Goal: Task Accomplishment & Management: Manage account settings

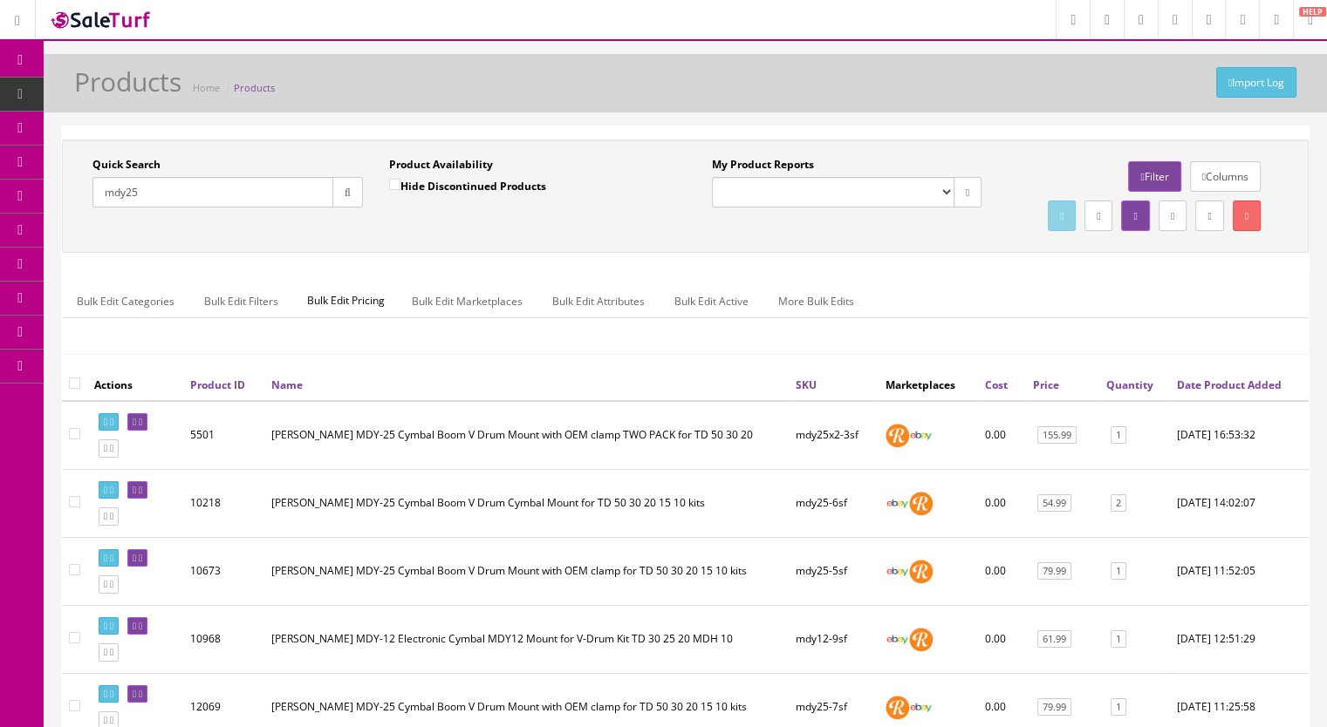
drag, startPoint x: 168, startPoint y: 189, endPoint x: 80, endPoint y: 189, distance: 88.1
click at [79, 191] on div "Quick Search mdy25 Date From" at bounding box center [227, 189] width 297 height 64
type input "mdh"
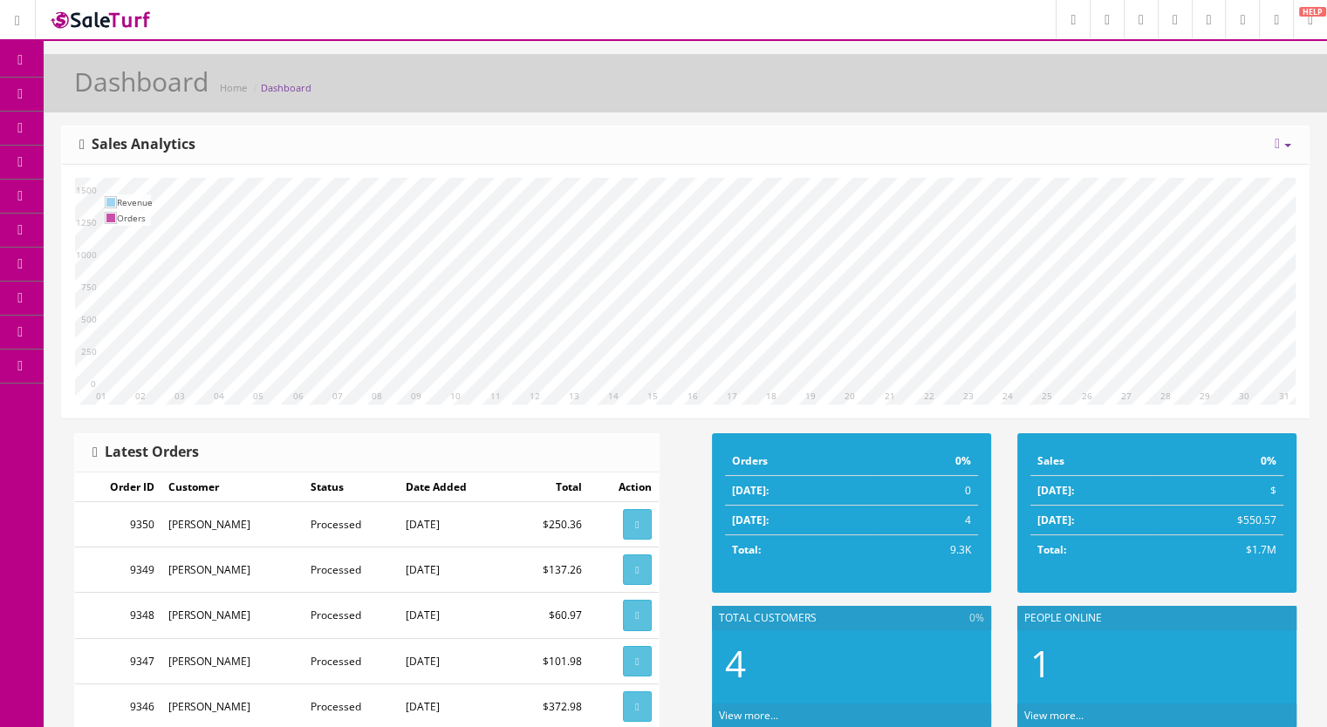
click at [147, 91] on span "Products" at bounding box center [125, 93] width 43 height 15
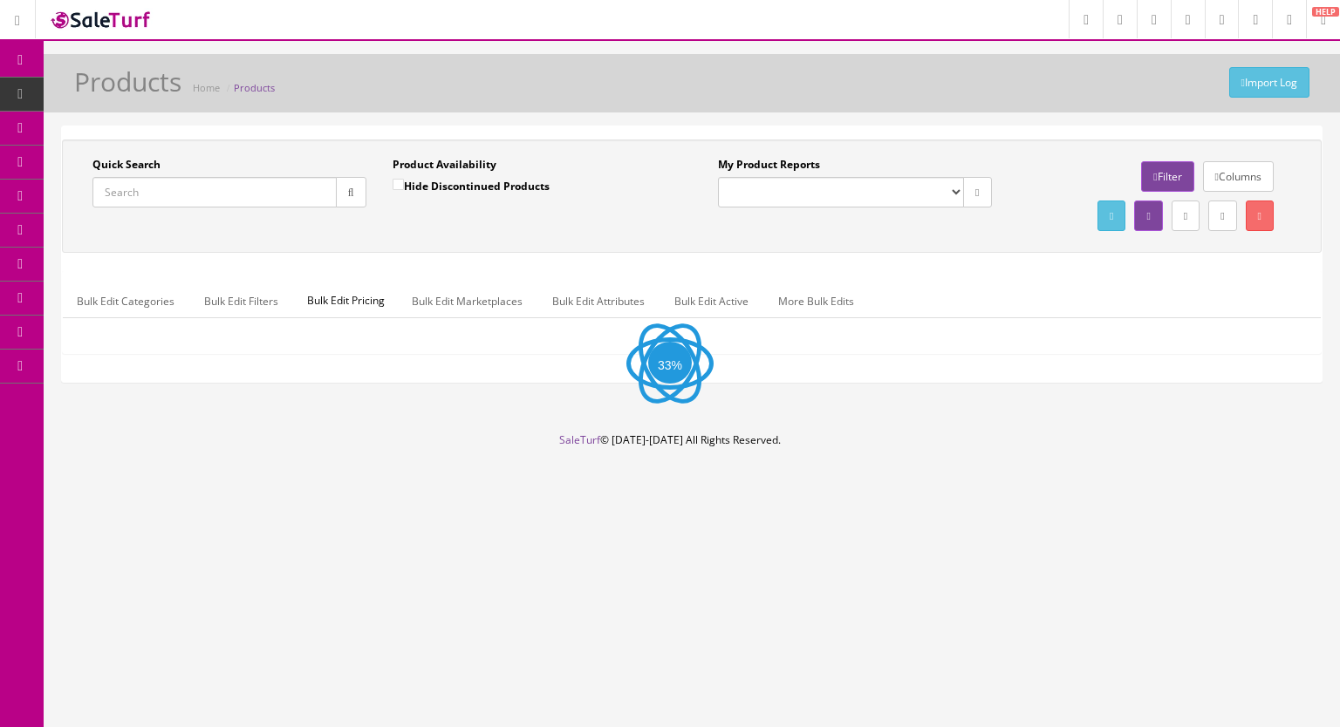
click at [185, 204] on input "Quick Search" at bounding box center [214, 192] width 244 height 31
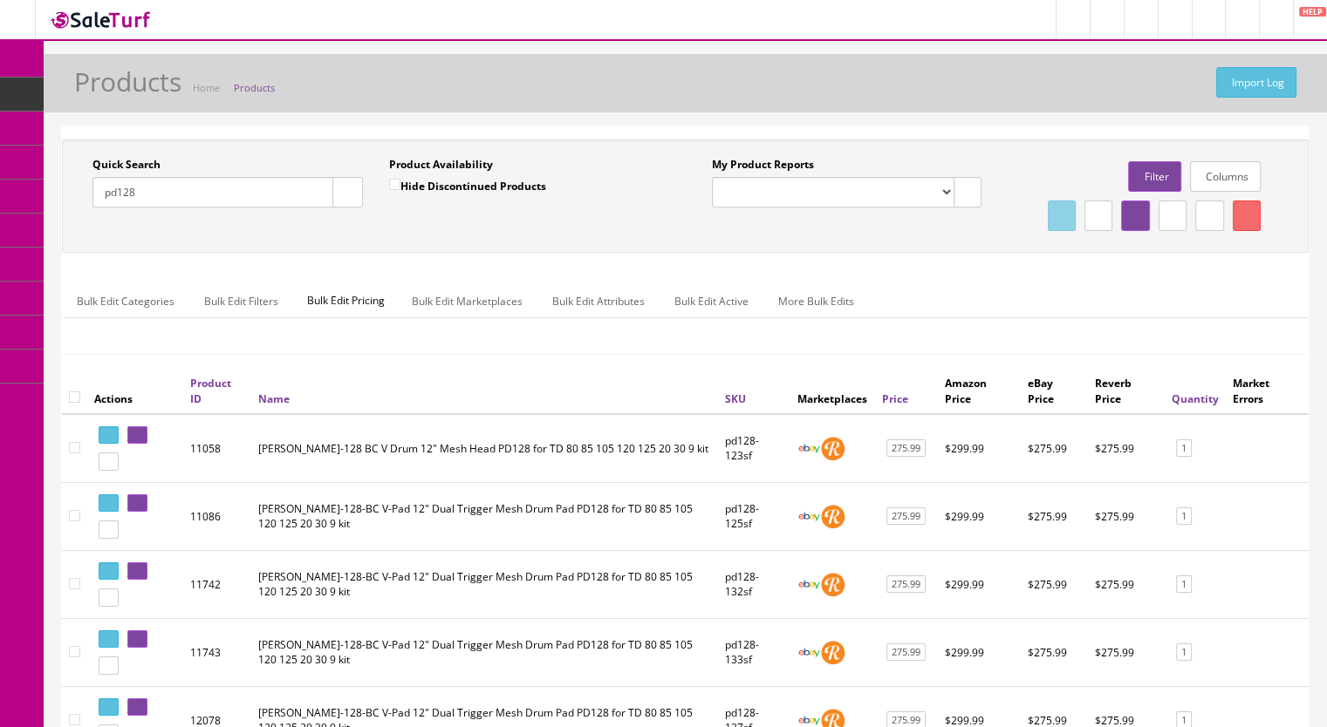
drag, startPoint x: 173, startPoint y: 201, endPoint x: 70, endPoint y: 195, distance: 103.1
click at [70, 195] on div "Quick Search pd128 Date From Product Availability Hide Discontinued Products Da…" at bounding box center [375, 189] width 619 height 64
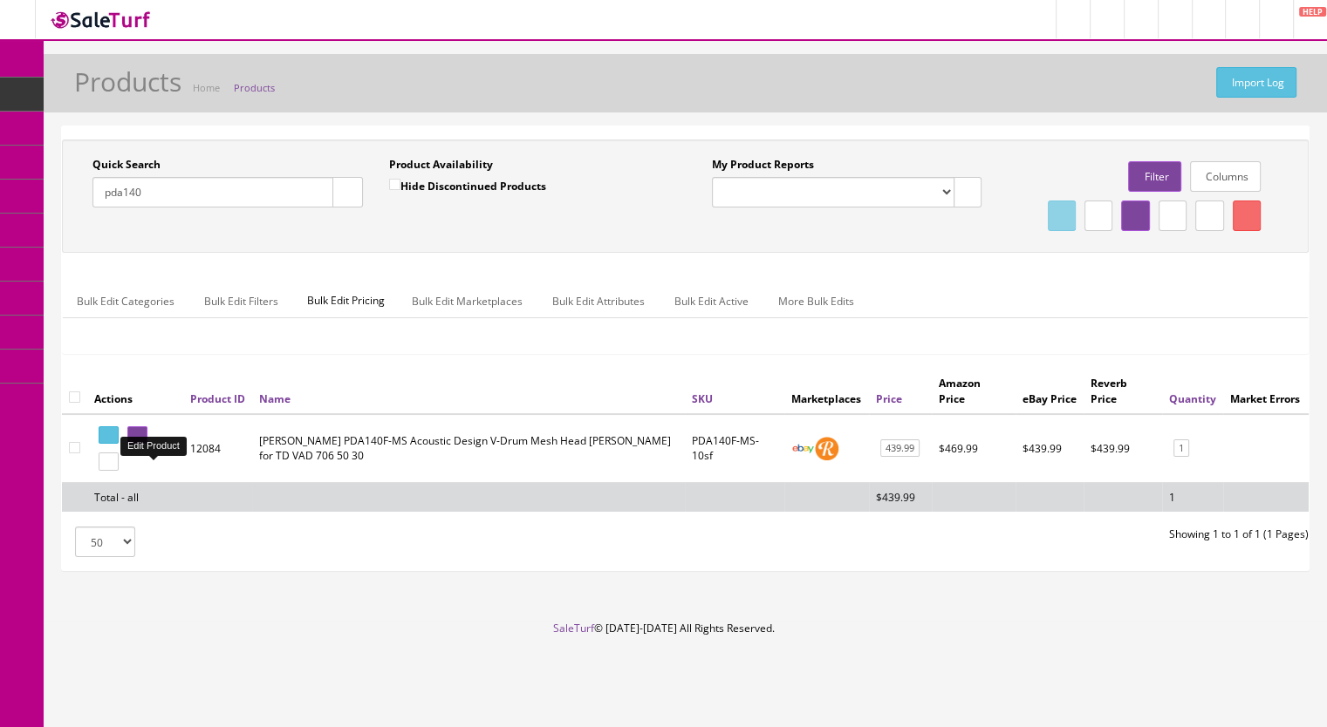
type input "pda140"
click at [147, 445] on link at bounding box center [137, 436] width 20 height 18
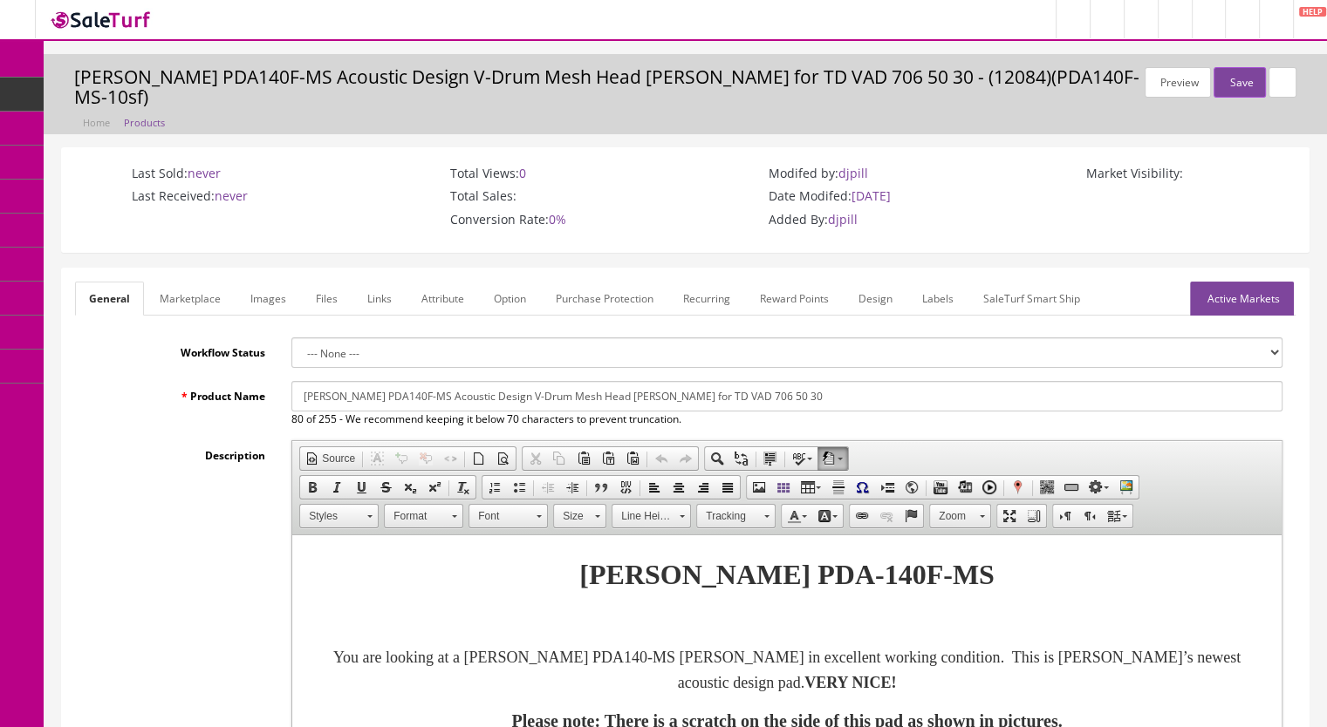
click at [1249, 282] on link "Active Markets" at bounding box center [1242, 299] width 104 height 34
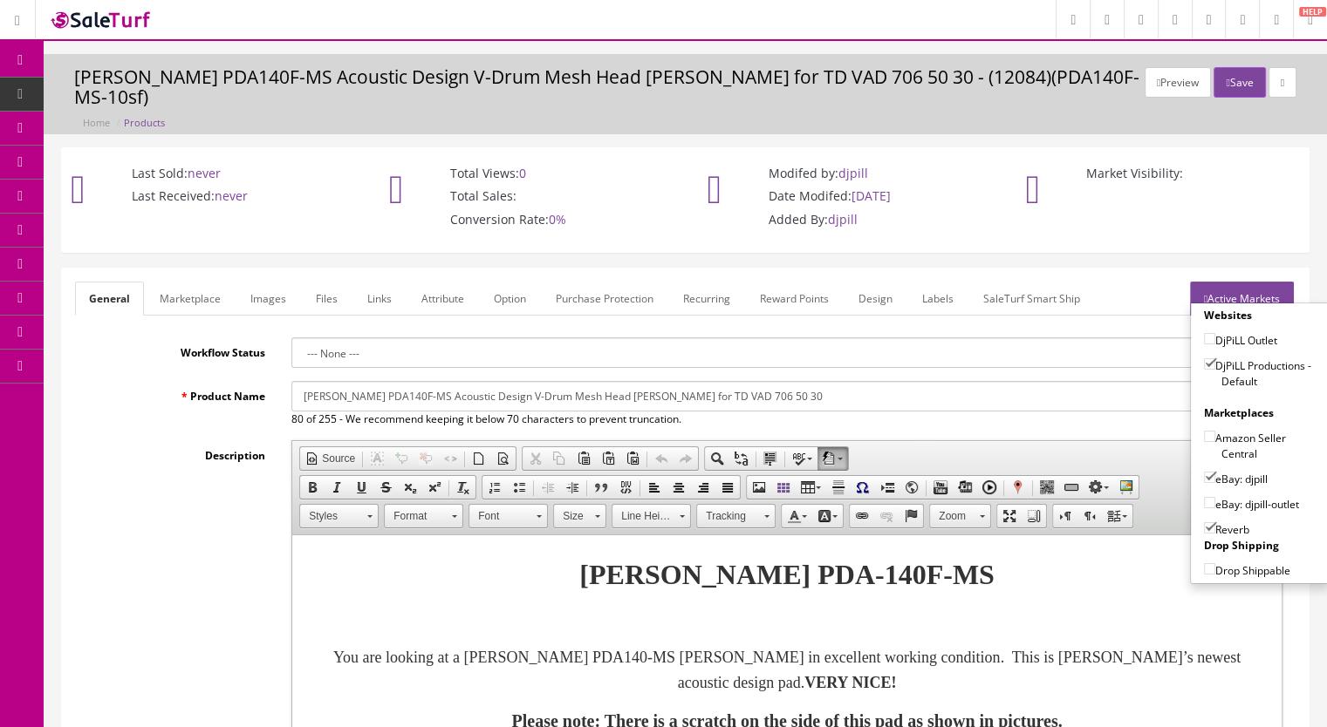
click at [202, 282] on link "Marketplace" at bounding box center [190, 299] width 89 height 34
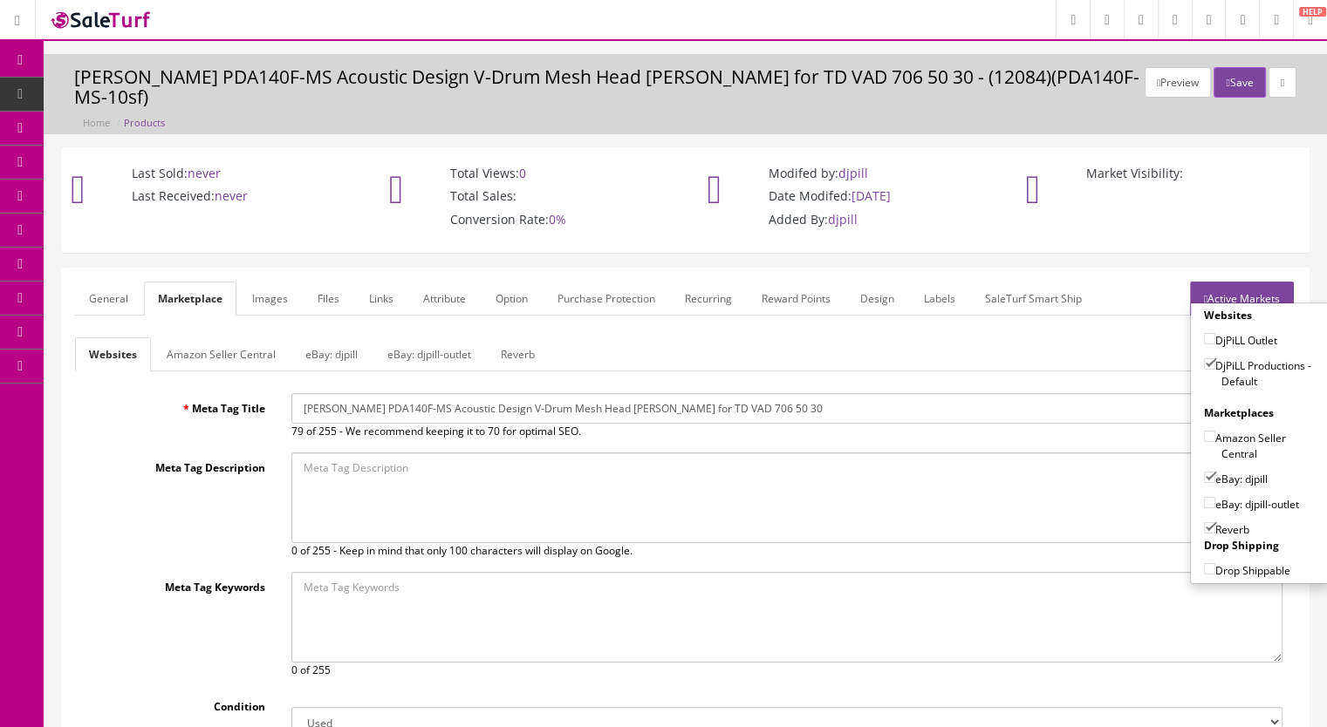
click at [337, 338] on link "eBay: djpill" at bounding box center [331, 355] width 80 height 34
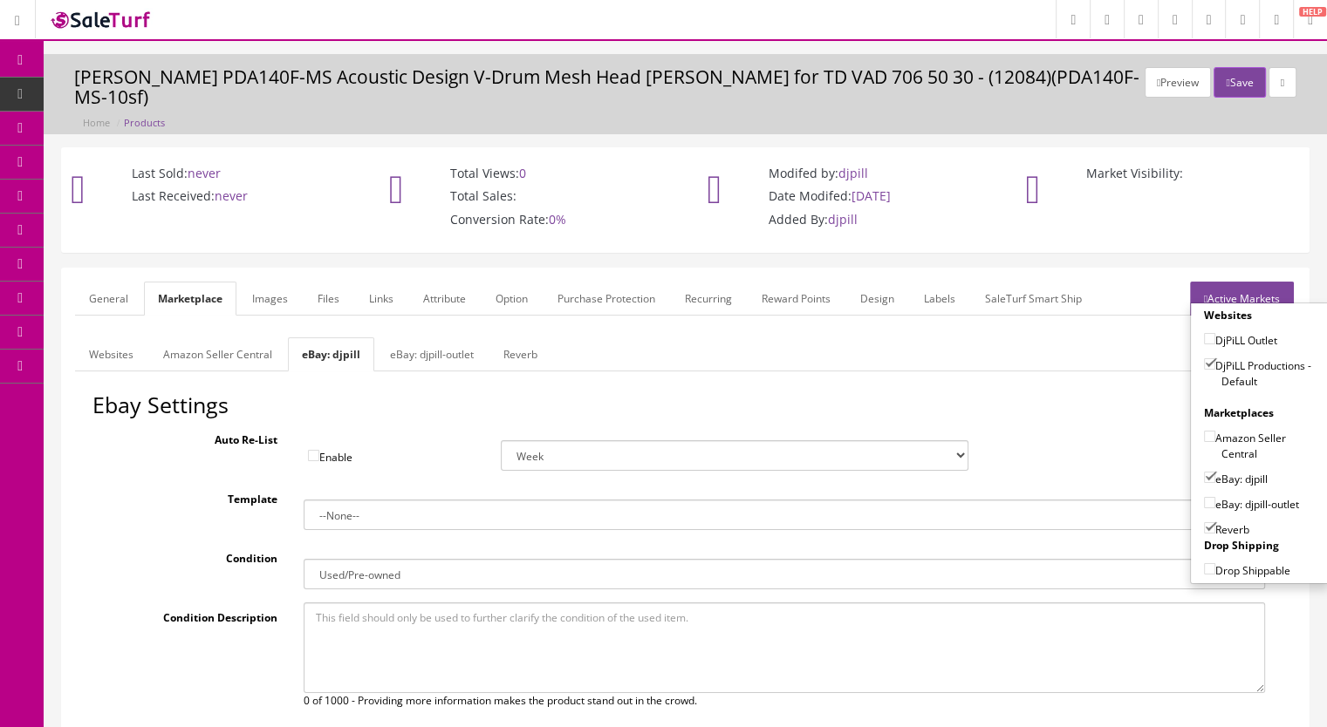
click at [100, 282] on link "General" at bounding box center [108, 299] width 67 height 34
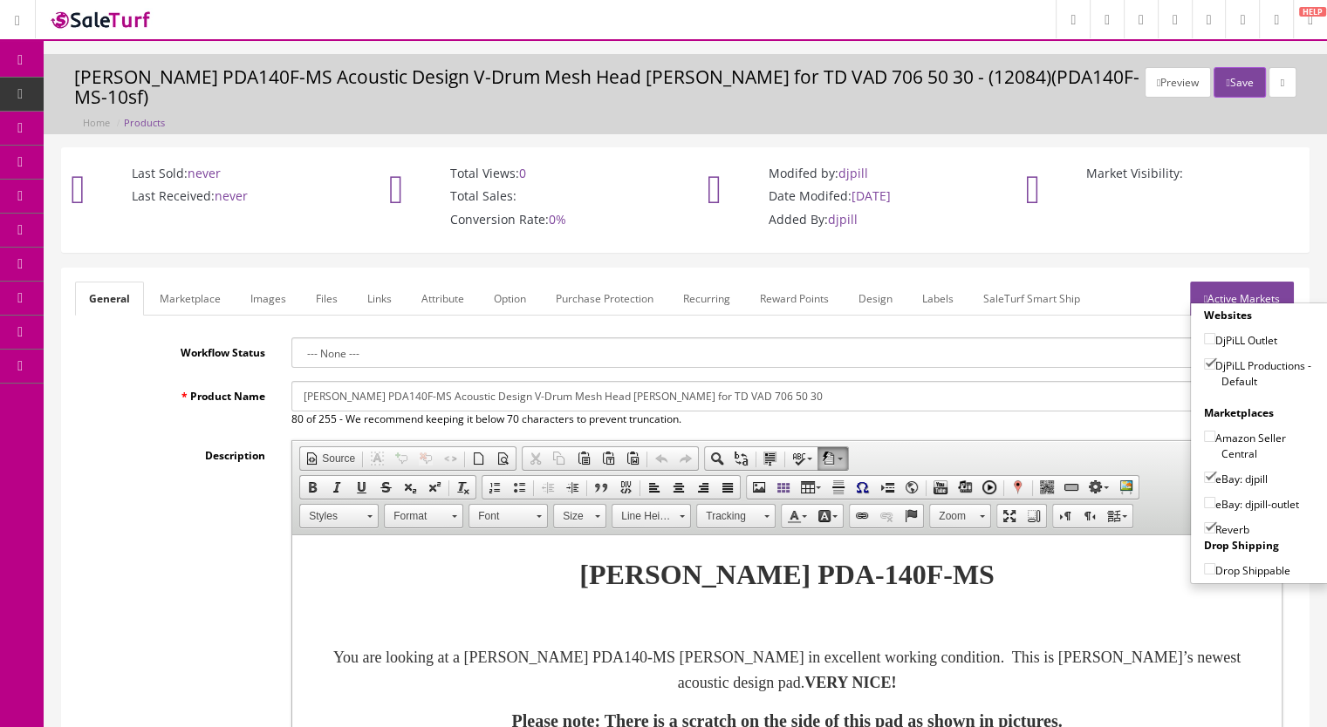
click at [304, 381] on input "Roland PDA140F-MS Acoustic Design V-Drum Mesh Head Tom Pad for TD VAD 706 50 30" at bounding box center [786, 396] width 991 height 31
click at [192, 282] on link "Marketplace" at bounding box center [190, 299] width 89 height 34
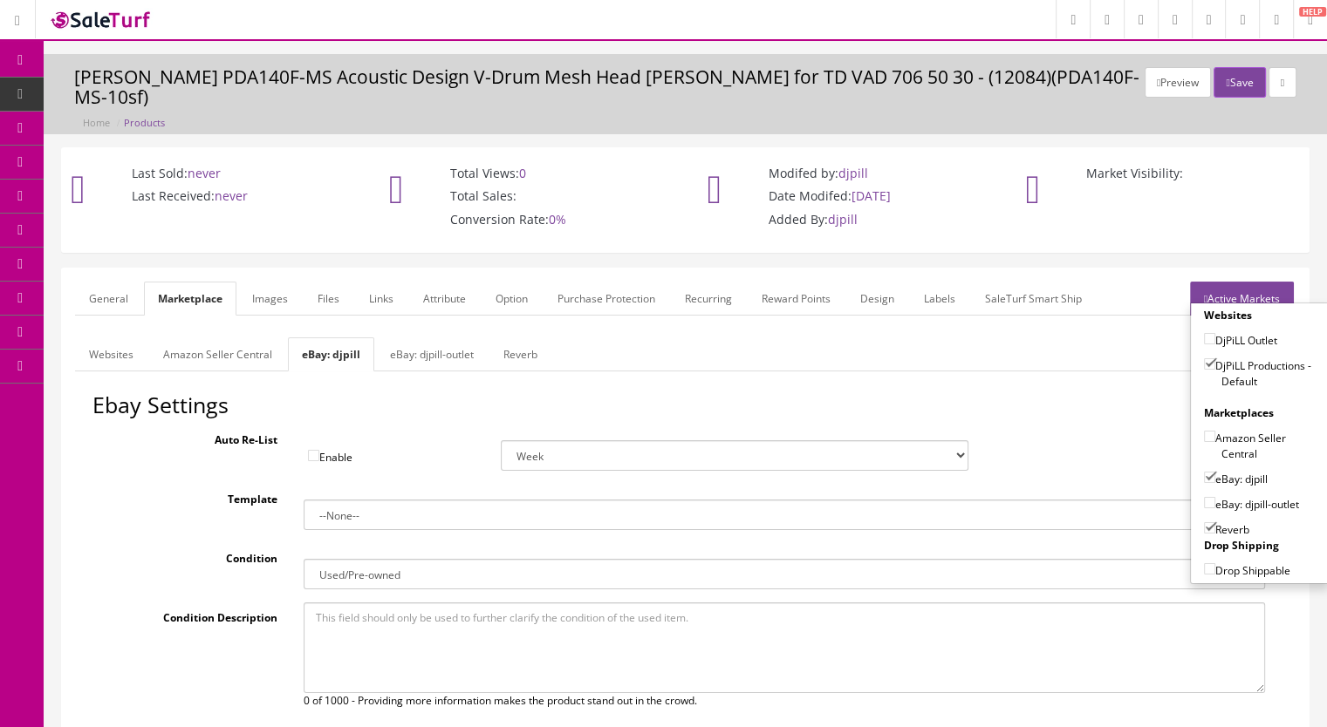
click at [114, 338] on link "Websites" at bounding box center [111, 355] width 72 height 34
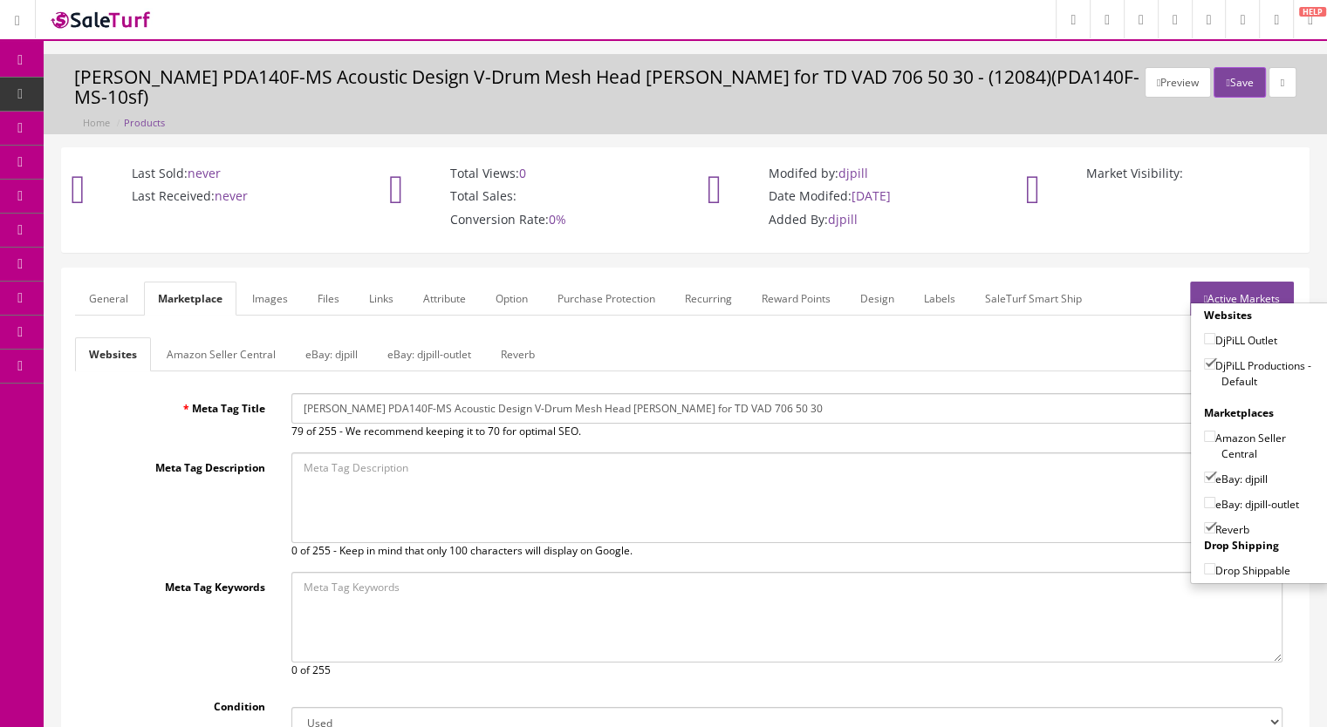
click at [1204, 472] on input"] "eBay: djpill" at bounding box center [1209, 477] width 11 height 11
checkbox input"] "false"
click at [1227, 85] on button "Save" at bounding box center [1238, 82] width 51 height 31
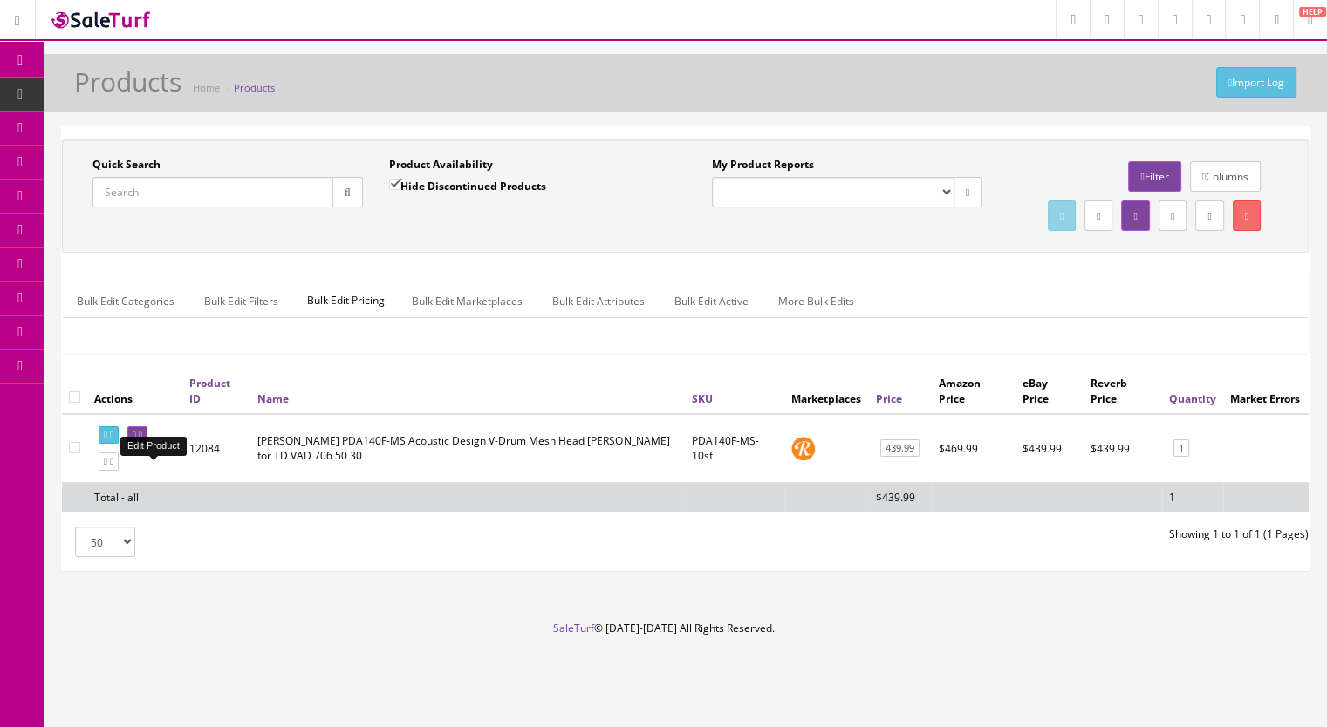
click at [142, 440] on icon at bounding box center [140, 436] width 3 height 10
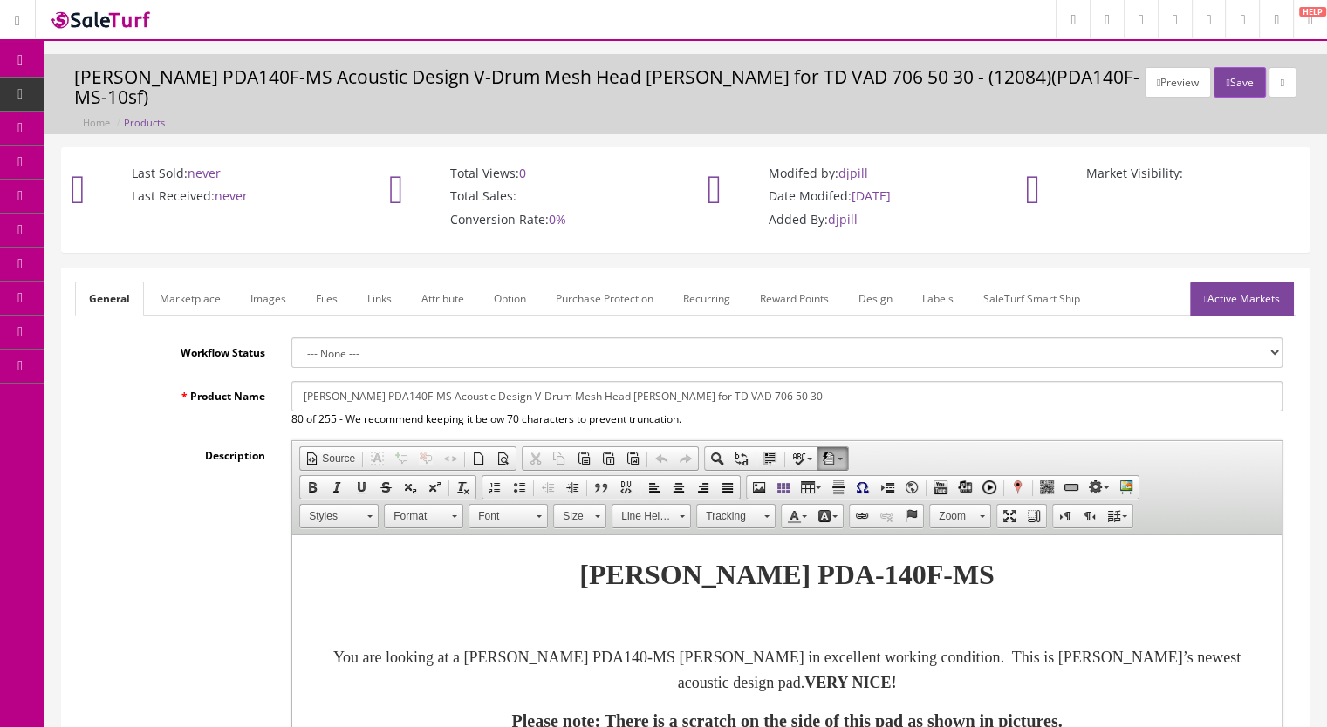
click at [188, 284] on link "Marketplace" at bounding box center [190, 299] width 89 height 34
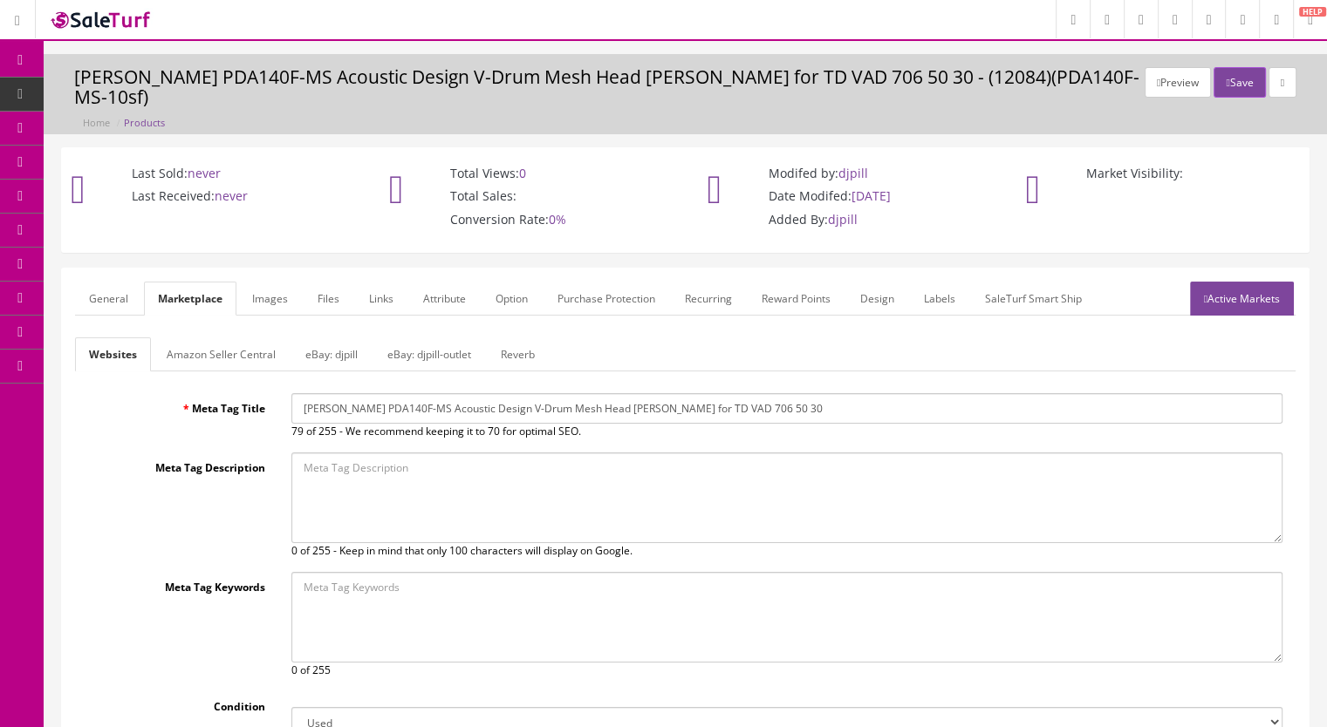
click at [386, 393] on input "Roland PDA140F-MS Acoustic Design V-Drum Mesh Head Tom Pad for TD VAD 706 50 30" at bounding box center [786, 408] width 991 height 31
drag, startPoint x: 741, startPoint y: 392, endPoint x: 293, endPoint y: 393, distance: 448.3
click at [293, 393] on input "Roland PDA140F MS Acoustic Design V-Drum Mesh Head Tom Pad for TD VAD 706 50 30" at bounding box center [786, 408] width 991 height 31
paste input "V-Drums Acoustic Design 14 x 14 inch Floor Tom Pad - Midnight Sparkle"
type input "Roland PDA140F V-Drums Acoustic Design 14 x 14 inch Floor Tom Pad - Midnight Sp…"
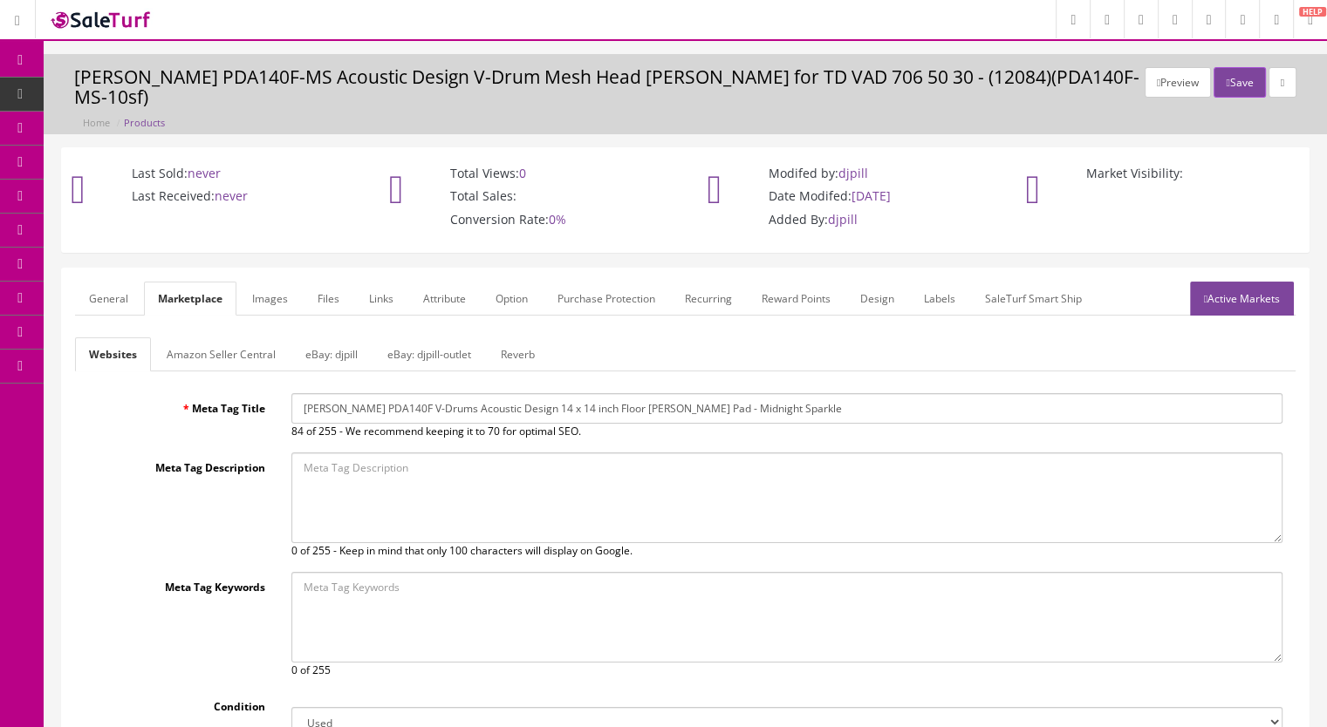
click at [506, 338] on link "Reverb" at bounding box center [518, 355] width 62 height 34
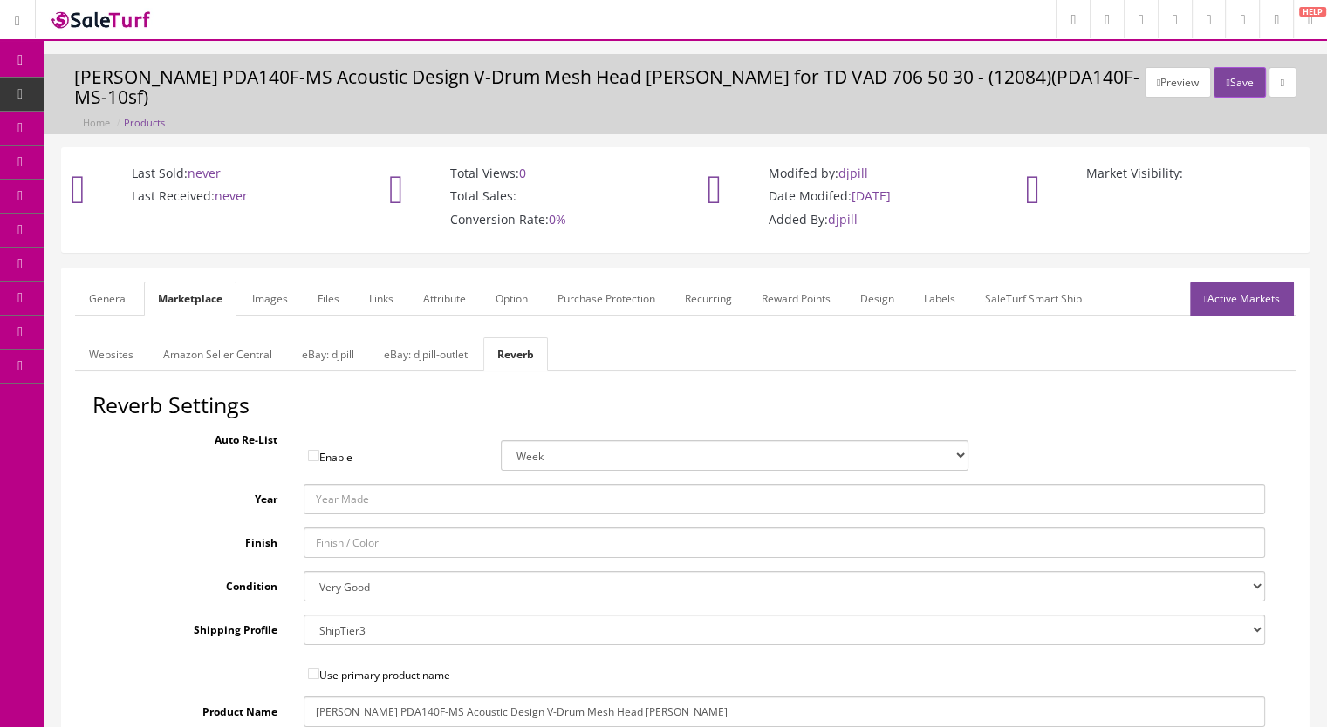
click at [102, 282] on link "General" at bounding box center [108, 299] width 67 height 34
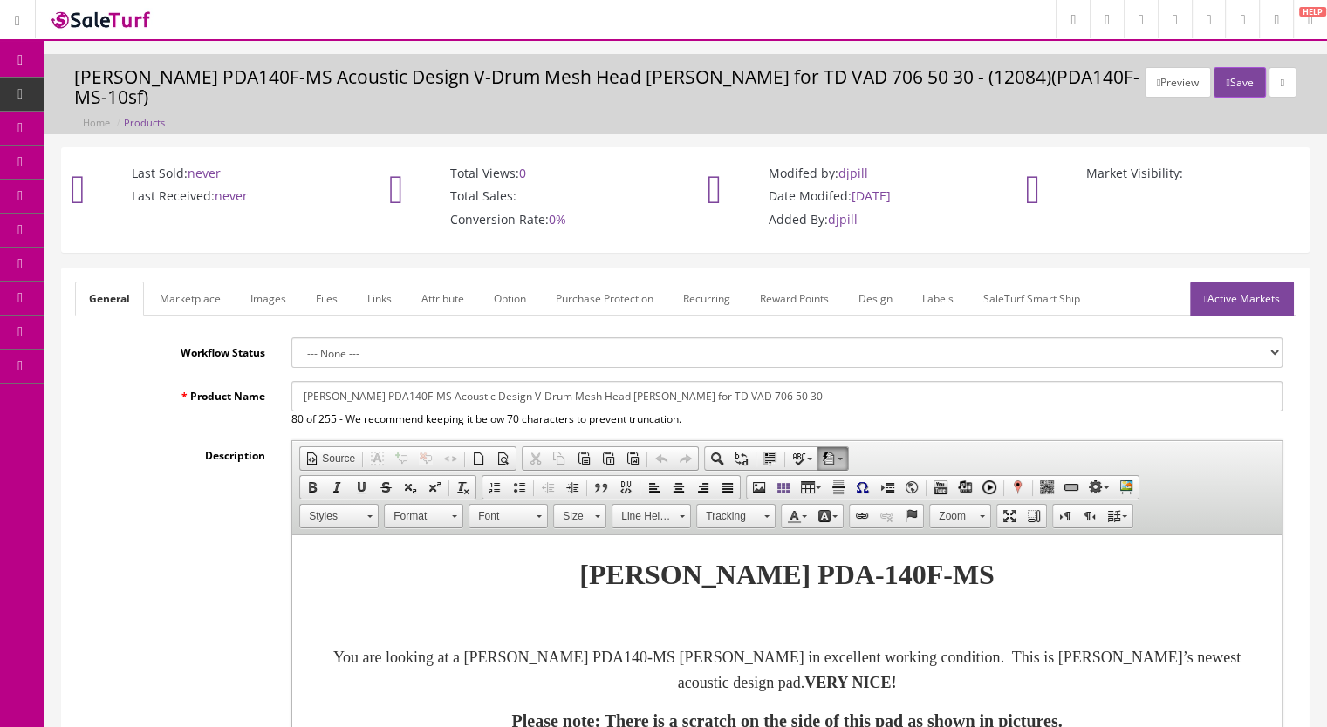
drag, startPoint x: 807, startPoint y: 378, endPoint x: 201, endPoint y: 386, distance: 606.2
click at [201, 386] on div "Product Name Roland PDA140F-MS Acoustic Design V-Drum Mesh Head Tom Pad for TD …" at bounding box center [685, 404] width 1220 height 46
paste input "V-Drums Acoustic Design 14 x 14 inch Floor Tom Pad - Midnight Sparkle"
type input "Roland PDA140F V-Drums Acoustic Design 14 x 14 inch Floor Tom Pad - Midnight Sp…"
click at [265, 282] on link "Images" at bounding box center [268, 299] width 64 height 34
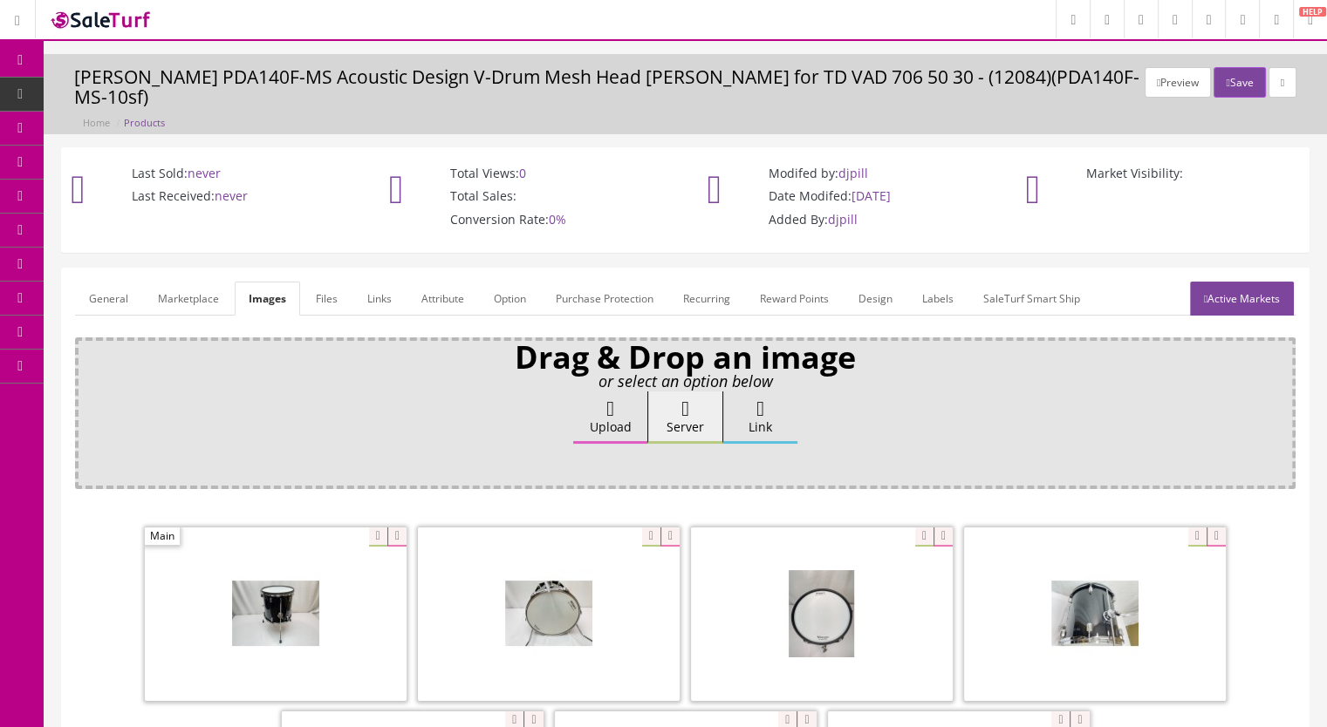
click at [200, 284] on link "Marketplace" at bounding box center [188, 299] width 89 height 34
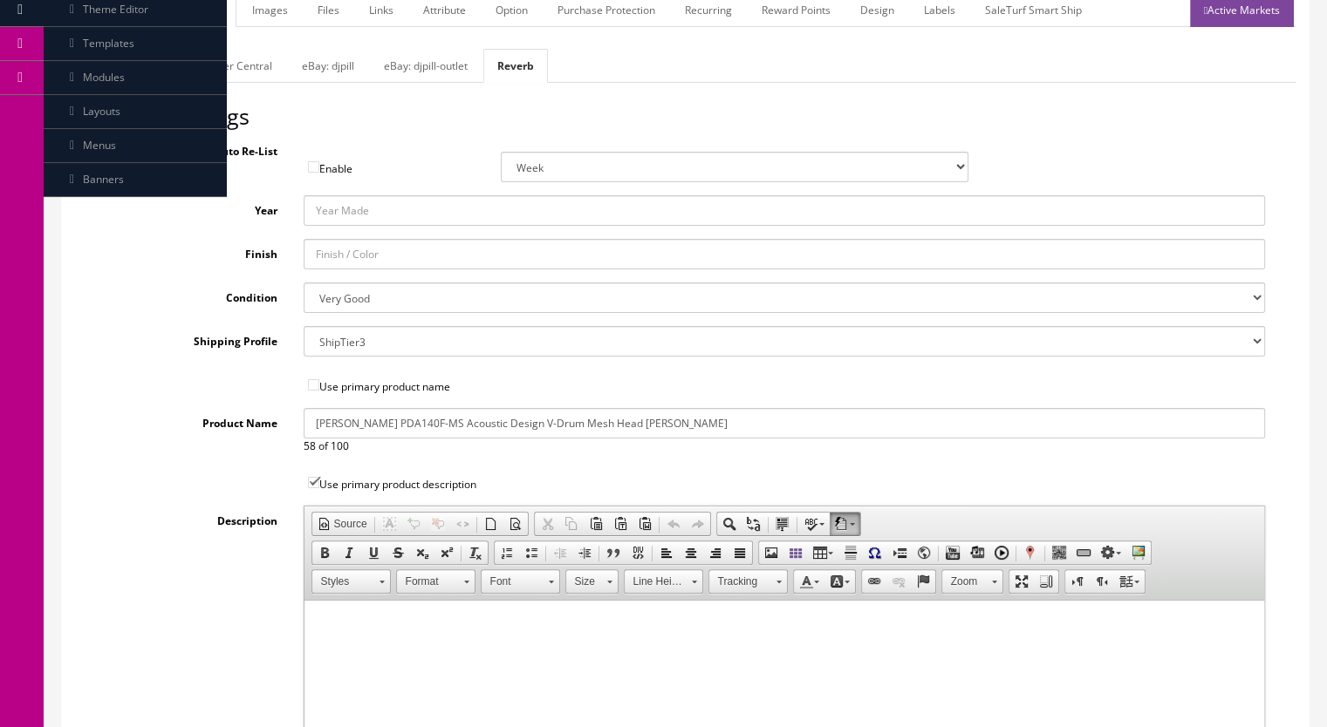
scroll to position [262, 0]
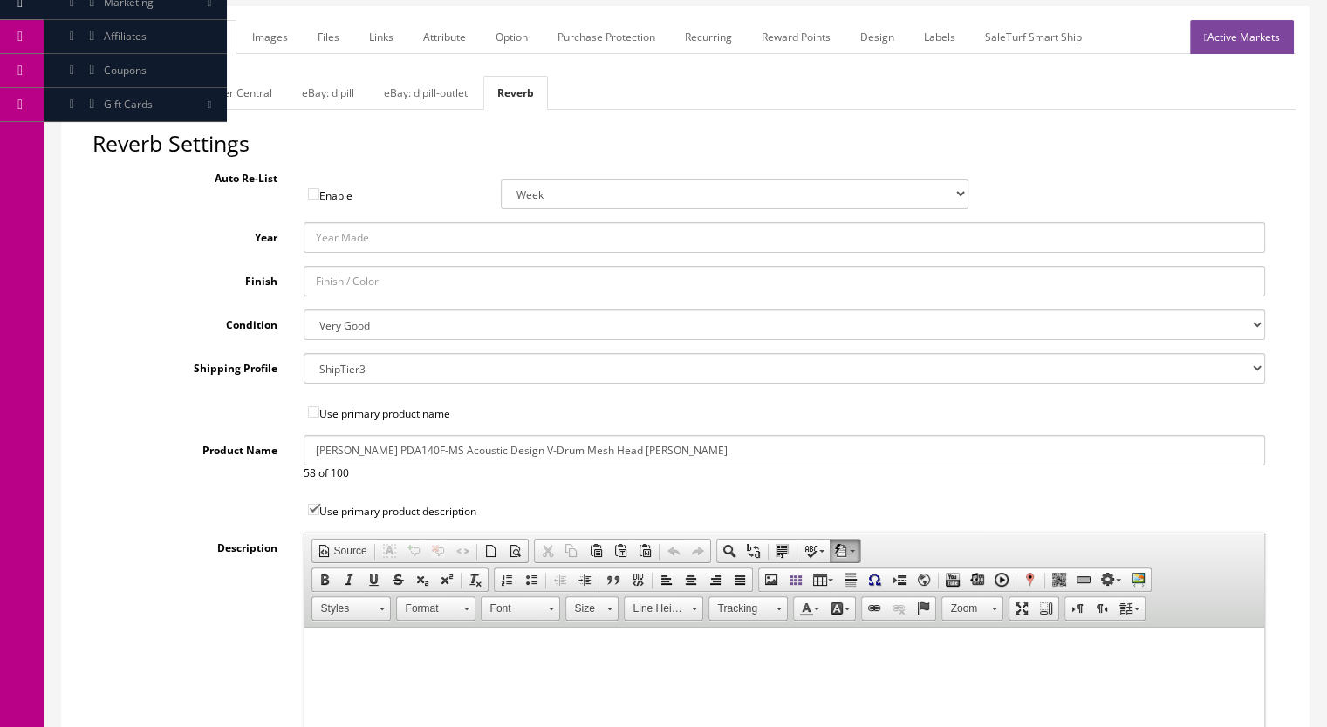
click at [436, 76] on link "eBay: djpill-outlet" at bounding box center [426, 93] width 112 height 34
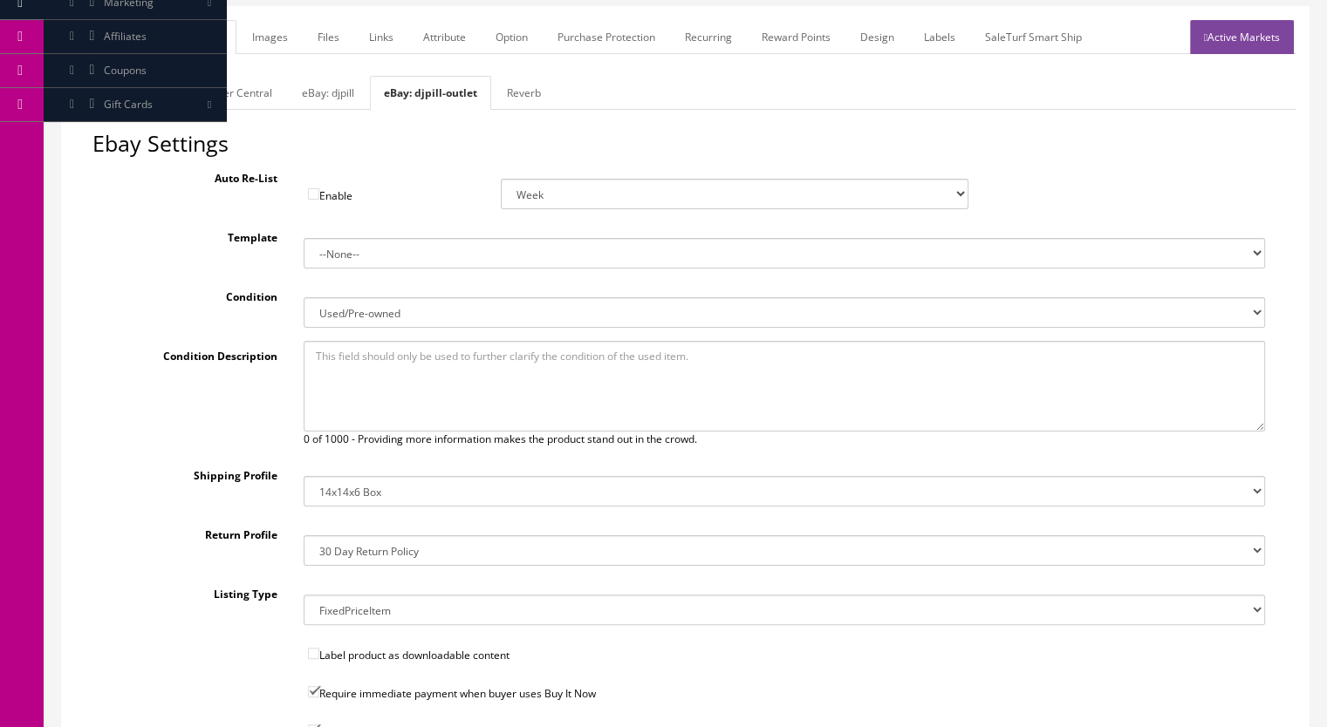
click at [325, 76] on link "eBay: djpill" at bounding box center [328, 93] width 80 height 34
click at [415, 76] on link "eBay: djpill-outlet" at bounding box center [432, 93] width 112 height 34
click at [328, 76] on link "eBay: djpill" at bounding box center [328, 93] width 80 height 34
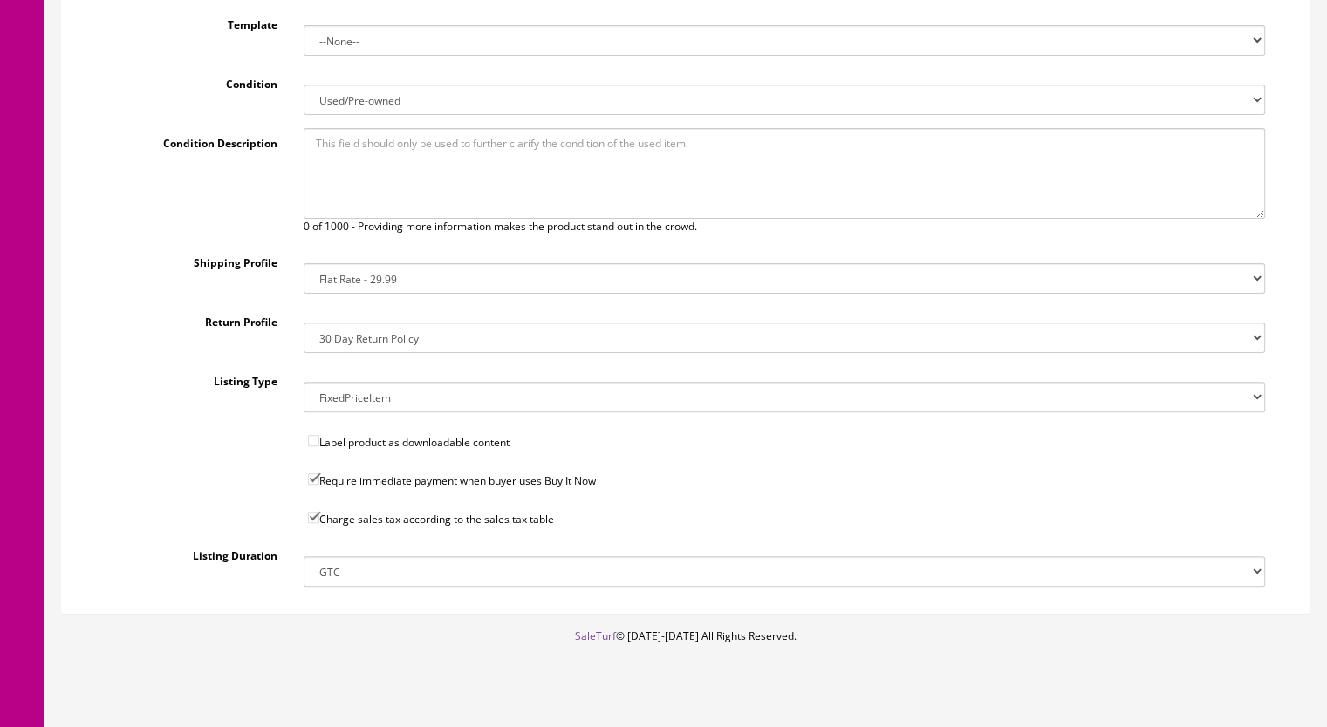
scroll to position [38, 0]
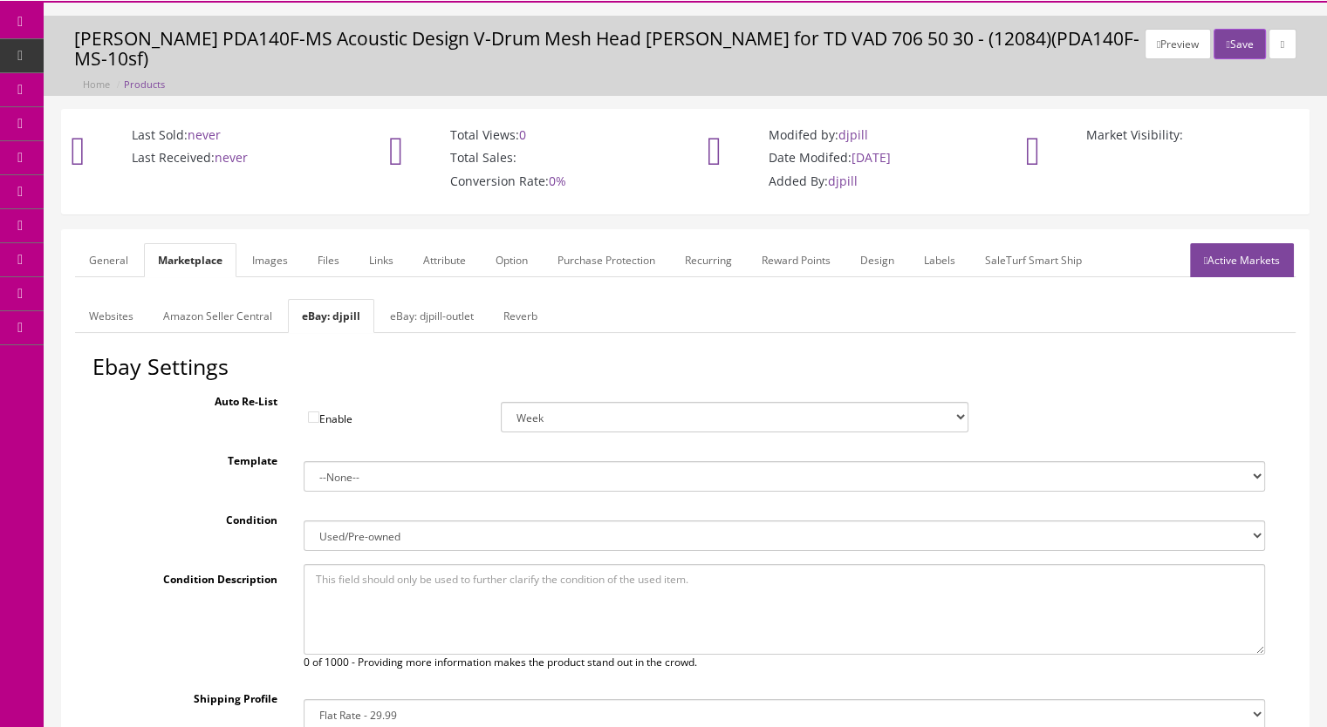
click at [107, 299] on link "Websites" at bounding box center [111, 316] width 72 height 34
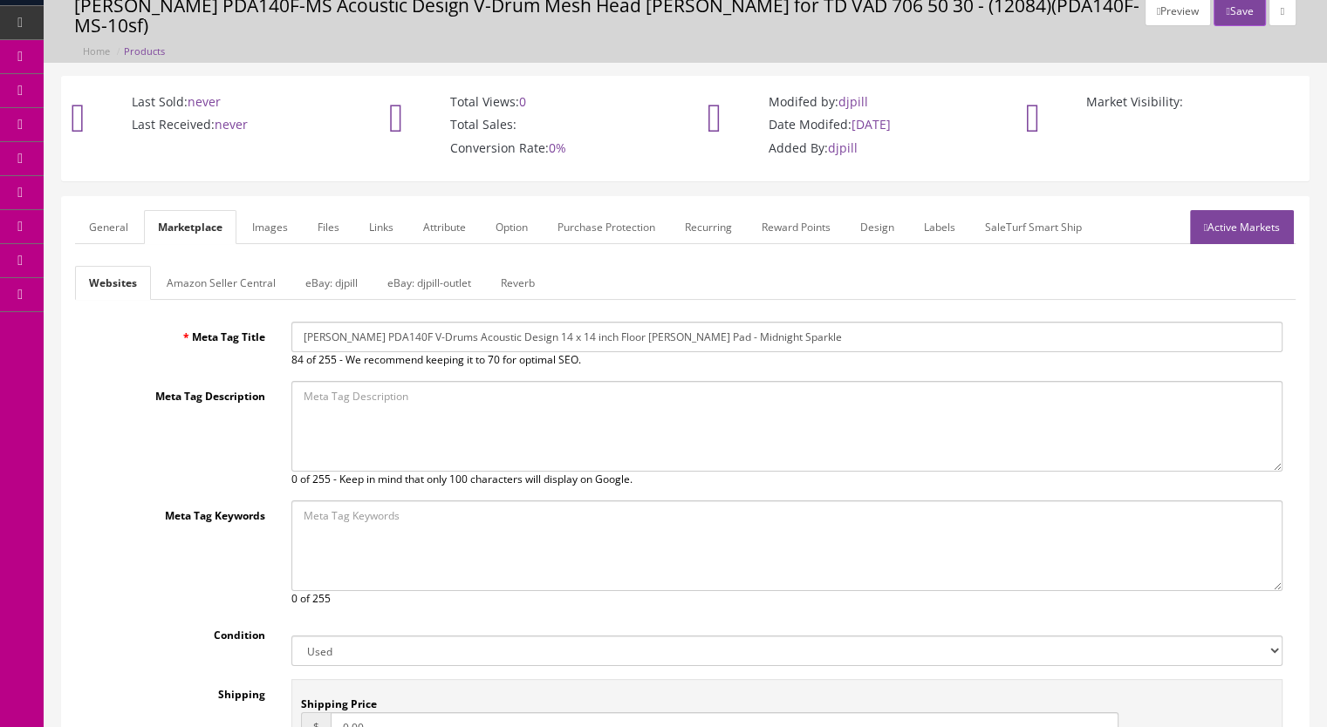
scroll to position [42, 0]
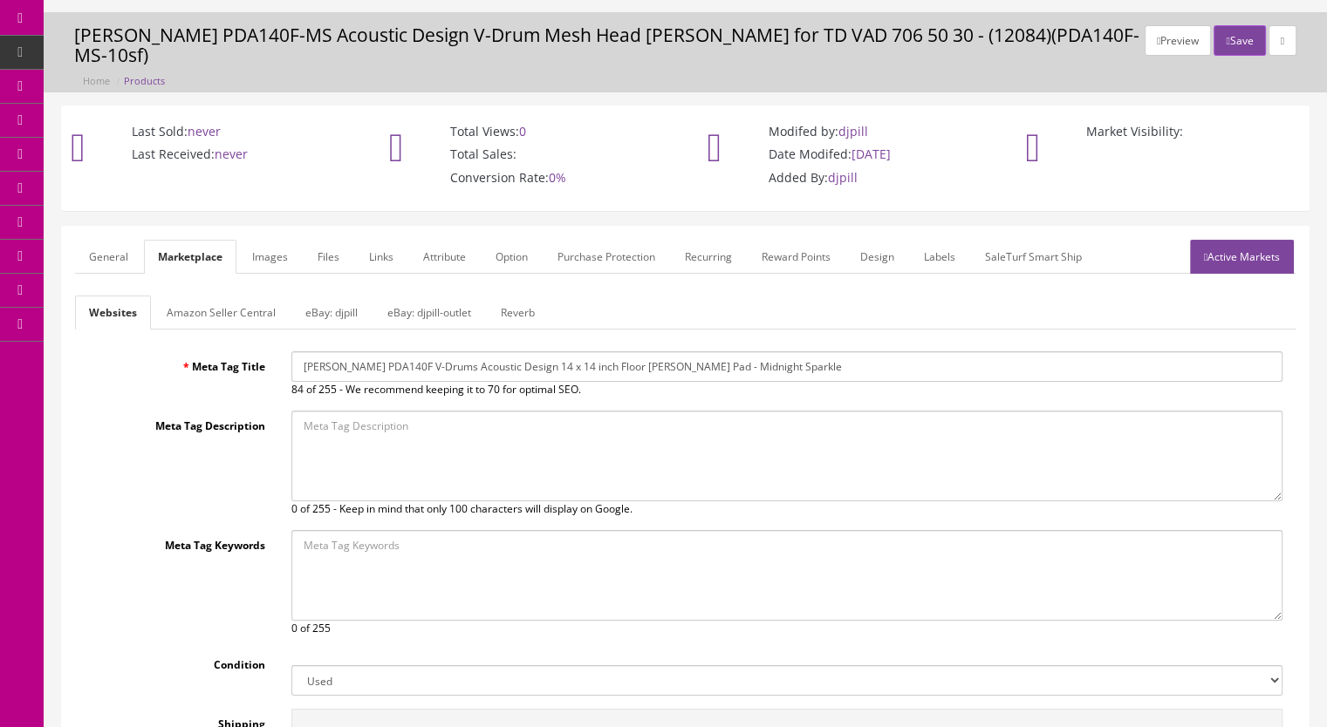
click at [110, 240] on link "General" at bounding box center [108, 257] width 67 height 34
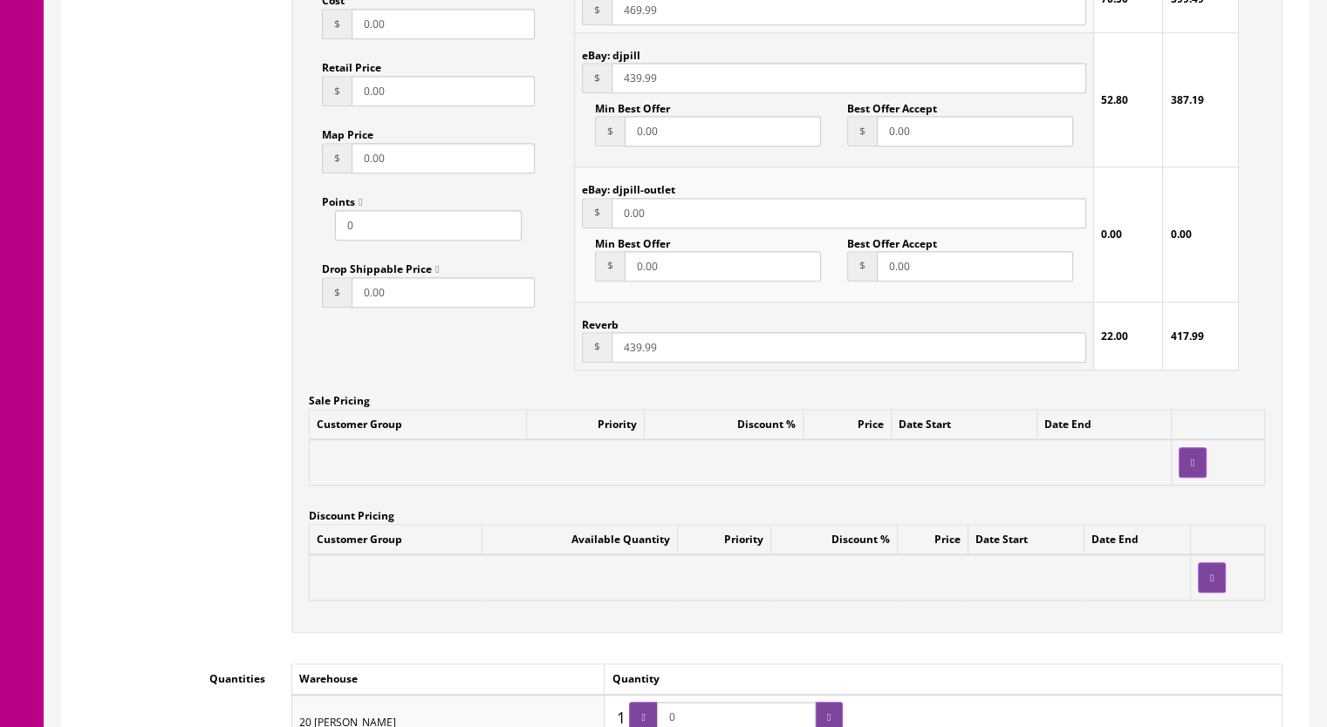
scroll to position [1263, 0]
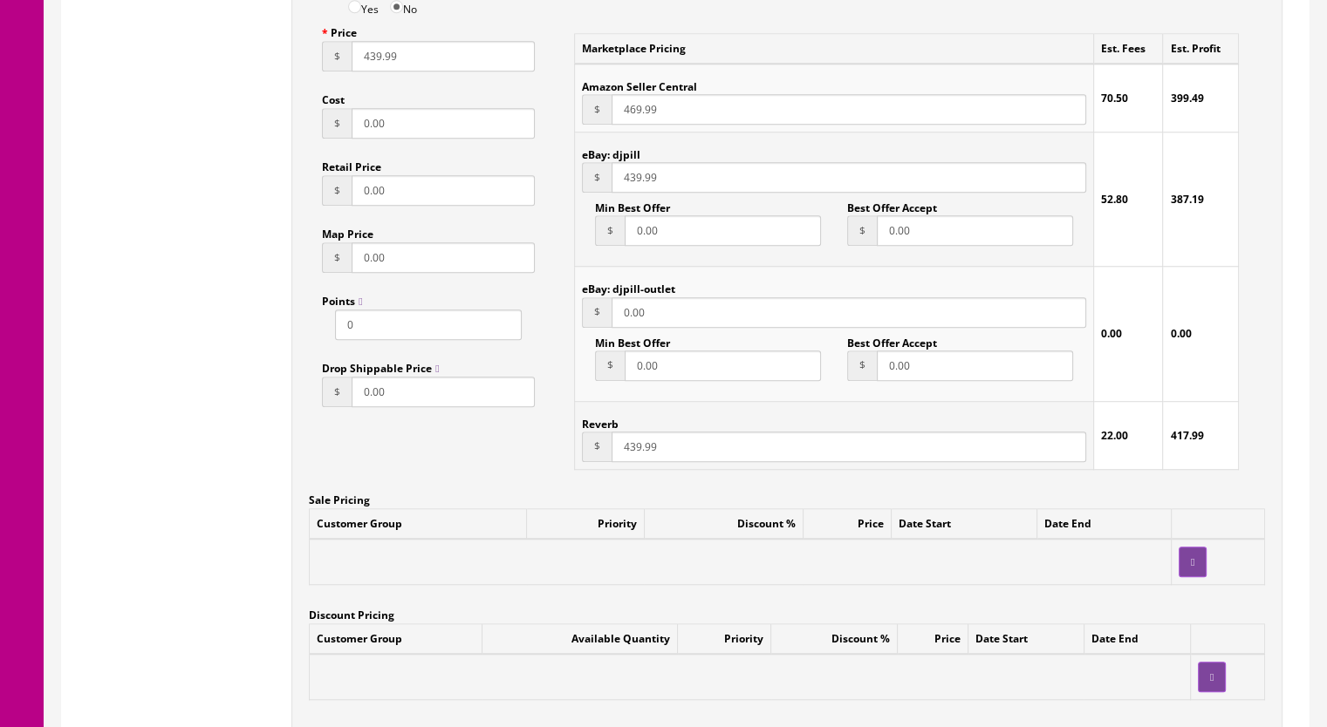
click at [623, 163] on input "439.99" at bounding box center [848, 177] width 474 height 31
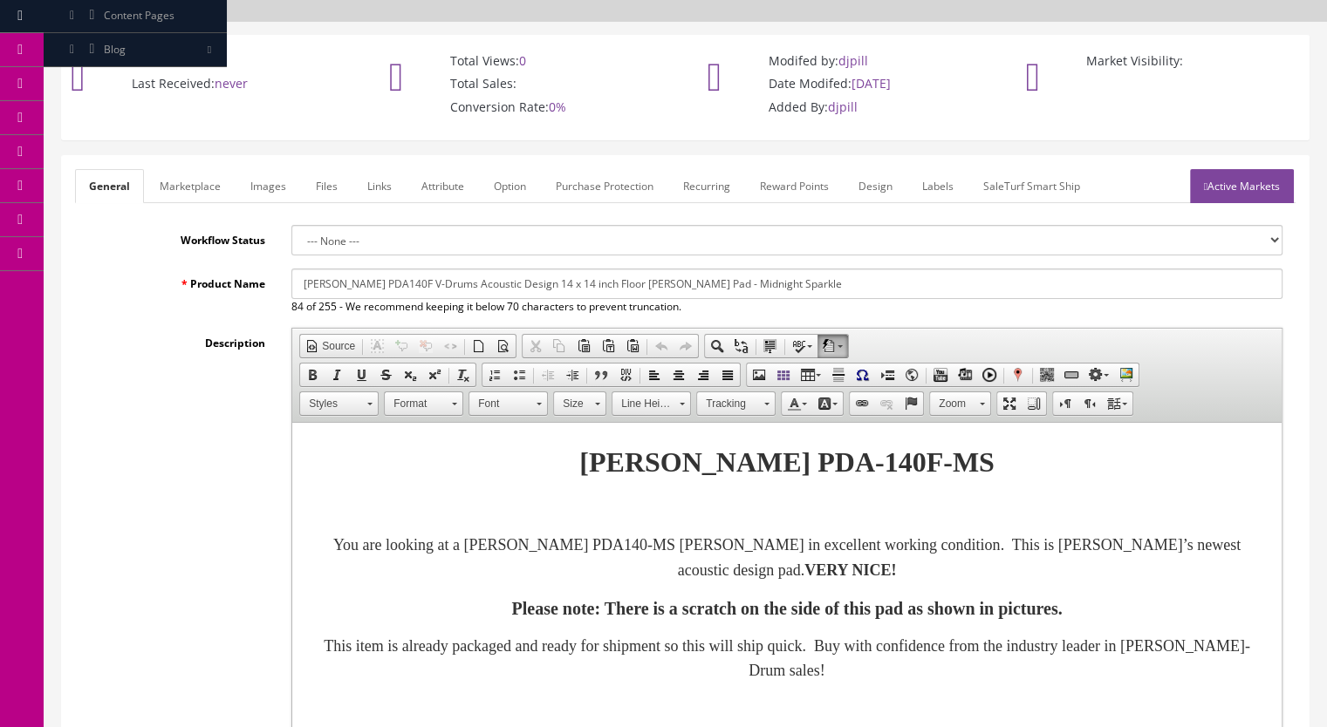
scroll to position [0, 0]
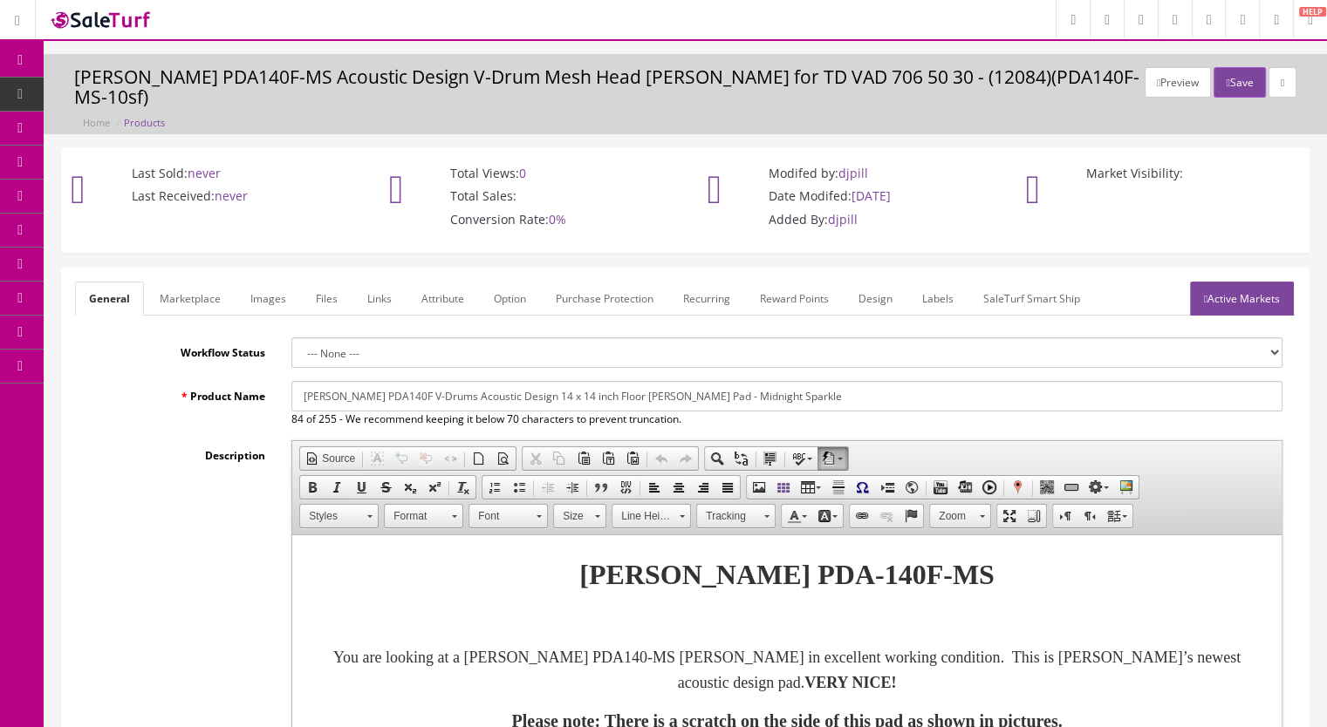
click at [1255, 282] on link "Active Markets" at bounding box center [1242, 299] width 104 height 34
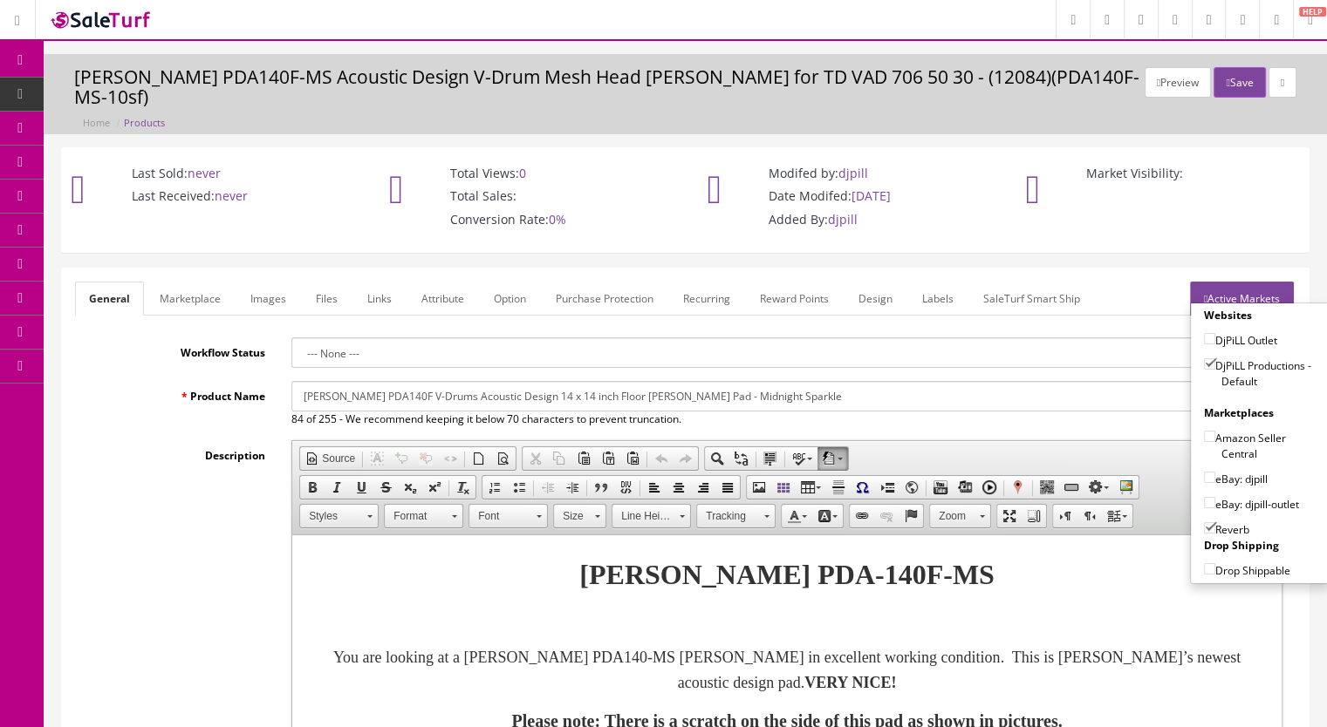
click at [1204, 472] on input"] "eBay: djpill" at bounding box center [1209, 477] width 11 height 11
checkbox input"] "true"
click at [1231, 85] on button "Save" at bounding box center [1238, 82] width 51 height 31
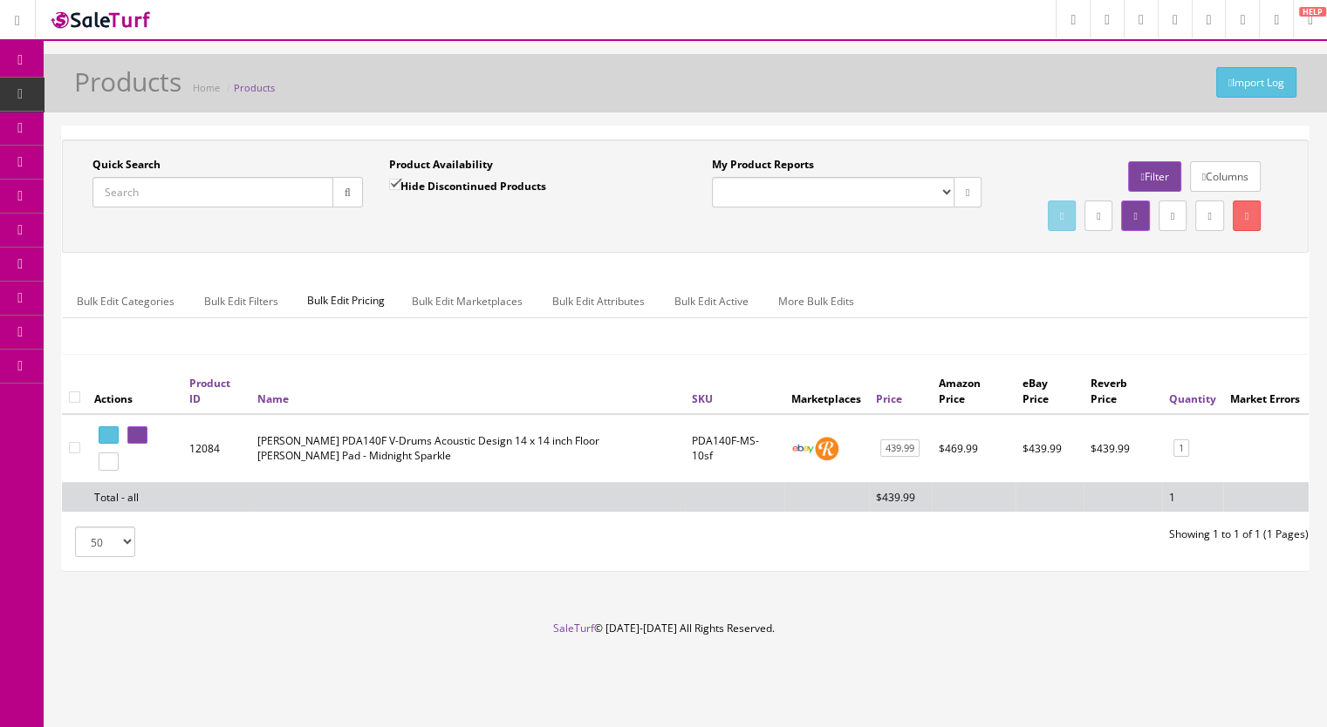
click at [177, 196] on input "Quick Search" at bounding box center [212, 192] width 241 height 31
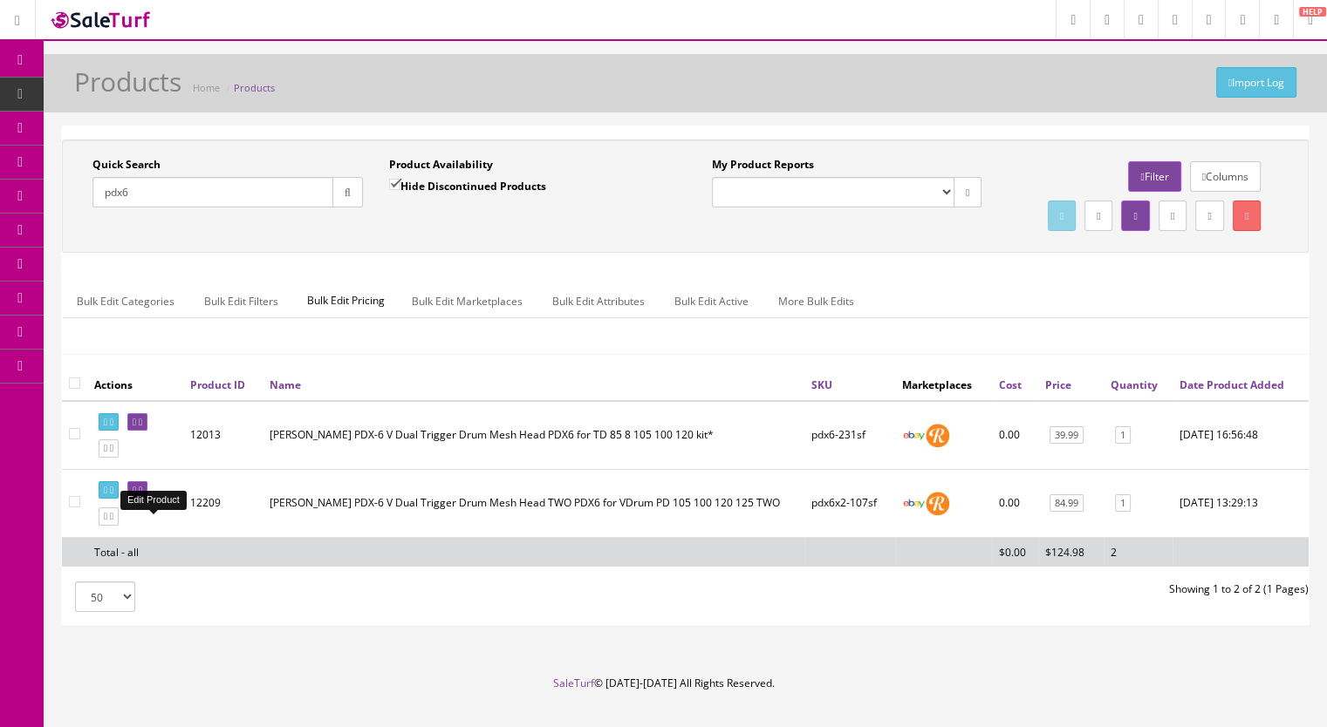
type input "pdx6"
click at [142, 495] on icon at bounding box center [140, 491] width 3 height 10
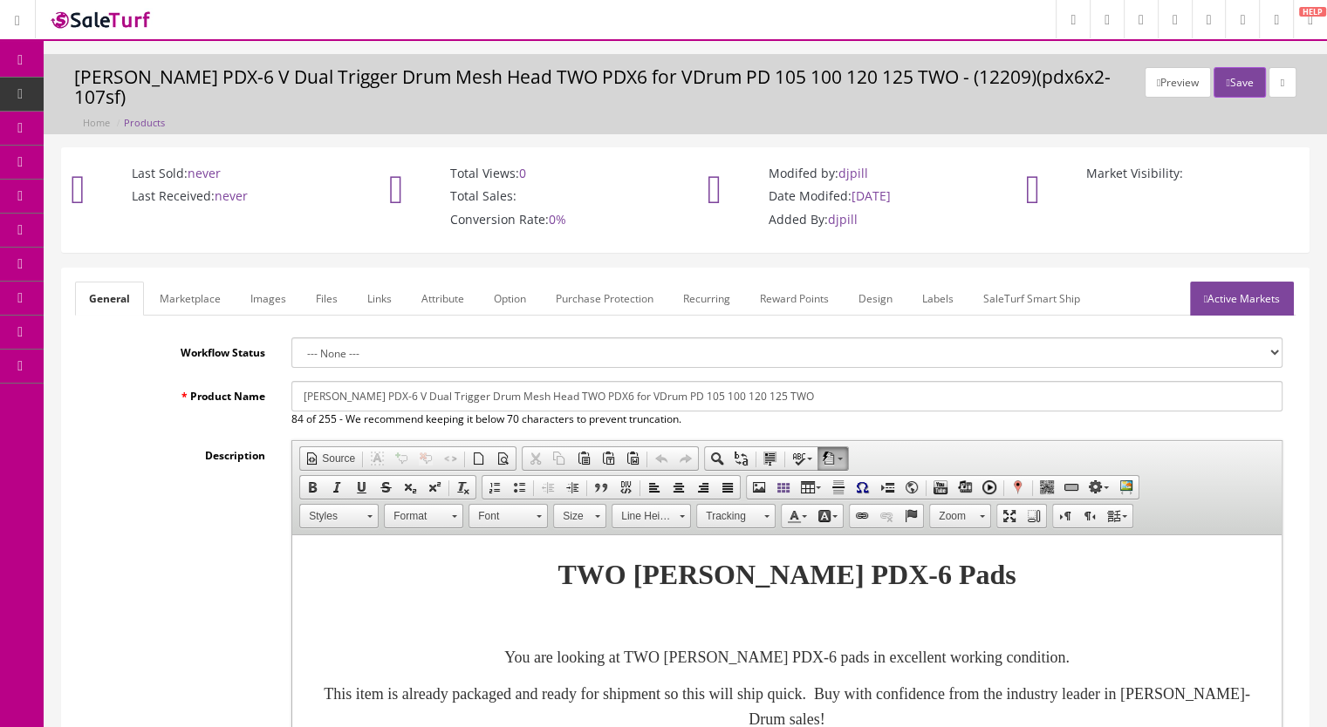
drag, startPoint x: 738, startPoint y: 378, endPoint x: 642, endPoint y: 384, distance: 96.1
click at [642, 384] on input "Roland PDX-6 V Dual Trigger Drum Mesh Head TWO PDX6 for VDrum PD 105 100 120 12…" at bounding box center [786, 396] width 991 height 31
click at [677, 381] on input "Roland PDX-6 V Dual Trigger Drum Mesh Head TWO PDX6 for VDrum TWO" at bounding box center [786, 396] width 991 height 31
type input "Roland PDX-6 V Dual Trigger Drum Mesh Head TWO PDX6 for VDrum TWO PACK"
click at [175, 287] on link "Marketplace" at bounding box center [190, 299] width 89 height 34
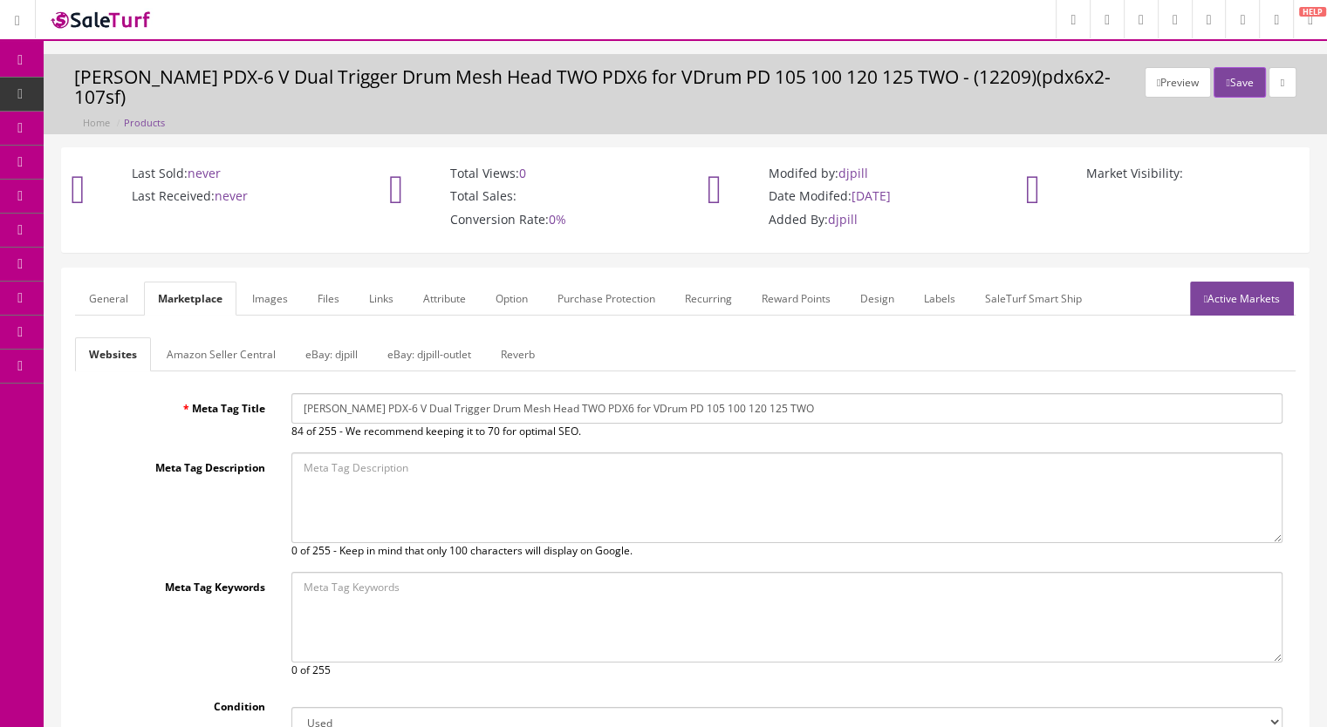
drag, startPoint x: 780, startPoint y: 385, endPoint x: 643, endPoint y: 404, distance: 138.3
click at [643, 404] on div "Roland PDX-6 V Dual Trigger Drum Mesh Head TWO PDX6 for VDrum PD 105 100 120 12…" at bounding box center [786, 416] width 1017 height 46
type input "Roland PDX-6 V Dual Trigger Drum Mesh Head TWO PDX6 for VDrum TWO PACK"
click at [518, 338] on link "Reverb" at bounding box center [518, 355] width 62 height 34
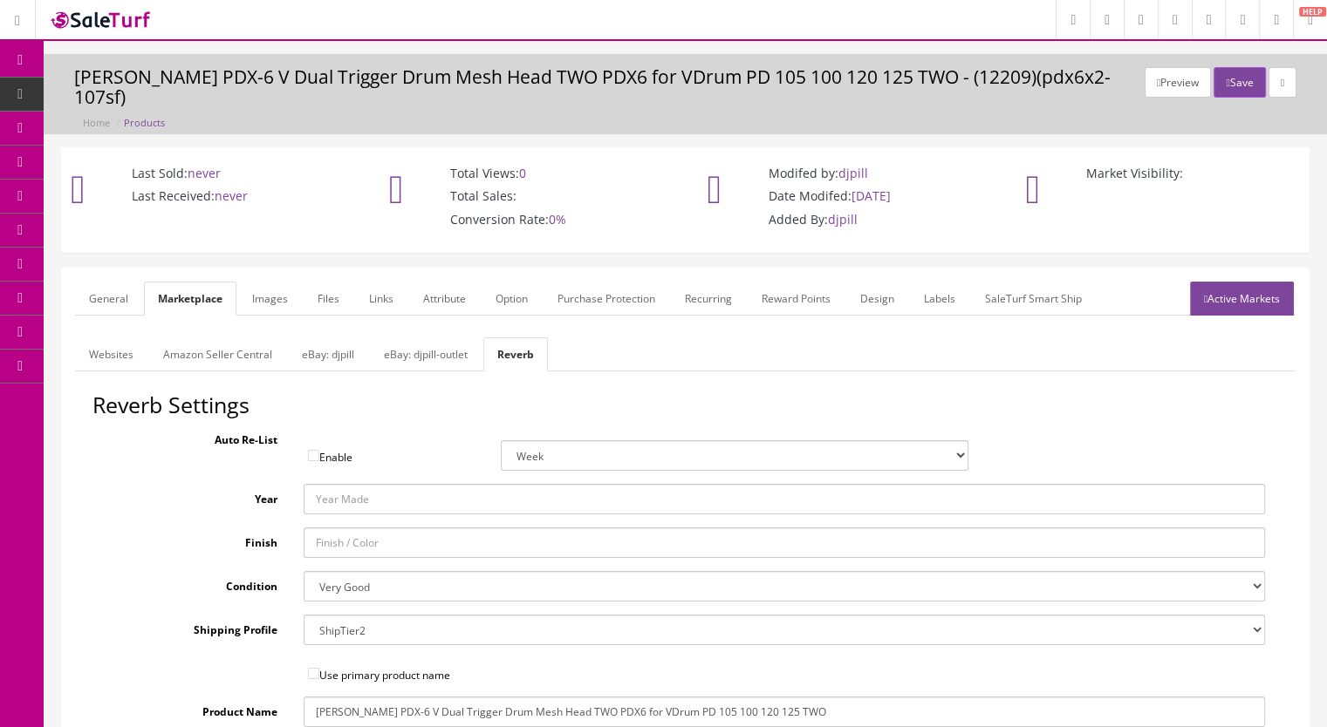
drag, startPoint x: 816, startPoint y: 688, endPoint x: 652, endPoint y: 690, distance: 164.0
click at [652, 702] on input "Roland PDX-6 V Dual Trigger Drum Mesh Head TWO PDX6 for VDrum PD 105 100 120 12…" at bounding box center [785, 712] width 962 height 31
type input "Roland PDX-6 V Dual Trigger Drum Mesh Head TWO PDX6 for VDrum TWO PACK"
click at [1229, 67] on button "Save" at bounding box center [1238, 82] width 51 height 31
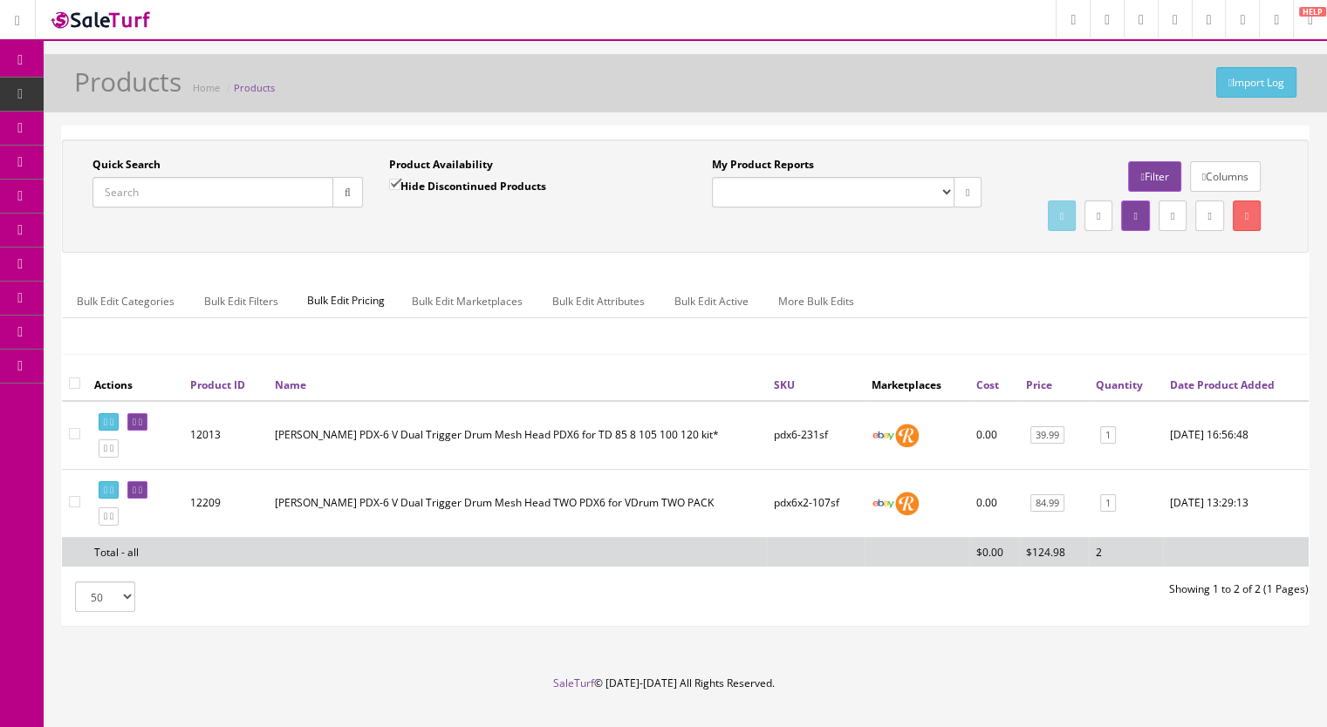
click at [143, 188] on input "Quick Search" at bounding box center [212, 192] width 241 height 31
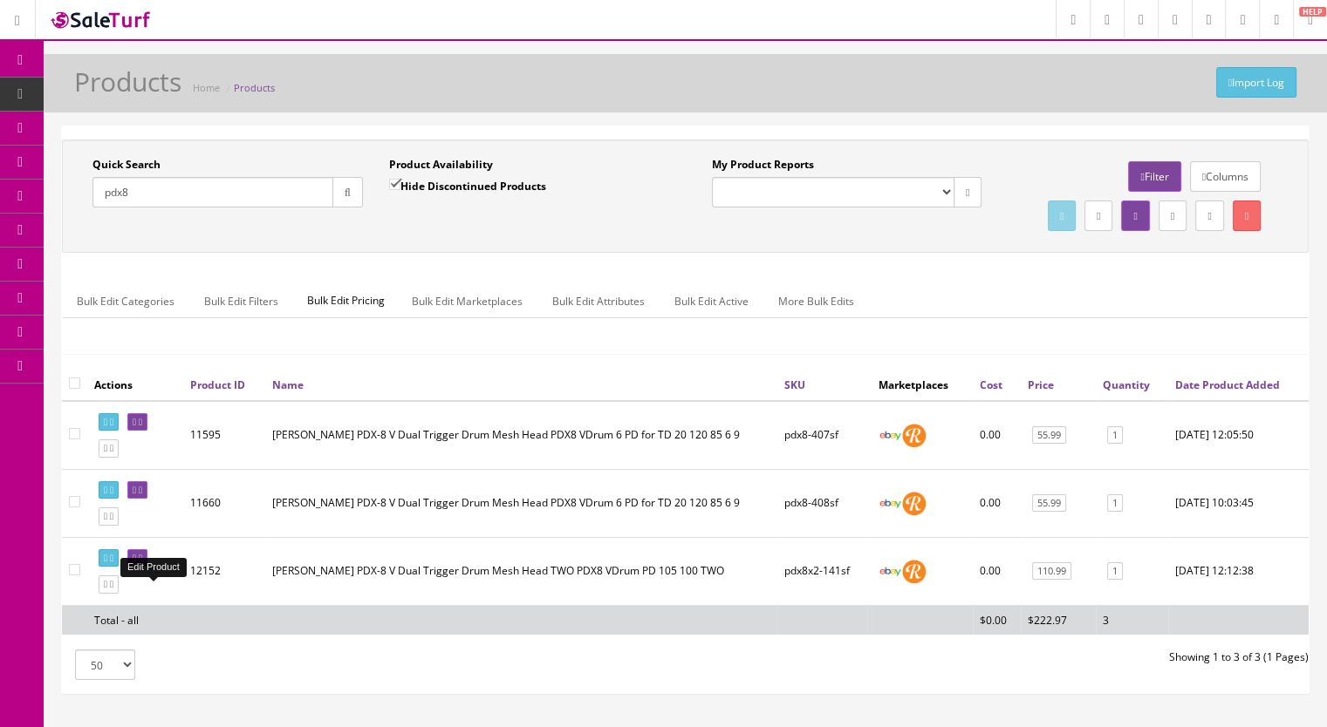
type input "pdx8"
click at [147, 568] on link at bounding box center [137, 558] width 20 height 18
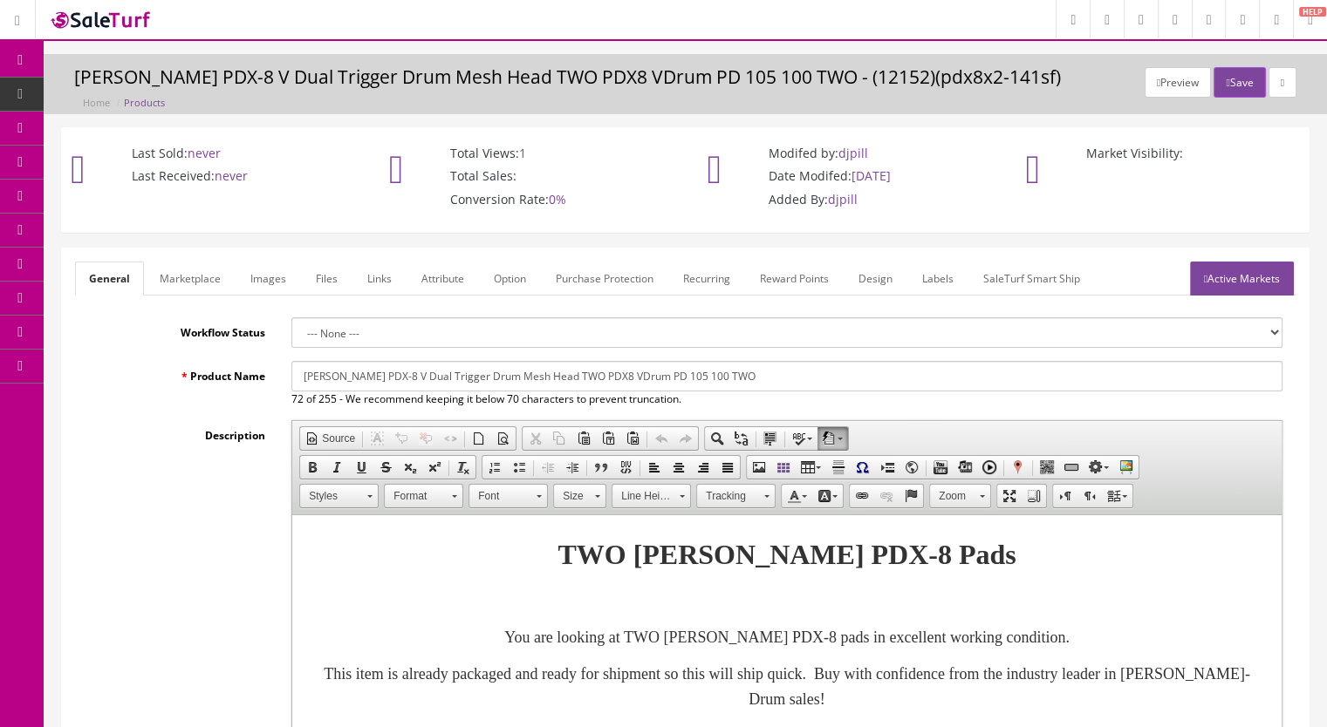
drag, startPoint x: 736, startPoint y: 379, endPoint x: 623, endPoint y: 390, distance: 113.9
click at [623, 390] on input "[PERSON_NAME] PDX-8 V Dual Trigger Drum Mesh Head TWO PDX8 VDrum PD 105 100 TWO" at bounding box center [786, 376] width 991 height 31
type input "[PERSON_NAME] PDX-8 V Dual Trigger Drum Mesh Head TWO PDX8 VDrum TWO PACK"
click at [199, 276] on link "Marketplace" at bounding box center [190, 279] width 89 height 34
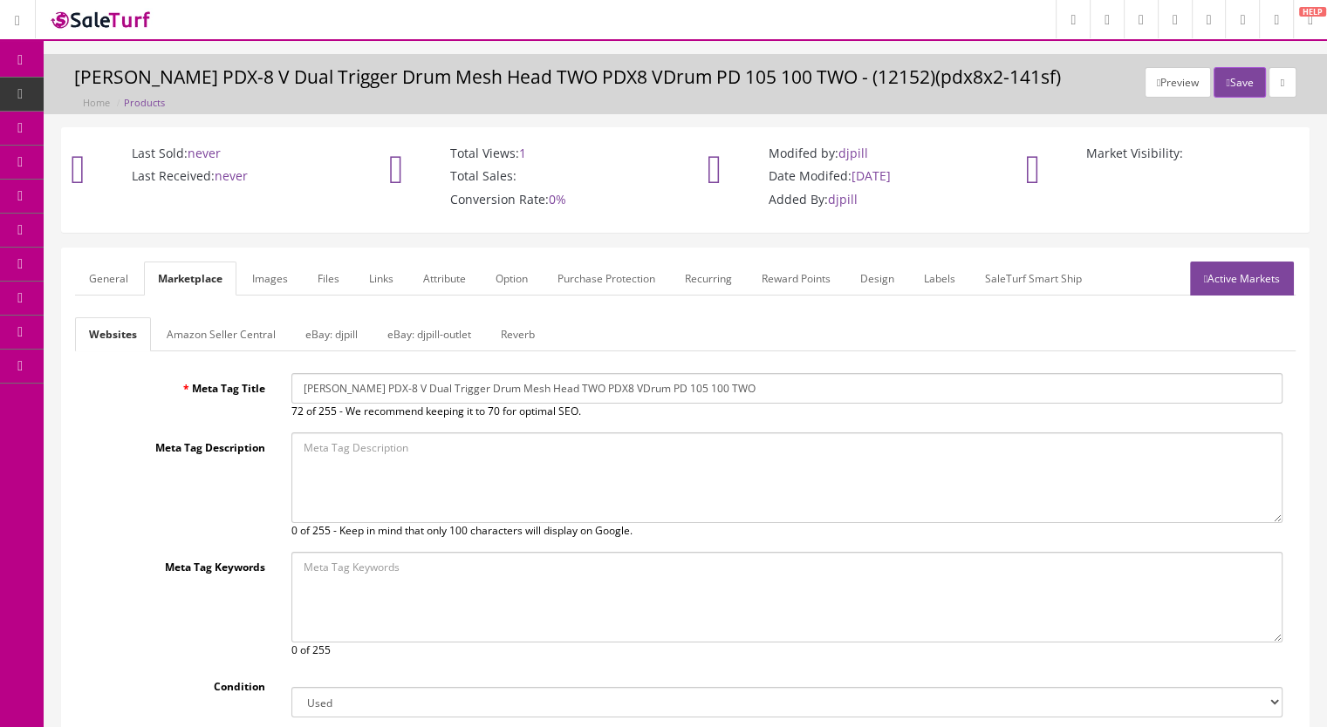
drag, startPoint x: 741, startPoint y: 388, endPoint x: 624, endPoint y: 402, distance: 116.8
click at [624, 402] on input "[PERSON_NAME] PDX-8 V Dual Trigger Drum Mesh Head TWO PDX8 VDrum PD 105 100 TWO" at bounding box center [786, 388] width 991 height 31
type input "[PERSON_NAME] PDX-8 V Dual Trigger Drum Mesh Head TWO PDX8 VDrum TWO PACK"
click at [516, 337] on link "Reverb" at bounding box center [518, 334] width 62 height 34
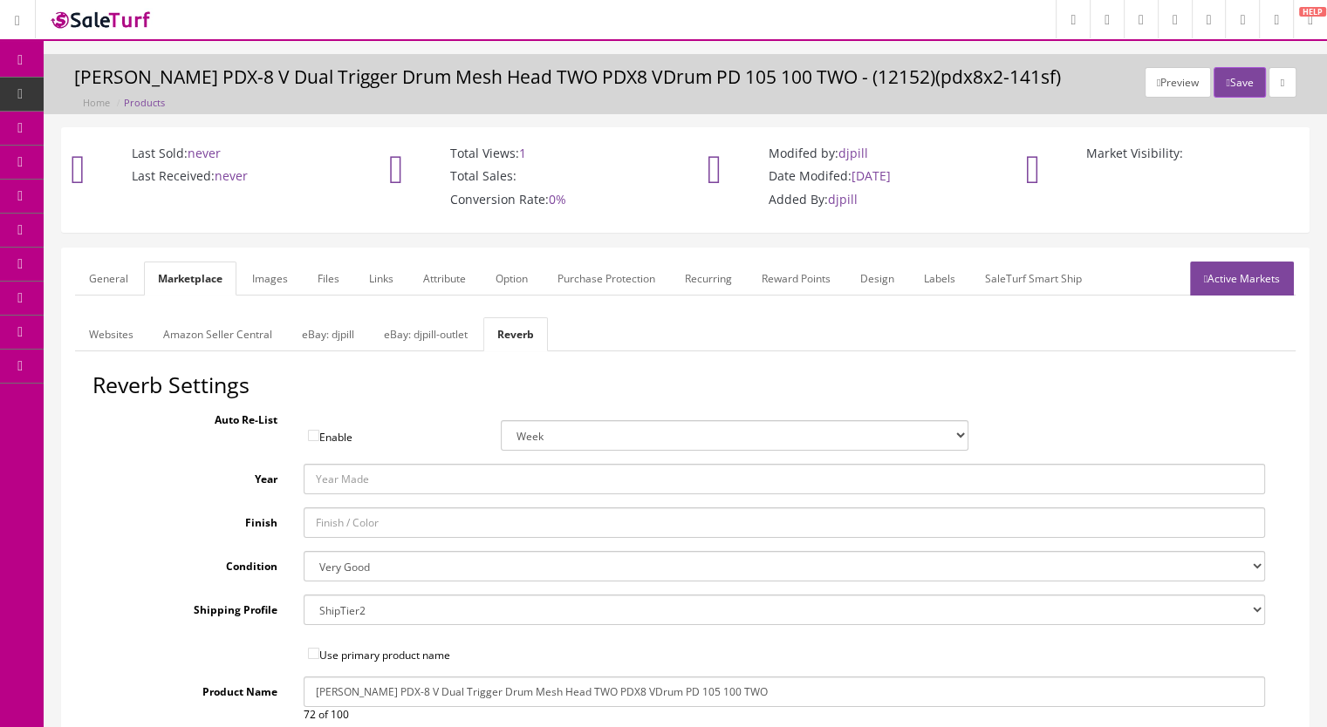
drag, startPoint x: 743, startPoint y: 692, endPoint x: 635, endPoint y: 702, distance: 108.7
click at [635, 702] on input "Roland PDX-8 V Dual Trigger Drum Mesh Head TWO PDX8 VDrum PD 105 100 TWO" at bounding box center [785, 692] width 962 height 31
type input "Roland PDX-8 V Dual Trigger Drum Mesh Head TWO PDX8 VDrum TWO PACK"
click at [1239, 81] on button "Save" at bounding box center [1238, 82] width 51 height 31
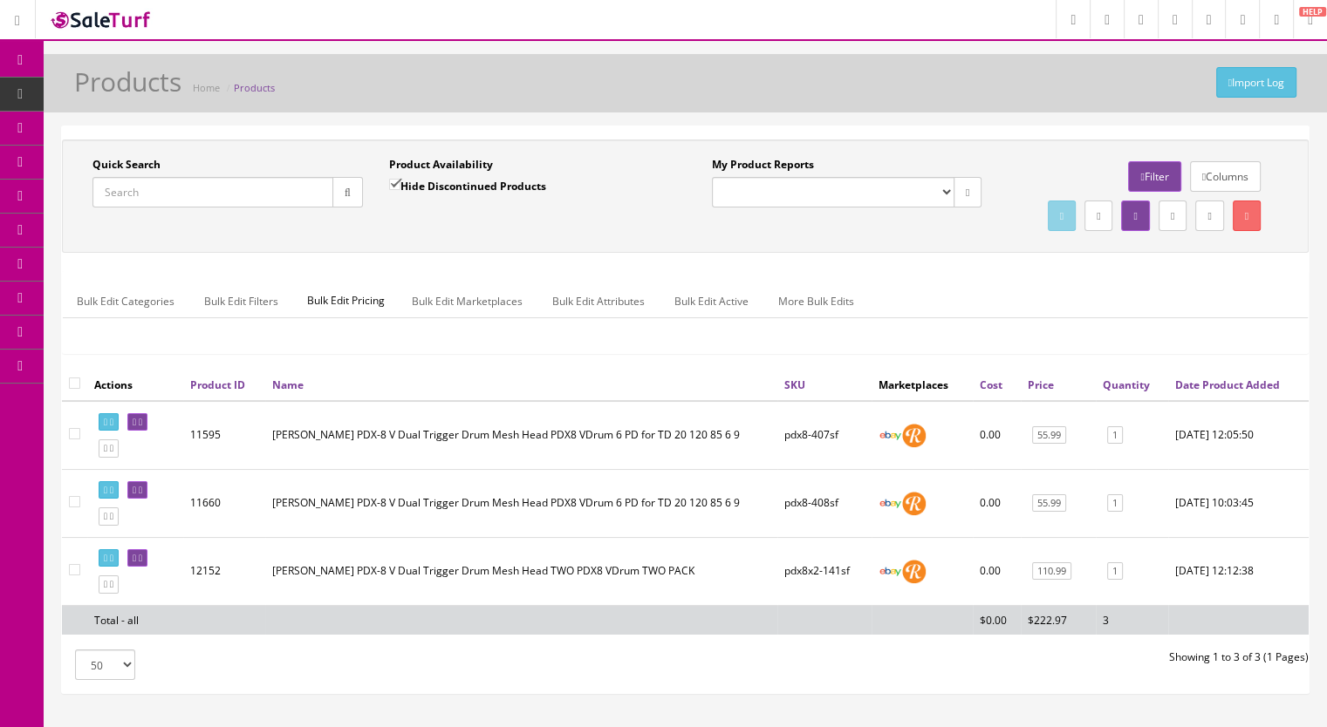
click at [164, 200] on input "Quick Search" at bounding box center [212, 192] width 241 height 31
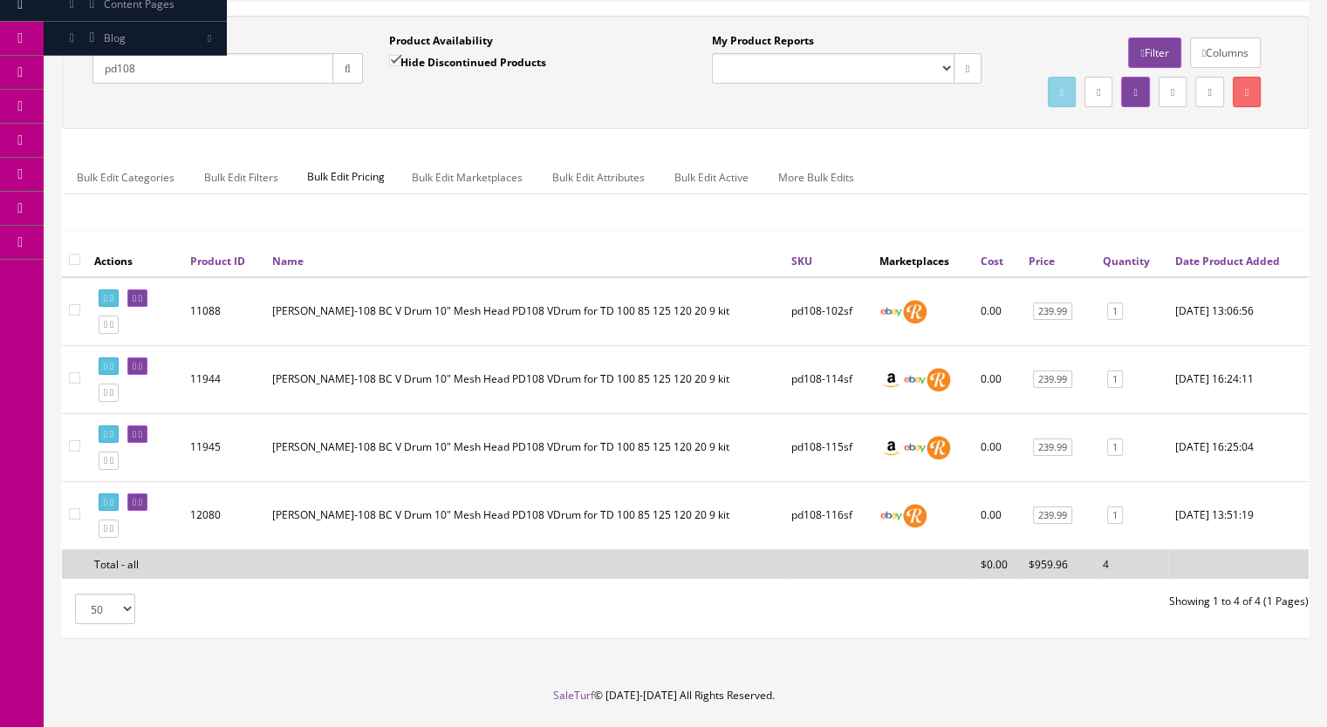
scroll to position [30, 0]
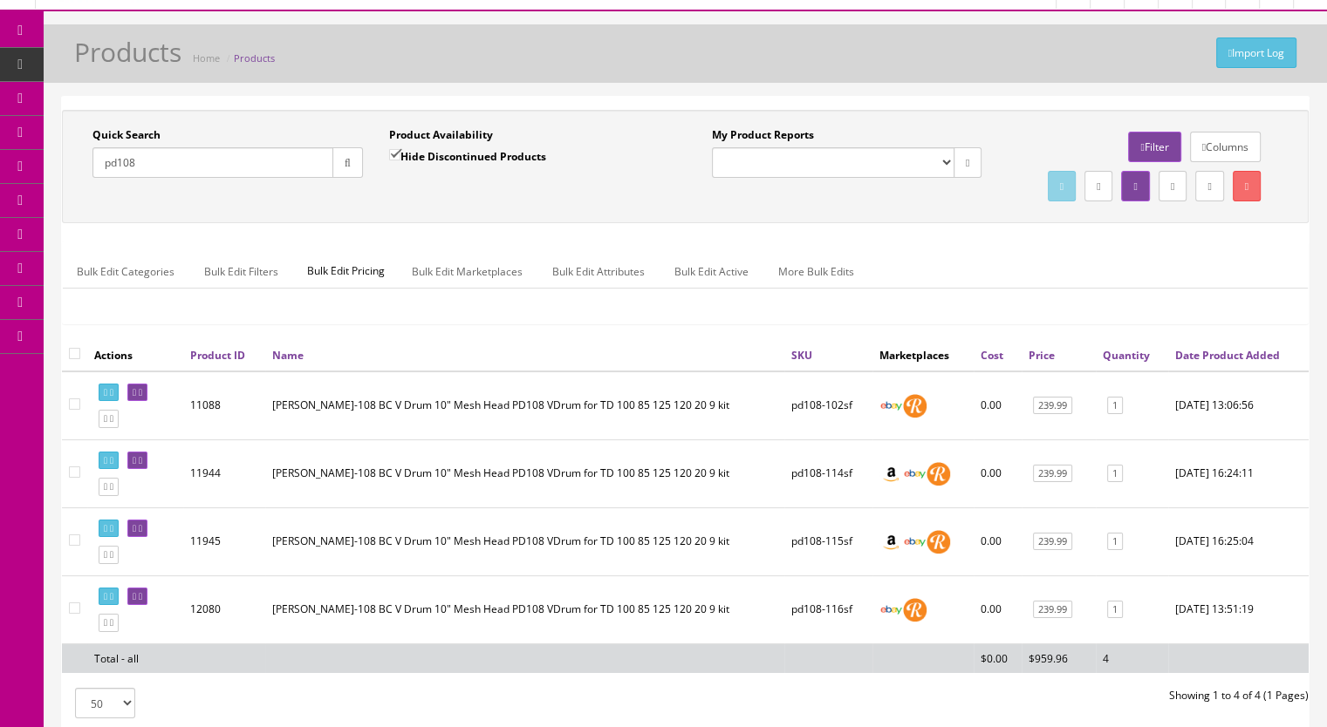
drag, startPoint x: 167, startPoint y: 165, endPoint x: 116, endPoint y: 165, distance: 51.5
click at [116, 165] on input "pd108" at bounding box center [212, 162] width 241 height 31
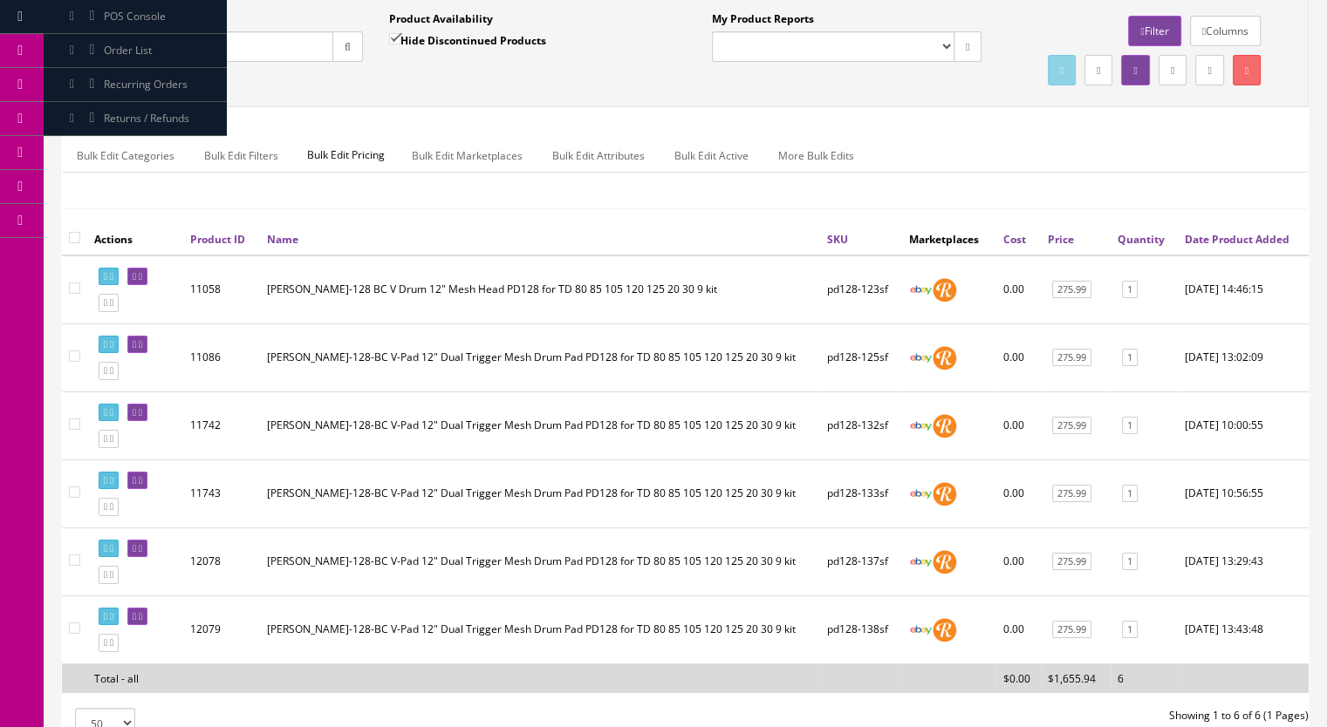
scroll to position [0, 0]
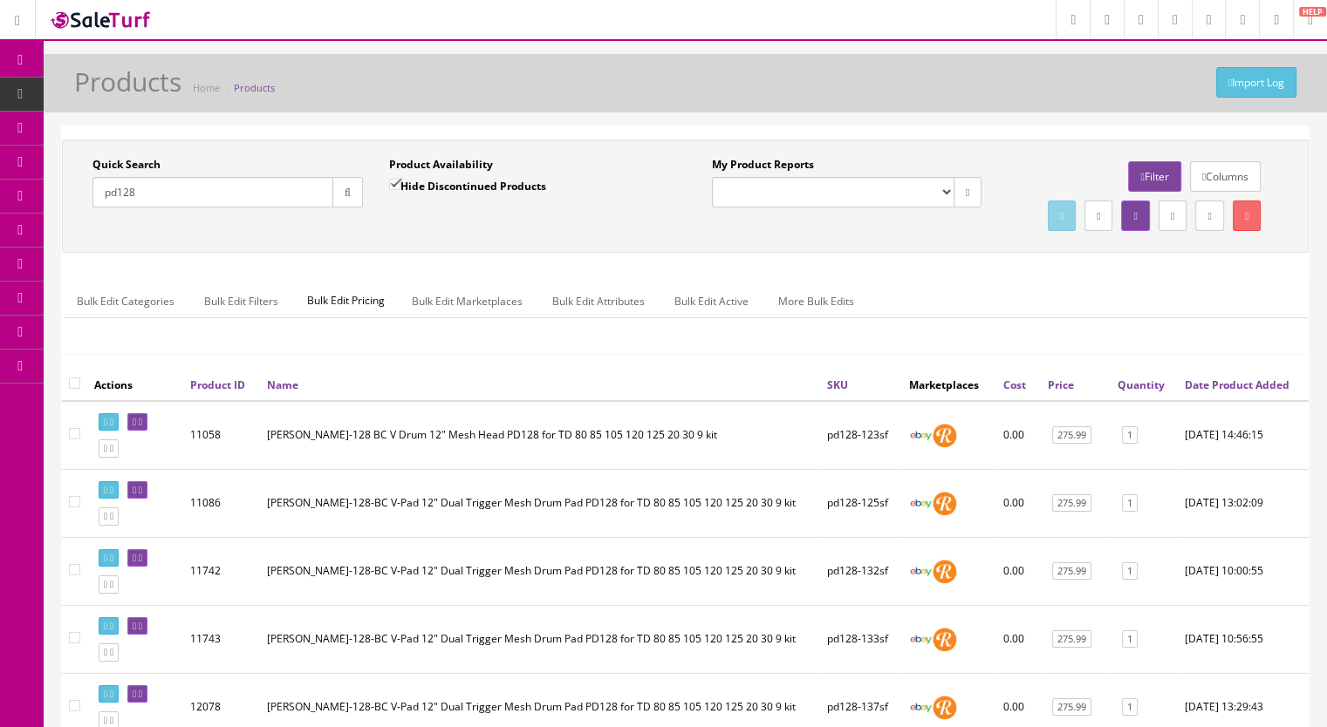
drag, startPoint x: 181, startPoint y: 190, endPoint x: 78, endPoint y: 193, distance: 103.0
click at [79, 193] on div "Quick Search pd128 Date From" at bounding box center [227, 189] width 297 height 64
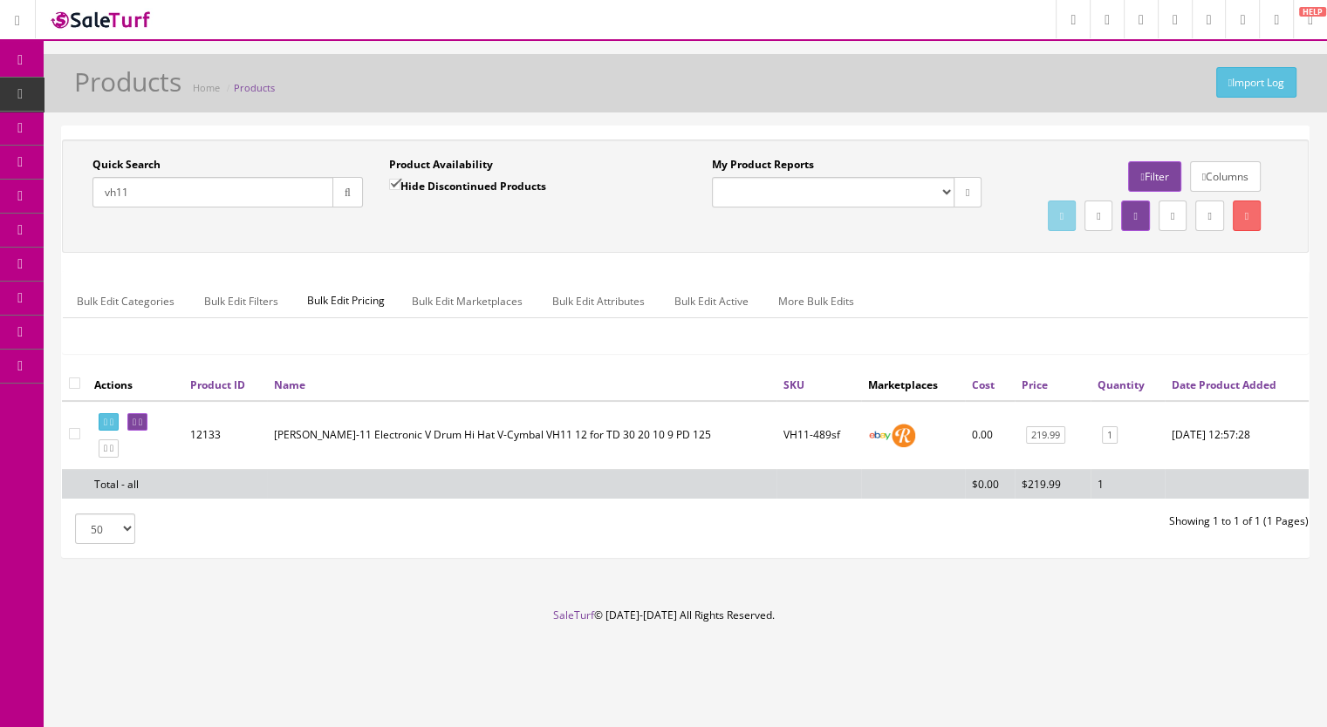
click at [192, 193] on input "vh11" at bounding box center [212, 192] width 241 height 31
drag, startPoint x: 192, startPoint y: 193, endPoint x: 115, endPoint y: 200, distance: 77.1
click at [115, 200] on input "vh11" at bounding box center [212, 192] width 241 height 31
type input "v"
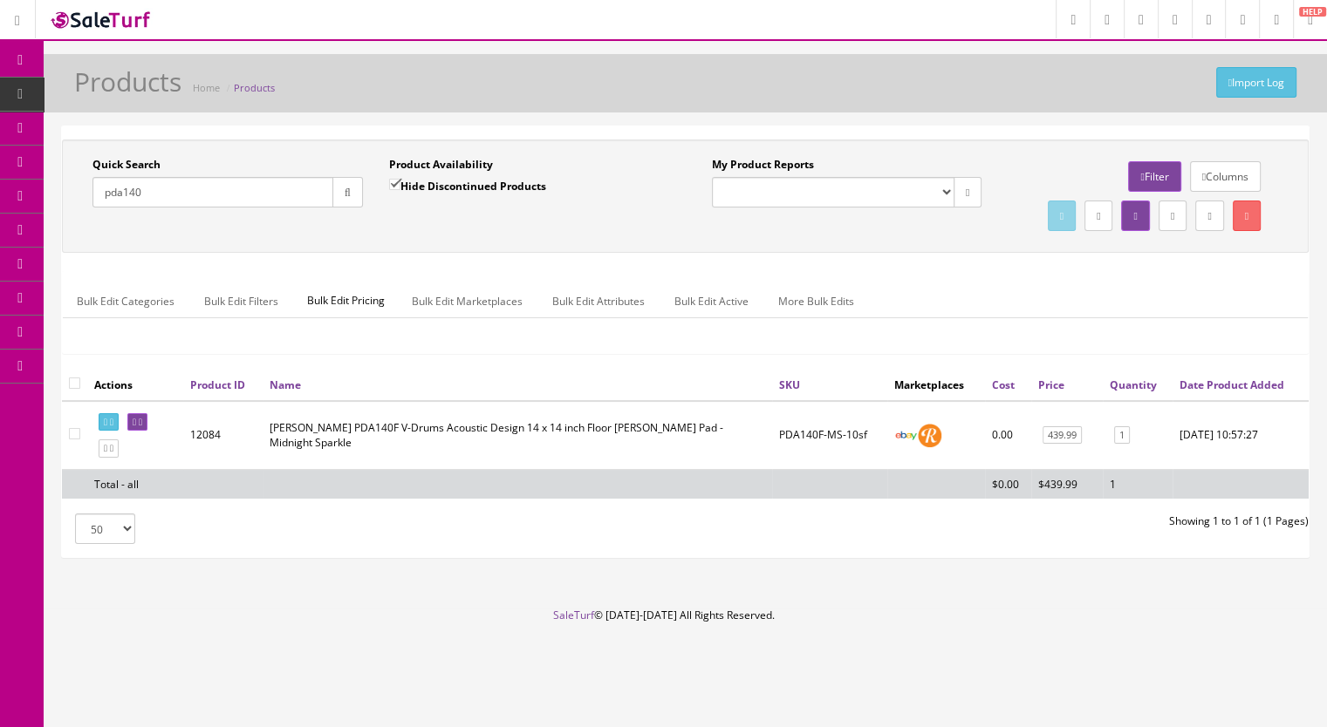
type input "pda140"
click at [392, 182] on input "Hide Discontinued Products" at bounding box center [394, 184] width 11 height 11
checkbox input "false"
click at [345, 199] on button "button" at bounding box center [347, 192] width 31 height 31
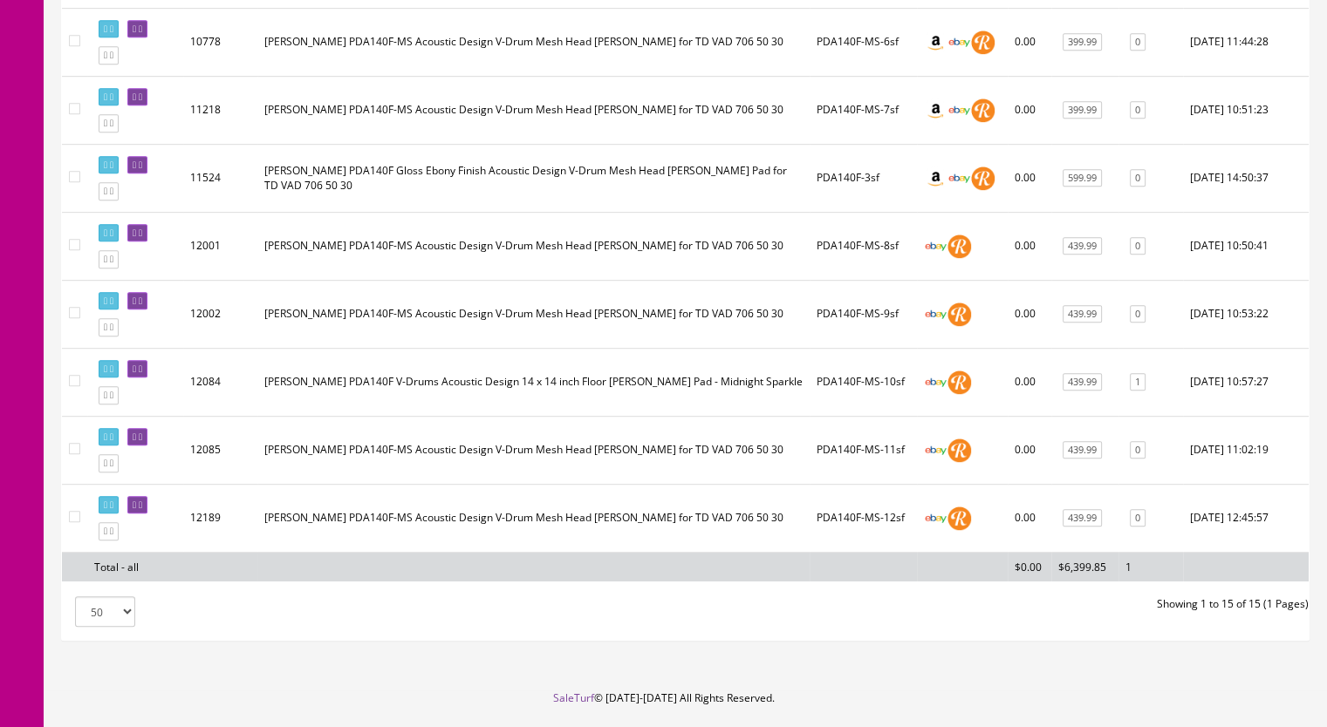
scroll to position [943, 0]
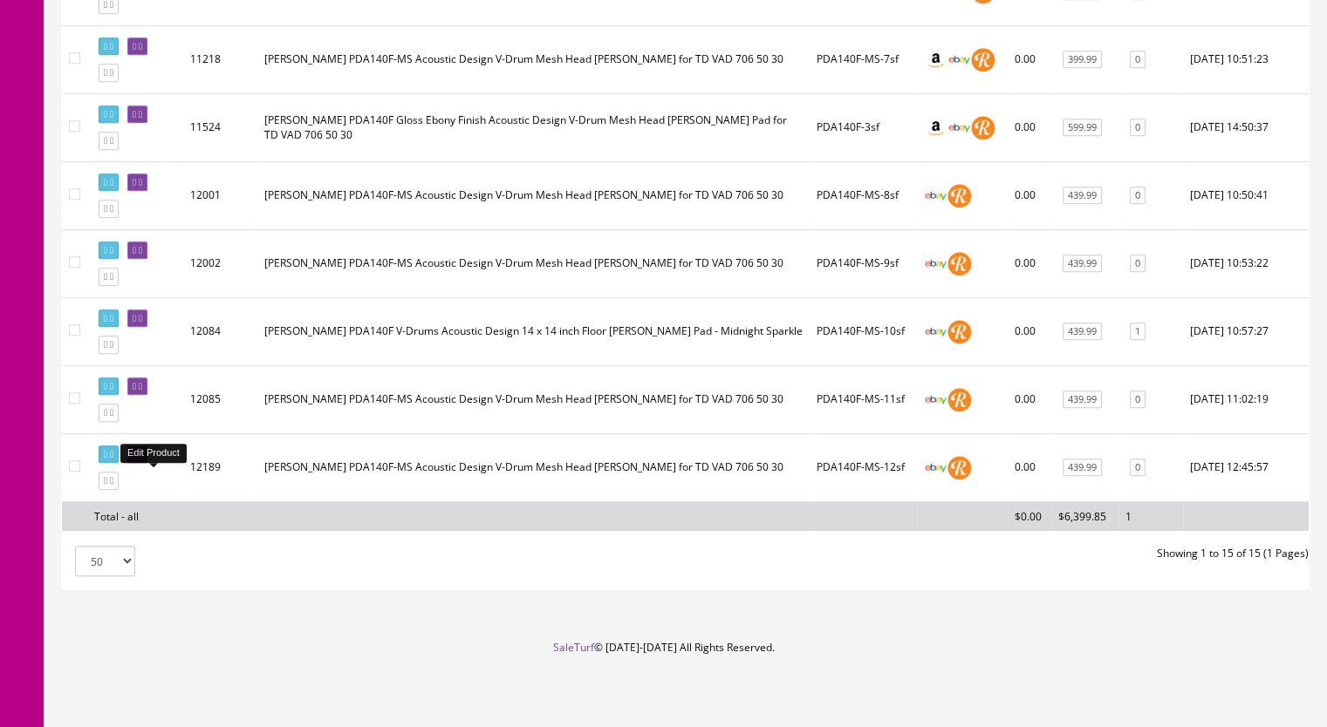
click at [136, 459] on icon at bounding box center [134, 455] width 3 height 10
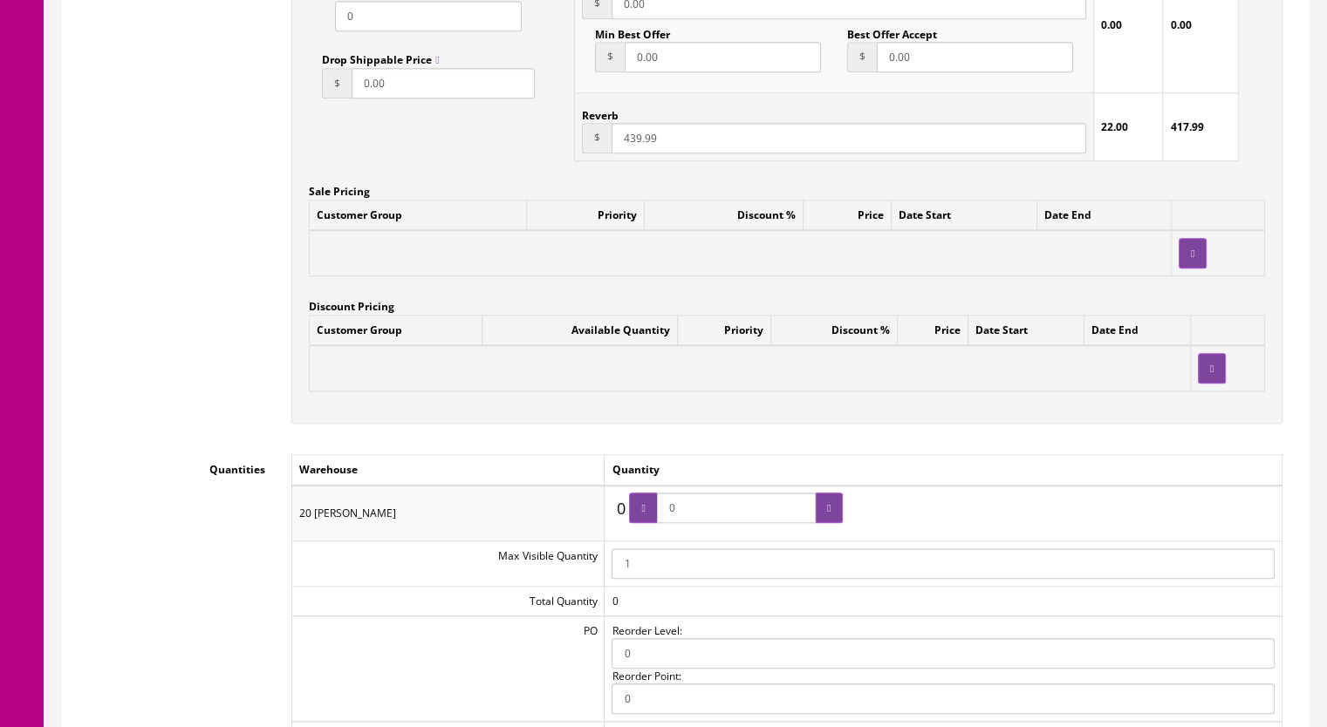
scroll to position [1744, 0]
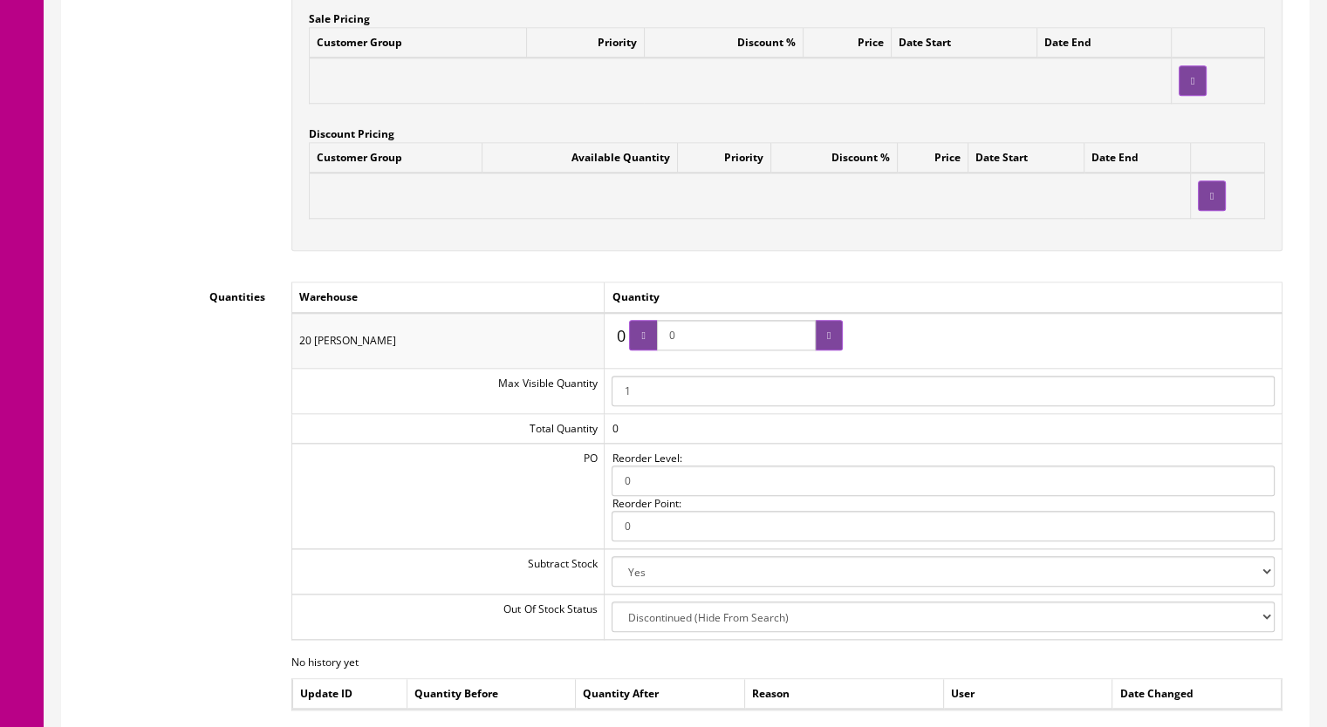
drag, startPoint x: 700, startPoint y: 323, endPoint x: 635, endPoint y: 337, distance: 66.0
click at [635, 337] on div "0" at bounding box center [736, 340] width 214 height 41
type input "1"
click at [837, 320] on div at bounding box center [829, 335] width 28 height 31
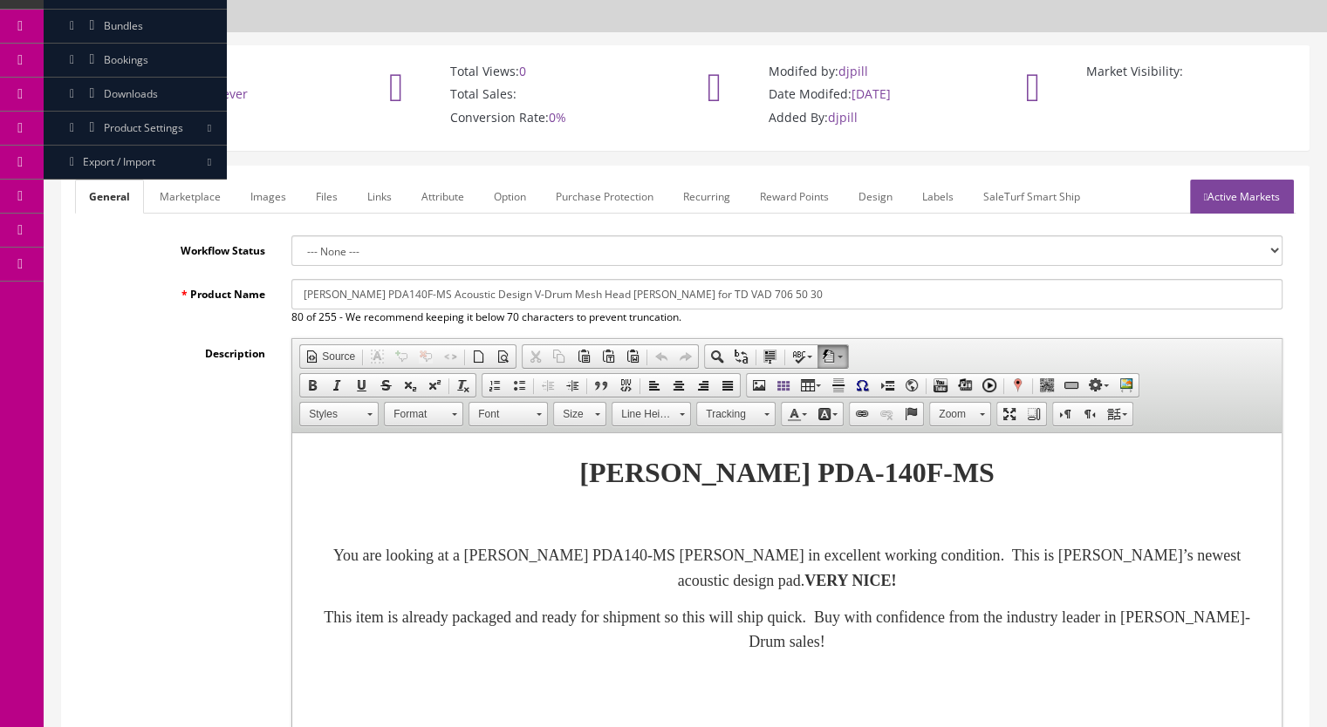
scroll to position [0, 0]
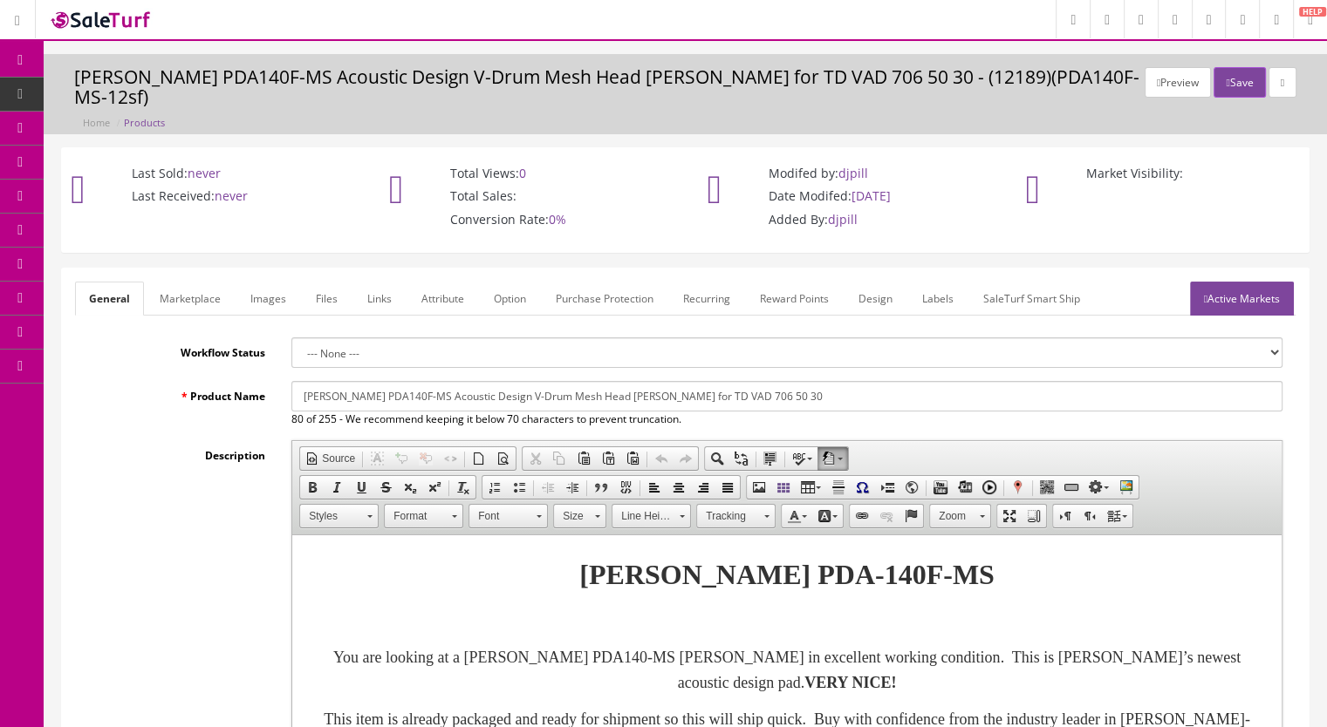
click at [1243, 282] on link "Active Markets" at bounding box center [1242, 299] width 104 height 34
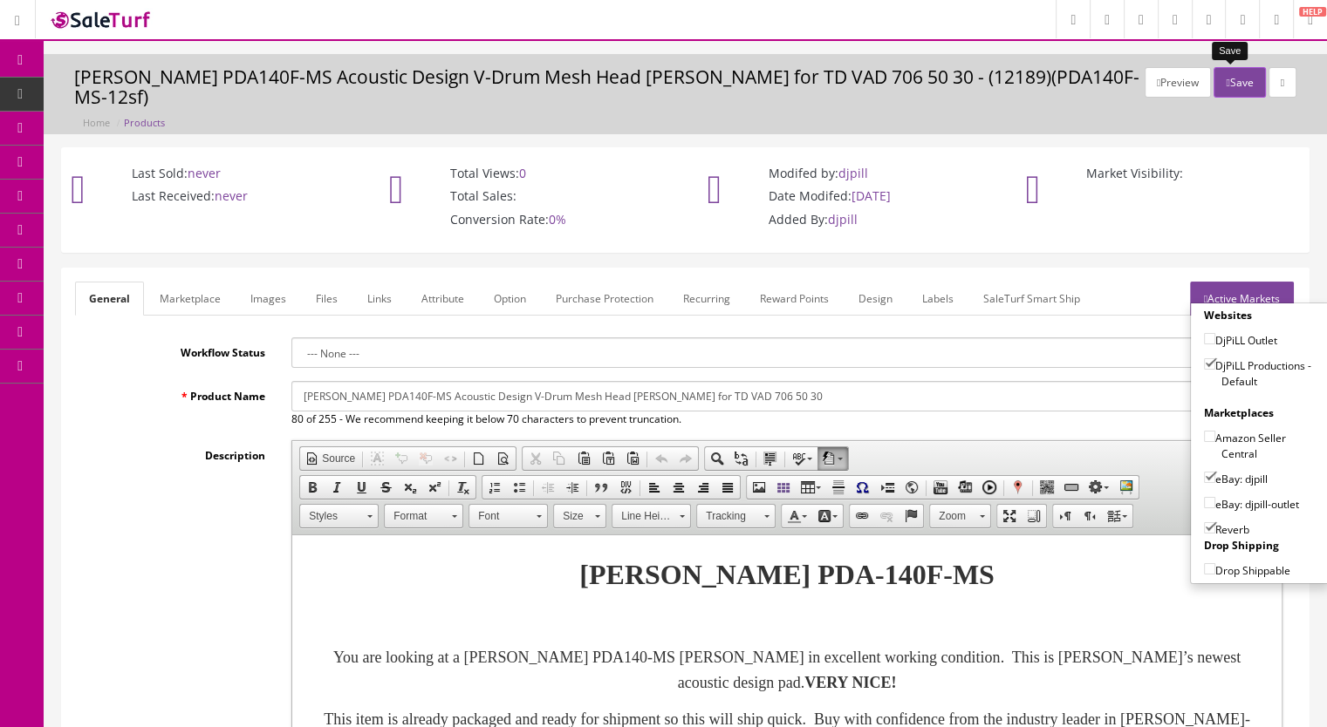
click at [1226, 85] on button "Save" at bounding box center [1238, 82] width 51 height 31
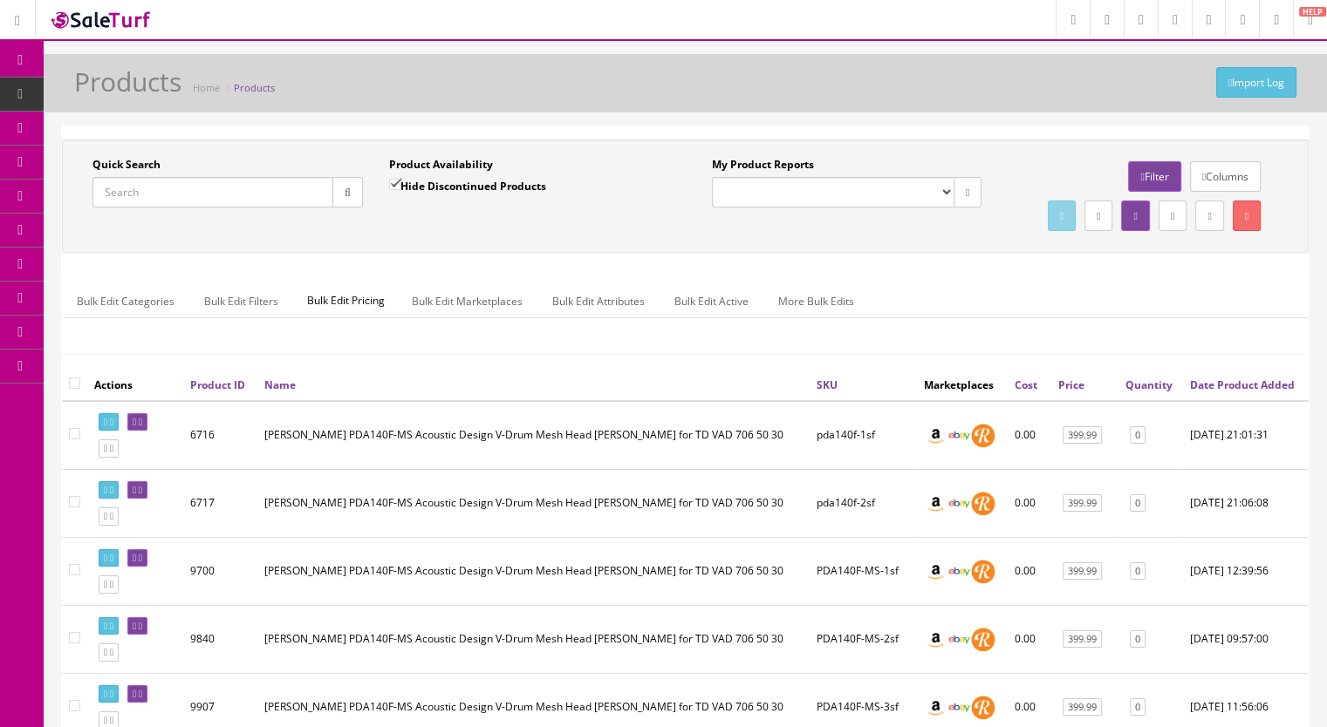
click at [132, 92] on span "Products" at bounding box center [134, 93] width 43 height 15
click at [164, 99] on link "Products" at bounding box center [135, 95] width 183 height 34
click at [177, 198] on input "Quick Search" at bounding box center [212, 192] width 241 height 31
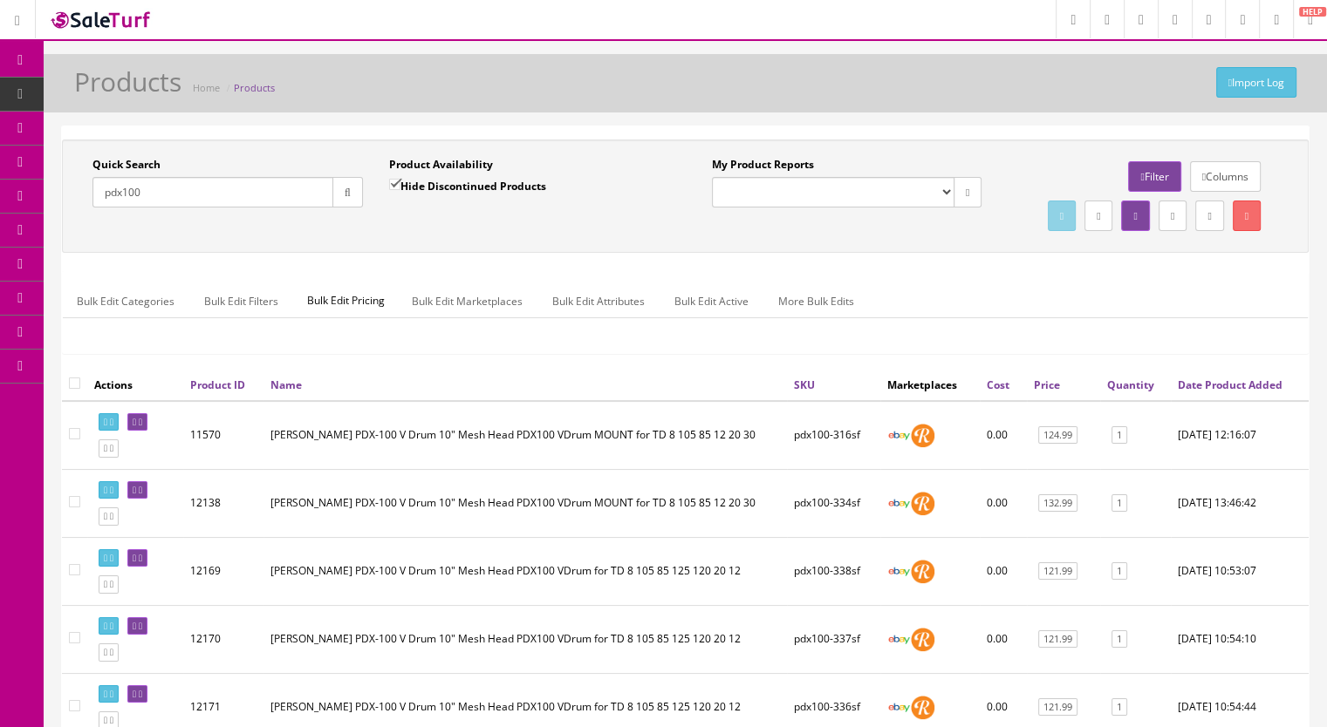
type input "pdx100"
click at [154, 99] on span "Products" at bounding box center [134, 93] width 43 height 15
click at [145, 195] on input "Quick Search" at bounding box center [212, 192] width 241 height 31
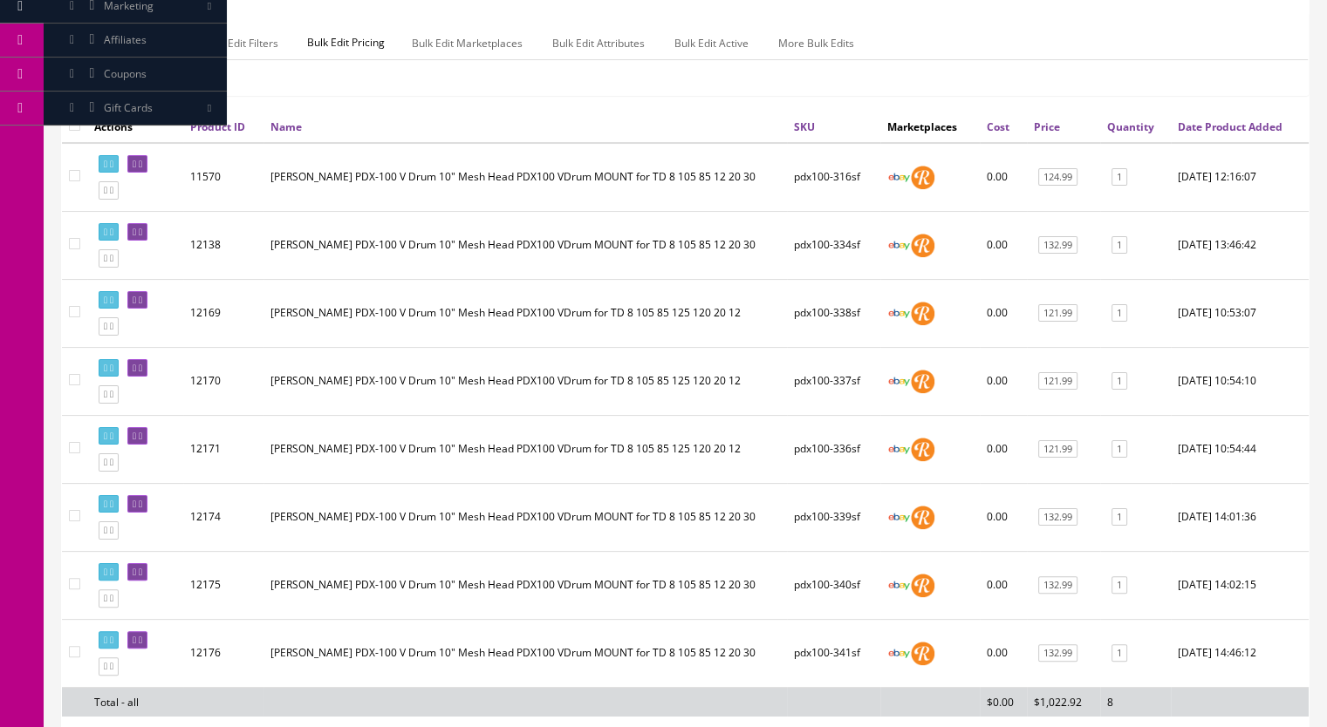
scroll to position [211, 0]
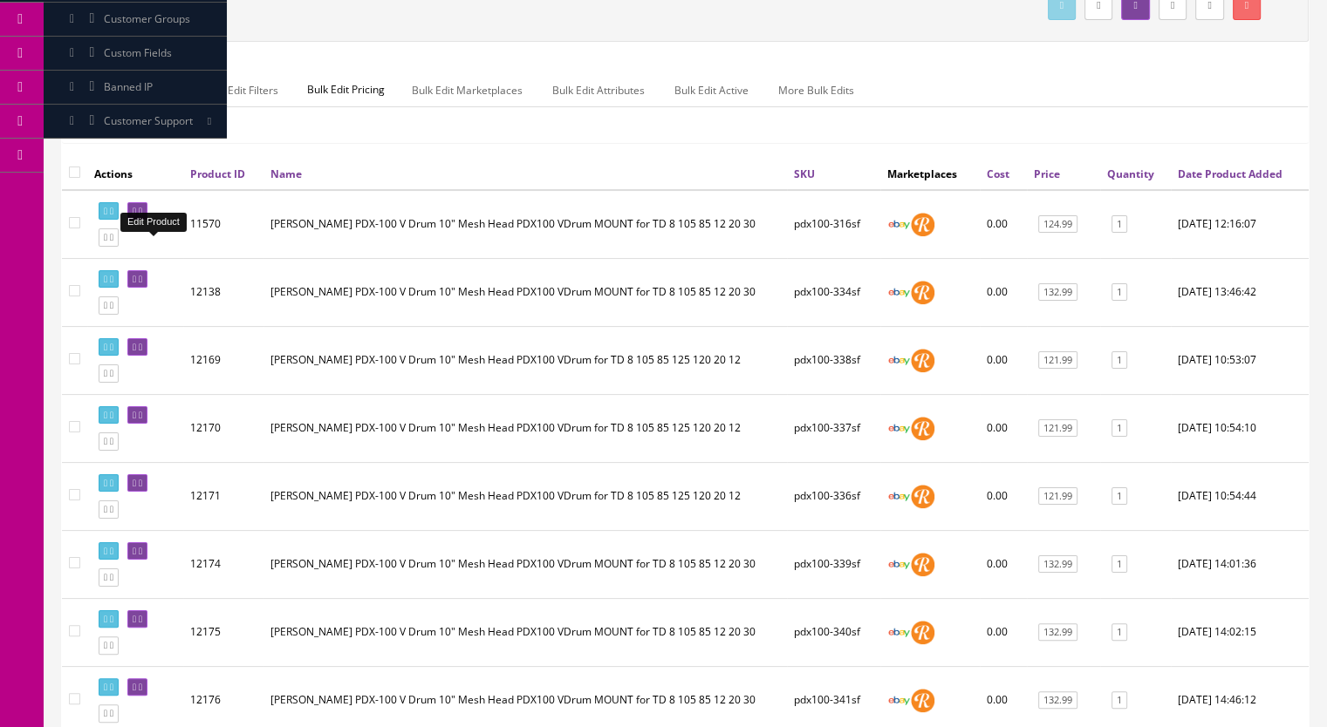
type input "pdx100"
click at [142, 216] on icon at bounding box center [140, 212] width 3 height 10
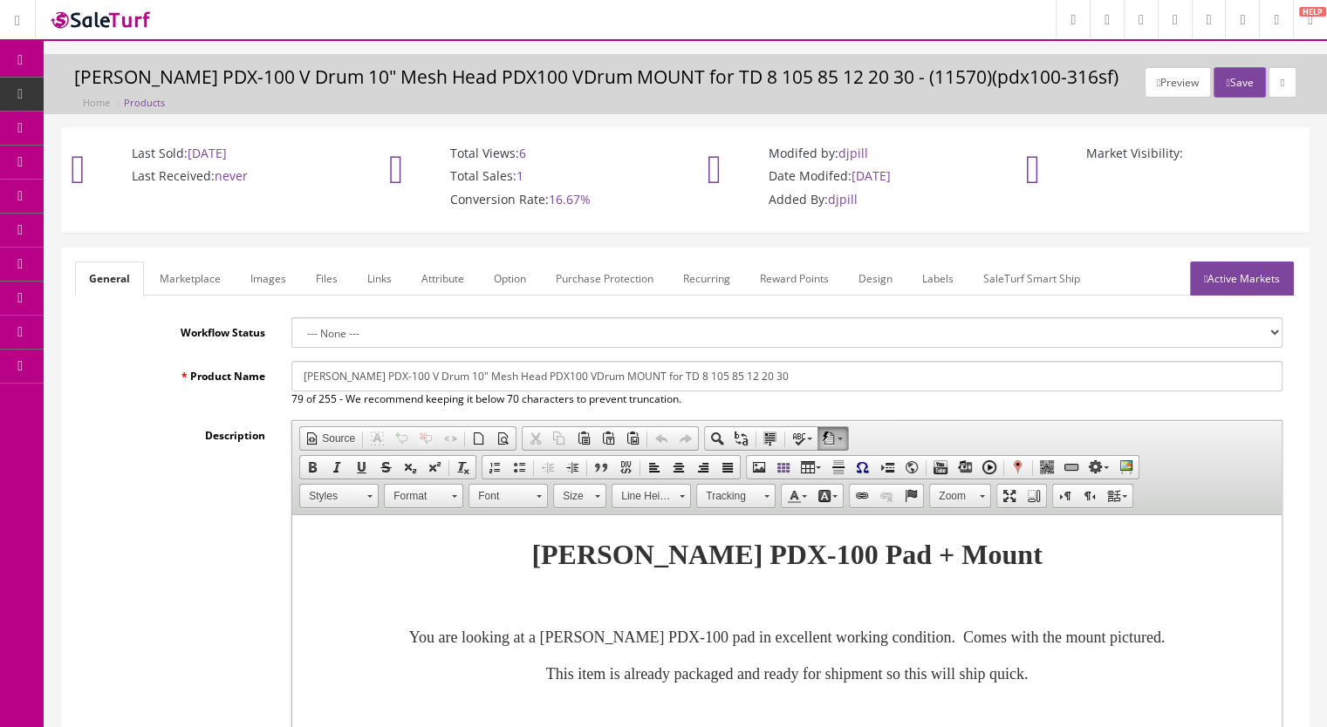
click at [257, 276] on link "Images" at bounding box center [268, 279] width 64 height 34
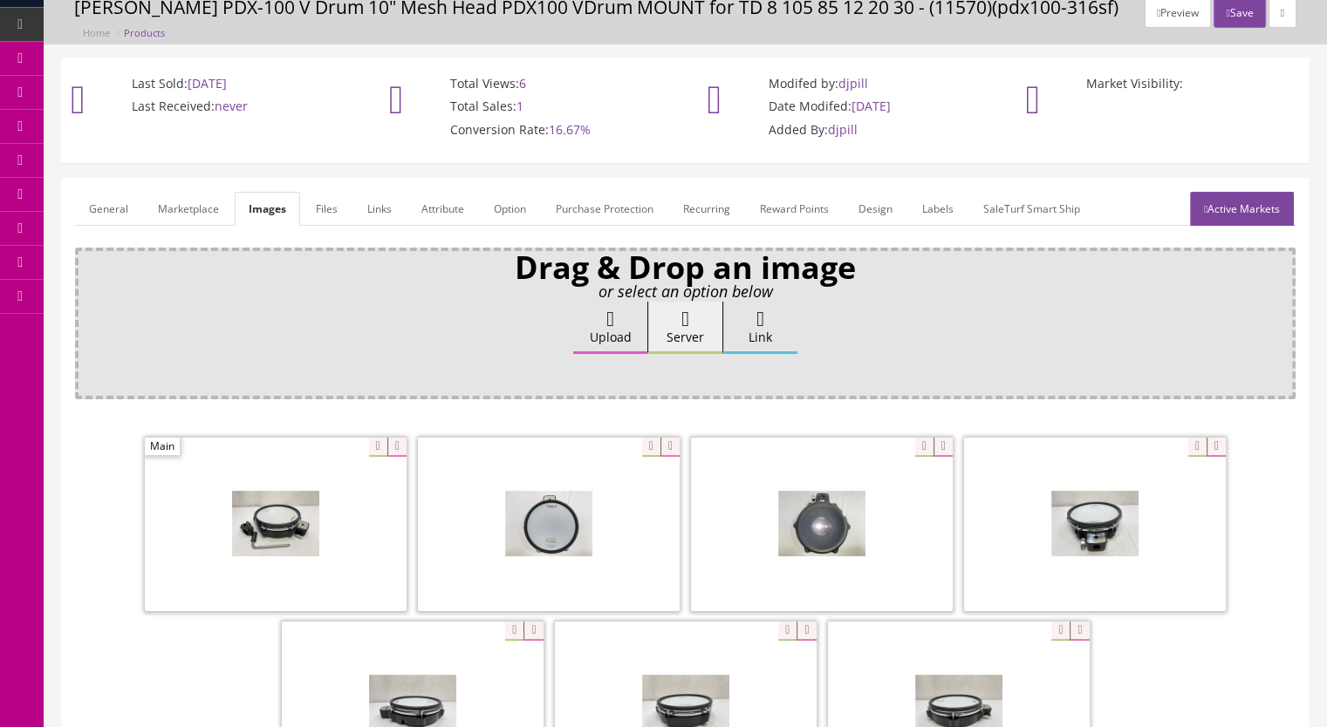
scroll to position [262, 0]
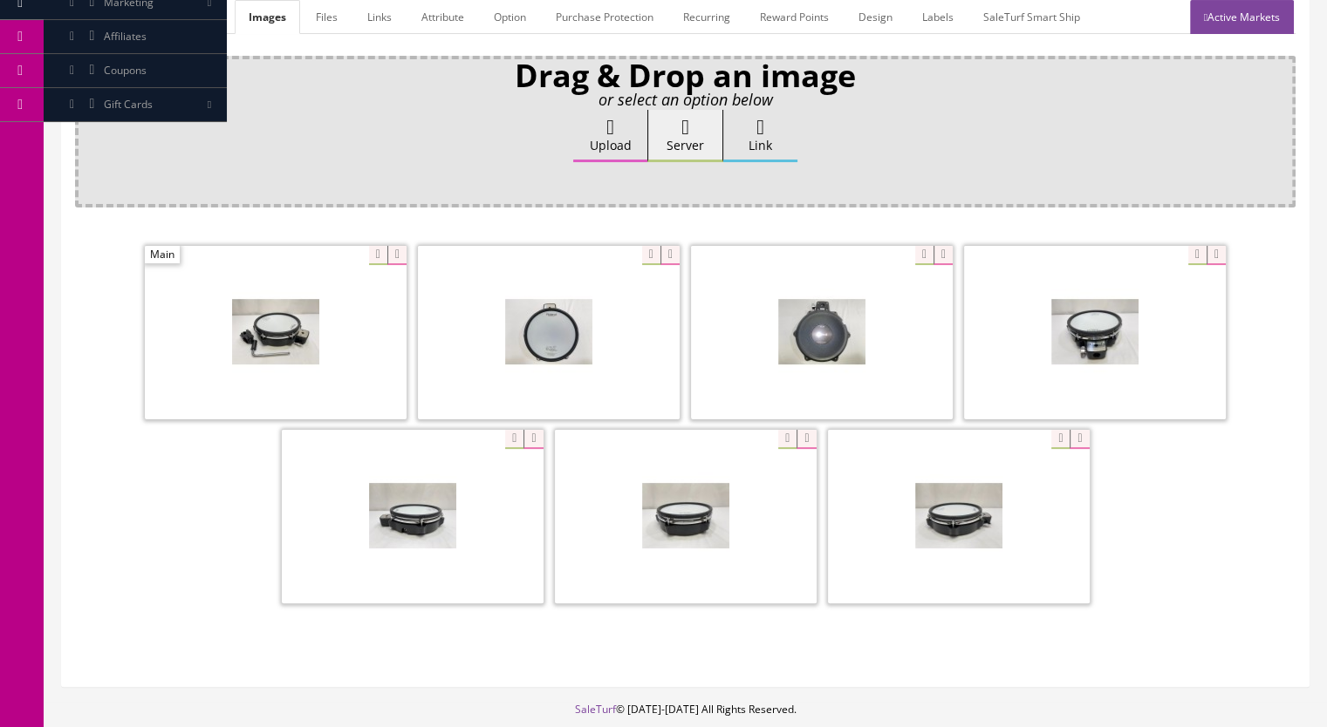
click at [106, 17] on link "General" at bounding box center [108, 17] width 67 height 34
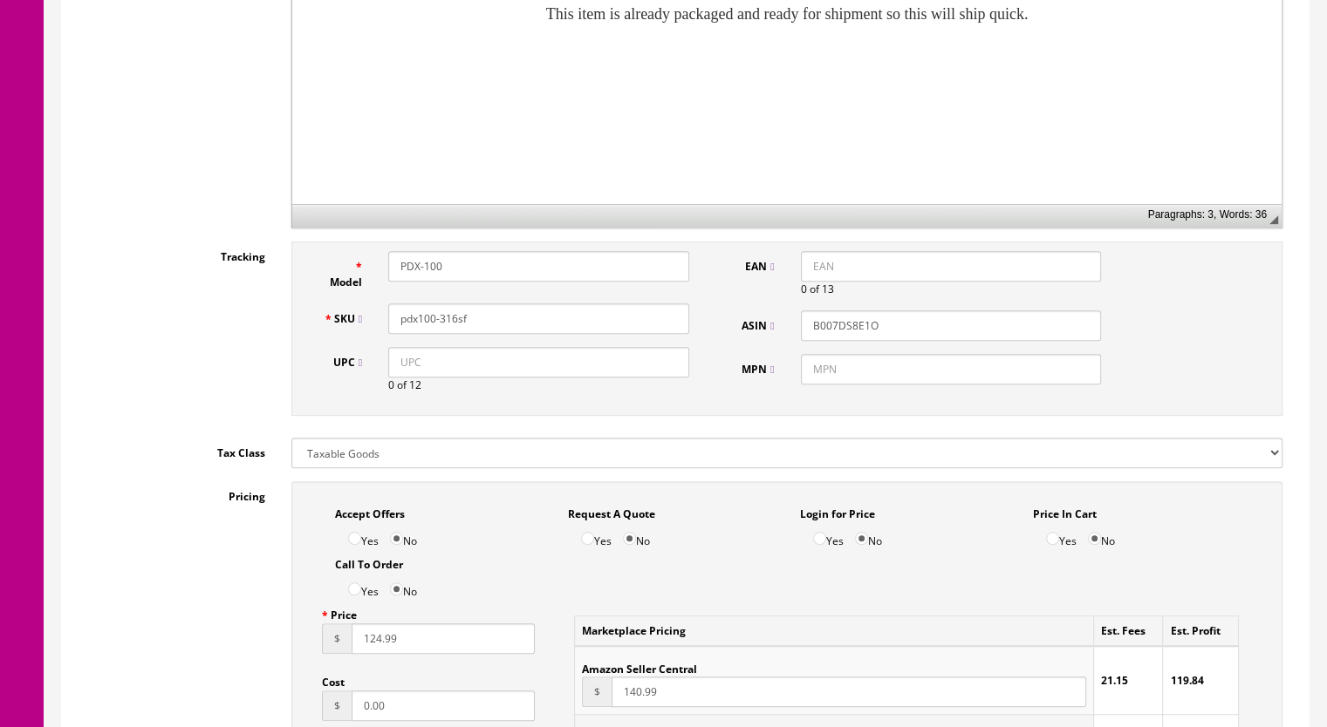
scroll to position [959, 0]
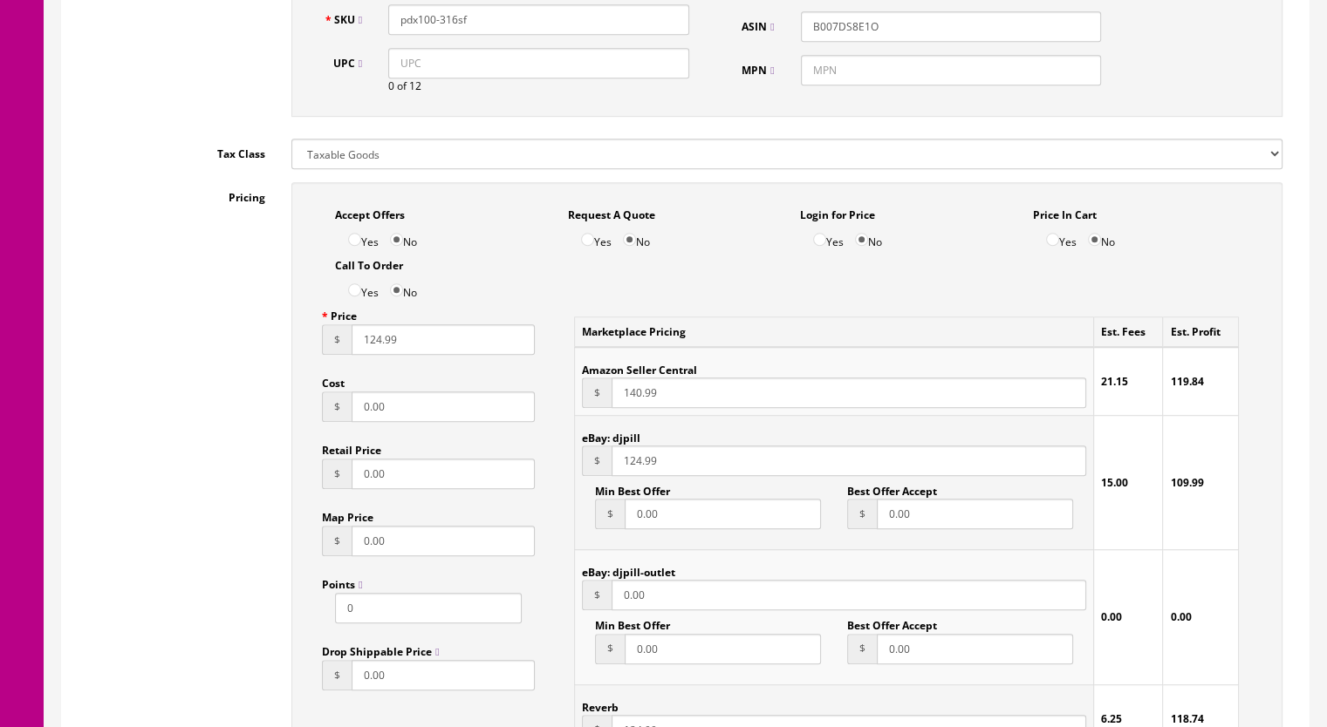
click at [633, 465] on input "124.99" at bounding box center [848, 461] width 474 height 31
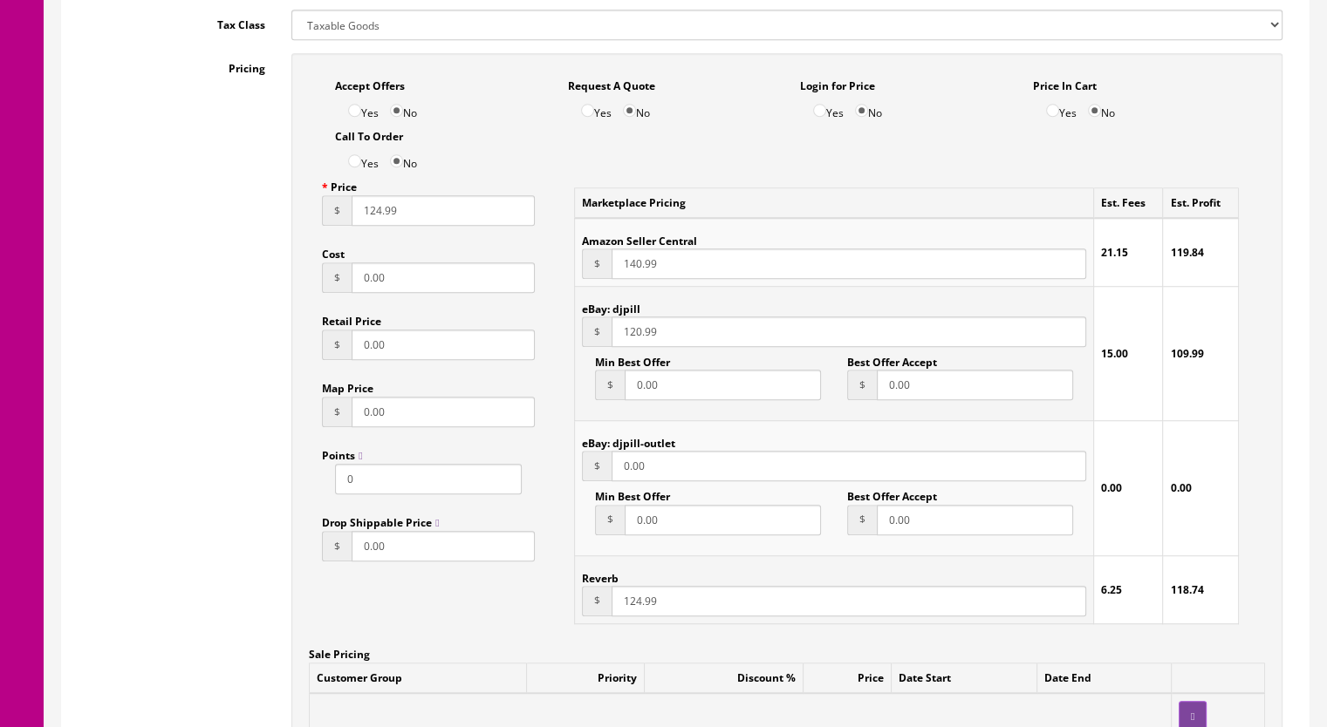
scroll to position [1134, 0]
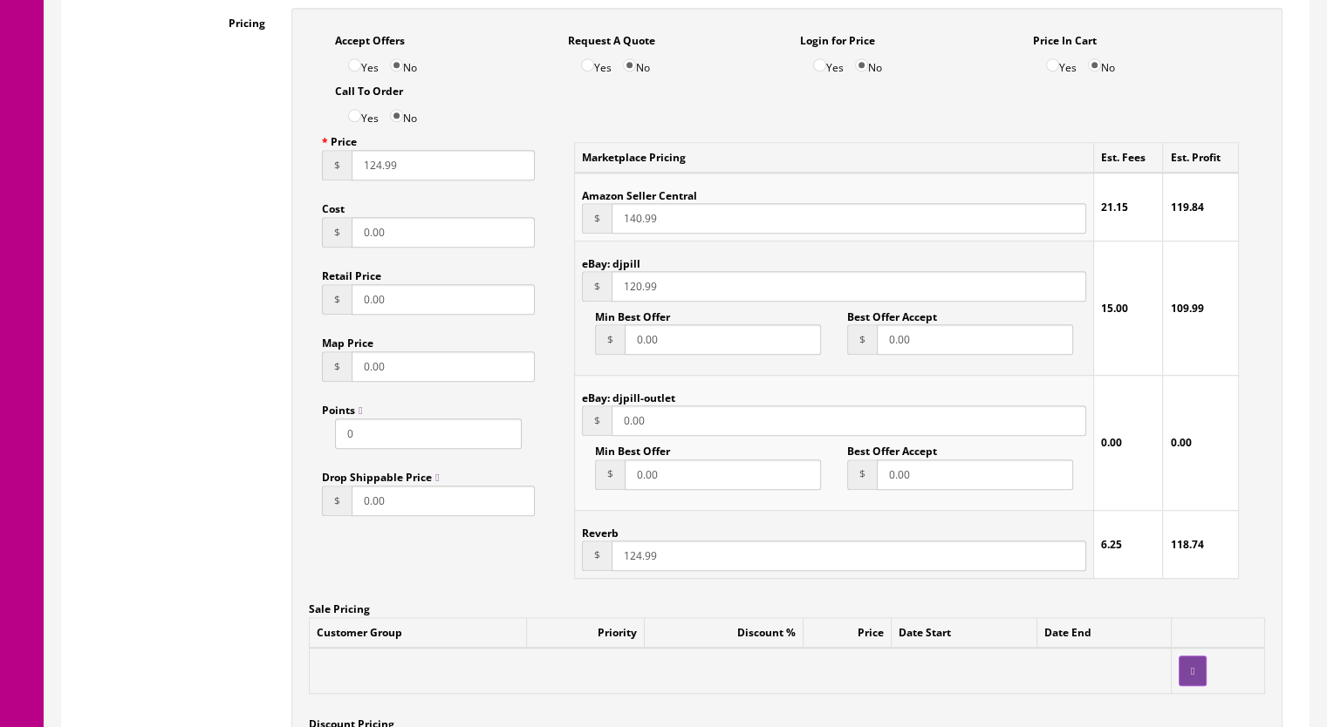
type input "120.99"
click at [631, 562] on input "124.99" at bounding box center [848, 556] width 474 height 31
type input "120.99"
click at [377, 172] on input "124.99" at bounding box center [442, 165] width 183 height 31
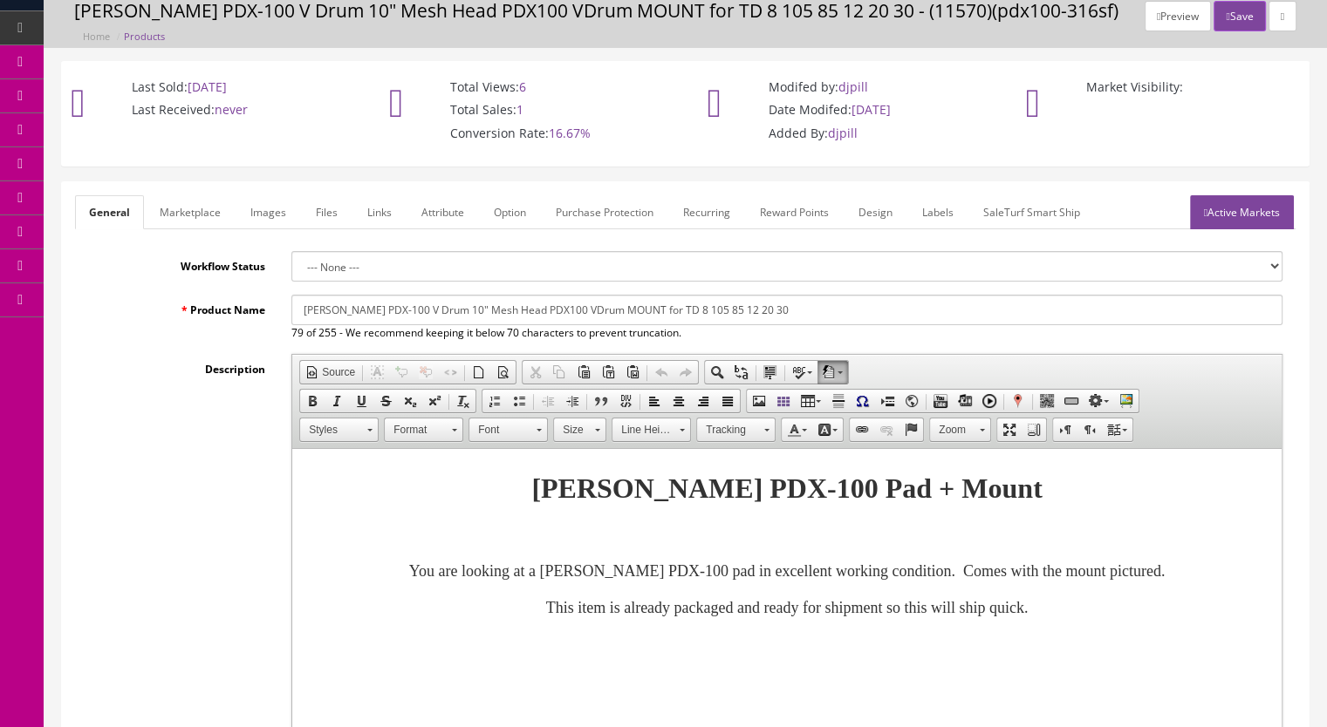
scroll to position [0, 0]
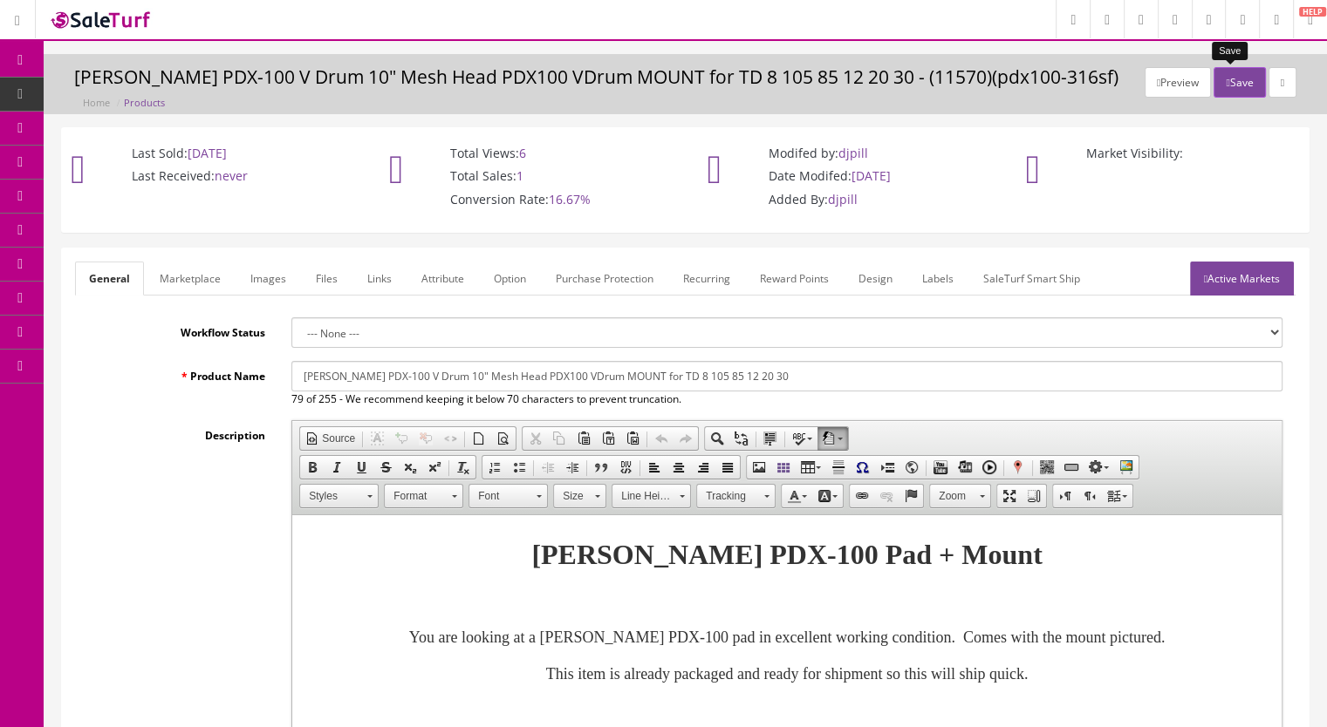
type input "120.99"
click at [1227, 88] on button "Save" at bounding box center [1238, 82] width 51 height 31
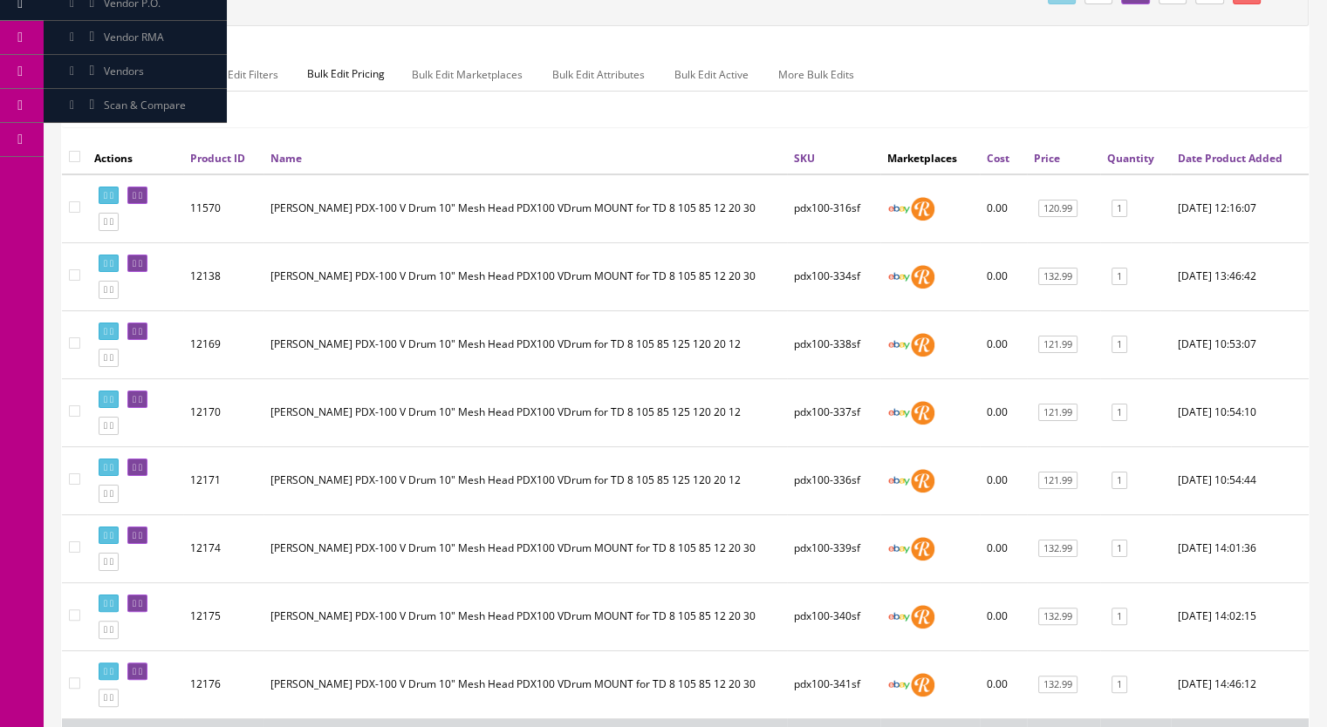
scroll to position [262, 0]
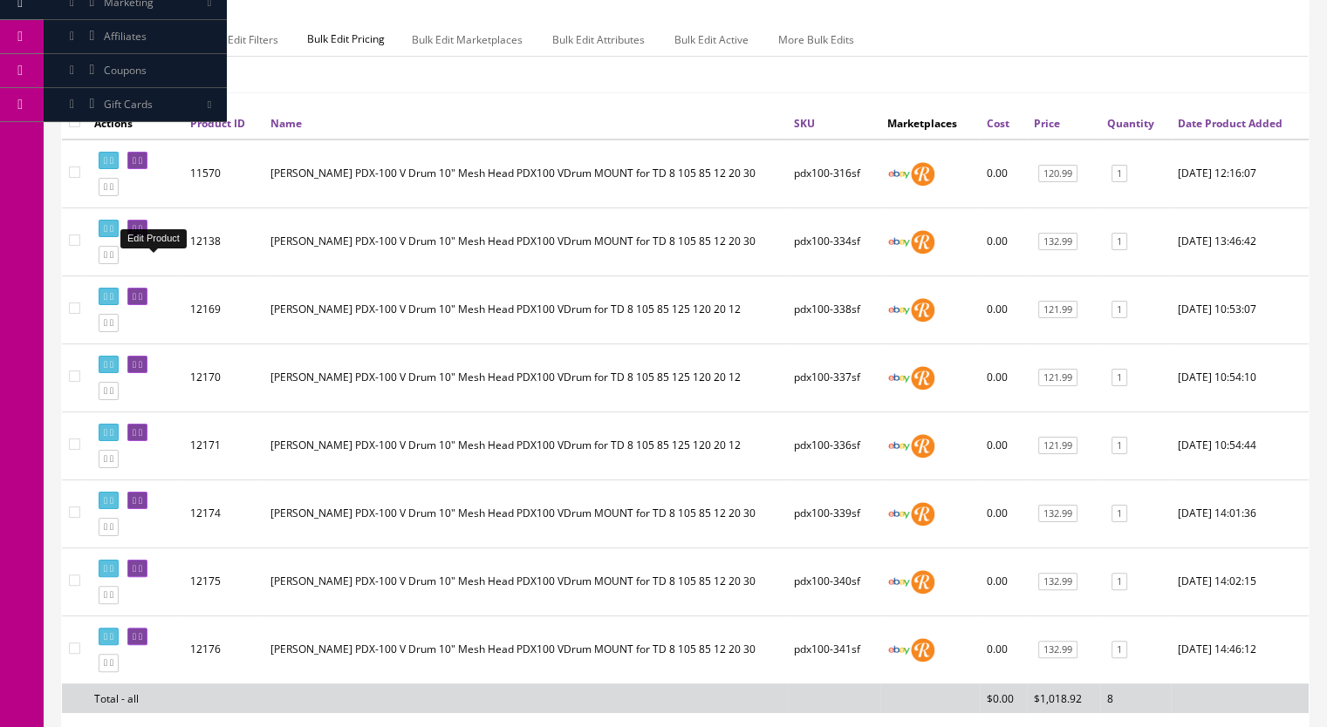
click at [142, 234] on icon at bounding box center [140, 229] width 3 height 10
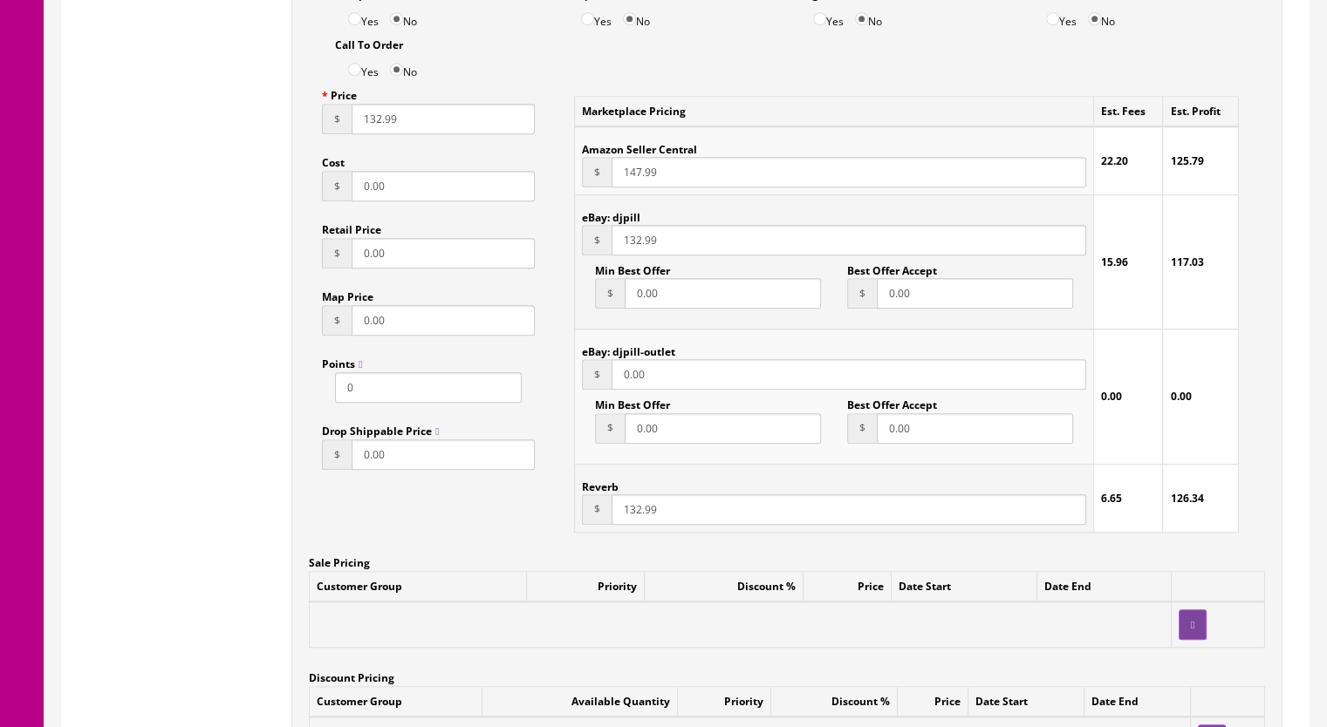
scroll to position [1221, 0]
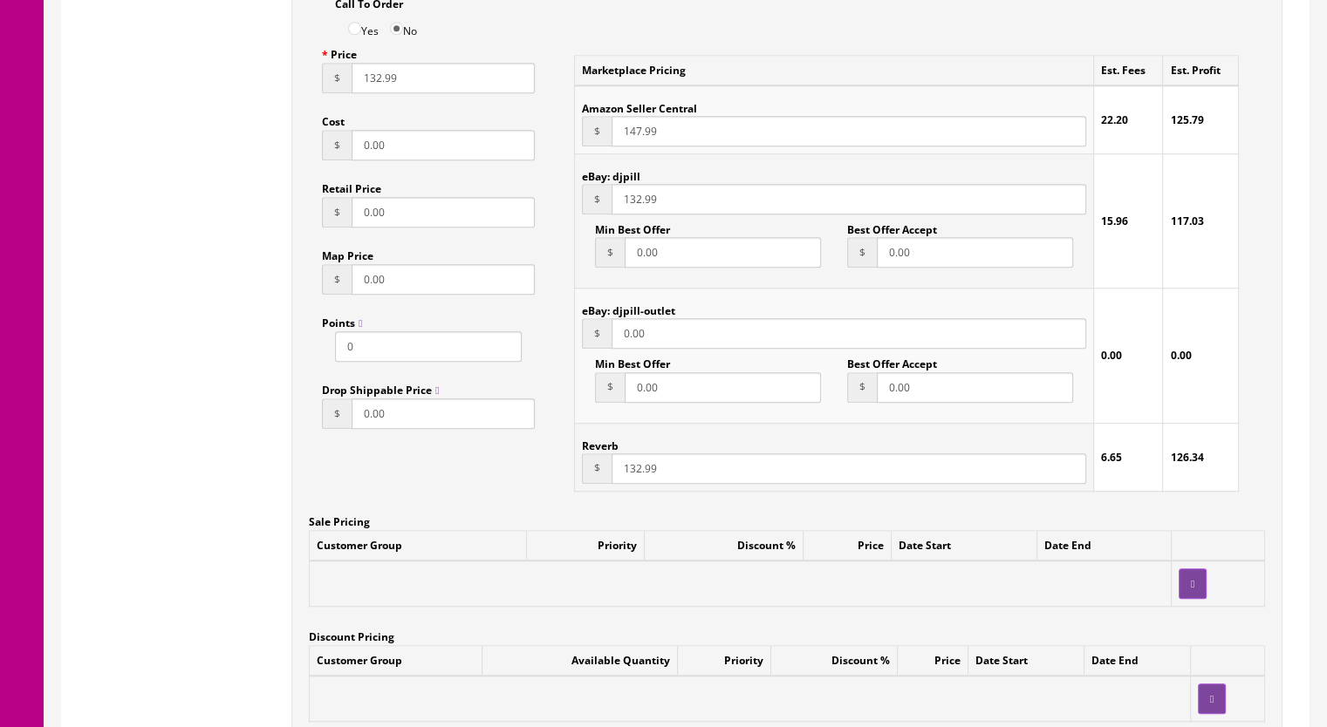
click at [628, 474] on input "132.99" at bounding box center [848, 469] width 474 height 31
type input "122.99"
click at [628, 201] on input "132.99" at bounding box center [848, 199] width 474 height 31
type input "122.99"
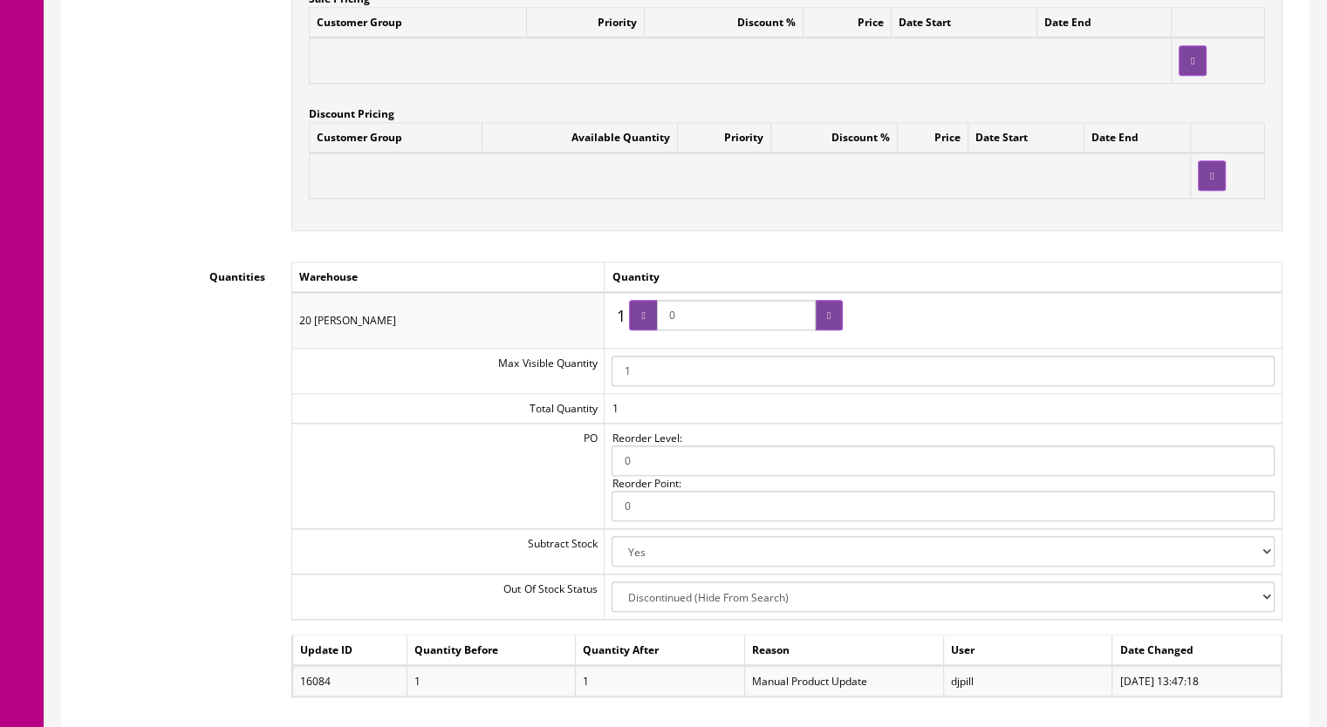
drag, startPoint x: 712, startPoint y: 322, endPoint x: 645, endPoint y: 322, distance: 66.3
click at [645, 322] on span "0" at bounding box center [736, 315] width 214 height 31
type input "1"
click at [649, 325] on div at bounding box center [643, 315] width 28 height 31
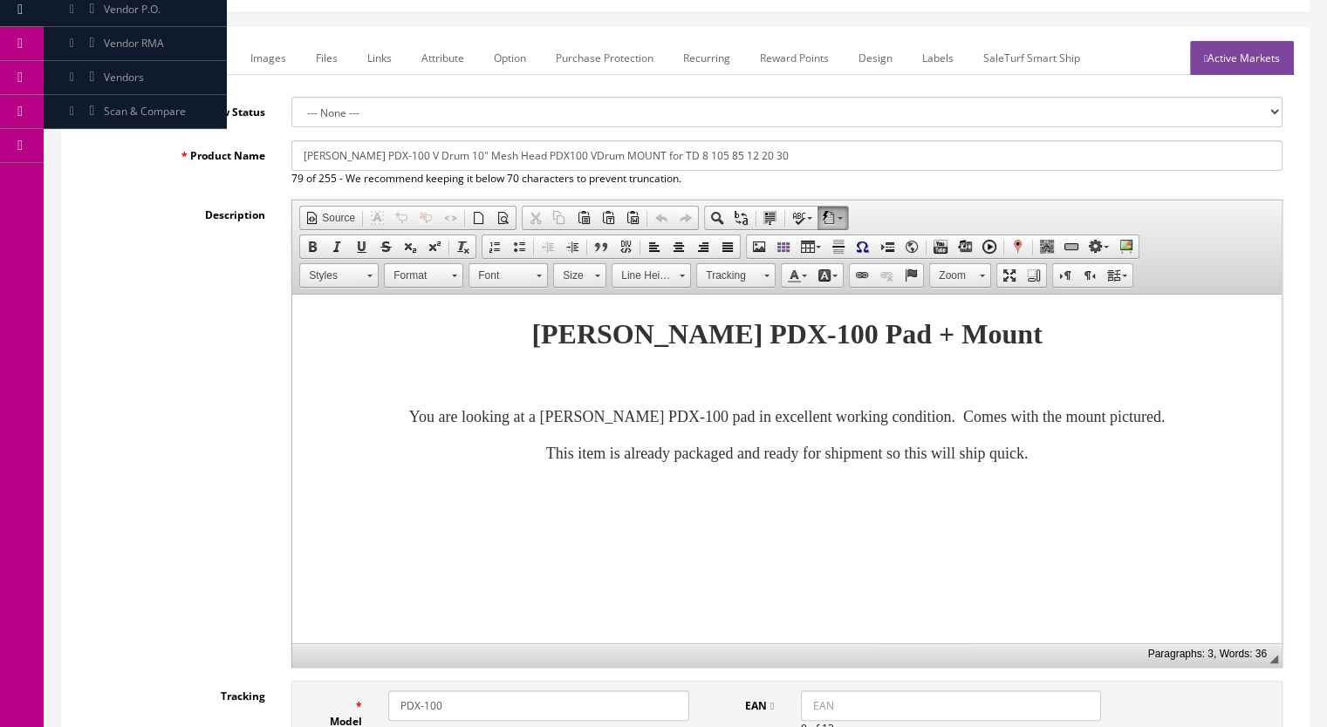
scroll to position [0, 0]
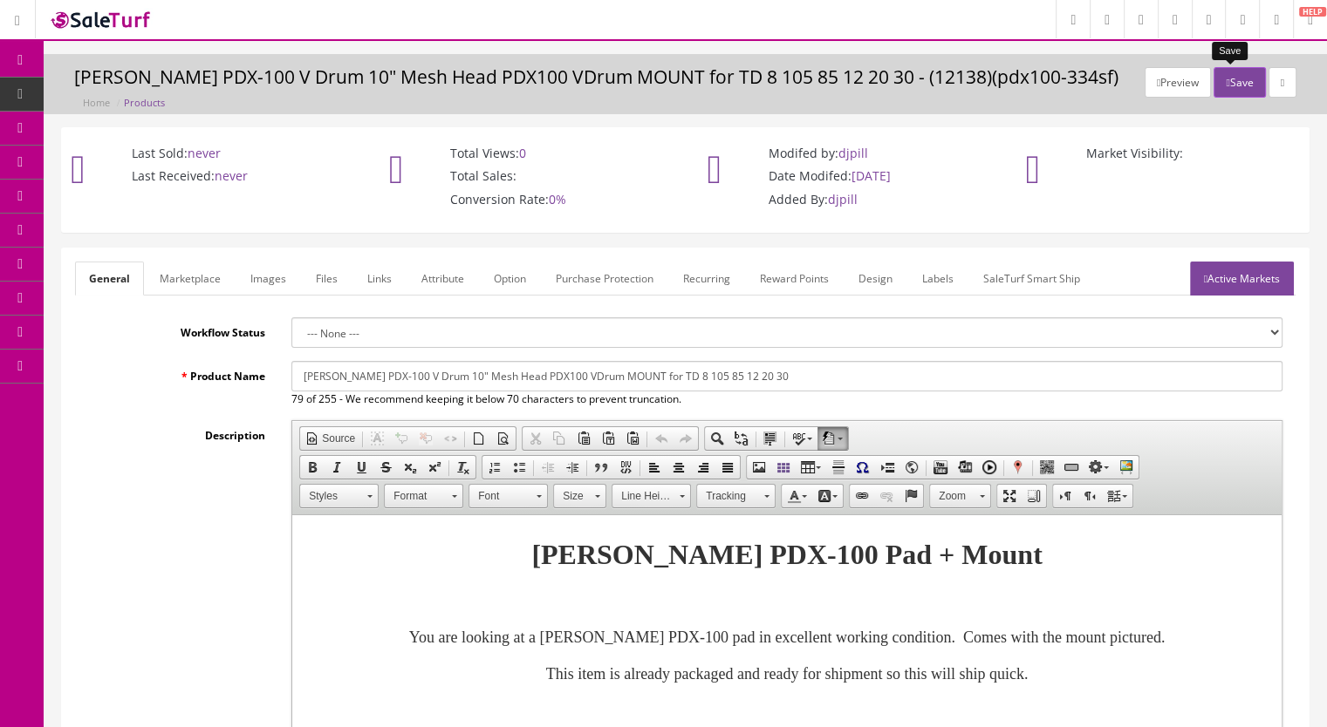
click at [1221, 85] on button "Save" at bounding box center [1238, 82] width 51 height 31
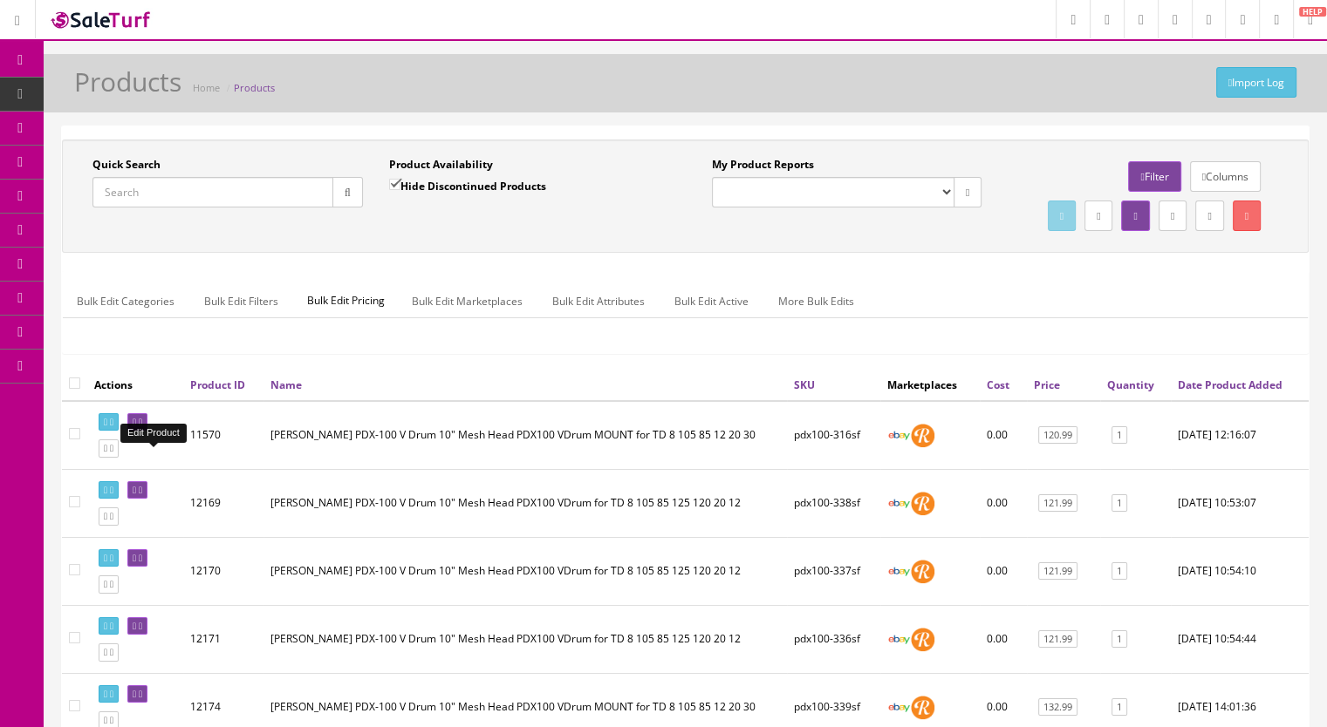
click at [142, 427] on icon at bounding box center [140, 423] width 3 height 10
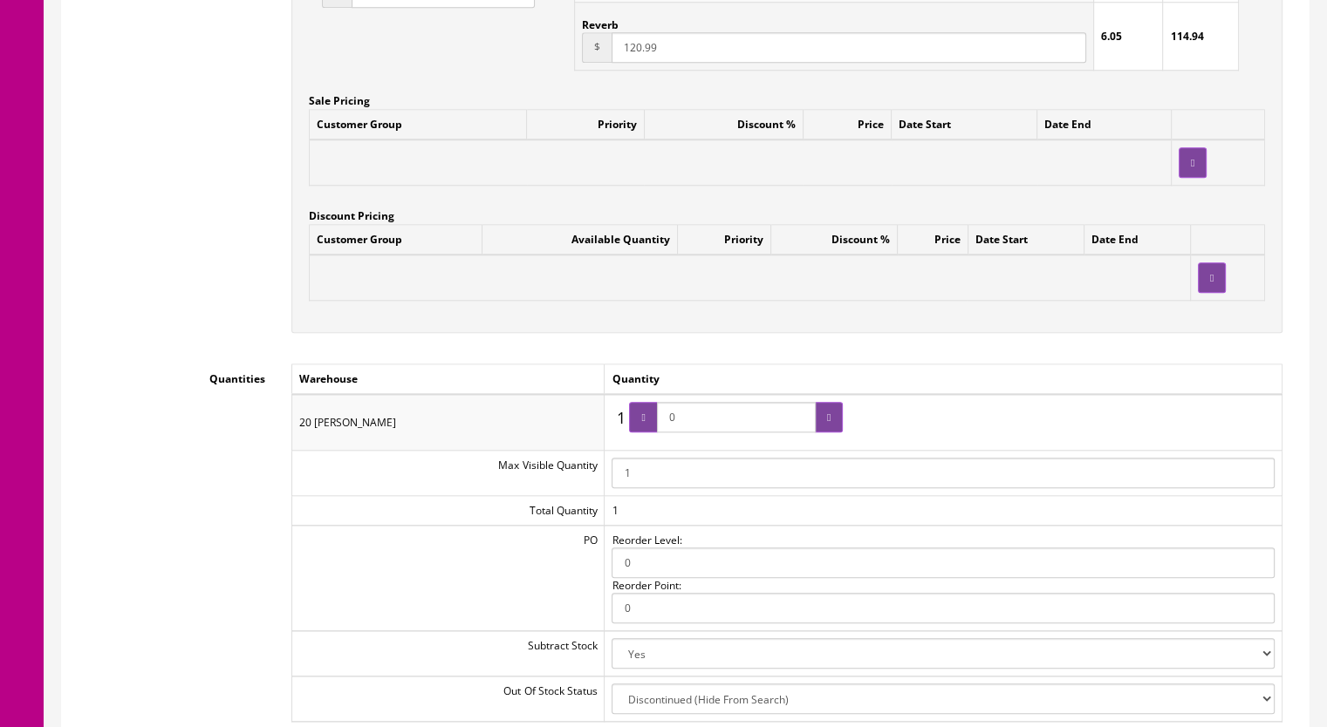
scroll to position [1657, 0]
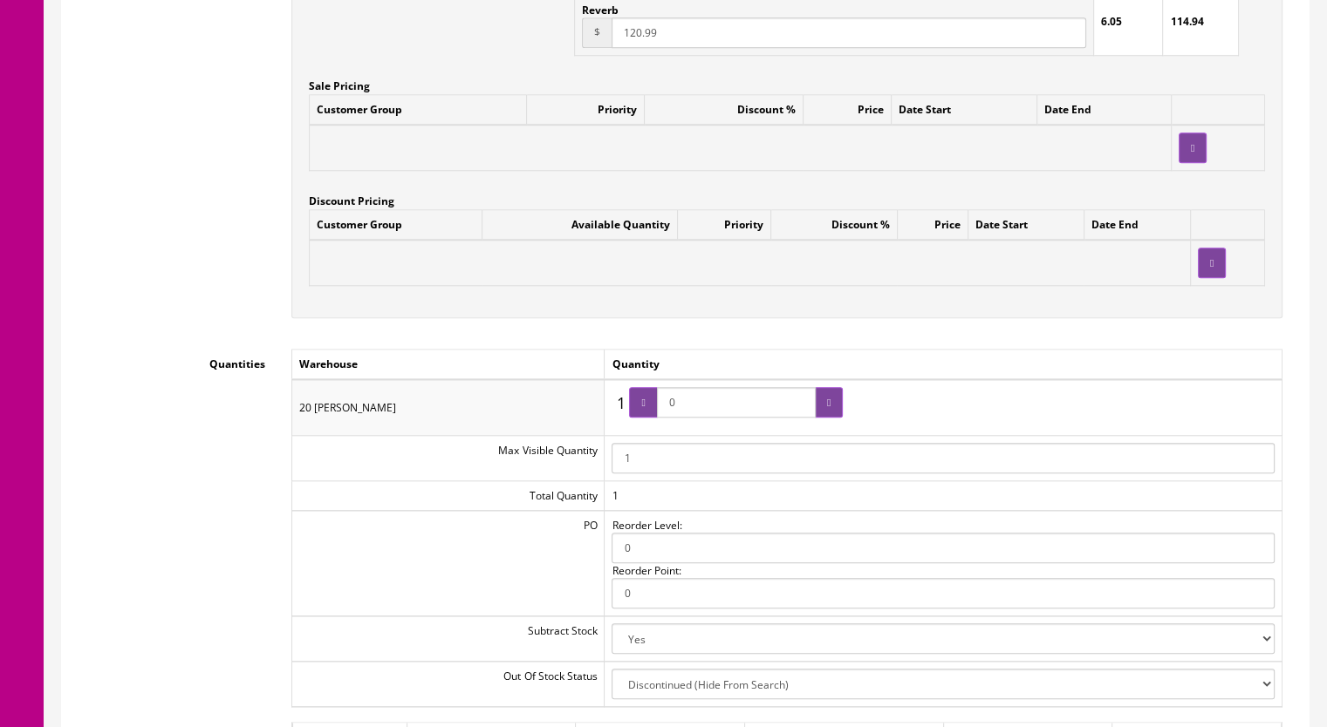
click at [677, 413] on input "0" at bounding box center [736, 402] width 159 height 31
type input "1"
click at [657, 409] on div at bounding box center [643, 402] width 28 height 31
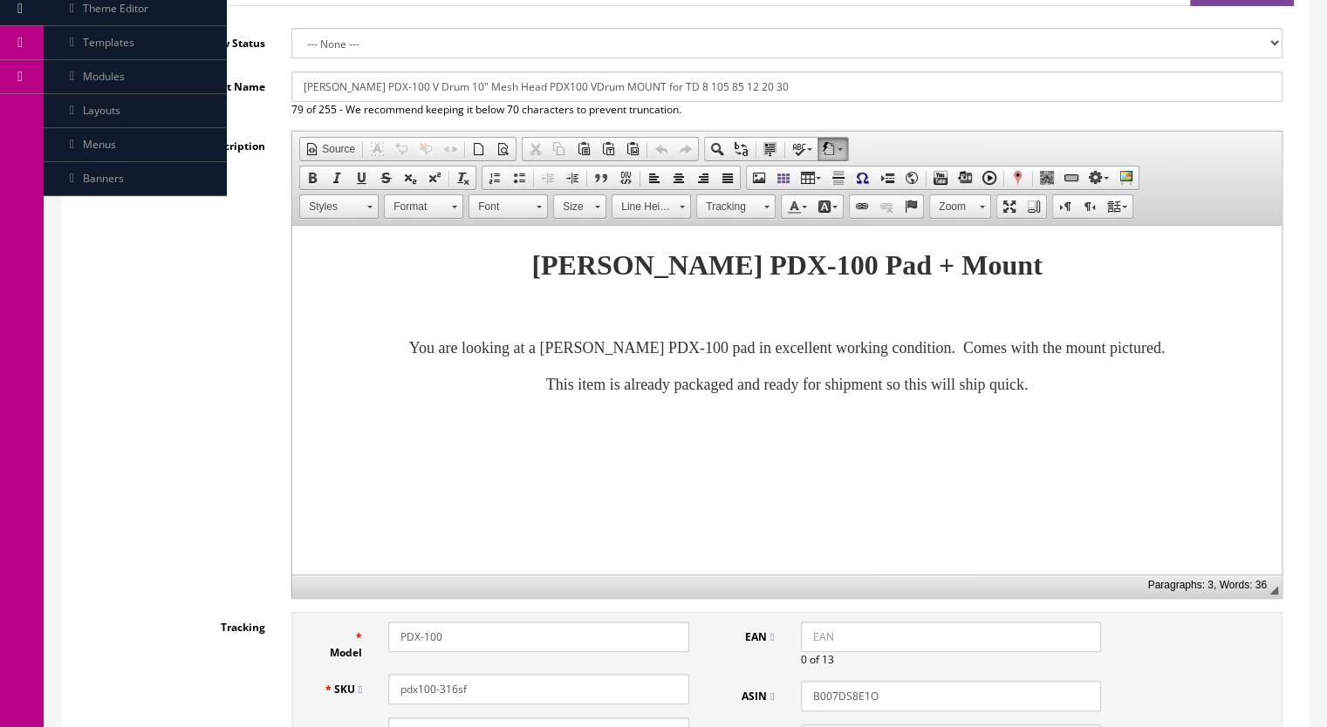
scroll to position [0, 0]
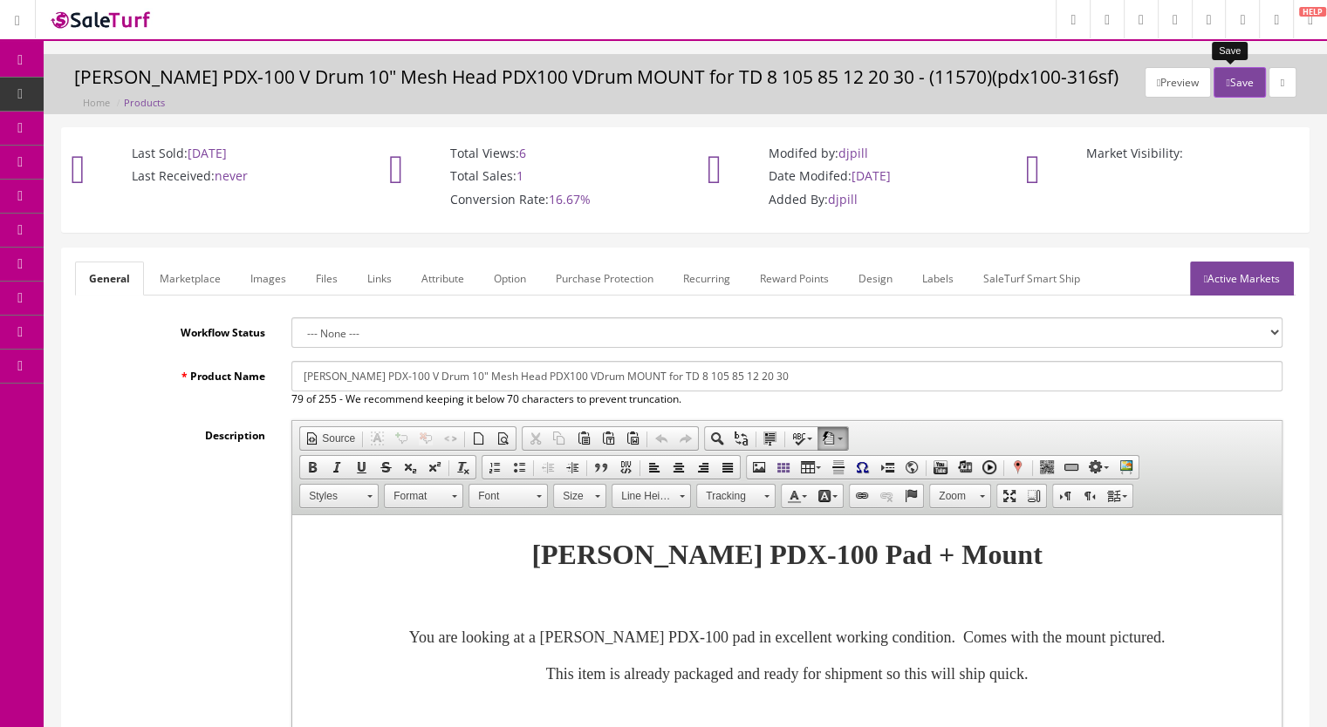
click at [1223, 82] on button "Save" at bounding box center [1238, 82] width 51 height 31
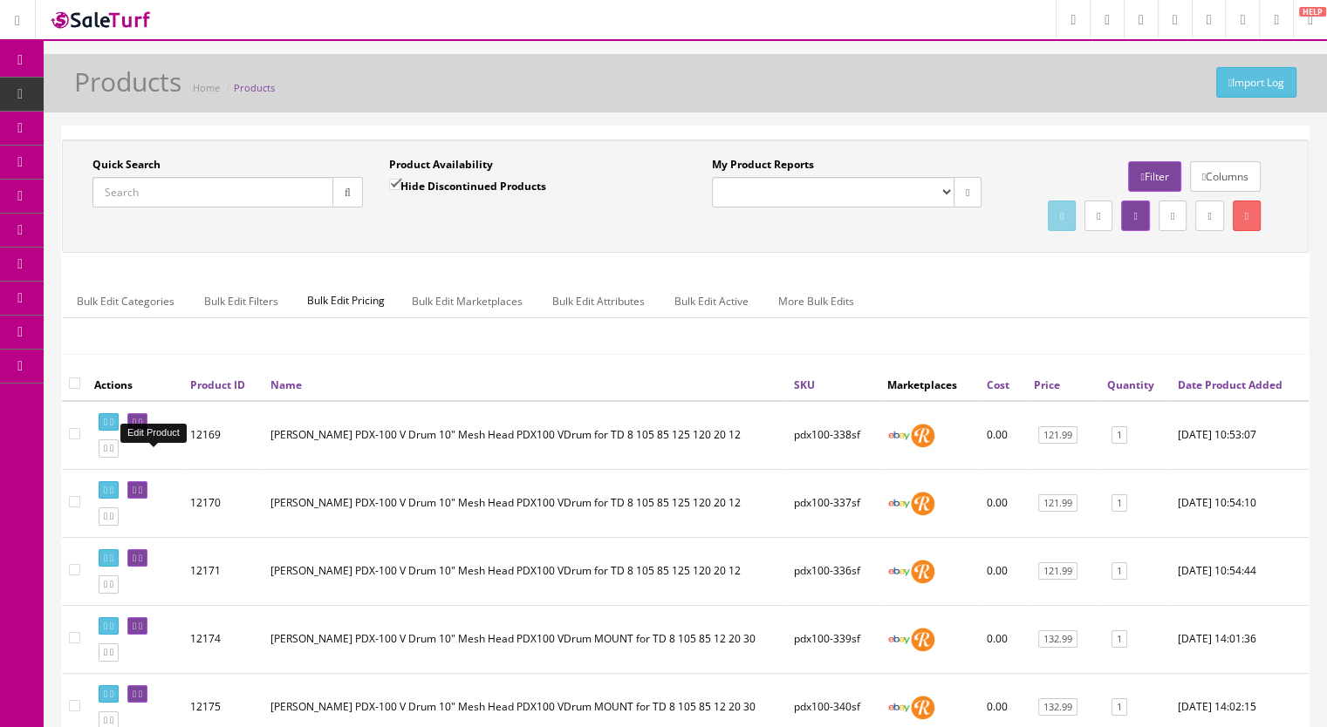
click at [147, 432] on link at bounding box center [137, 422] width 20 height 18
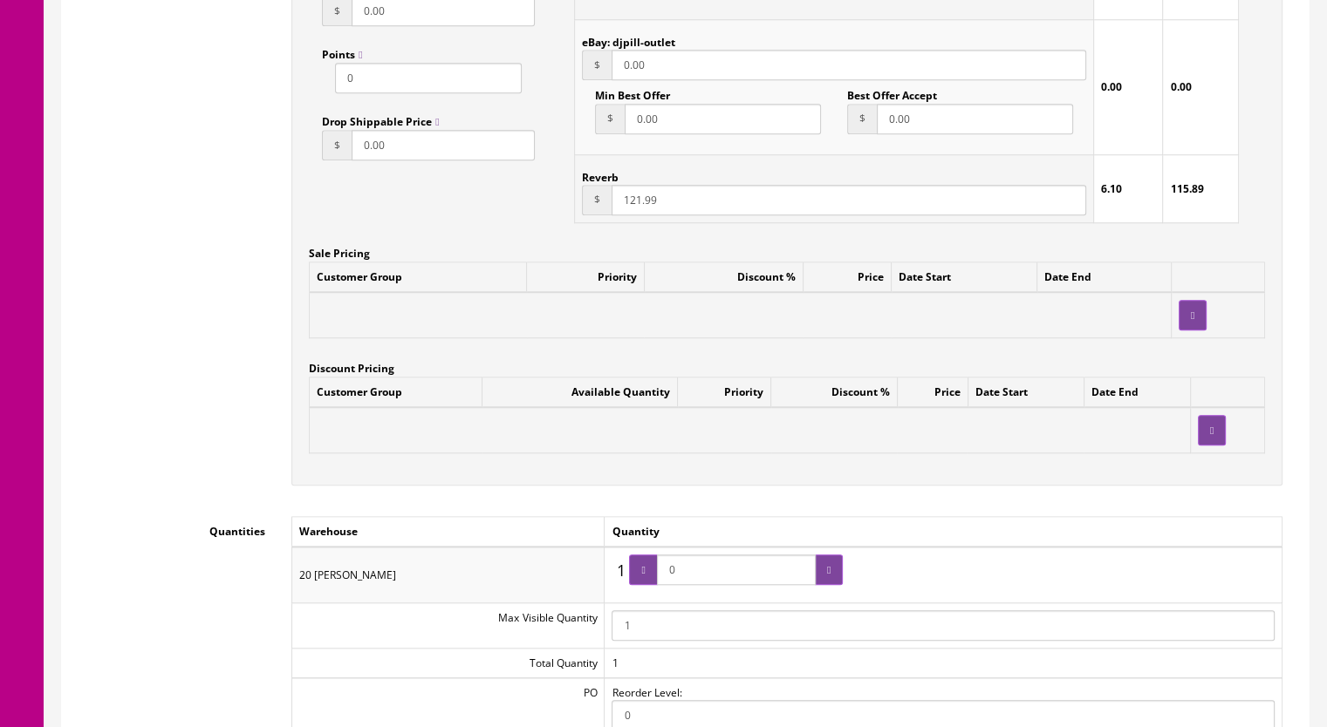
scroll to position [1396, 0]
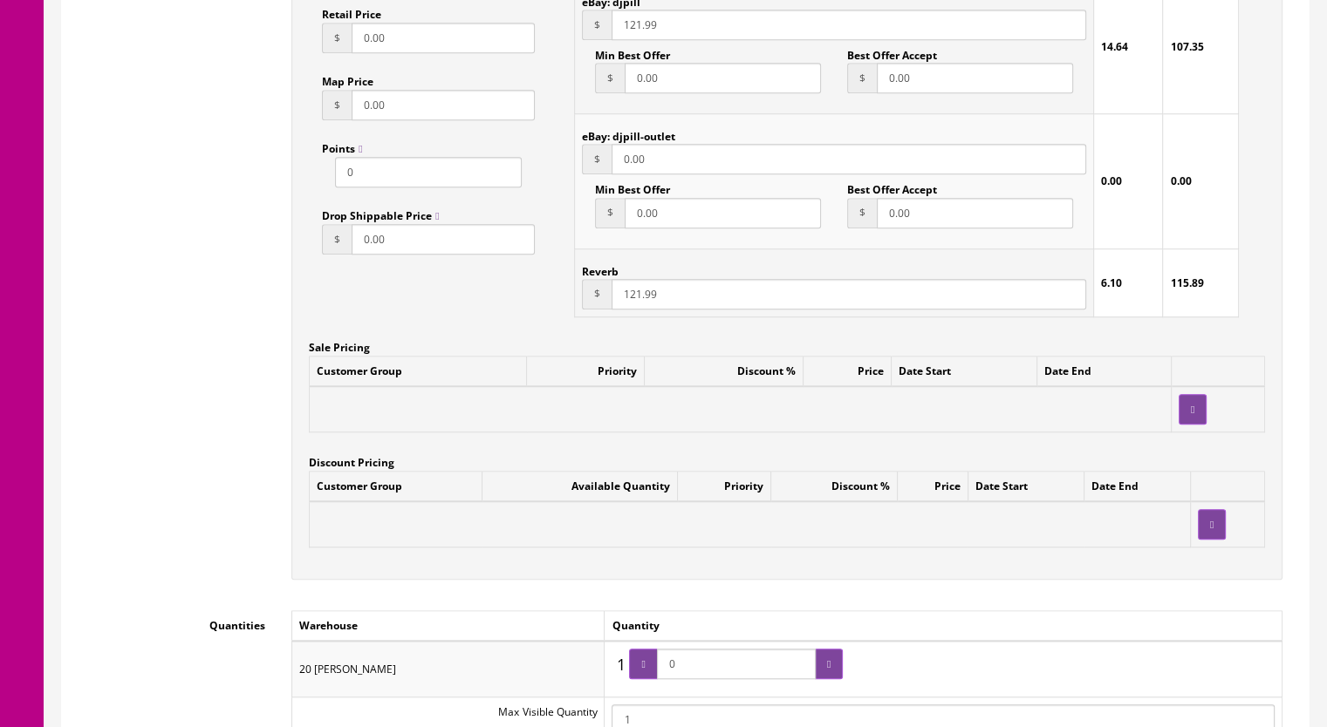
drag, startPoint x: 694, startPoint y: 671, endPoint x: 655, endPoint y: 667, distance: 39.4
click at [656, 668] on span "0" at bounding box center [736, 664] width 214 height 31
type input "1"
click at [645, 662] on icon at bounding box center [642, 664] width 3 height 10
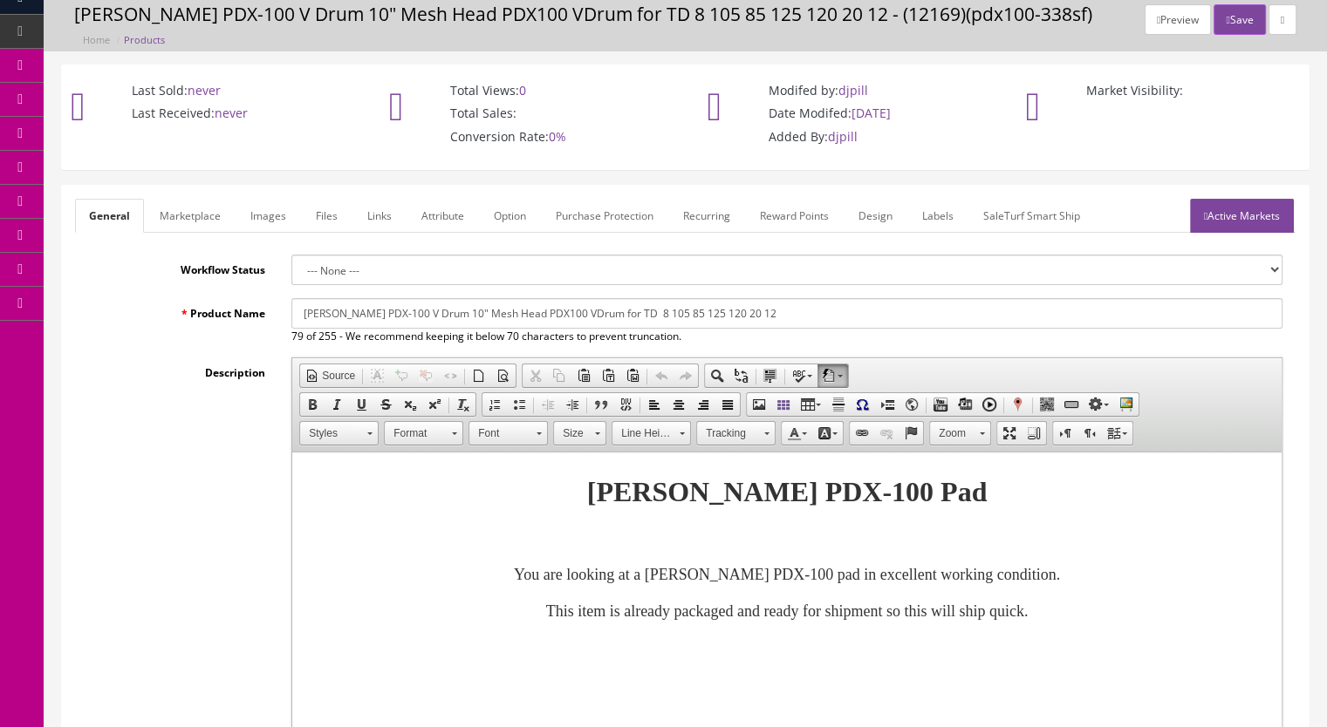
scroll to position [0, 0]
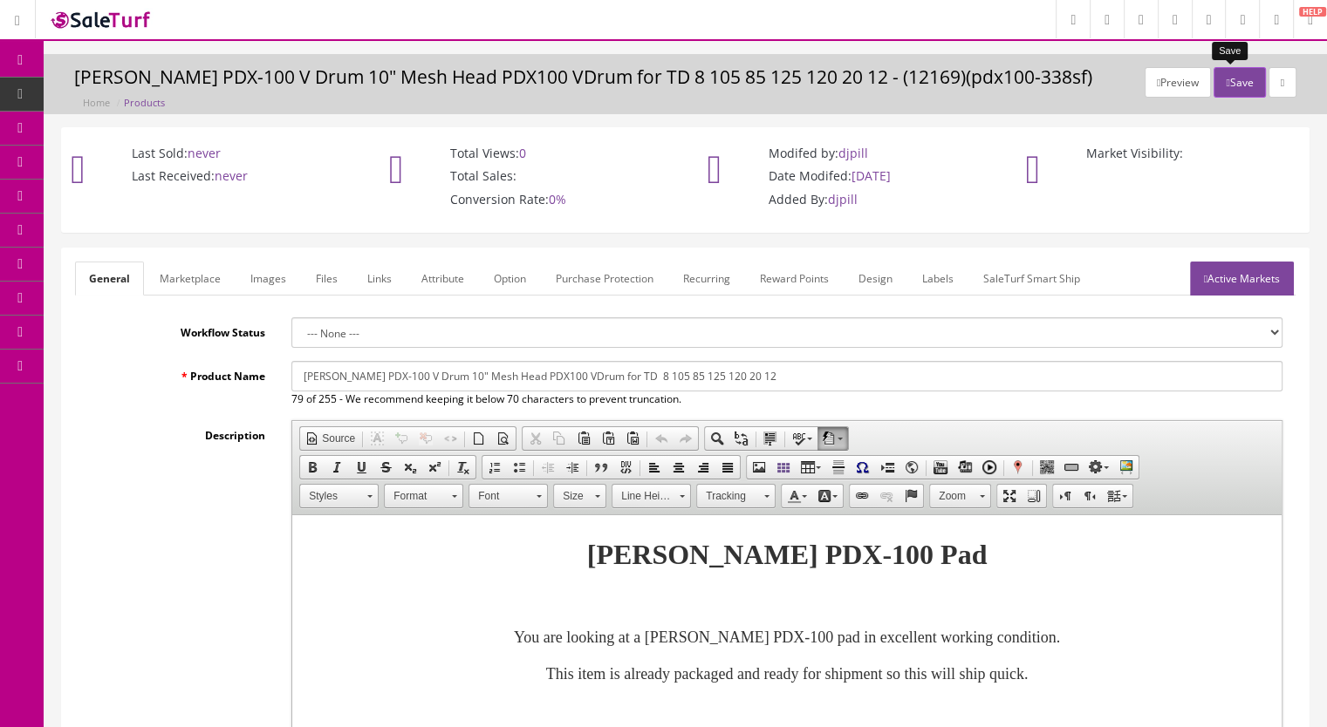
click at [1239, 77] on button "Save" at bounding box center [1238, 82] width 51 height 31
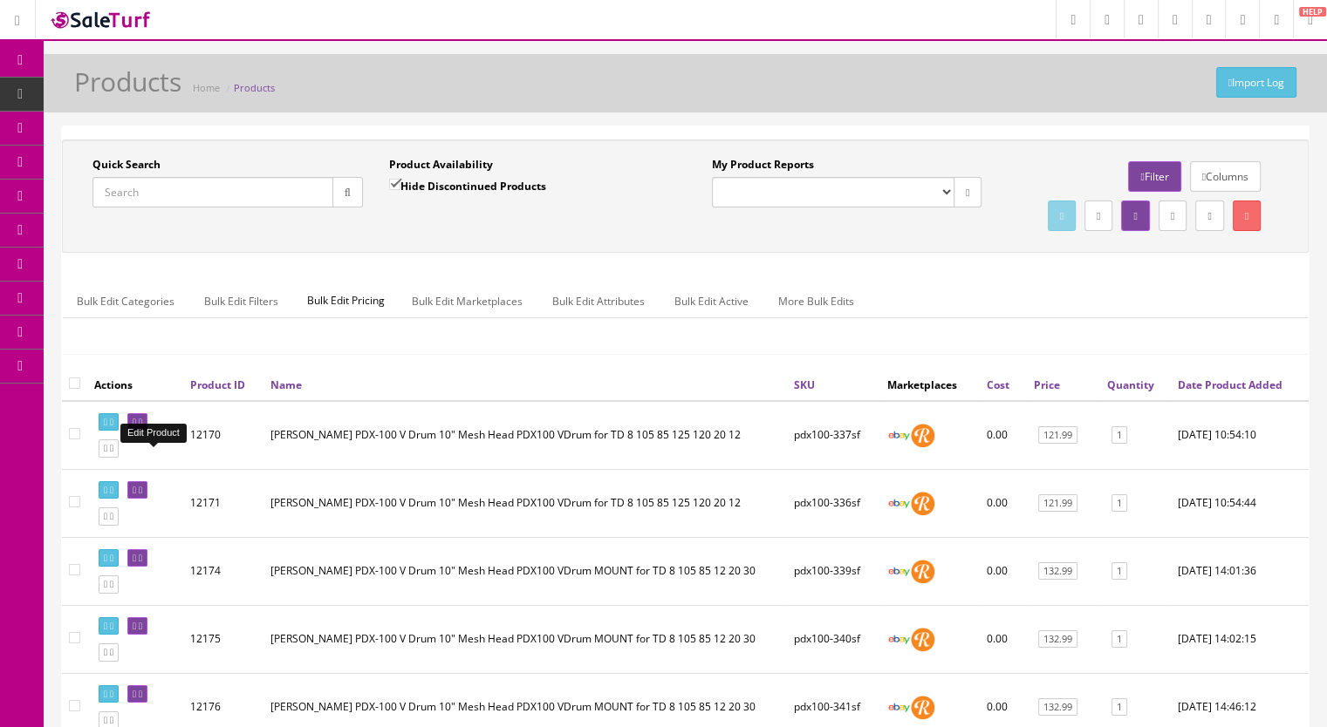
click at [142, 427] on icon at bounding box center [140, 423] width 3 height 10
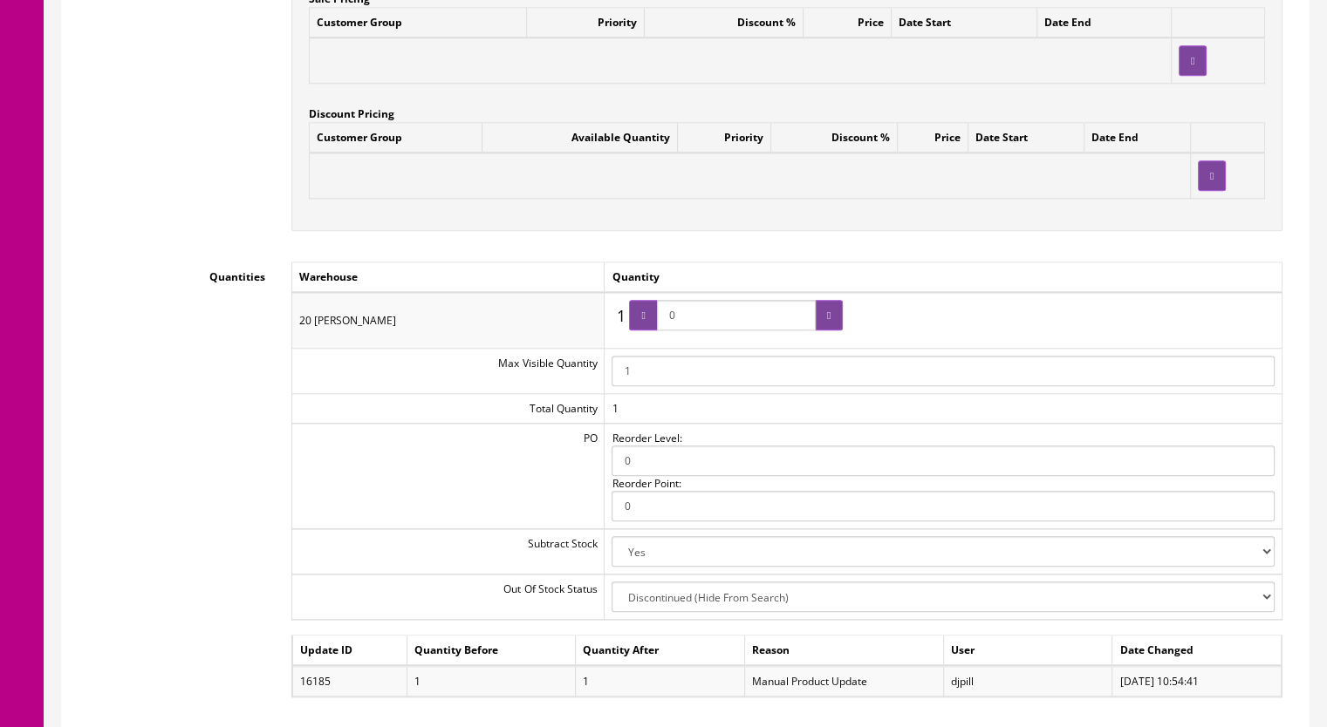
drag, startPoint x: 715, startPoint y: 307, endPoint x: 673, endPoint y: 311, distance: 42.0
click at [673, 311] on input "0" at bounding box center [736, 315] width 159 height 31
type input "1"
click at [645, 312] on icon at bounding box center [642, 316] width 3 height 10
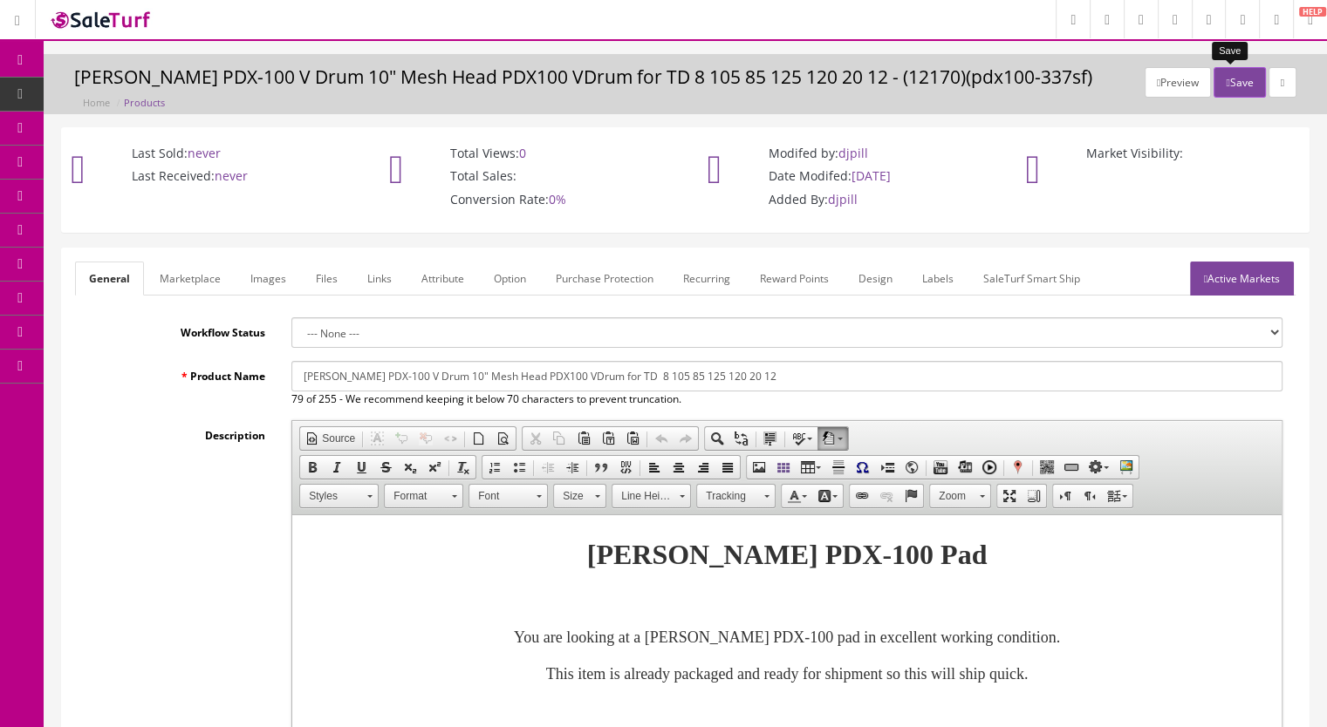
click at [1228, 81] on button "Save" at bounding box center [1238, 82] width 51 height 31
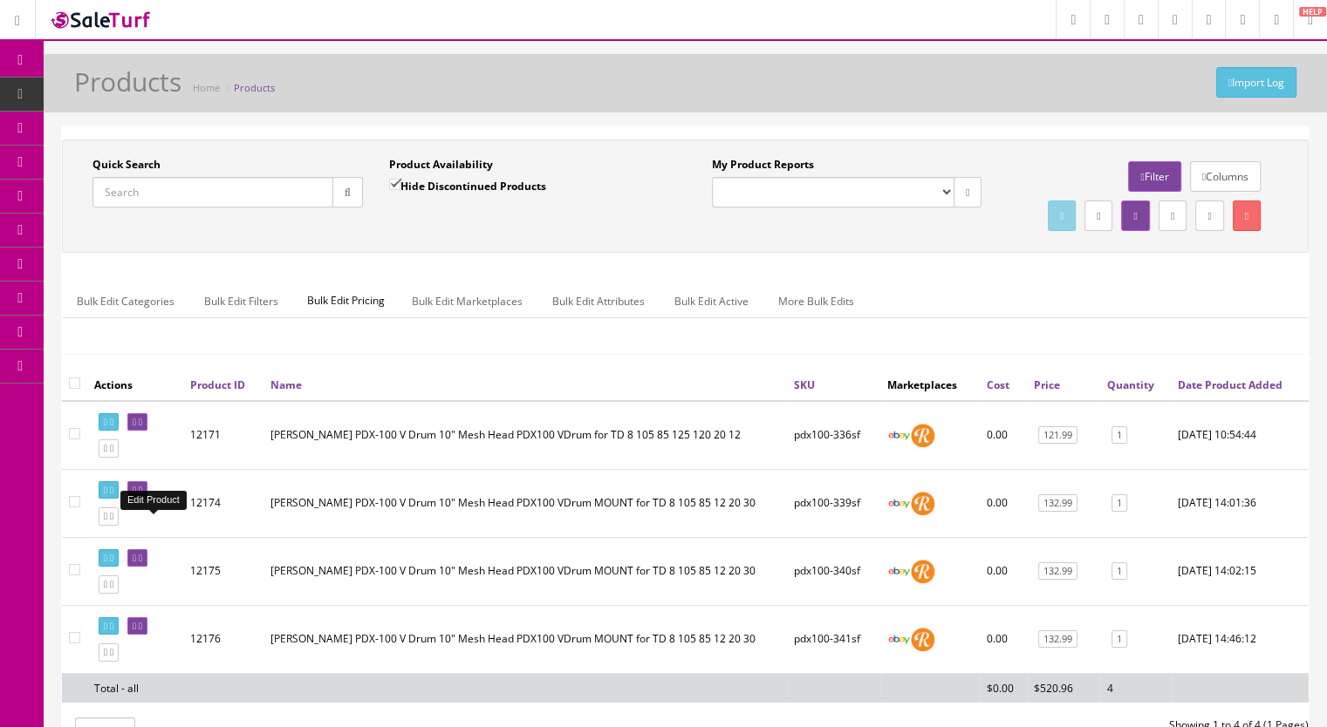
click at [147, 500] on link at bounding box center [137, 490] width 20 height 18
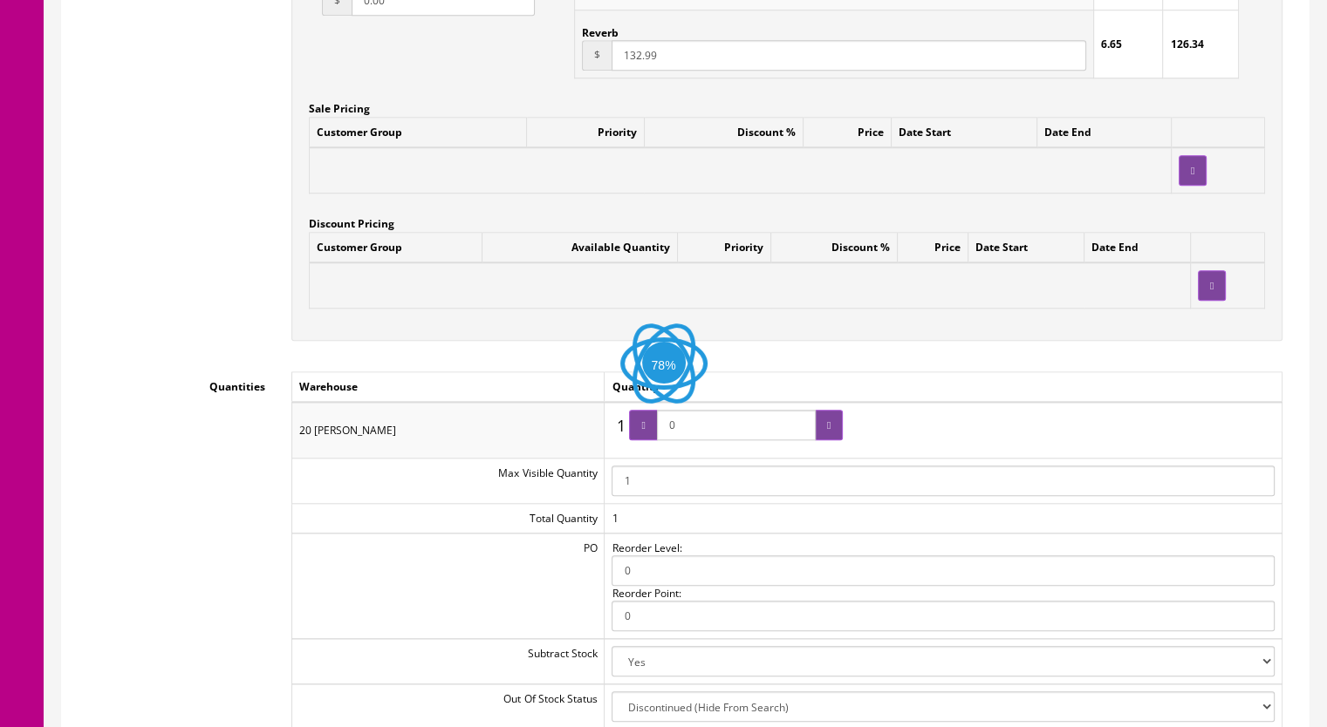
scroll to position [1744, 0]
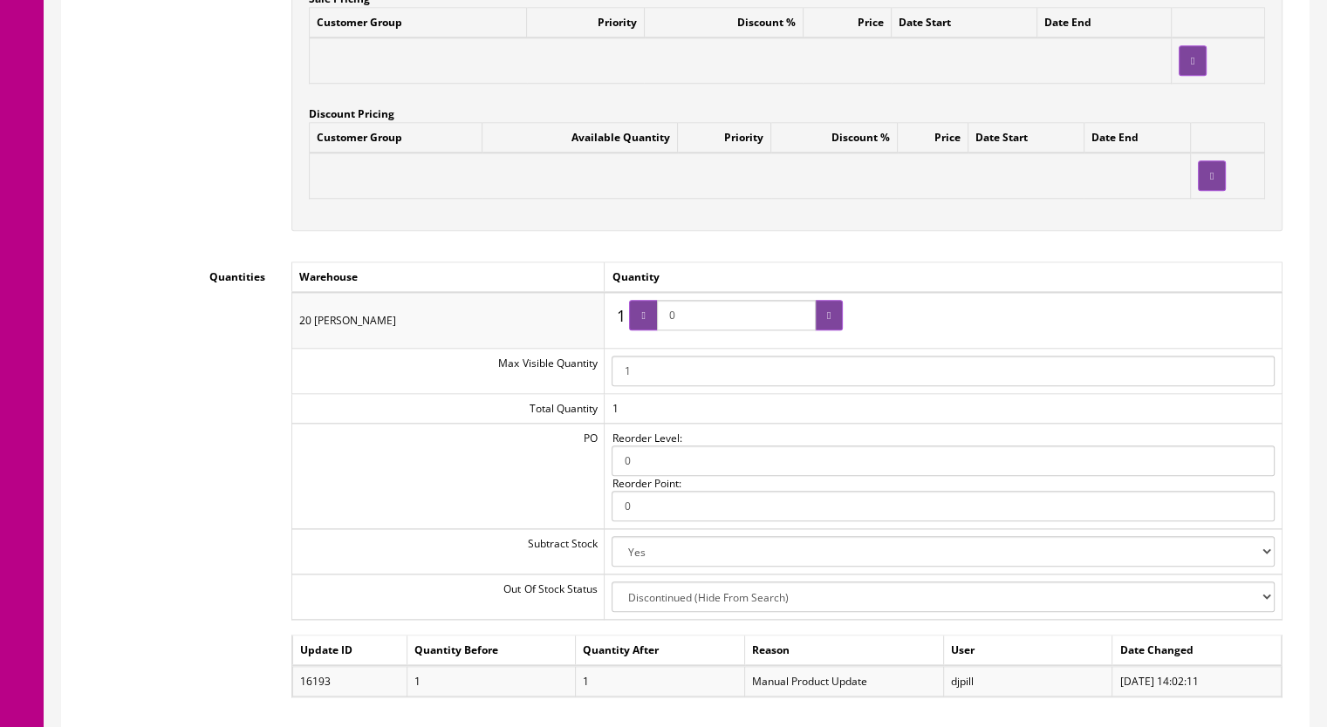
drag, startPoint x: 717, startPoint y: 314, endPoint x: 668, endPoint y: 317, distance: 49.0
click at [668, 317] on input "0" at bounding box center [736, 315] width 159 height 31
type input "1"
click at [645, 320] on icon at bounding box center [642, 316] width 3 height 10
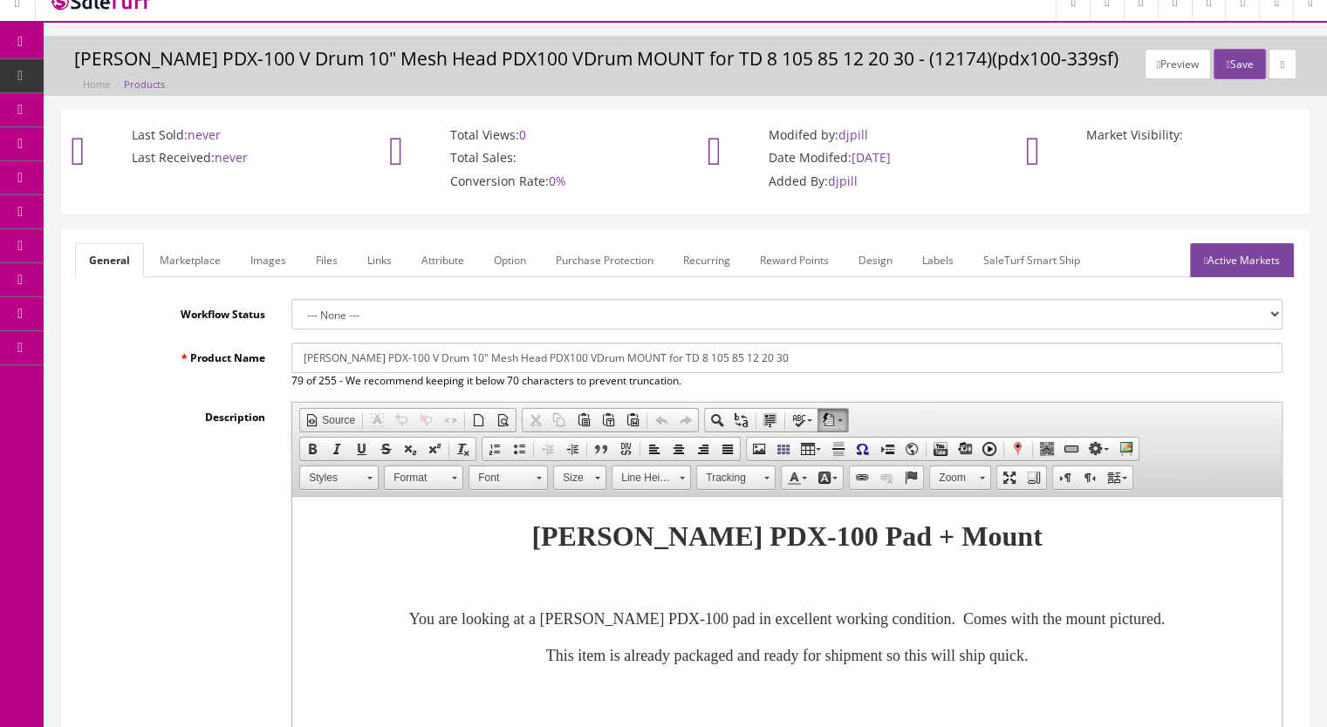
scroll to position [0, 0]
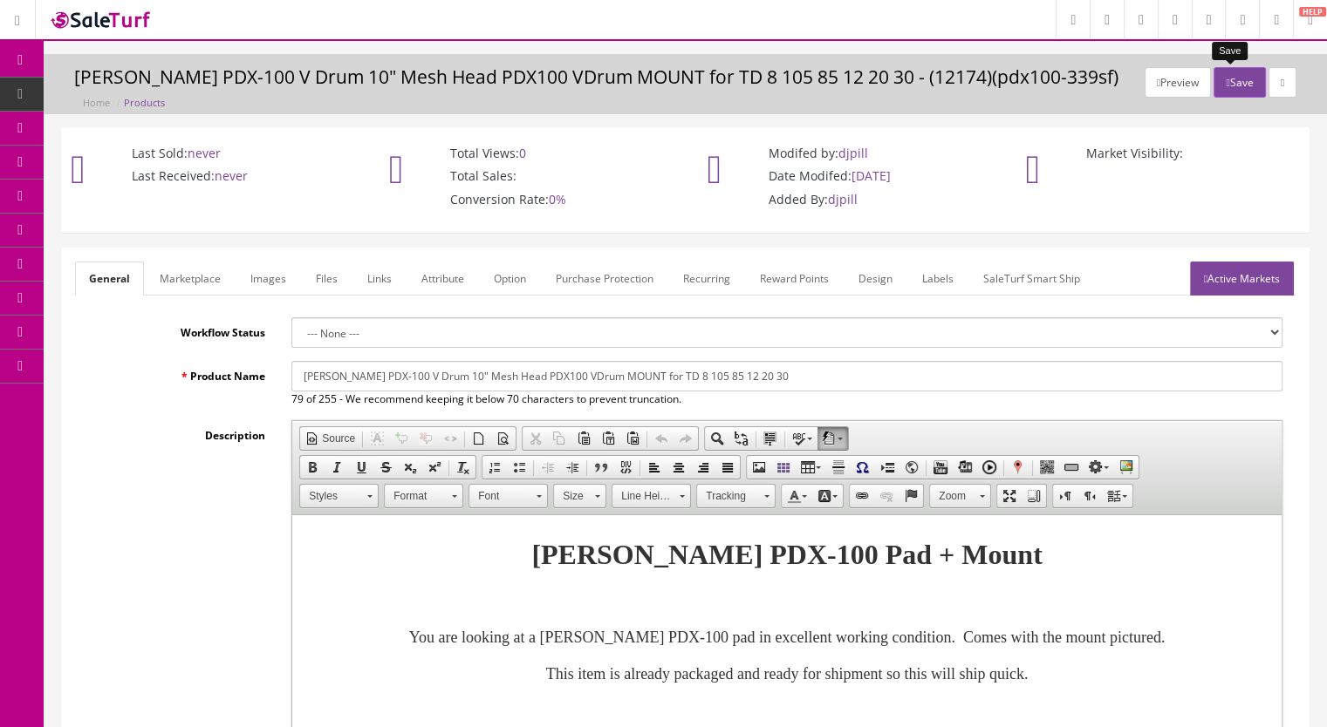
click at [1230, 76] on button "Save" at bounding box center [1238, 82] width 51 height 31
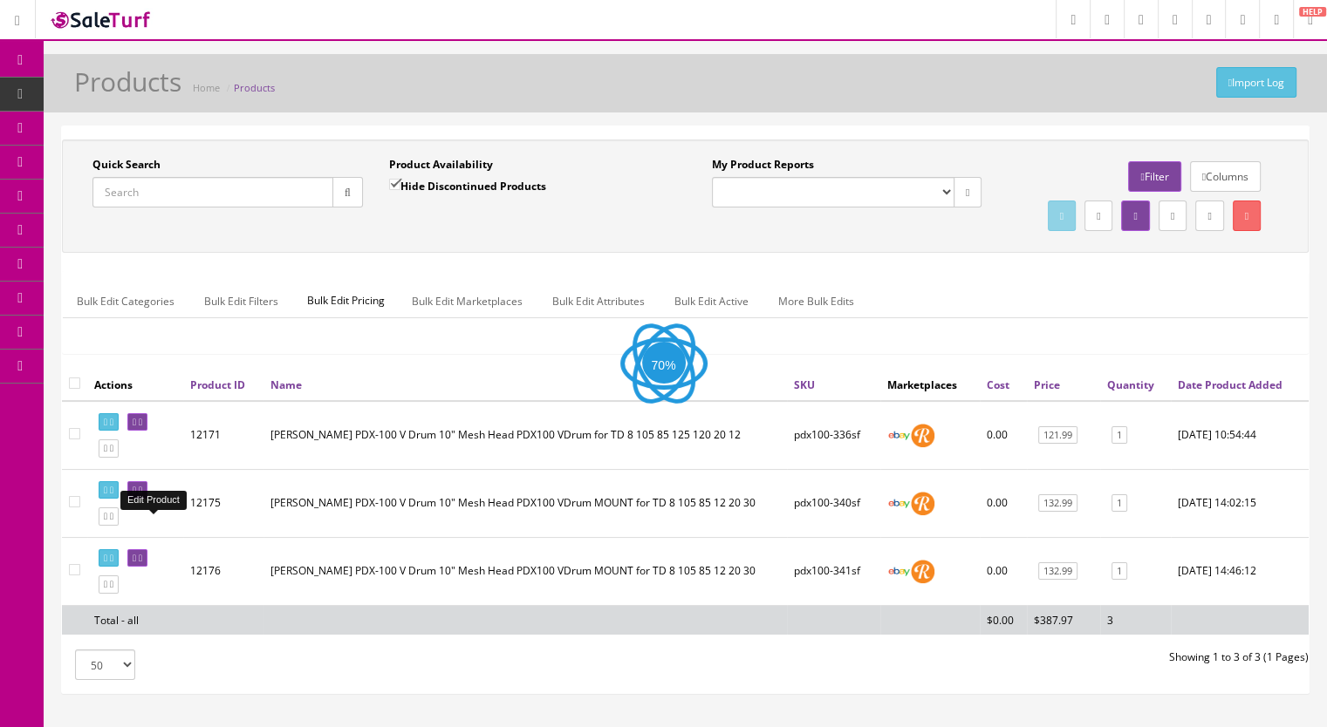
click at [136, 495] on icon at bounding box center [134, 491] width 3 height 10
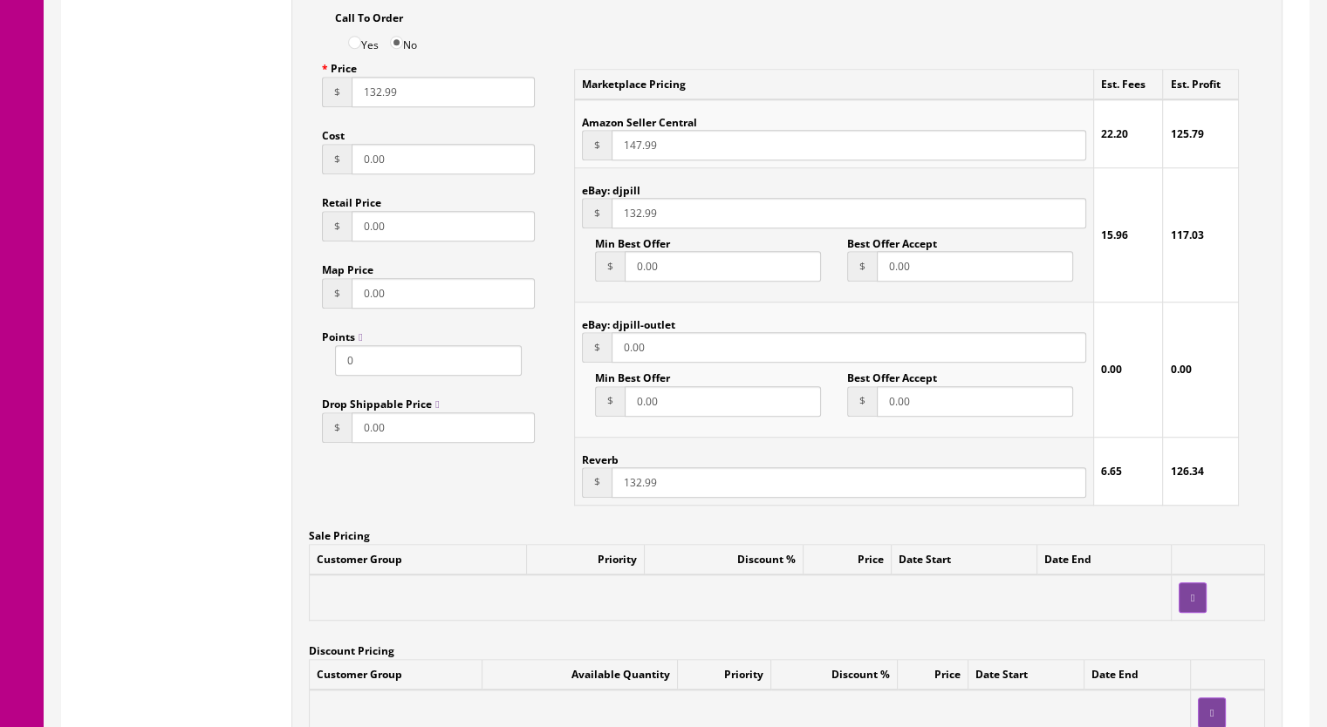
scroll to position [1483, 0]
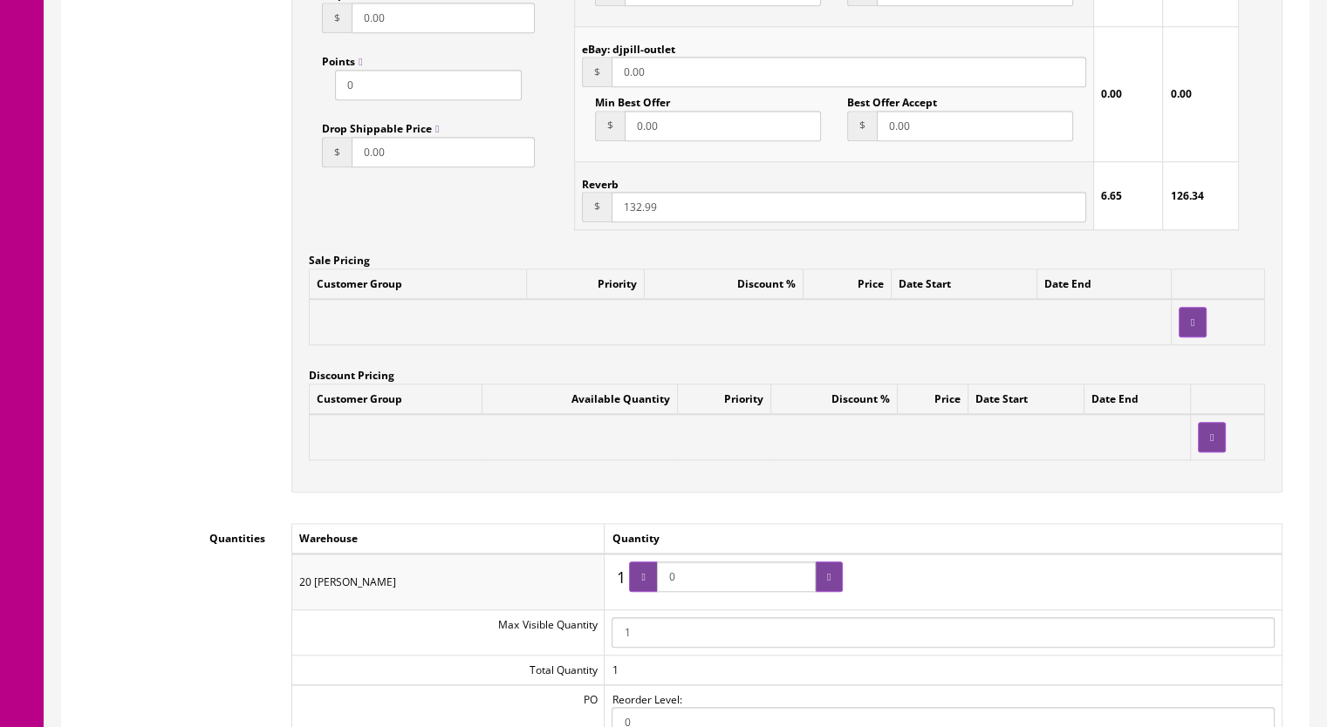
drag, startPoint x: 700, startPoint y: 577, endPoint x: 655, endPoint y: 585, distance: 45.3
click at [655, 585] on span "0" at bounding box center [736, 577] width 214 height 31
type input "1"
click at [652, 586] on div at bounding box center [643, 577] width 28 height 31
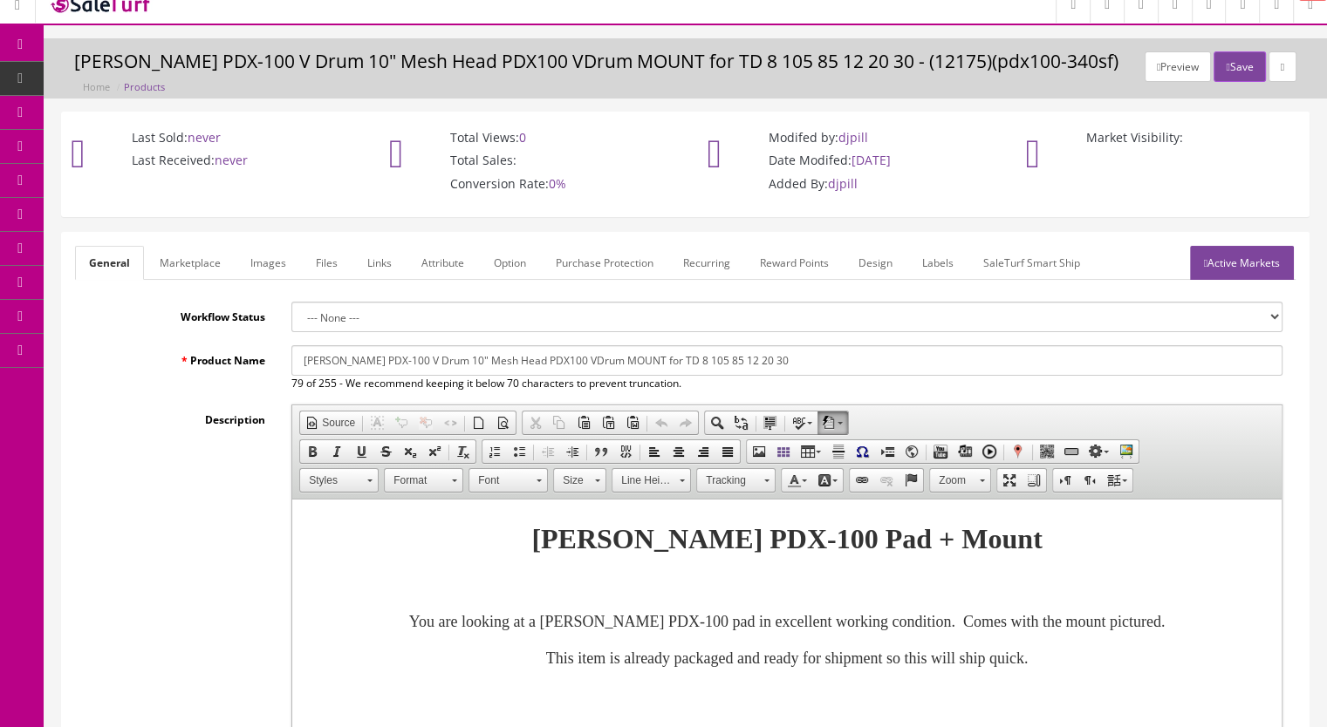
scroll to position [0, 0]
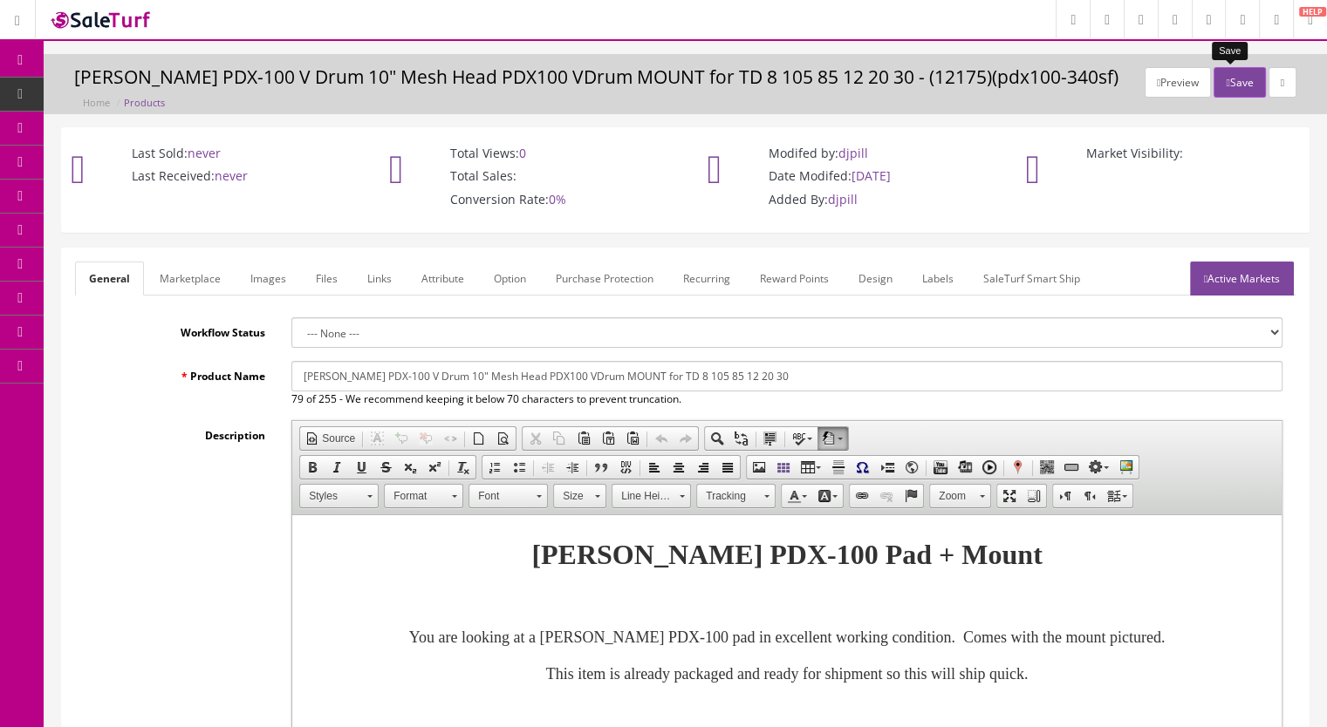
click at [1224, 77] on button "Save" at bounding box center [1238, 82] width 51 height 31
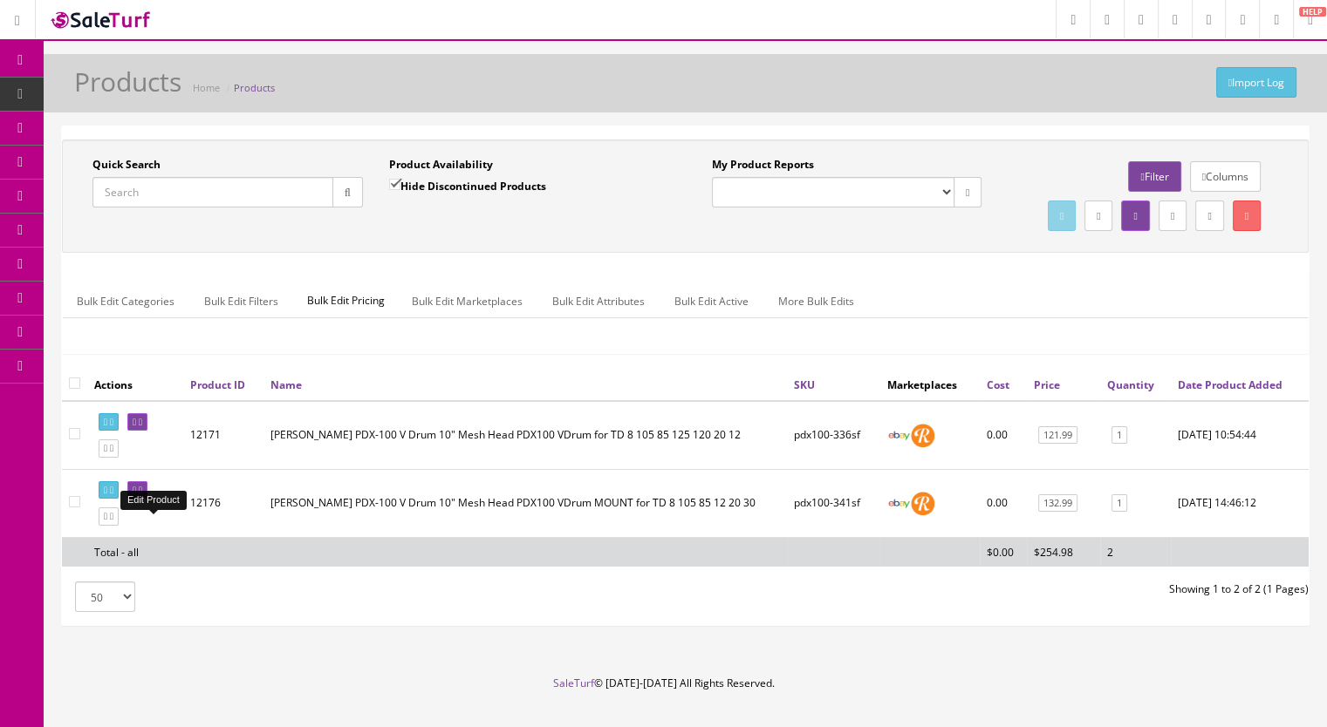
click at [147, 500] on link at bounding box center [137, 490] width 20 height 18
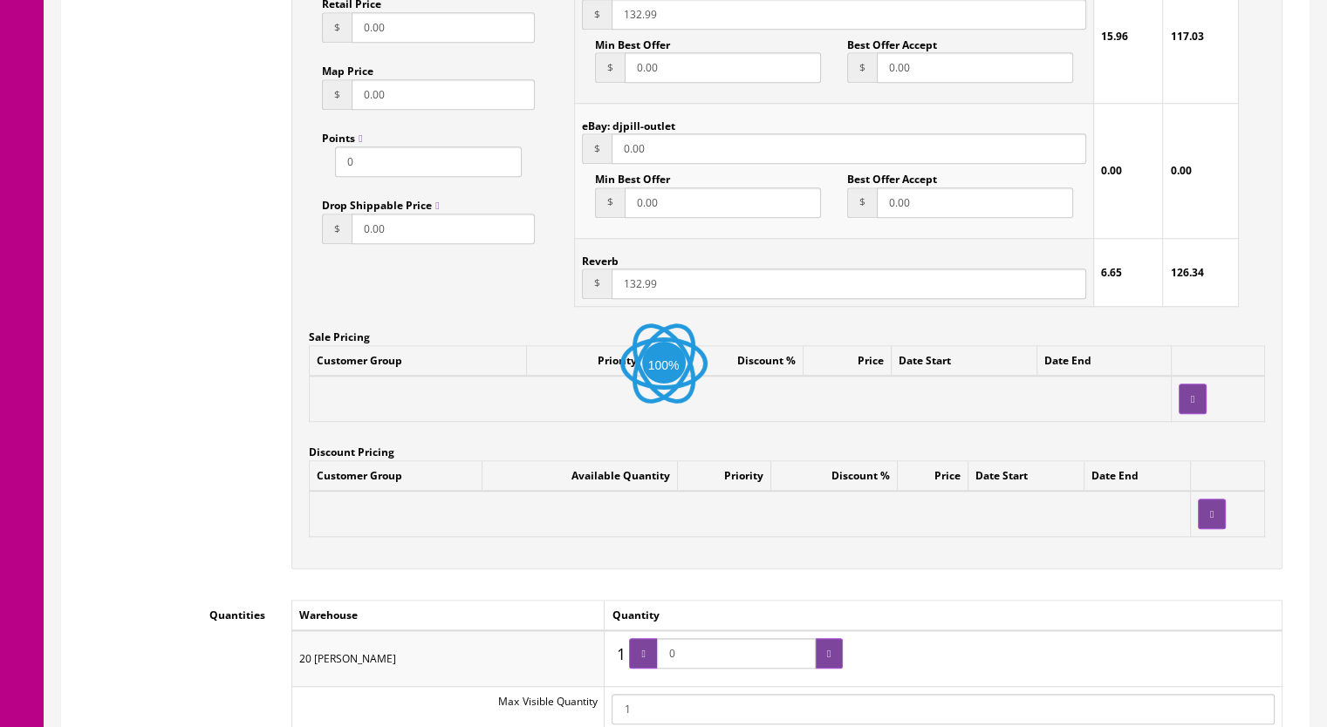
scroll to position [1744, 0]
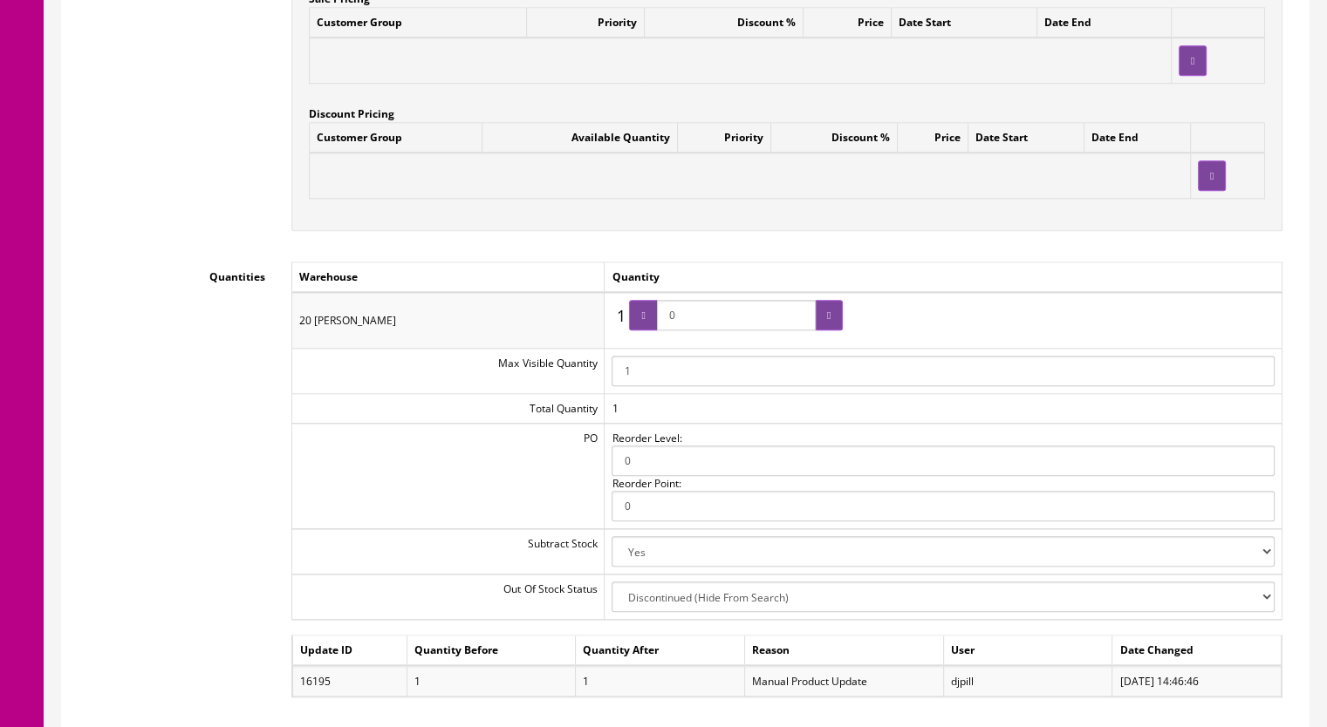
click at [652, 322] on span "0" at bounding box center [736, 315] width 214 height 31
type input "1"
click at [651, 322] on div at bounding box center [643, 315] width 28 height 31
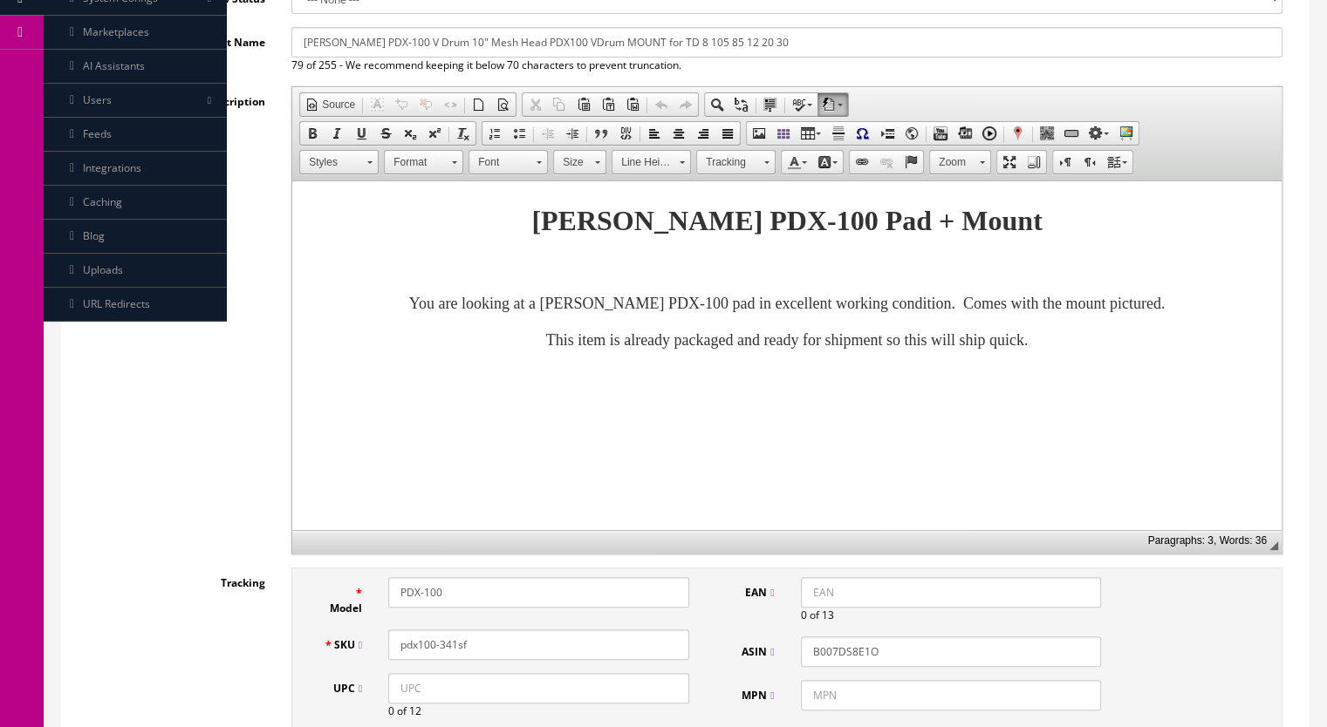
scroll to position [0, 0]
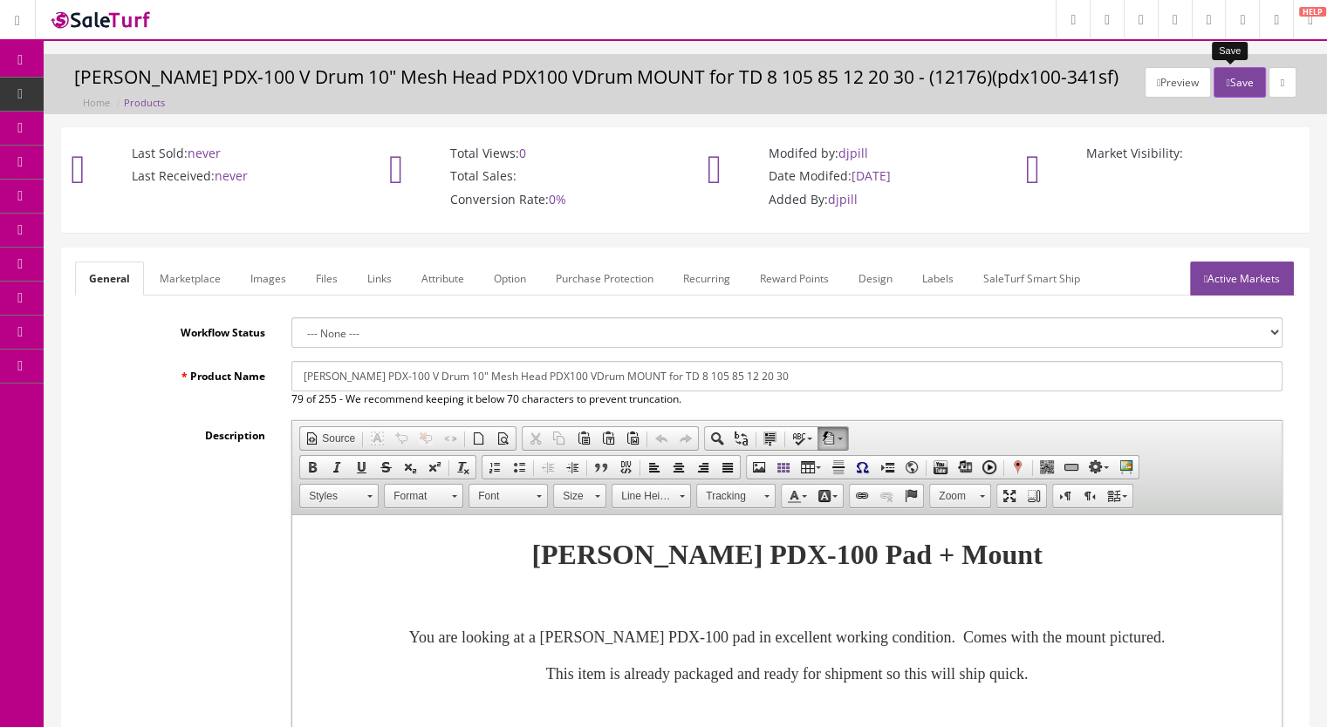
click at [1232, 81] on button "Save" at bounding box center [1238, 82] width 51 height 31
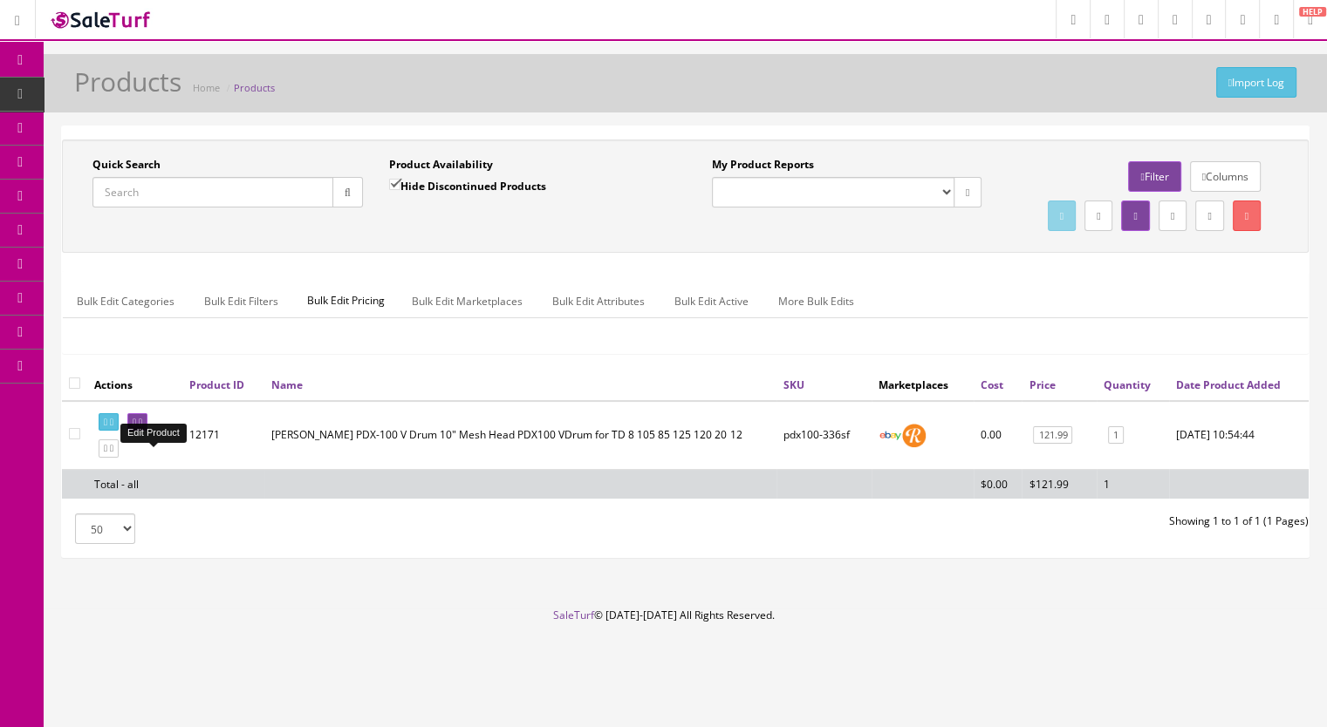
click at [142, 427] on icon at bounding box center [140, 423] width 3 height 10
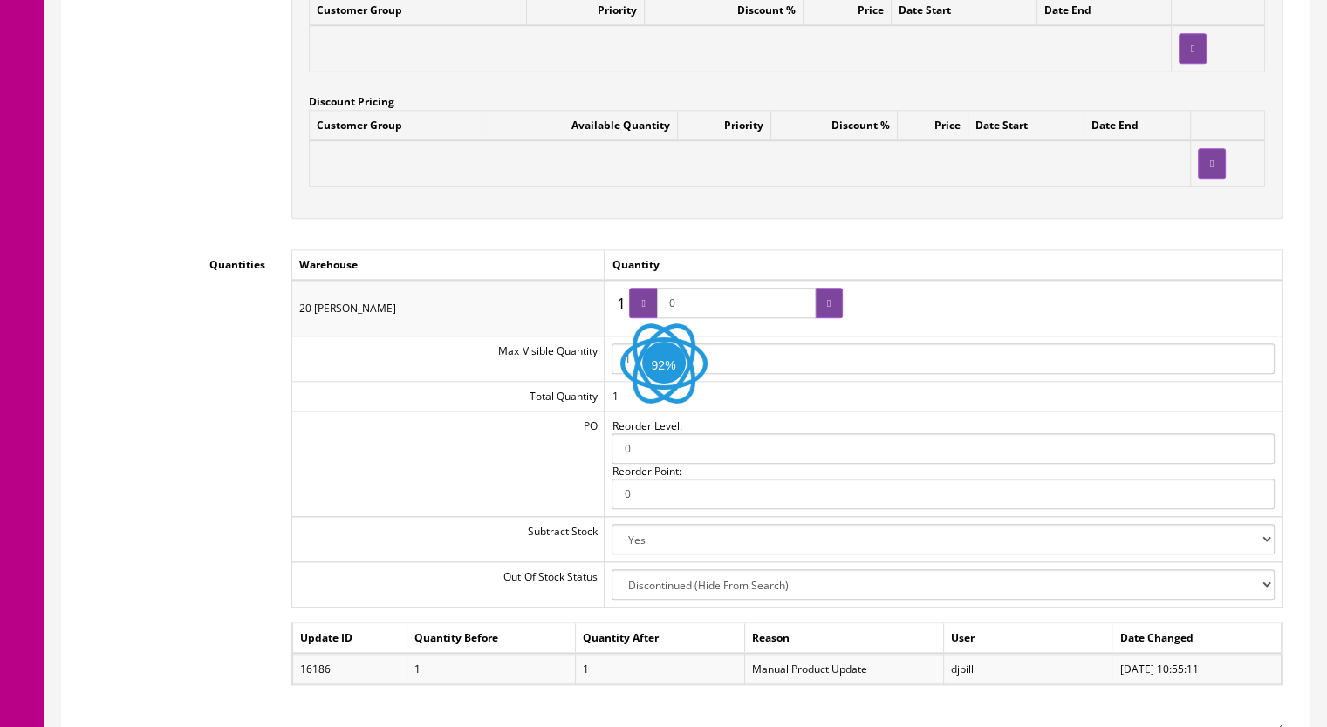
scroll to position [1919, 0]
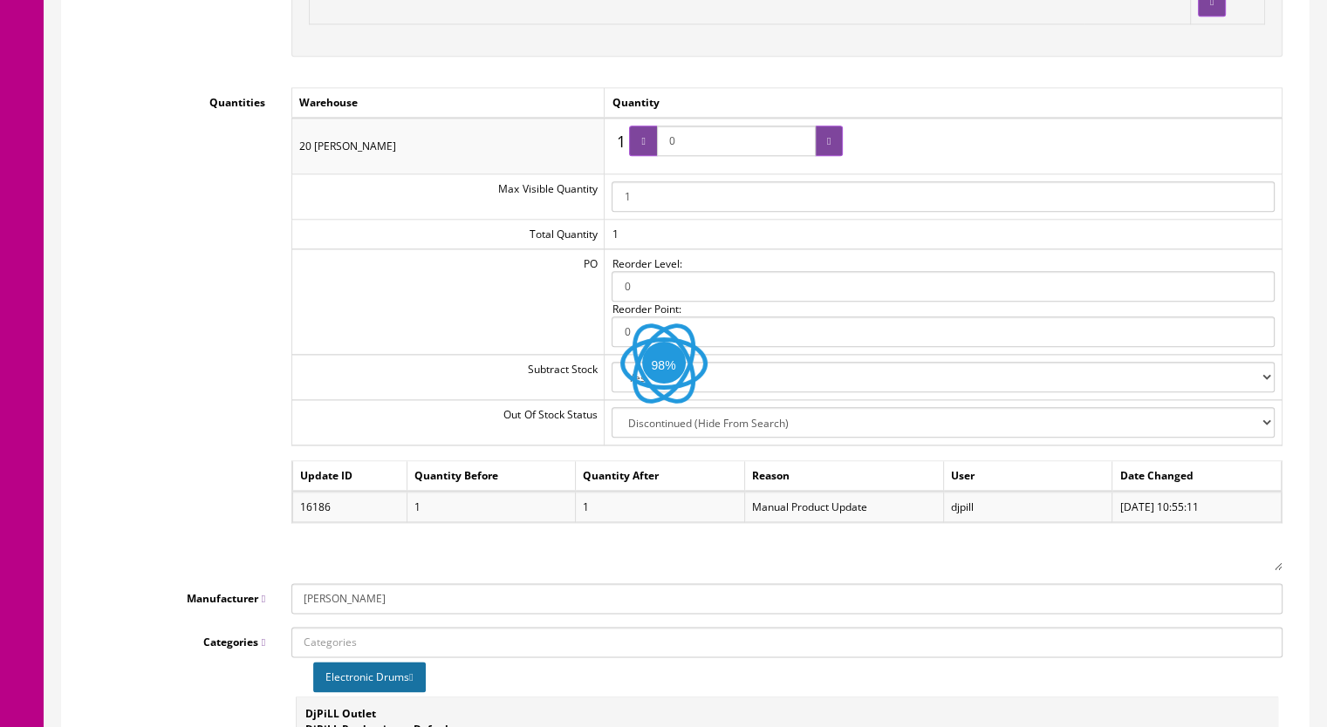
drag, startPoint x: 687, startPoint y: 141, endPoint x: 659, endPoint y: 141, distance: 28.8
click at [659, 141] on span "0" at bounding box center [736, 141] width 214 height 31
type input "1"
click at [657, 144] on div at bounding box center [643, 141] width 28 height 31
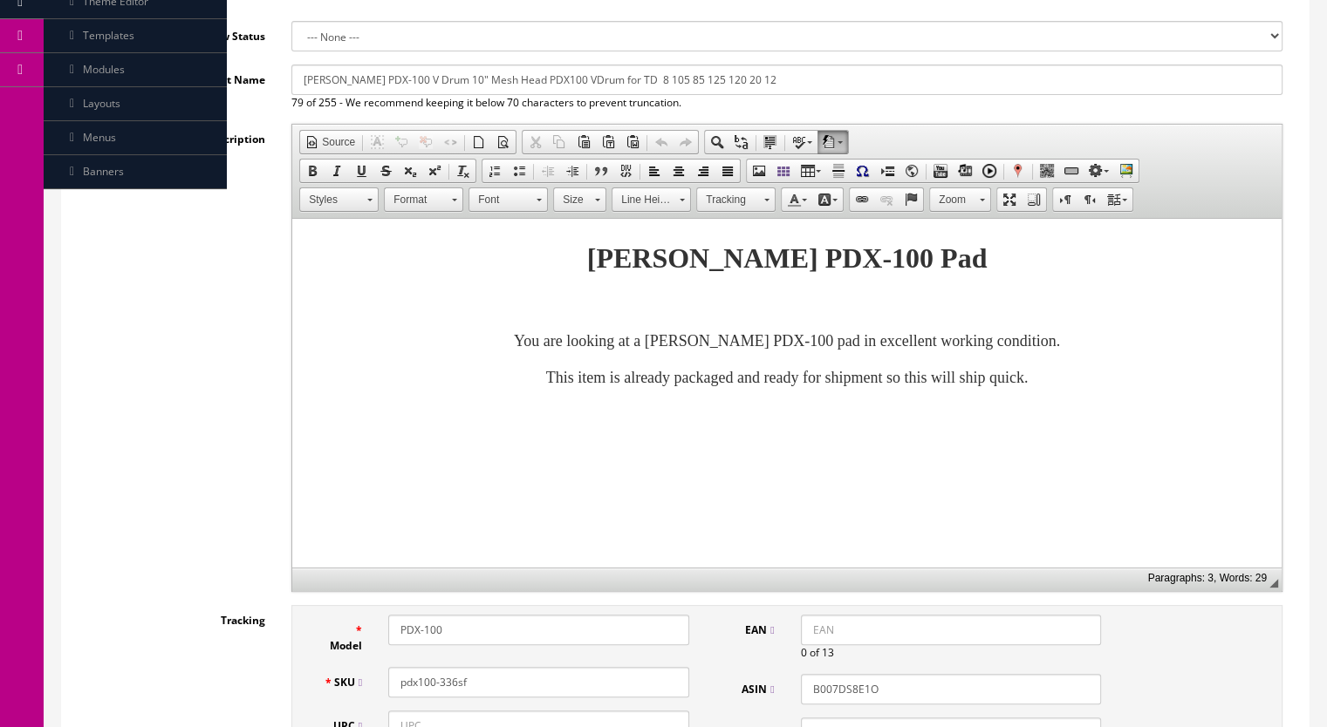
scroll to position [0, 0]
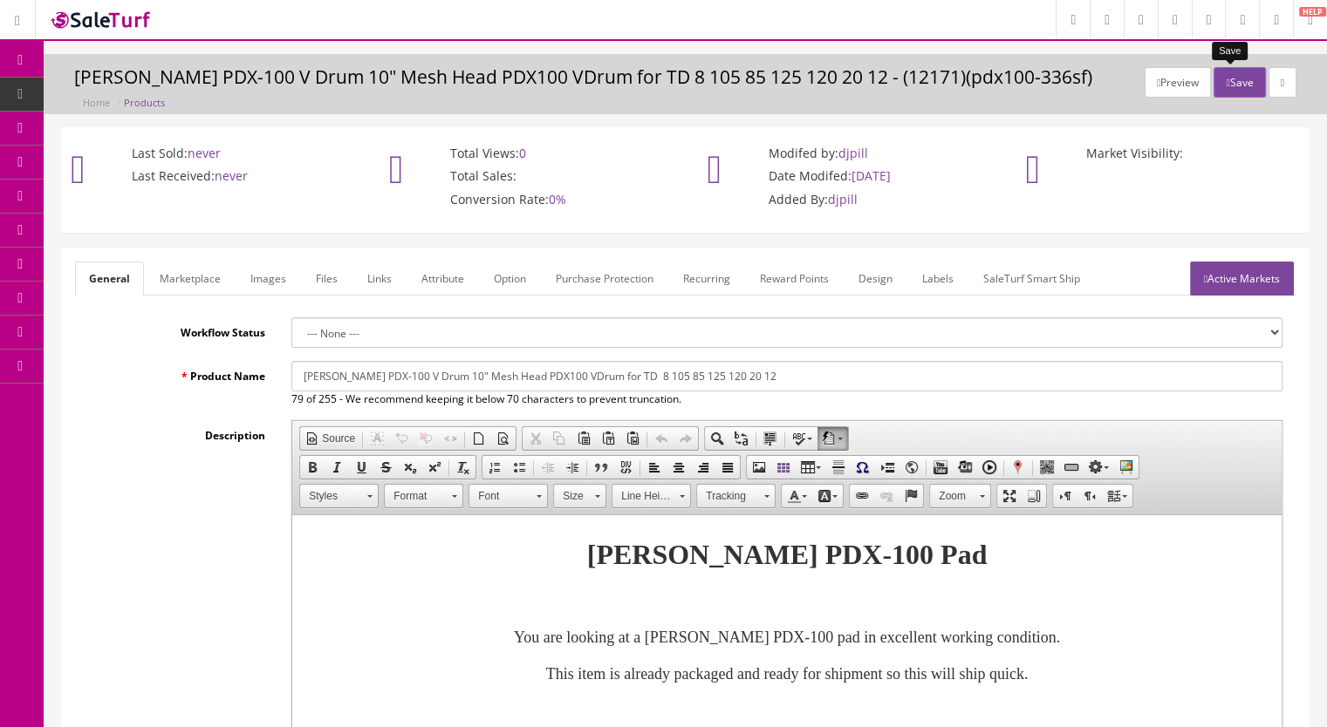
click at [1234, 81] on button "Save" at bounding box center [1238, 82] width 51 height 31
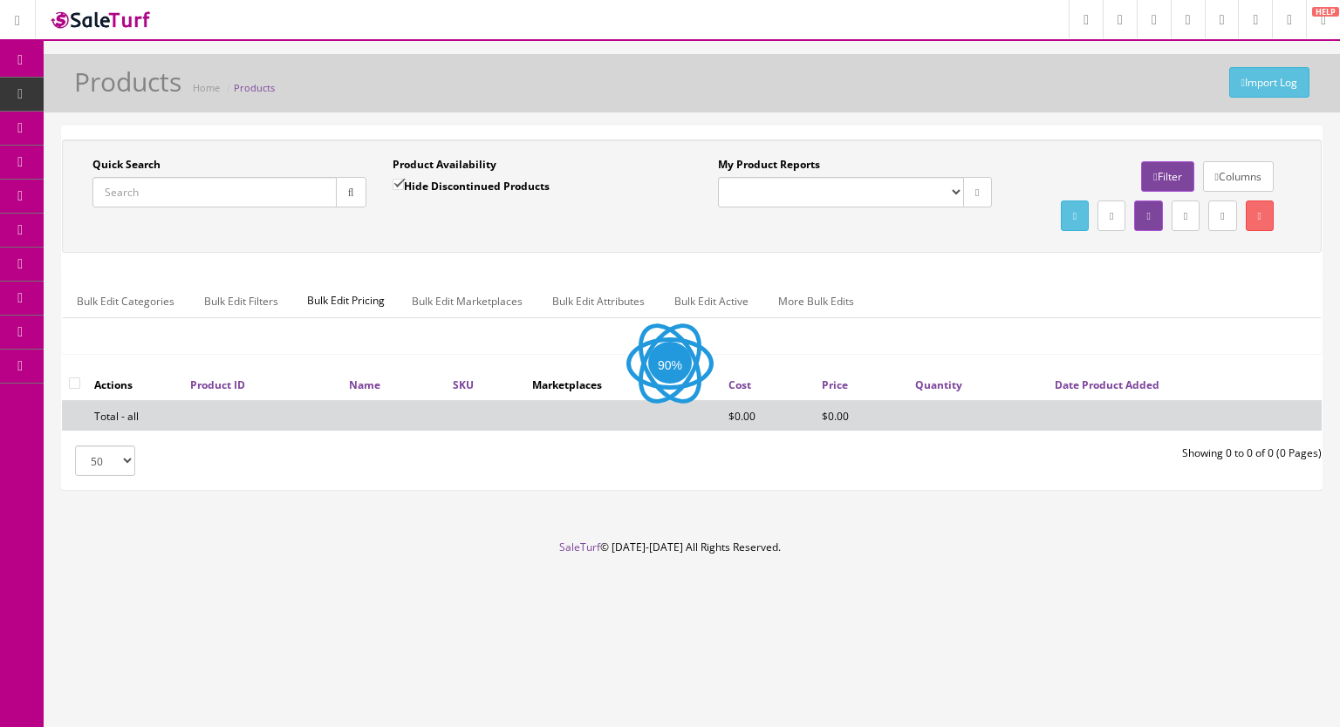
click at [181, 198] on input "Quick Search" at bounding box center [214, 192] width 244 height 31
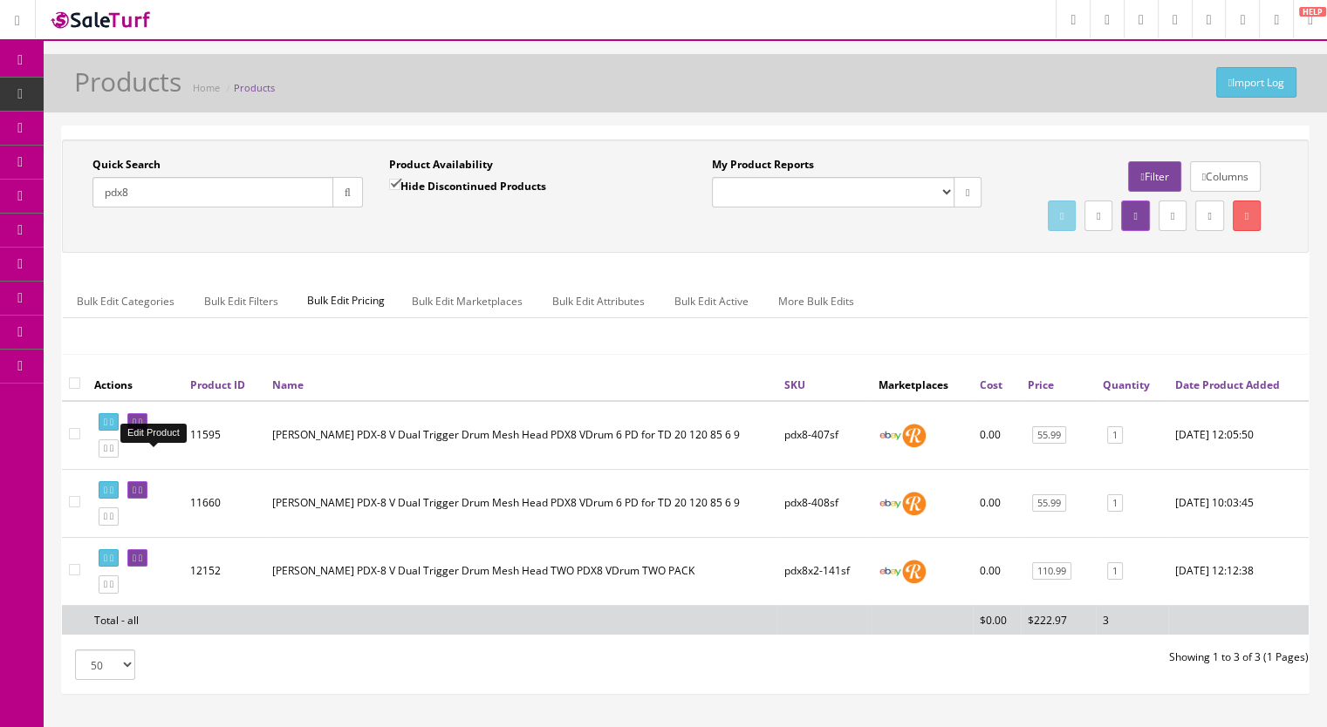
type input "pdx8"
click at [142, 427] on icon at bounding box center [140, 423] width 3 height 10
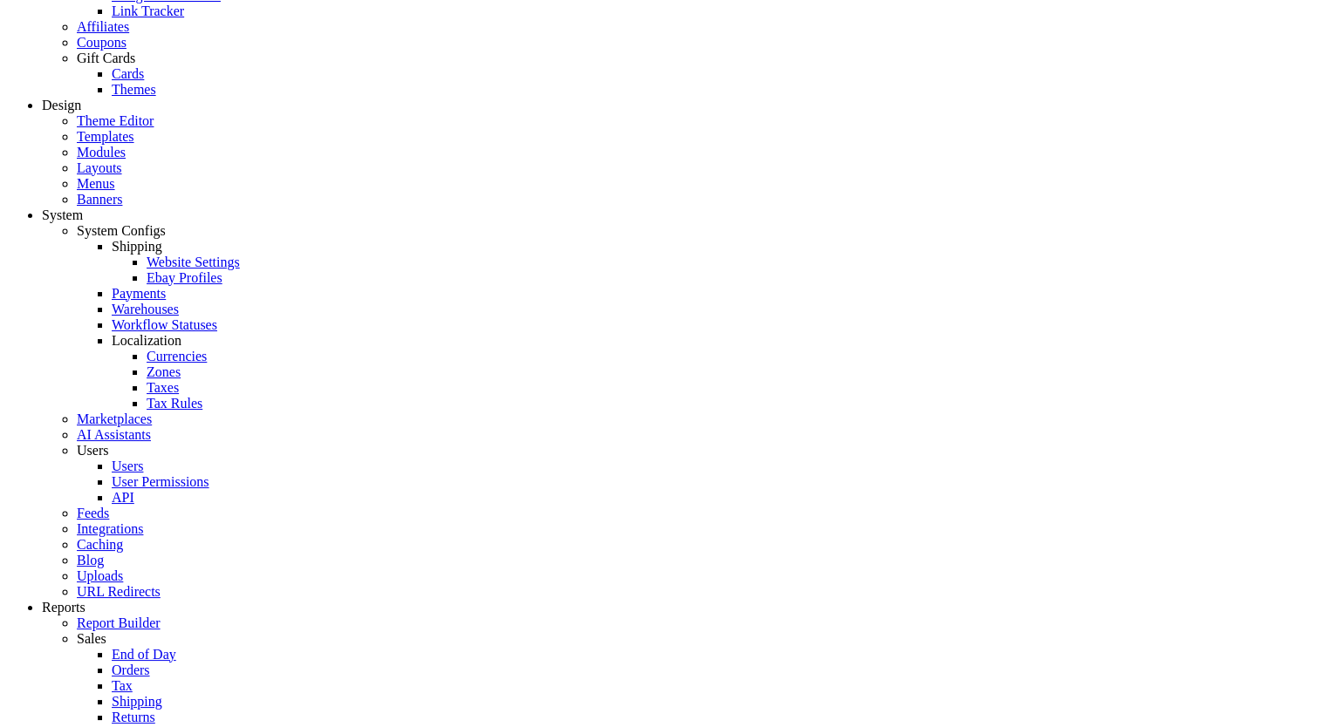
scroll to position [1570, 0]
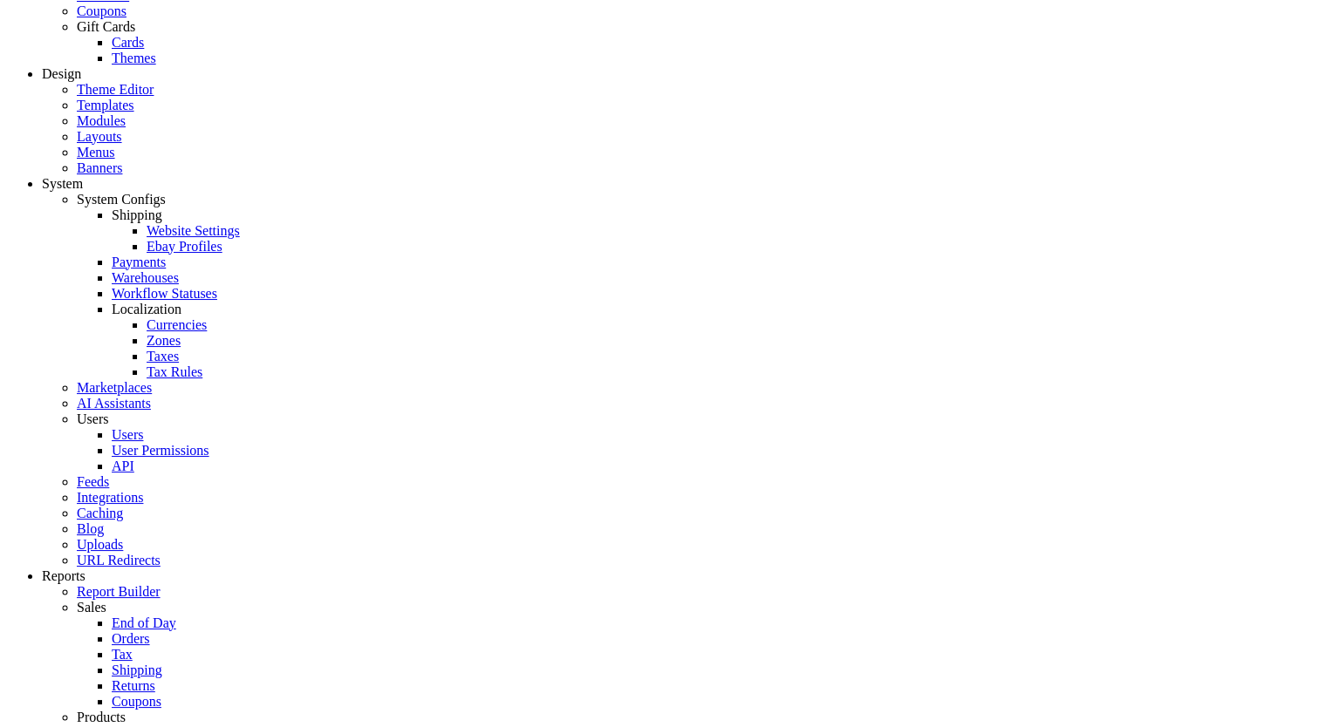
drag, startPoint x: 704, startPoint y: 499, endPoint x: 652, endPoint y: 499, distance: 52.3
type input "1"
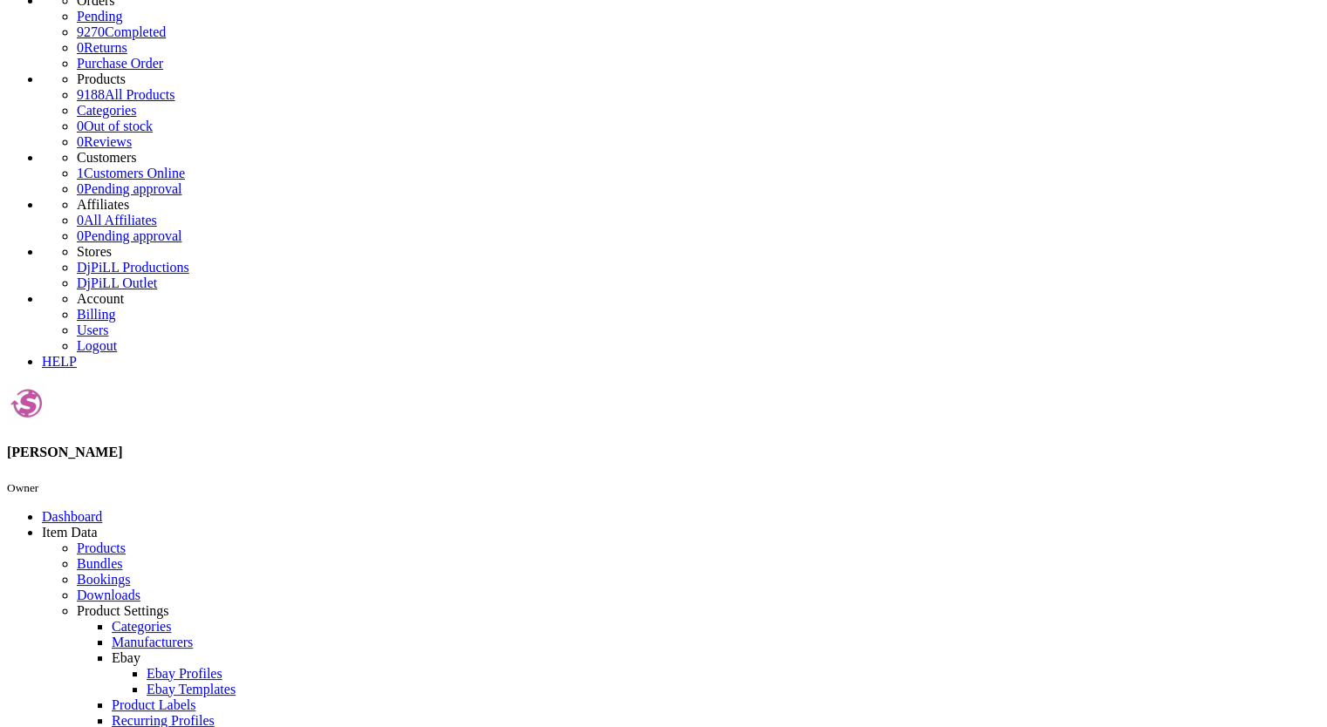
scroll to position [0, 0]
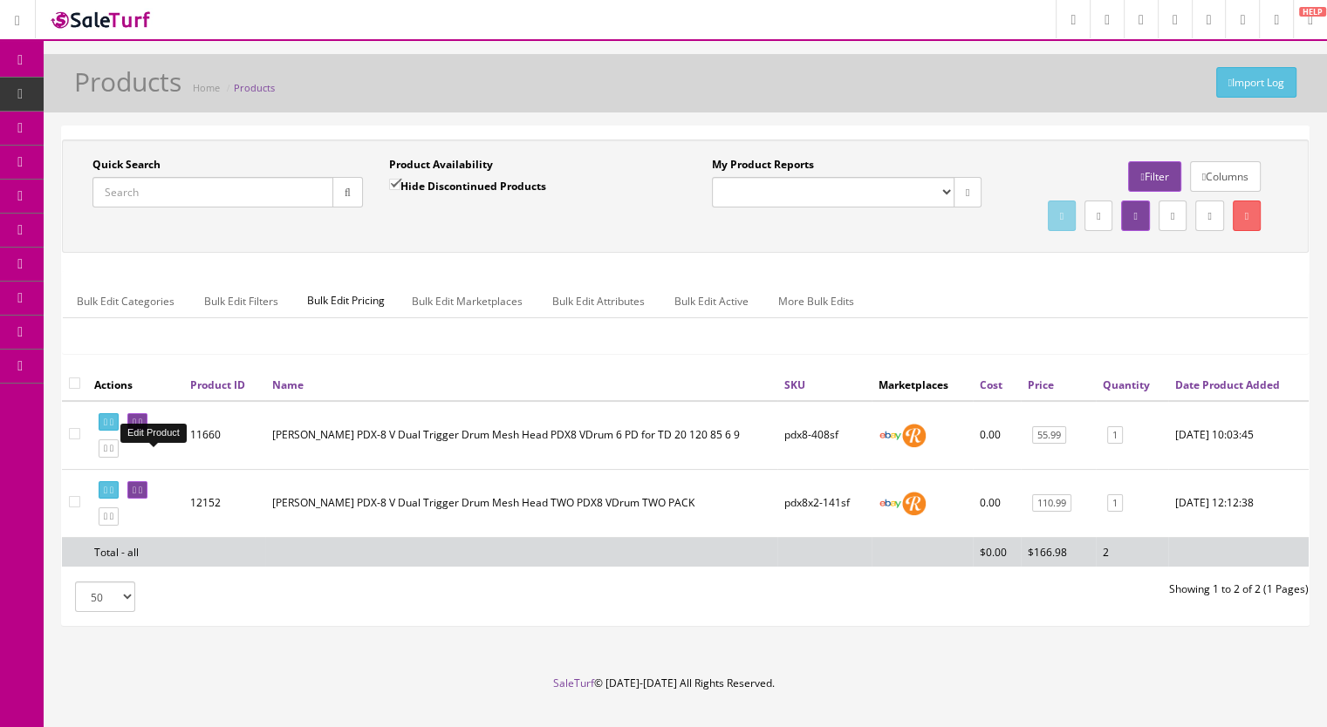
click at [142, 427] on icon at bounding box center [140, 423] width 3 height 10
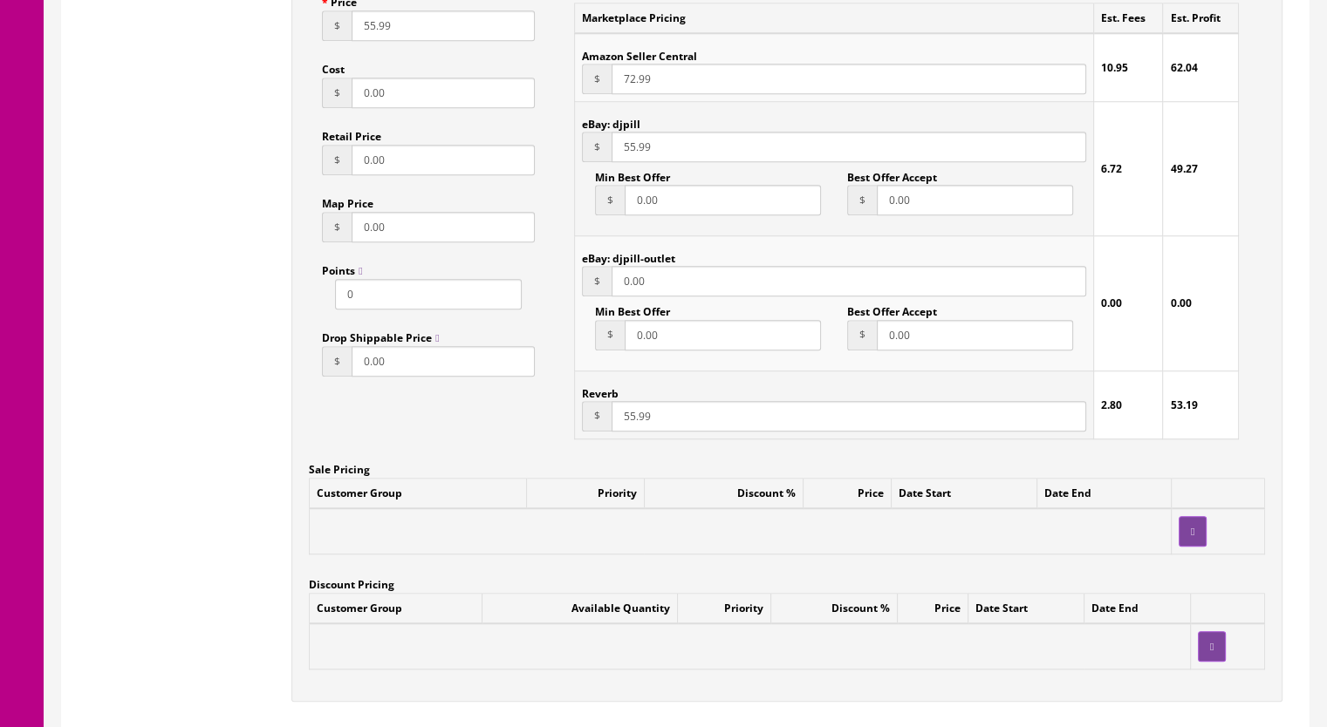
scroll to position [1570, 0]
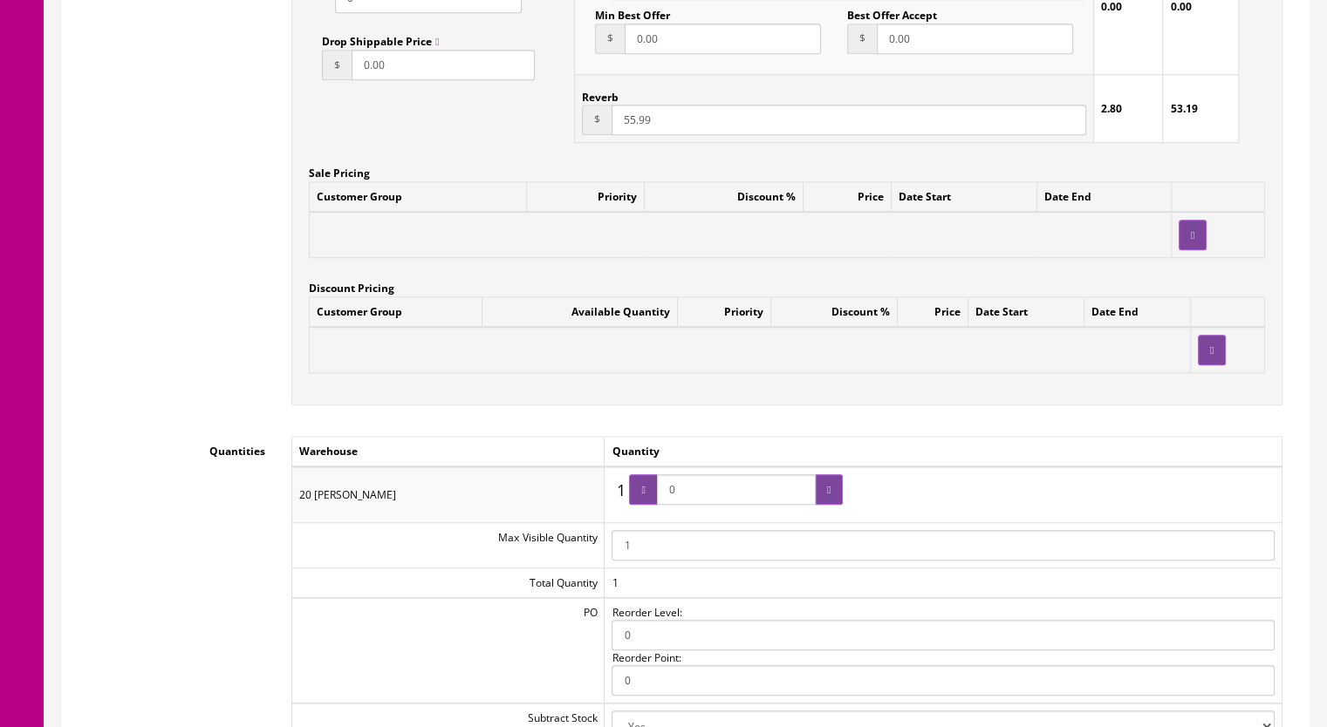
drag, startPoint x: 714, startPoint y: 495, endPoint x: 636, endPoint y: 495, distance: 78.5
click at [636, 495] on span "0" at bounding box center [736, 489] width 214 height 31
type input "1"
click at [645, 495] on icon at bounding box center [642, 490] width 3 height 10
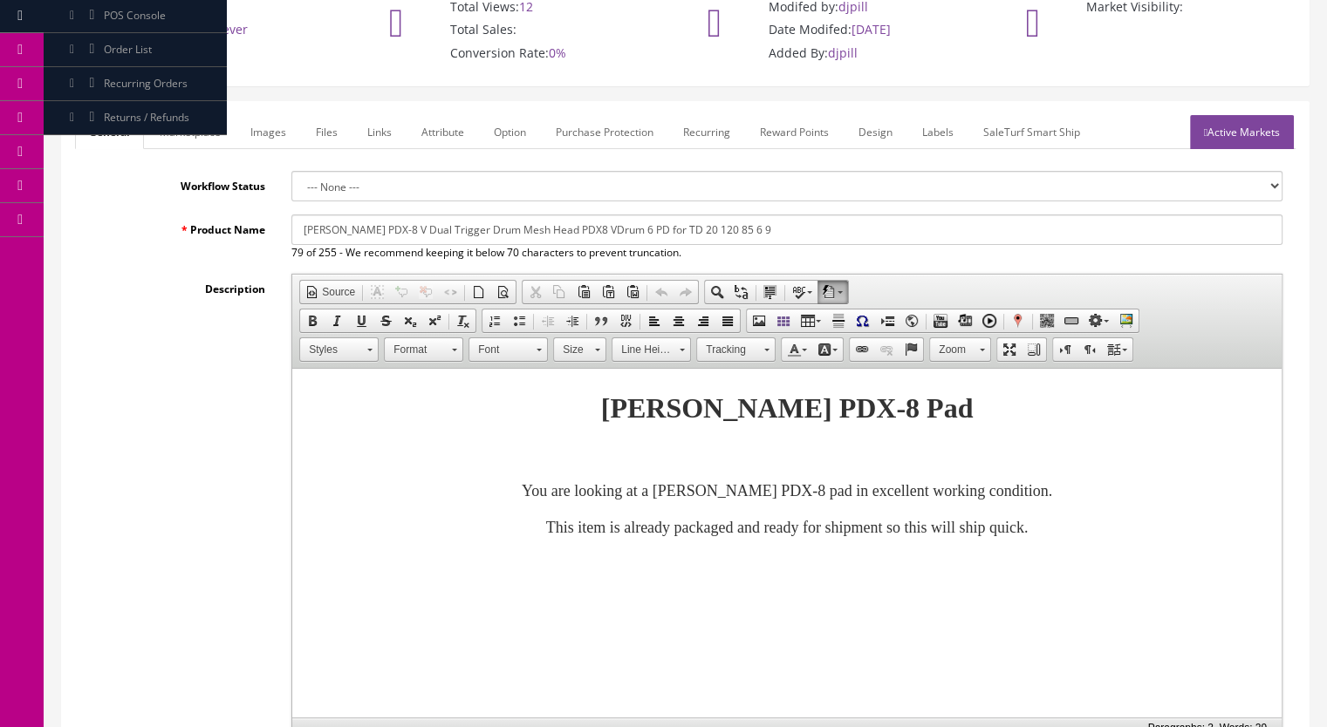
scroll to position [0, 0]
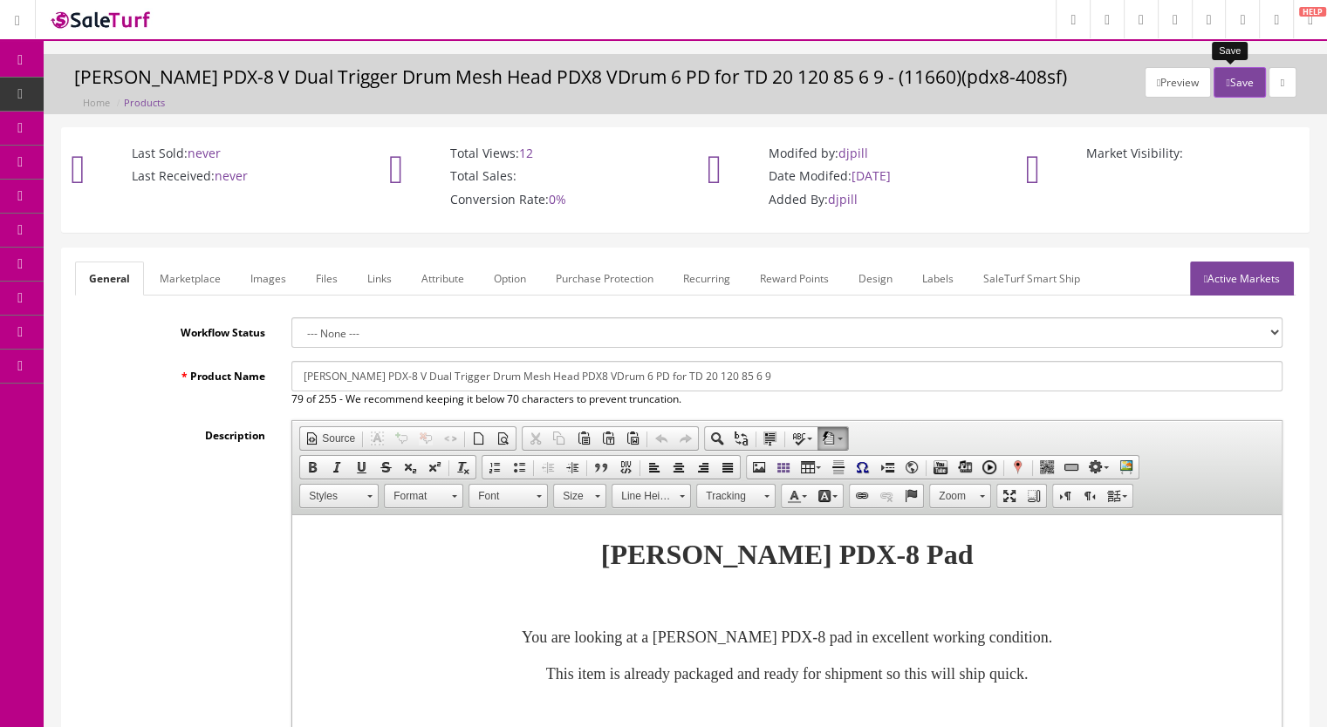
click at [1222, 78] on button "Save" at bounding box center [1238, 82] width 51 height 31
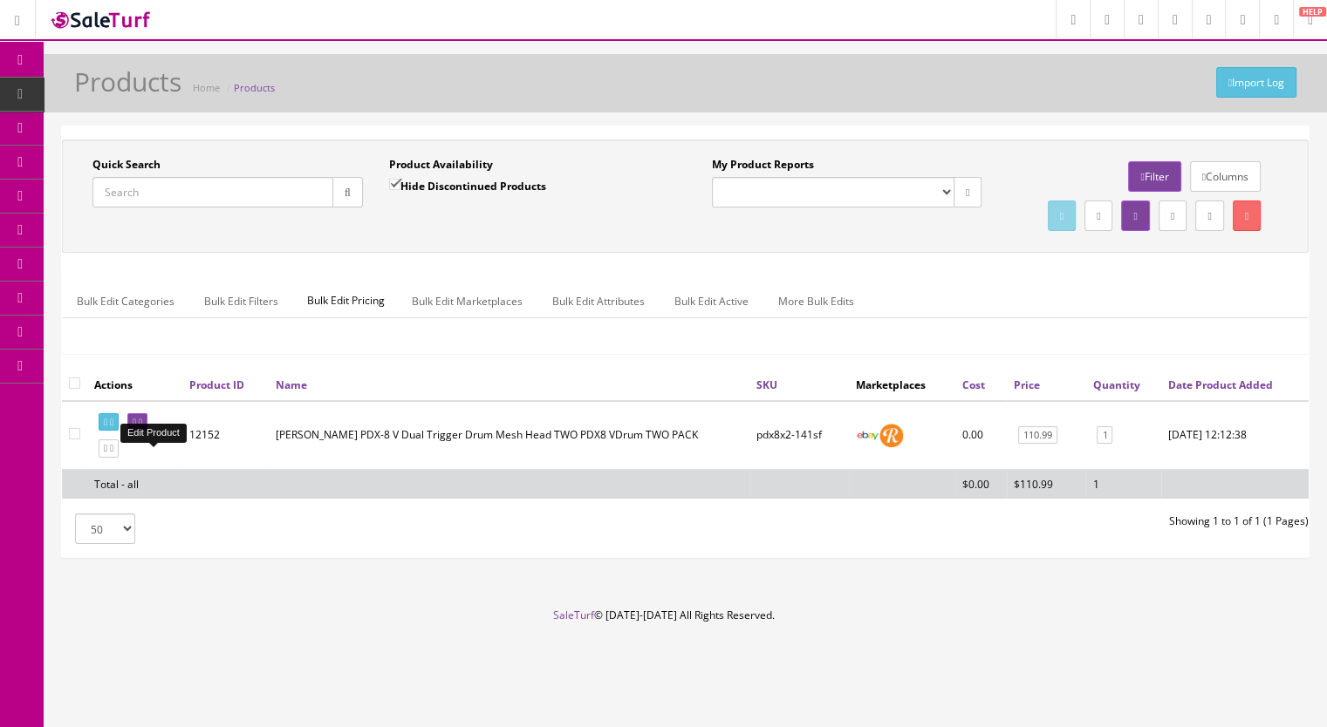
click at [142, 427] on icon at bounding box center [140, 423] width 3 height 10
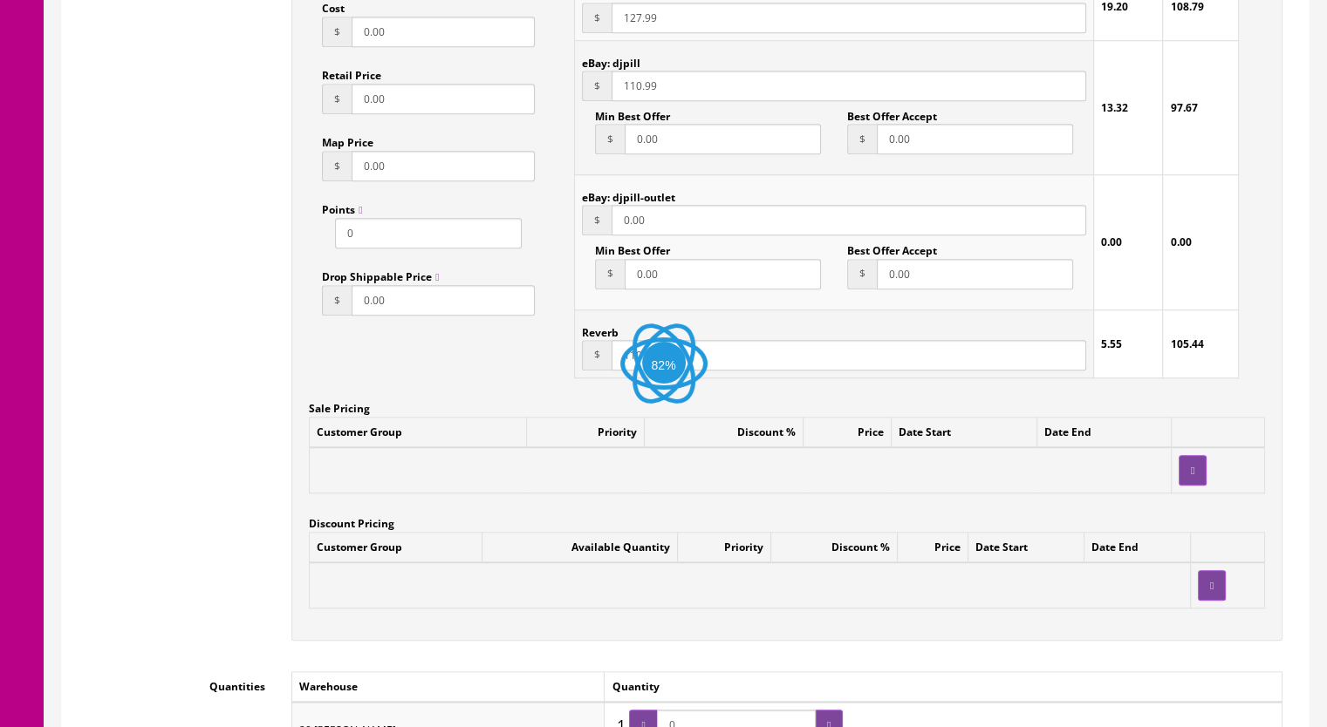
scroll to position [1570, 0]
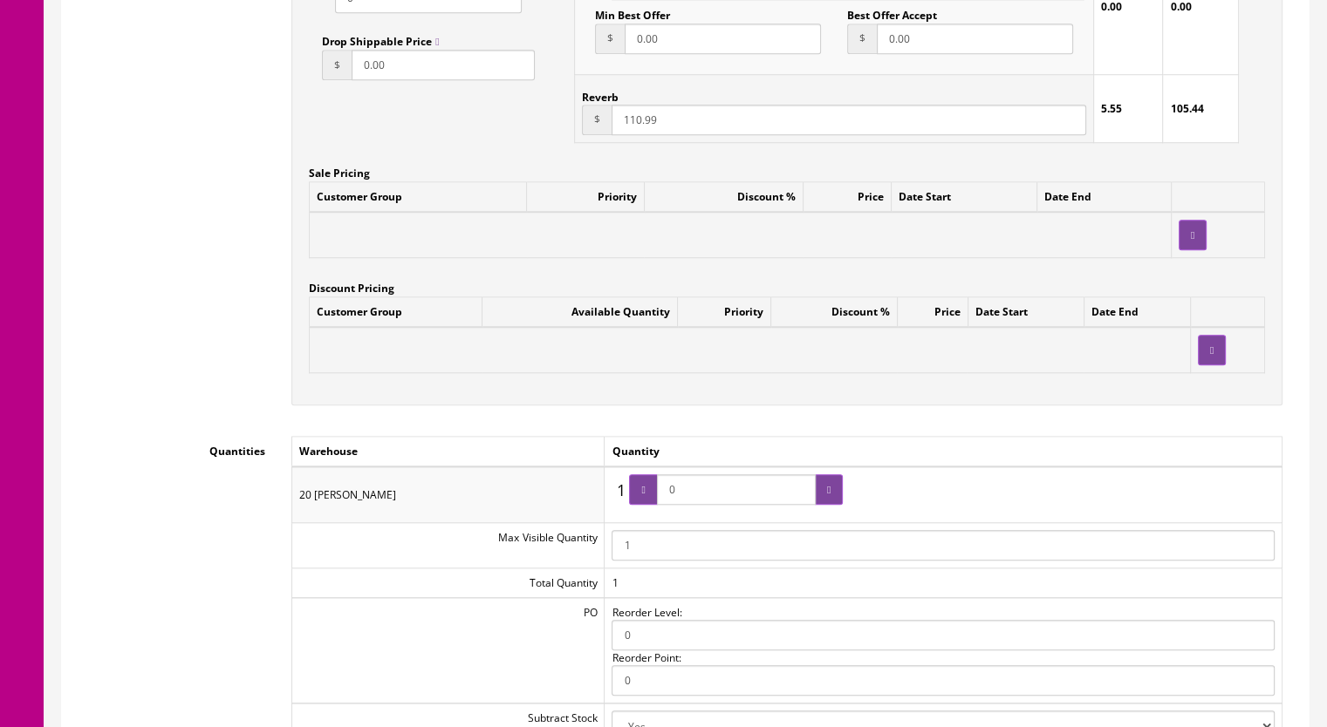
drag, startPoint x: 690, startPoint y: 492, endPoint x: 642, endPoint y: 502, distance: 48.9
click at [642, 502] on span "0" at bounding box center [736, 489] width 214 height 31
type input "1"
click at [641, 502] on div at bounding box center [643, 489] width 28 height 31
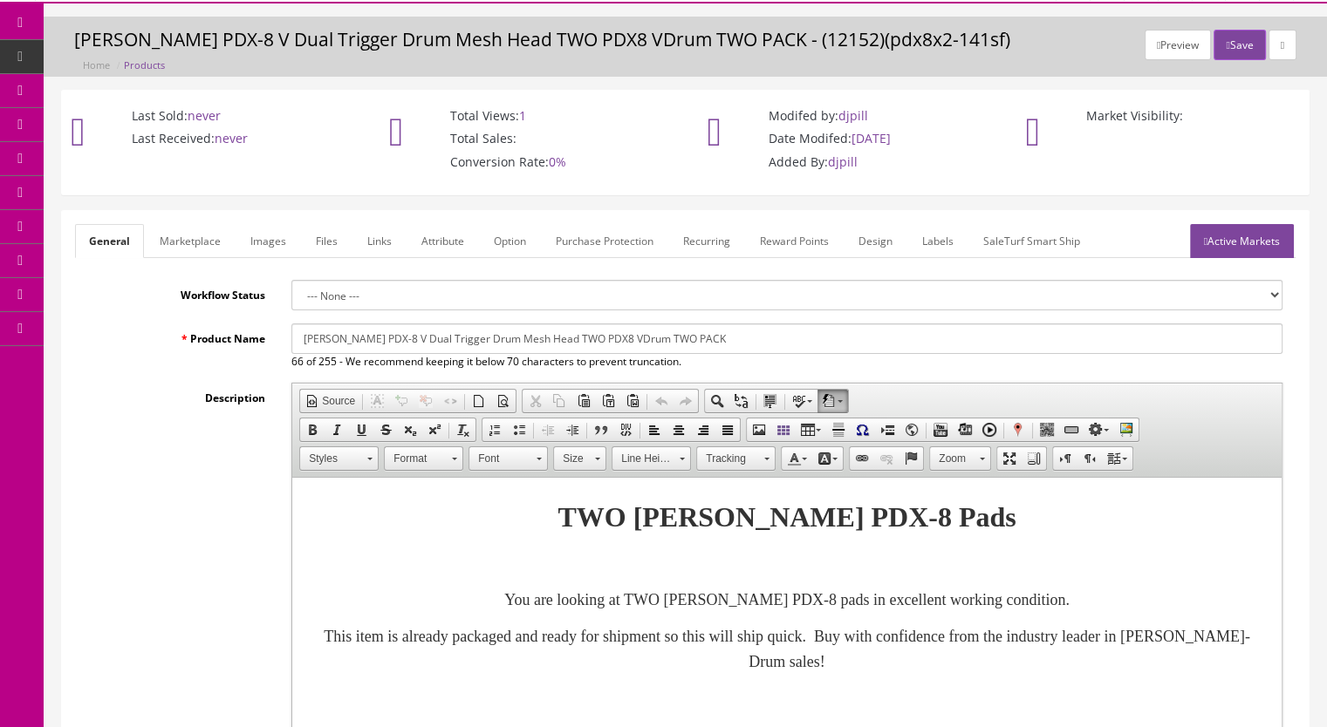
scroll to position [0, 0]
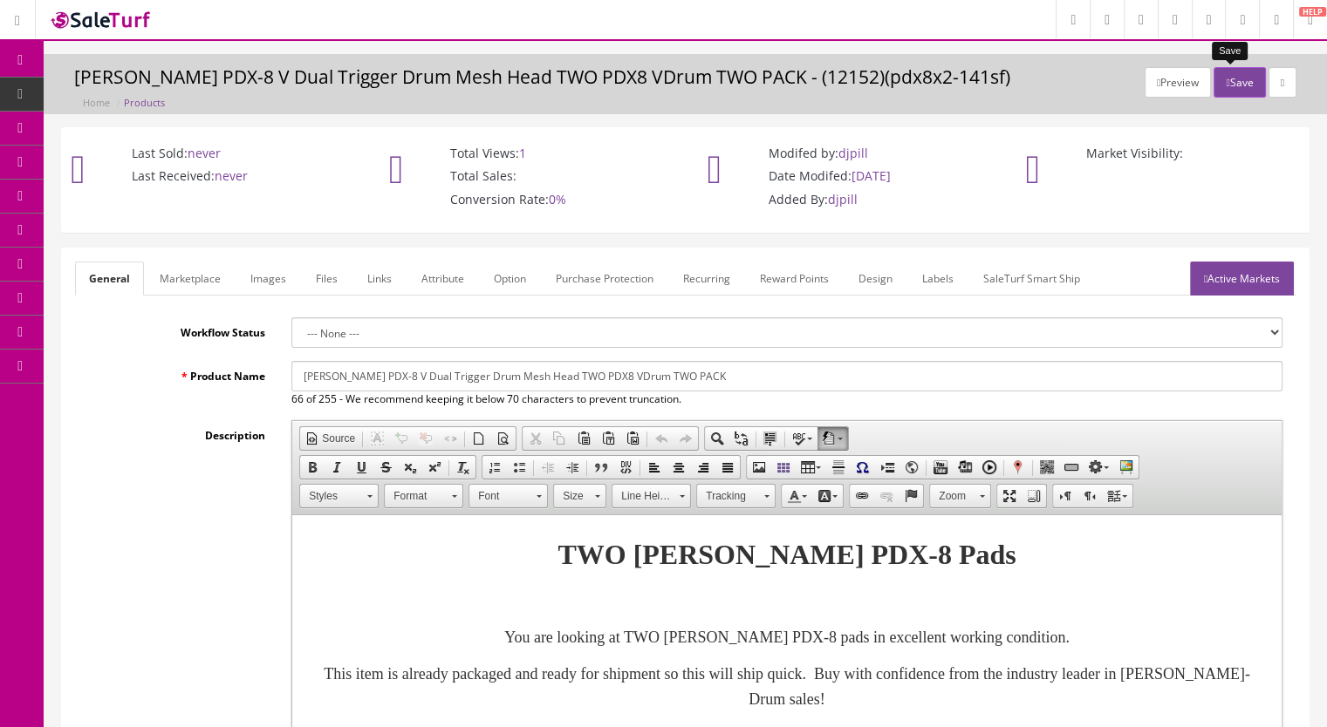
click at [1245, 77] on button "Save" at bounding box center [1238, 82] width 51 height 31
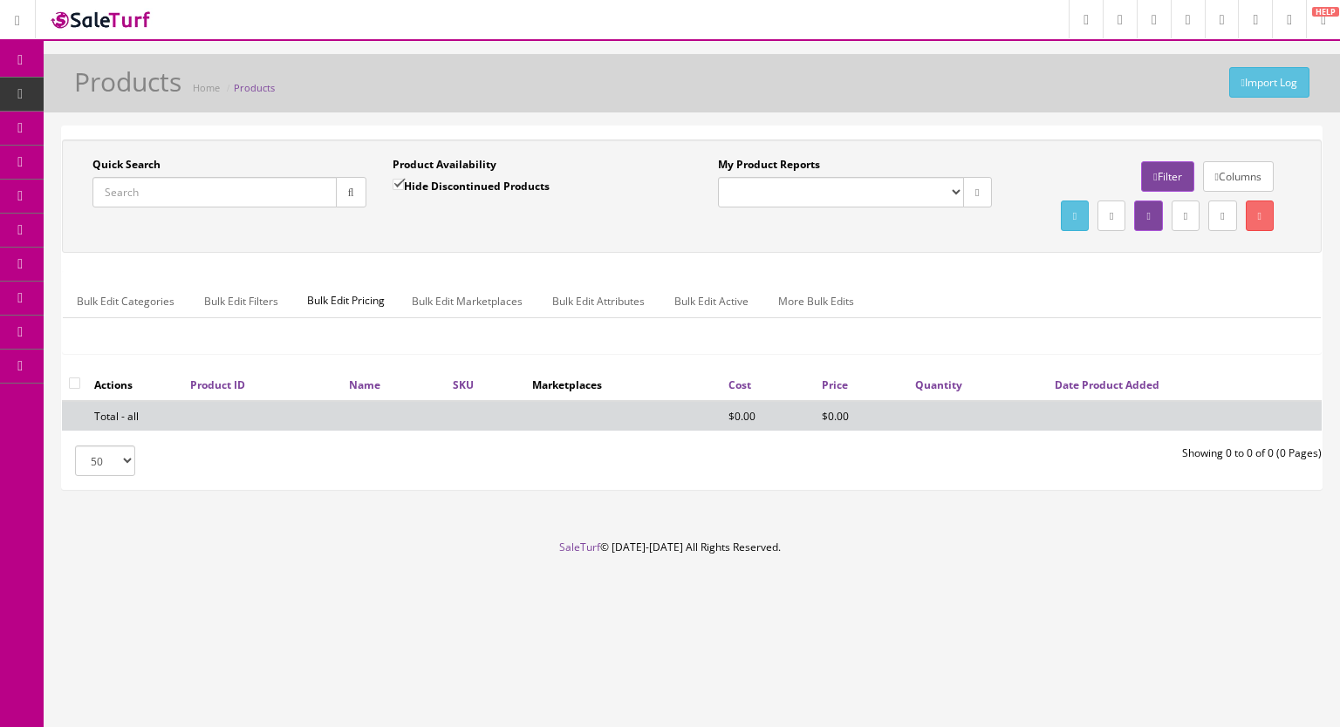
click at [178, 188] on input "Quick Search" at bounding box center [214, 192] width 244 height 31
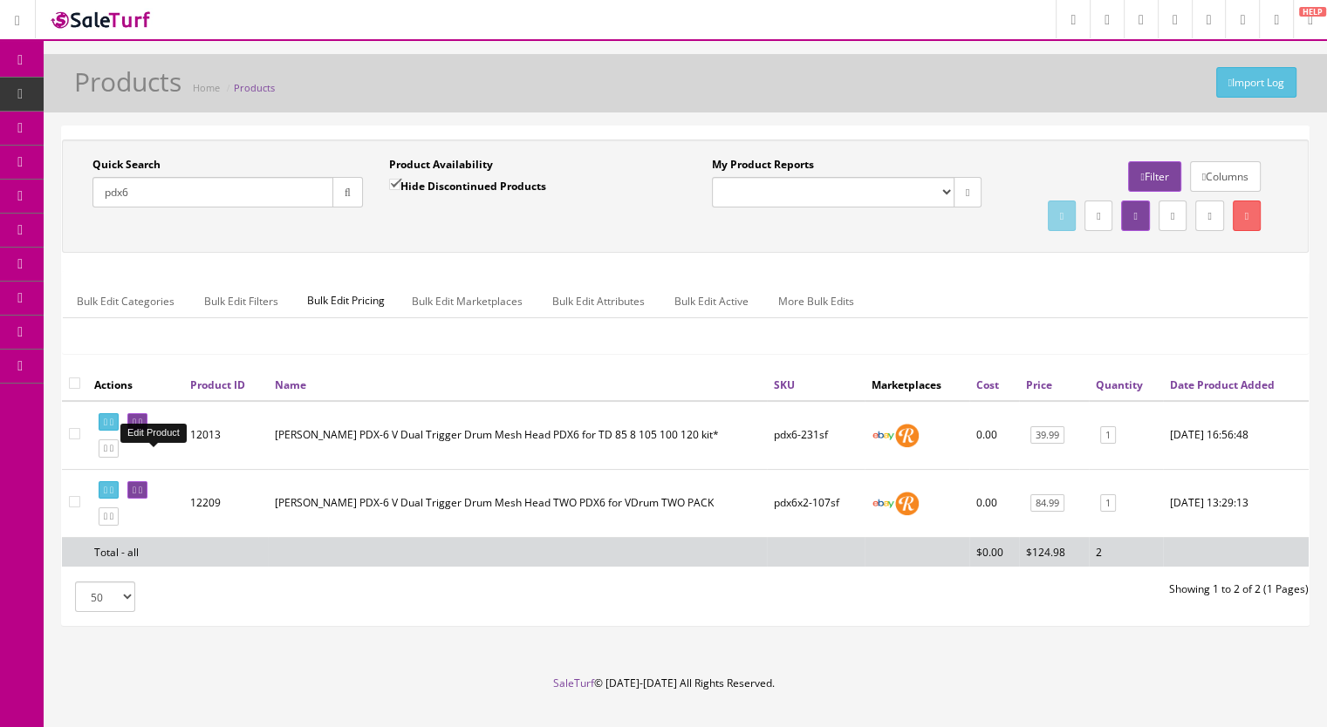
type input "pdx6"
click at [136, 427] on icon at bounding box center [134, 423] width 3 height 10
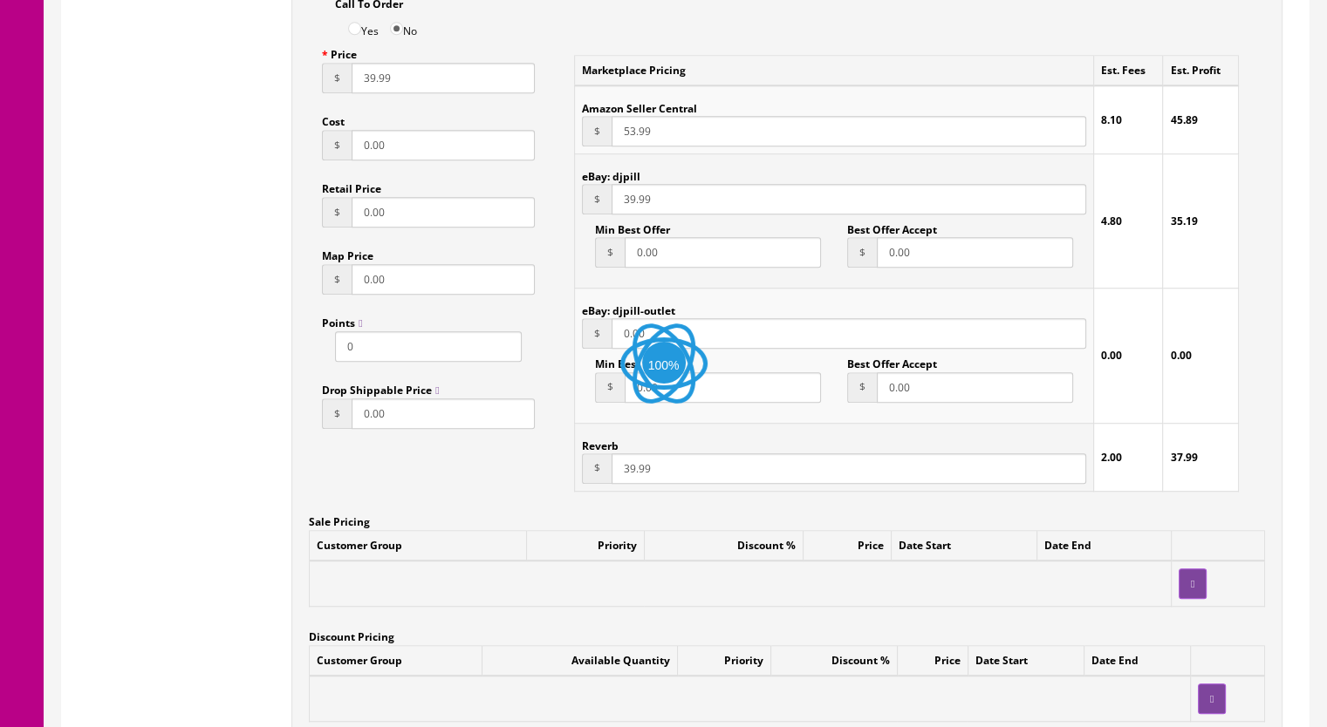
scroll to position [1483, 0]
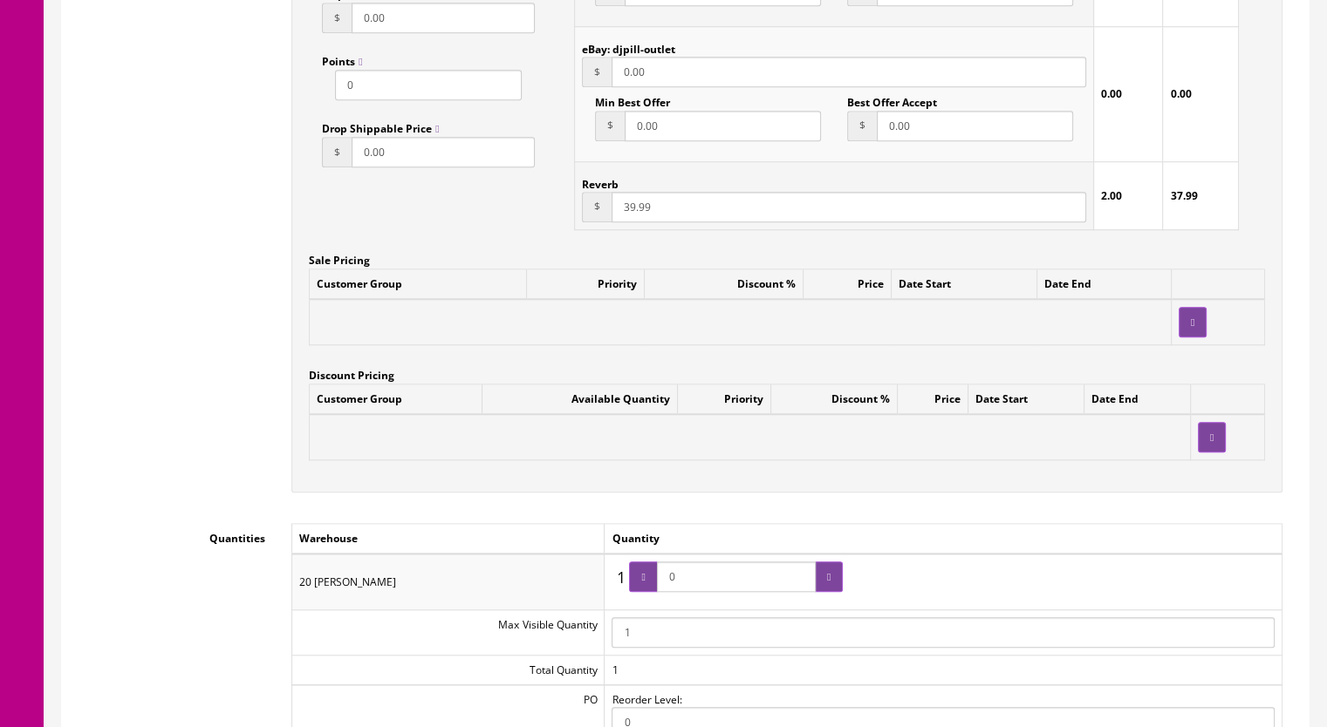
click at [649, 584] on span "0" at bounding box center [736, 577] width 214 height 31
type input "1"
click at [649, 584] on div at bounding box center [643, 577] width 28 height 31
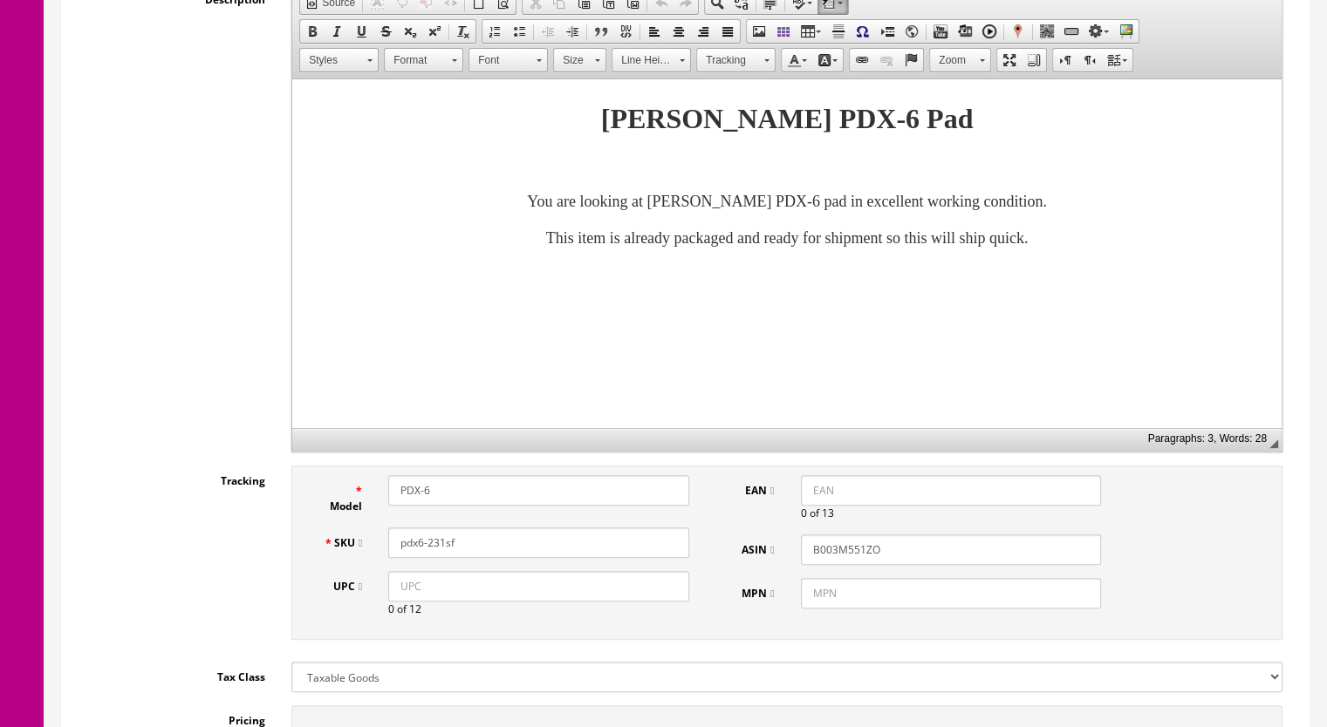
scroll to position [0, 0]
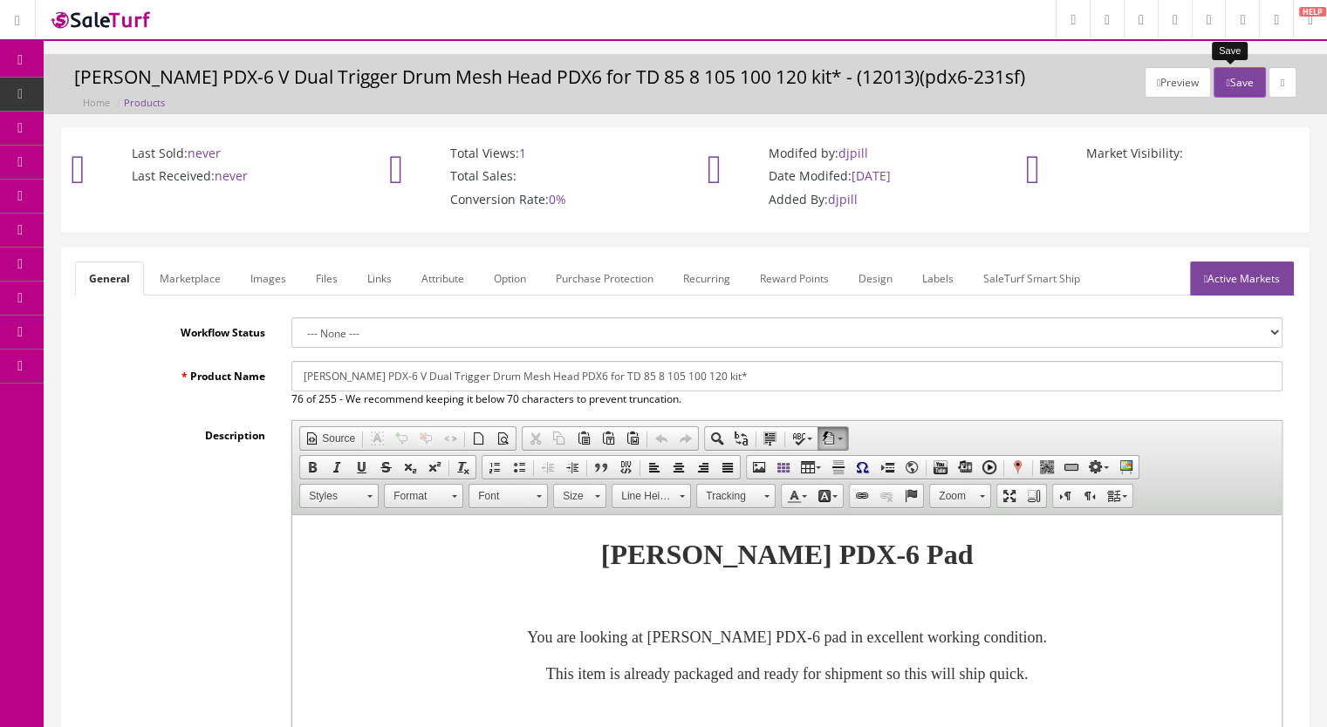
click at [1227, 81] on button "Save" at bounding box center [1238, 82] width 51 height 31
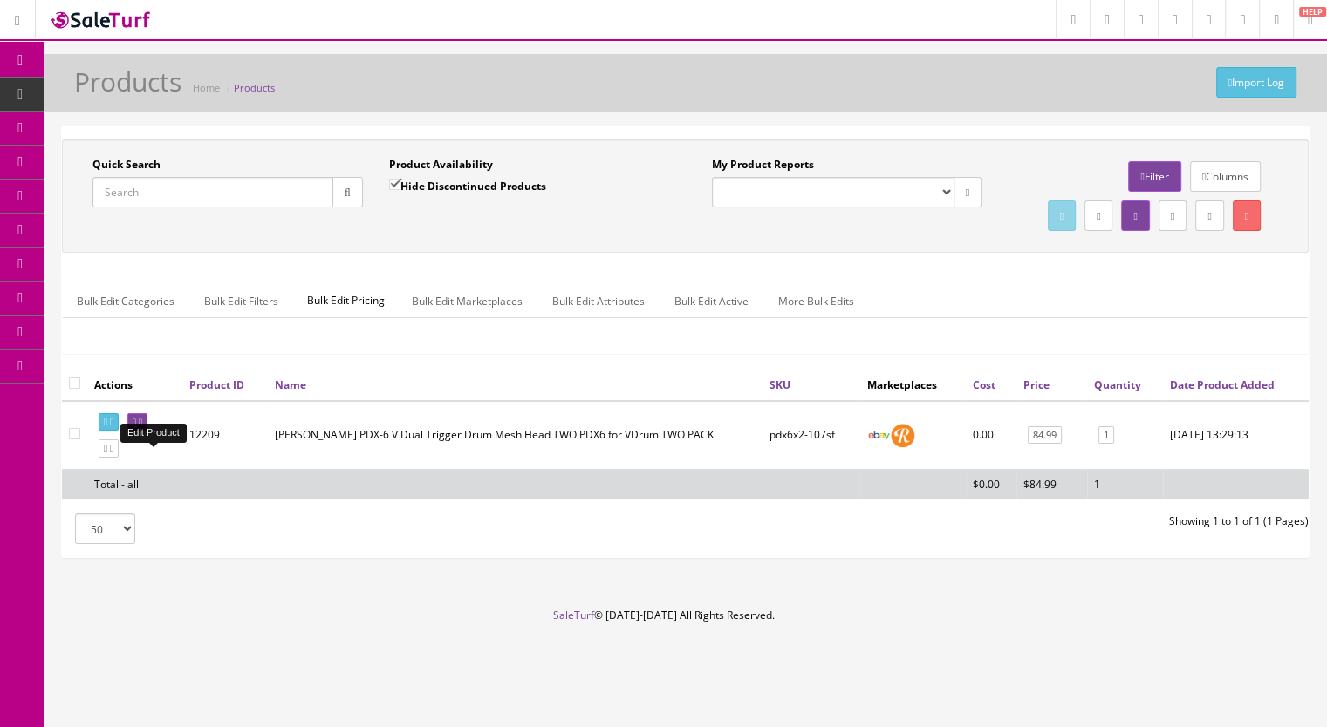
click at [142, 427] on icon at bounding box center [140, 423] width 3 height 10
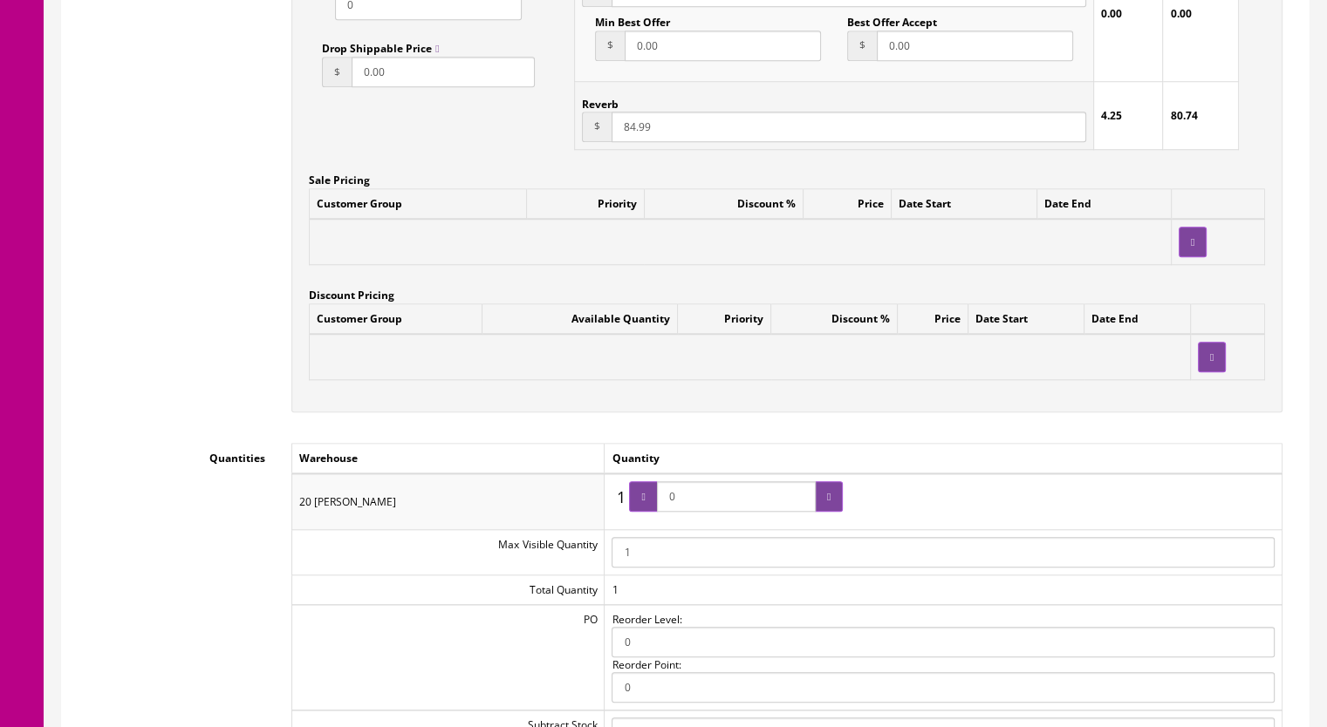
scroll to position [1832, 0]
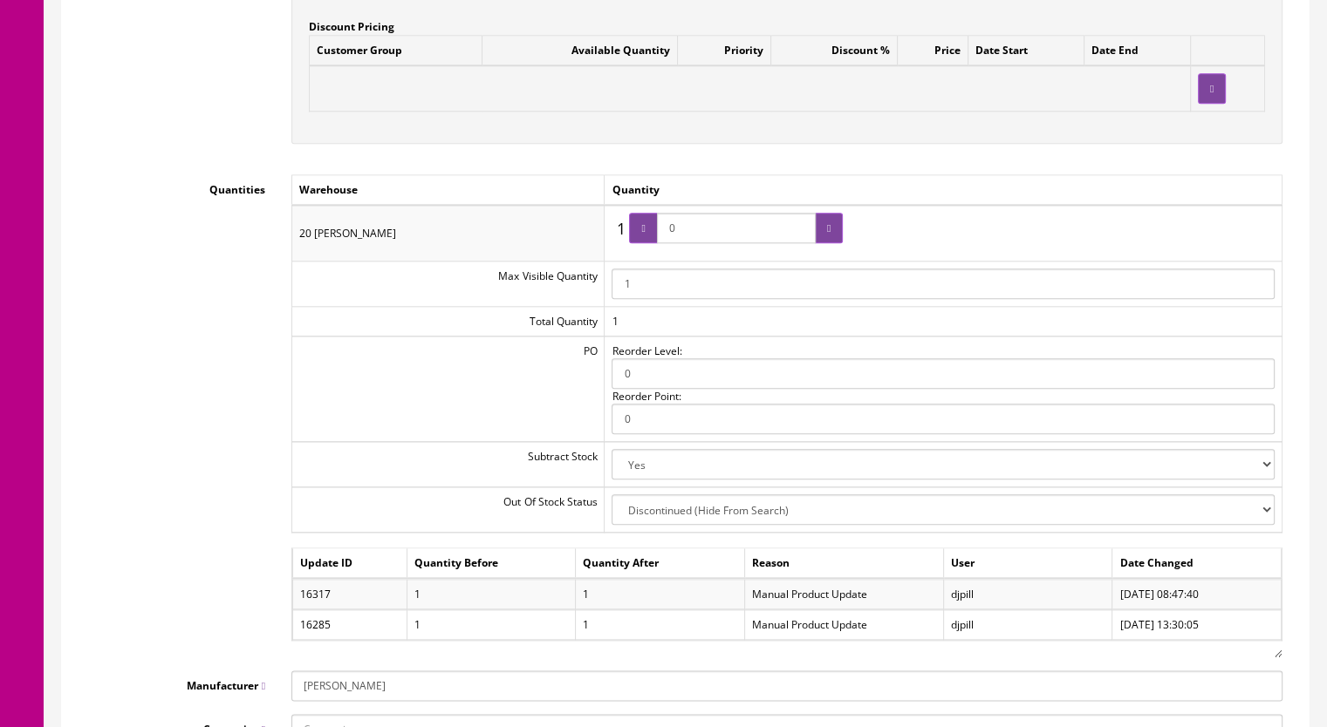
drag, startPoint x: 700, startPoint y: 218, endPoint x: 645, endPoint y: 227, distance: 54.8
click at [645, 227] on span "0" at bounding box center [736, 228] width 214 height 31
type input "1"
click at [656, 235] on div at bounding box center [643, 228] width 28 height 31
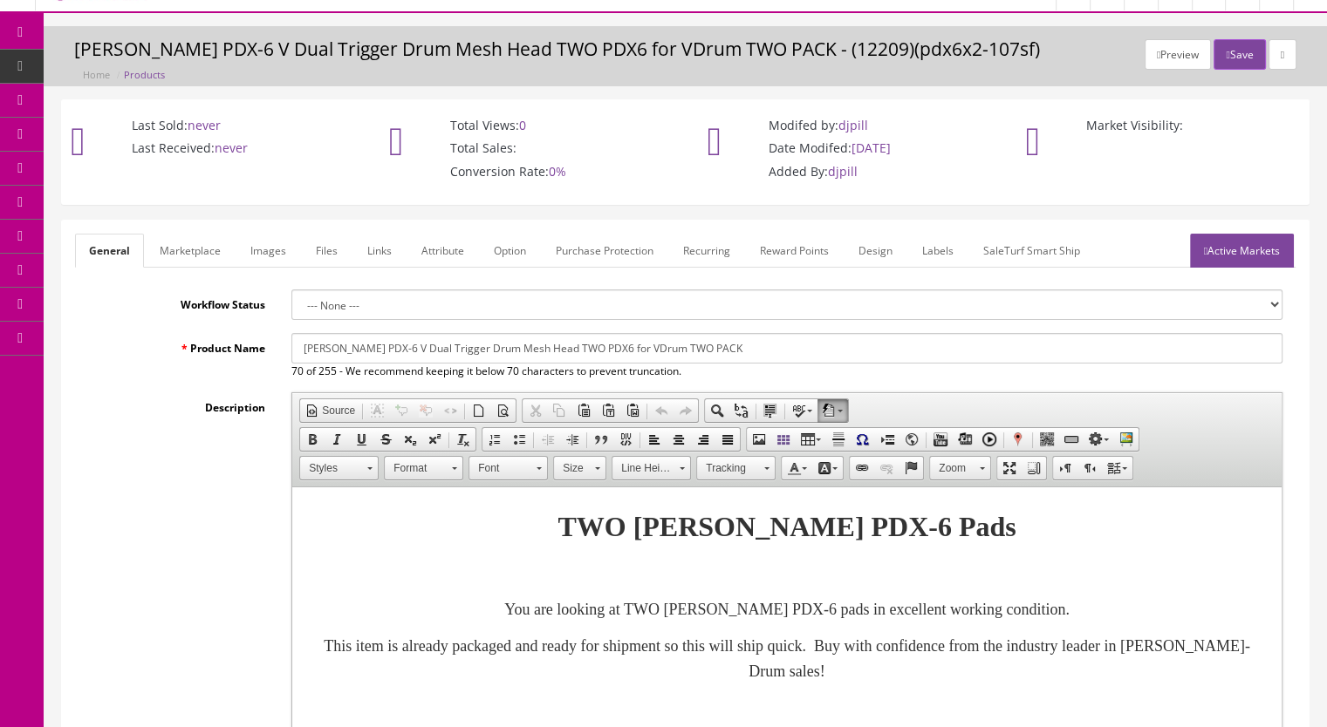
scroll to position [0, 0]
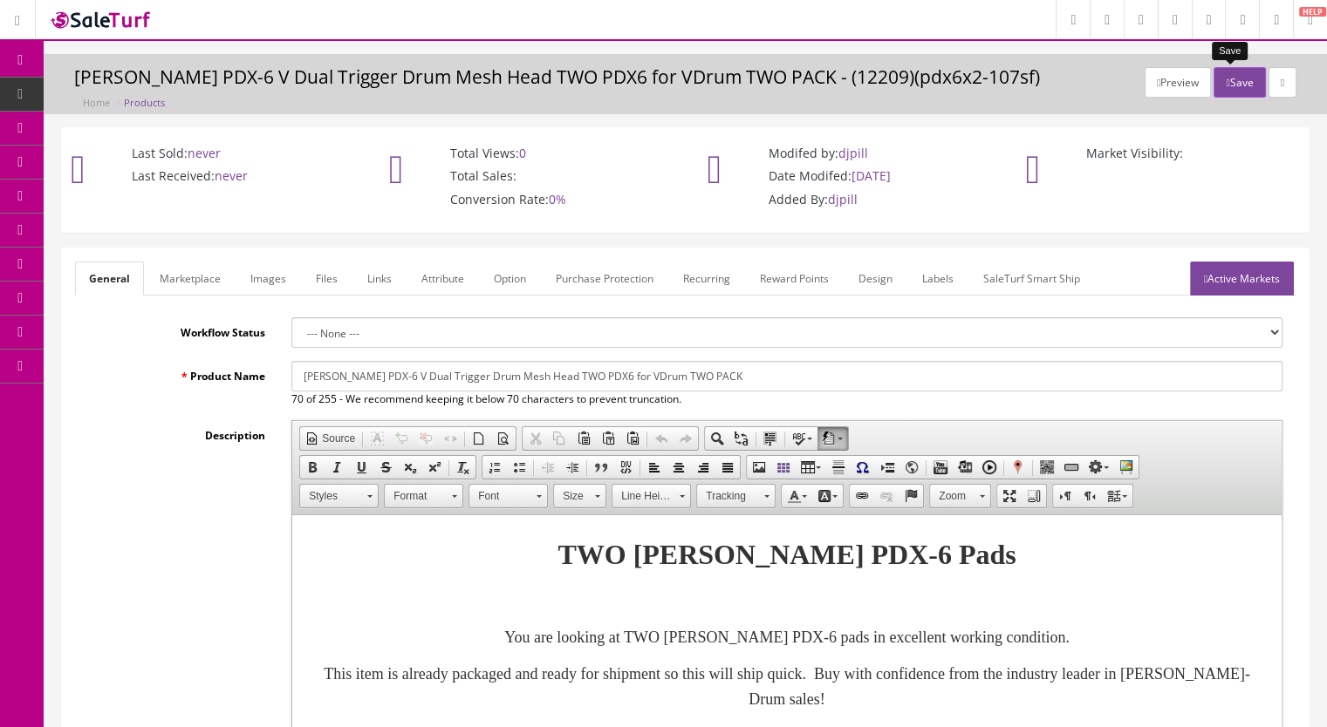
click at [1226, 83] on button "Save" at bounding box center [1238, 82] width 51 height 31
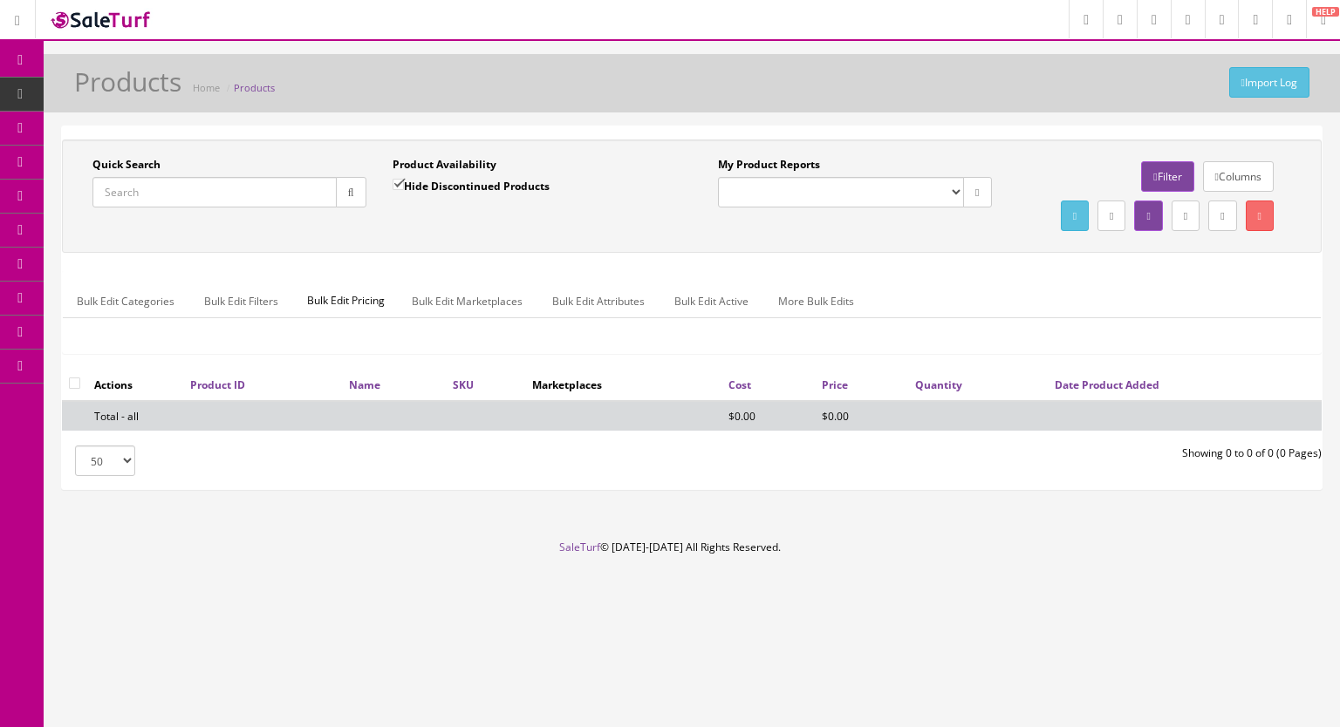
click at [171, 87] on link "Products" at bounding box center [135, 95] width 183 height 34
click at [183, 196] on input "Quick Search" at bounding box center [214, 192] width 244 height 31
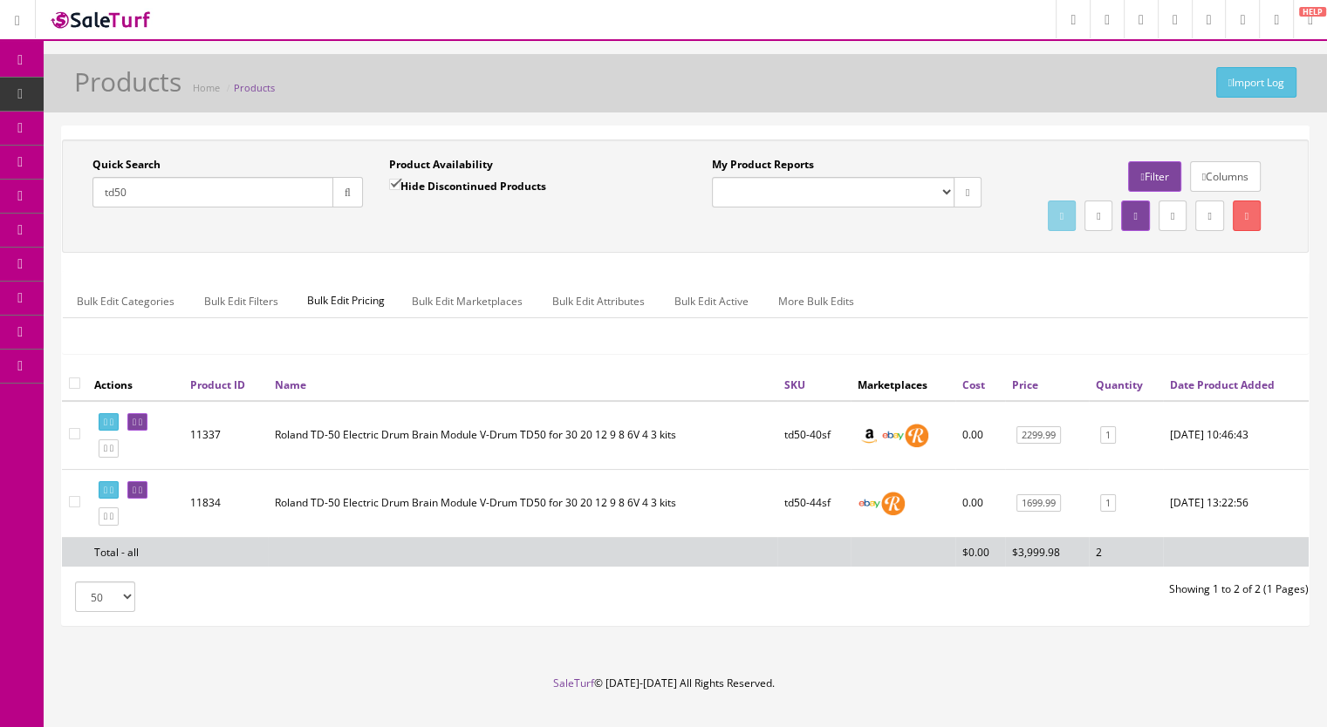
type input "td50"
click at [142, 495] on icon at bounding box center [140, 491] width 3 height 10
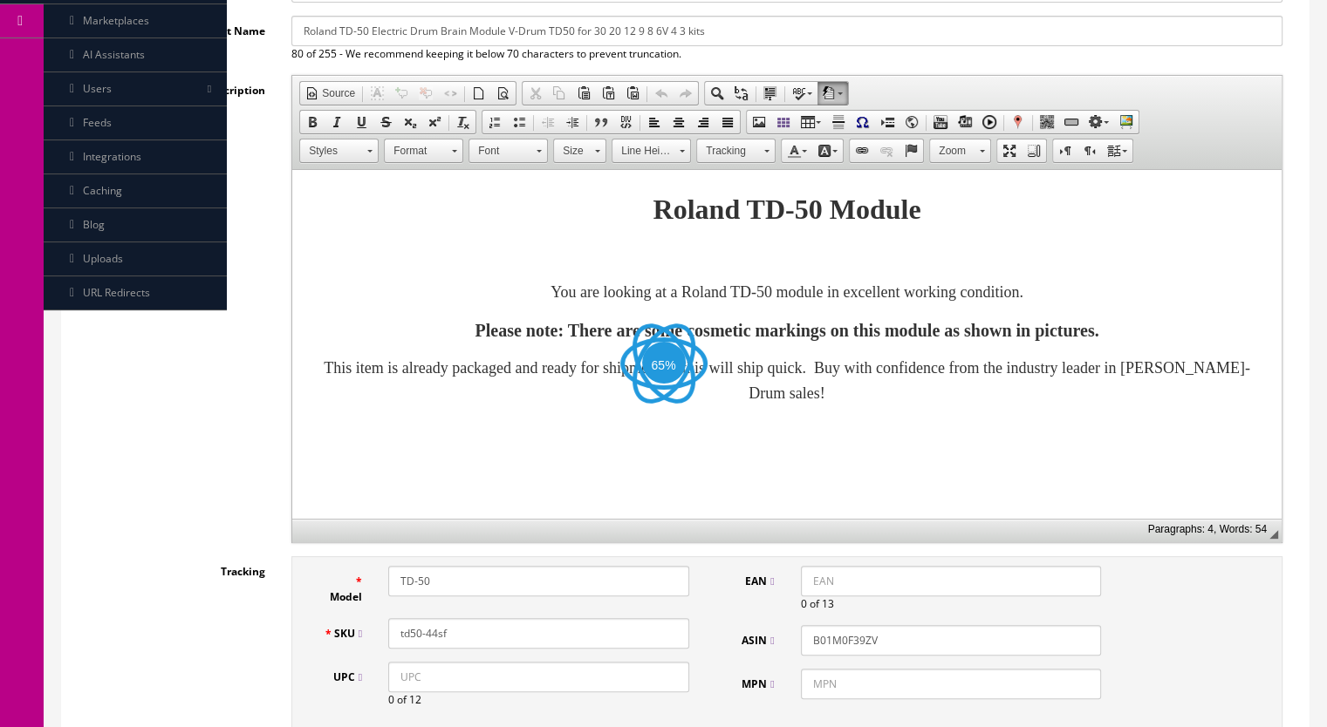
scroll to position [349, 0]
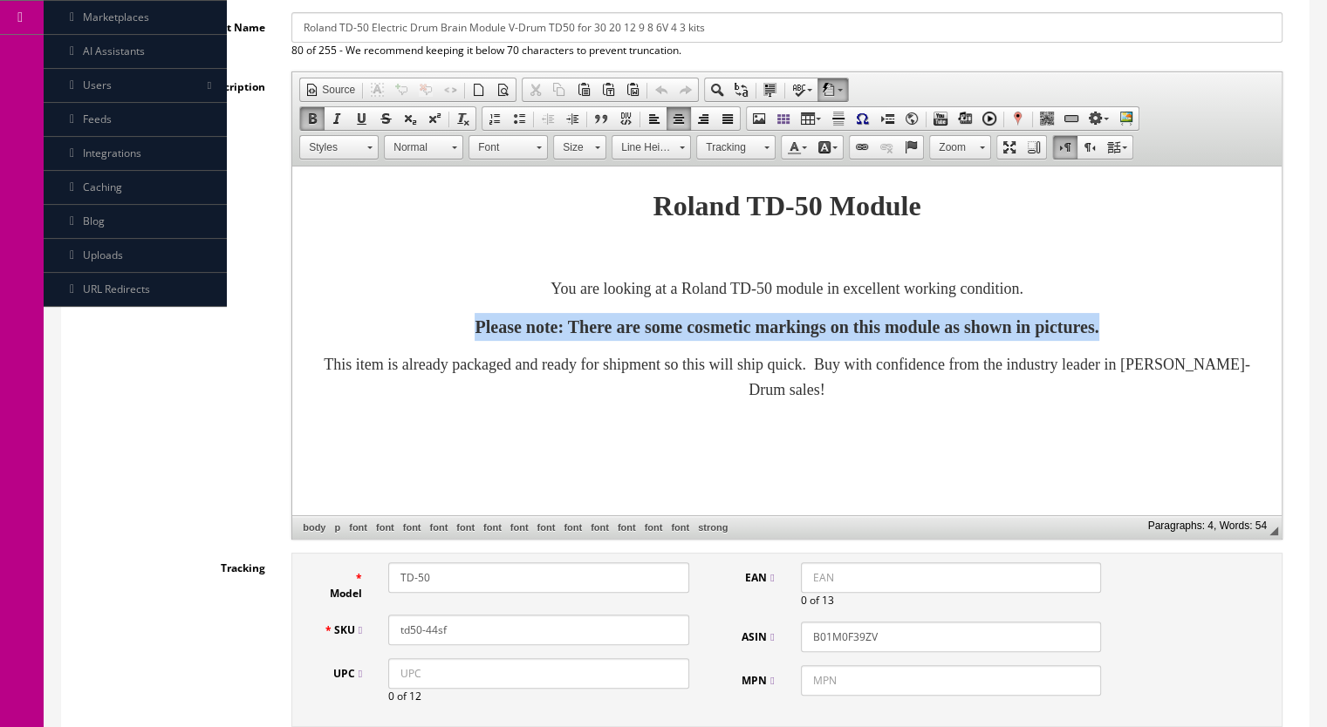
drag, startPoint x: 1213, startPoint y: 332, endPoint x: 283, endPoint y: 314, distance: 930.0
click at [292, 314] on html "Roland TD-50 Module You are looking at a Roland TD-50 module in excellent worki…" at bounding box center [786, 293] width 989 height 253
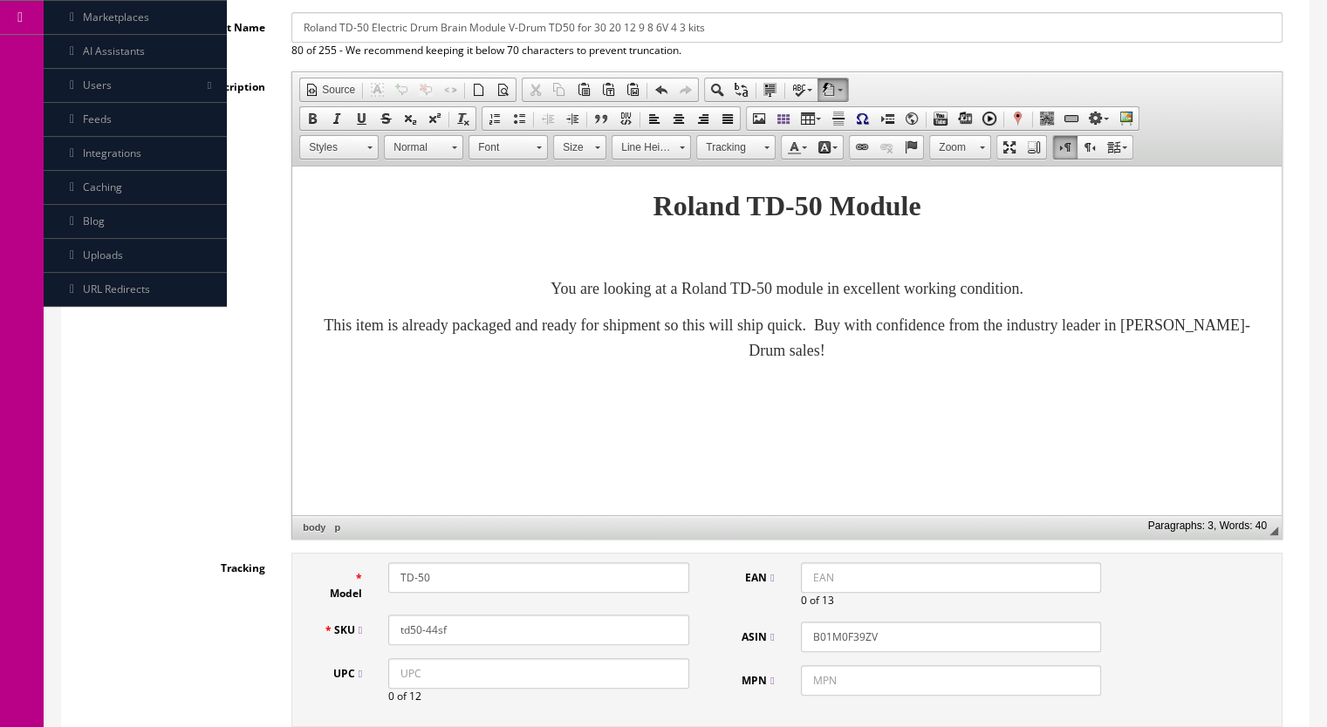
drag, startPoint x: 729, startPoint y: 28, endPoint x: 572, endPoint y: 36, distance: 157.2
click at [572, 36] on input "Roland TD-50 Electric Drum Brain Module V-Drum TD50 for 30 20 12 9 8 6V 4 3 kits" at bounding box center [786, 27] width 991 height 31
type input "Roland TD-50 Electric Drum Brain Module V-Drum TD50"
click at [389, 235] on body "Roland TD-50 Module You are looking at a Roland TD-50 module in excellent worki…" at bounding box center [787, 273] width 954 height 179
drag, startPoint x: 471, startPoint y: 630, endPoint x: 426, endPoint y: 637, distance: 45.9
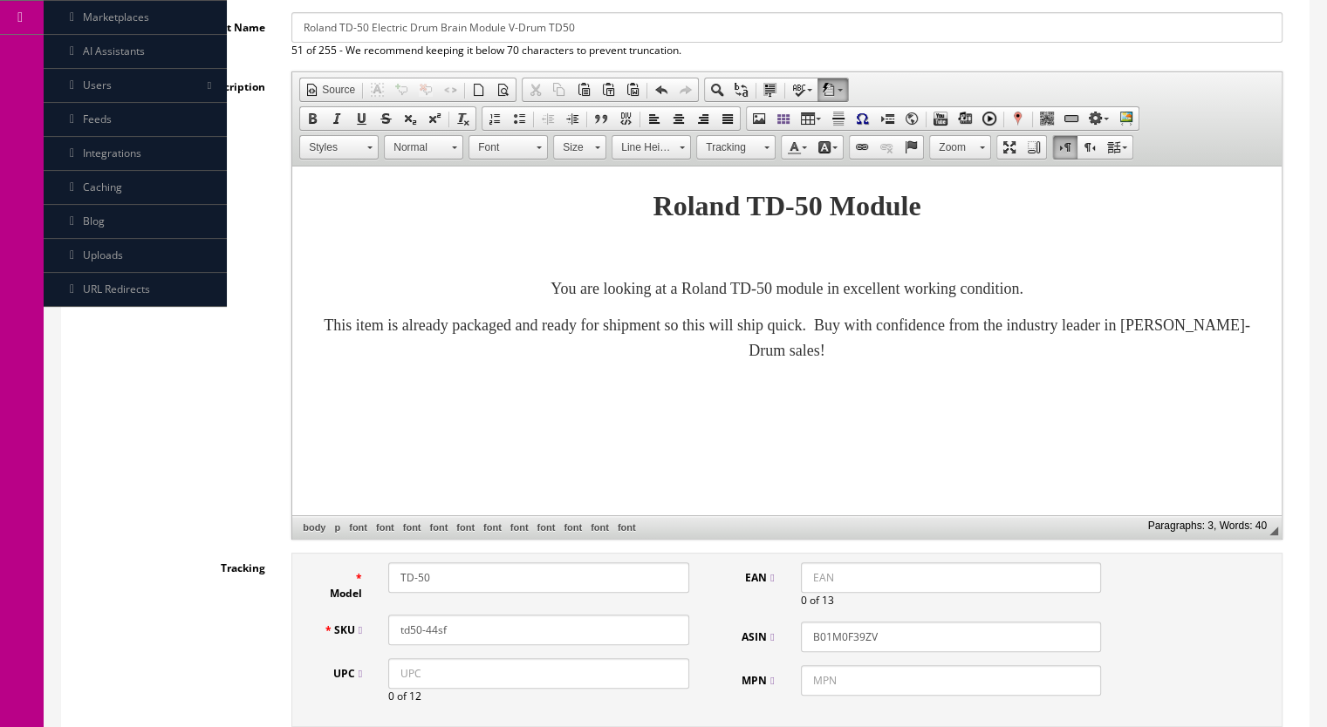
click at [426, 637] on input "td50-44sf" at bounding box center [538, 630] width 301 height 31
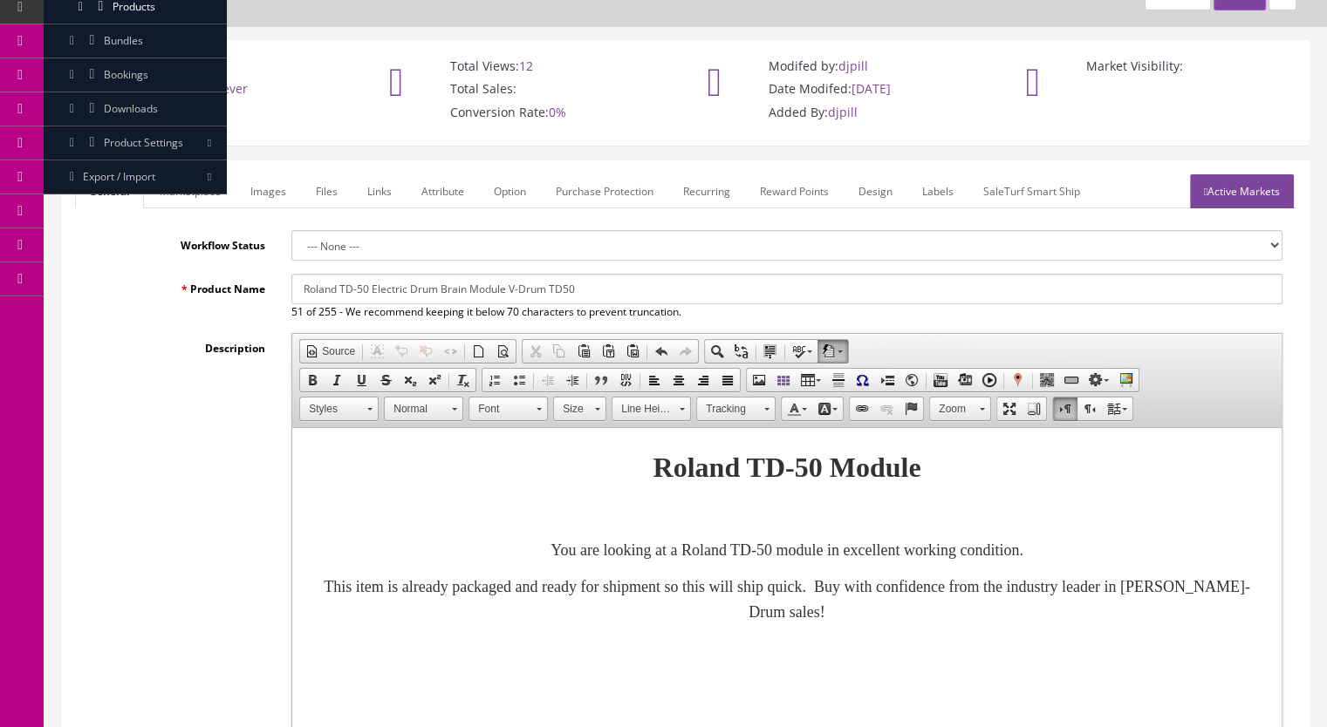
type input "td50-46sf"
click at [186, 196] on link "Marketplace" at bounding box center [190, 191] width 89 height 34
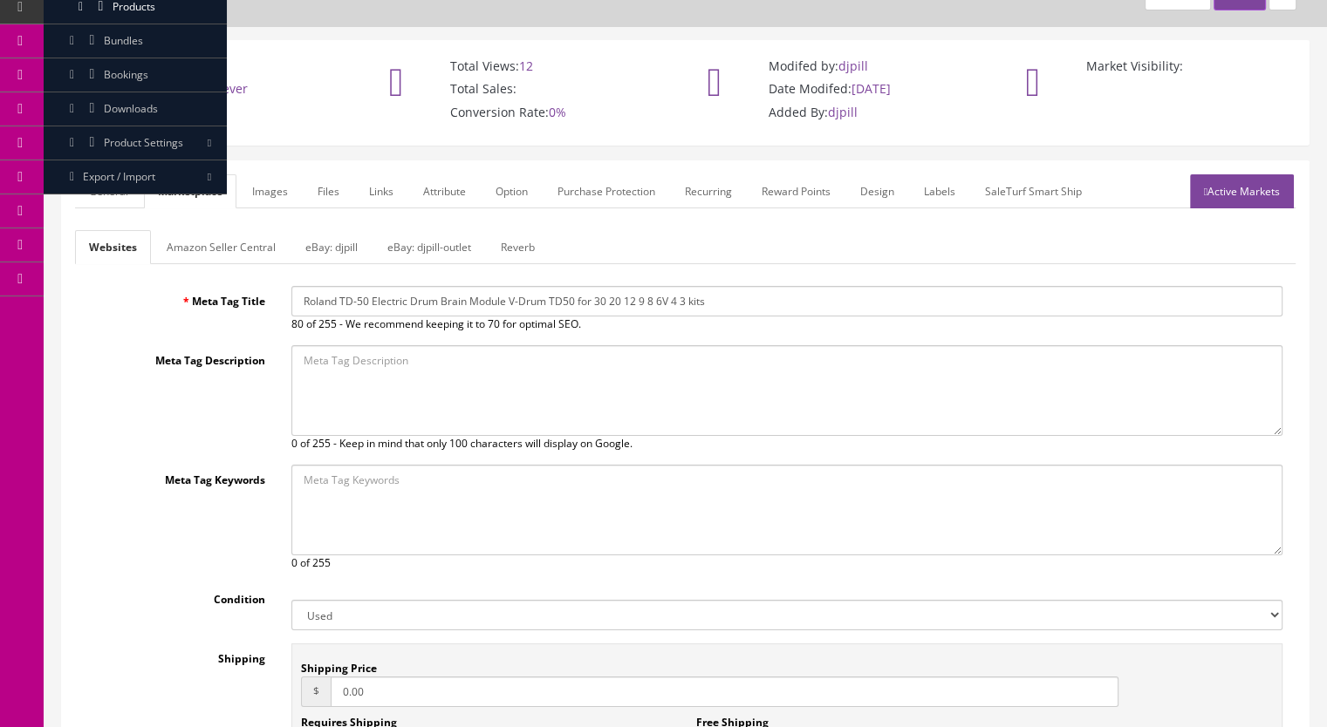
drag, startPoint x: 760, startPoint y: 303, endPoint x: 571, endPoint y: 311, distance: 188.6
click at [571, 311] on input "Roland TD-50 Electric Drum Brain Module V-Drum TD50 for 30 20 12 9 8 6V 4 3 kits" at bounding box center [786, 301] width 991 height 31
type input "Roland TD-50 Electric Drum Brain Module V-Drum TD50"
click at [514, 242] on link "Reverb" at bounding box center [518, 247] width 62 height 34
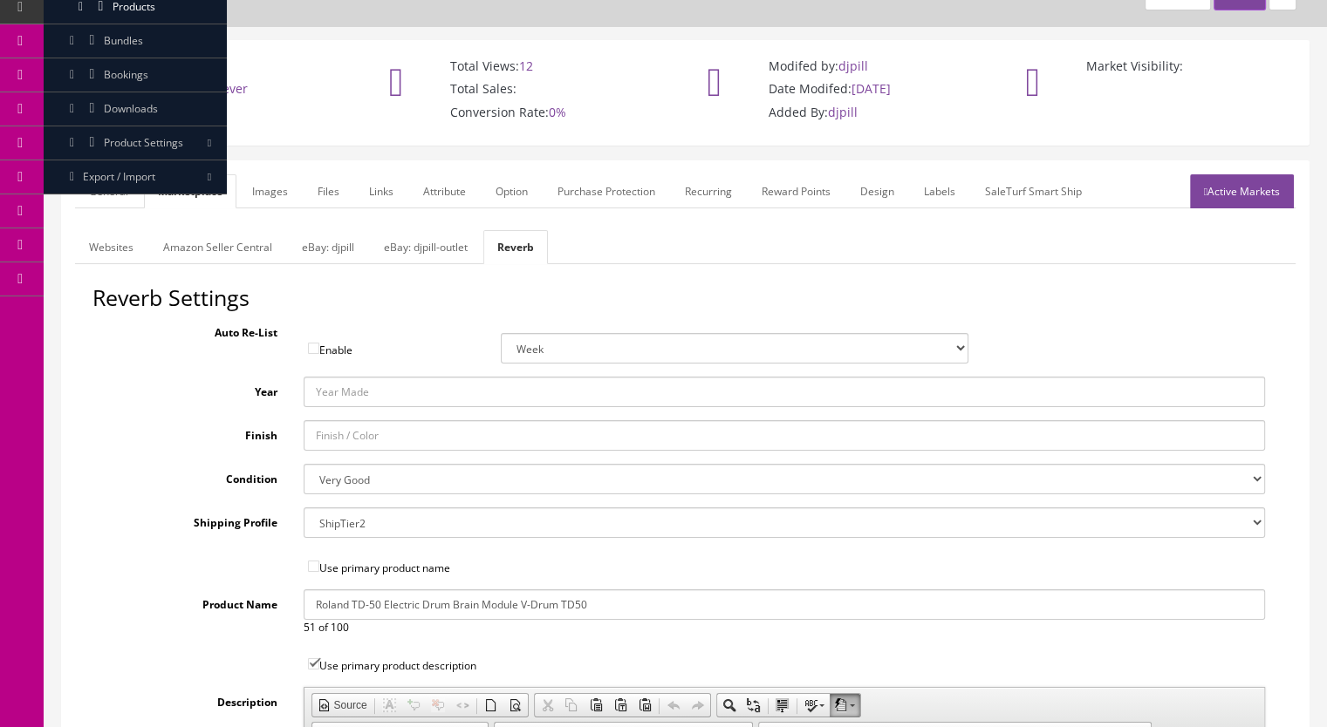
click at [119, 242] on link "Websites" at bounding box center [111, 247] width 72 height 34
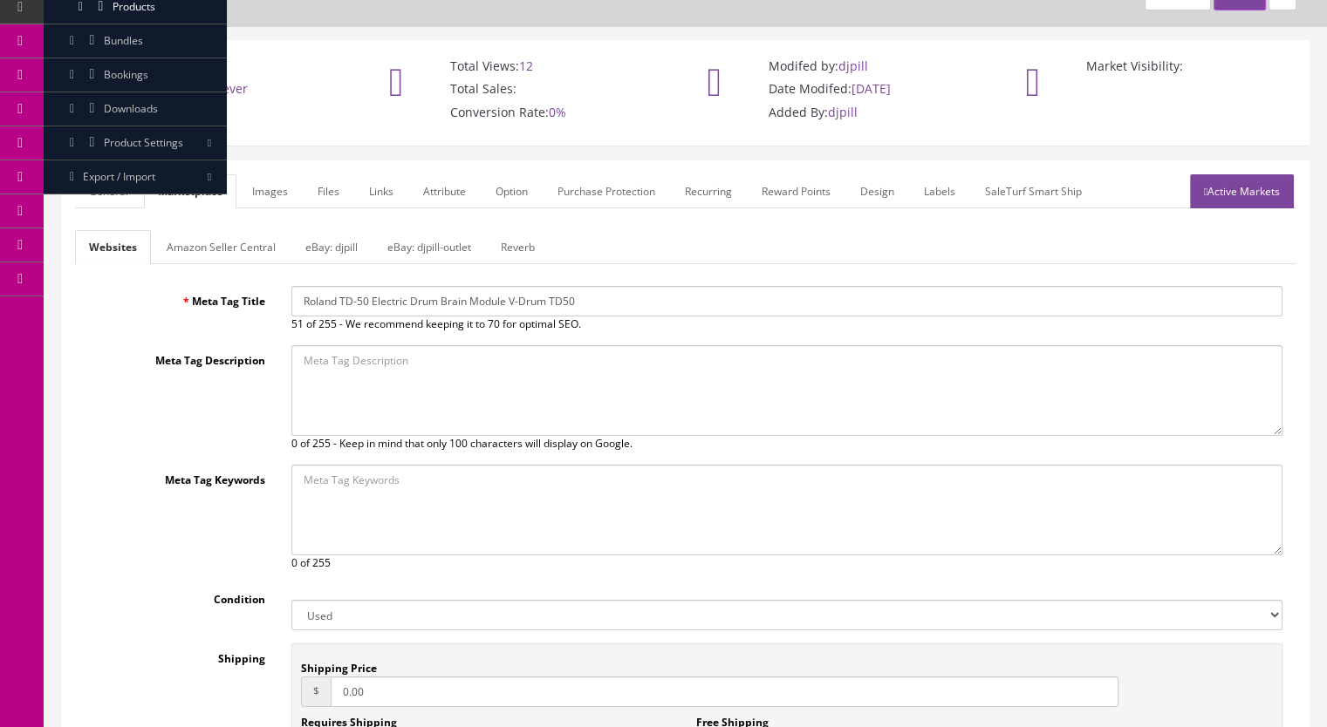
click at [113, 185] on link "General" at bounding box center [108, 191] width 67 height 34
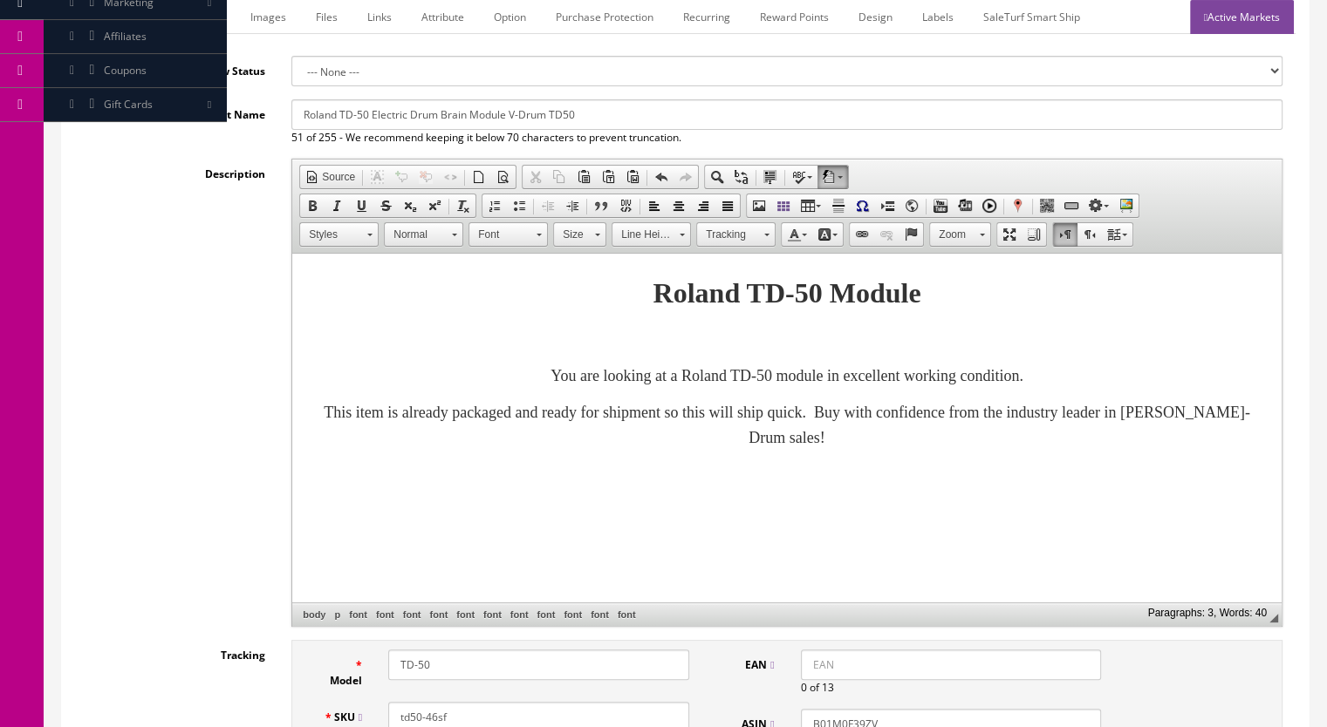
scroll to position [0, 0]
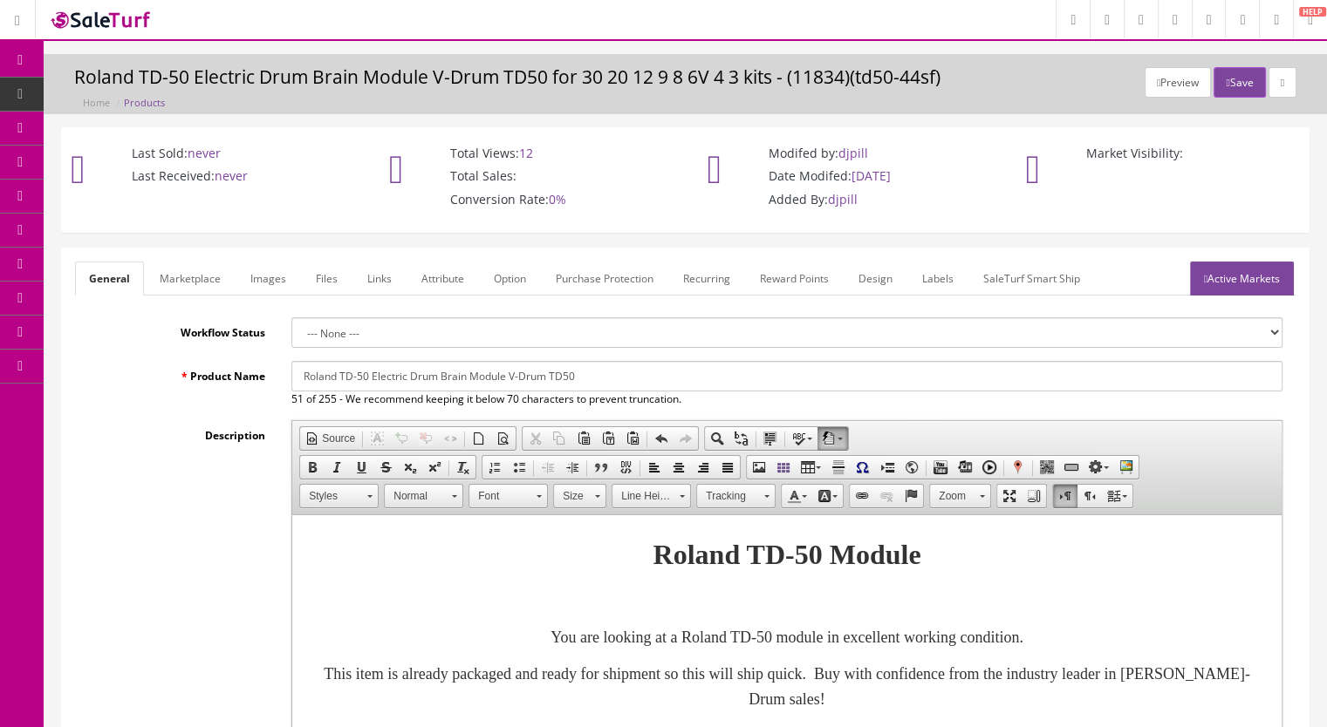
click at [195, 284] on link "Marketplace" at bounding box center [190, 279] width 89 height 34
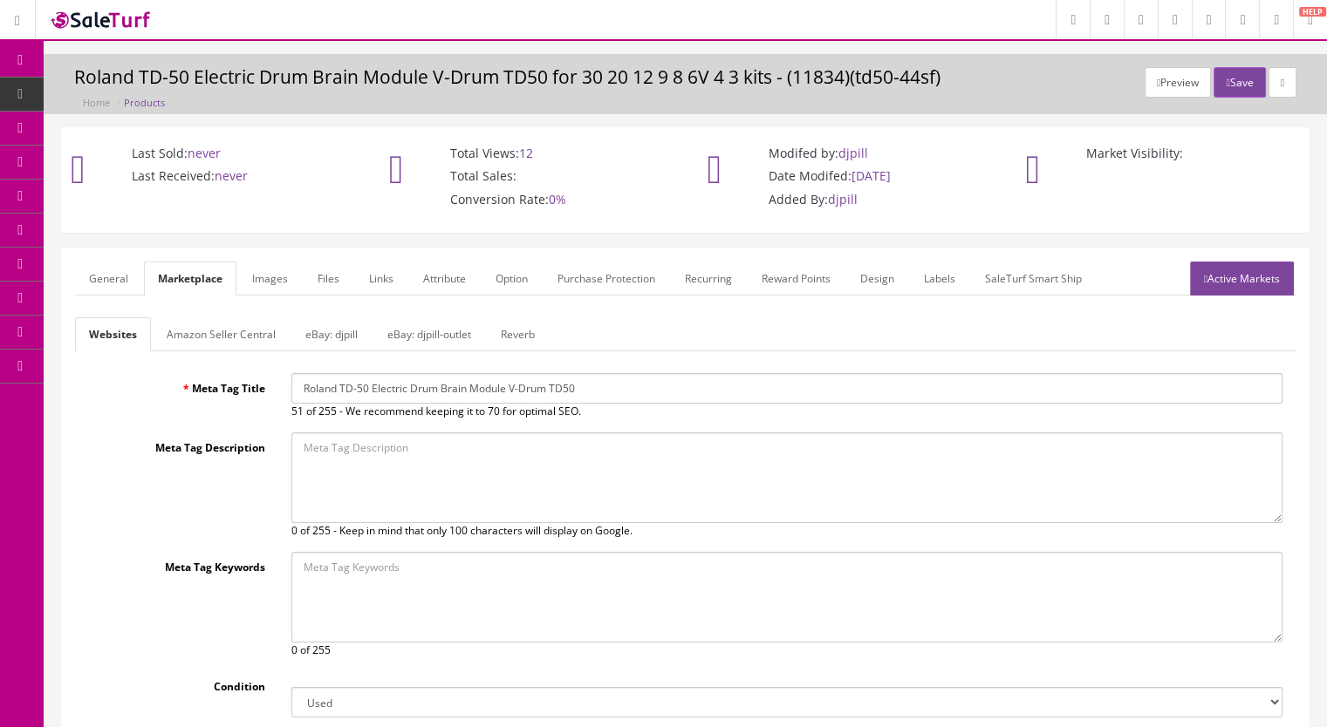
click at [275, 280] on link "Images" at bounding box center [270, 279] width 64 height 34
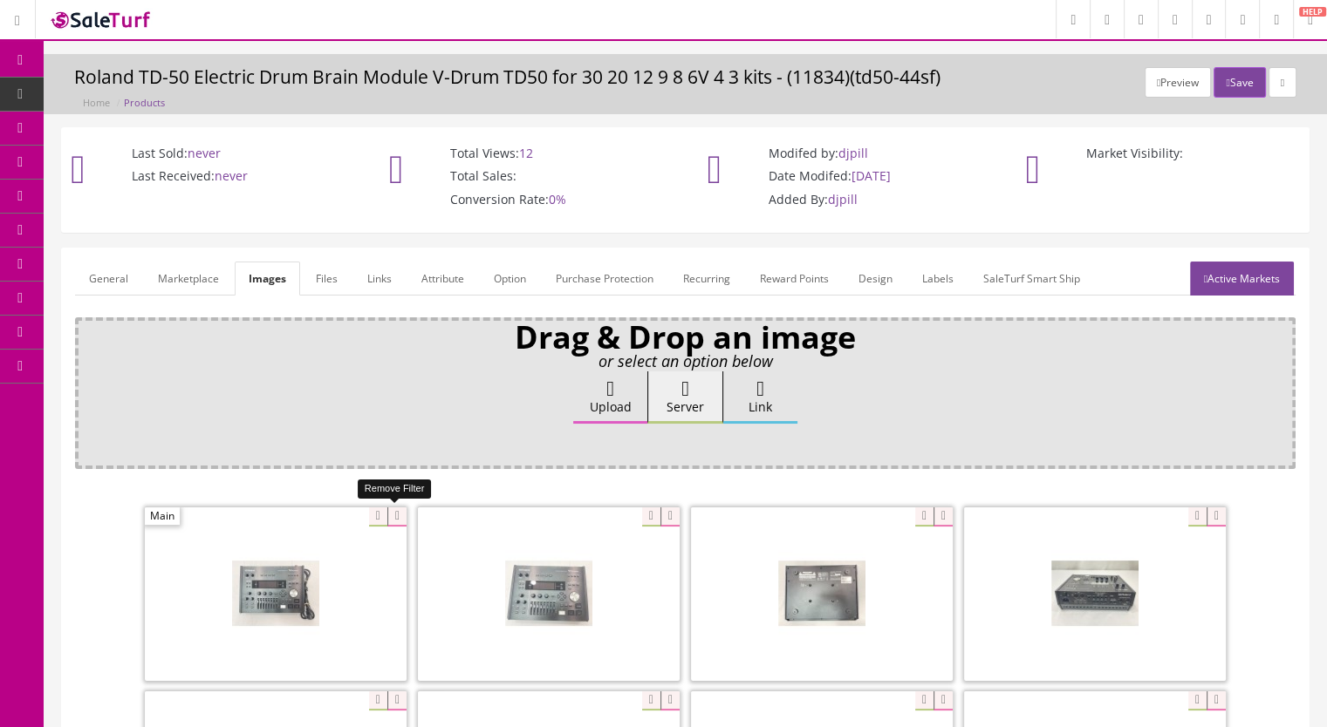
click at [397, 515] on icon at bounding box center [396, 517] width 19 height 19
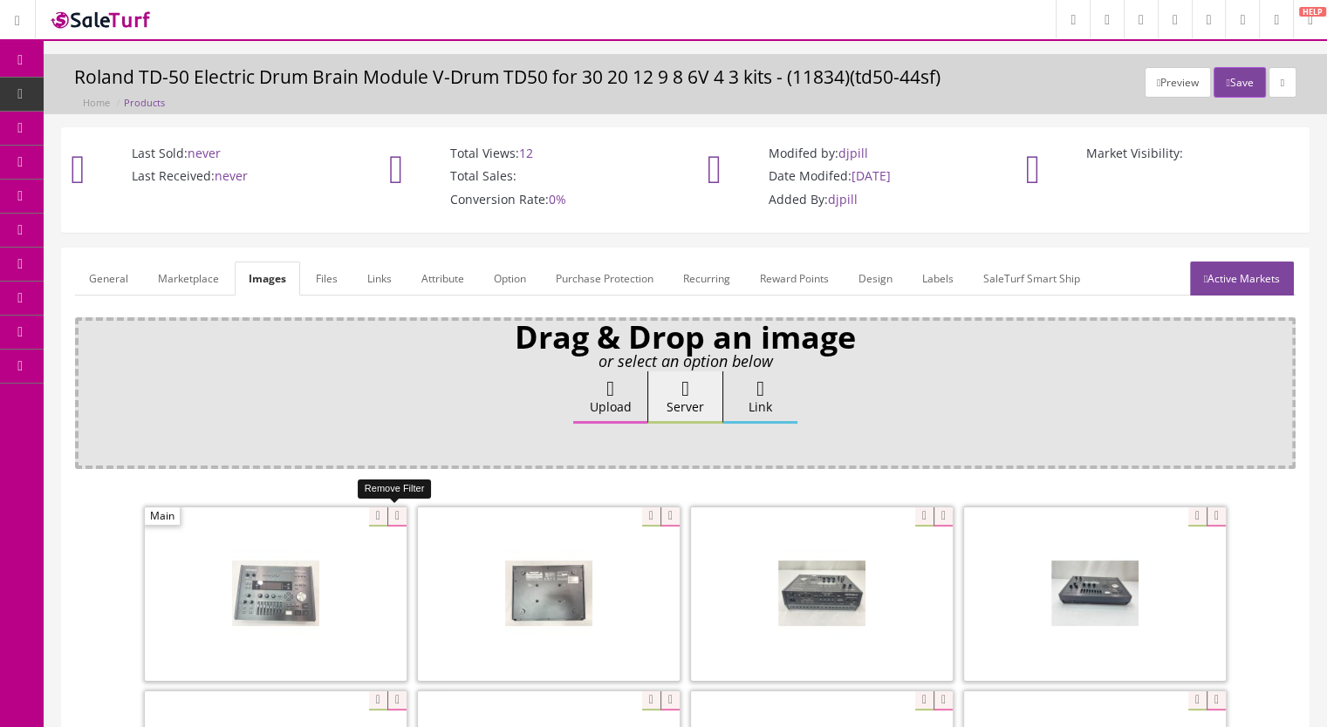
click at [393, 516] on icon at bounding box center [396, 517] width 19 height 19
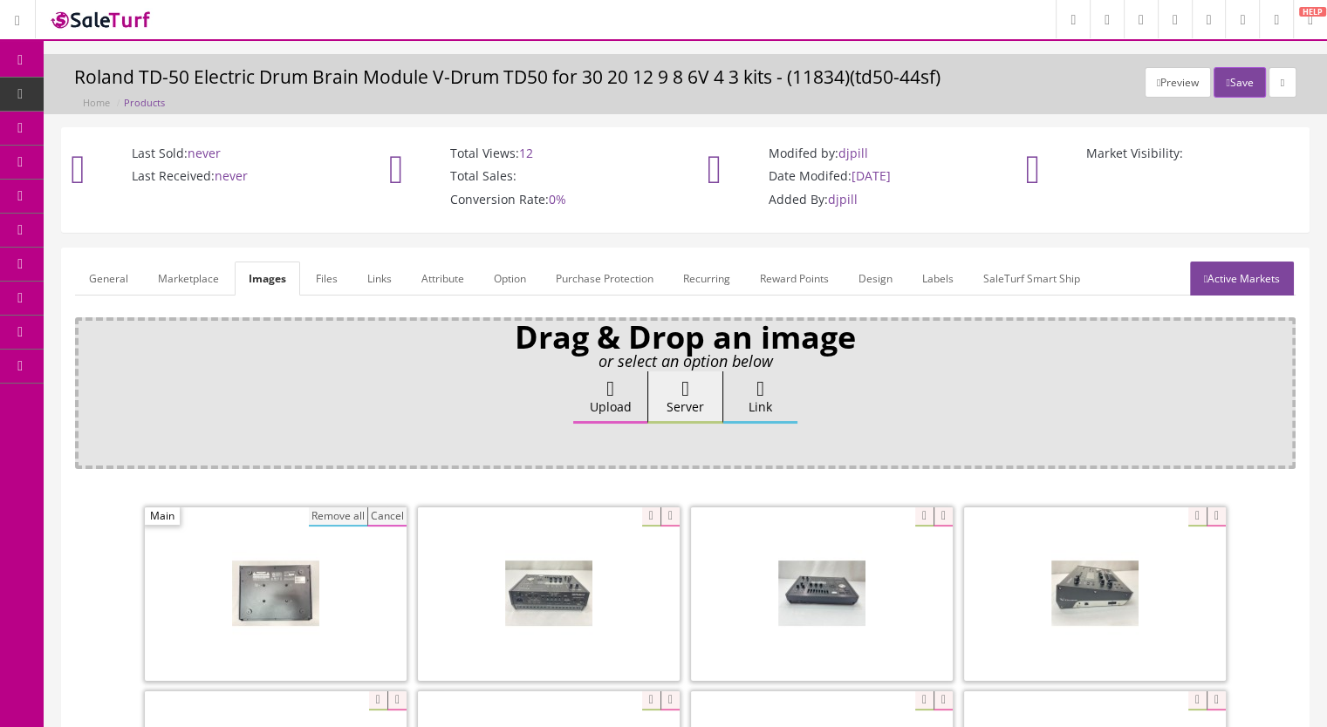
click at [348, 514] on button "Remove all" at bounding box center [338, 517] width 58 height 19
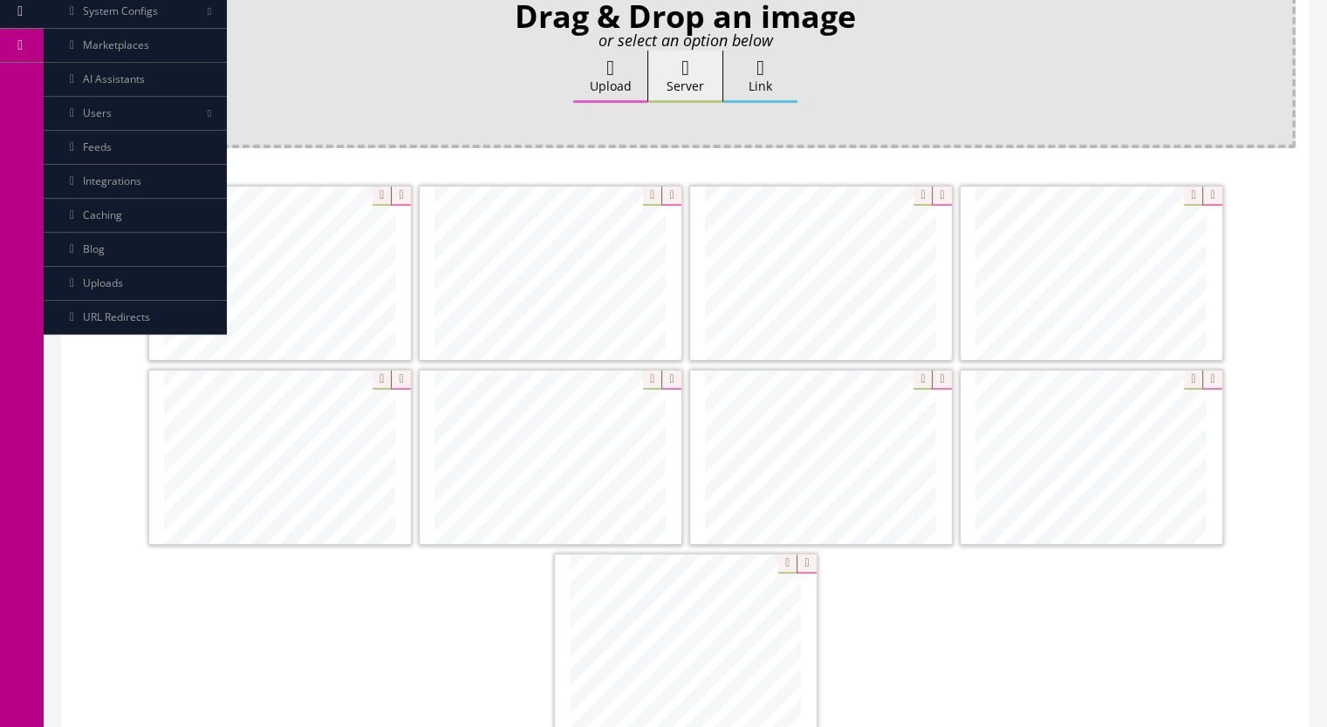
scroll to position [349, 0]
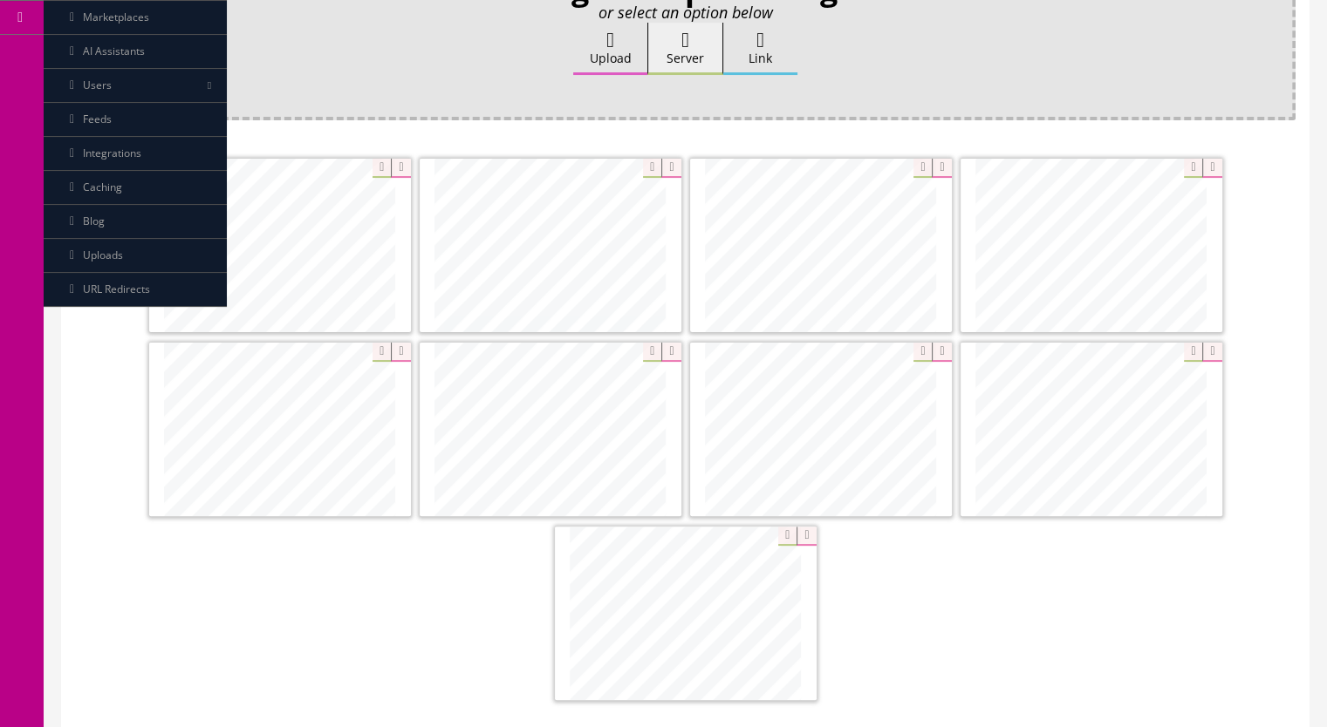
click at [1215, 166] on icon at bounding box center [1211, 168] width 19 height 19
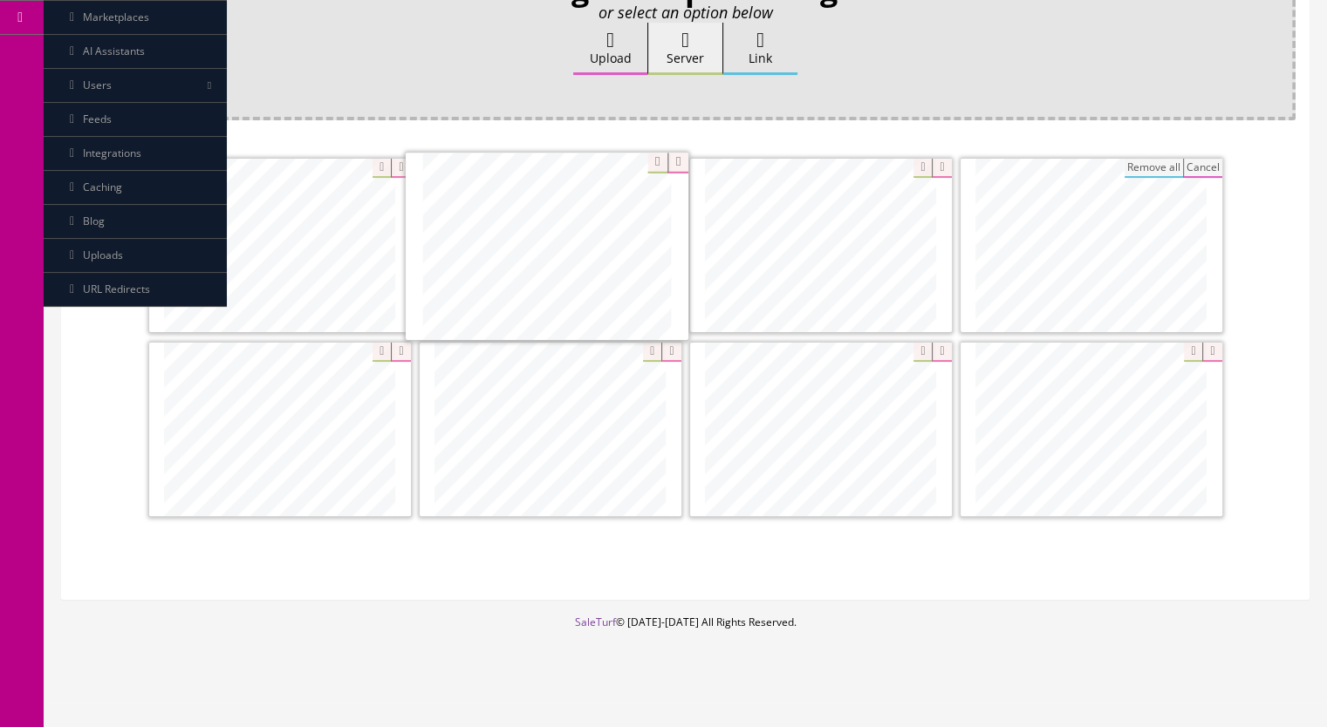
drag, startPoint x: 864, startPoint y: 235, endPoint x: 590, endPoint y: 238, distance: 273.9
drag, startPoint x: 1181, startPoint y: 257, endPoint x: 918, endPoint y: 259, distance: 262.5
drag, startPoint x: 576, startPoint y: 454, endPoint x: 1103, endPoint y: 278, distance: 556.3
drag, startPoint x: 1117, startPoint y: 418, endPoint x: 251, endPoint y: 407, distance: 866.2
drag, startPoint x: 536, startPoint y: 437, endPoint x: 1061, endPoint y: 438, distance: 524.2
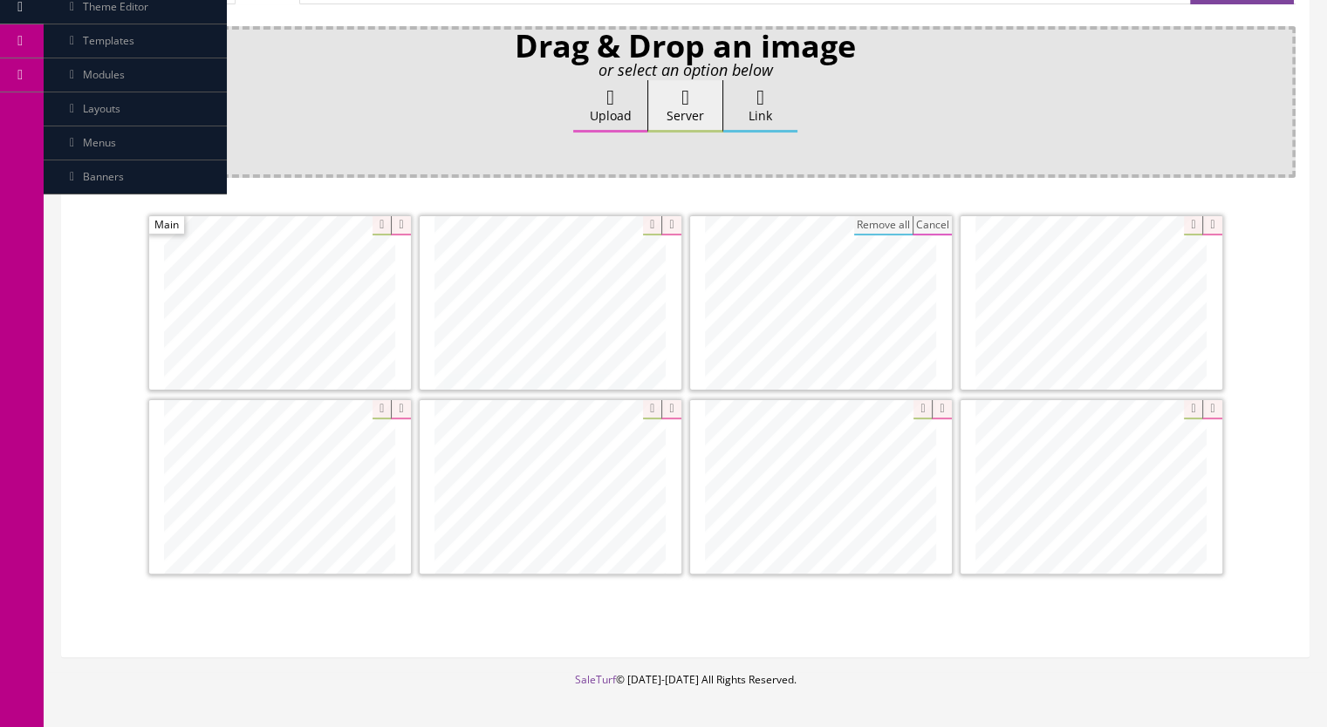
scroll to position [262, 0]
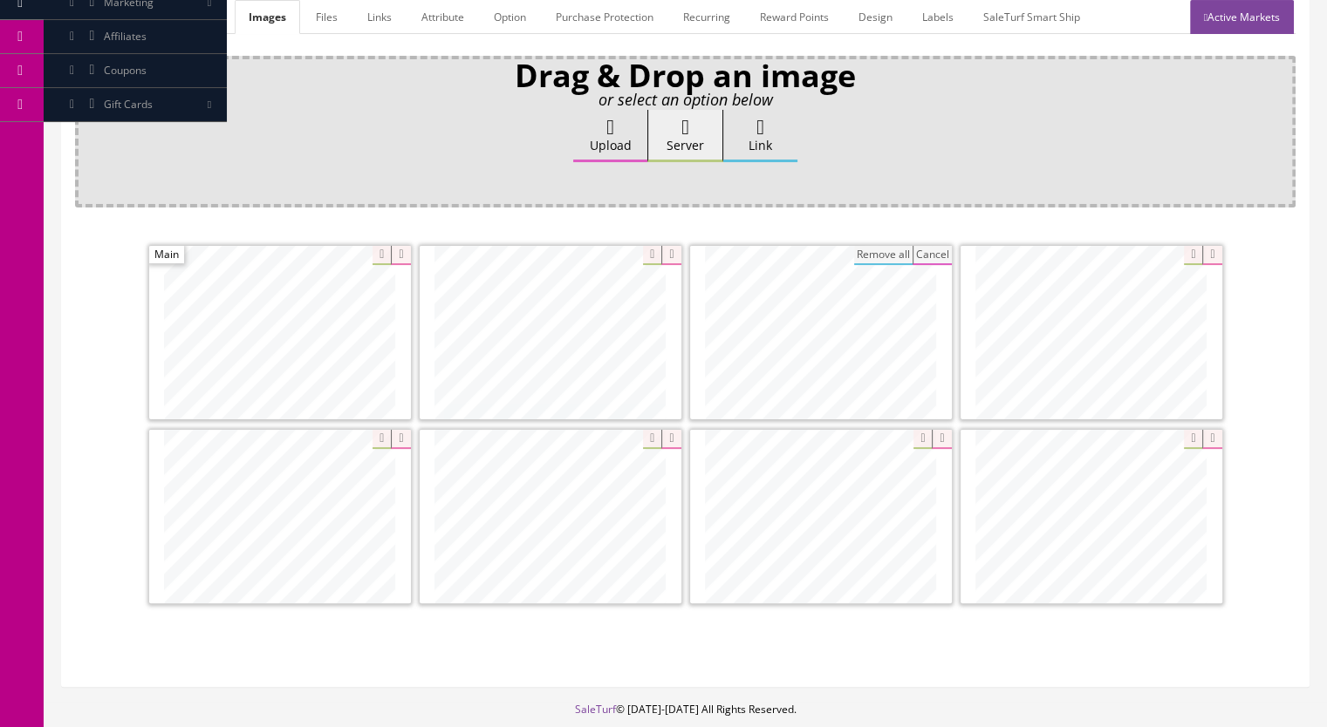
click at [189, 14] on link "Marketplace" at bounding box center [188, 17] width 89 height 34
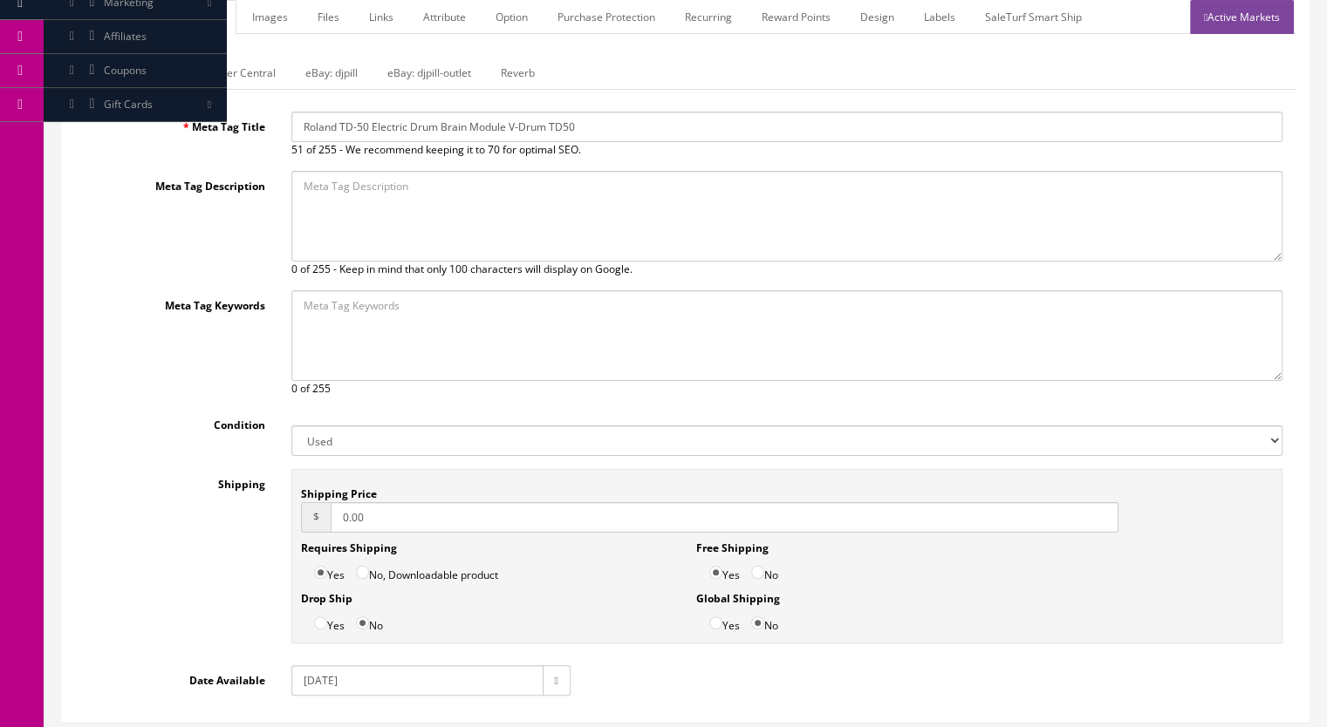
click at [91, 11] on link "General" at bounding box center [108, 17] width 67 height 34
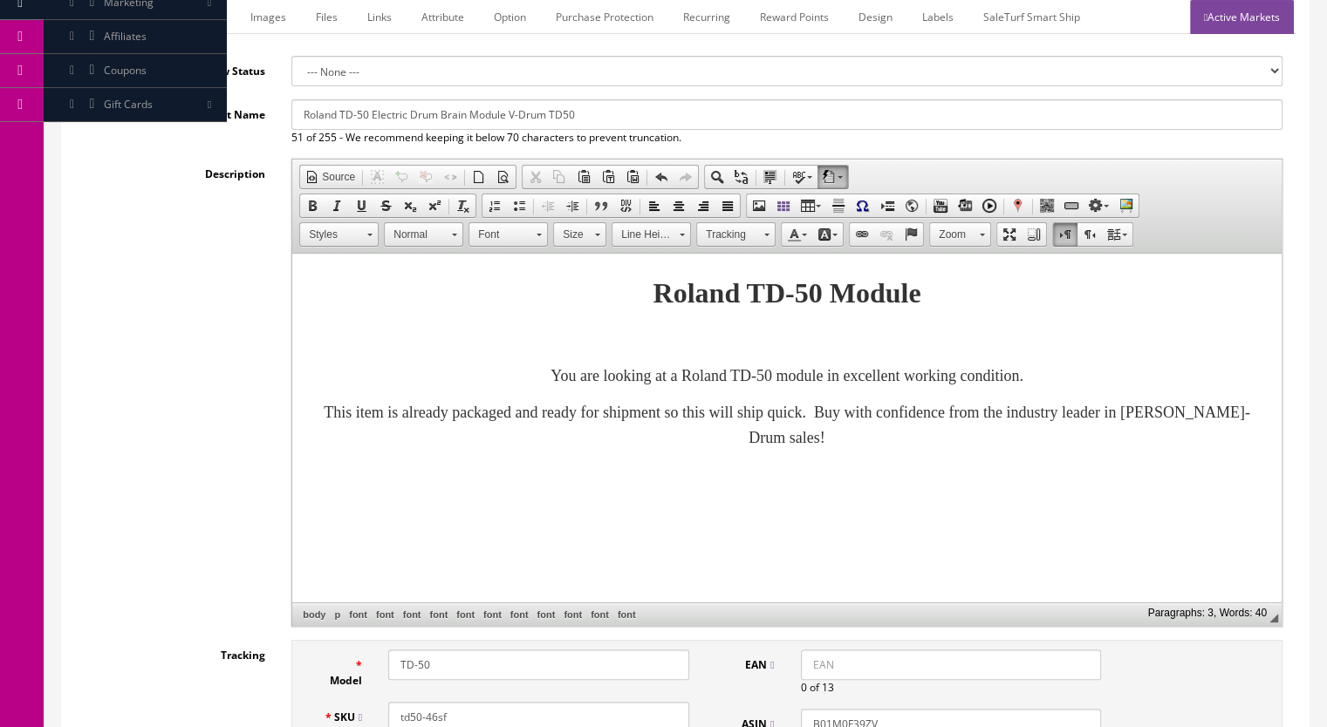
click at [196, 17] on link "Marketplace" at bounding box center [190, 17] width 89 height 34
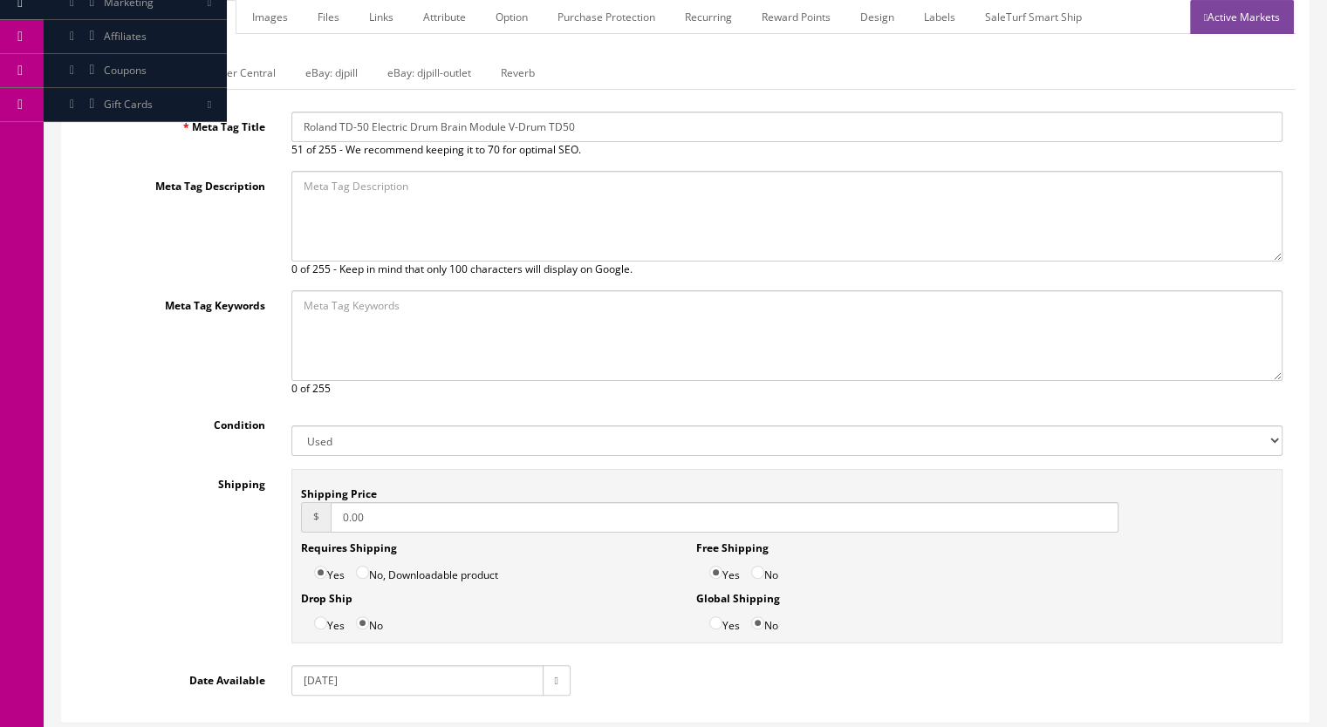
click at [488, 67] on link "Reverb" at bounding box center [518, 73] width 62 height 34
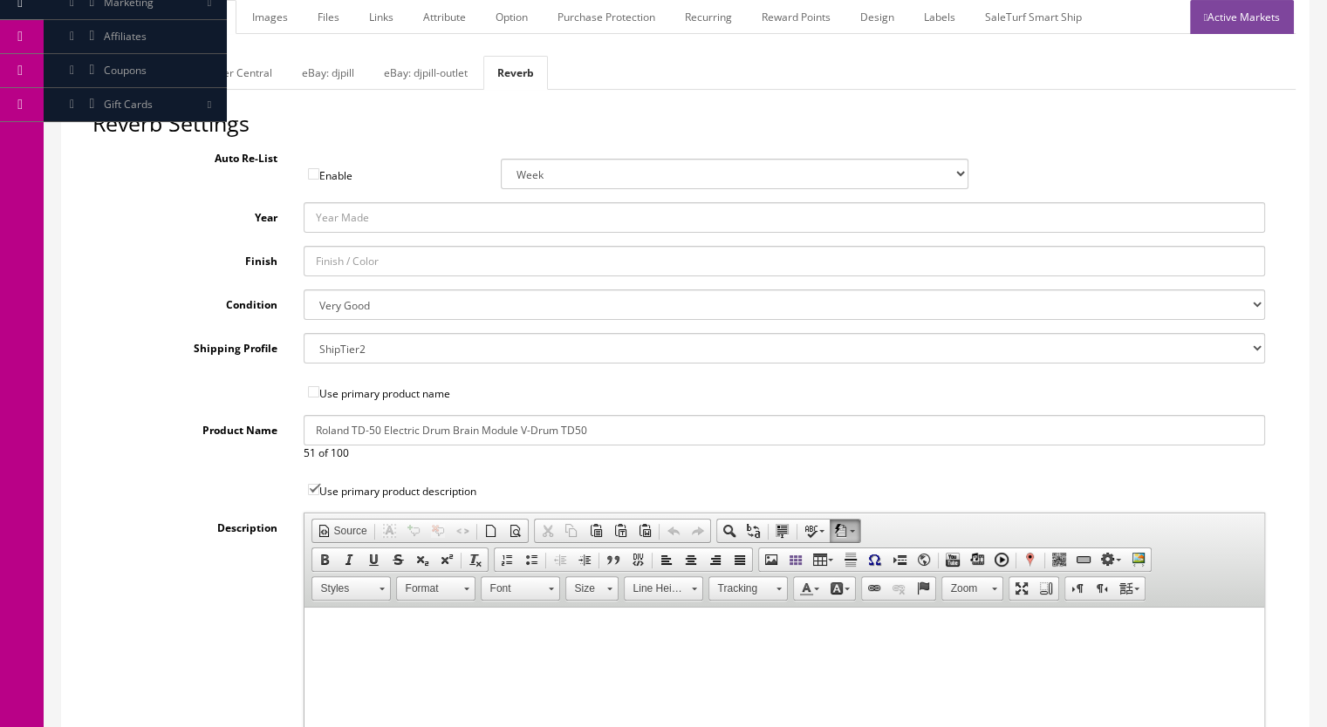
click at [93, 11] on link "General" at bounding box center [108, 17] width 67 height 34
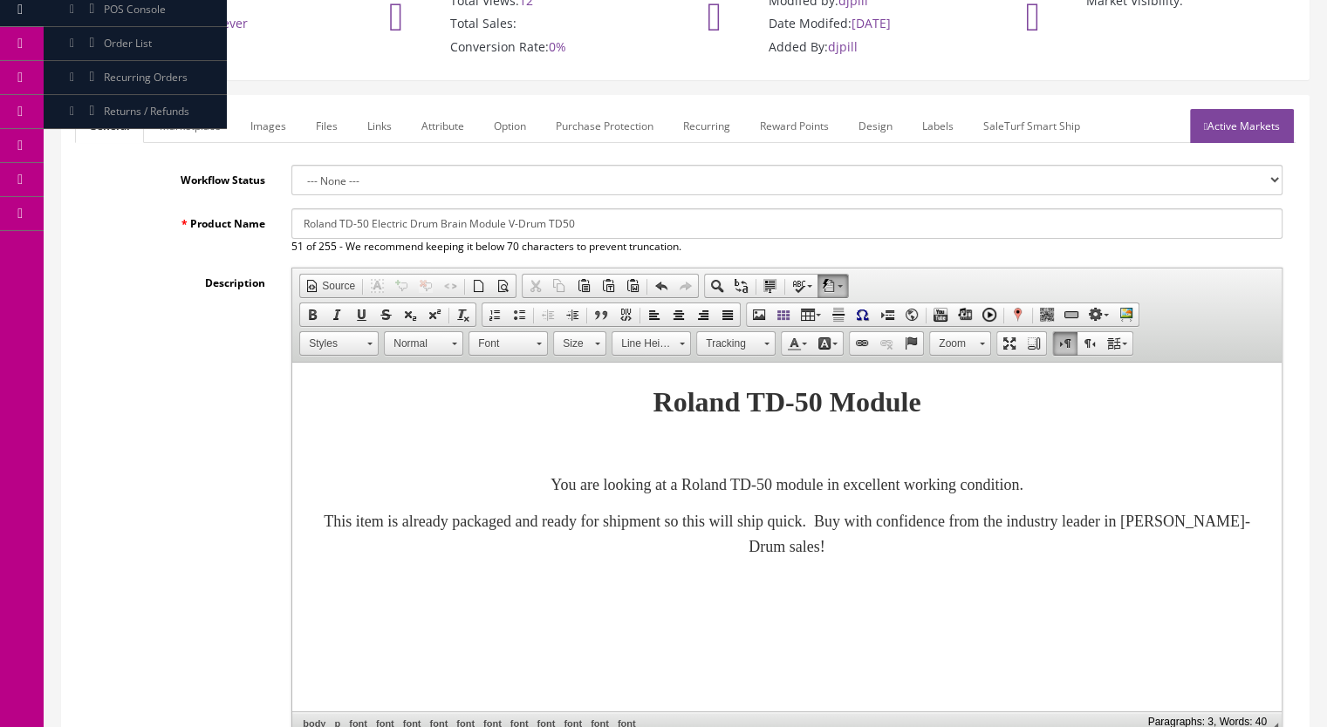
scroll to position [0, 0]
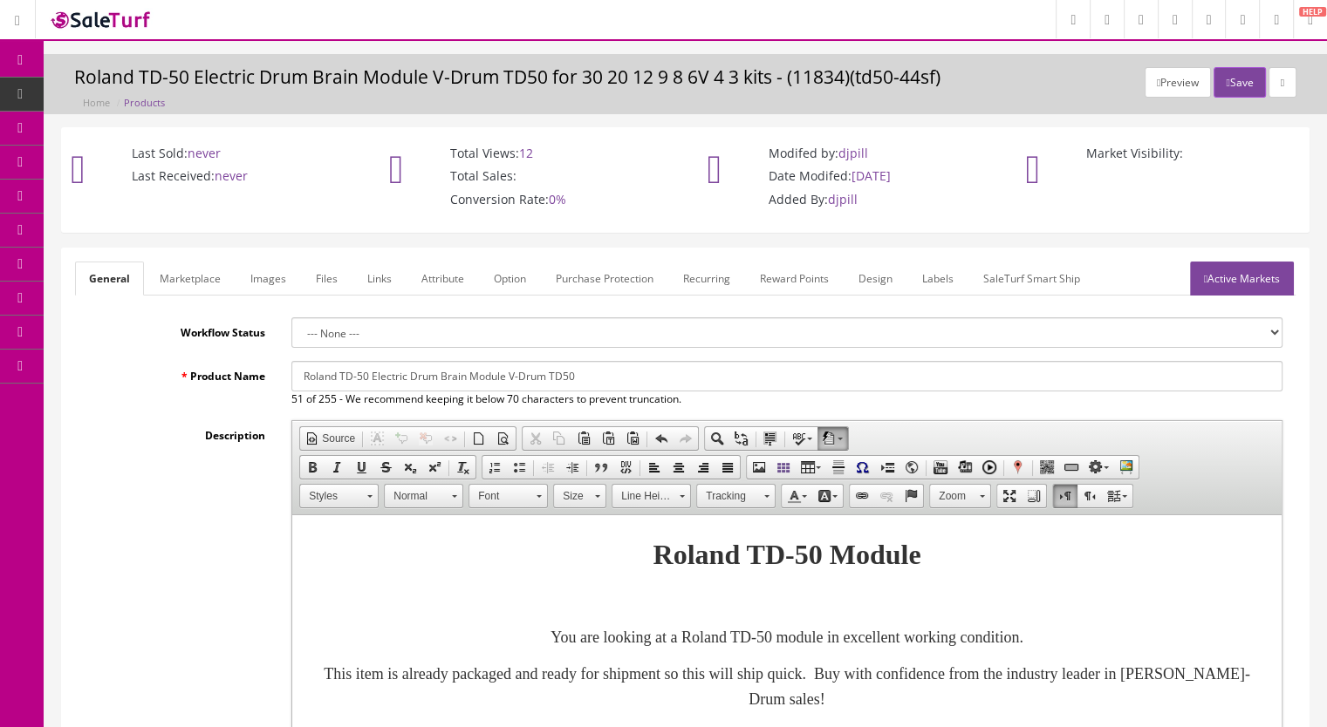
click at [1242, 290] on link "Active Markets" at bounding box center [1242, 279] width 104 height 34
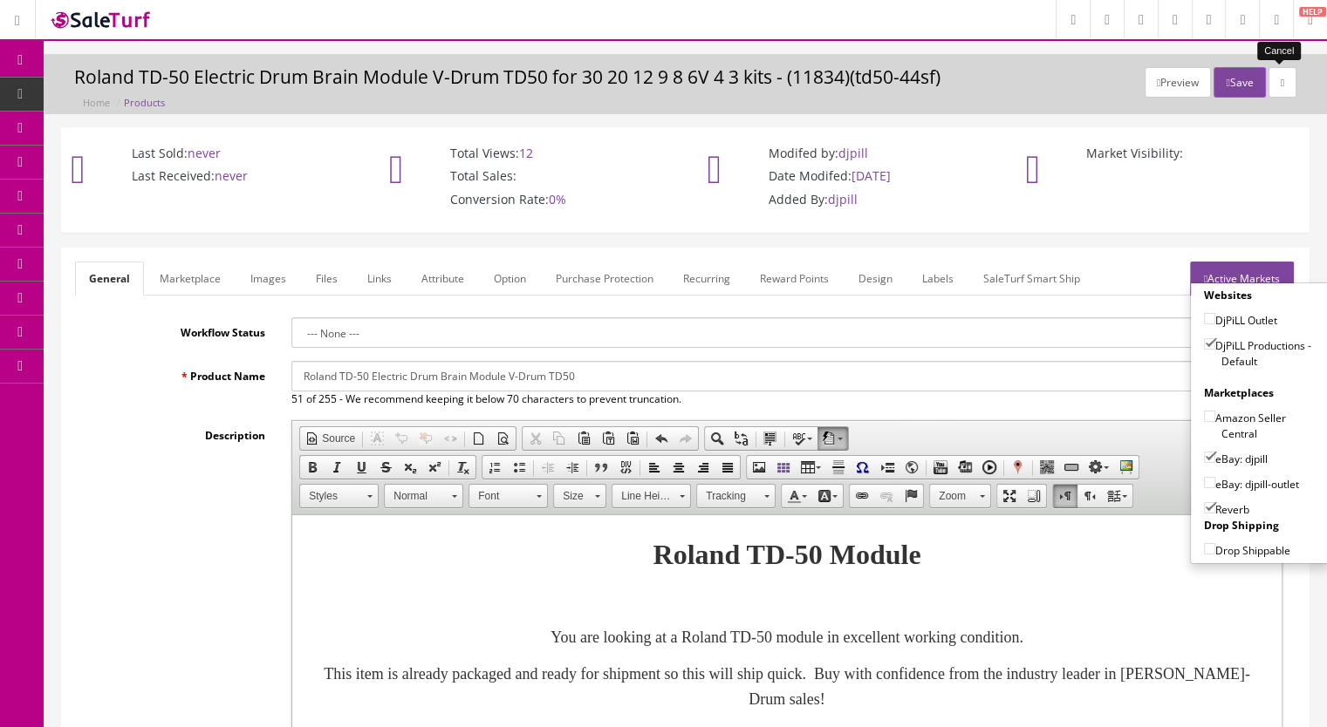
click at [1280, 85] on icon at bounding box center [1281, 83] width 3 height 10
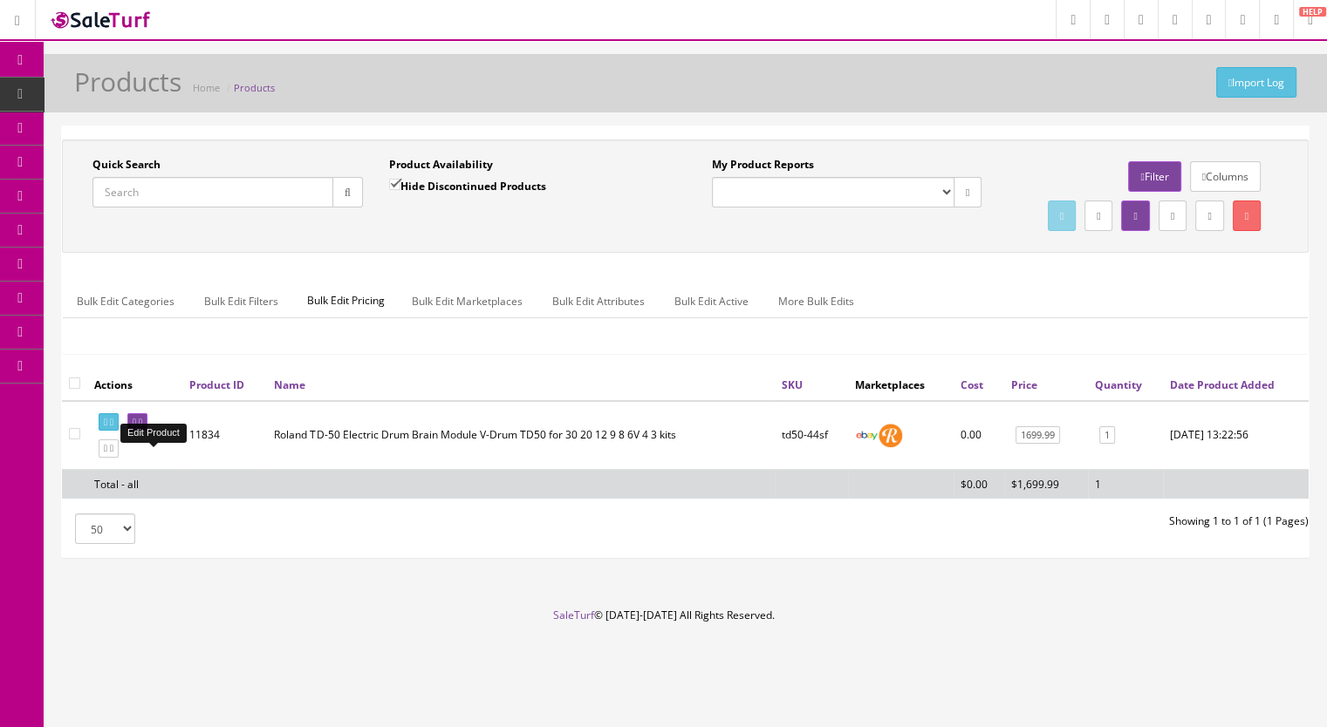
click at [142, 427] on icon at bounding box center [140, 423] width 3 height 10
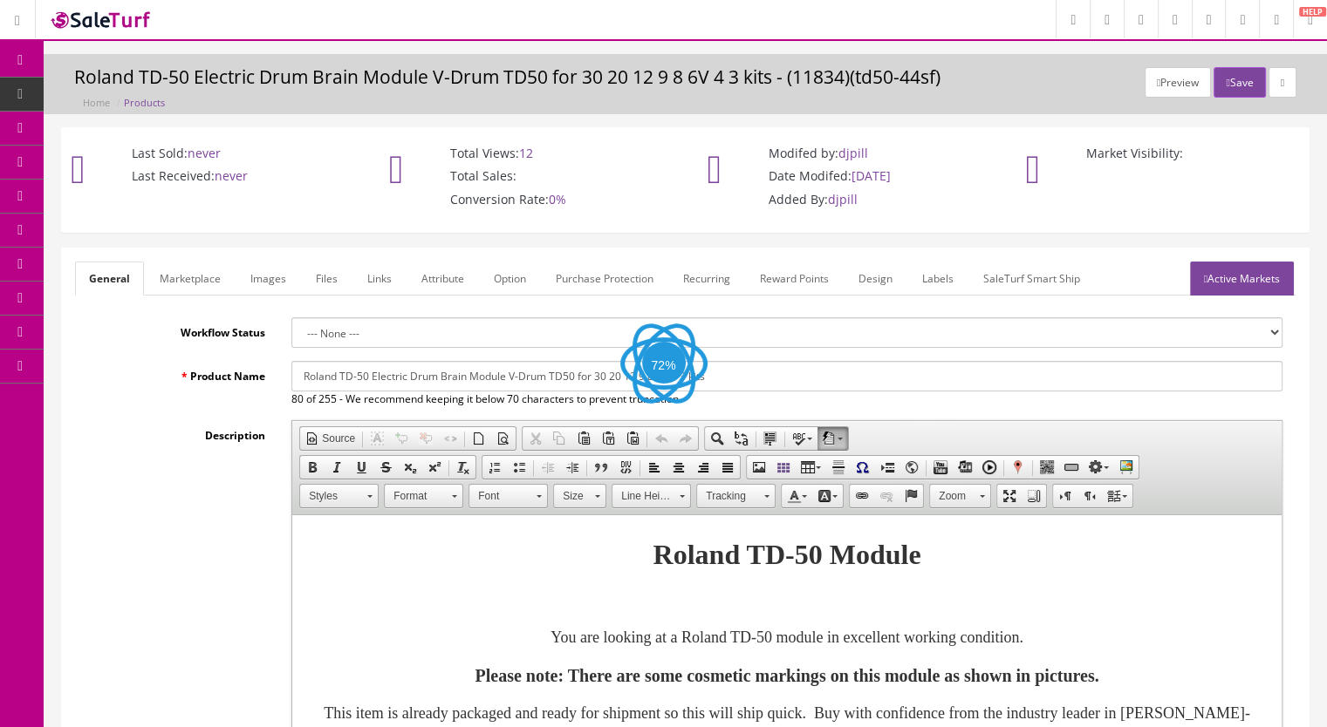
click at [263, 287] on link "Images" at bounding box center [268, 279] width 64 height 34
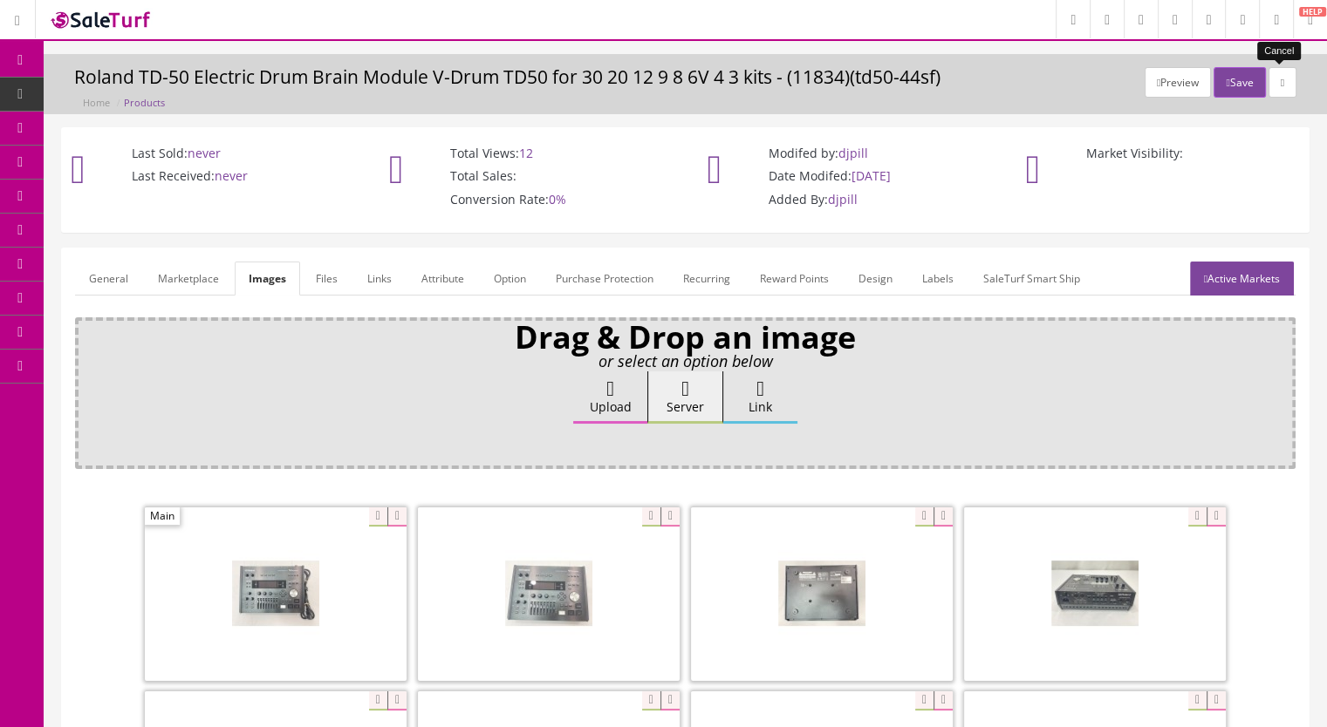
click at [1280, 84] on icon at bounding box center [1281, 83] width 3 height 10
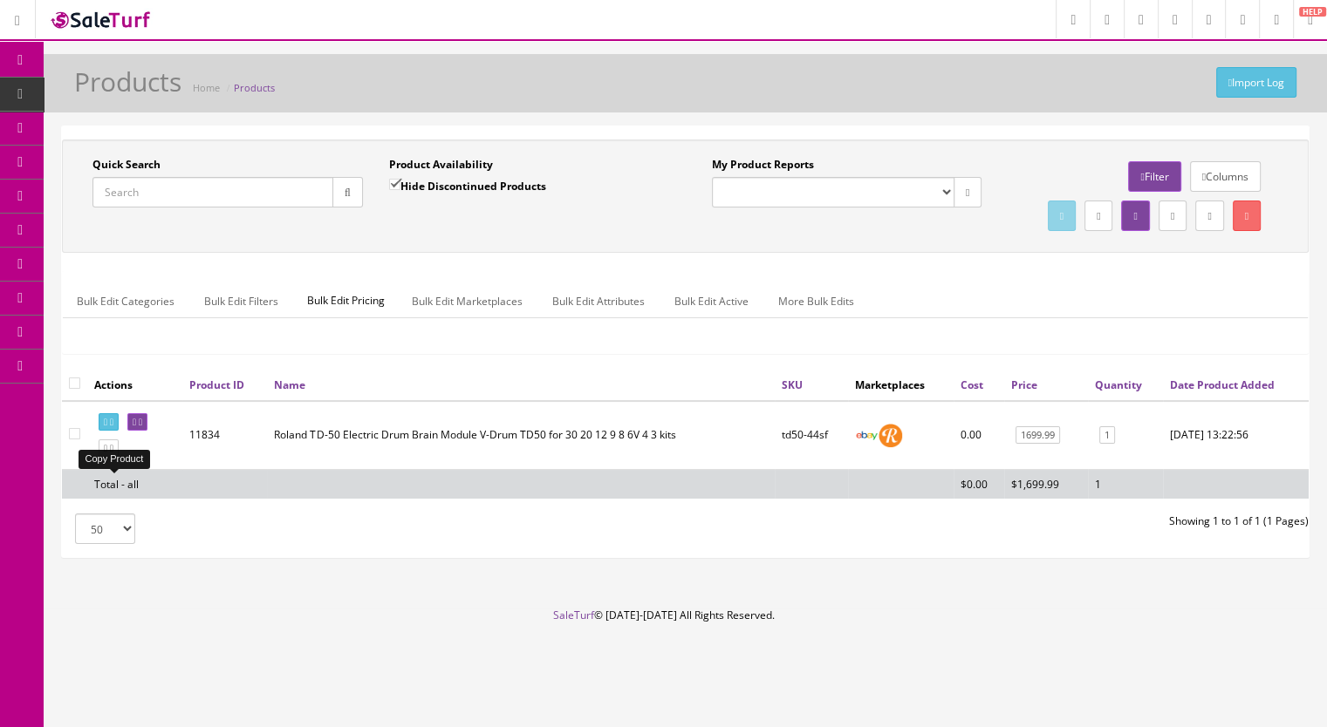
click at [113, 454] on icon at bounding box center [111, 449] width 3 height 10
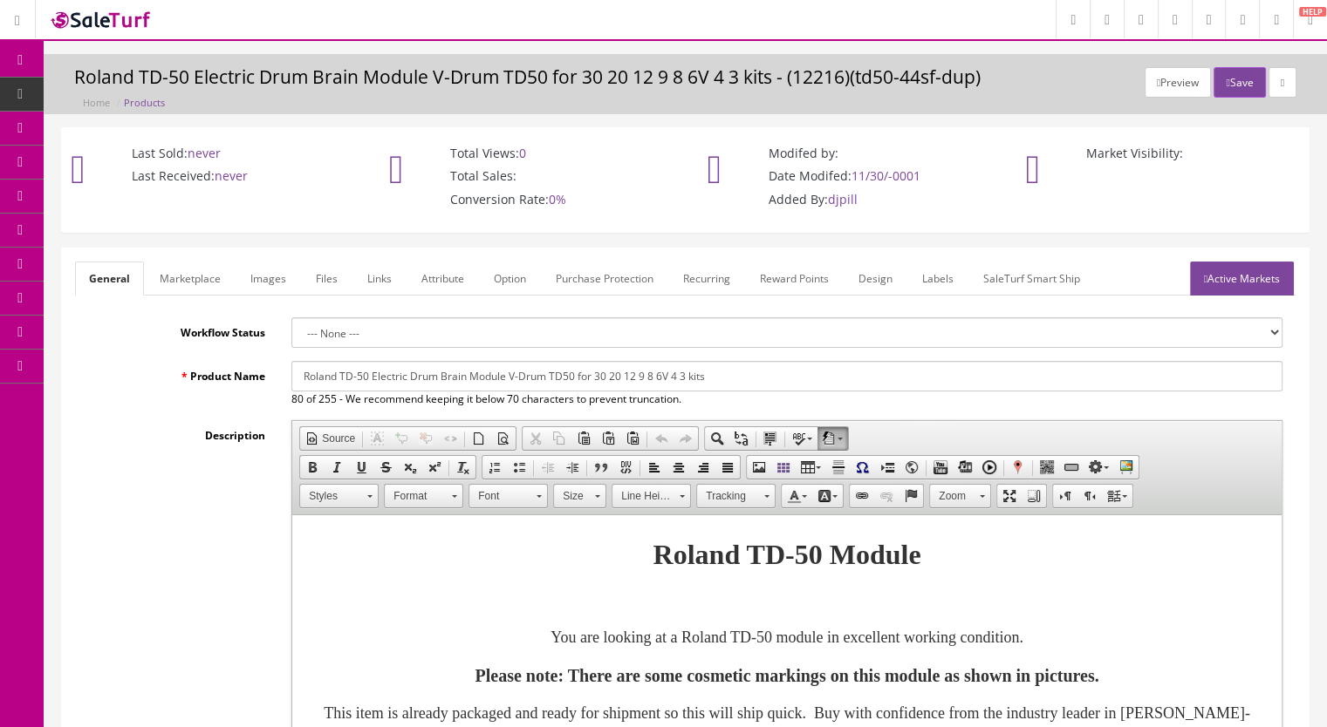
click at [270, 277] on link "Images" at bounding box center [268, 279] width 64 height 34
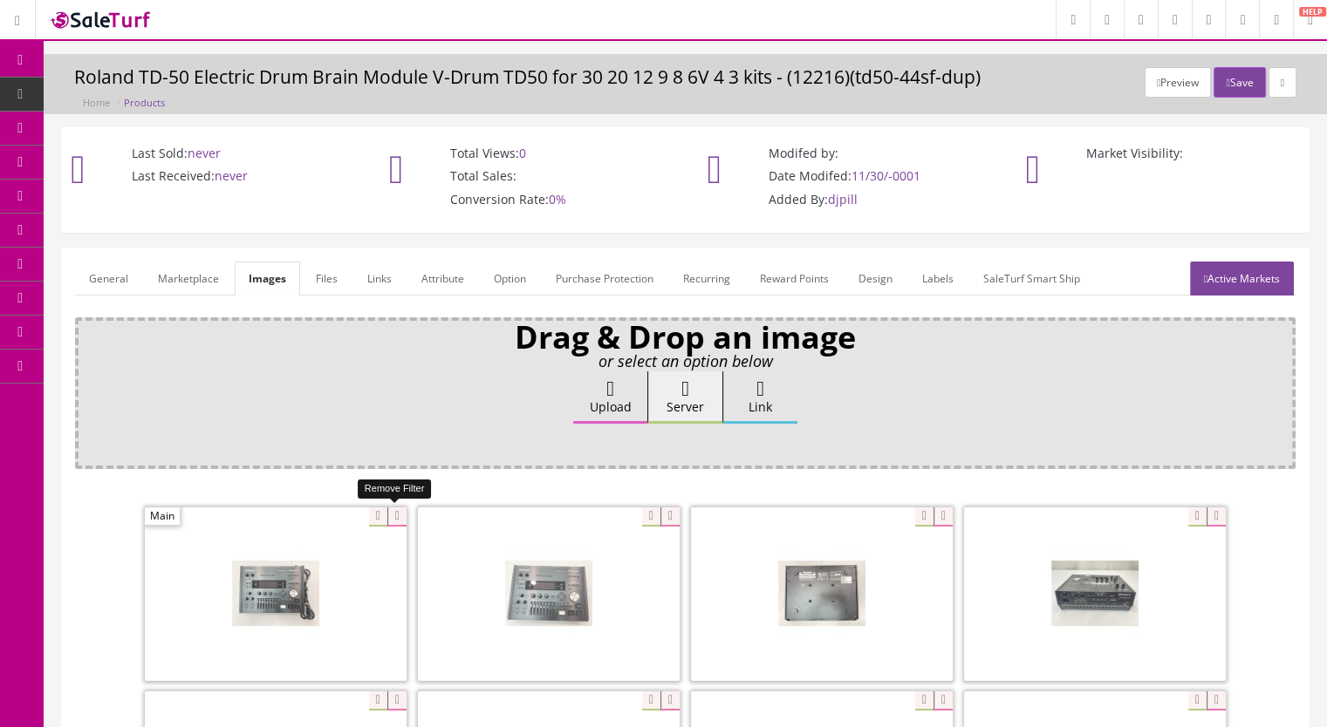
click at [391, 516] on icon at bounding box center [396, 517] width 19 height 19
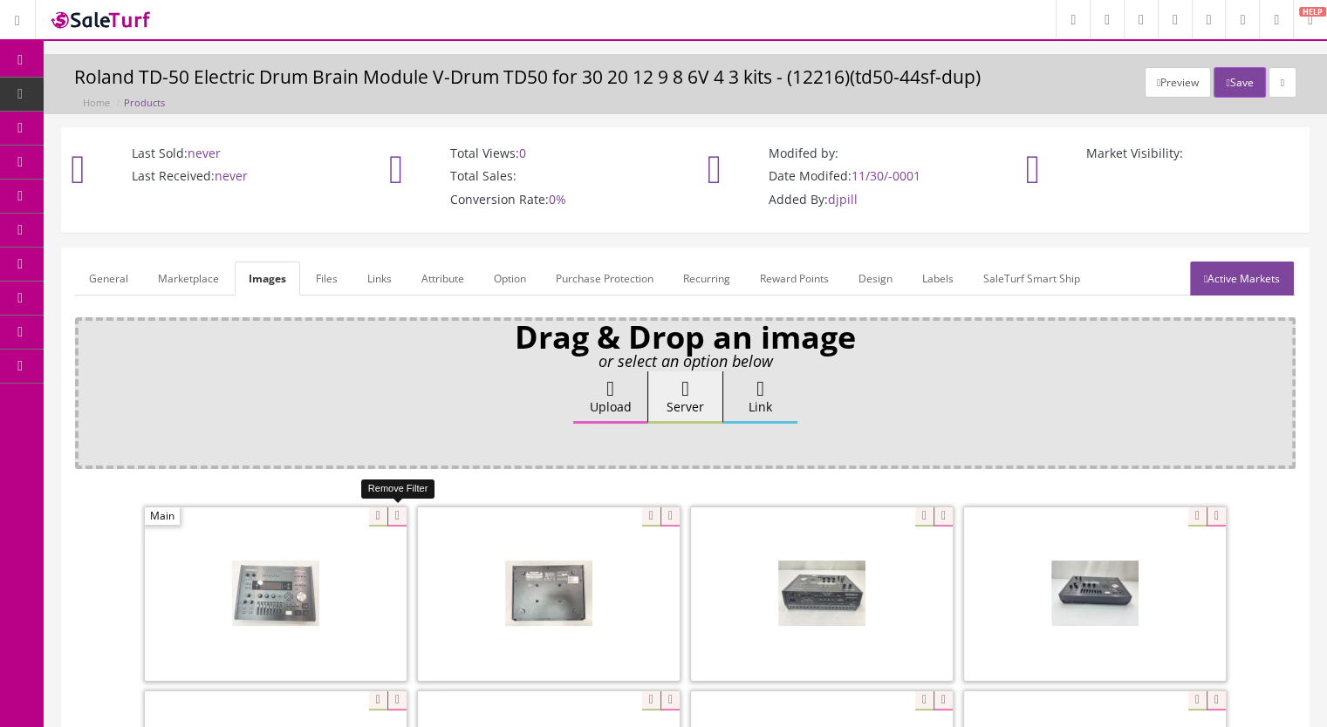
click at [391, 516] on icon at bounding box center [396, 517] width 19 height 19
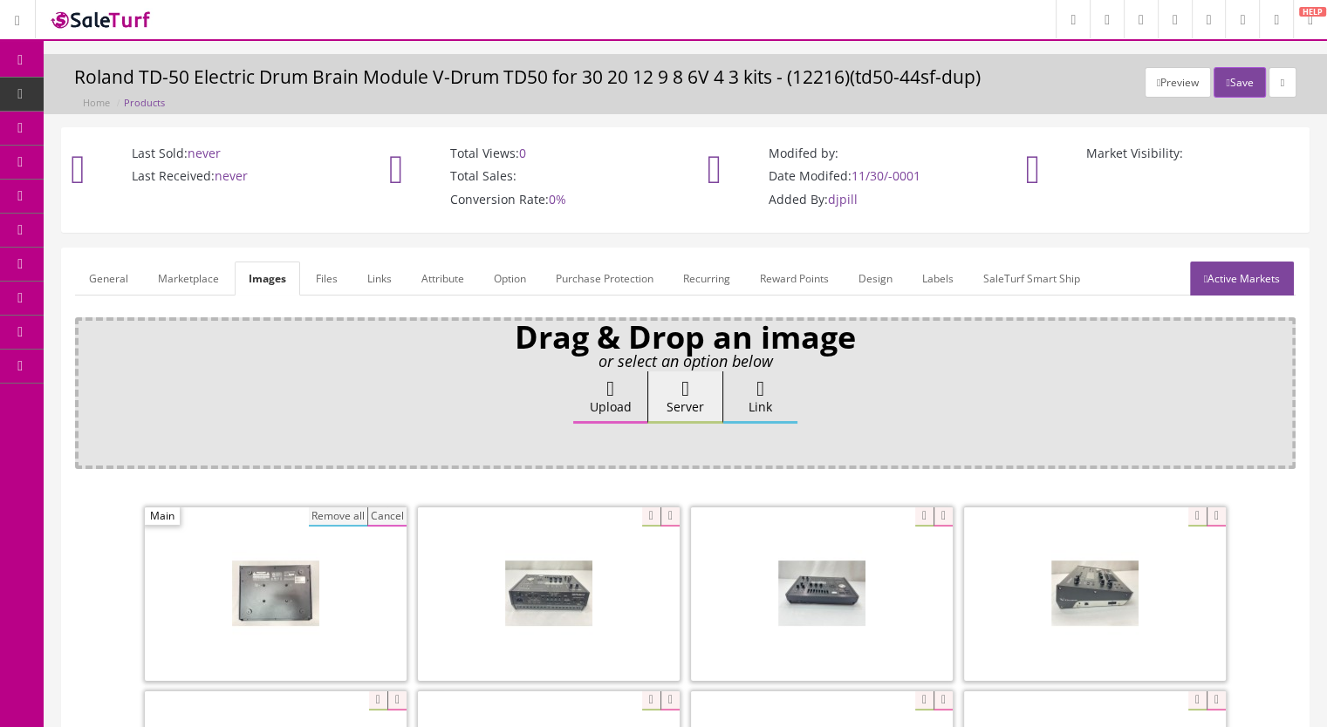
click at [345, 512] on button "Remove all" at bounding box center [338, 517] width 58 height 19
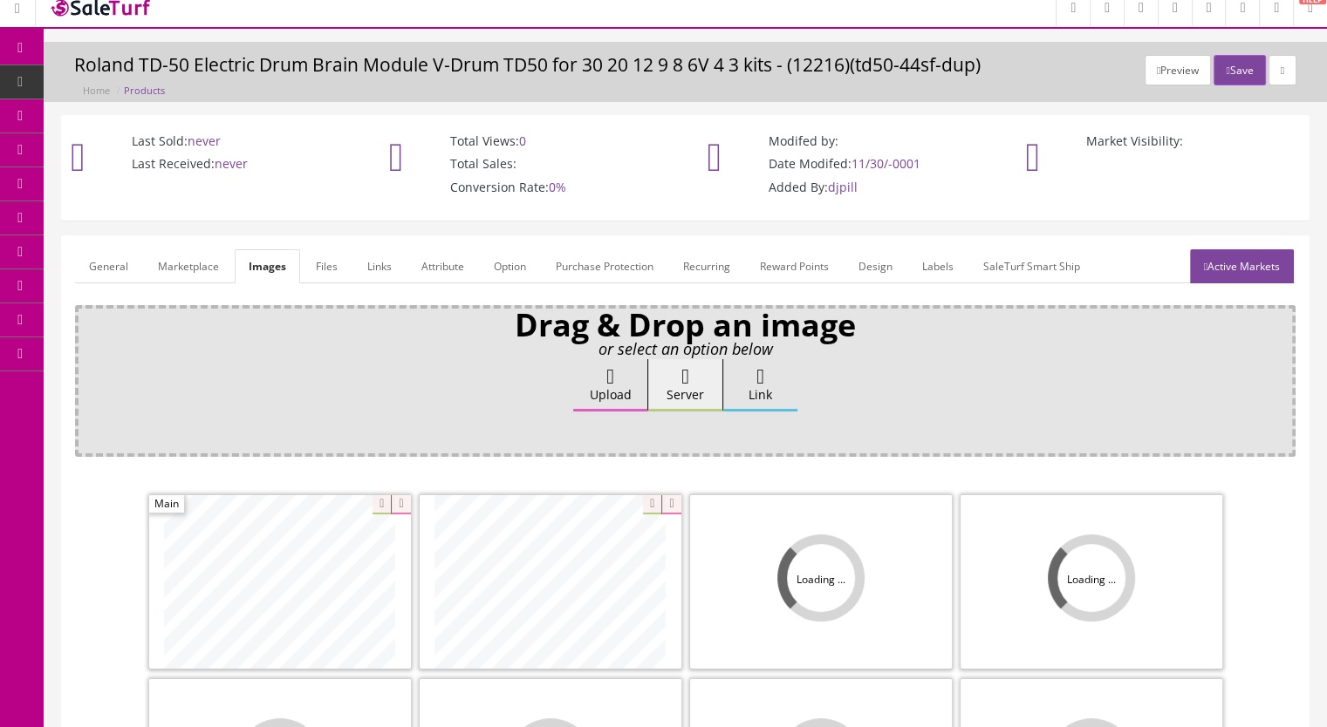
scroll to position [262, 0]
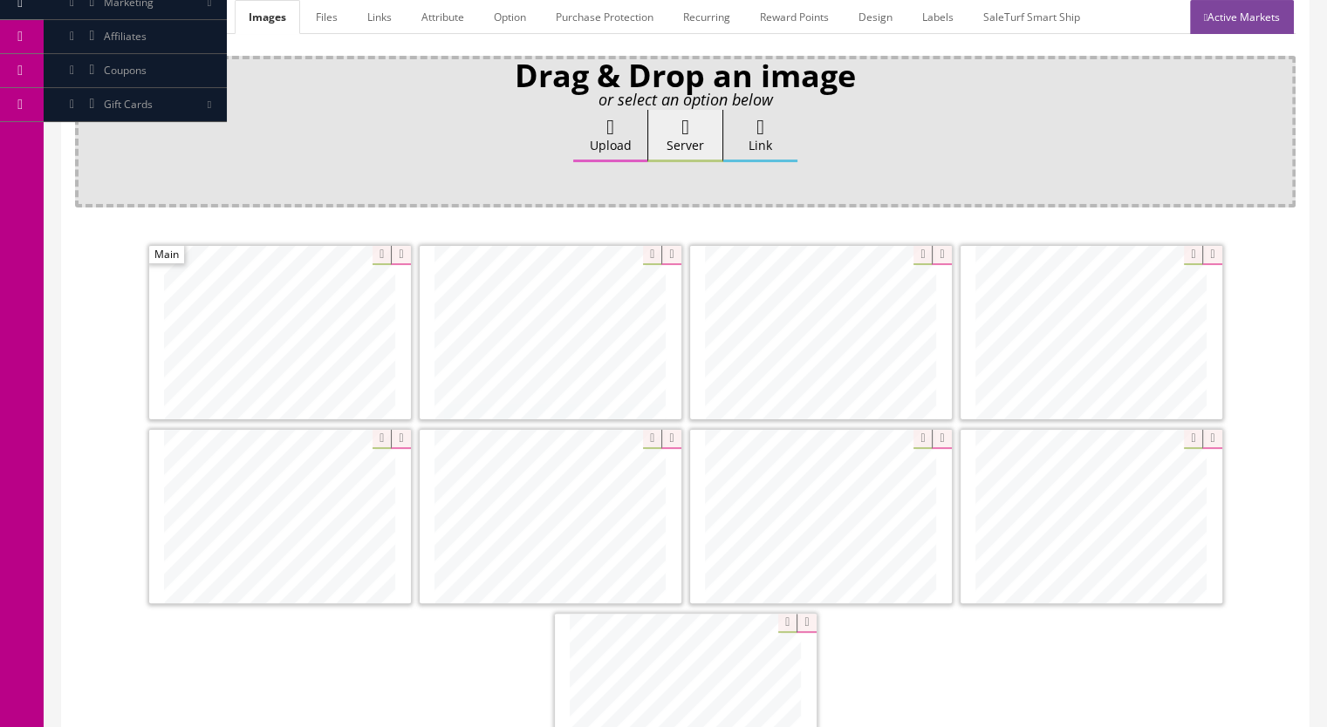
click at [667, 434] on icon at bounding box center [670, 439] width 19 height 19
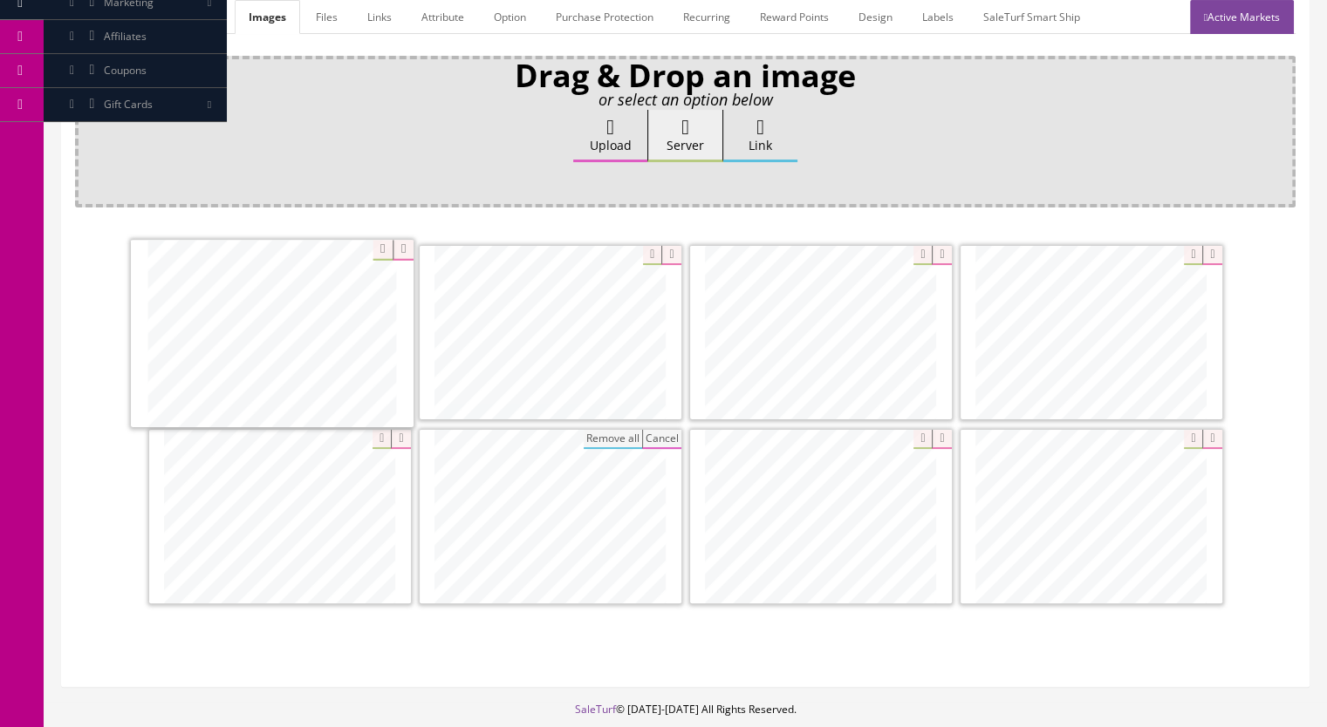
drag, startPoint x: 814, startPoint y: 355, endPoint x: 265, endPoint y: 358, distance: 548.6
drag, startPoint x: 298, startPoint y: 541, endPoint x: 555, endPoint y: 354, distance: 317.2
drag, startPoint x: 549, startPoint y: 433, endPoint x: 822, endPoint y: 308, distance: 299.7
drag, startPoint x: 830, startPoint y: 529, endPoint x: 1099, endPoint y: 522, distance: 268.7
drag, startPoint x: 872, startPoint y: 517, endPoint x: 590, endPoint y: 512, distance: 282.6
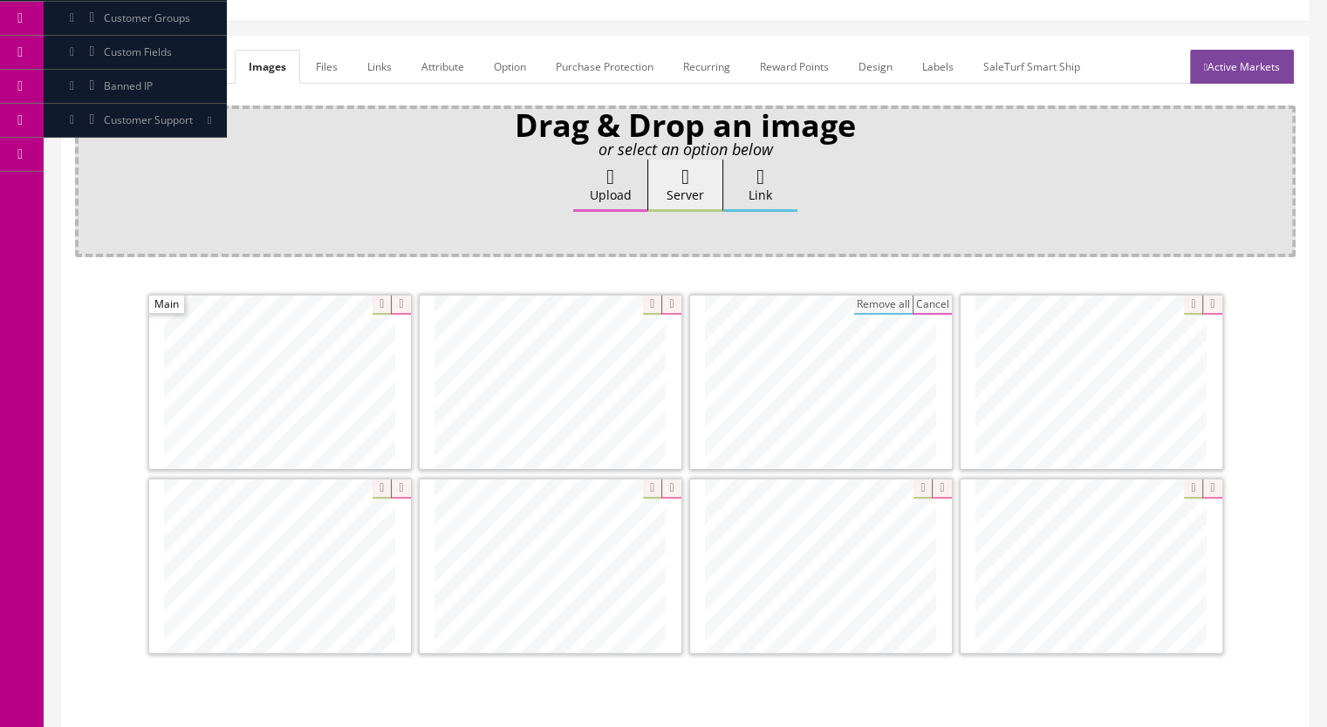
scroll to position [174, 0]
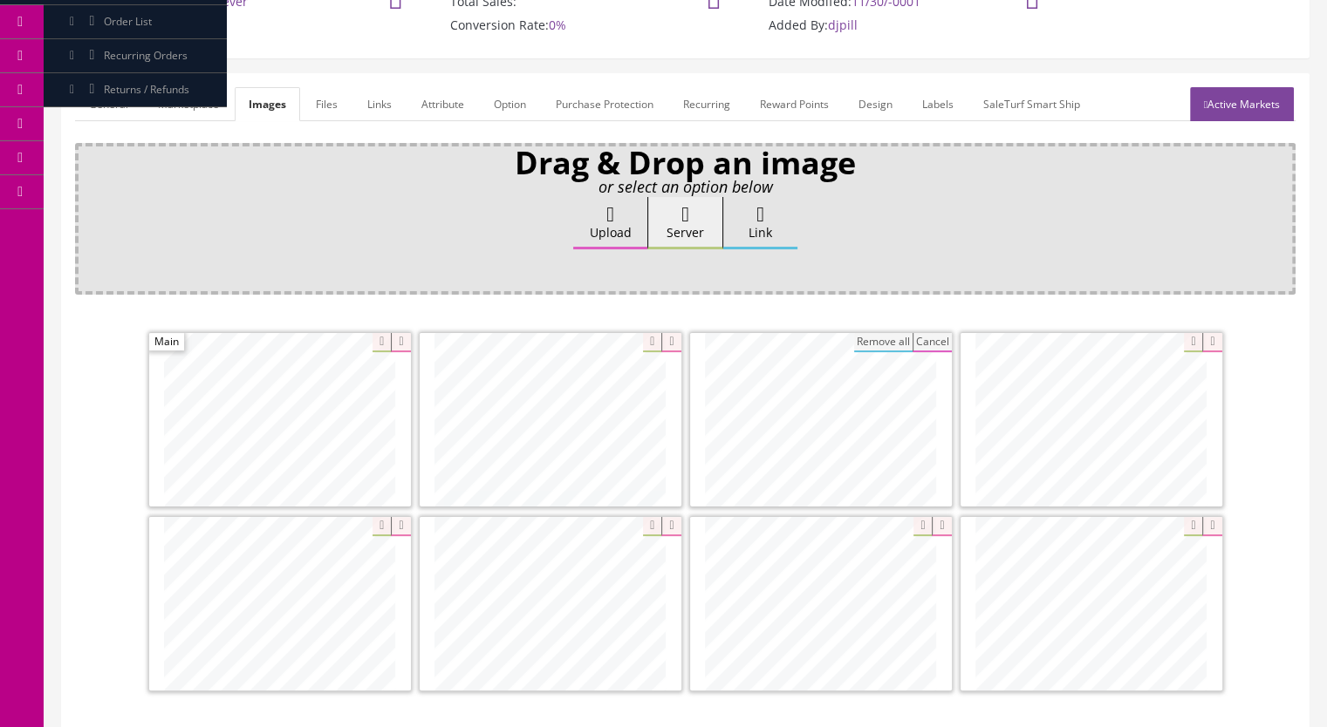
click at [173, 109] on link "Marketplace" at bounding box center [188, 104] width 89 height 34
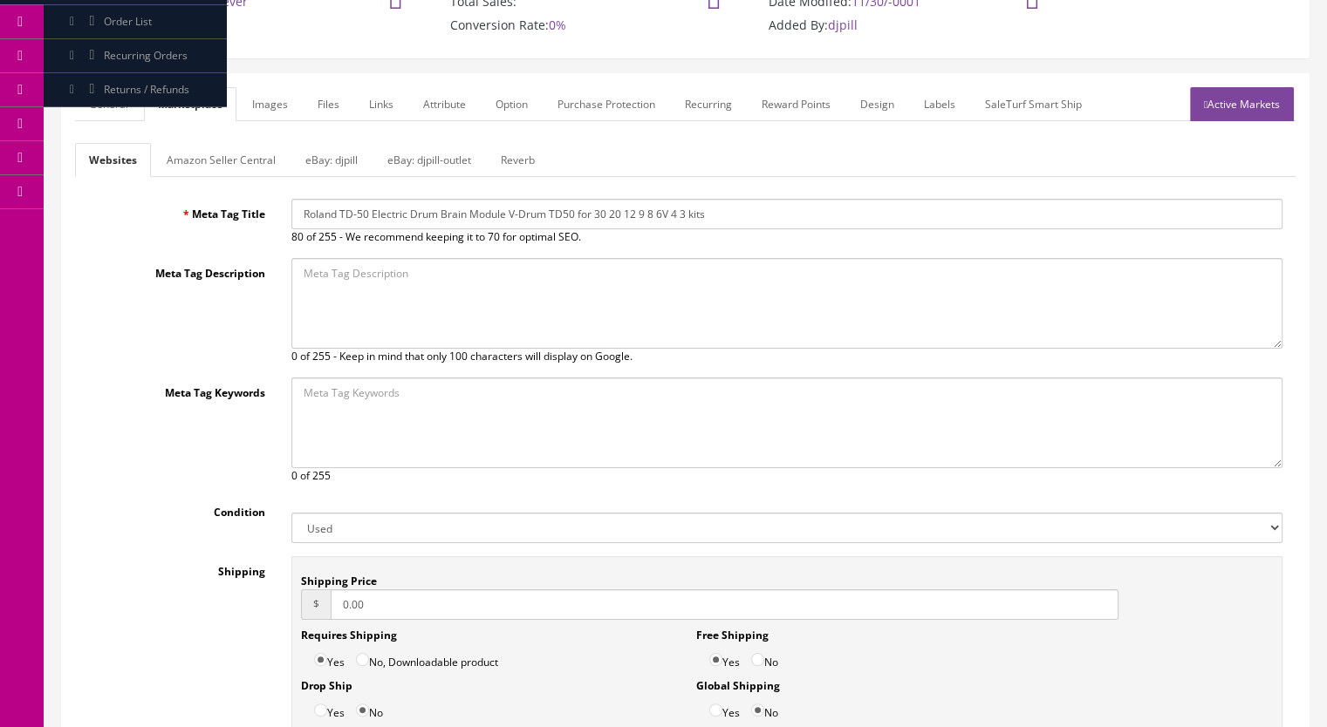
click at [108, 109] on link "General" at bounding box center [108, 104] width 67 height 34
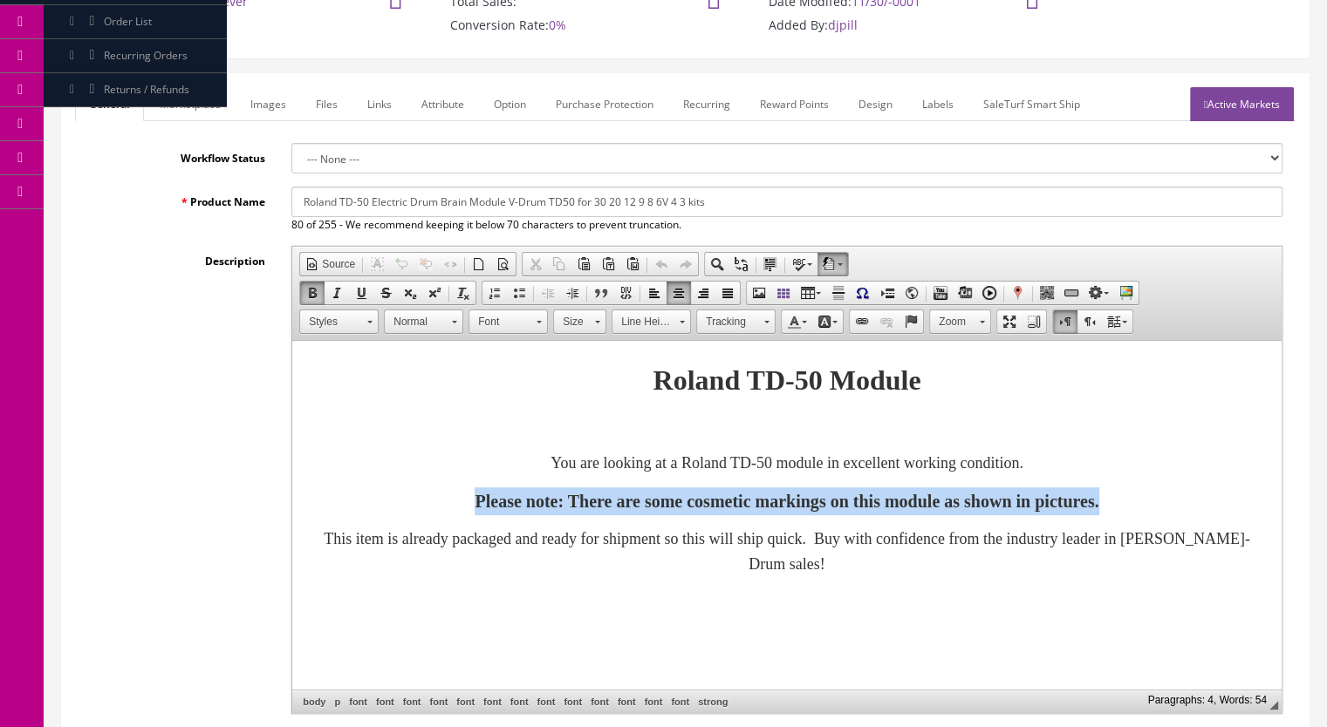
drag, startPoint x: 1213, startPoint y: 511, endPoint x: 248, endPoint y: 500, distance: 965.6
click at [292, 500] on html "Roland TD-50 Module You are looking at a Roland TD-50 module in excellent worki…" at bounding box center [786, 467] width 989 height 253
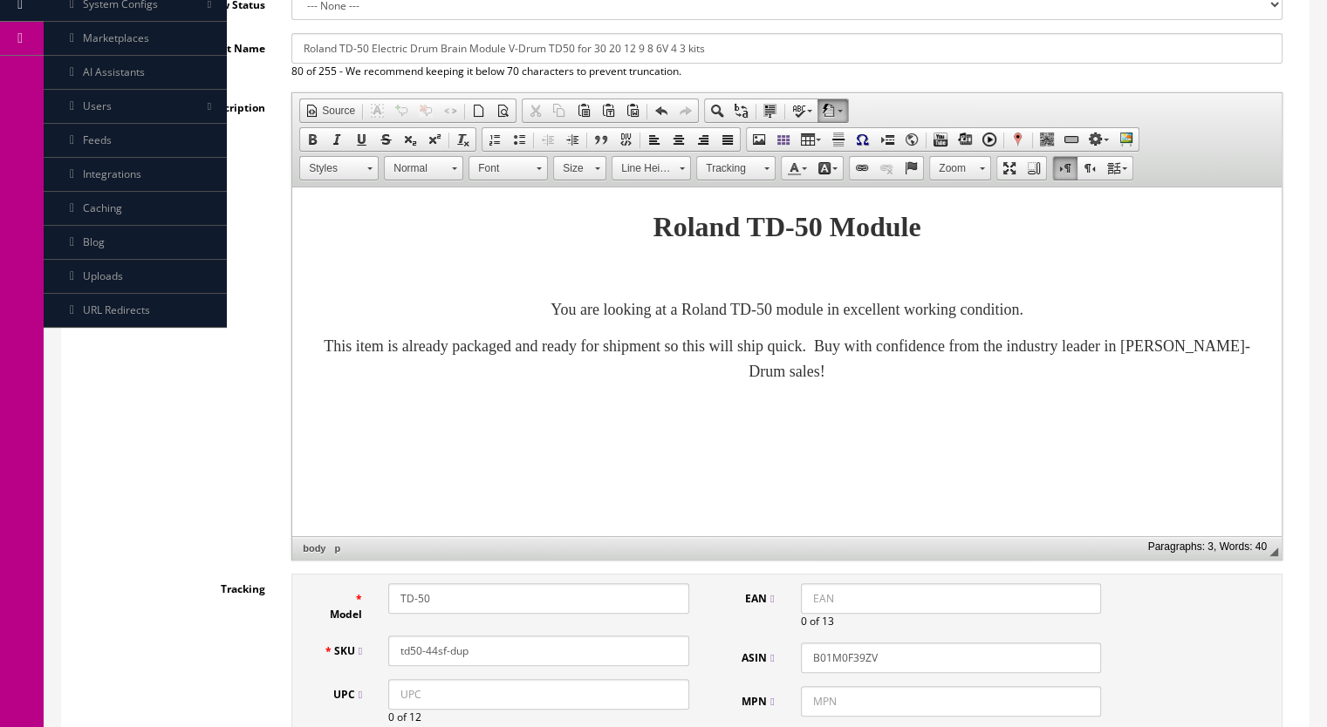
scroll to position [349, 0]
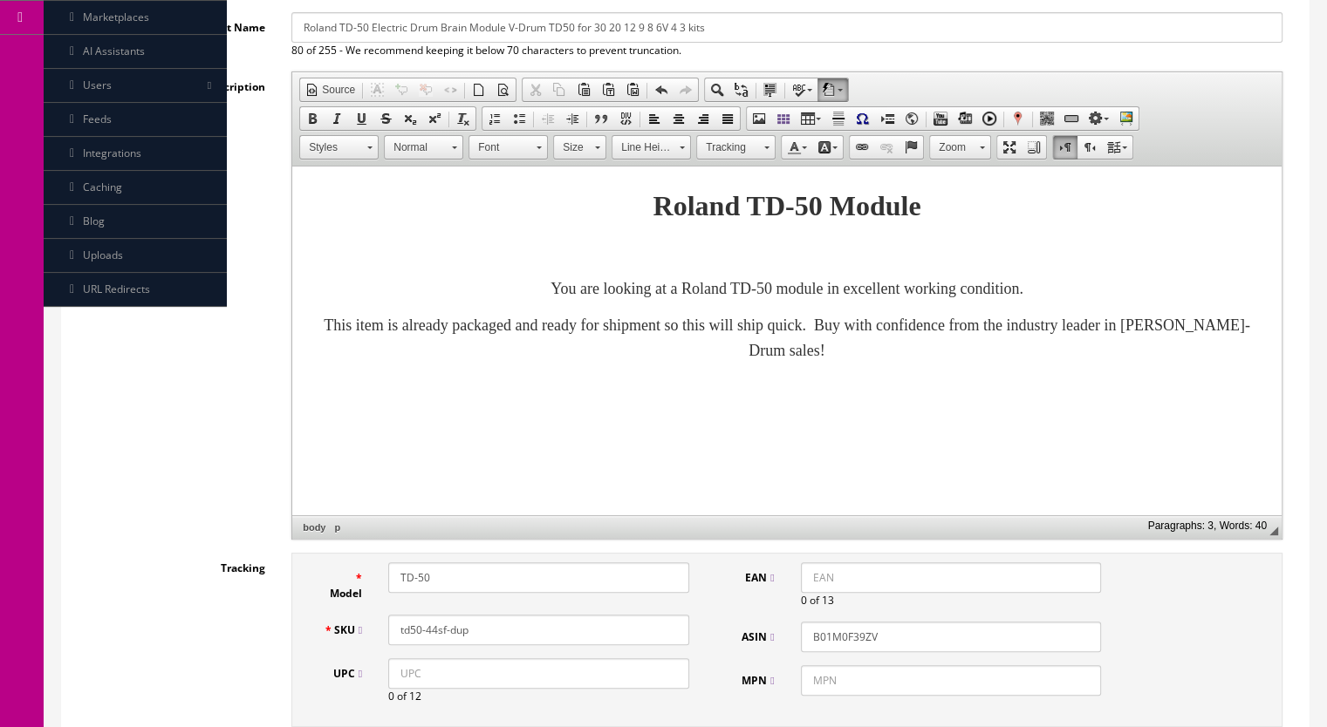
drag, startPoint x: 495, startPoint y: 631, endPoint x: 428, endPoint y: 639, distance: 67.6
click at [428, 639] on input "td50-44sf-dup" at bounding box center [538, 630] width 301 height 31
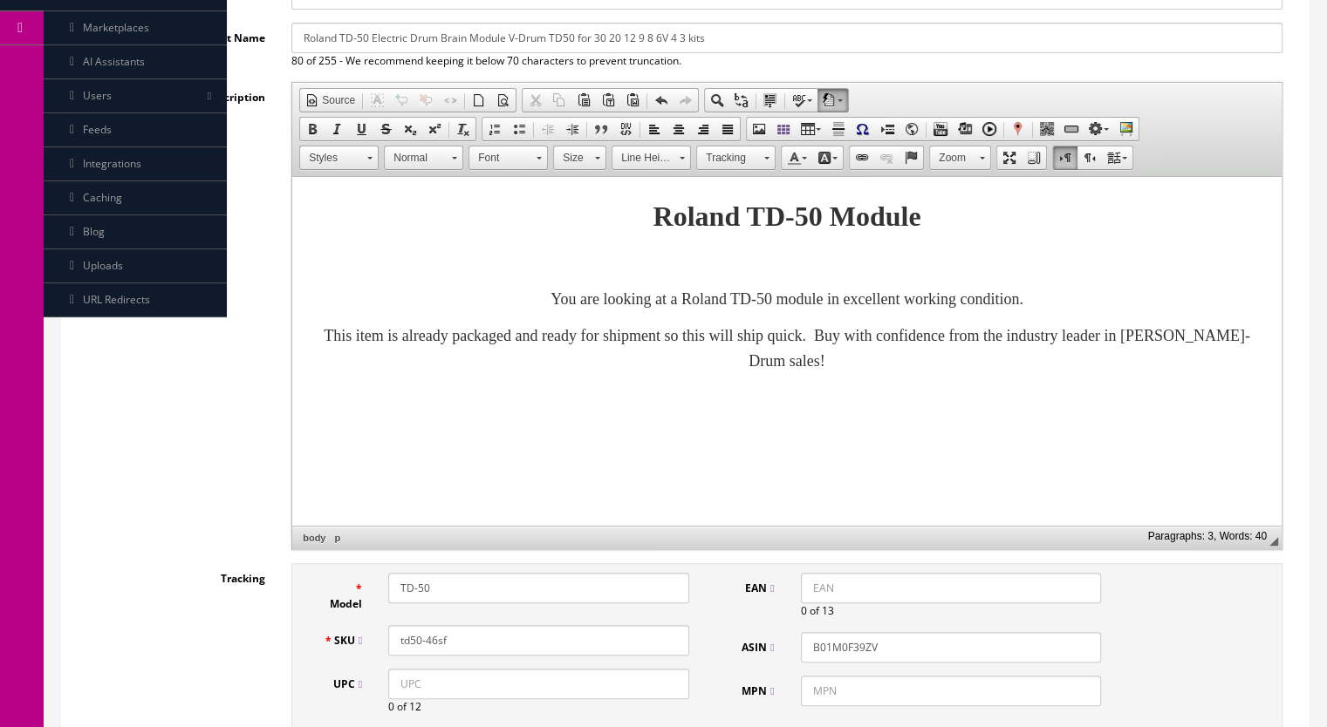
scroll to position [0, 0]
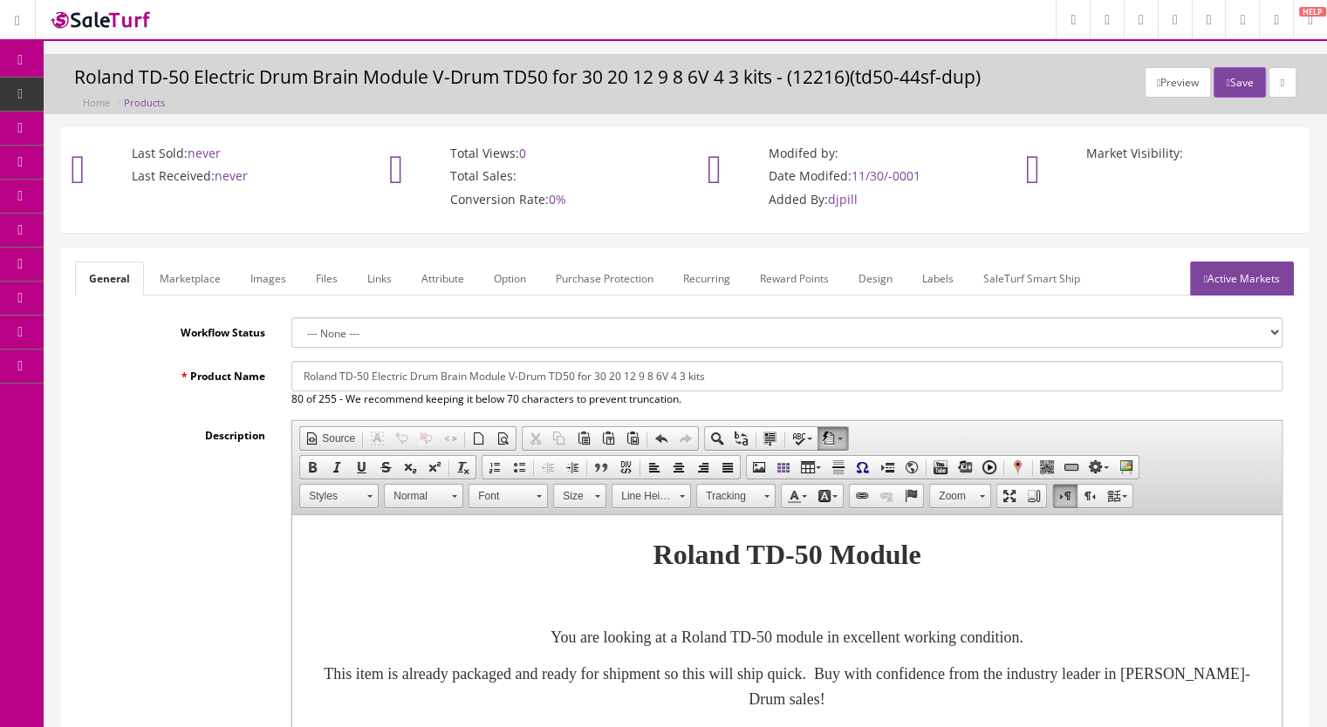
type input "td50-46sf"
click at [1233, 284] on link "Active Markets" at bounding box center [1242, 279] width 104 height 34
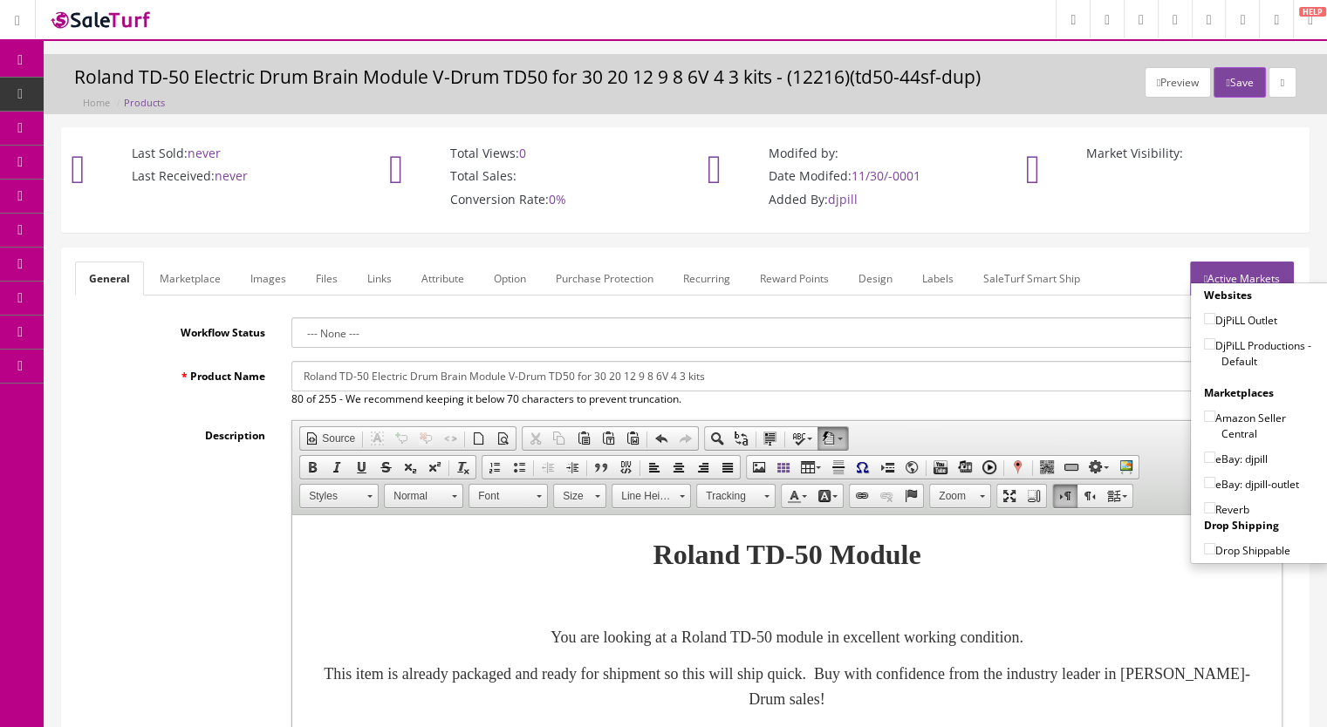
click at [1204, 345] on input"] "DjPiLL Productions - Default" at bounding box center [1209, 343] width 11 height 11
checkbox input"] "true"
click at [1205, 454] on input"] "eBay: djpill" at bounding box center [1209, 457] width 11 height 11
checkbox input"] "true"
click at [1205, 508] on input"] "Reverb" at bounding box center [1209, 507] width 11 height 11
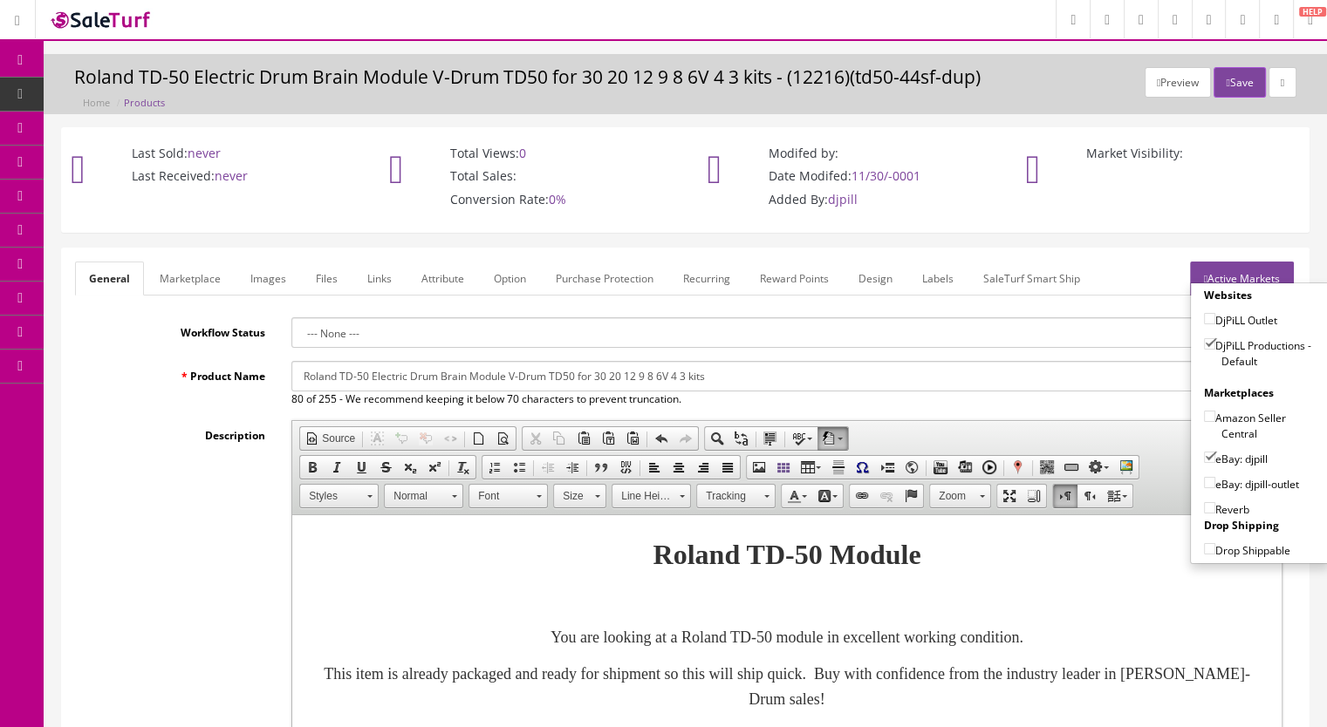
checkbox input"] "true"
click at [1232, 78] on button "Save" at bounding box center [1238, 82] width 51 height 31
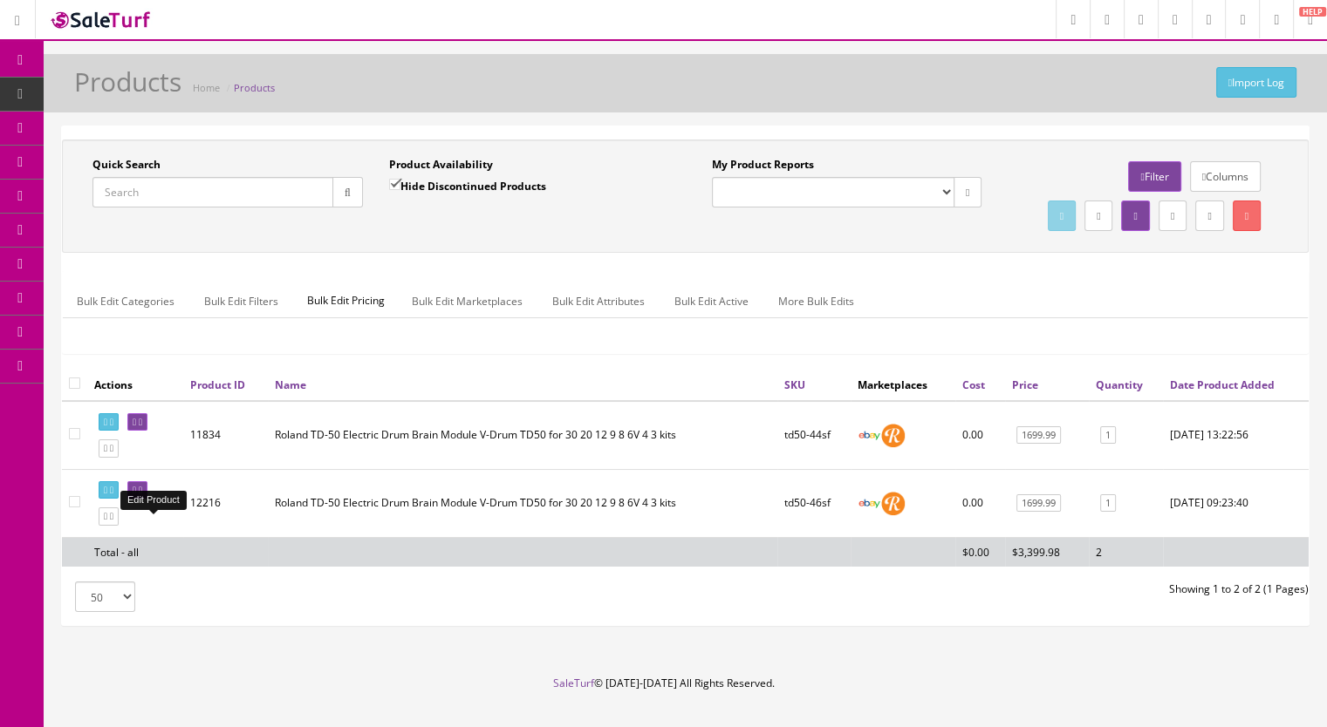
click at [142, 495] on icon at bounding box center [140, 491] width 3 height 10
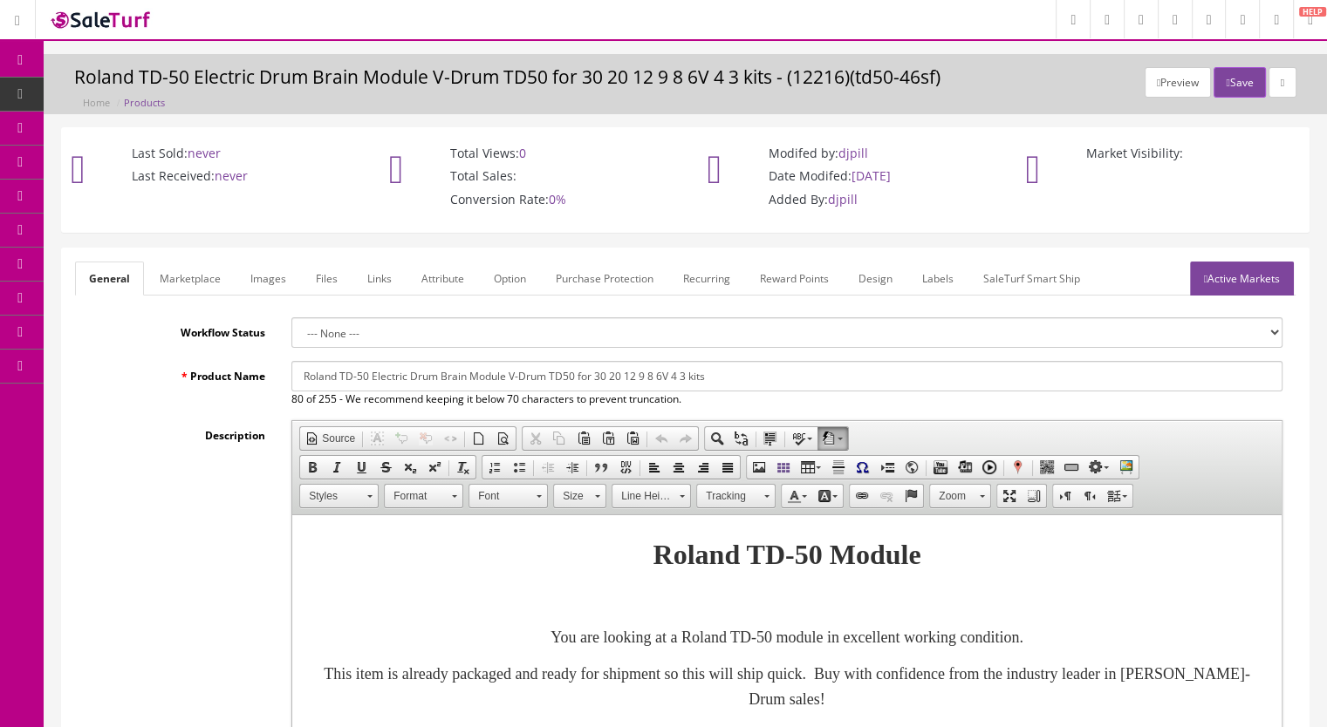
drag, startPoint x: 726, startPoint y: 375, endPoint x: 575, endPoint y: 381, distance: 151.0
click at [575, 381] on input "Roland TD-50 Electric Drum Brain Module V-Drum TD50 for 30 20 12 9 8 6V 4 3 kits" at bounding box center [786, 376] width 991 height 31
type input "Roland TD-50 Electric Drum Brain Module V-Drum TD50"
click at [189, 286] on link "Marketplace" at bounding box center [190, 279] width 89 height 34
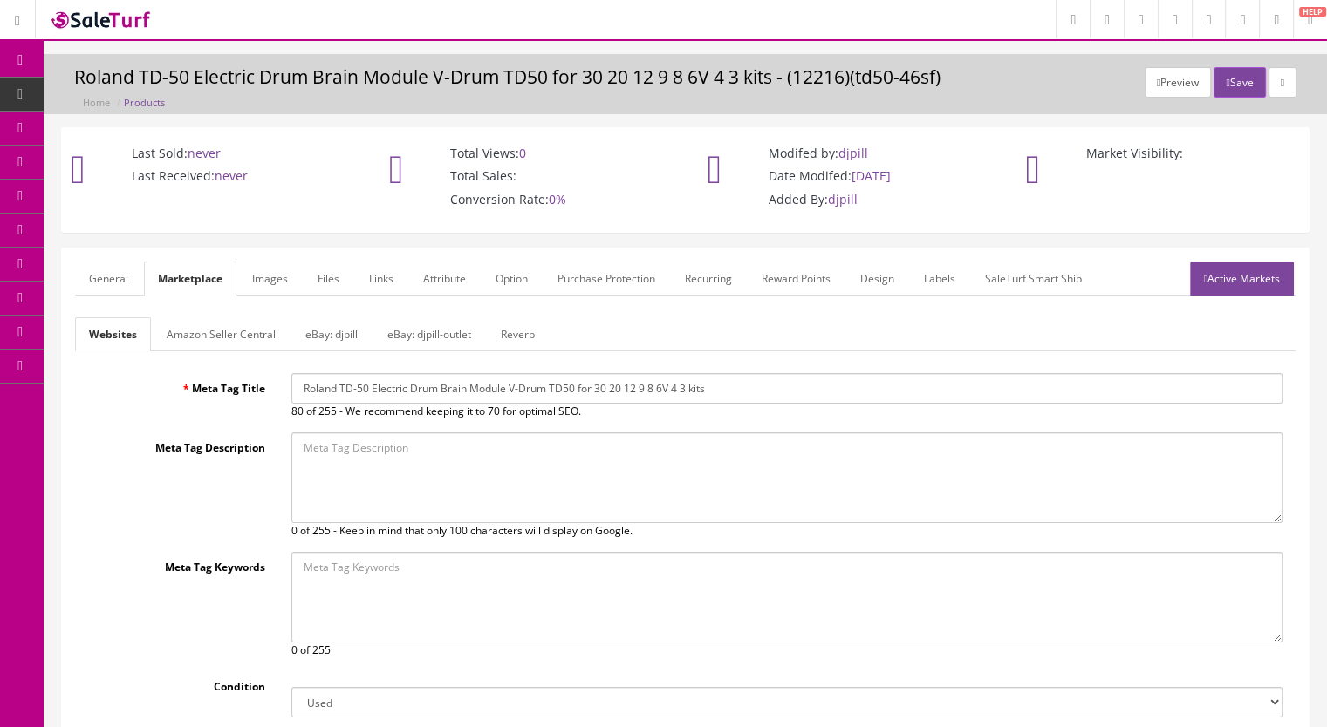
drag, startPoint x: 736, startPoint y: 386, endPoint x: 577, endPoint y: 406, distance: 160.9
click at [577, 406] on div "Roland TD-50 Electric Drum Brain Module V-Drum TD50 for 30 20 12 9 8 6V 4 3 kit…" at bounding box center [786, 396] width 1017 height 46
type input "Roland TD-50 Electric Drum Brain Module V-Drum TD50"
click at [1214, 87] on button "Save" at bounding box center [1238, 82] width 51 height 31
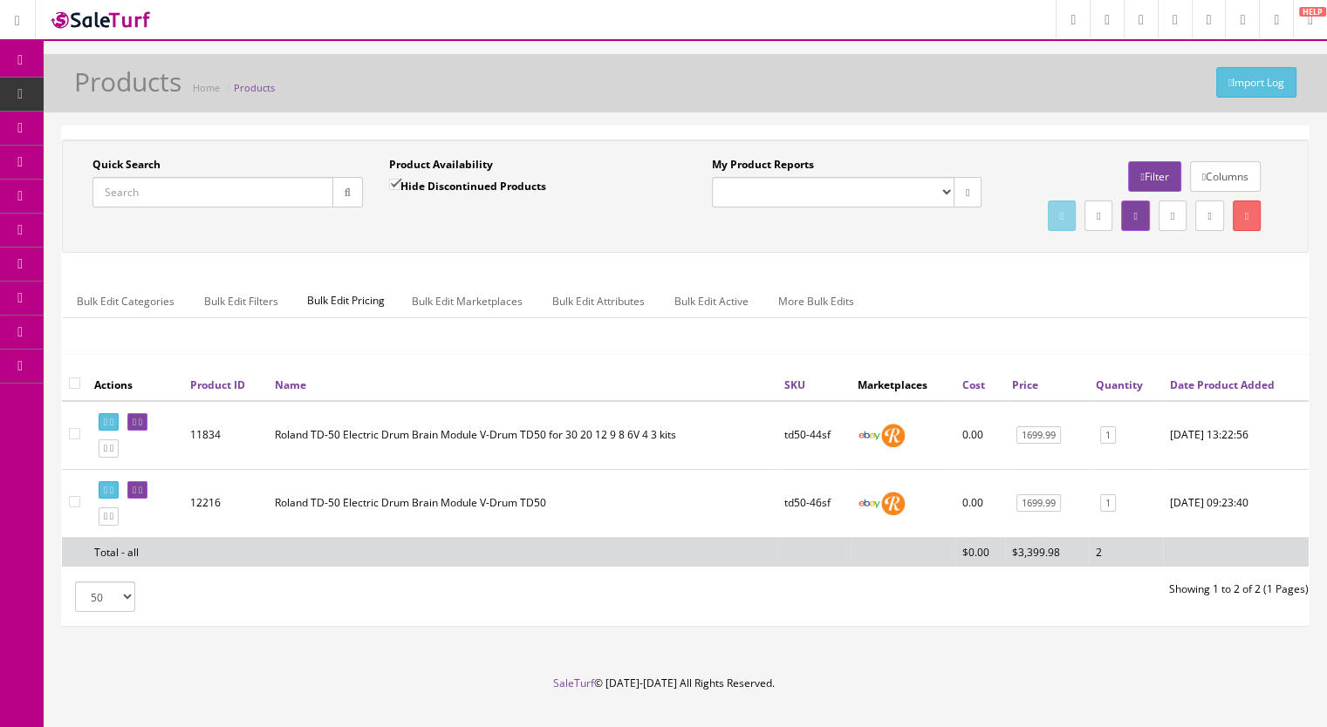
click at [174, 196] on input "Quick Search" at bounding box center [212, 192] width 241 height 31
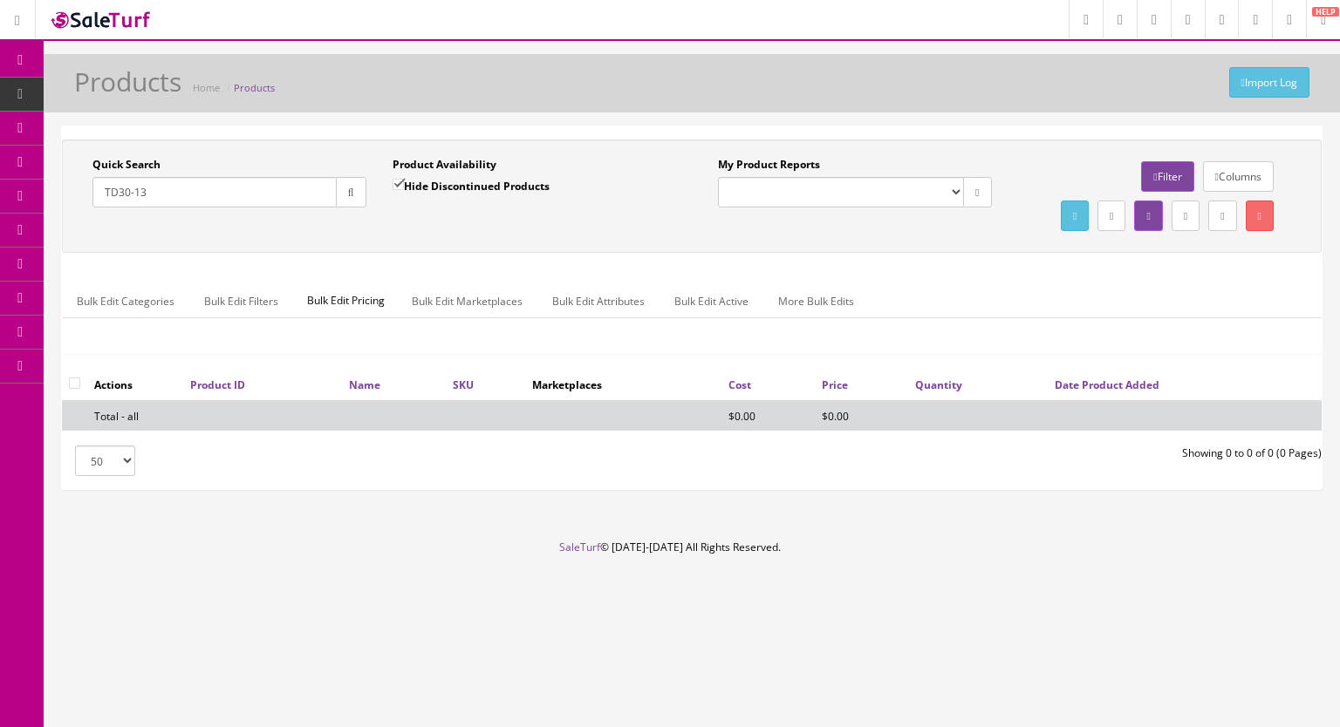
type input "TD30-13"
click at [399, 179] on input "Hide Discontinued Products" at bounding box center [397, 184] width 11 height 11
checkbox input "false"
click at [358, 188] on button "button" at bounding box center [351, 192] width 31 height 31
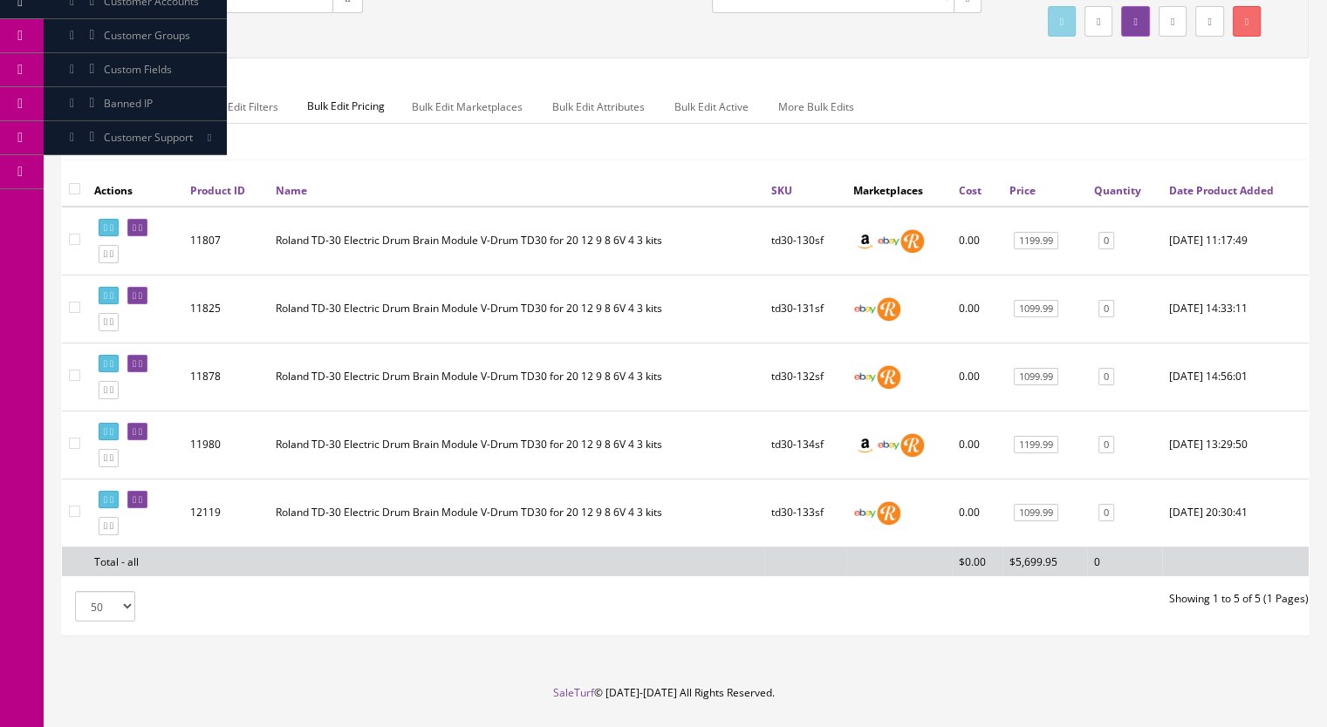
scroll to position [272, 0]
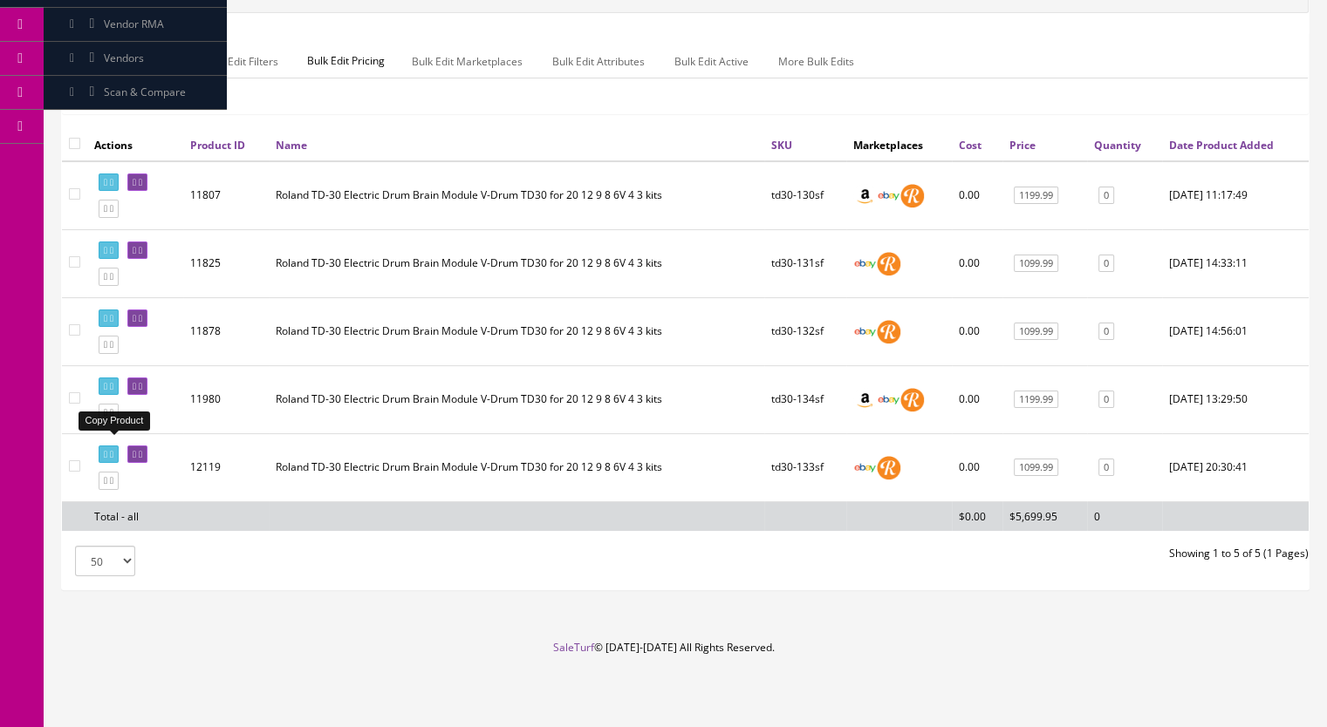
click at [113, 416] on icon at bounding box center [111, 413] width 3 height 10
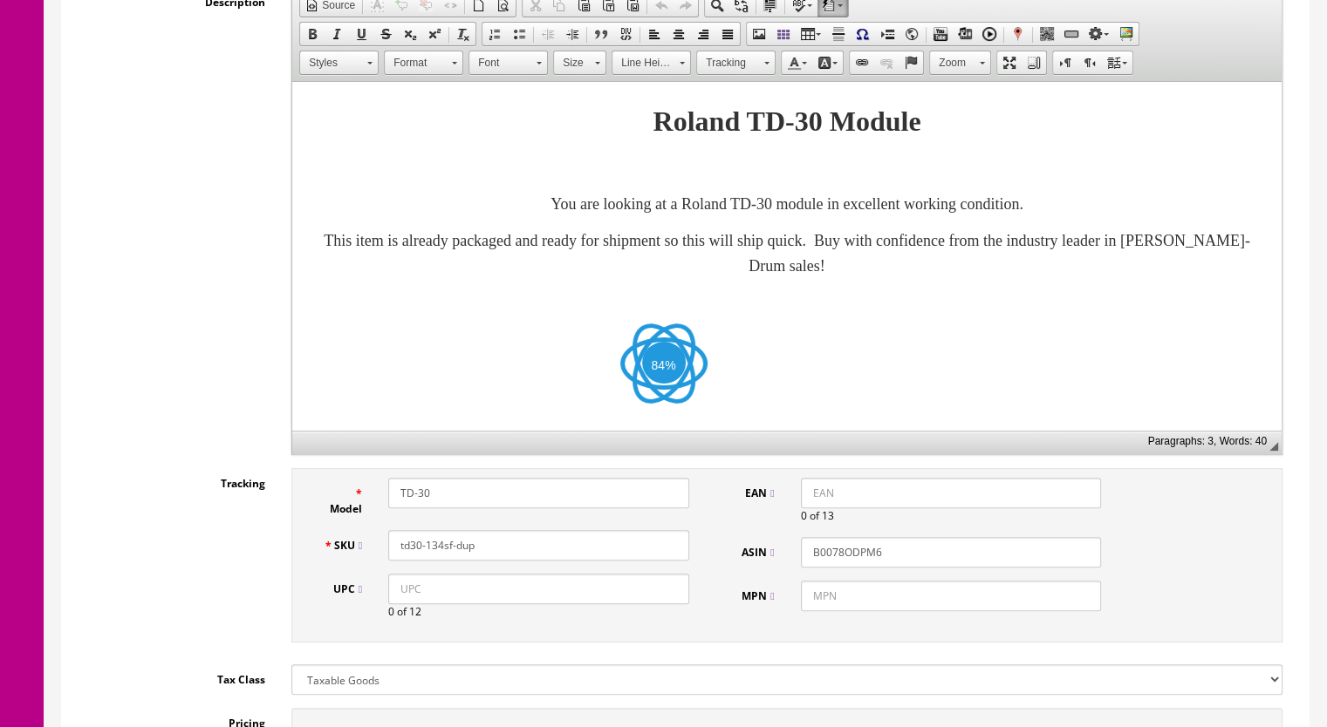
scroll to position [436, 0]
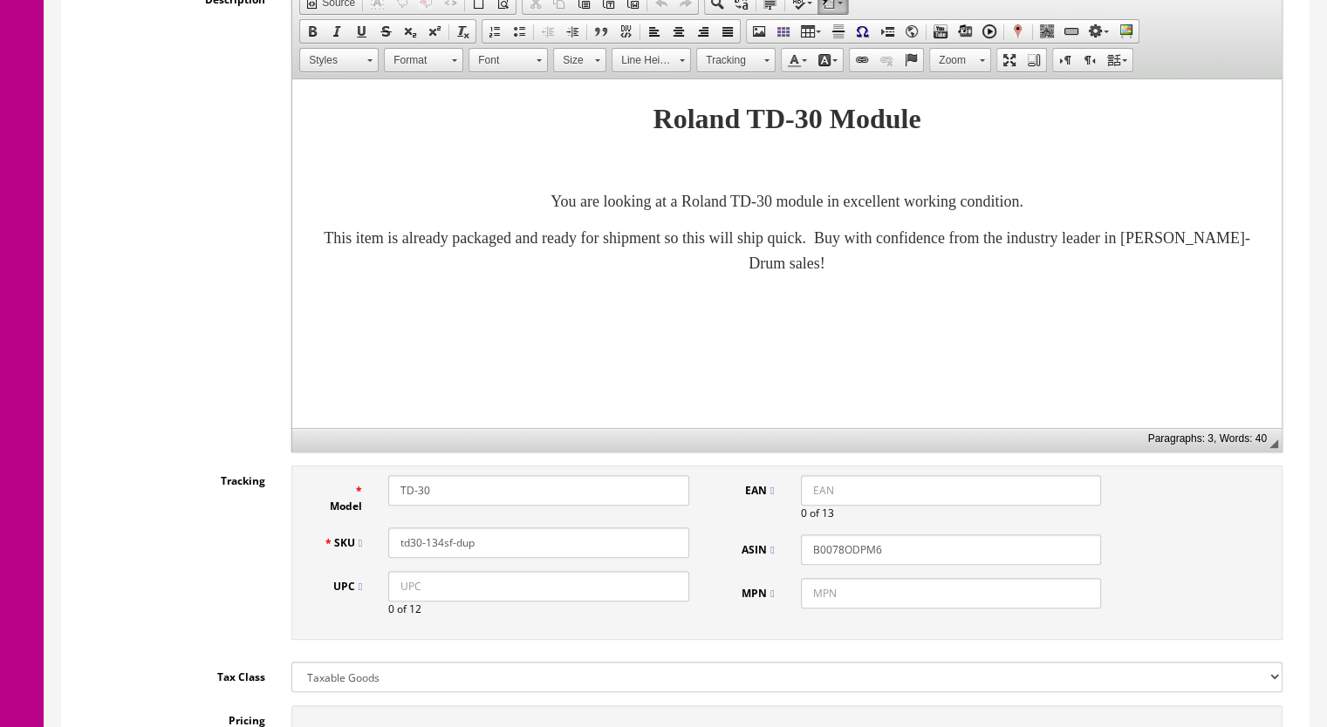
drag, startPoint x: 494, startPoint y: 545, endPoint x: 439, endPoint y: 552, distance: 55.4
click at [439, 556] on input "td30-134sf-dup" at bounding box center [538, 543] width 301 height 31
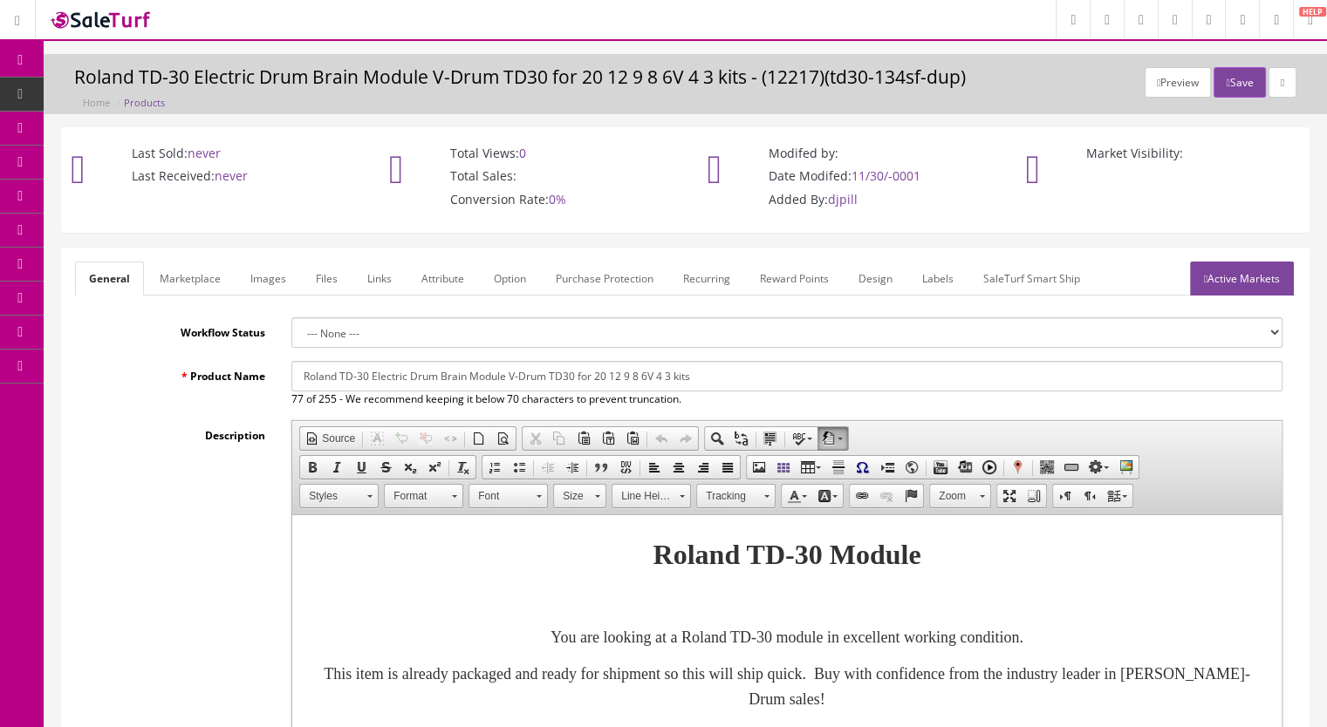
type input "td30-135sf"
click at [192, 273] on link "Marketplace" at bounding box center [190, 279] width 89 height 34
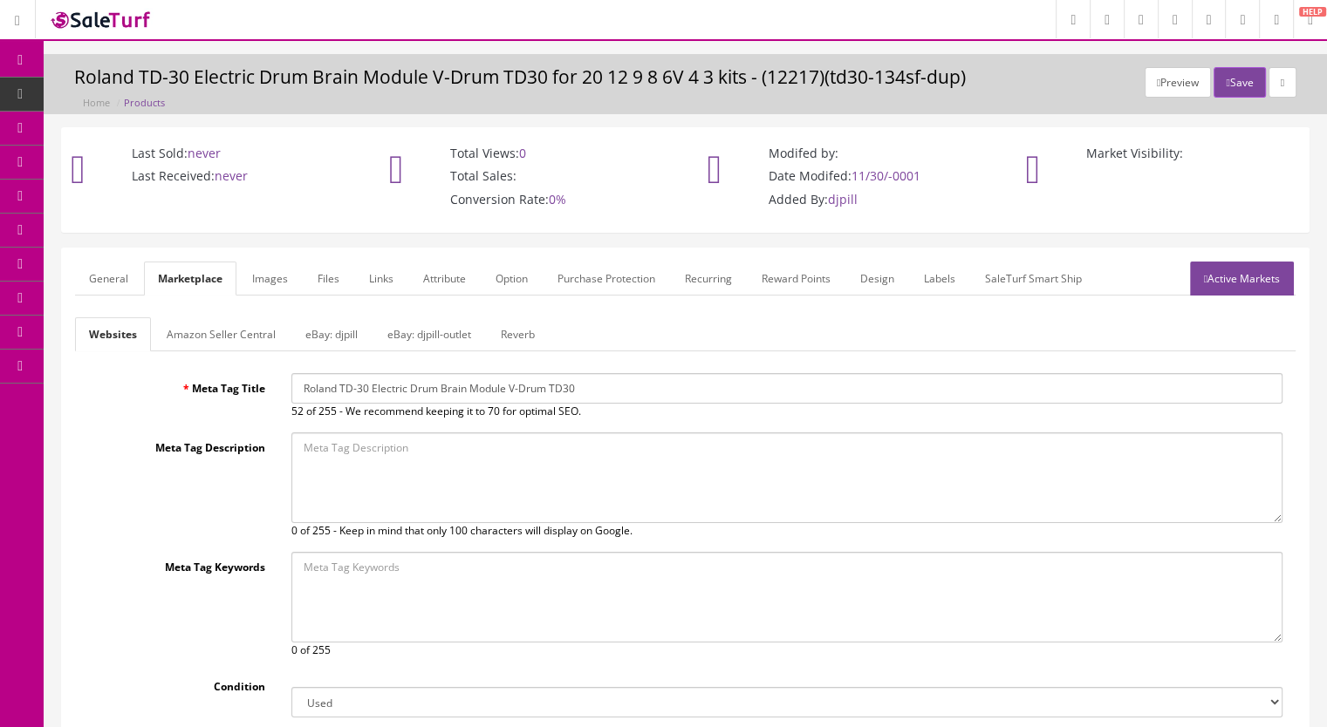
click at [509, 336] on link "Reverb" at bounding box center [518, 334] width 62 height 34
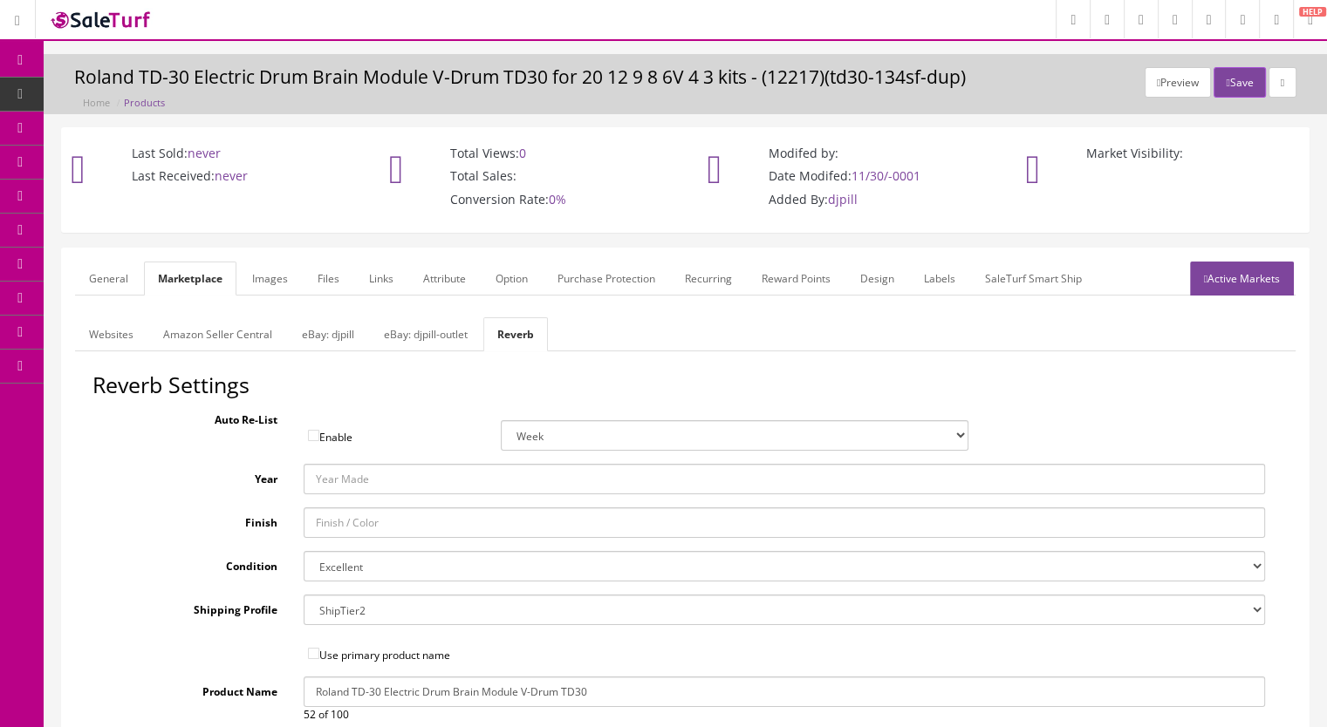
click at [269, 273] on link "Images" at bounding box center [270, 279] width 64 height 34
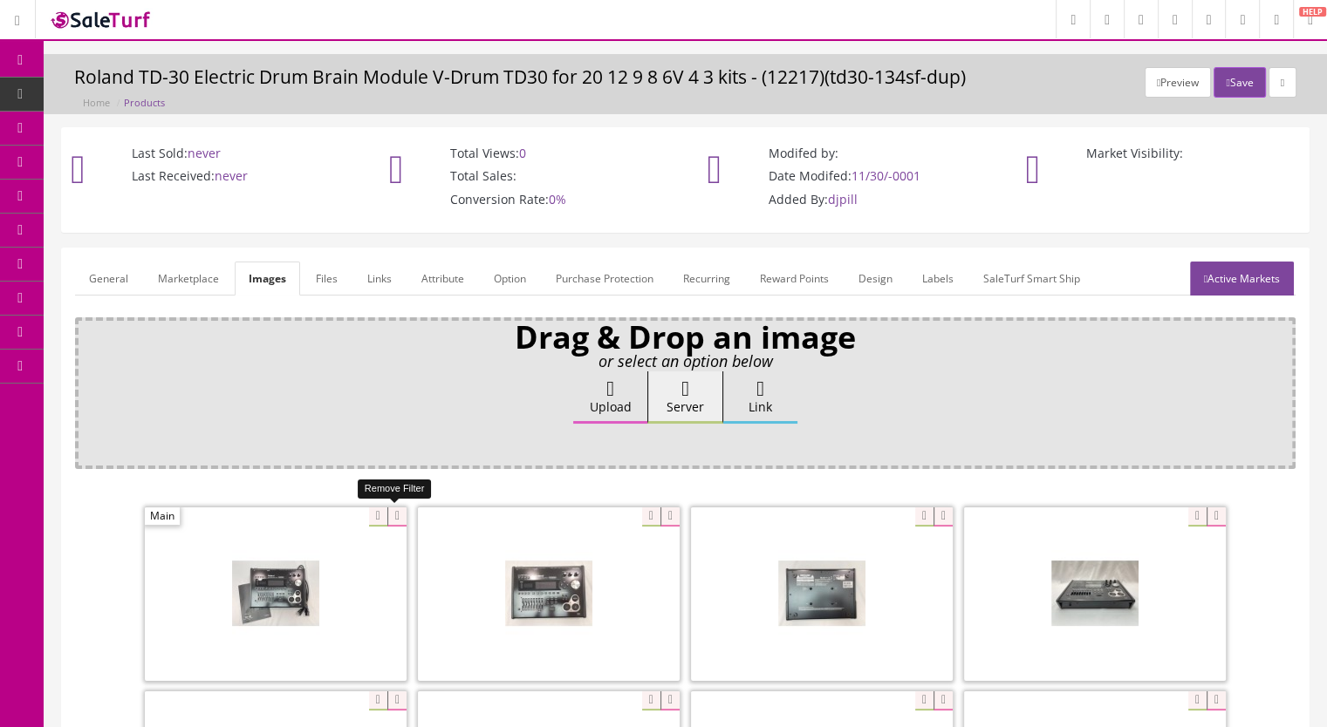
click at [394, 519] on icon at bounding box center [396, 517] width 19 height 19
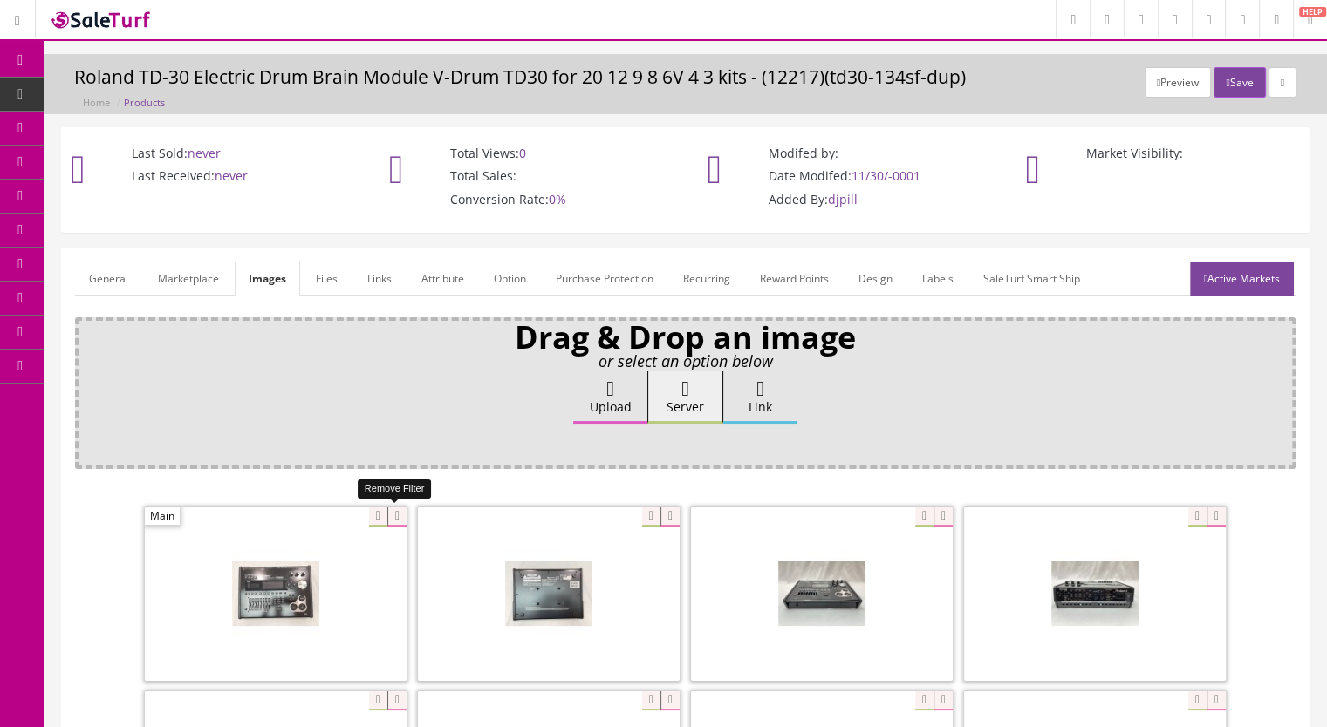
click at [396, 517] on icon at bounding box center [396, 517] width 19 height 19
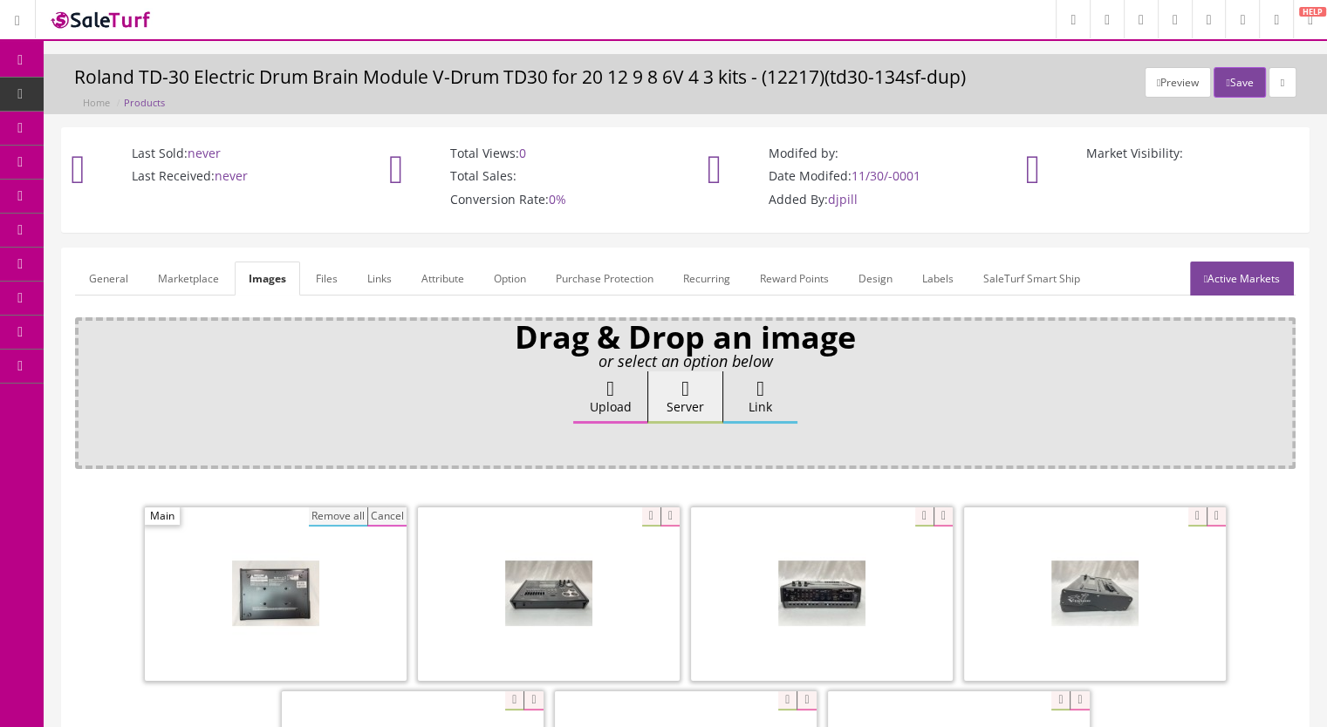
click at [357, 517] on button "Remove all" at bounding box center [338, 517] width 58 height 19
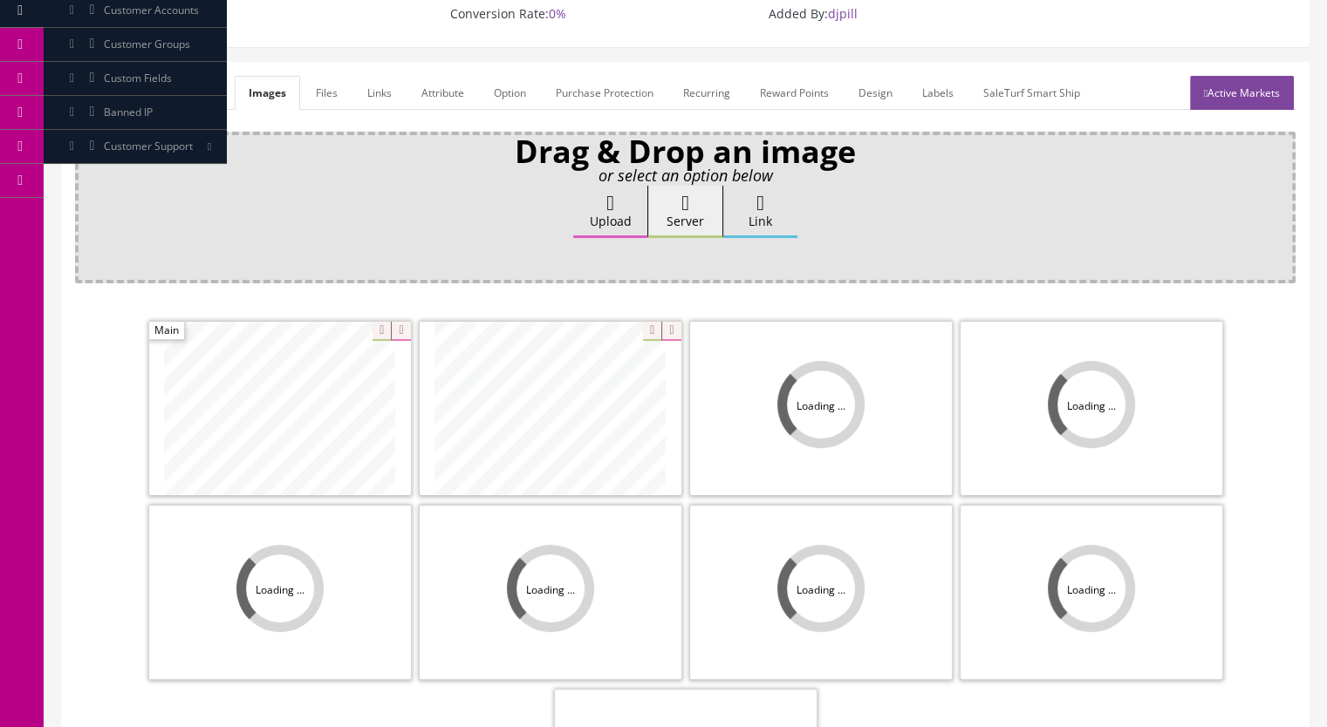
scroll to position [262, 0]
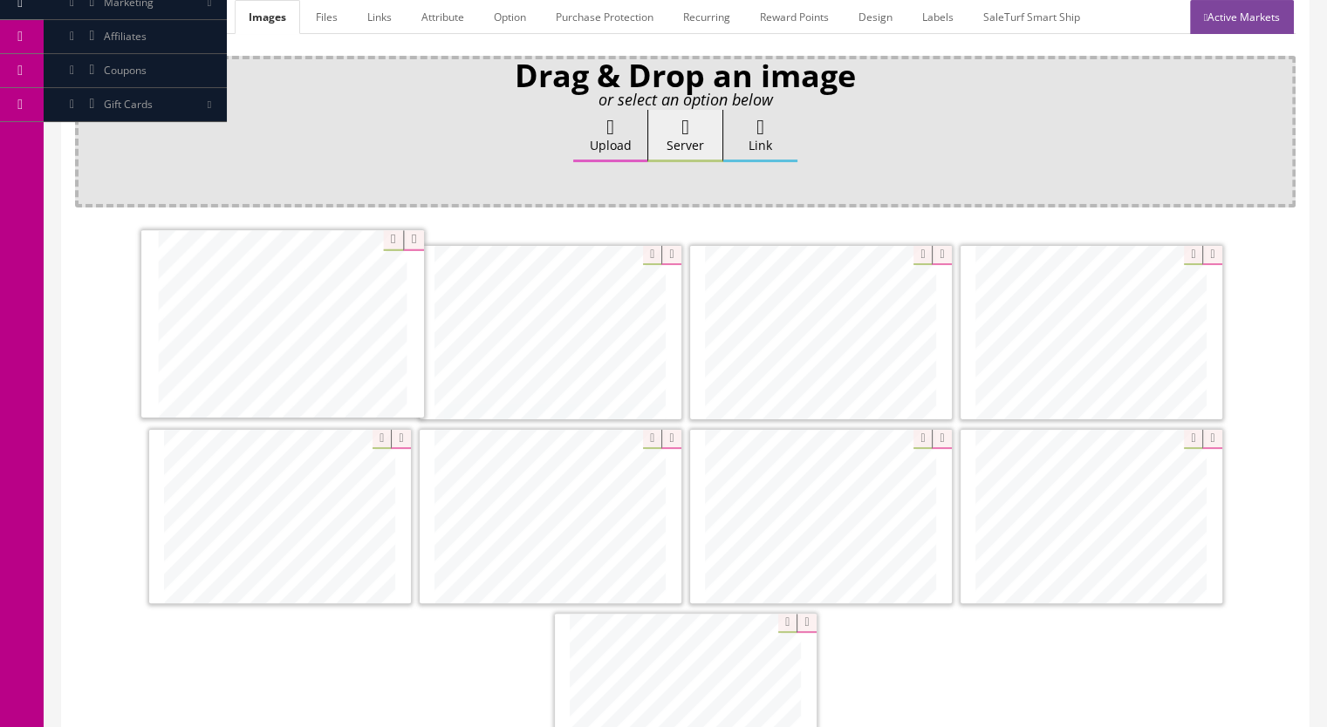
drag, startPoint x: 635, startPoint y: 386, endPoint x: 292, endPoint y: 353, distance: 344.3
drag, startPoint x: 324, startPoint y: 527, endPoint x: 548, endPoint y: 363, distance: 277.0
drag, startPoint x: 639, startPoint y: 525, endPoint x: 880, endPoint y: 350, distance: 297.8
drag, startPoint x: 622, startPoint y: 539, endPoint x: 351, endPoint y: 539, distance: 271.3
drag, startPoint x: 747, startPoint y: 675, endPoint x: 874, endPoint y: 509, distance: 209.0
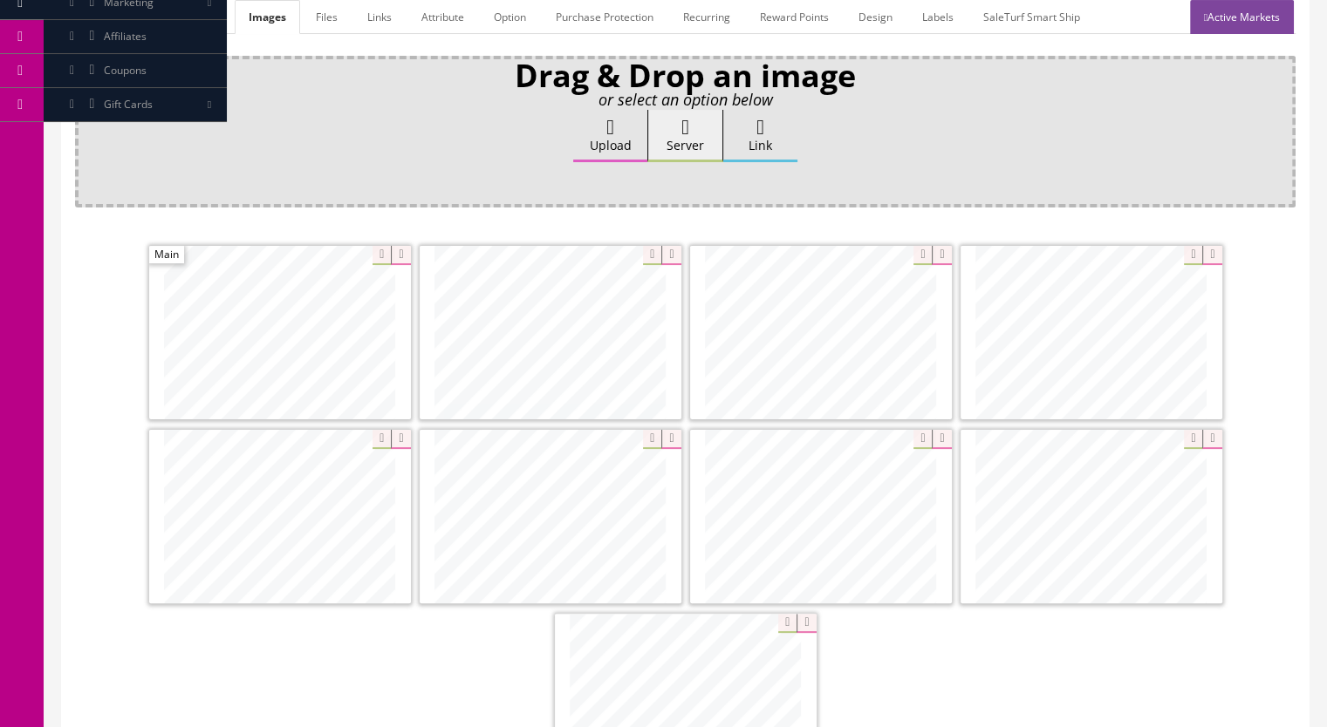
click at [179, 22] on link "Marketplace" at bounding box center [188, 17] width 89 height 34
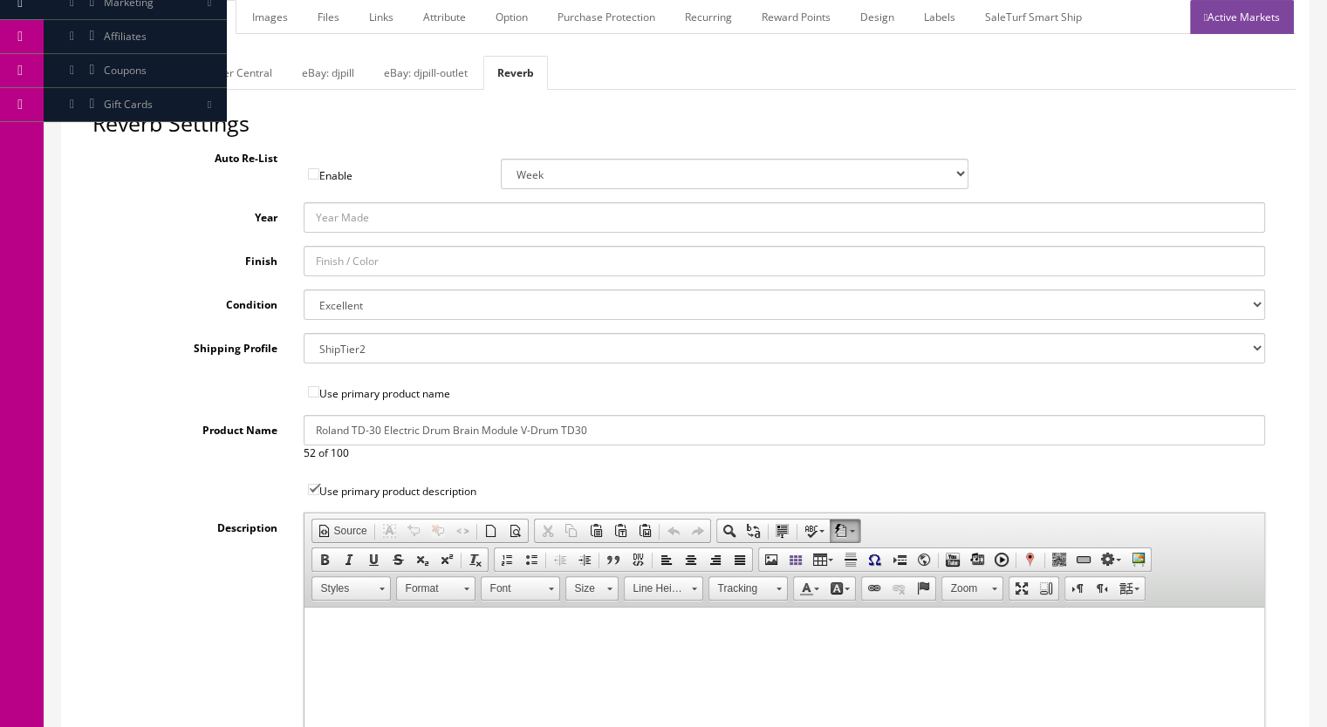
click at [115, 21] on link "General" at bounding box center [108, 17] width 67 height 34
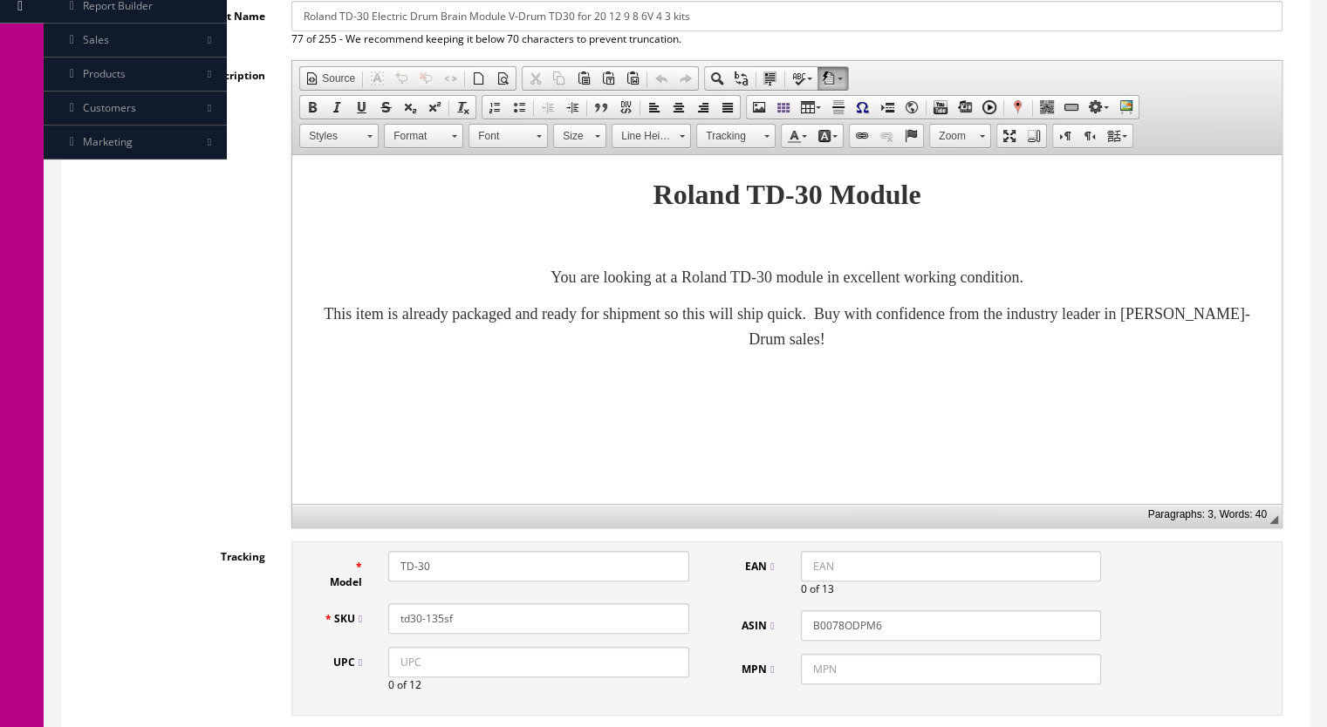
scroll to position [87, 0]
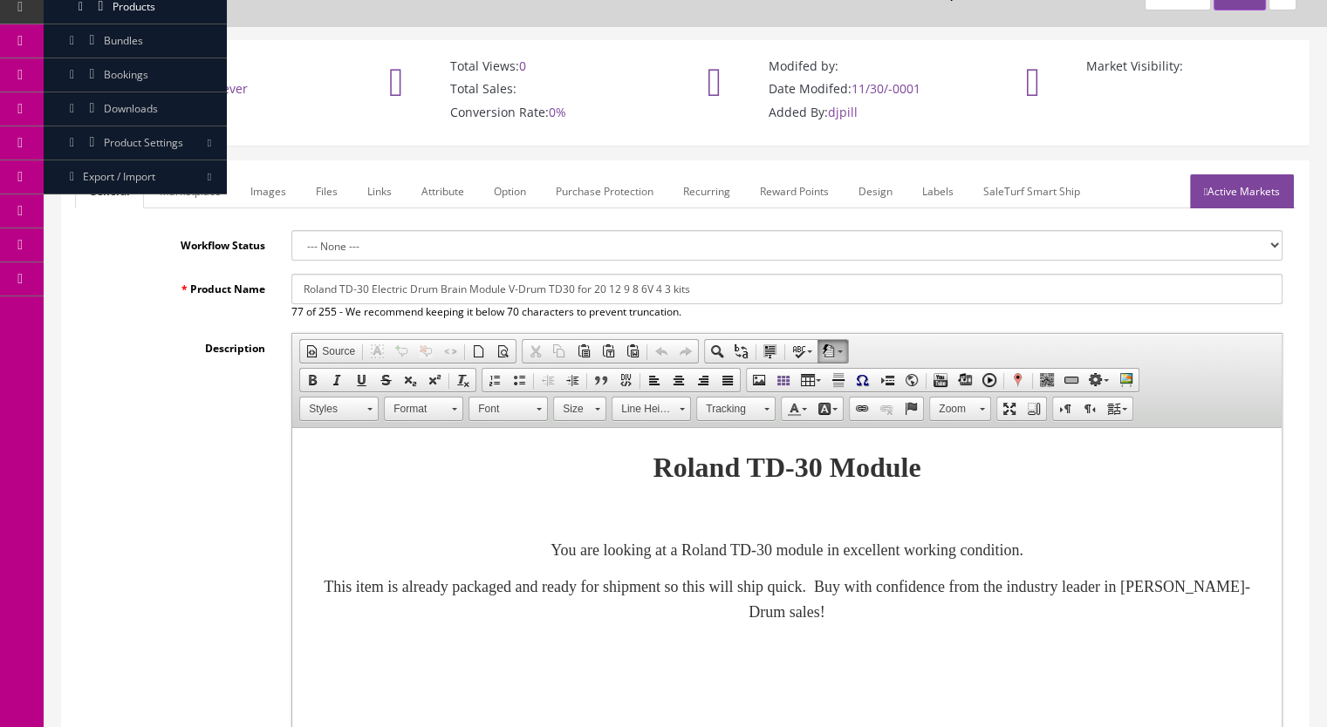
click at [1241, 194] on link "Active Markets" at bounding box center [1242, 191] width 104 height 34
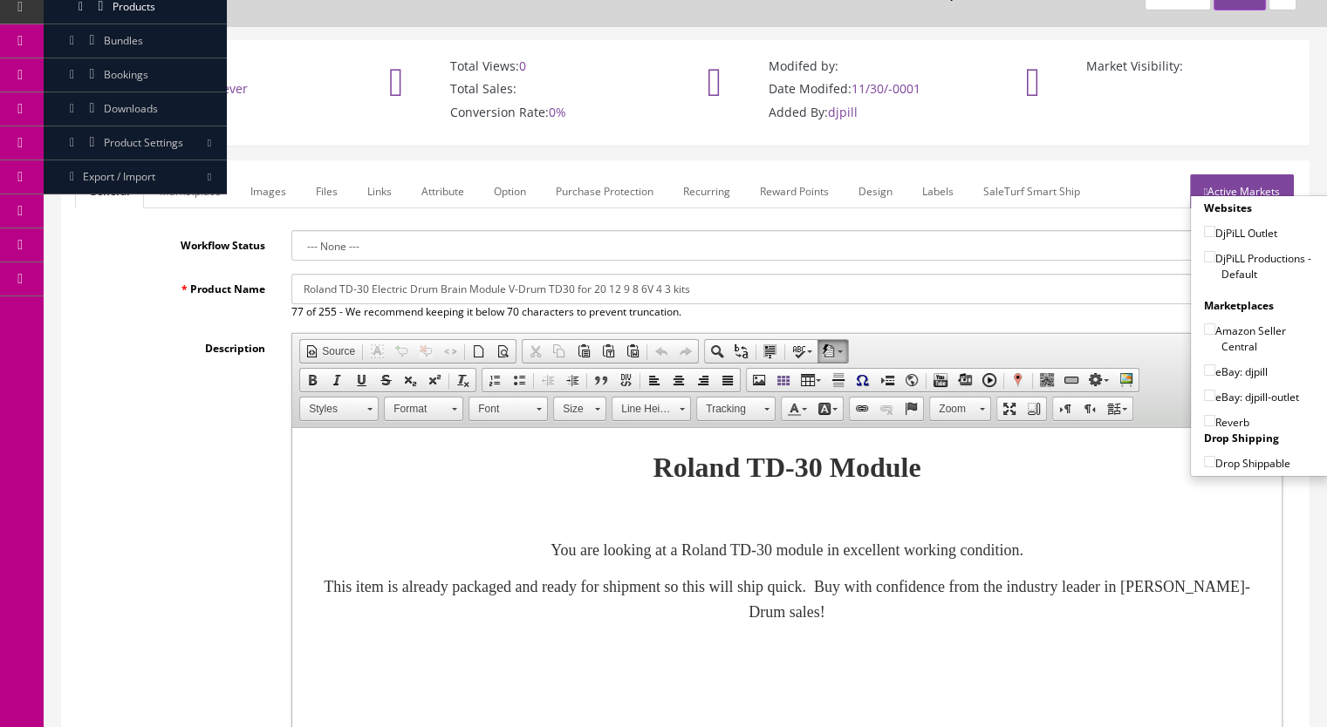
click at [1205, 252] on input"] "DjPiLL Productions - Default" at bounding box center [1209, 256] width 11 height 11
checkbox input"] "true"
click at [1204, 330] on input"] "Amazon Seller Central" at bounding box center [1209, 329] width 11 height 11
checkbox input"] "true"
click at [1204, 371] on input"] "eBay: djpill" at bounding box center [1209, 370] width 11 height 11
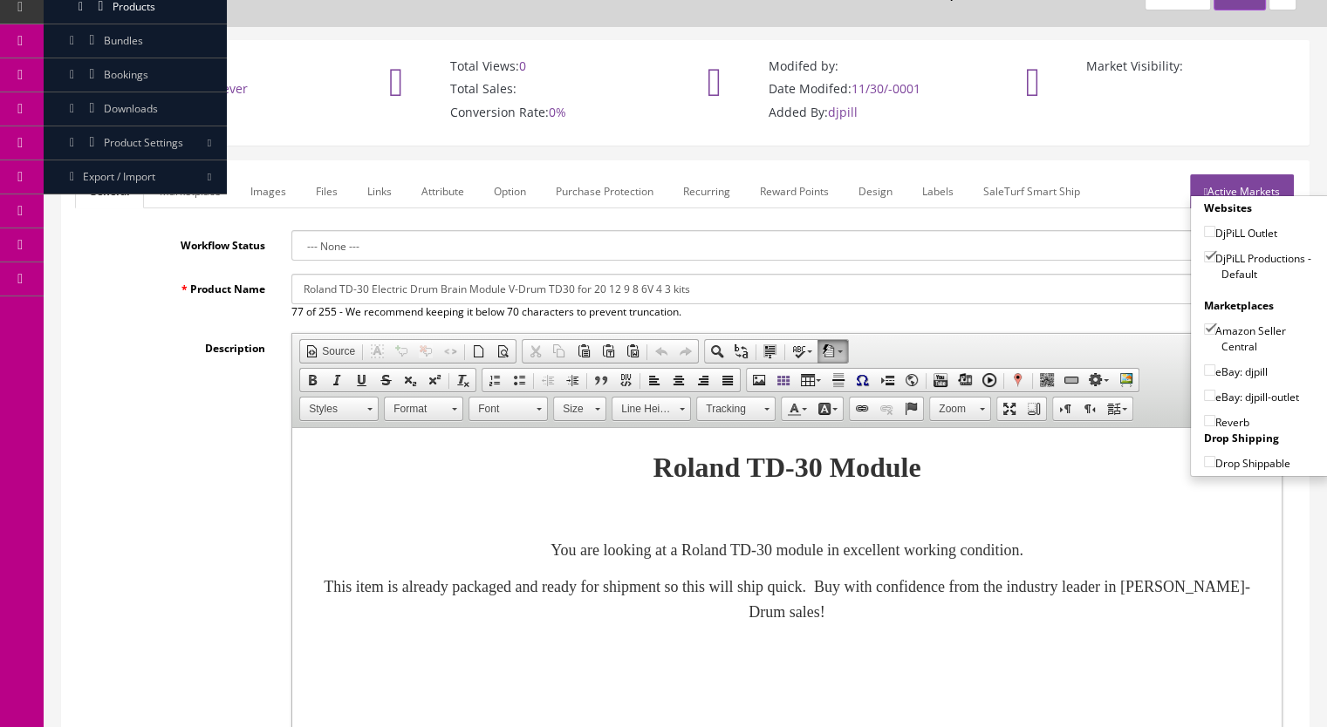
checkbox input"] "true"
click at [1206, 422] on input"] "Reverb" at bounding box center [1209, 420] width 11 height 11
checkbox input"] "true"
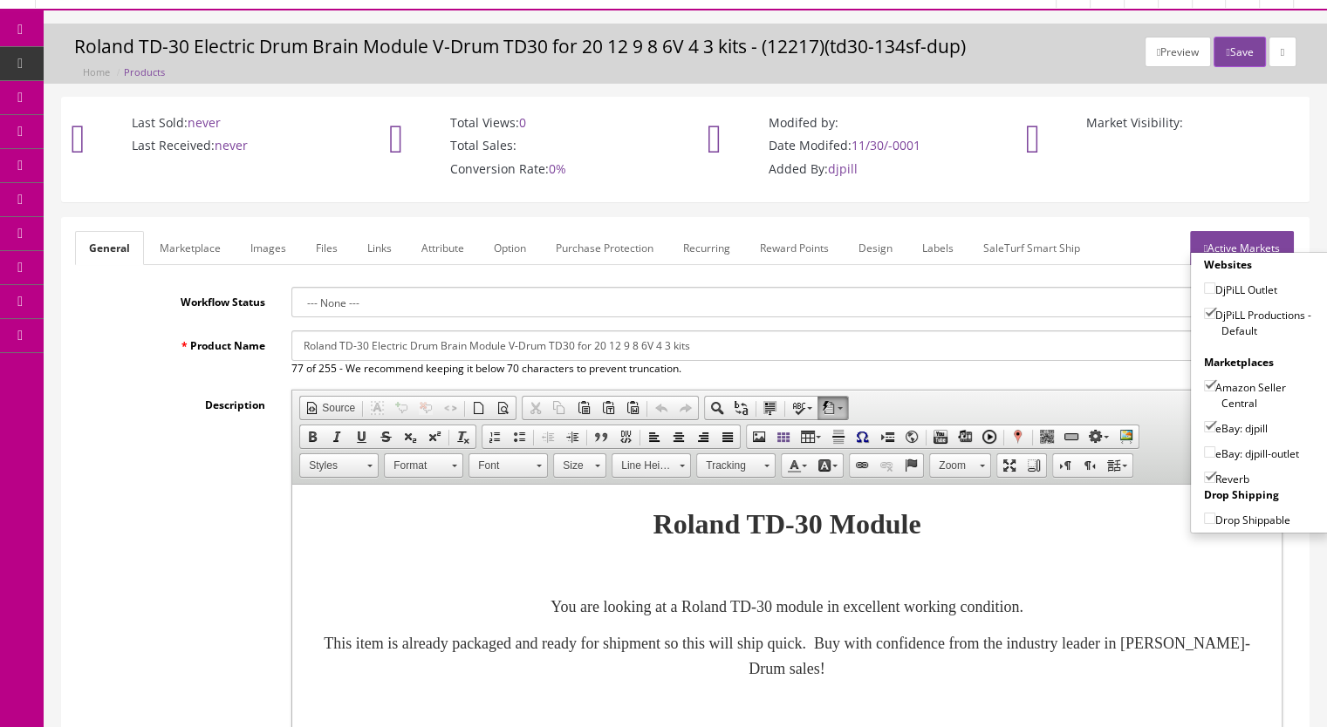
scroll to position [0, 0]
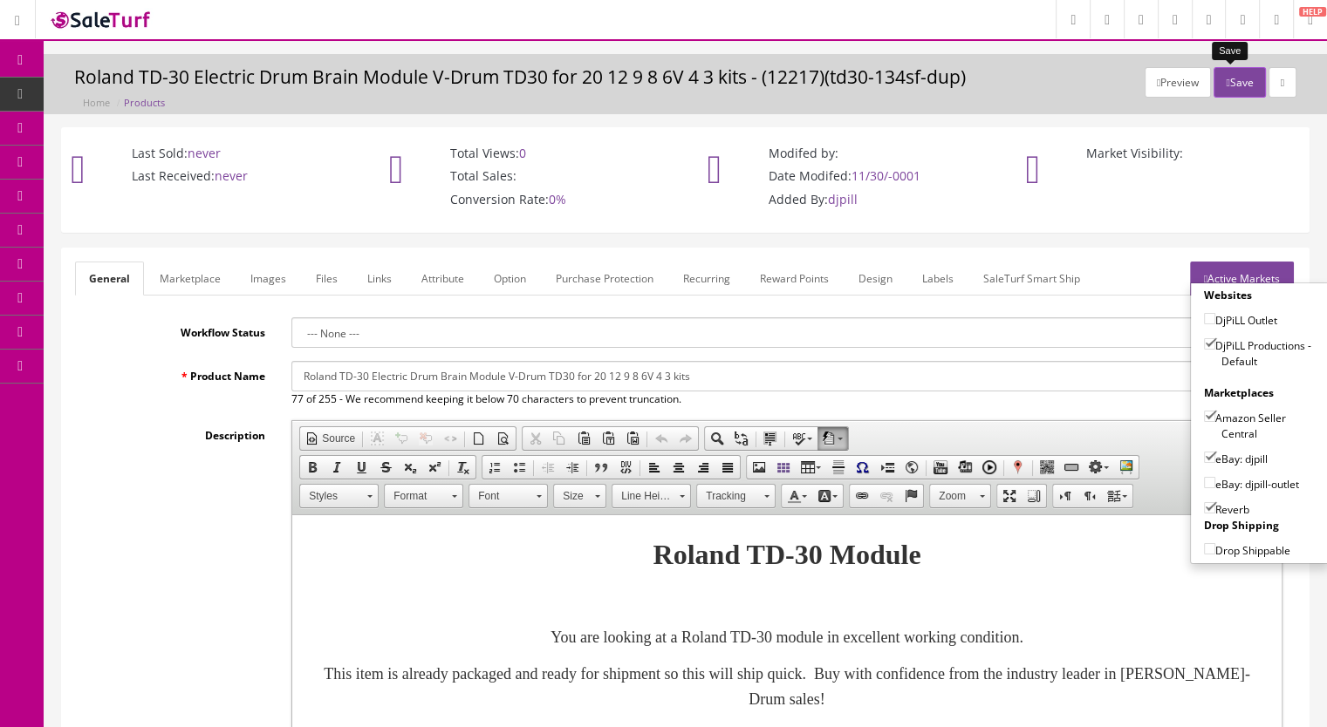
click at [1221, 92] on button "Save" at bounding box center [1238, 82] width 51 height 31
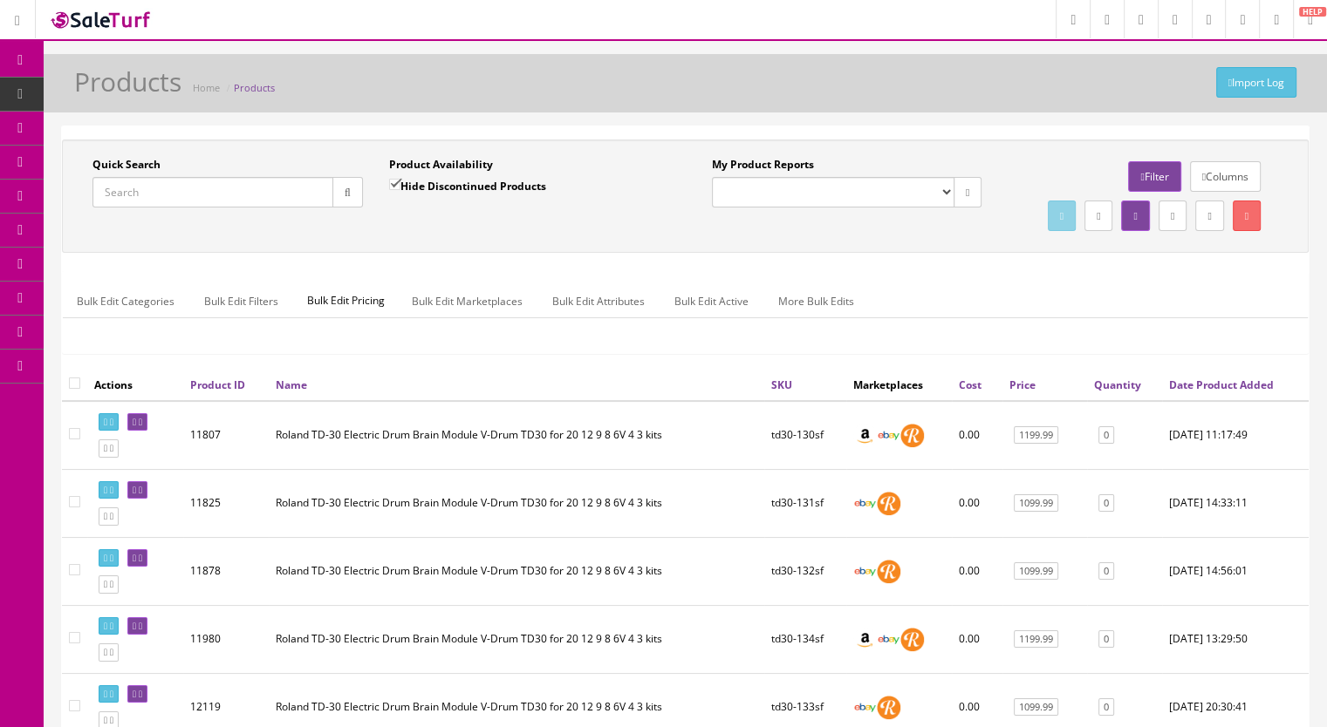
click at [162, 192] on input "Quick Search" at bounding box center [212, 192] width 241 height 31
click at [345, 192] on icon "button" at bounding box center [348, 193] width 6 height 10
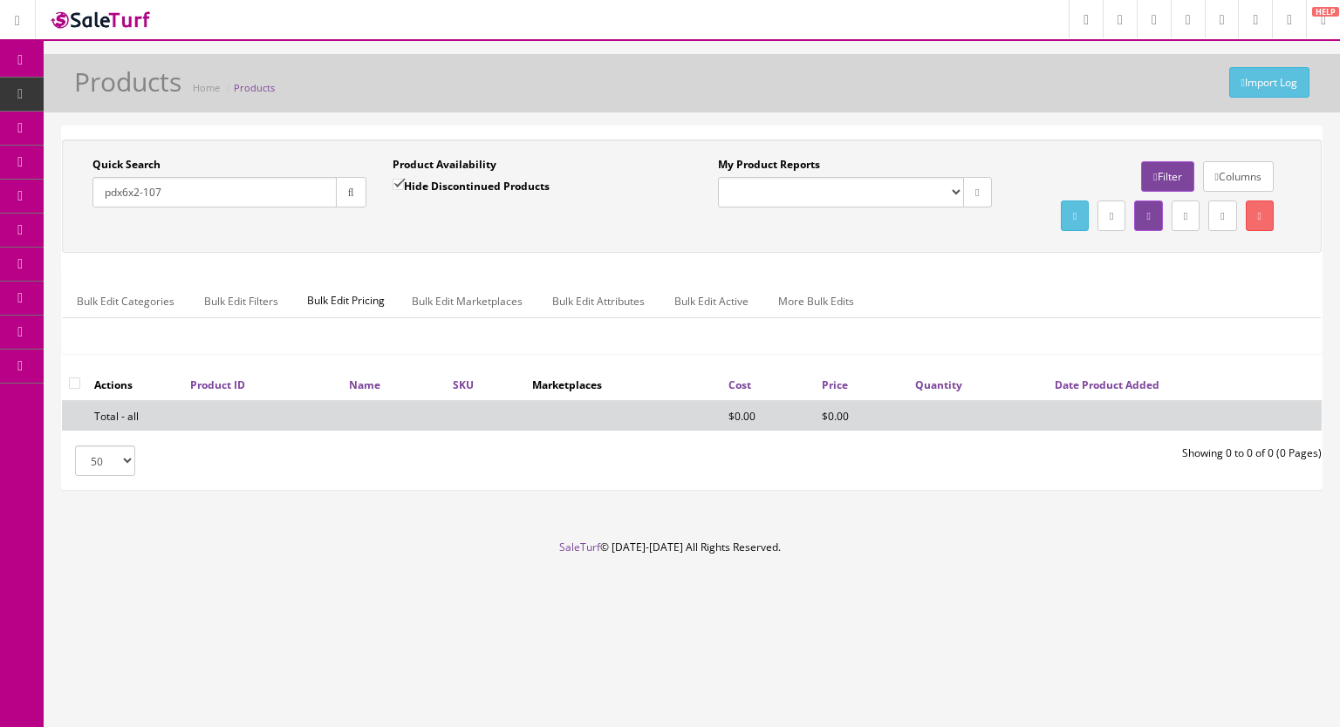
drag, startPoint x: 201, startPoint y: 191, endPoint x: 51, endPoint y: 195, distance: 150.9
click at [51, 195] on div "Quick Search pdx6x2-107 Date From Product Availability Hide Discontinued Produc…" at bounding box center [692, 315] width 1296 height 379
paste input "PD108x2-16g"
type input "PD108x2-"
click at [398, 181] on input "Hide Discontinued Products" at bounding box center [397, 184] width 11 height 11
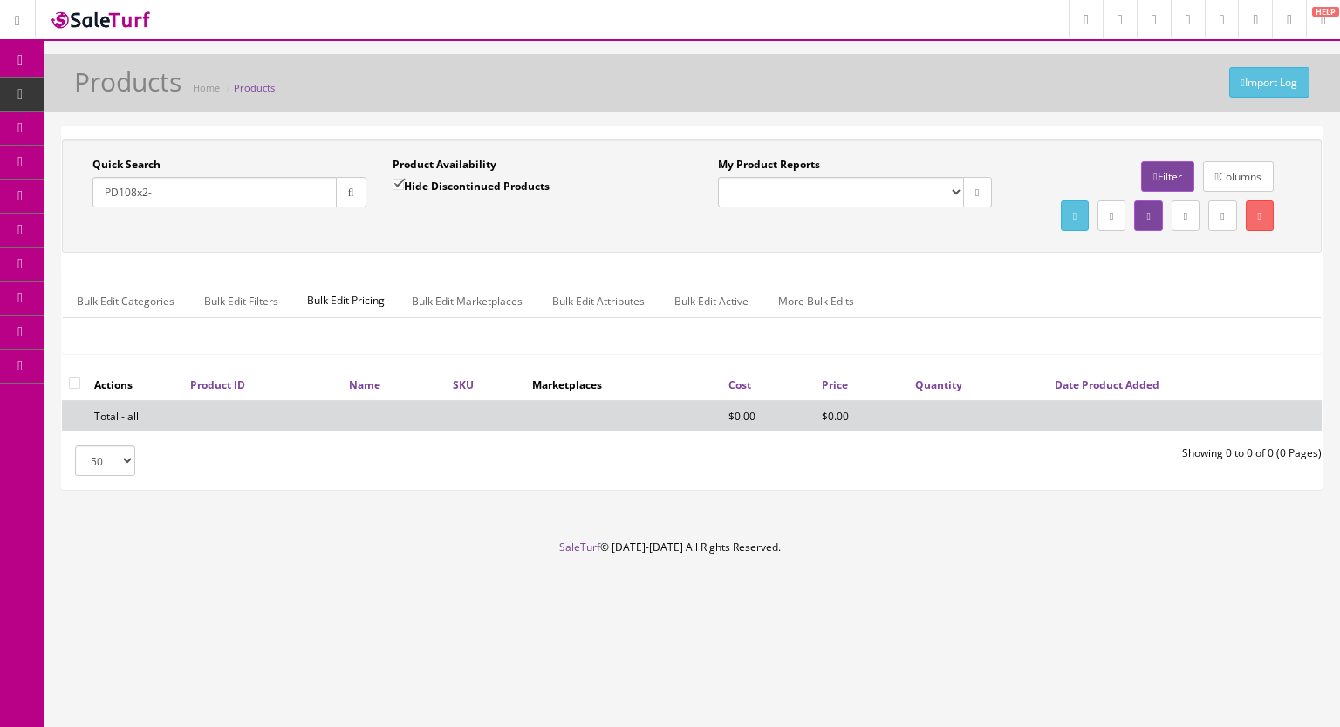
checkbox input "false"
click at [353, 189] on button "button" at bounding box center [351, 192] width 31 height 31
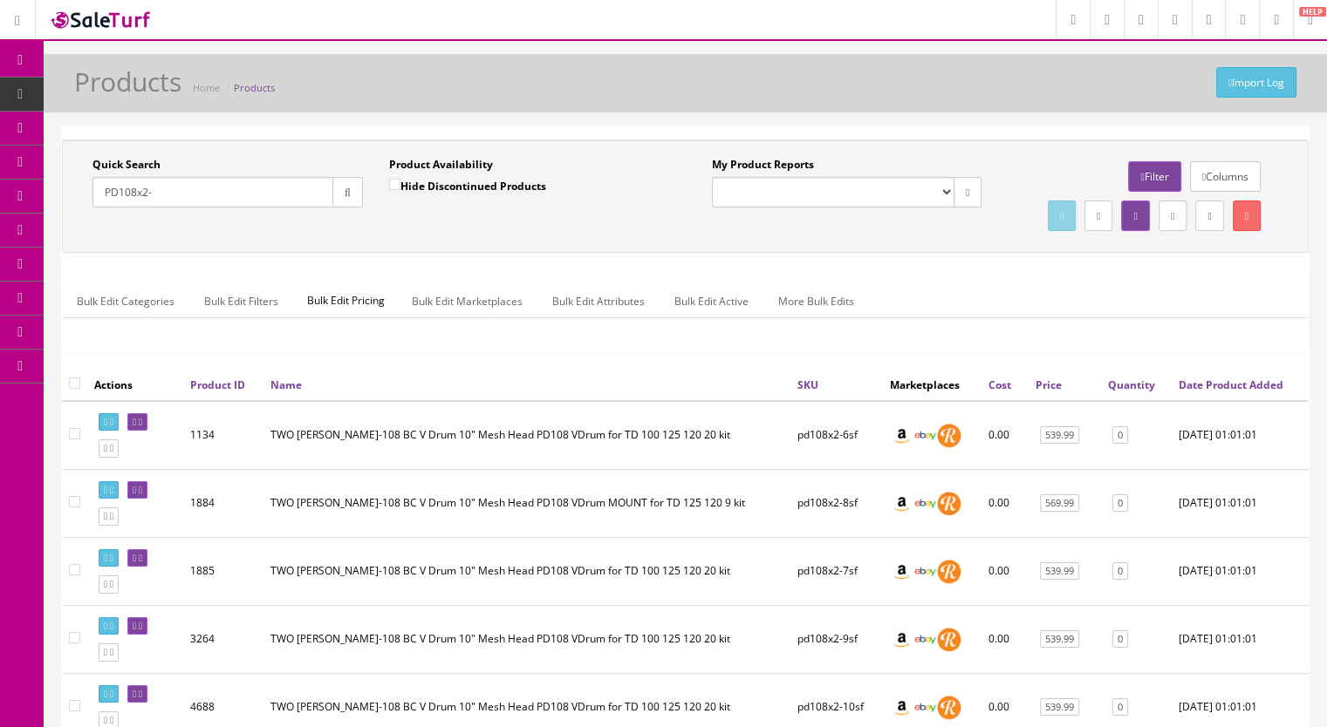
drag, startPoint x: 171, startPoint y: 195, endPoint x: 133, endPoint y: 195, distance: 37.5
click at [133, 195] on input "PD108x2-" at bounding box center [212, 192] width 241 height 31
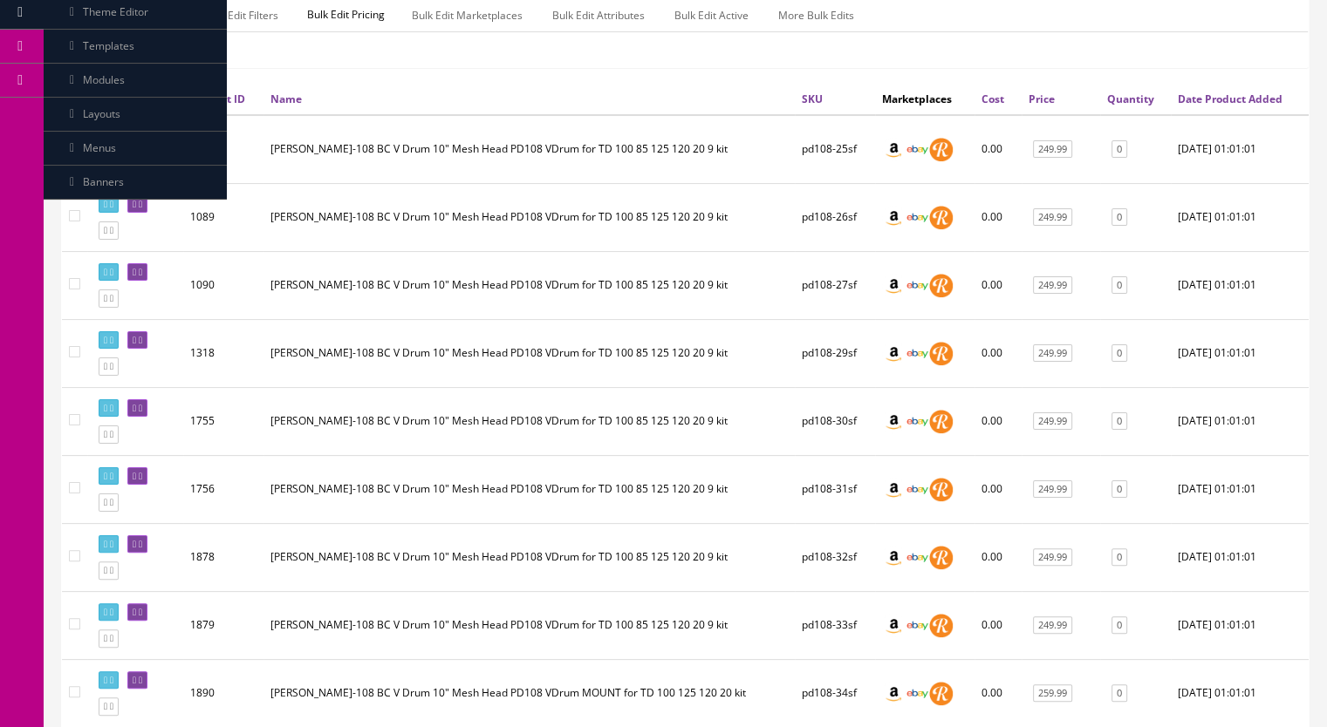
scroll to position [87, 0]
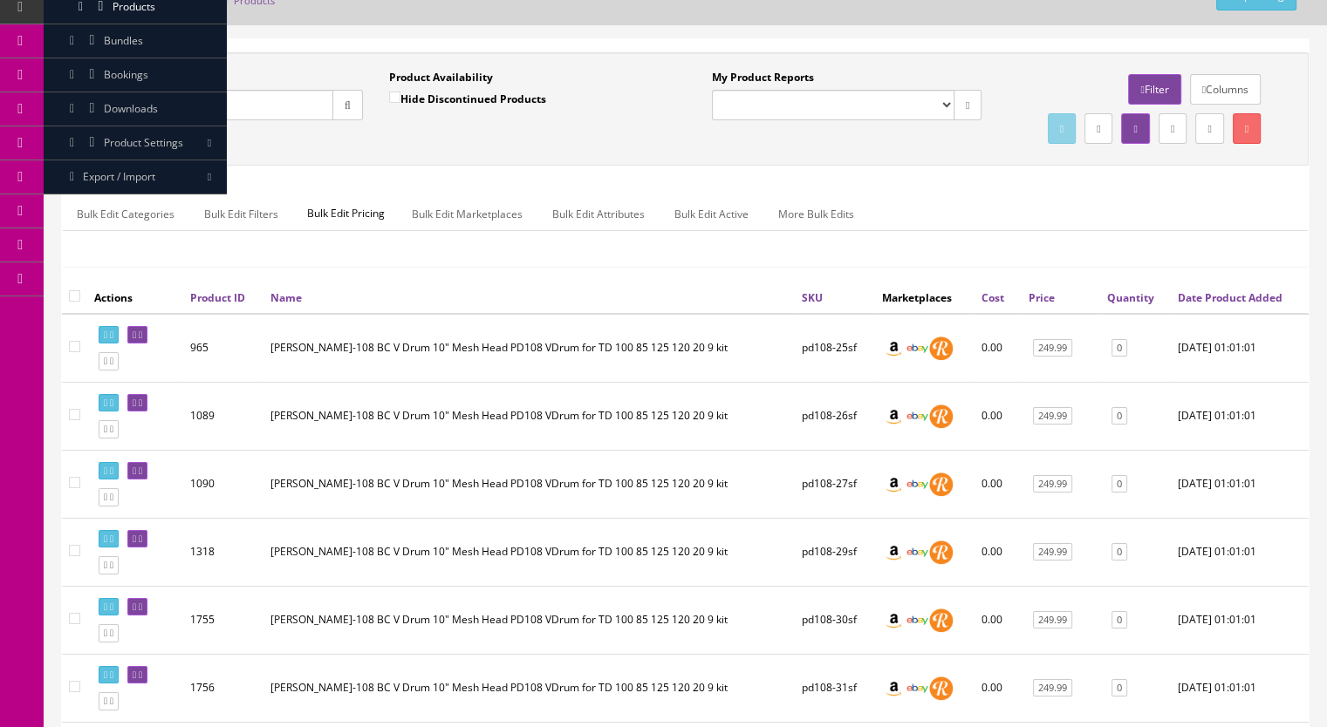
type input "PD108-"
click at [396, 96] on input "Hide Discontinued Products" at bounding box center [394, 97] width 11 height 11
checkbox input "true"
click at [338, 104] on button "button" at bounding box center [347, 105] width 31 height 31
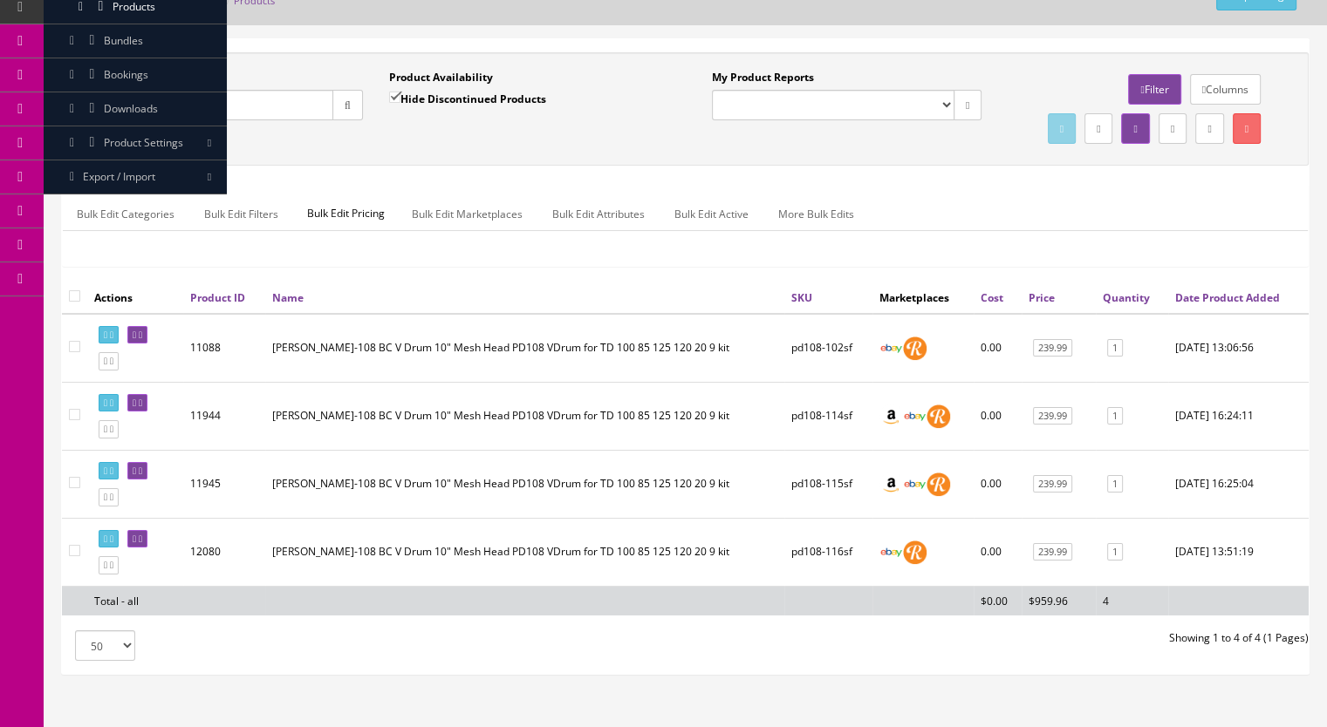
click at [190, 106] on input "PD108-" at bounding box center [212, 105] width 241 height 31
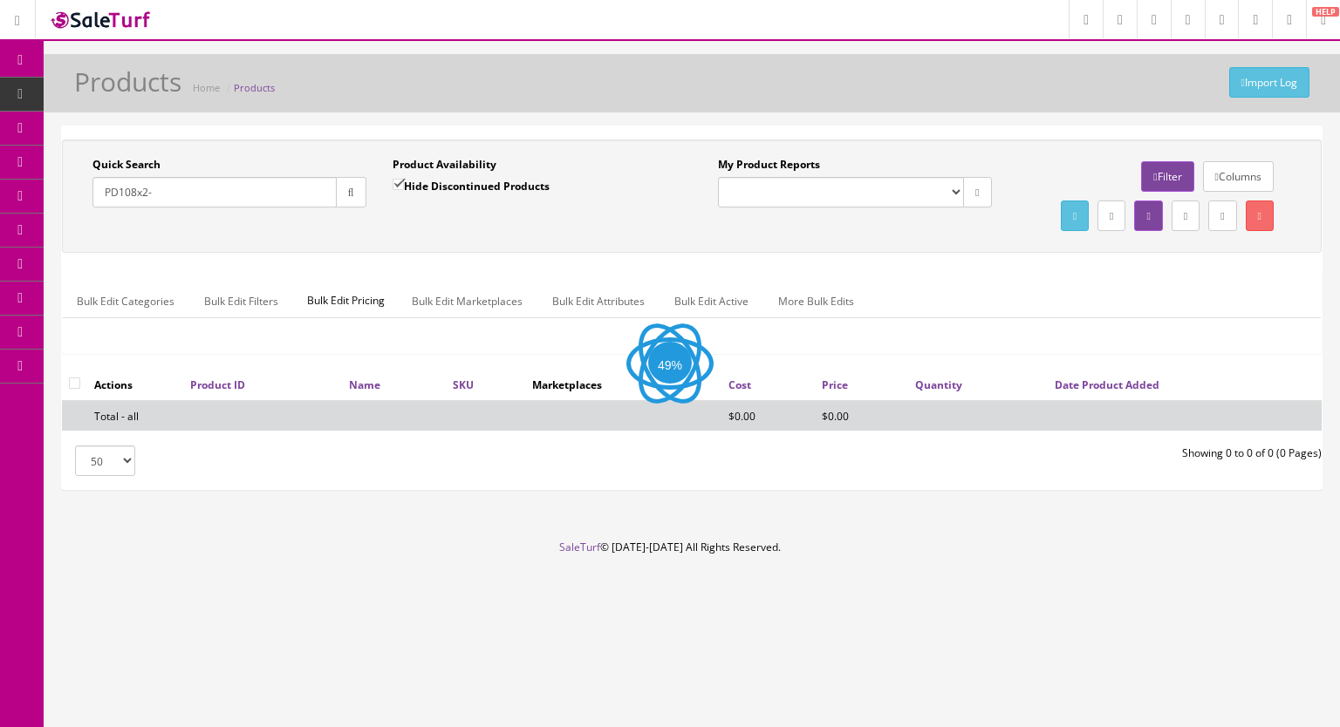
type input "PD108x2-"
drag, startPoint x: 399, startPoint y: 186, endPoint x: 359, endPoint y: 193, distance: 39.9
click at [399, 185] on input "Hide Discontinued Products" at bounding box center [397, 184] width 11 height 11
checkbox input "false"
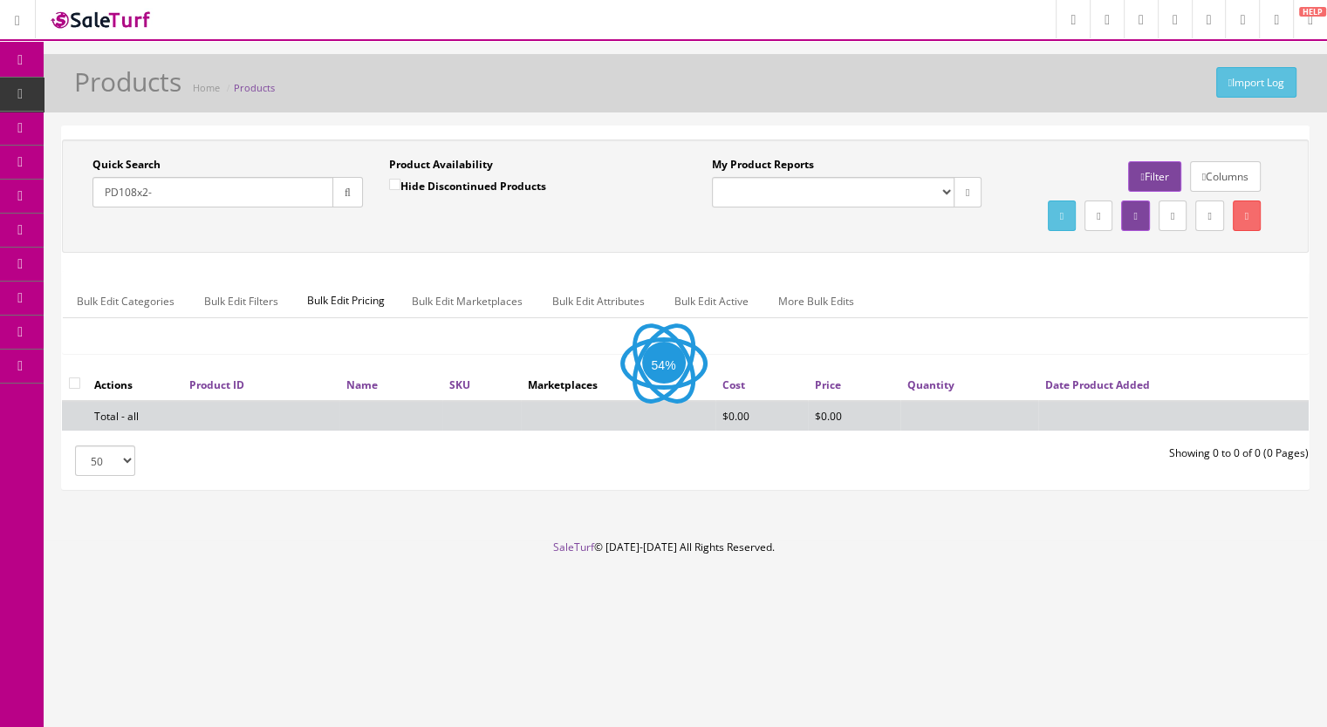
click at [356, 194] on button "button" at bounding box center [347, 192] width 31 height 31
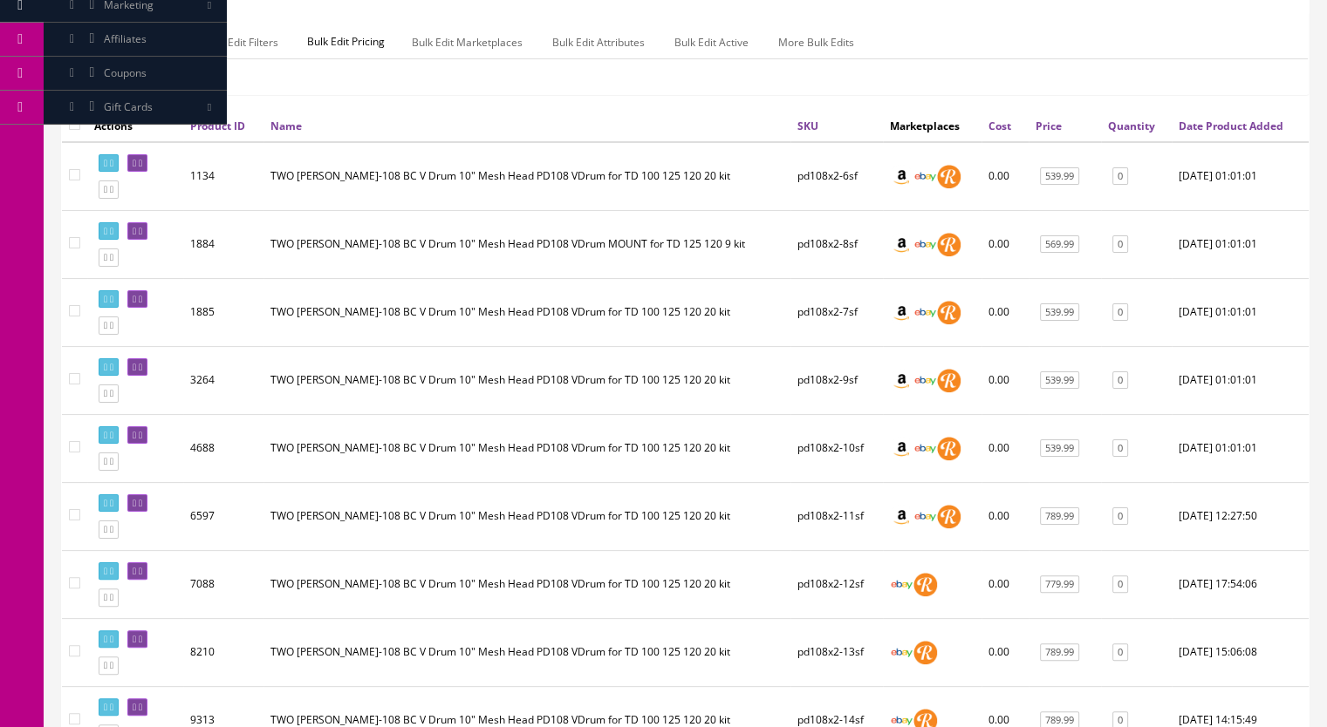
scroll to position [611, 0]
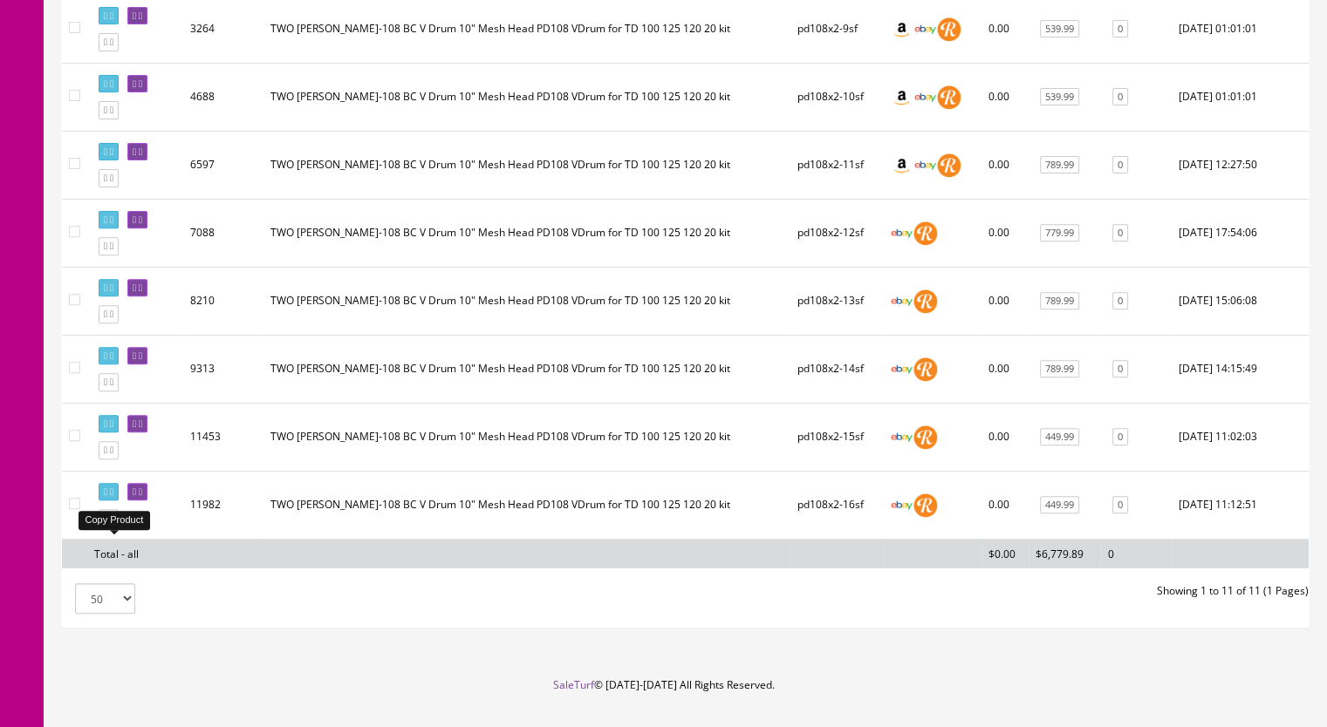
click at [115, 528] on link at bounding box center [109, 518] width 20 height 18
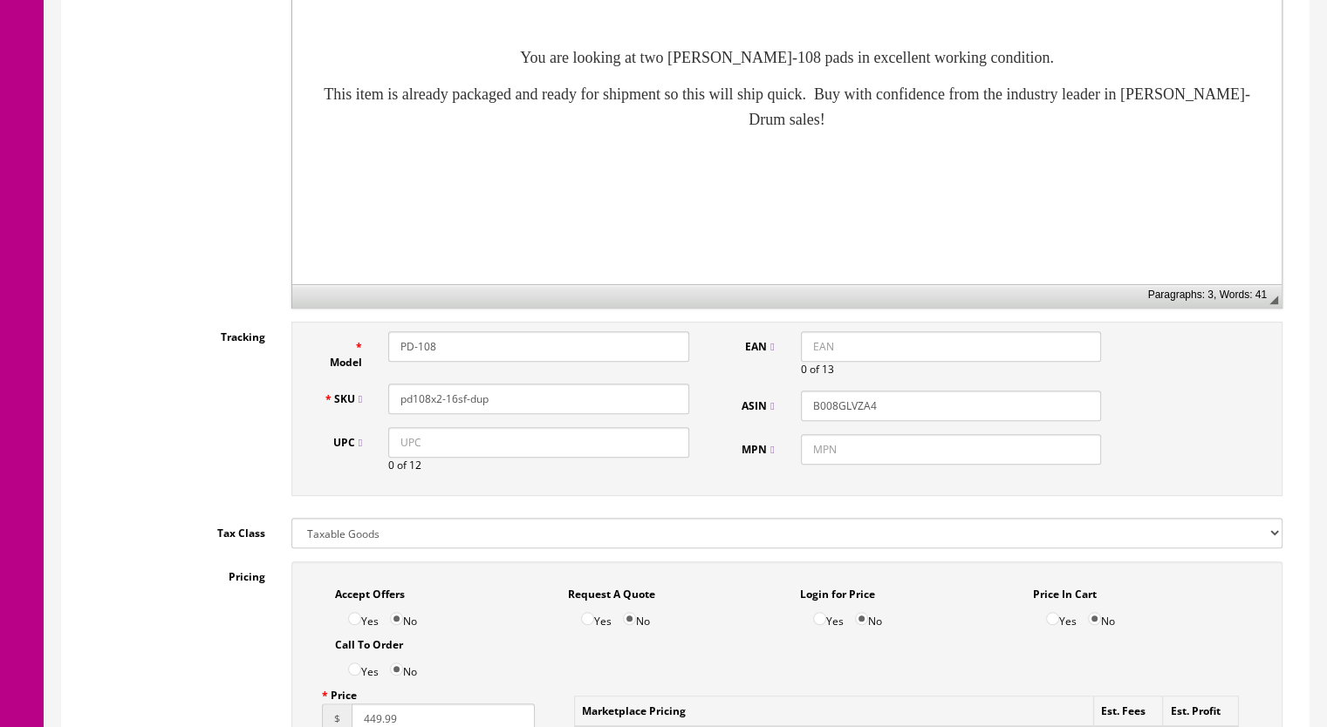
scroll to position [611, 0]
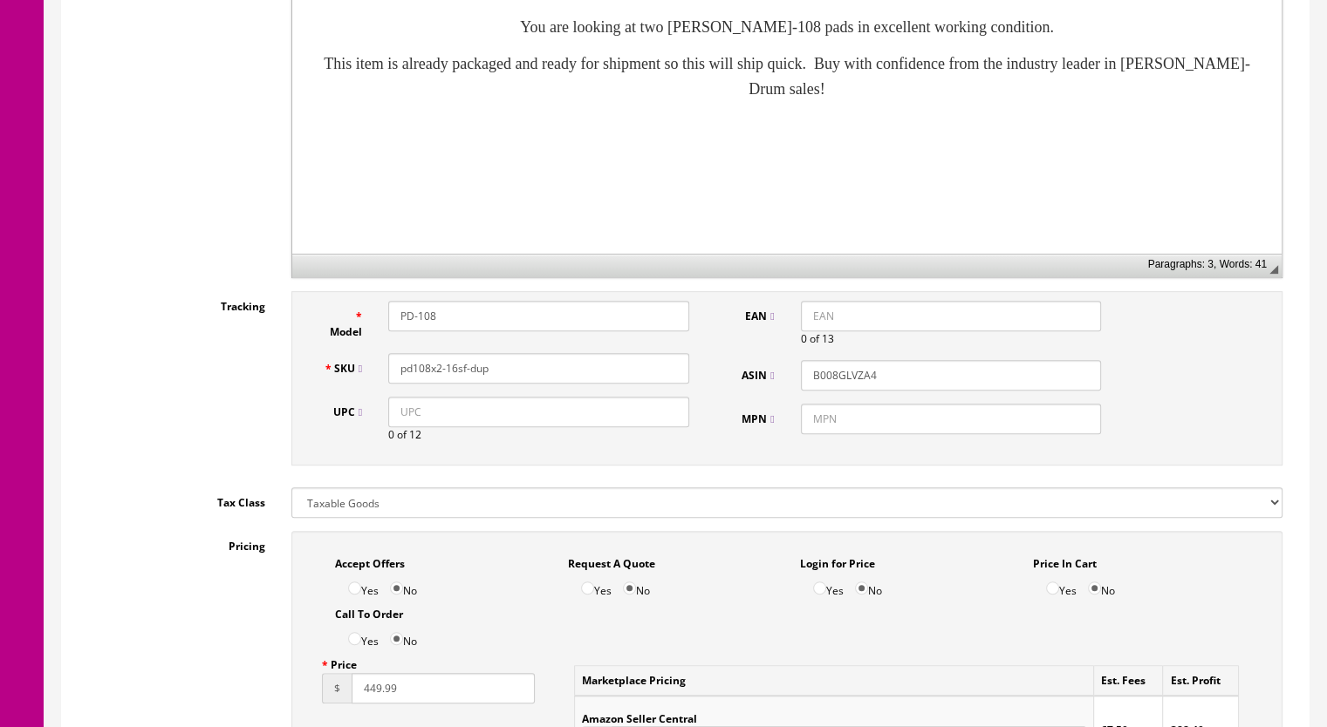
drag, startPoint x: 513, startPoint y: 372, endPoint x: 453, endPoint y: 372, distance: 60.2
click at [453, 372] on input "pd108x2-16sf-dup" at bounding box center [538, 368] width 301 height 31
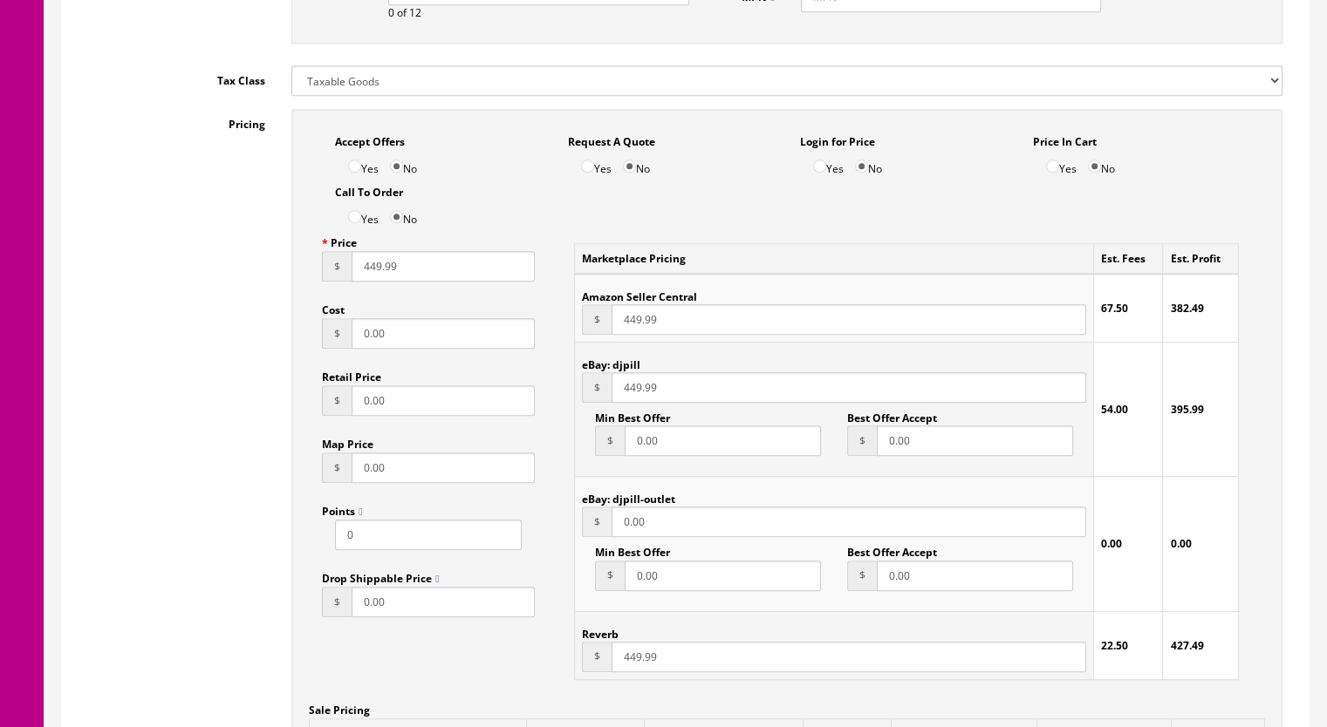
scroll to position [1047, 0]
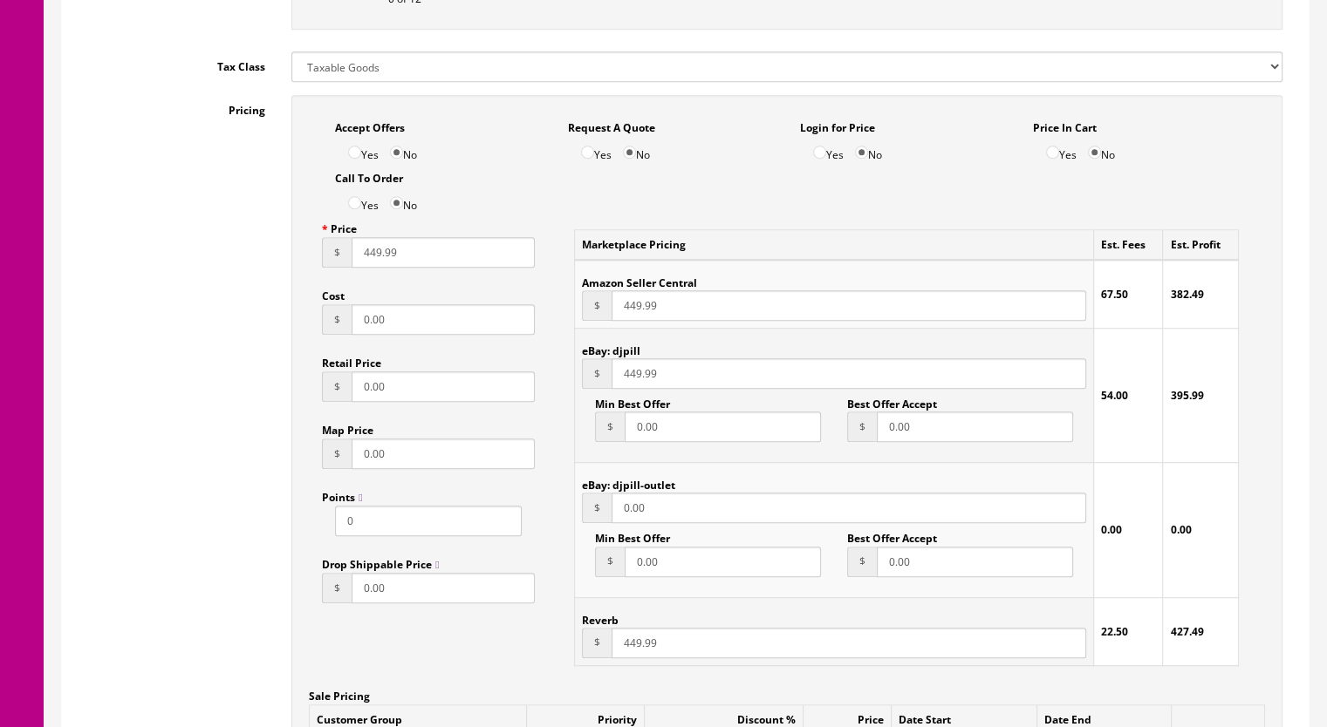
type input "pd108x2-17sf"
click at [372, 256] on input "449.99" at bounding box center [442, 252] width 183 height 31
type input "469.99"
click at [627, 649] on input "449.99" at bounding box center [848, 643] width 474 height 31
type input "469.99"
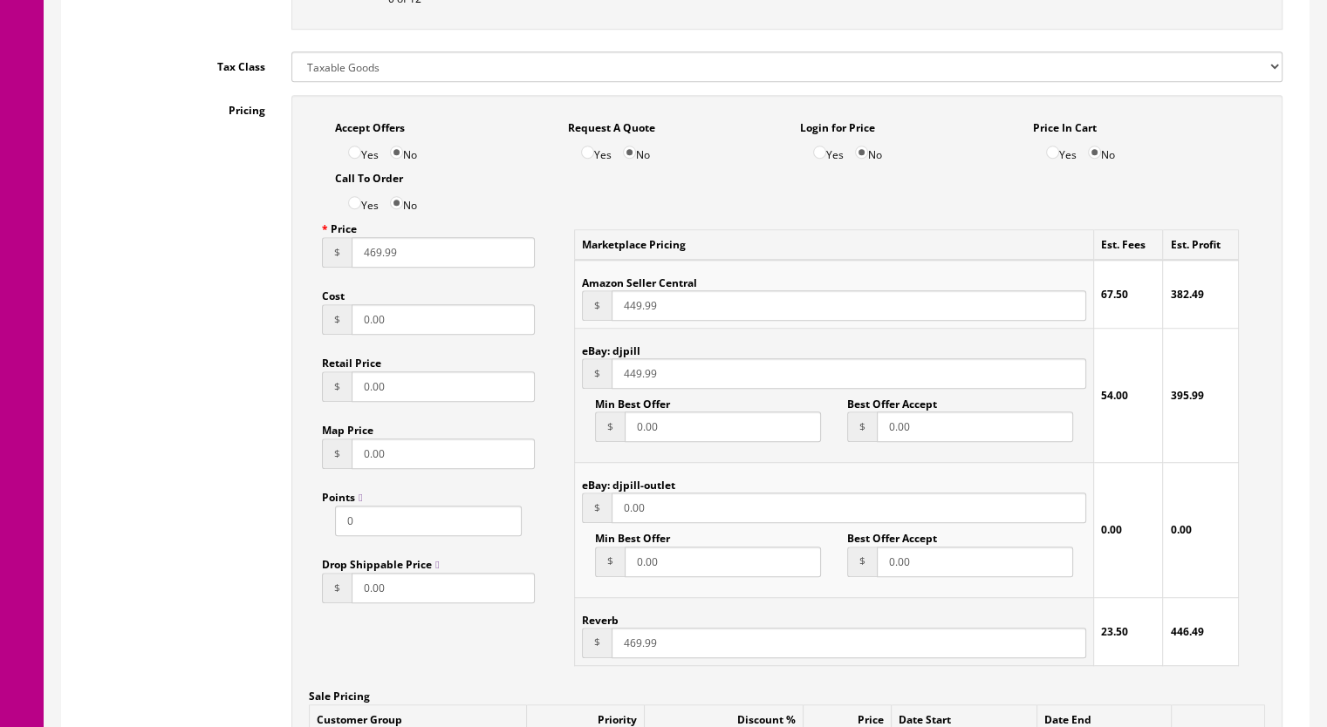
click at [628, 381] on input "449.99" at bounding box center [848, 373] width 474 height 31
type input "469.99"
click at [627, 311] on input "449.99" at bounding box center [848, 305] width 474 height 31
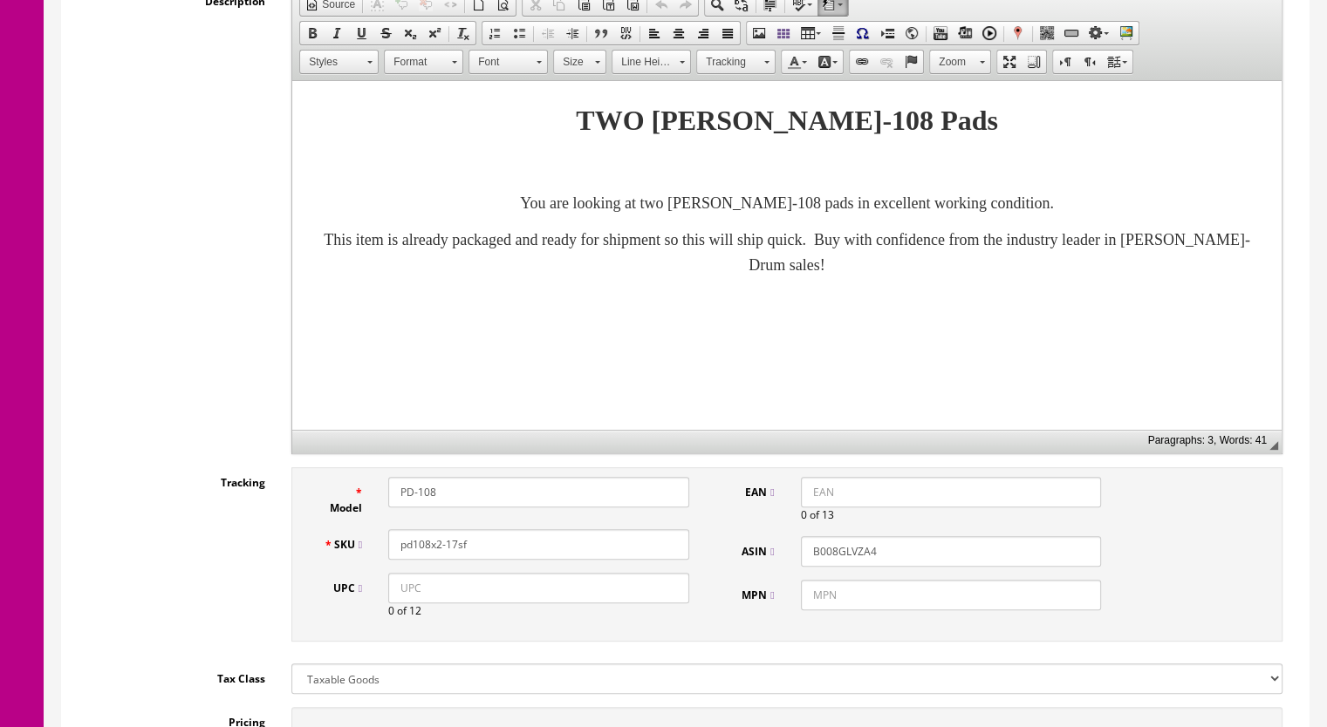
scroll to position [262, 0]
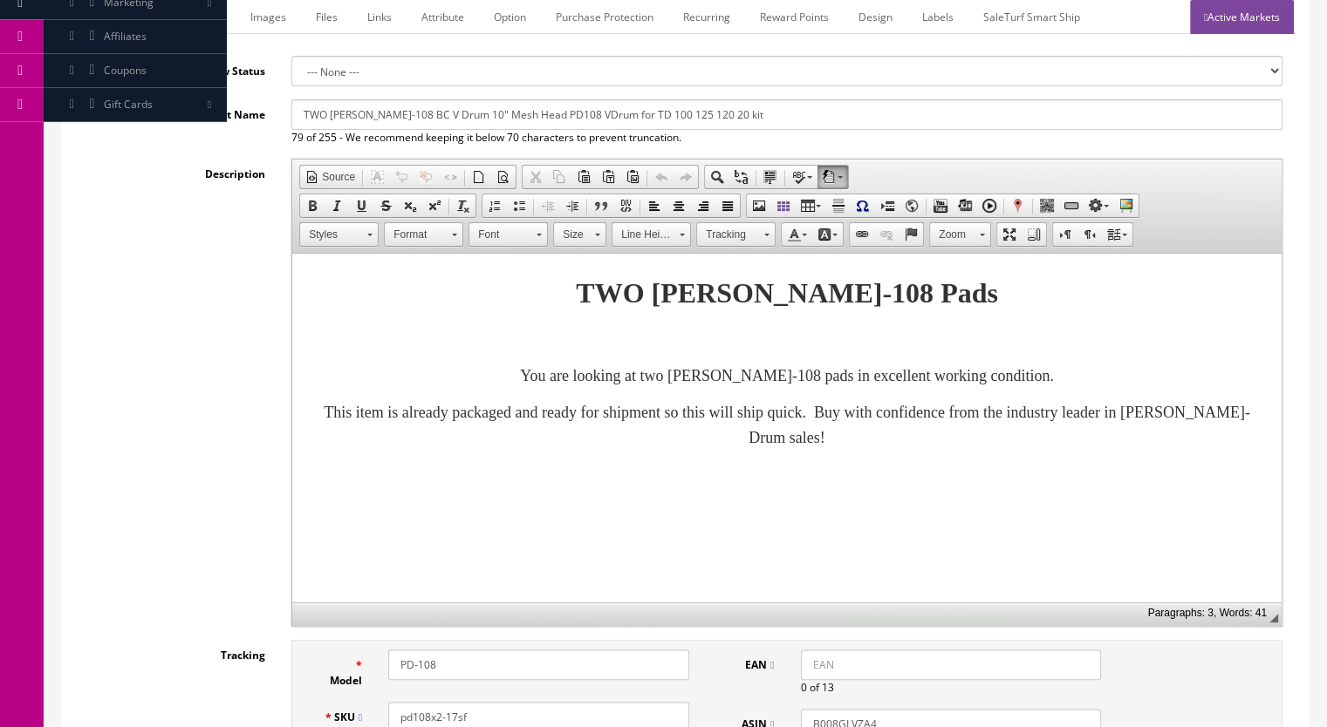
type input "489.99"
click at [182, 17] on link "Marketplace" at bounding box center [190, 17] width 89 height 34
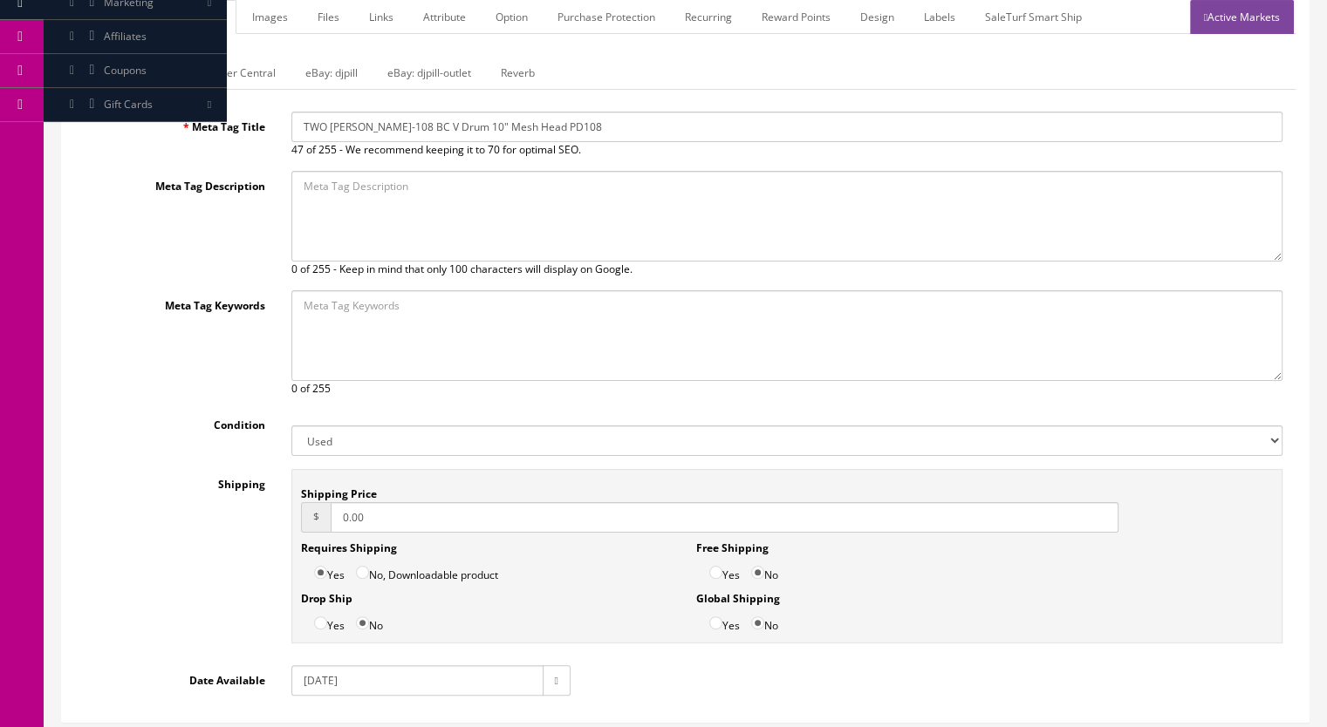
click at [523, 71] on link "Reverb" at bounding box center [518, 73] width 62 height 34
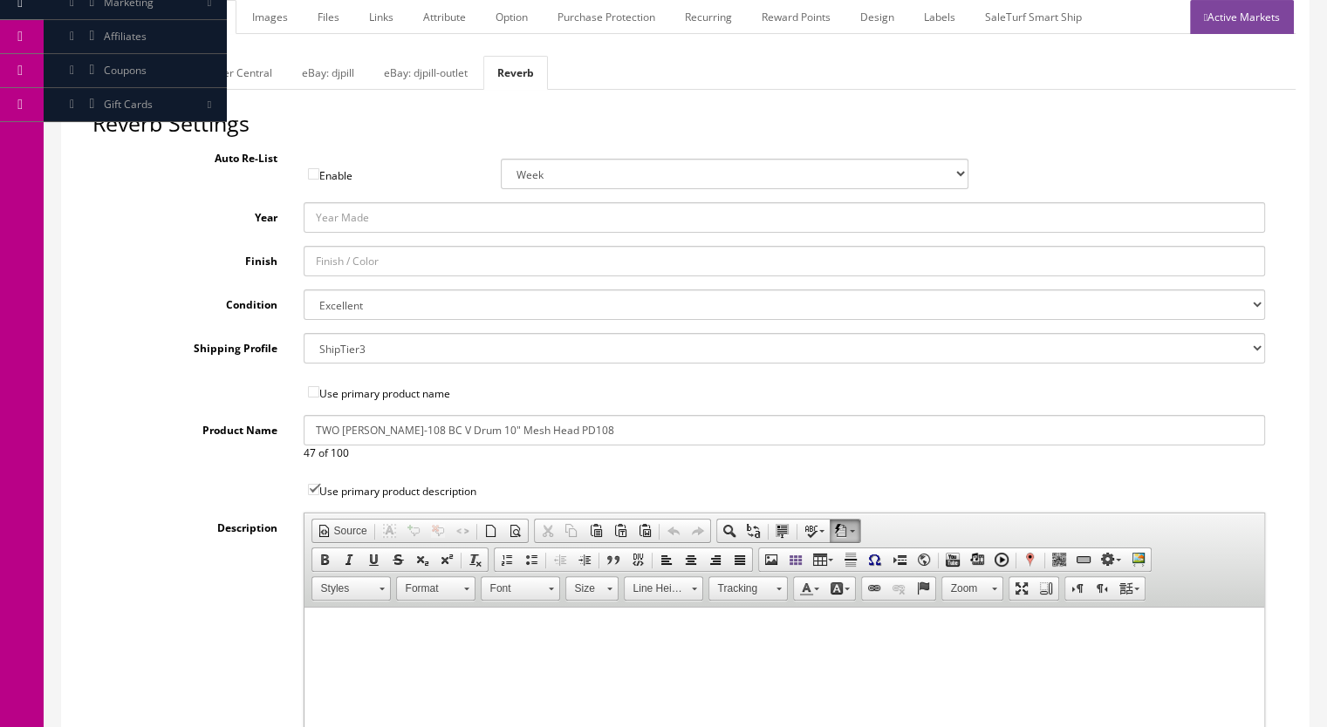
click at [282, 24] on link "Images" at bounding box center [270, 17] width 64 height 34
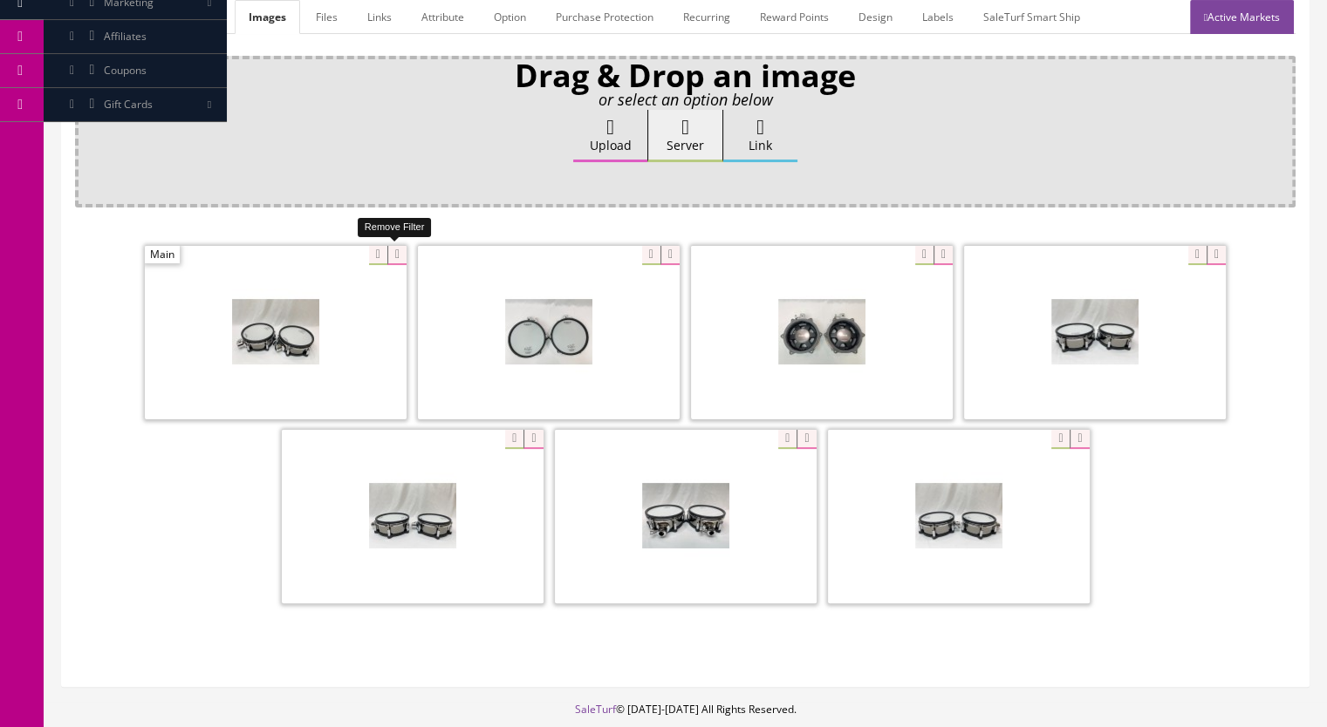
click at [400, 253] on icon at bounding box center [396, 255] width 19 height 19
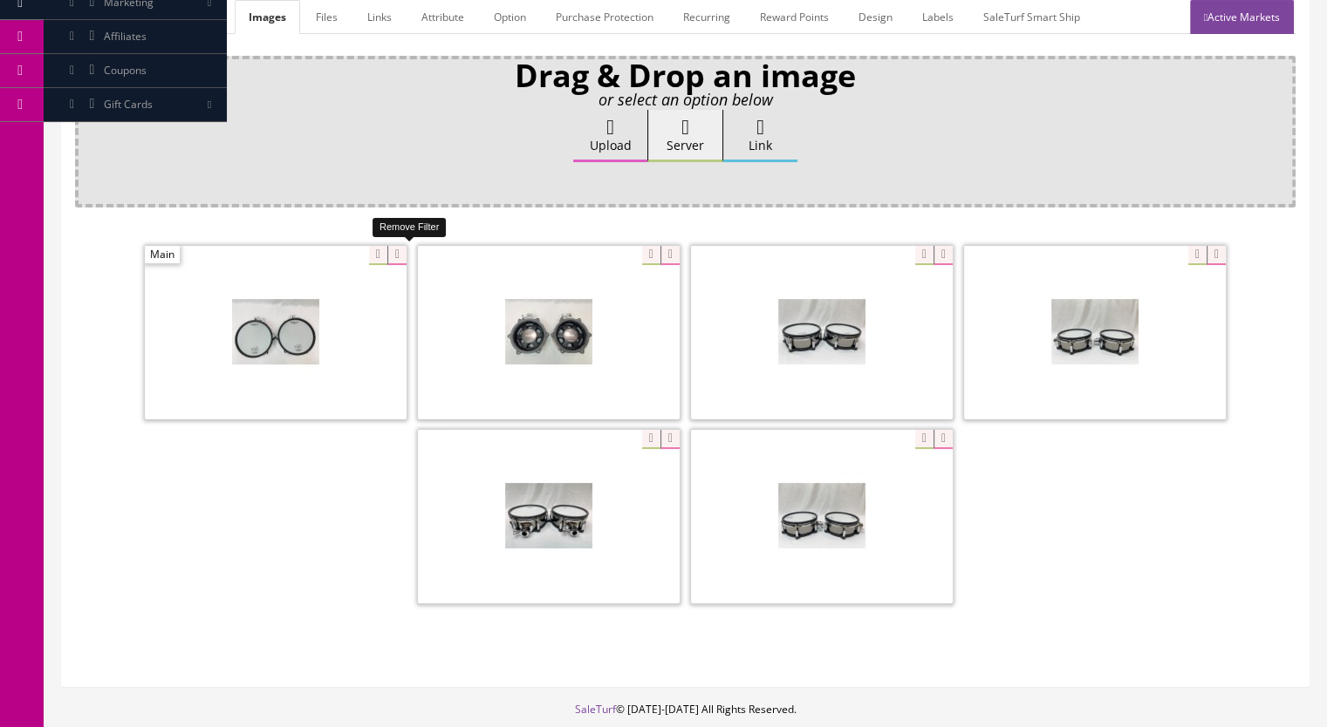
click at [402, 253] on icon at bounding box center [396, 255] width 19 height 19
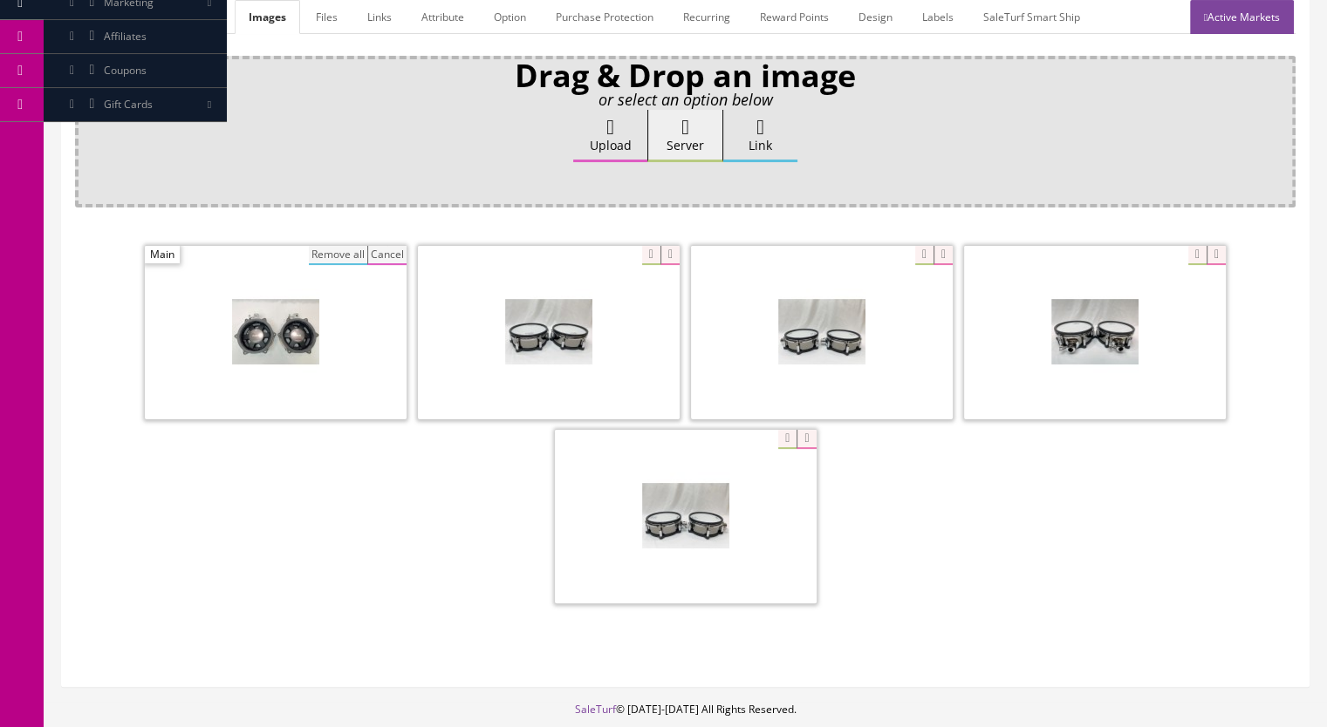
drag, startPoint x: 345, startPoint y: 256, endPoint x: 369, endPoint y: 262, distance: 25.0
click at [345, 256] on button "Remove all" at bounding box center [338, 255] width 58 height 19
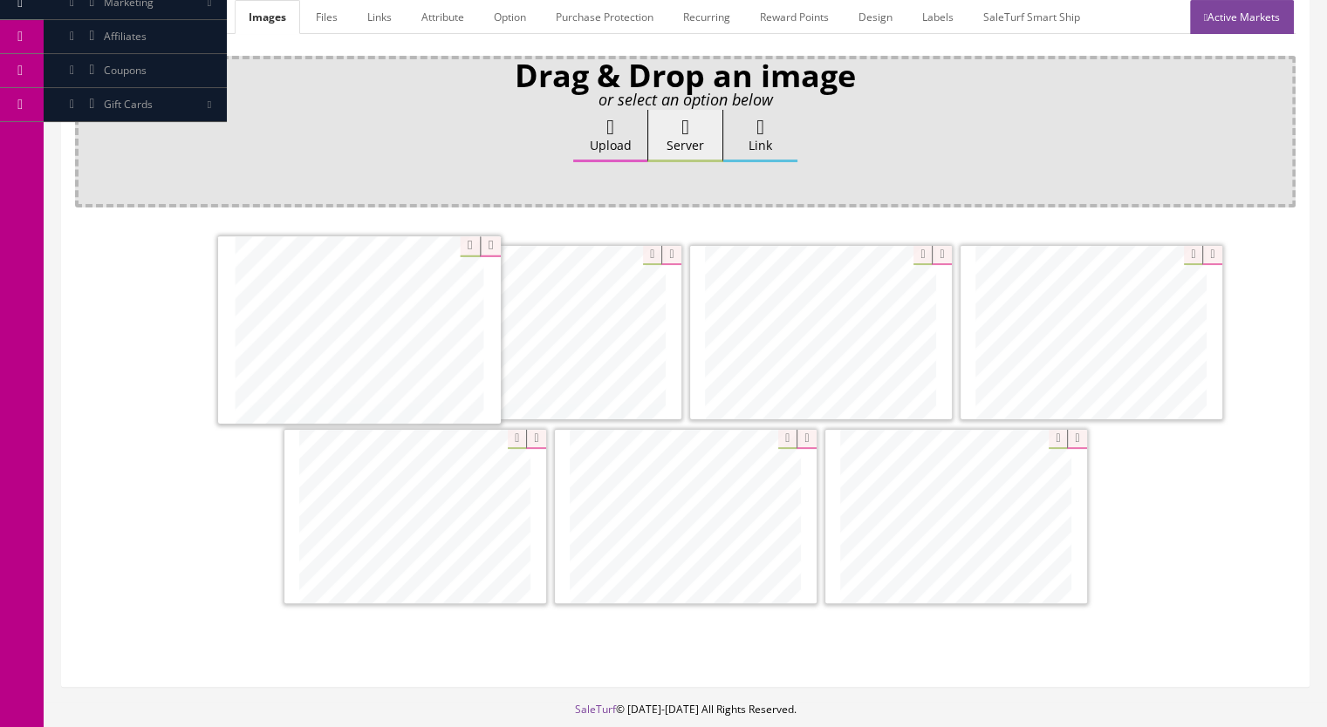
drag, startPoint x: 587, startPoint y: 367, endPoint x: 396, endPoint y: 366, distance: 191.0
click at [1232, 15] on link "Active Markets" at bounding box center [1242, 17] width 104 height 34
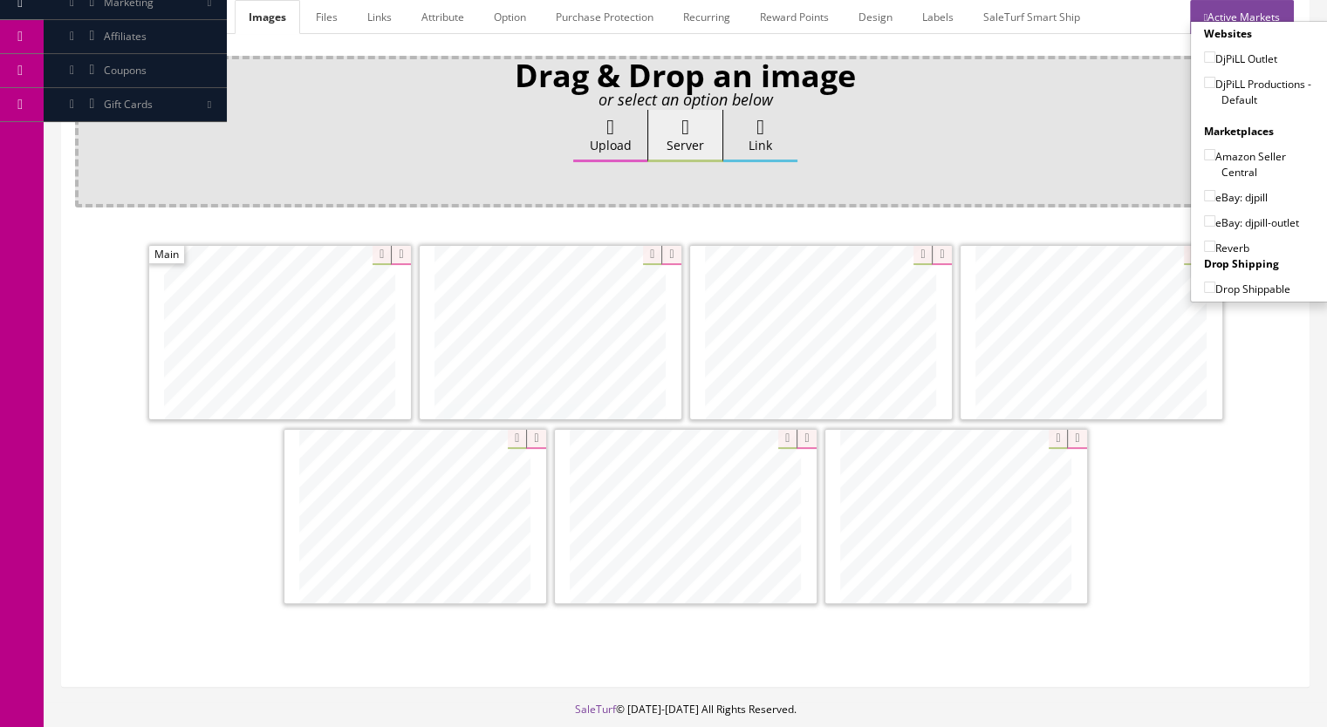
click at [1204, 84] on input"] "DjPiLL Productions - Default" at bounding box center [1209, 82] width 11 height 11
checkbox input"] "true"
click at [1204, 195] on input"] "eBay: djpill" at bounding box center [1209, 195] width 11 height 11
checkbox input"] "true"
click at [1204, 242] on input"] "Reverb" at bounding box center [1209, 246] width 11 height 11
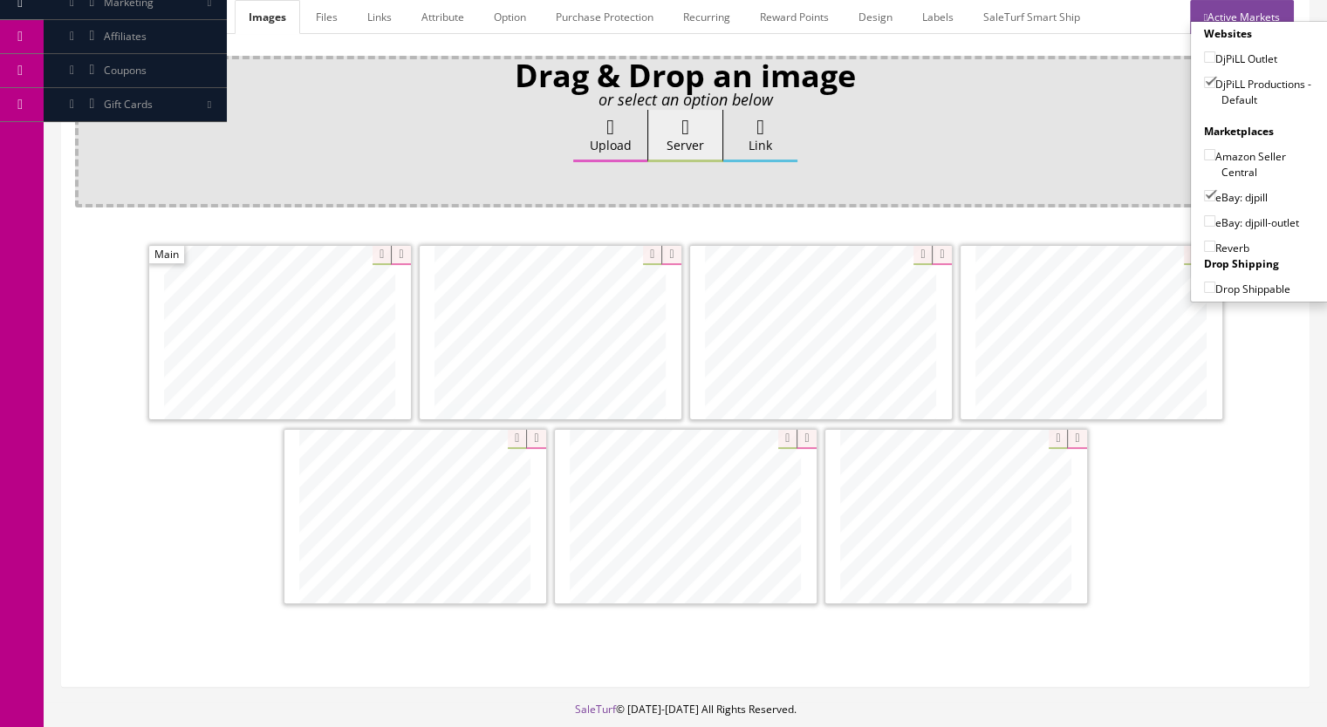
checkbox input"] "true"
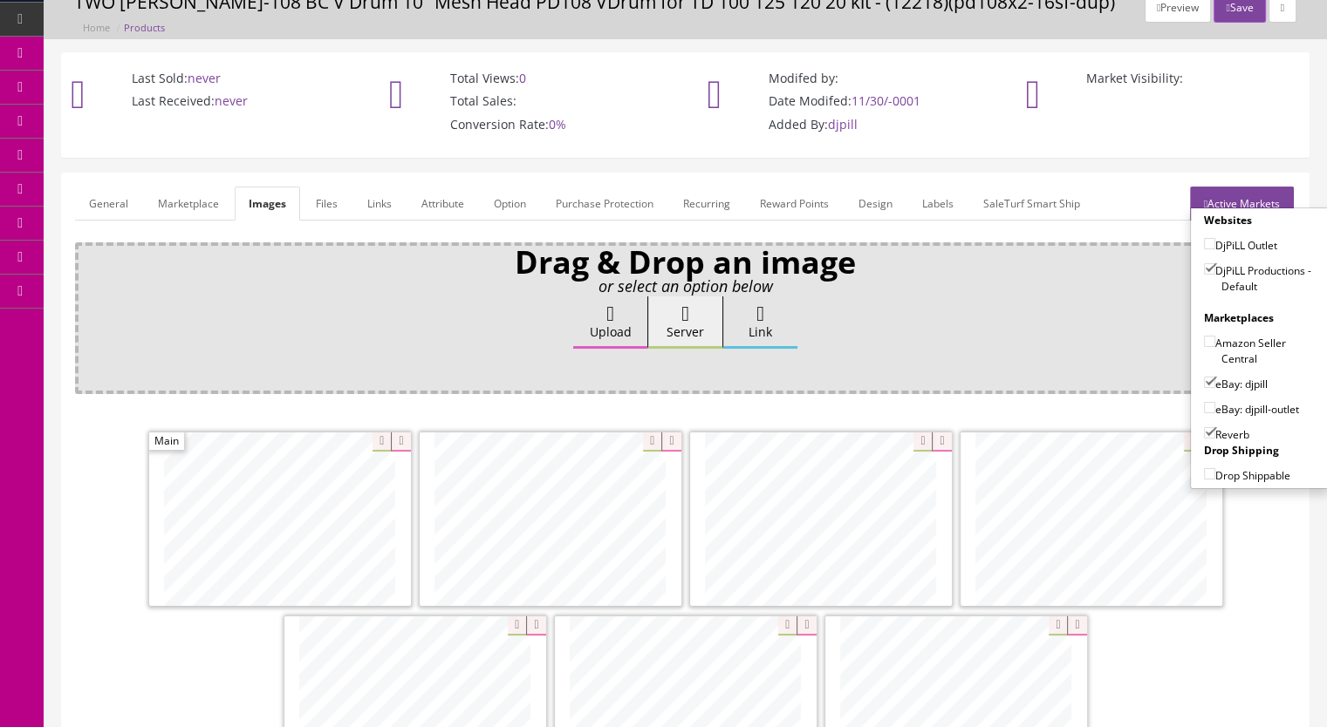
scroll to position [0, 0]
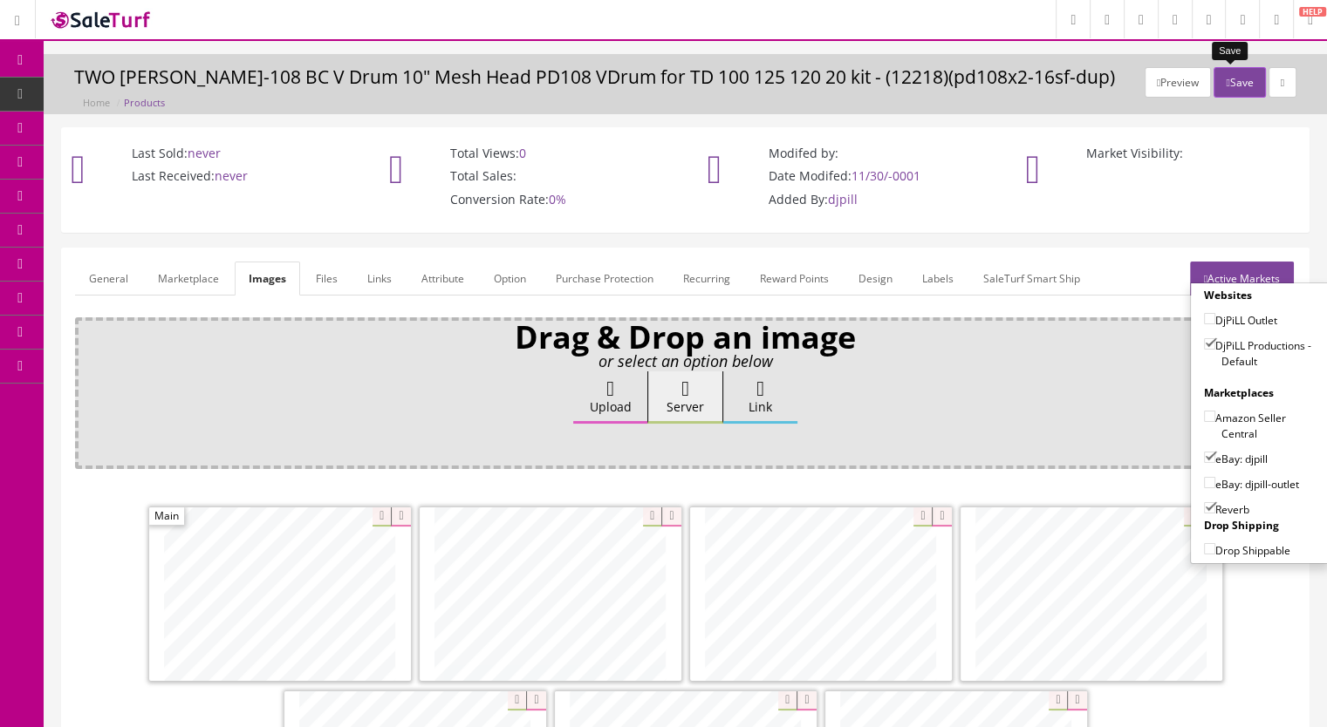
click at [1221, 85] on button "Save" at bounding box center [1238, 82] width 51 height 31
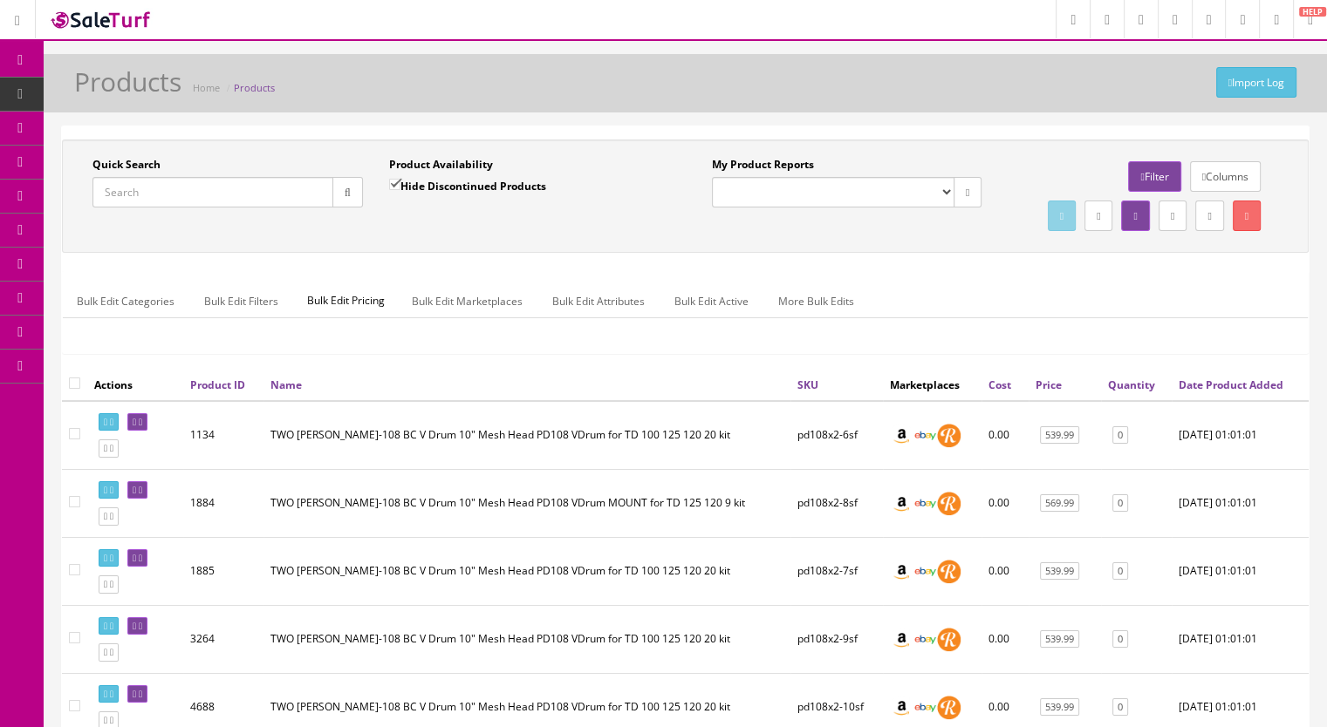
click at [195, 188] on input "Quick Search" at bounding box center [212, 192] width 241 height 31
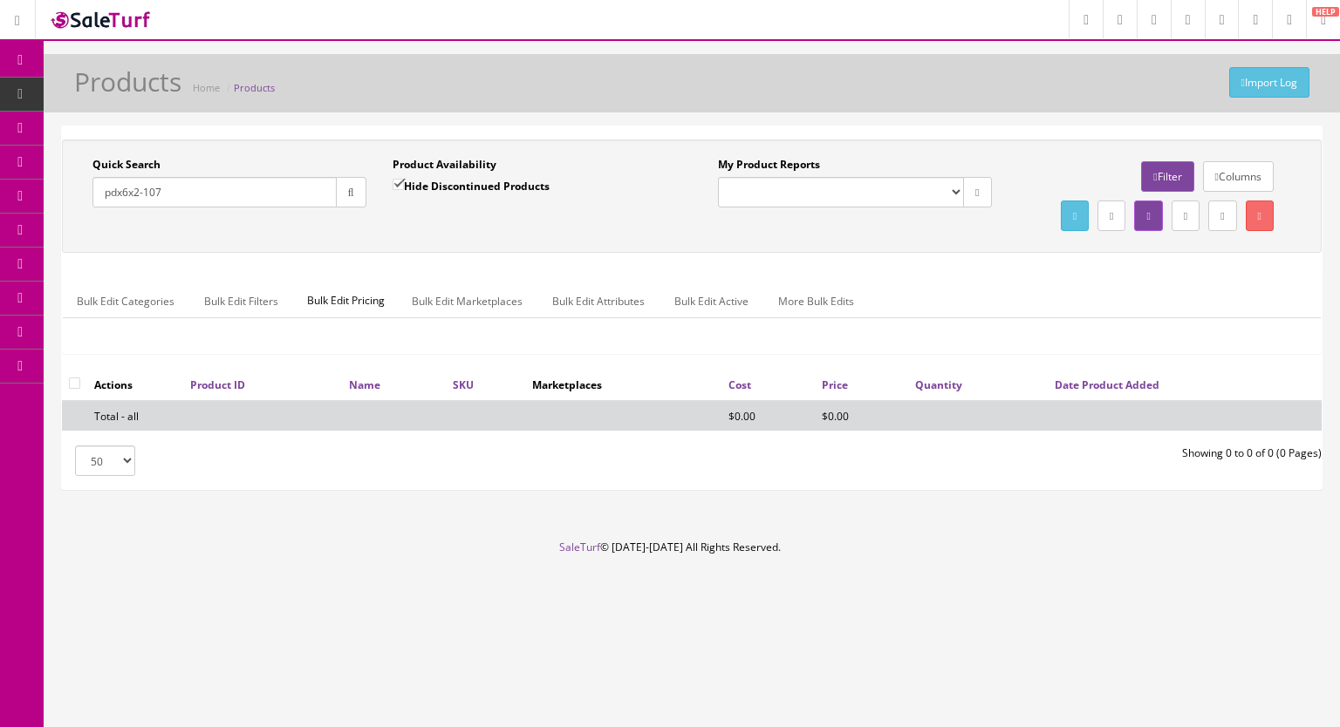
type input "pdx6x2-107"
click at [402, 184] on input "Hide Discontinued Products" at bounding box center [397, 184] width 11 height 11
checkbox input "false"
click at [347, 198] on button "button" at bounding box center [351, 192] width 31 height 31
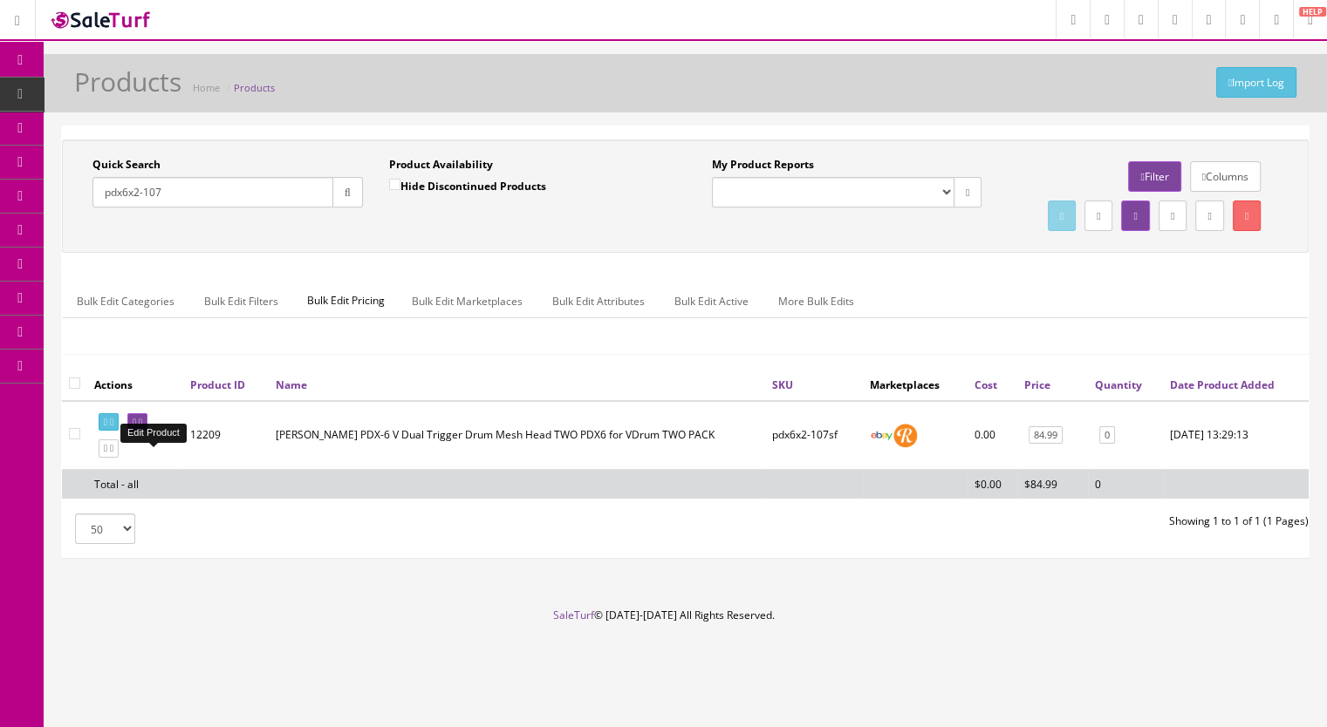
click at [142, 427] on icon at bounding box center [140, 423] width 3 height 10
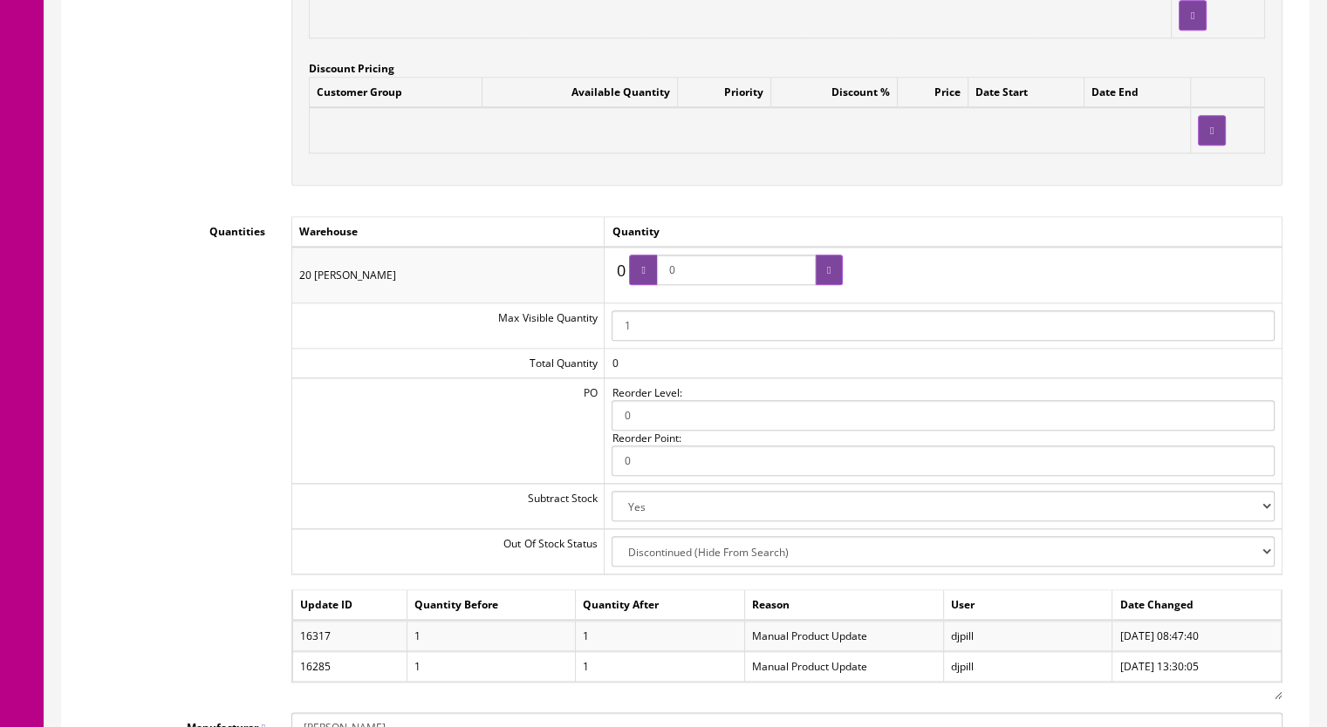
scroll to position [1901, 0]
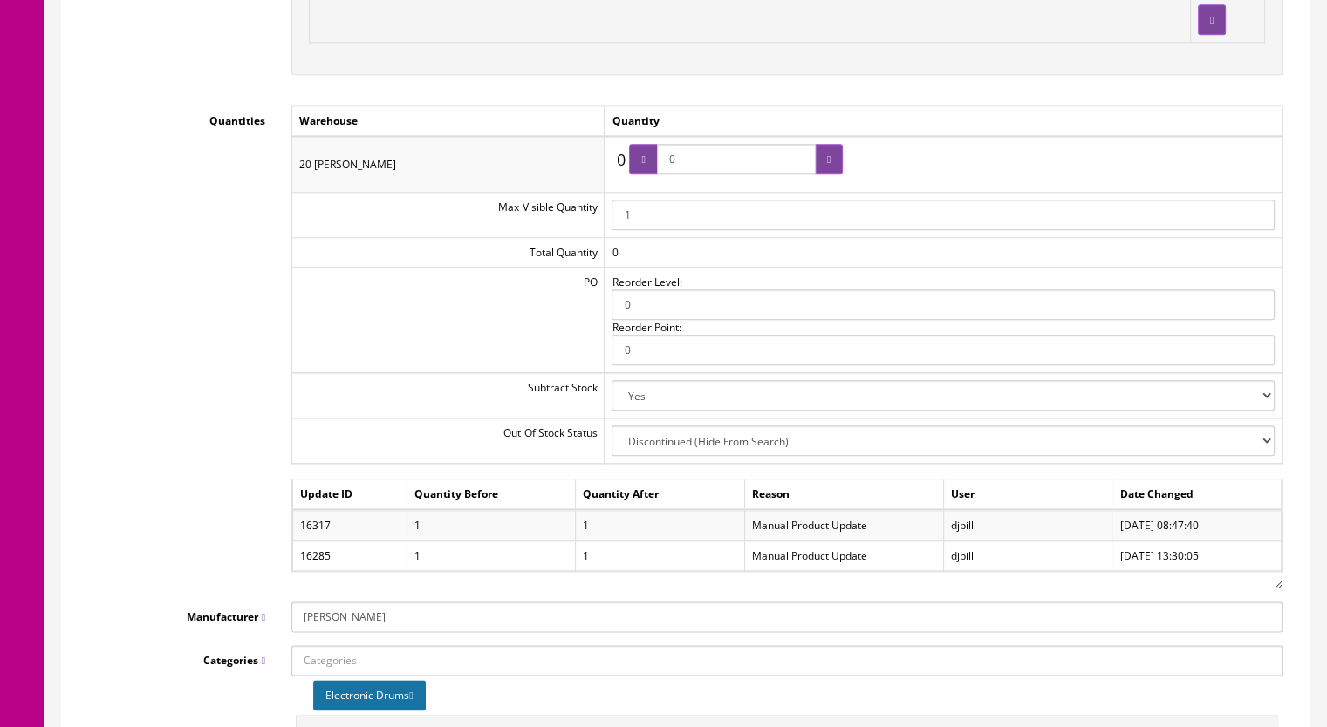
drag, startPoint x: 691, startPoint y: 167, endPoint x: 649, endPoint y: 163, distance: 42.0
click at [649, 163] on span "0" at bounding box center [736, 159] width 214 height 31
type input "1"
click at [834, 160] on div at bounding box center [829, 159] width 28 height 31
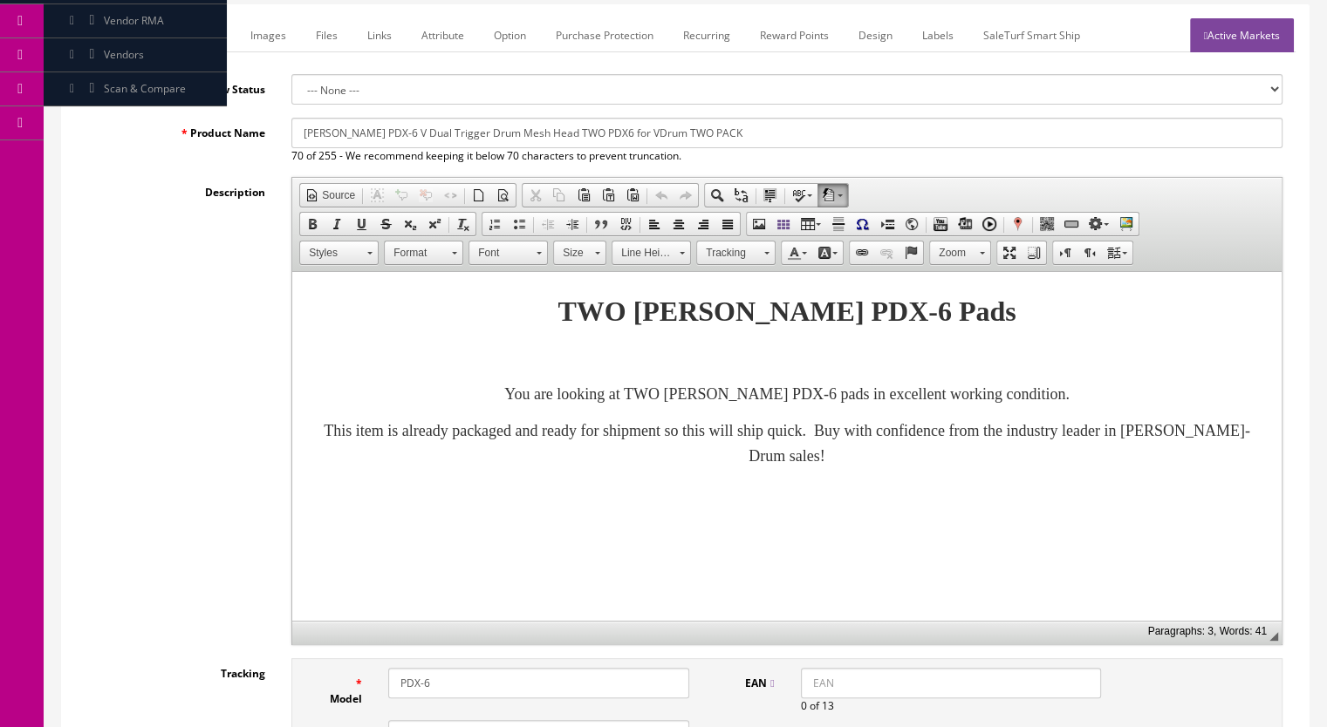
scroll to position [0, 0]
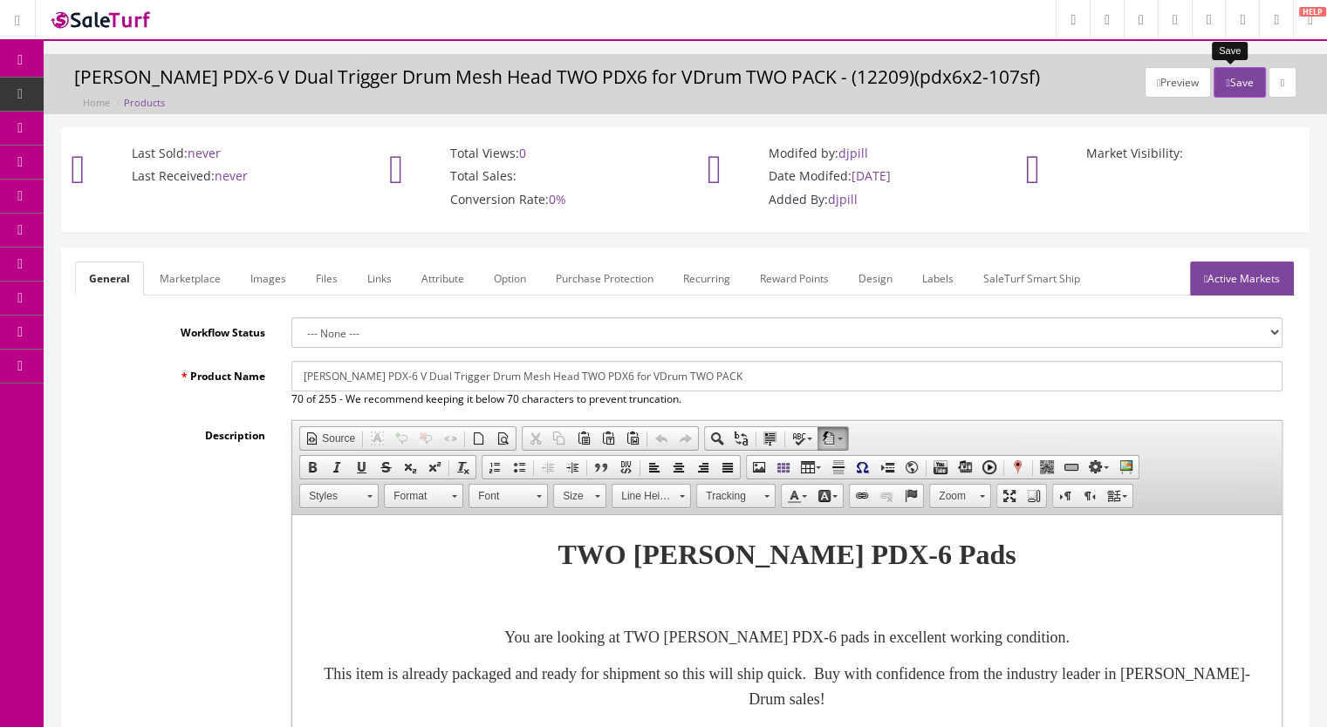
click at [1232, 84] on button "Save" at bounding box center [1238, 82] width 51 height 31
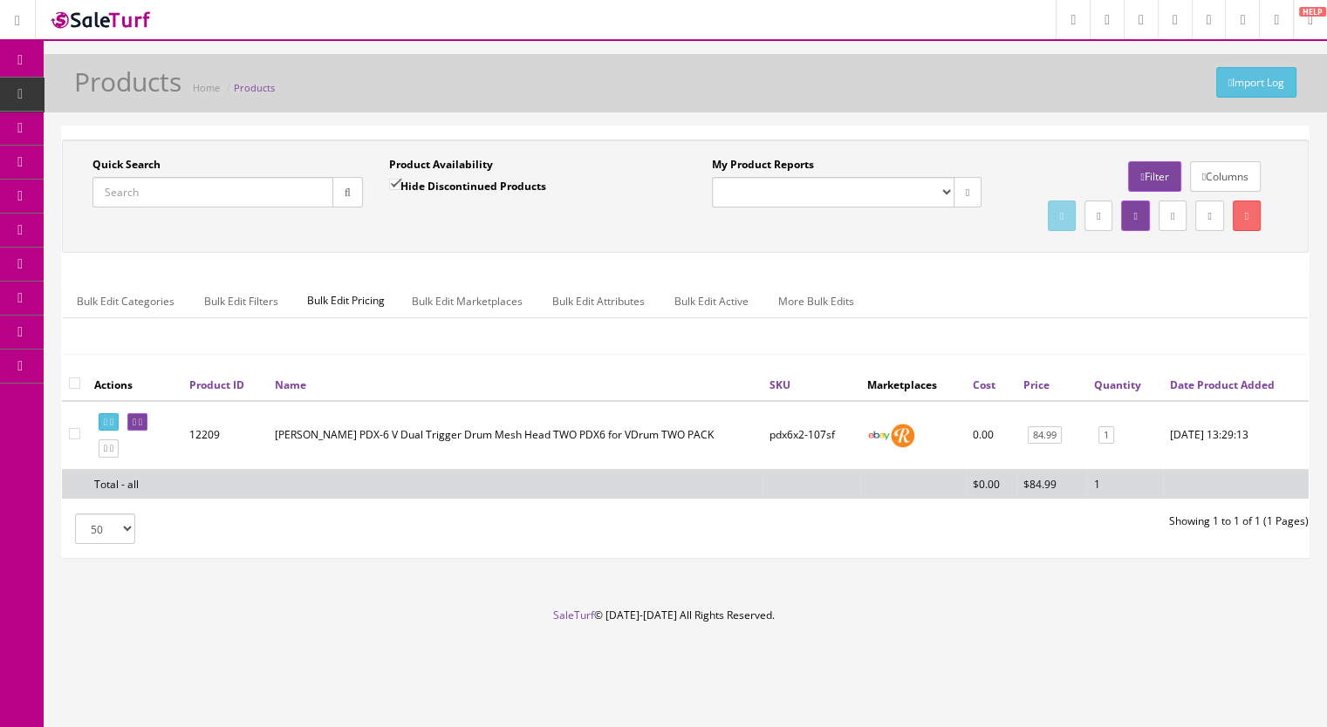
click at [154, 192] on input "Quick Search" at bounding box center [212, 192] width 241 height 31
type input "pdx6-2"
click at [389, 182] on input "Hide Discontinued Products" at bounding box center [394, 184] width 11 height 11
checkbox input "false"
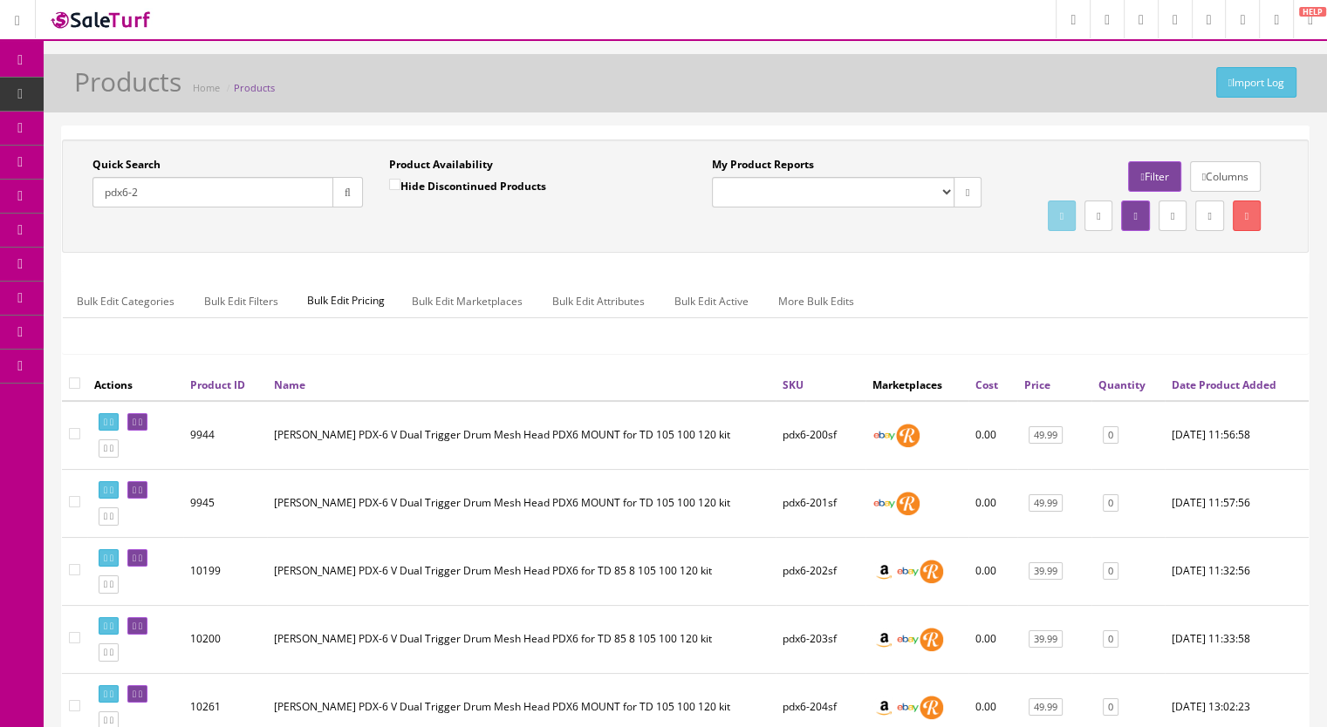
click at [227, 192] on input "pdx6-2" at bounding box center [212, 192] width 241 height 31
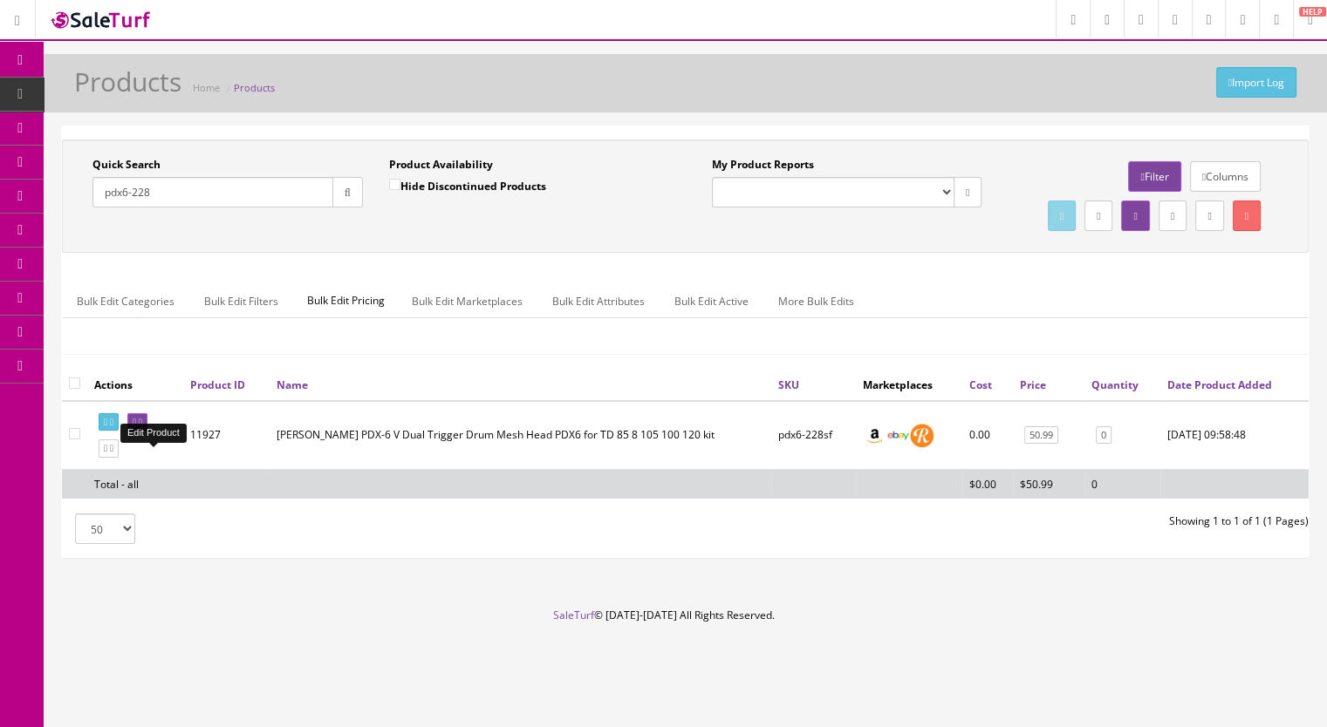
type input "pdx6-228"
click at [142, 427] on icon at bounding box center [140, 423] width 3 height 10
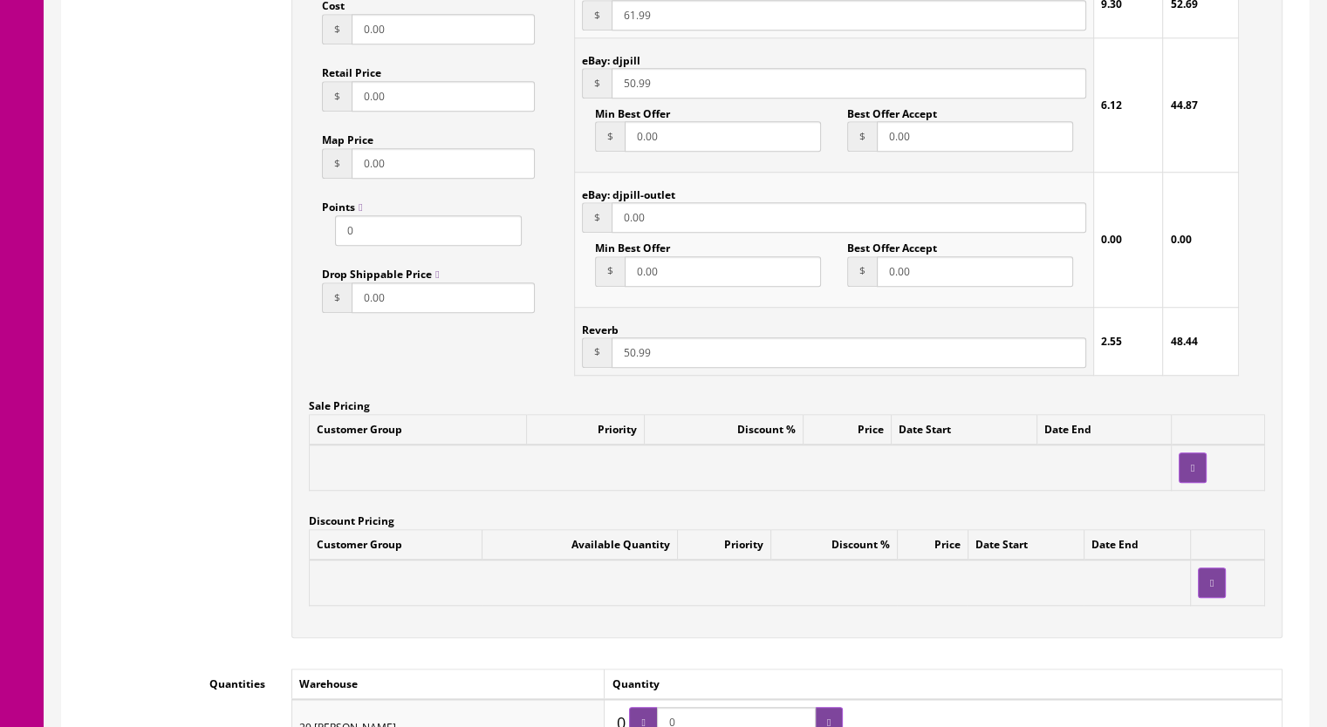
scroll to position [1396, 0]
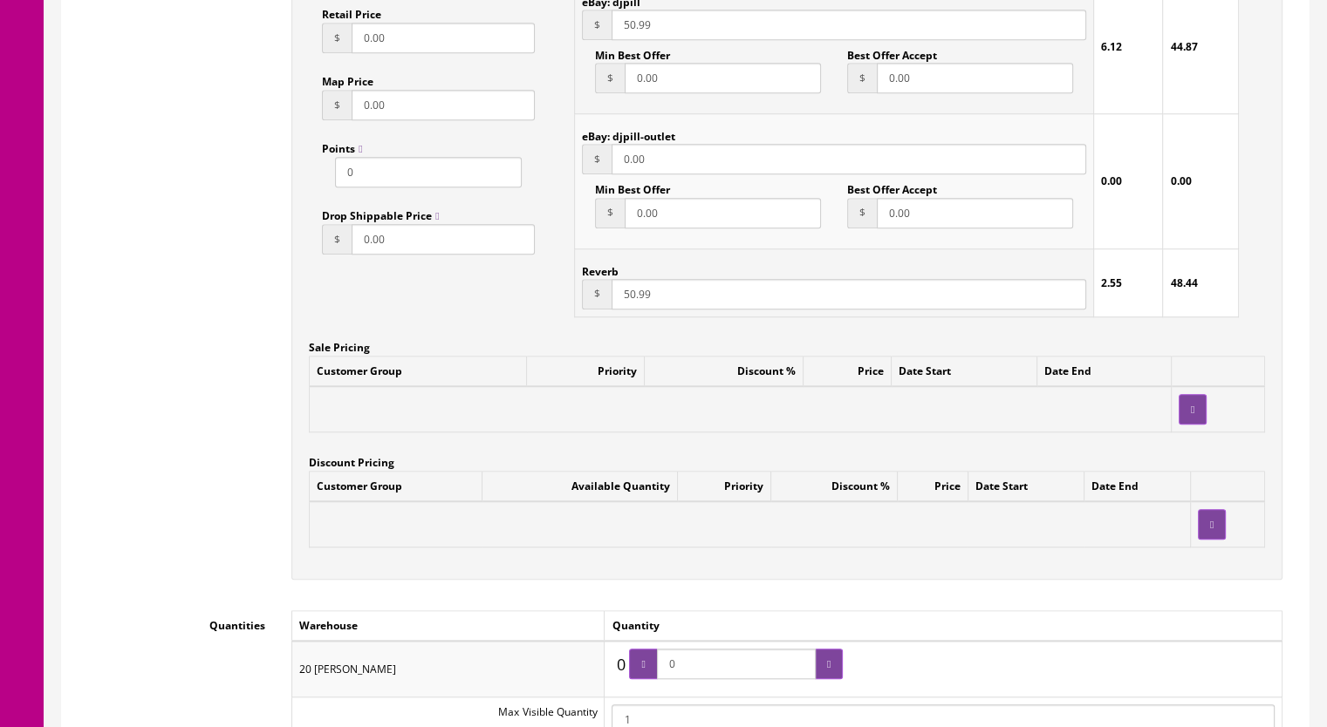
drag, startPoint x: 694, startPoint y: 669, endPoint x: 656, endPoint y: 669, distance: 38.4
click at [656, 669] on span "0" at bounding box center [736, 664] width 214 height 31
type input "1"
click at [830, 670] on icon at bounding box center [828, 664] width 3 height 10
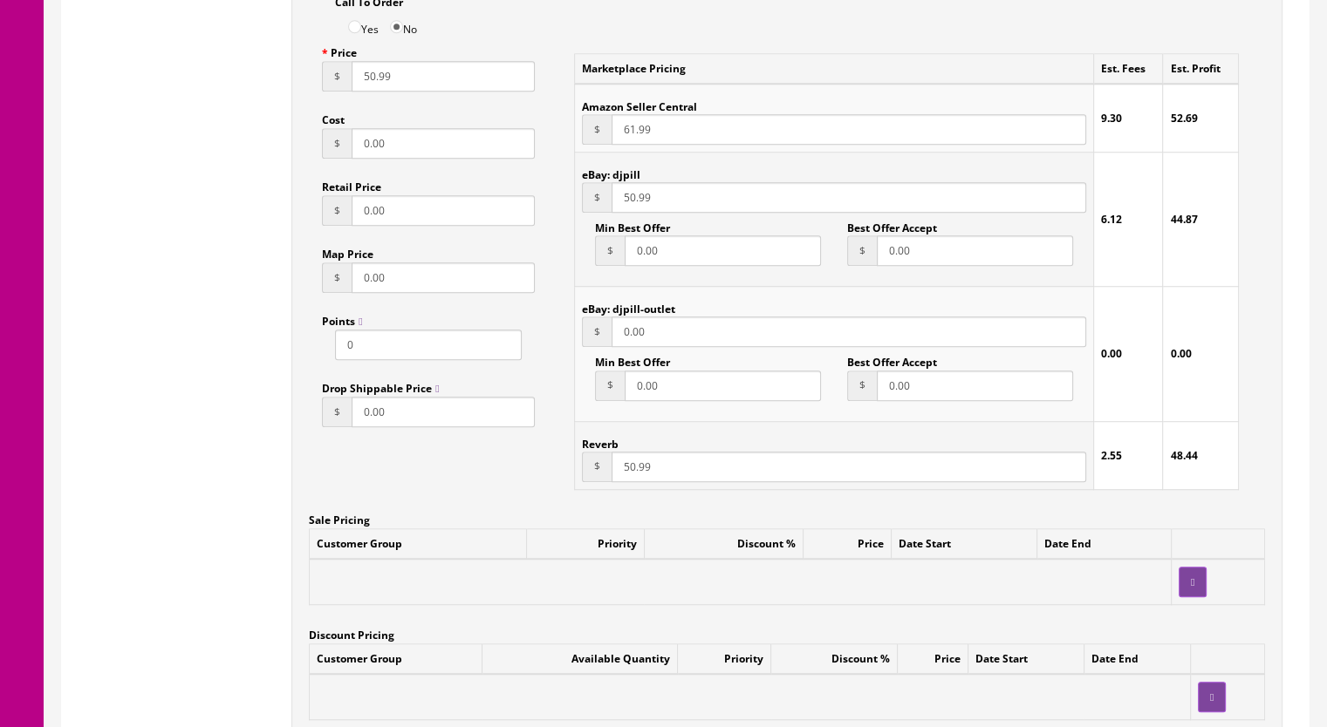
scroll to position [1221, 0]
drag, startPoint x: 621, startPoint y: 474, endPoint x: 633, endPoint y: 475, distance: 12.2
click at [633, 475] on input "50.99" at bounding box center [848, 469] width 474 height 31
type input "45.99"
drag, startPoint x: 619, startPoint y: 137, endPoint x: 632, endPoint y: 137, distance: 13.1
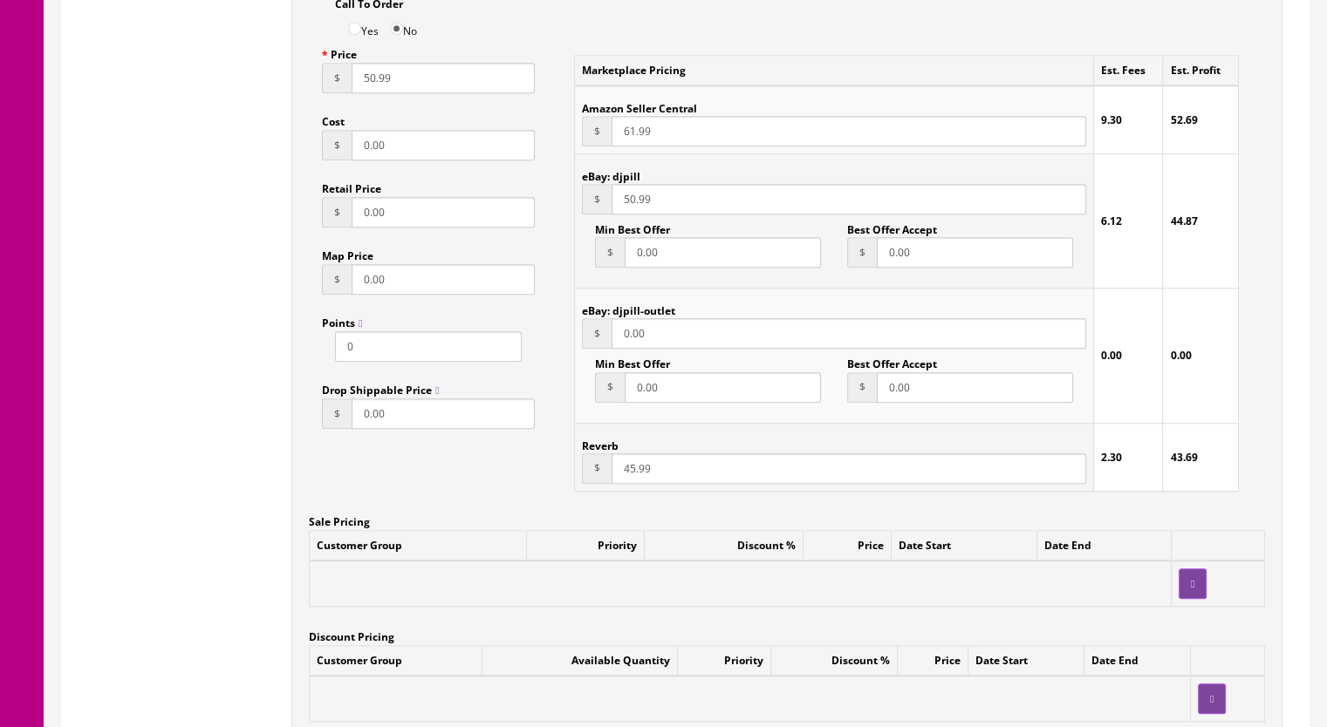
click at [632, 137] on input "61.99" at bounding box center [848, 131] width 474 height 31
drag, startPoint x: 621, startPoint y: 137, endPoint x: 632, endPoint y: 137, distance: 11.3
click at [632, 137] on input "45.99" at bounding box center [848, 131] width 474 height 31
type input "60.99"
click at [631, 203] on input "50.99" at bounding box center [848, 199] width 474 height 31
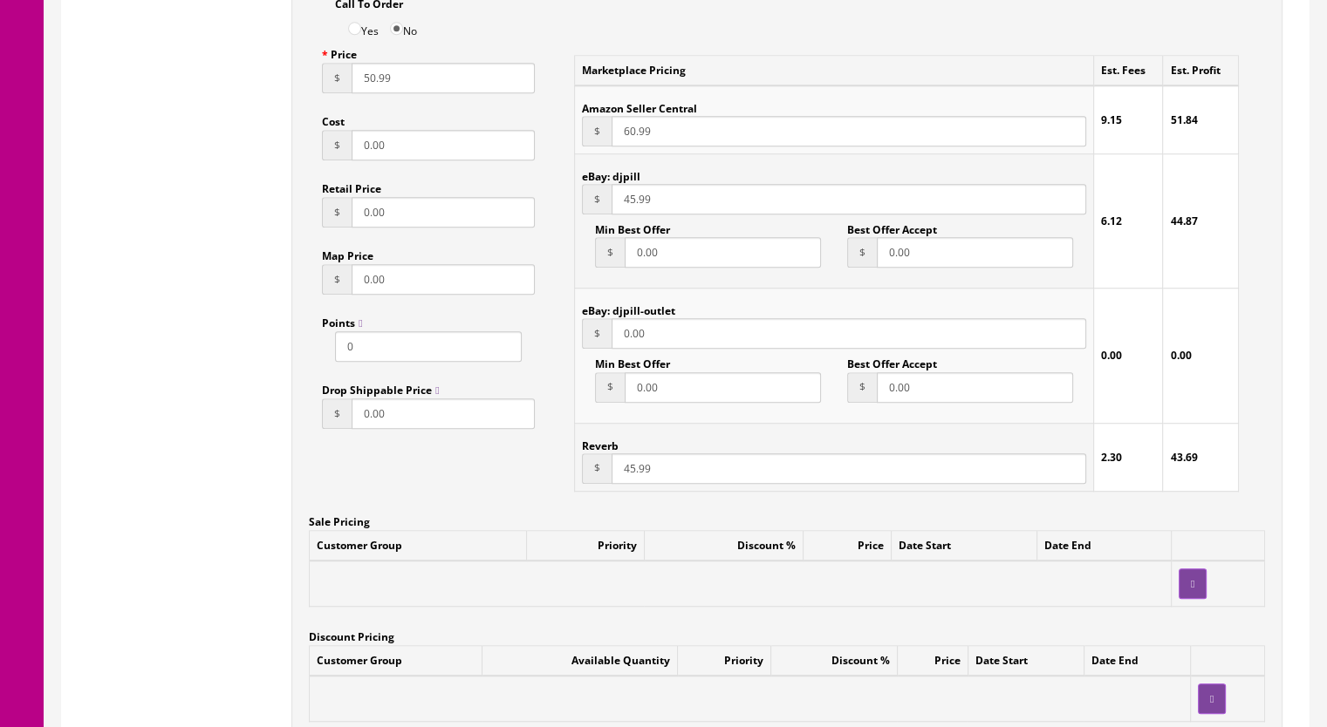
type input "45.99"
drag, startPoint x: 359, startPoint y: 83, endPoint x: 374, endPoint y: 83, distance: 14.8
click at [374, 83] on input "50.99" at bounding box center [442, 78] width 183 height 31
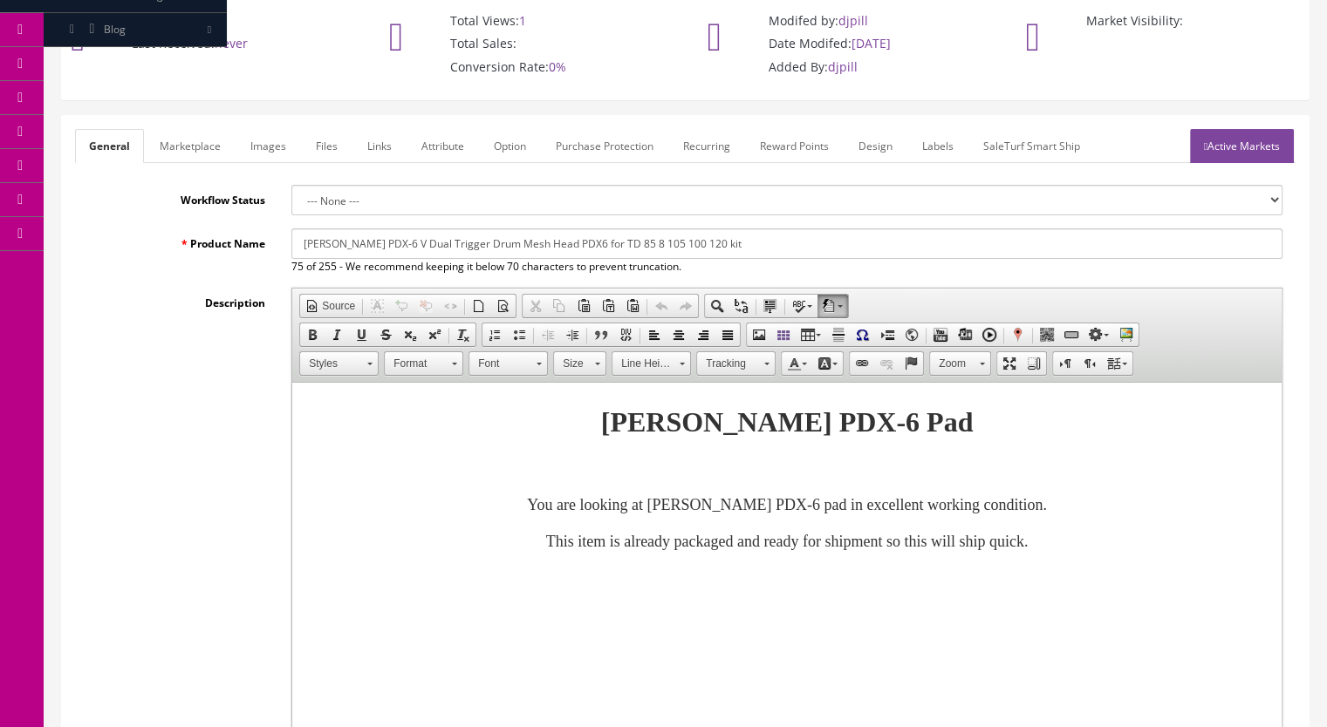
scroll to position [0, 0]
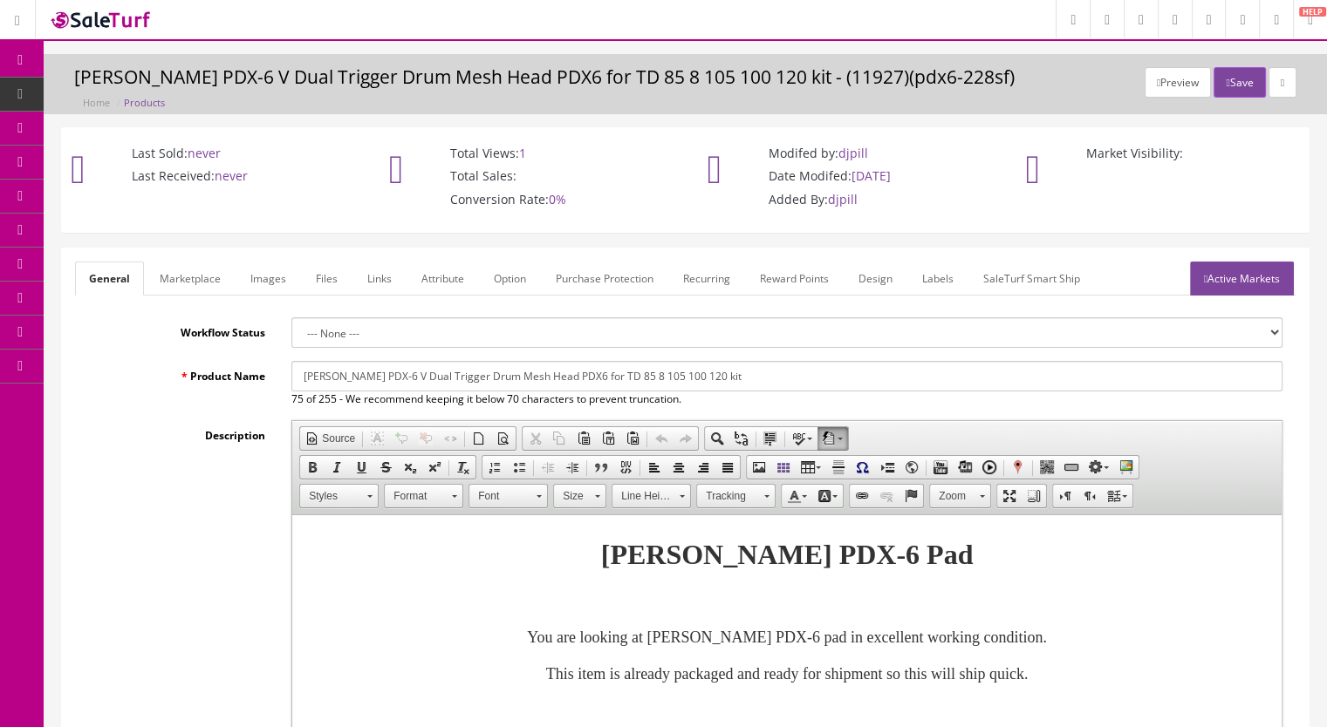
type input "45.99"
click at [1225, 282] on link "Active Markets" at bounding box center [1242, 279] width 104 height 34
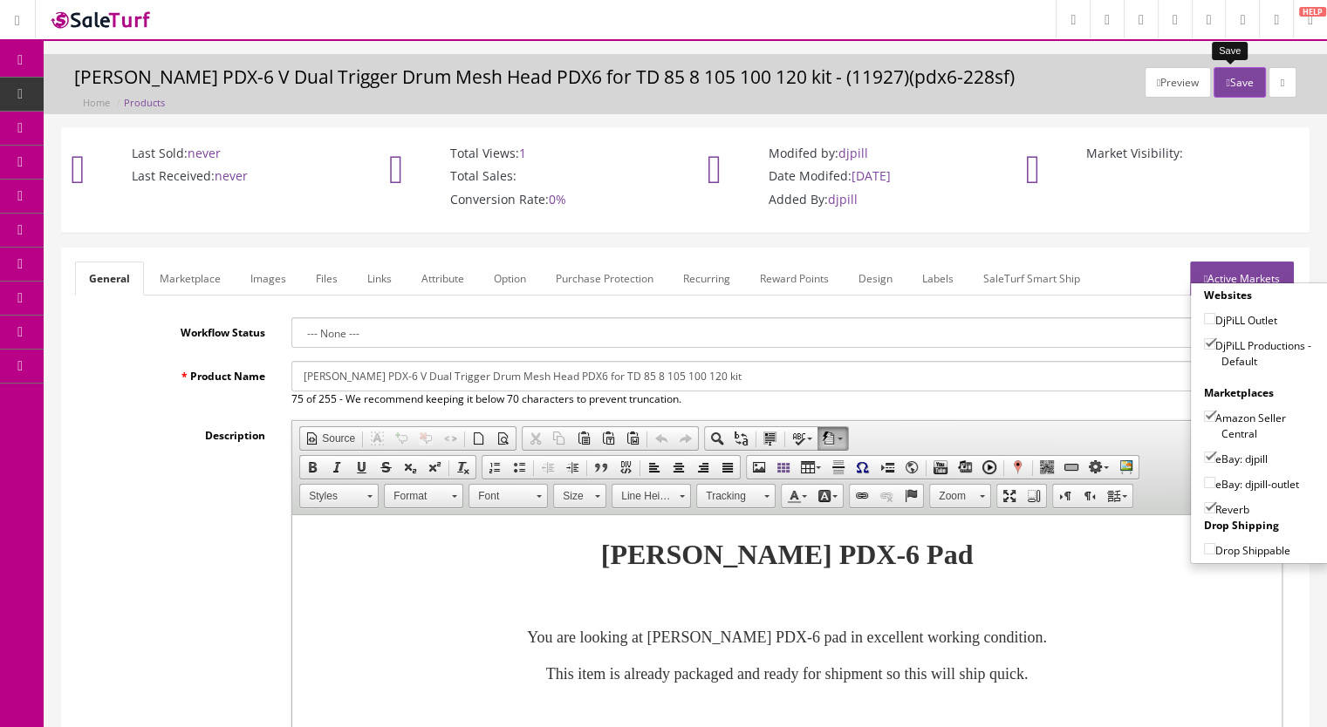
click at [1222, 91] on button "Save" at bounding box center [1238, 82] width 51 height 31
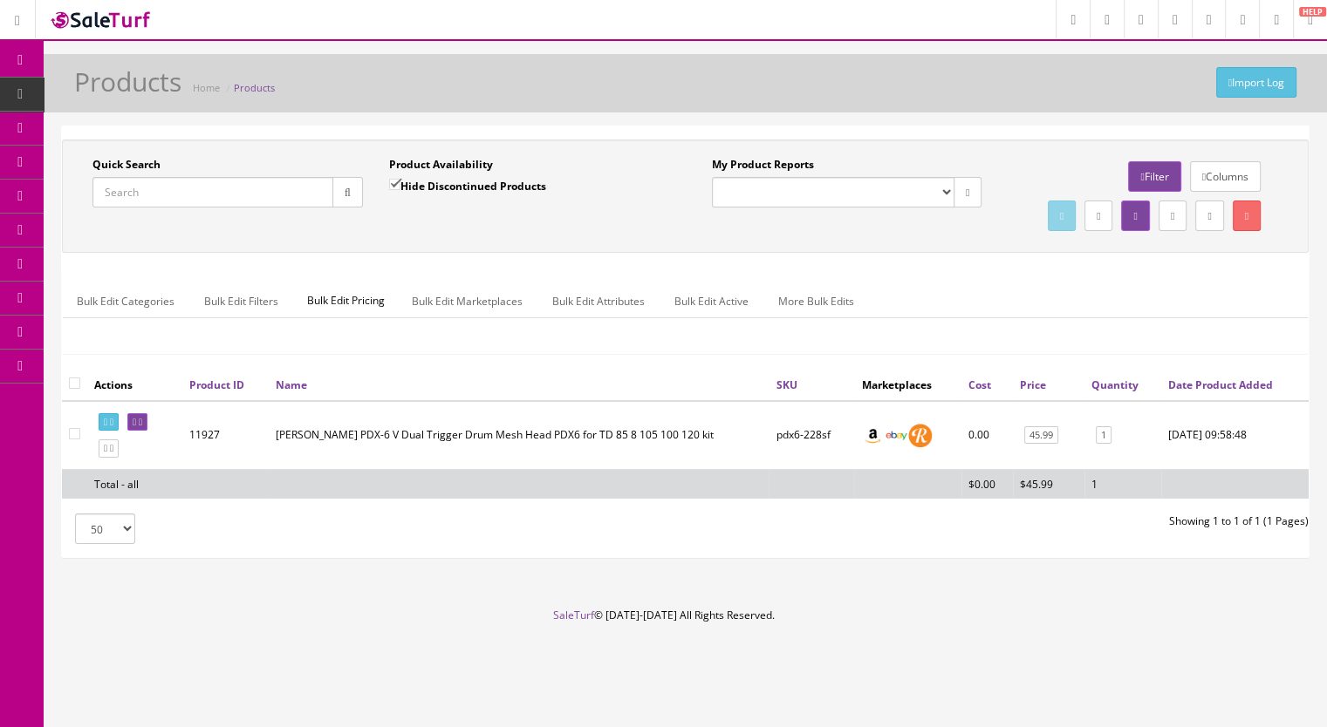
click at [157, 196] on input "Quick Search" at bounding box center [212, 192] width 241 height 31
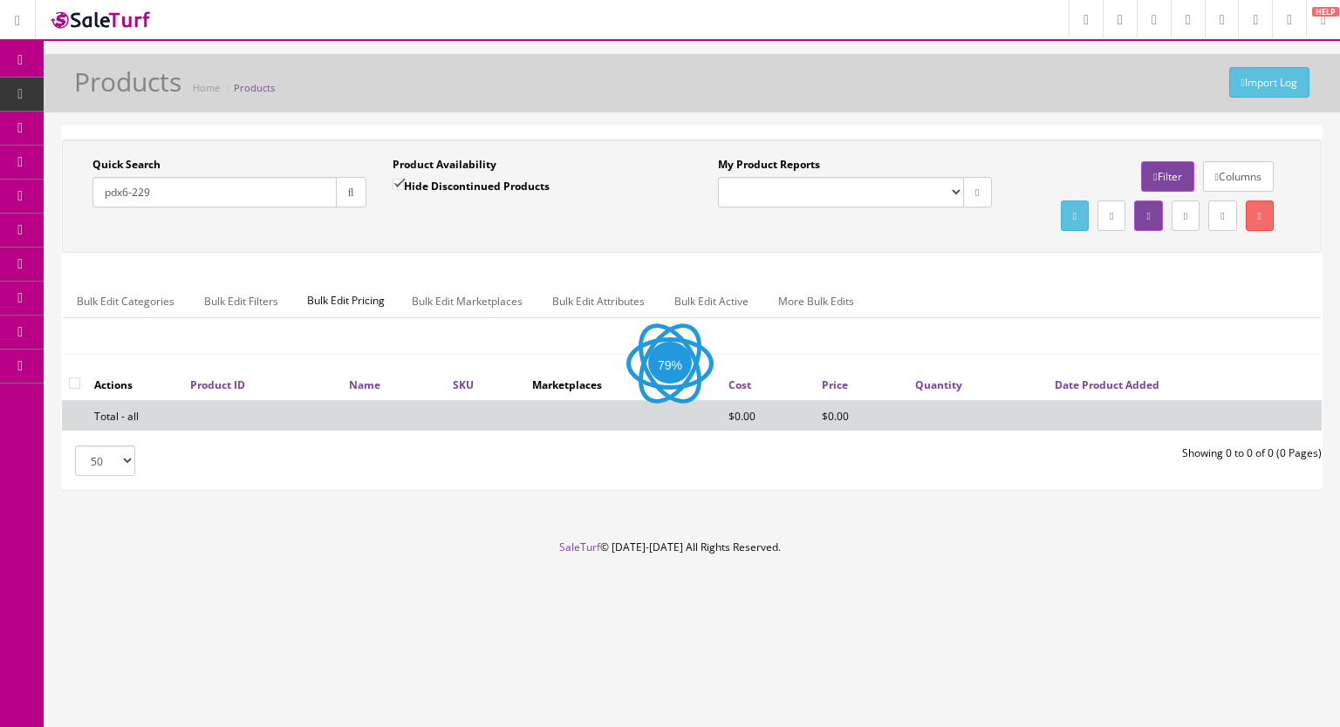
type input "pdx6-229"
click at [398, 184] on input "Hide Discontinued Products" at bounding box center [397, 184] width 11 height 11
checkbox input "false"
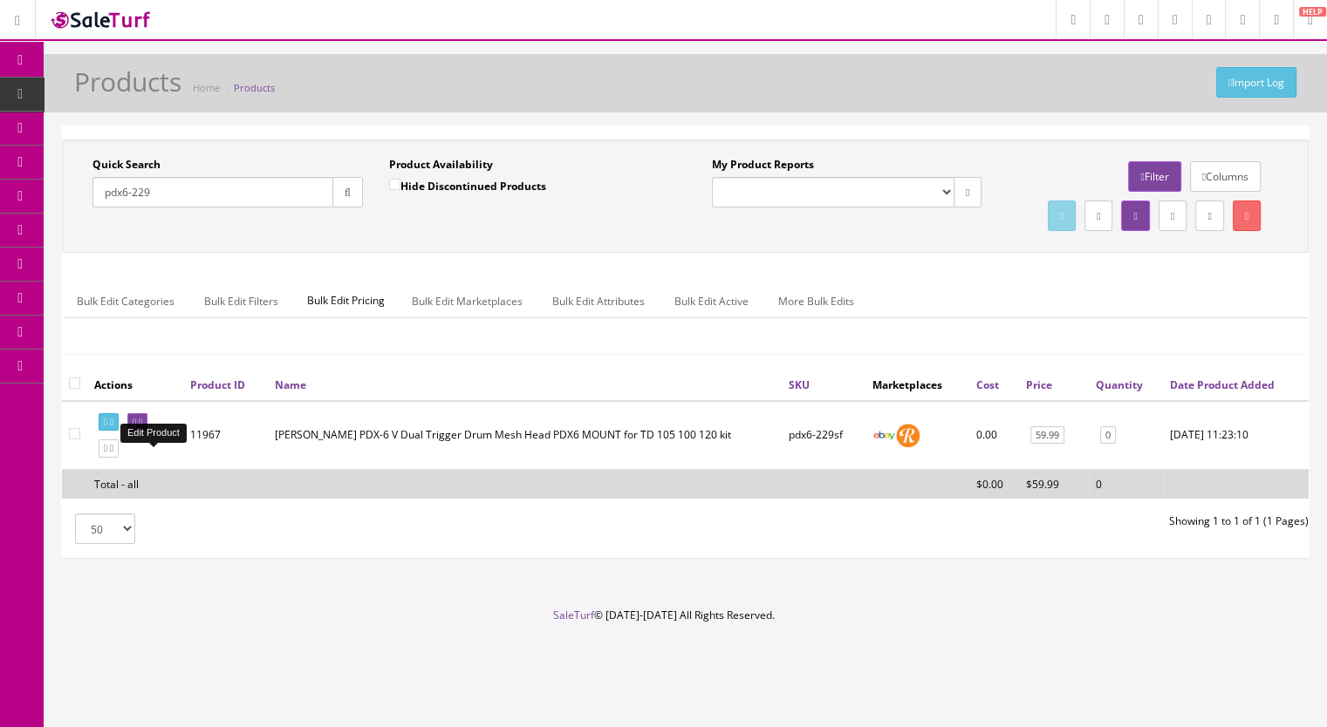
click at [147, 432] on link at bounding box center [137, 422] width 20 height 18
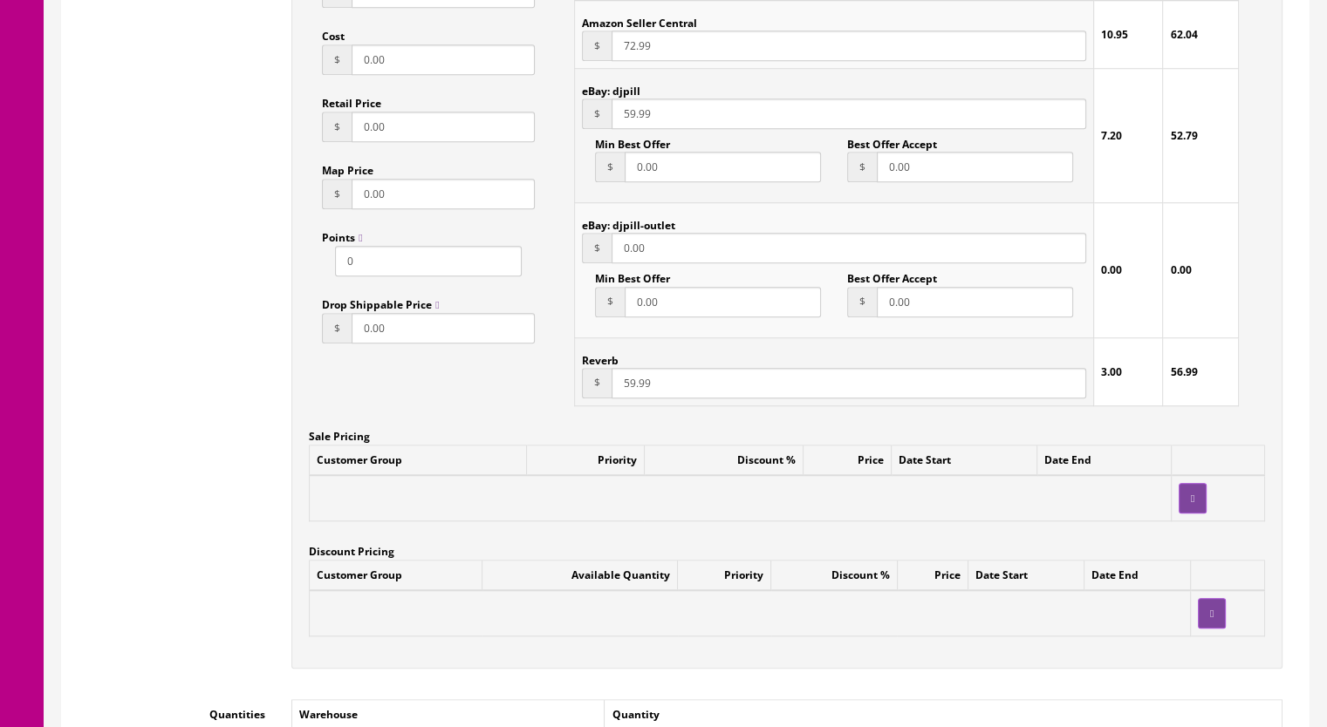
scroll to position [1308, 0]
click at [628, 389] on input "59.99" at bounding box center [848, 381] width 474 height 31
type input "55.99"
click at [631, 118] on input "59.99" at bounding box center [848, 112] width 474 height 31
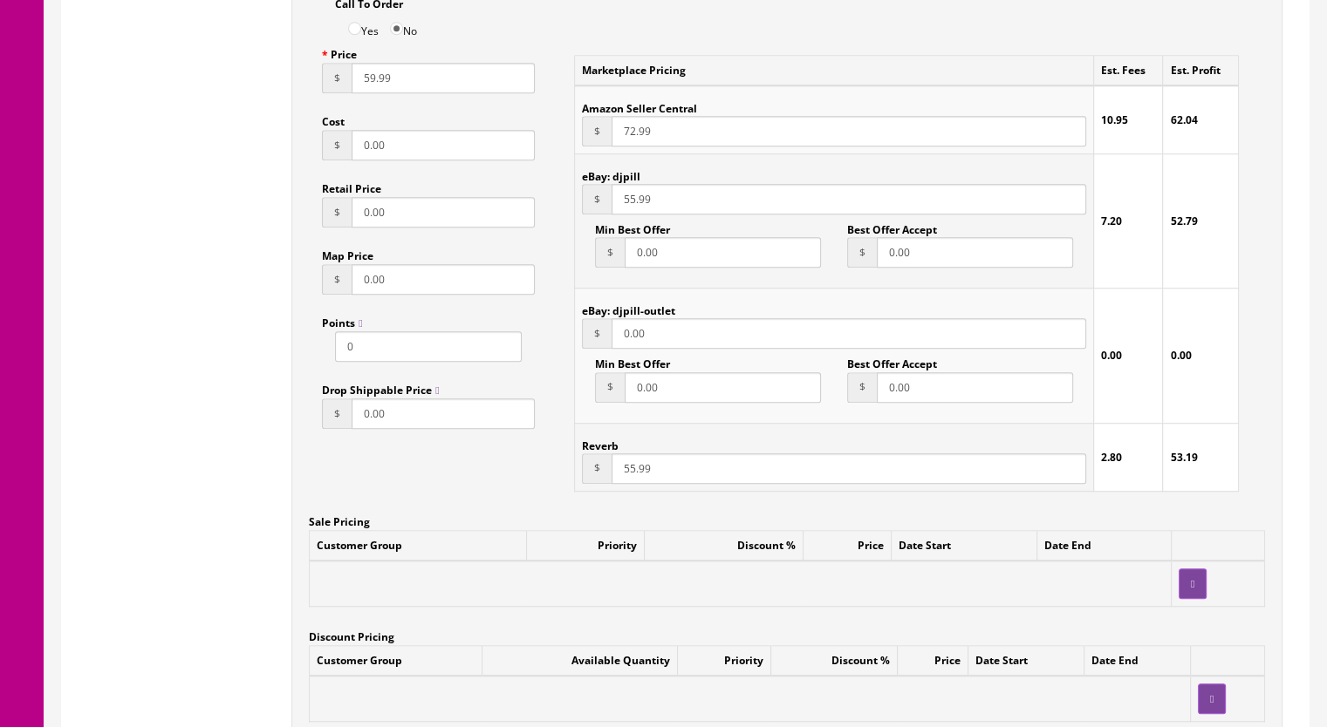
type input "55.99"
click at [366, 85] on input "59.99" at bounding box center [442, 78] width 183 height 31
type input "55.99"
click at [624, 136] on input "72.99" at bounding box center [848, 131] width 474 height 31
click at [629, 133] on input "72.99" at bounding box center [848, 131] width 474 height 31
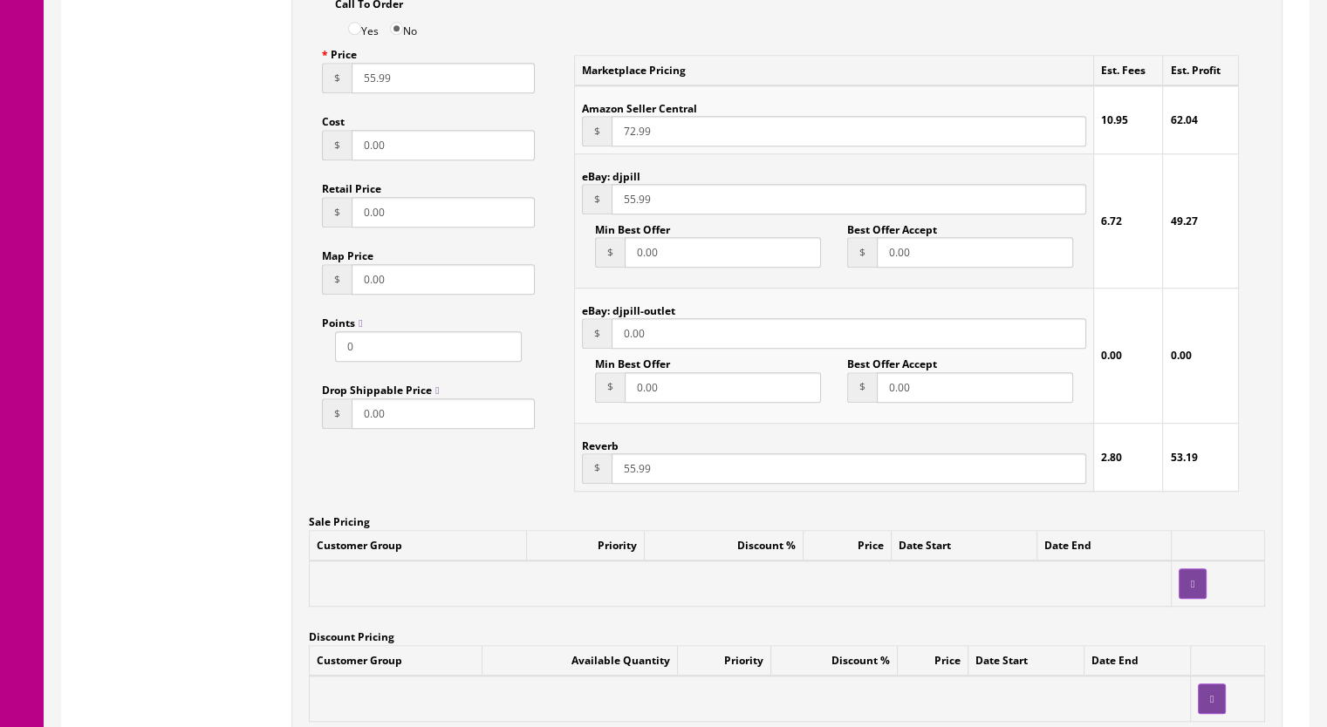
drag, startPoint x: 622, startPoint y: 133, endPoint x: 631, endPoint y: 133, distance: 9.6
click at [631, 133] on input "72.99" at bounding box center [848, 131] width 474 height 31
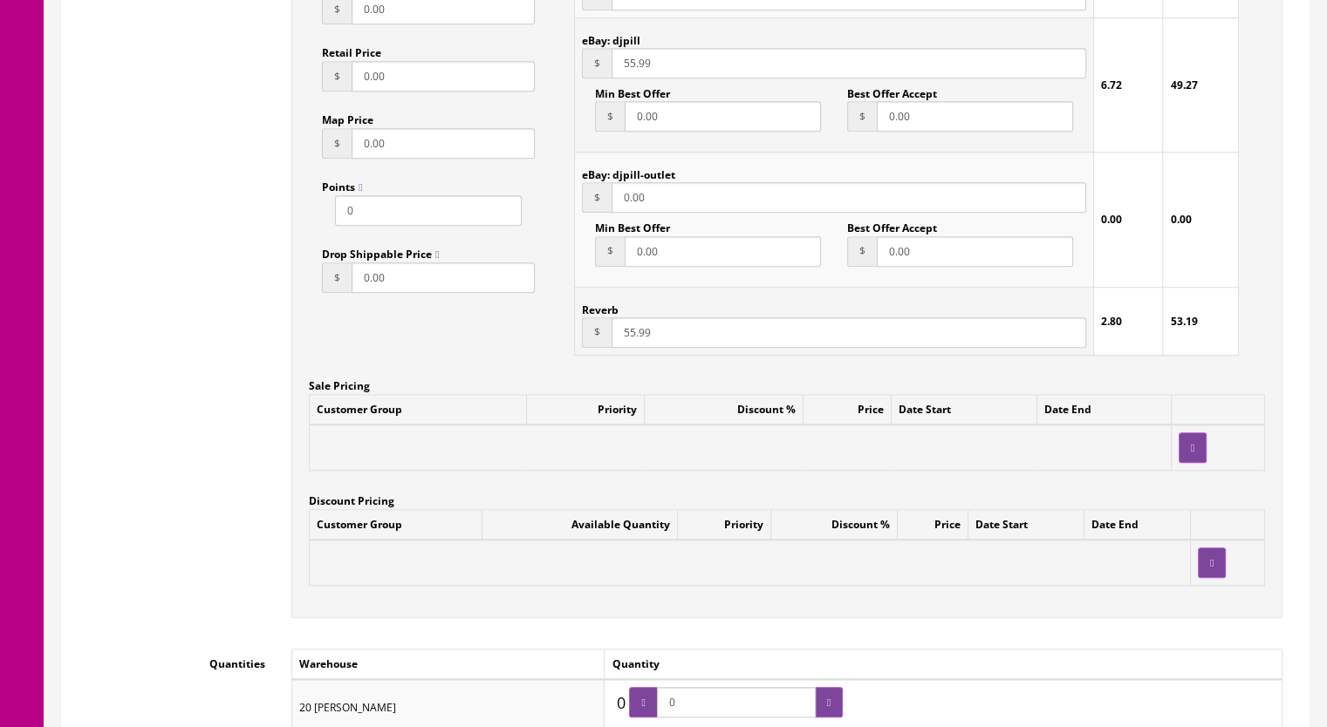
scroll to position [1570, 0]
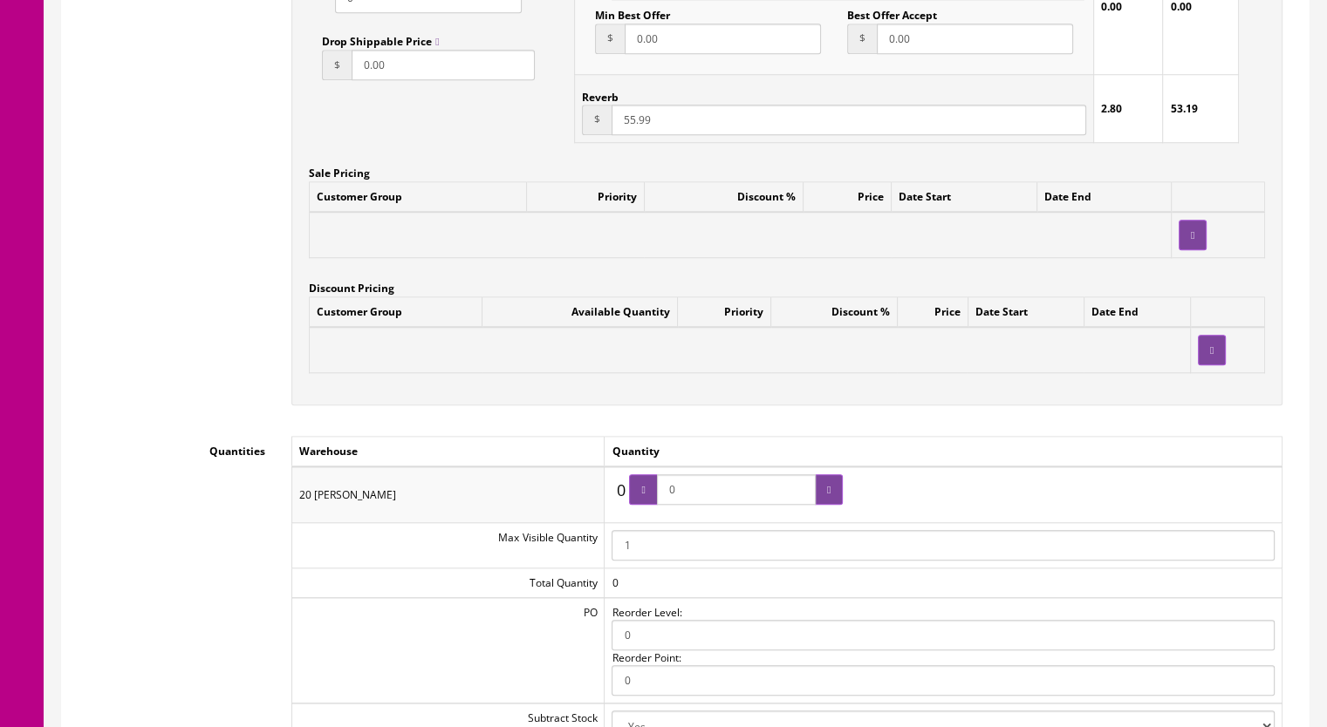
type input "69.99"
drag, startPoint x: 679, startPoint y: 497, endPoint x: 648, endPoint y: 497, distance: 31.4
click at [648, 497] on span "0" at bounding box center [736, 489] width 214 height 31
type input "1"
click at [830, 494] on icon at bounding box center [828, 490] width 3 height 10
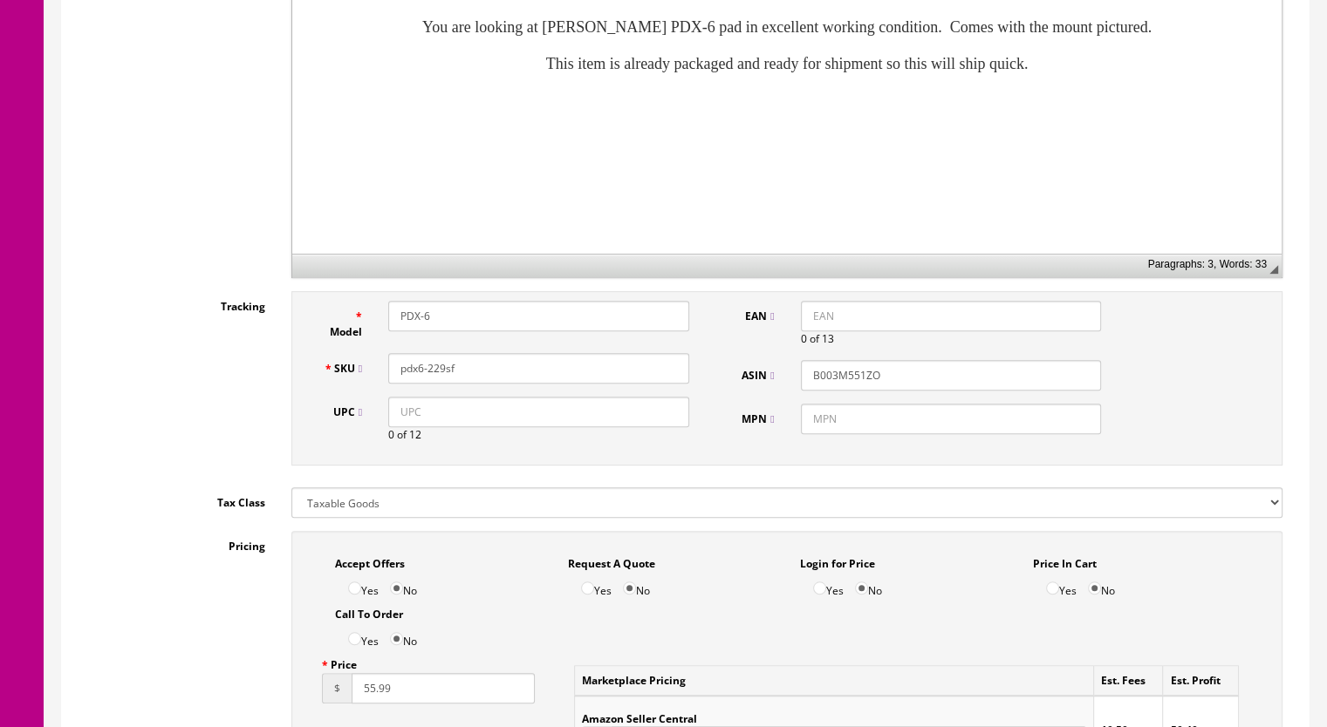
scroll to position [174, 0]
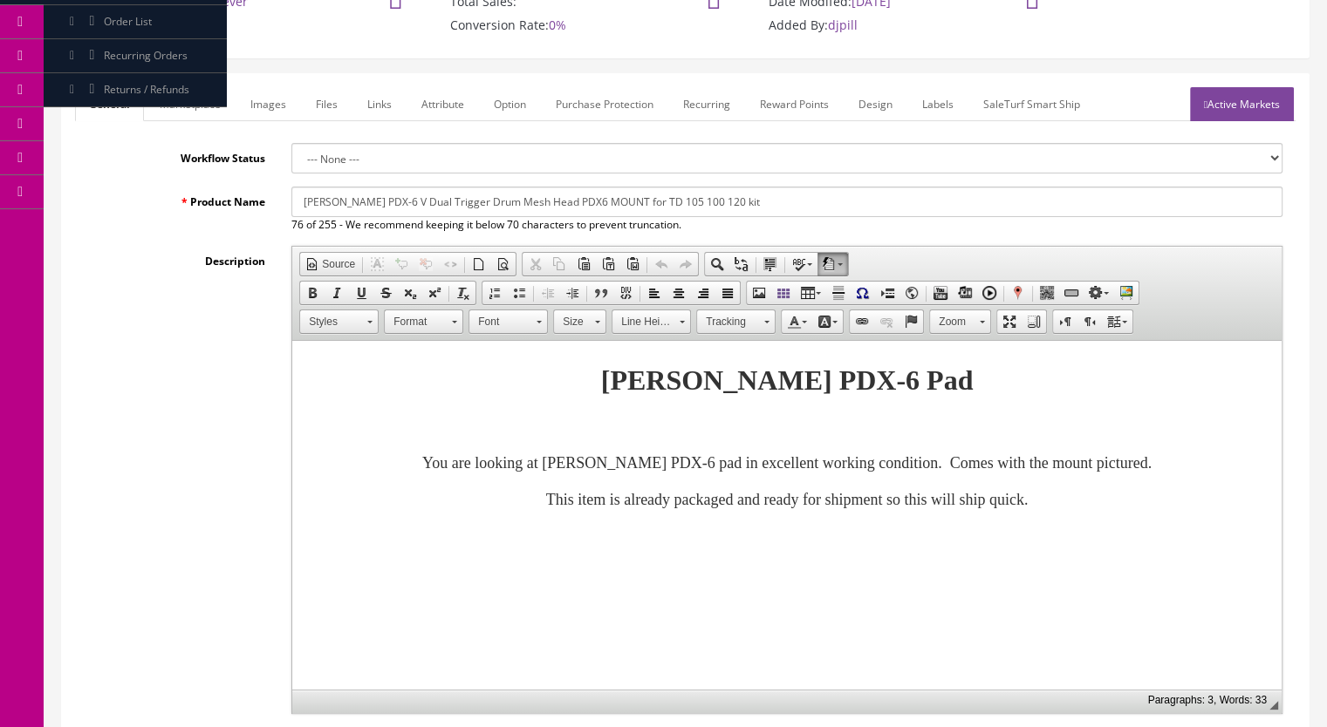
click at [1252, 101] on link "Active Markets" at bounding box center [1242, 104] width 104 height 34
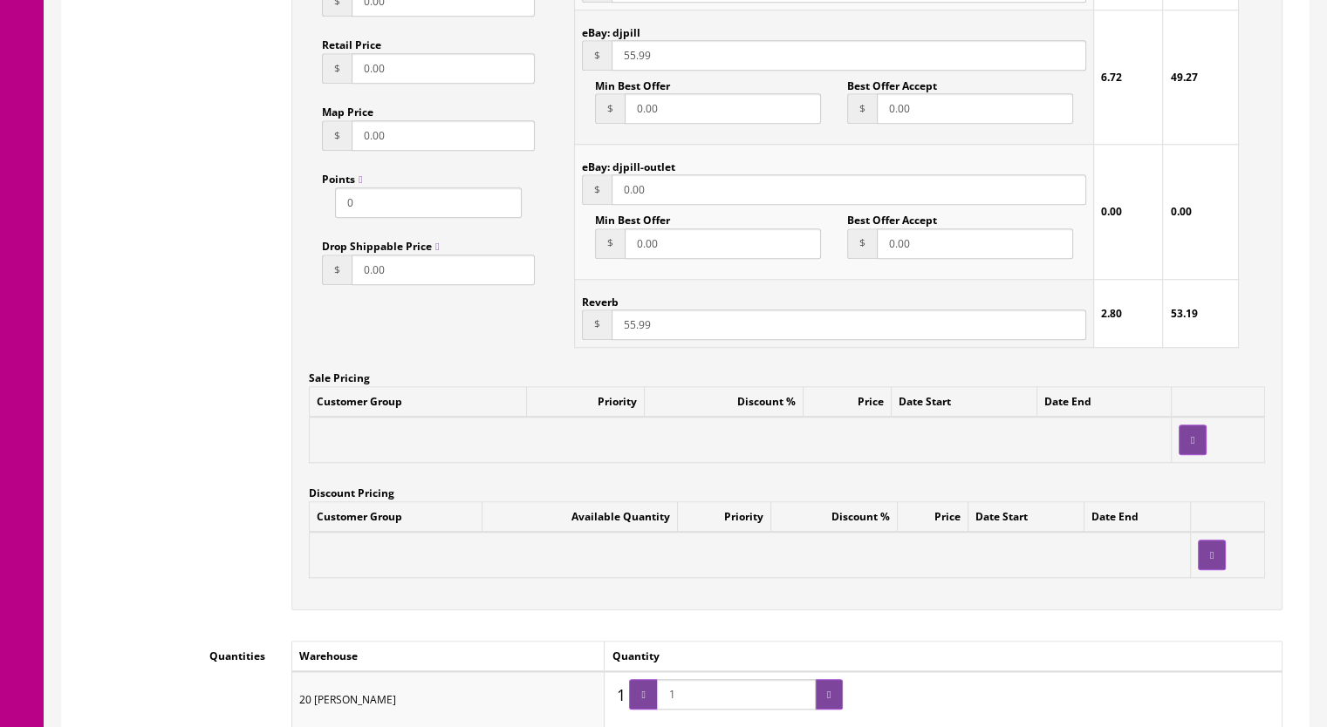
scroll to position [1396, 0]
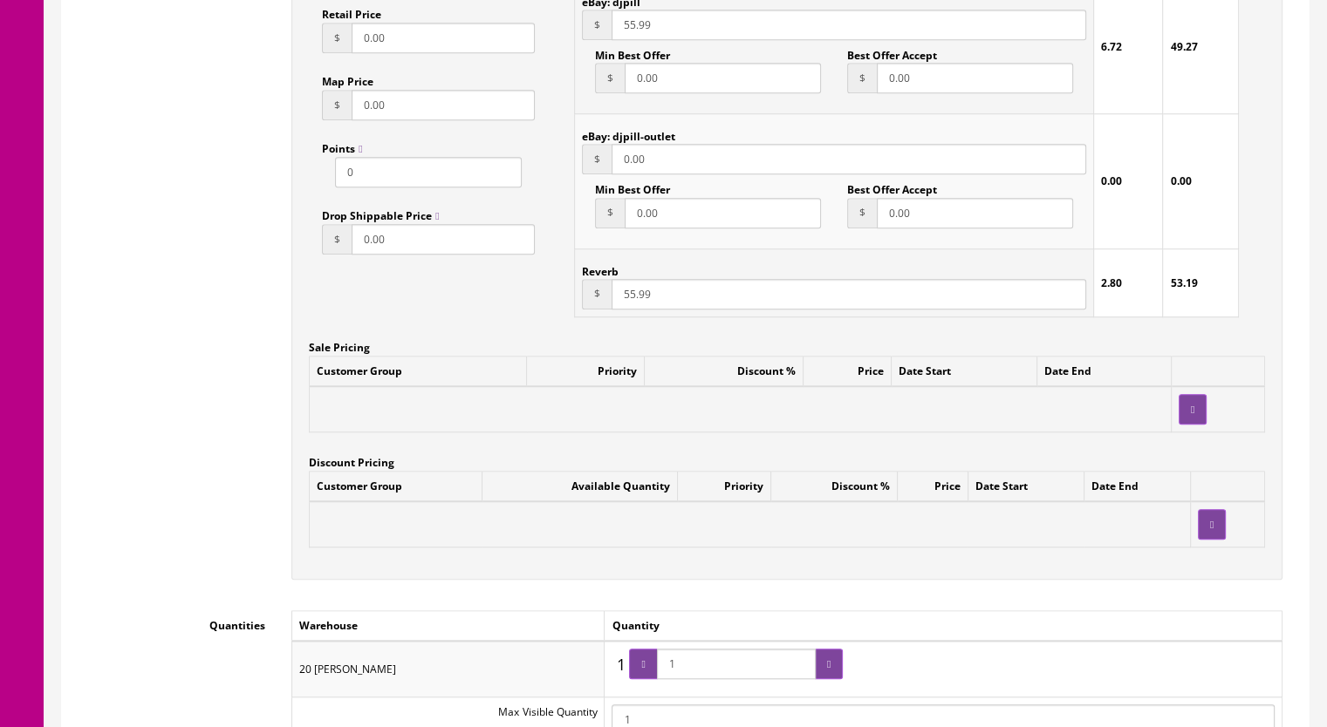
click at [628, 297] on input "55.99" at bounding box center [848, 294] width 474 height 31
type input "53.99"
click at [629, 28] on input "55.99" at bounding box center [848, 25] width 474 height 31
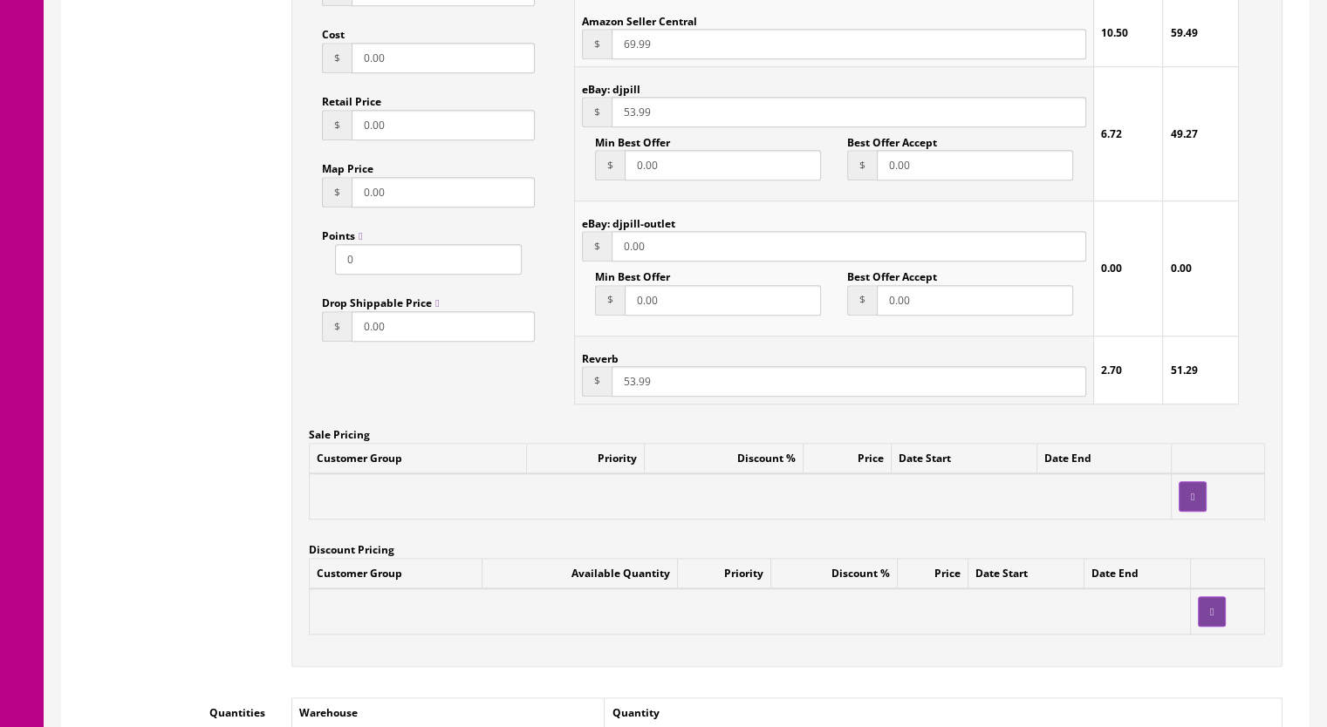
scroll to position [1134, 0]
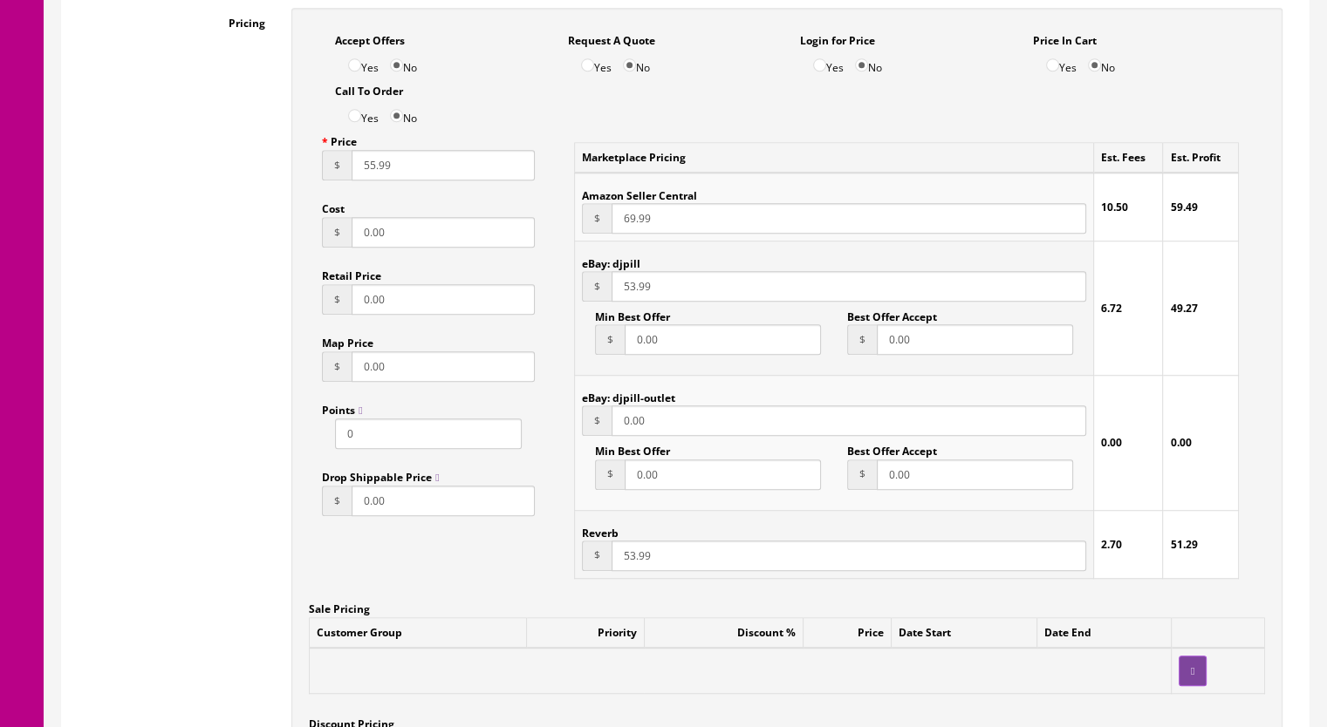
type input "53.99"
click at [368, 169] on input "55.99" at bounding box center [442, 165] width 183 height 31
type input "53.99"
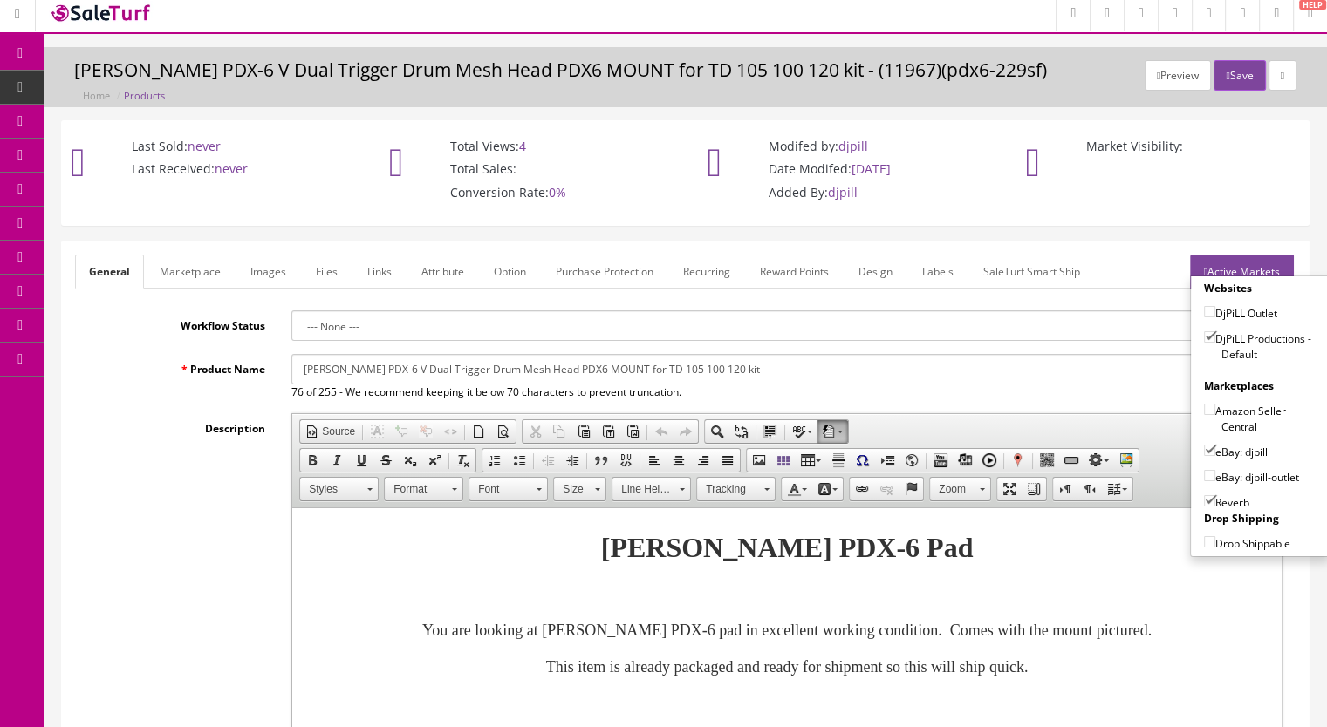
scroll to position [0, 0]
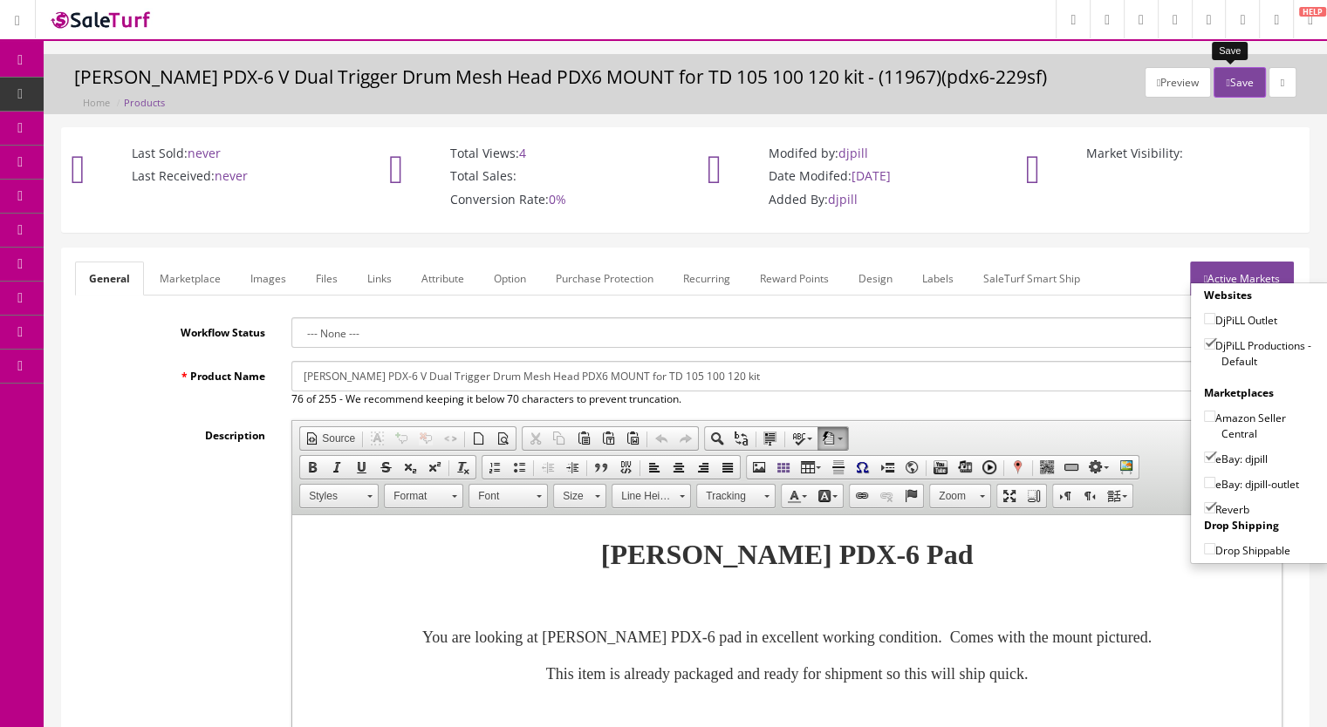
click at [1228, 88] on button "Save" at bounding box center [1238, 82] width 51 height 31
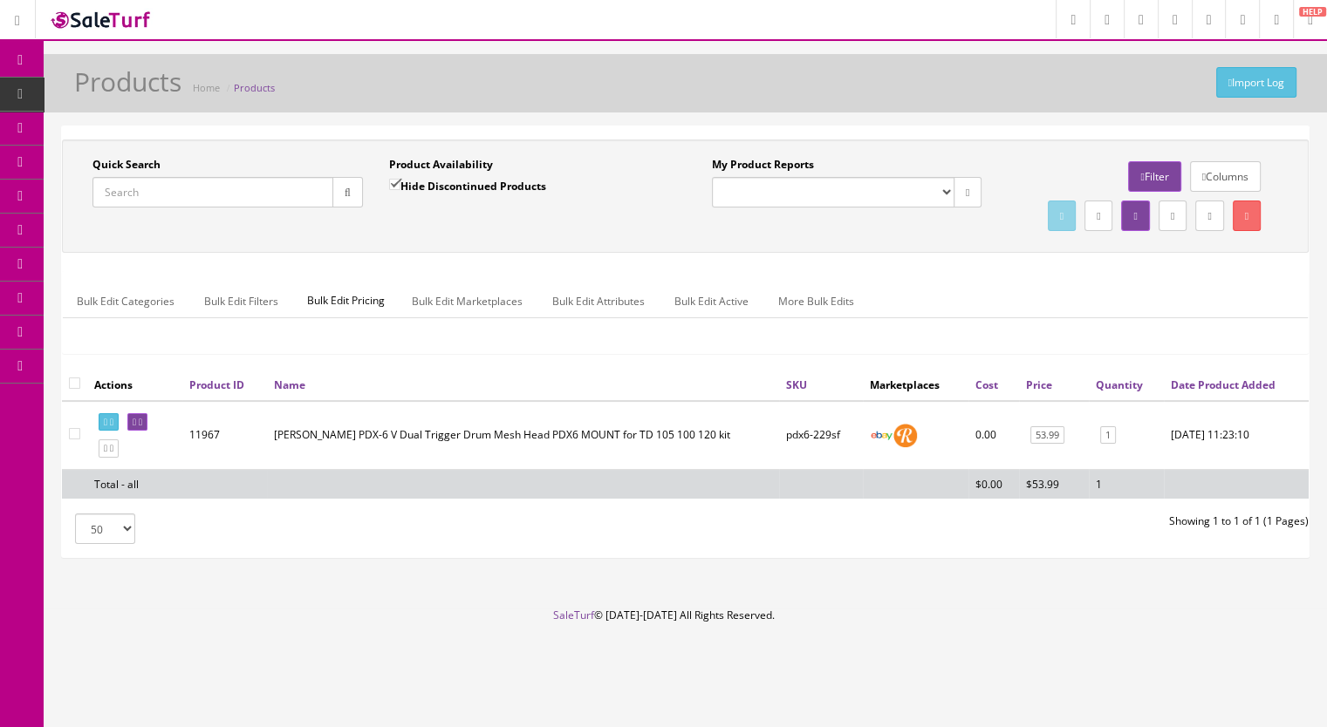
click at [215, 182] on input "Quick Search" at bounding box center [212, 192] width 241 height 31
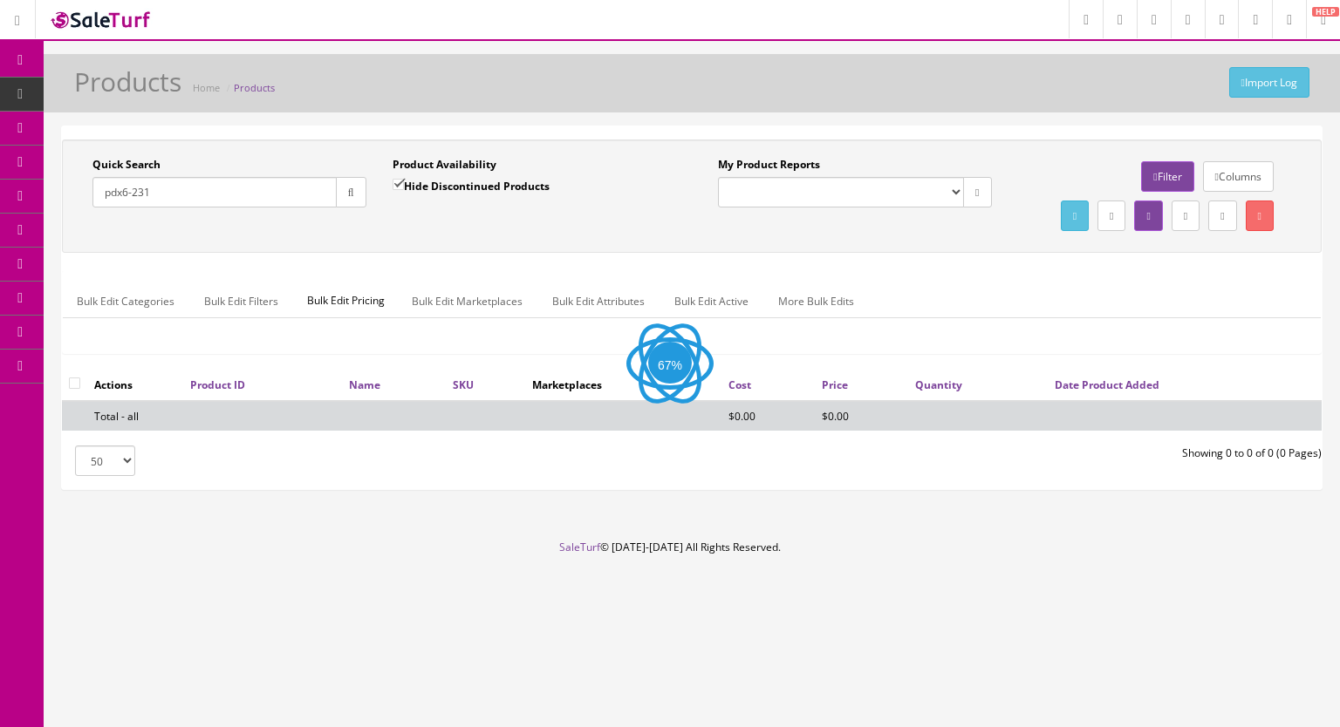
type input "pdx6-231"
click at [400, 186] on input "Hide Discontinued Products" at bounding box center [397, 184] width 11 height 11
checkbox input "false"
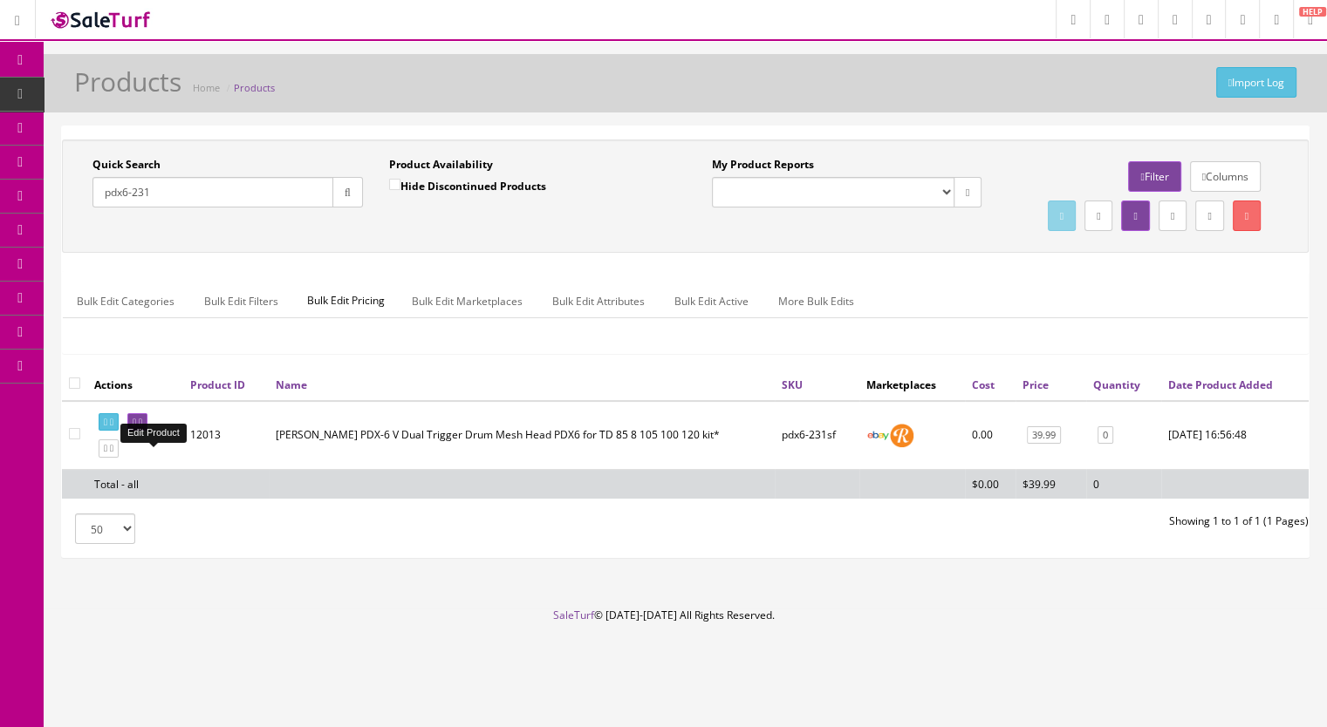
click at [142, 427] on icon at bounding box center [140, 423] width 3 height 10
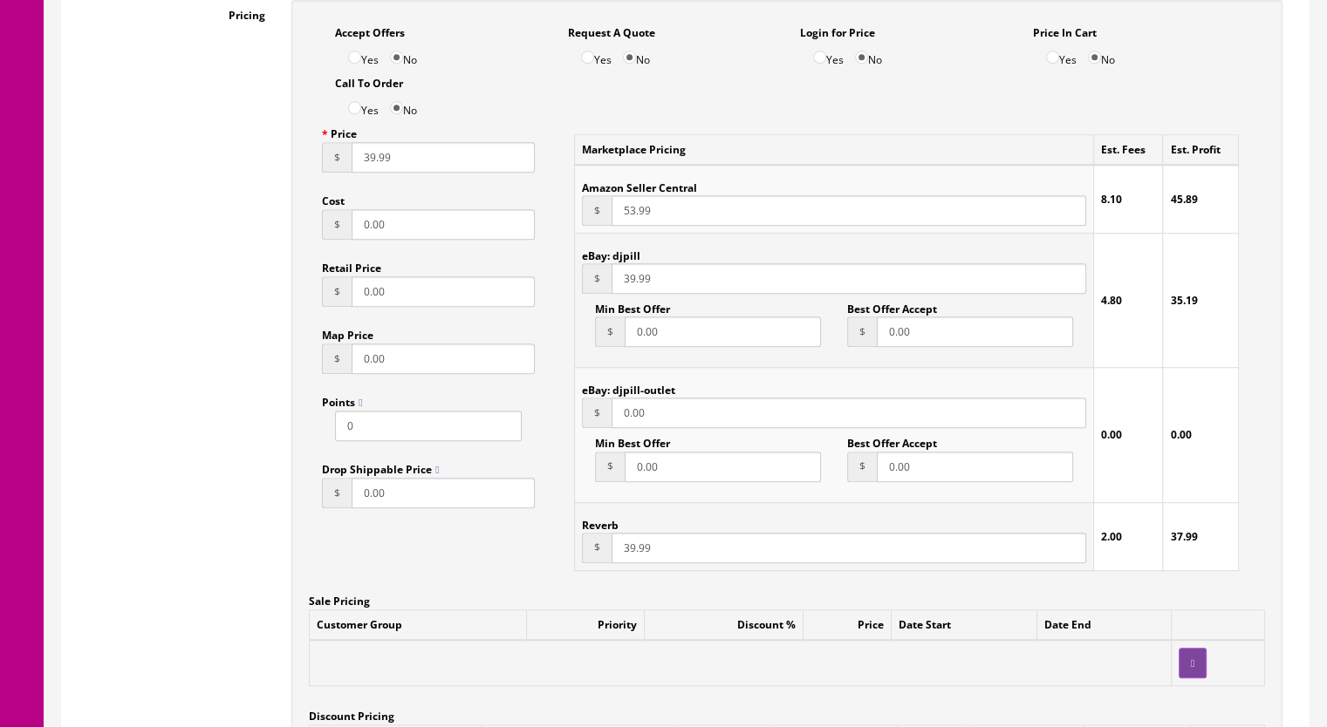
scroll to position [1483, 0]
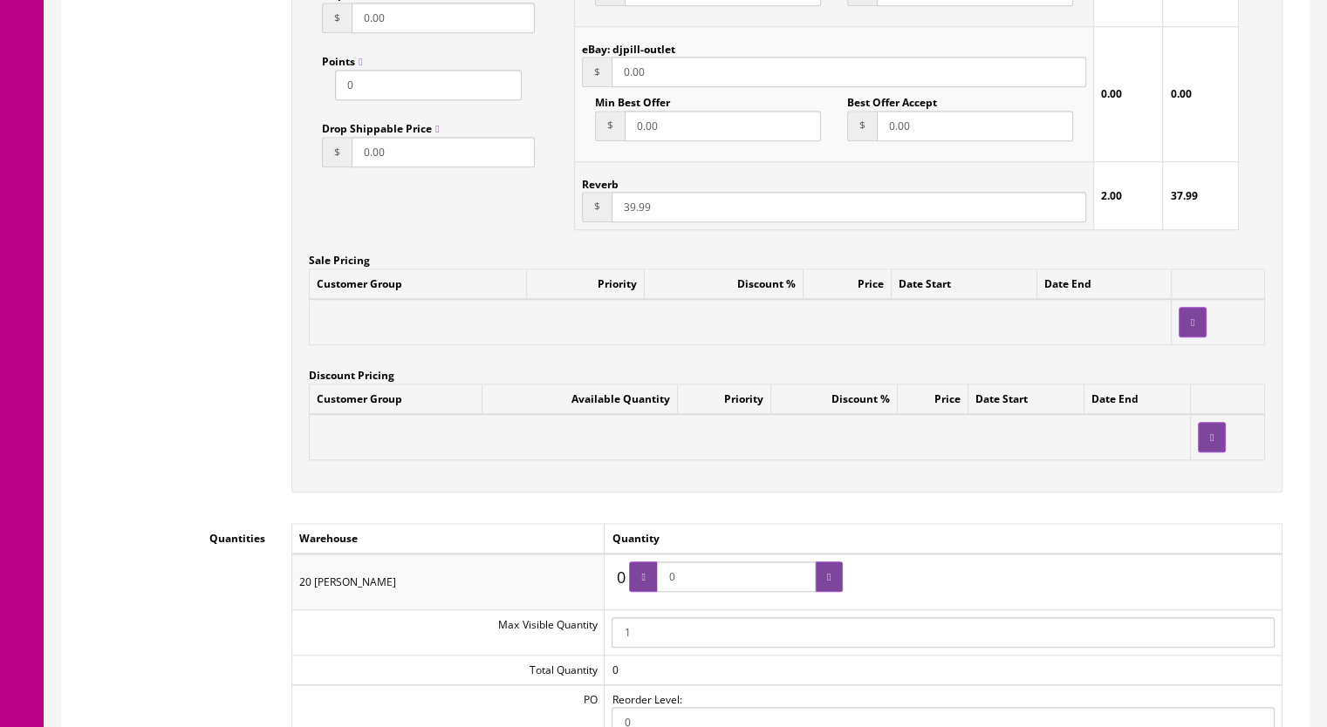
drag, startPoint x: 699, startPoint y: 590, endPoint x: 659, endPoint y: 590, distance: 39.2
click at [659, 590] on span "0" at bounding box center [736, 577] width 214 height 31
type input "1"
click at [828, 573] on icon at bounding box center [828, 577] width 3 height 10
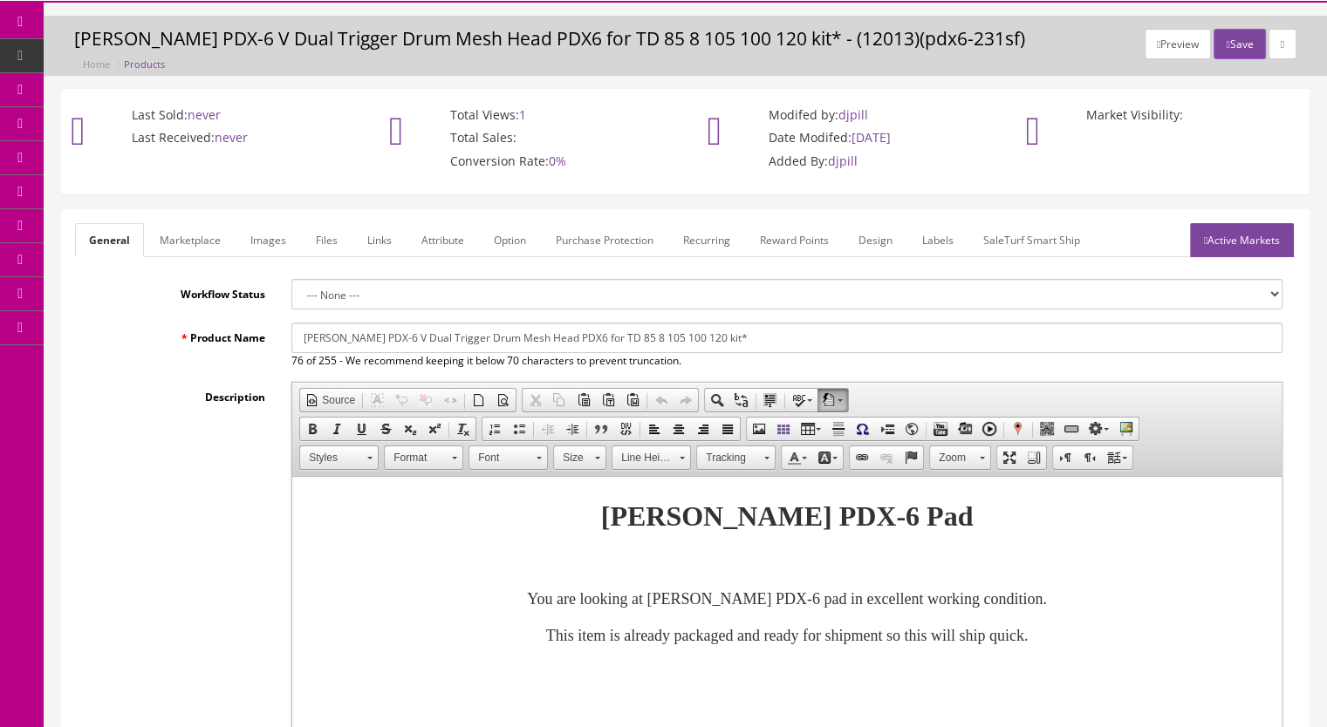
scroll to position [0, 0]
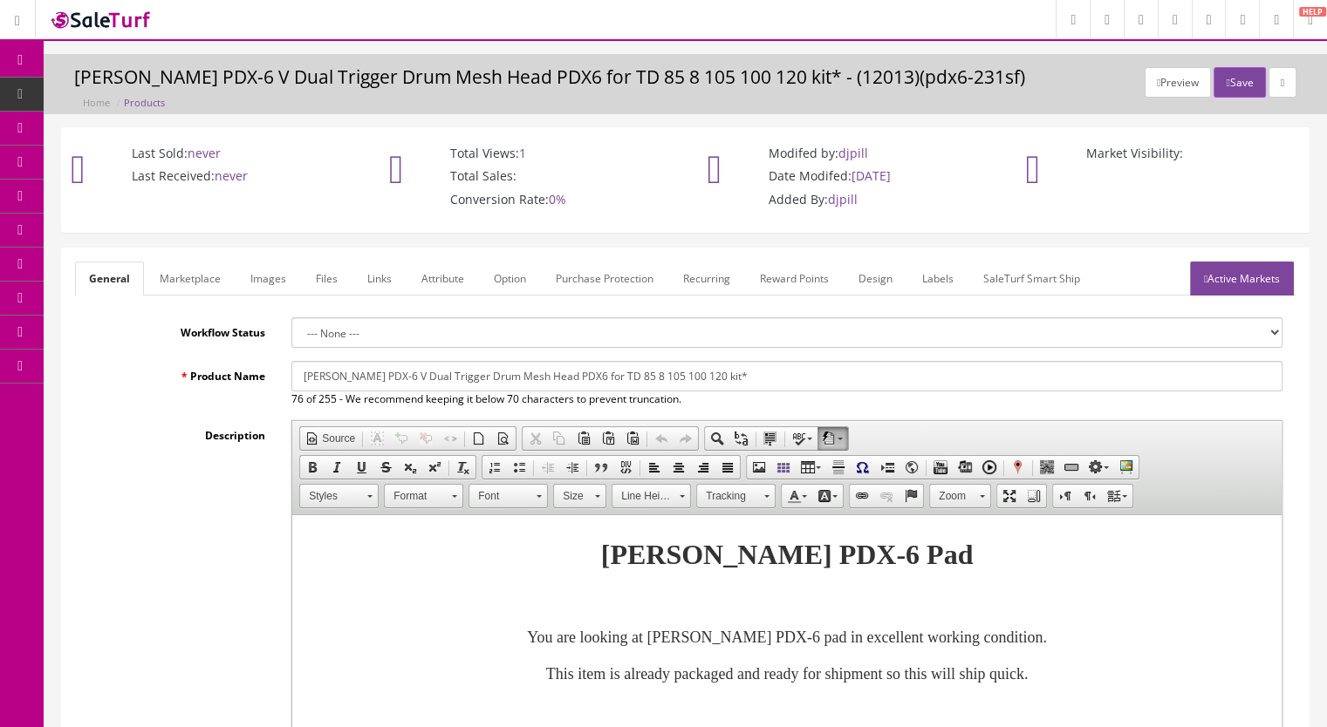
click at [1221, 273] on link "Active Markets" at bounding box center [1242, 279] width 104 height 34
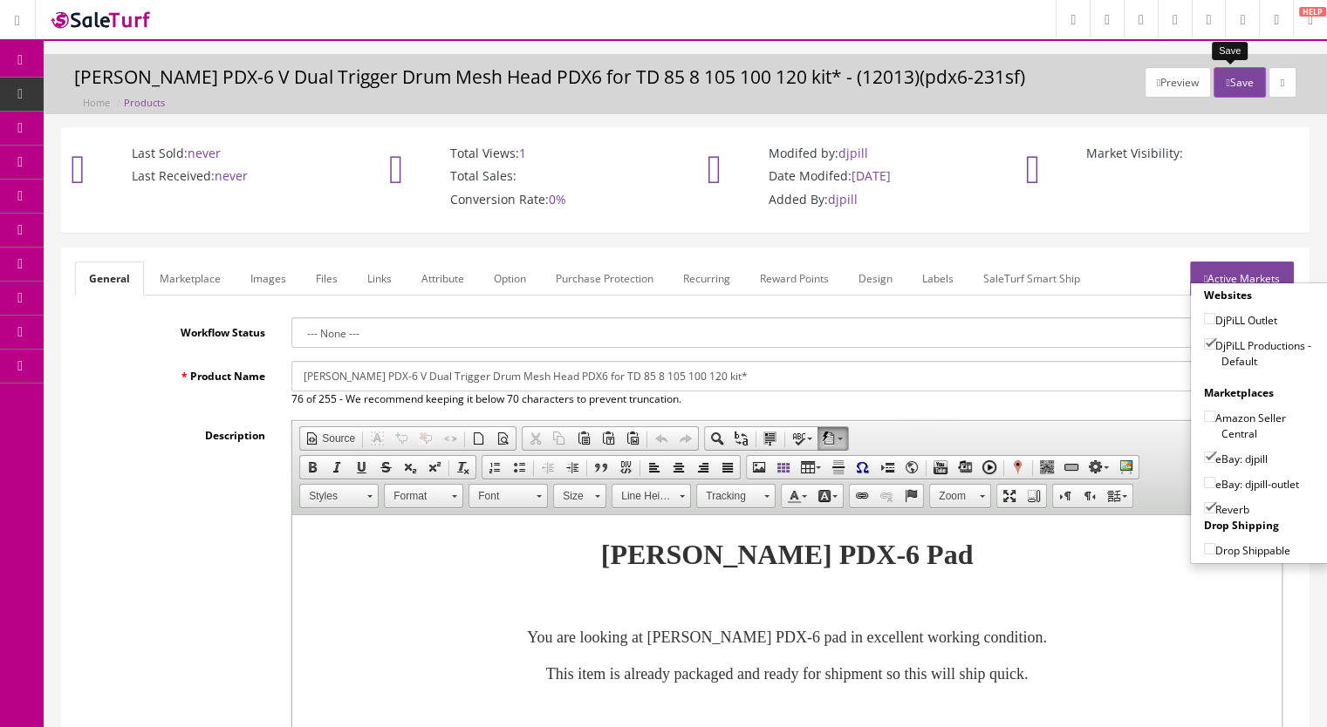
click at [1223, 85] on button "Save" at bounding box center [1238, 82] width 51 height 31
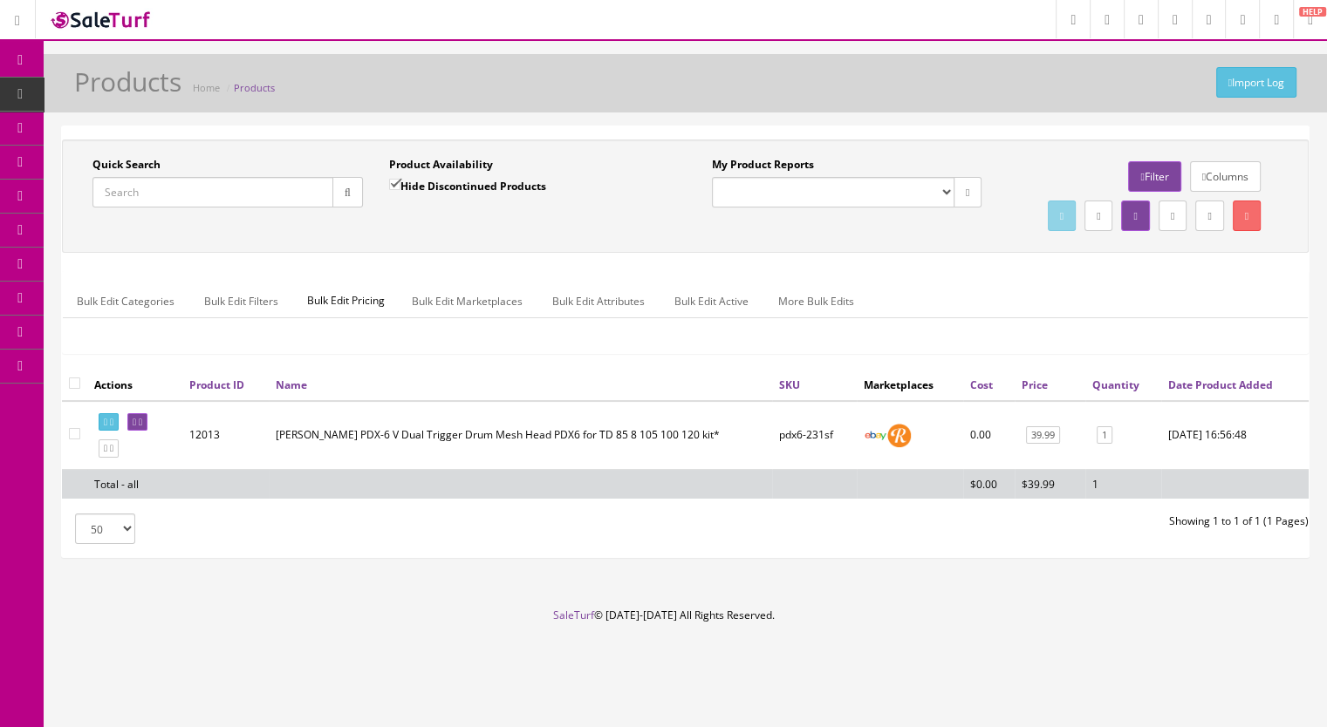
click at [176, 187] on input "Quick Search" at bounding box center [212, 192] width 241 height 31
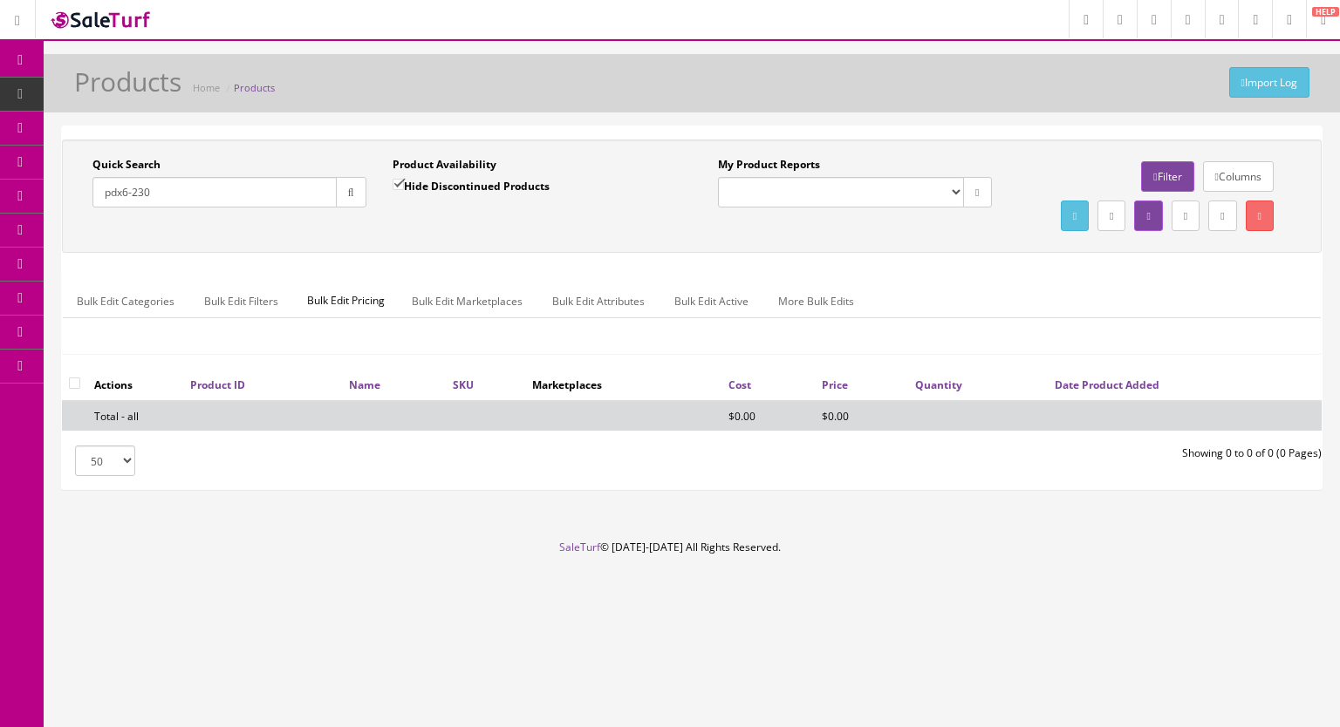
type input "pdx6-230"
drag, startPoint x: 399, startPoint y: 186, endPoint x: 408, endPoint y: 196, distance: 13.6
click at [399, 185] on input "Hide Discontinued Products" at bounding box center [397, 184] width 11 height 11
checkbox input "false"
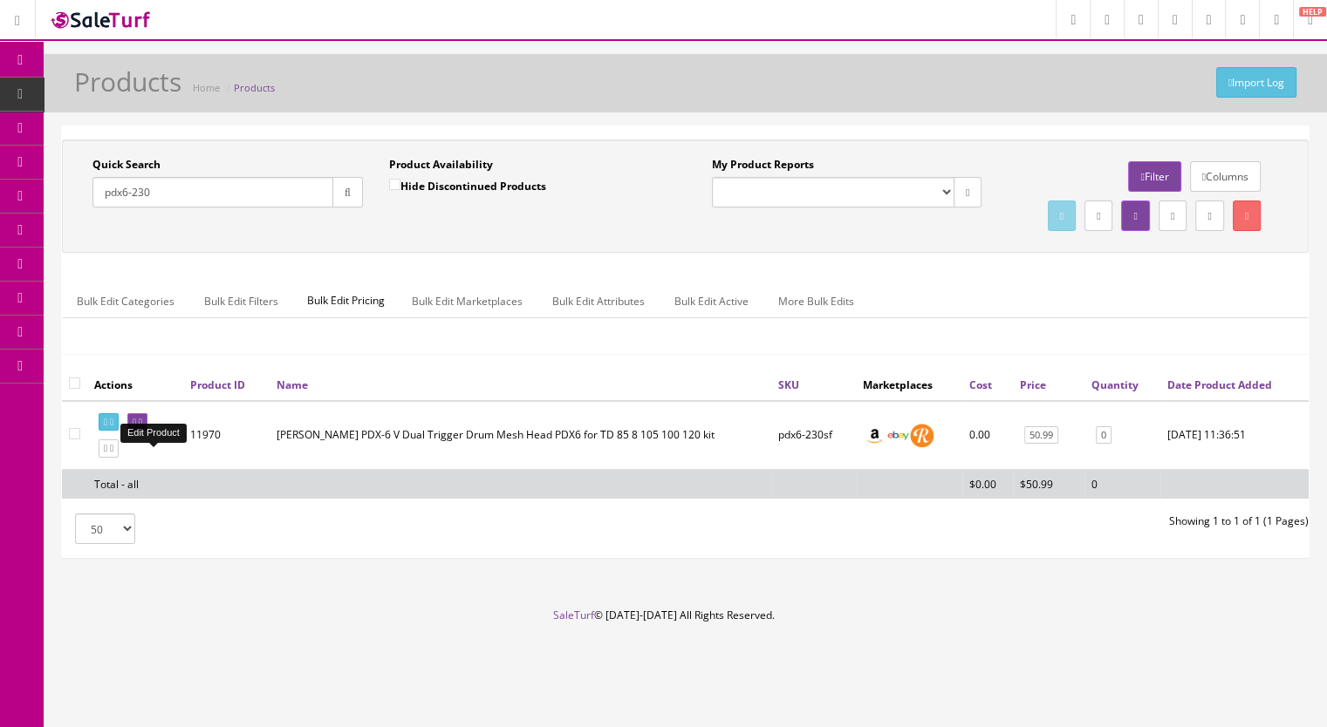
click at [142, 427] on icon at bounding box center [140, 423] width 3 height 10
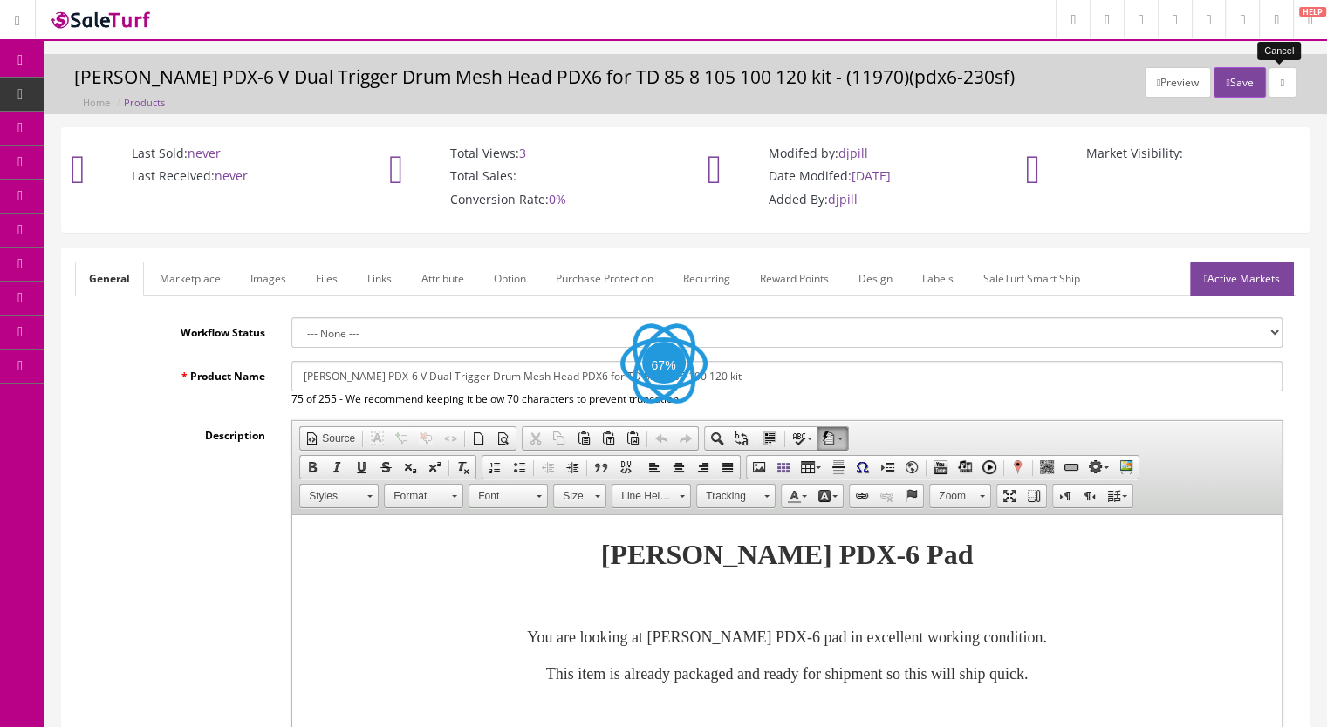
click at [1280, 83] on icon at bounding box center [1281, 83] width 3 height 10
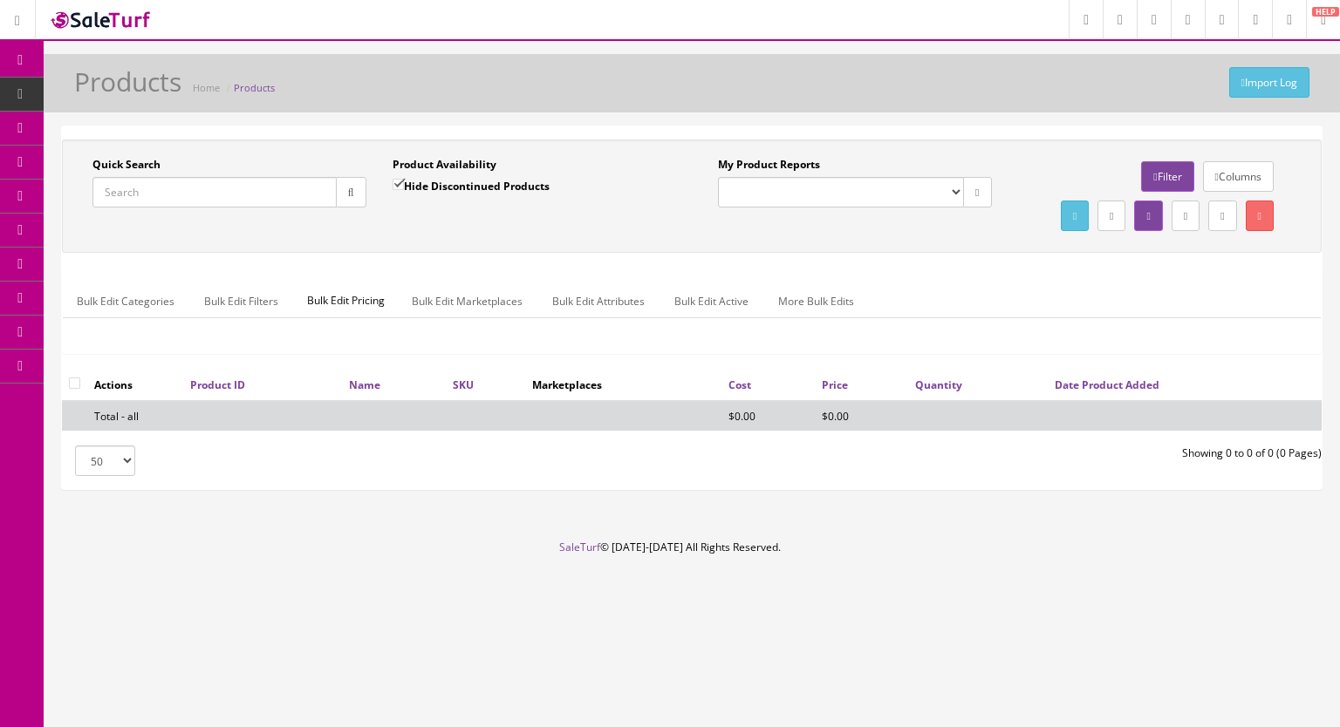
click at [143, 181] on input "Quick Search" at bounding box center [214, 192] width 244 height 31
type input "pdx6-230"
click at [401, 182] on input "Hide Discontinued Products" at bounding box center [397, 184] width 11 height 11
checkbox input "false"
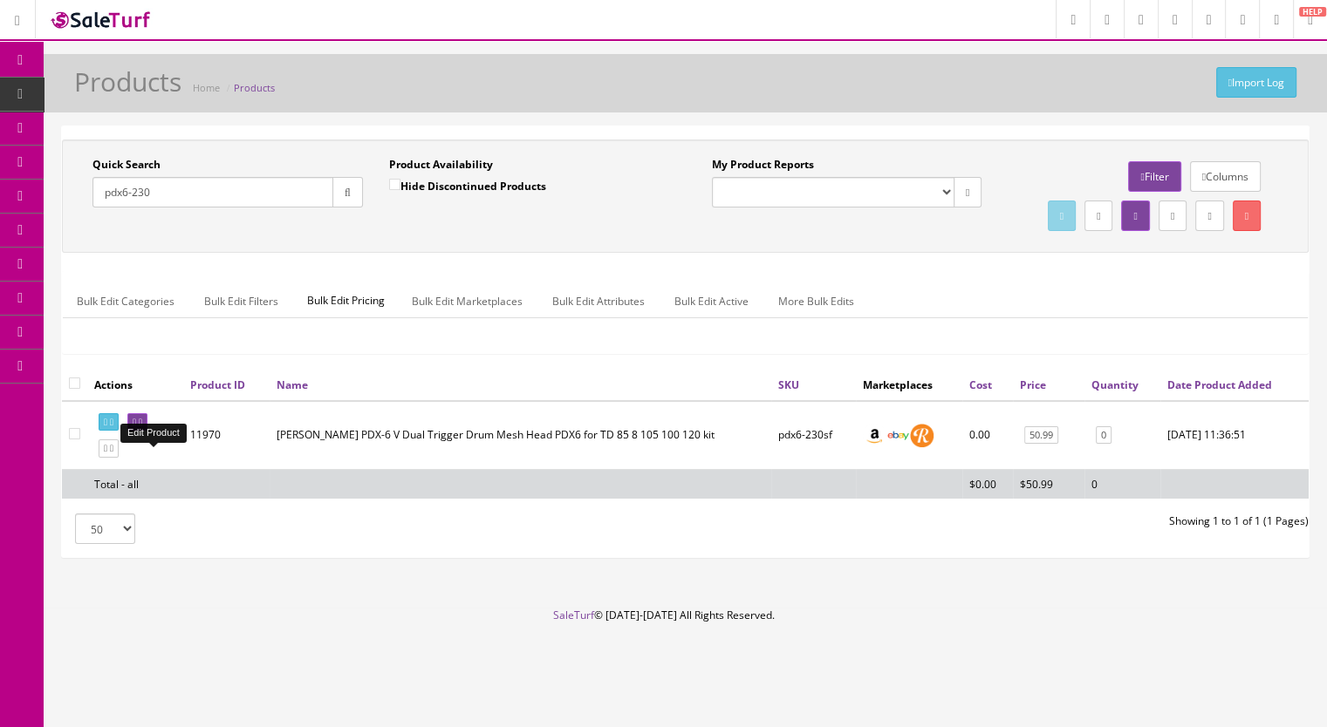
click at [142, 427] on icon at bounding box center [140, 423] width 3 height 10
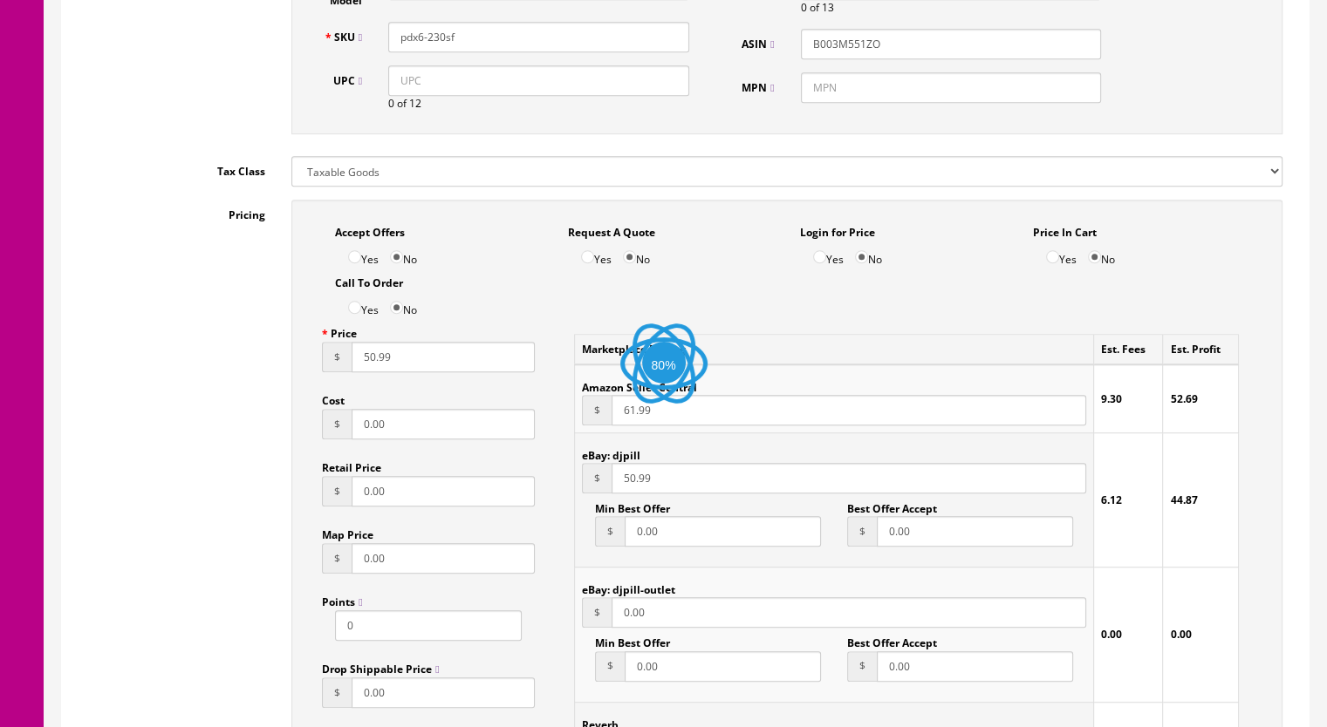
scroll to position [1221, 0]
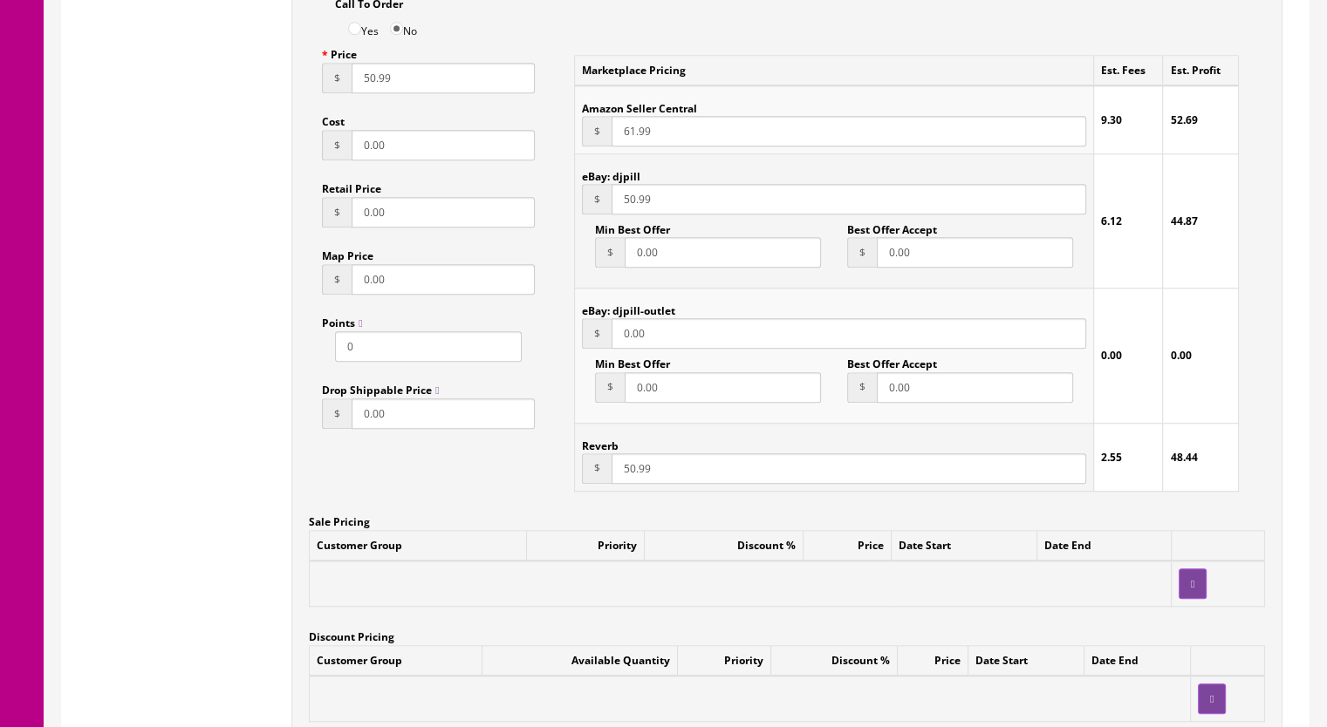
drag, startPoint x: 619, startPoint y: 475, endPoint x: 632, endPoint y: 475, distance: 13.1
click at [632, 475] on input "50.99" at bounding box center [848, 469] width 474 height 31
type input "45.99"
drag, startPoint x: 624, startPoint y: 204, endPoint x: 633, endPoint y: 206, distance: 9.8
click at [633, 206] on input "50.99" at bounding box center [848, 199] width 474 height 31
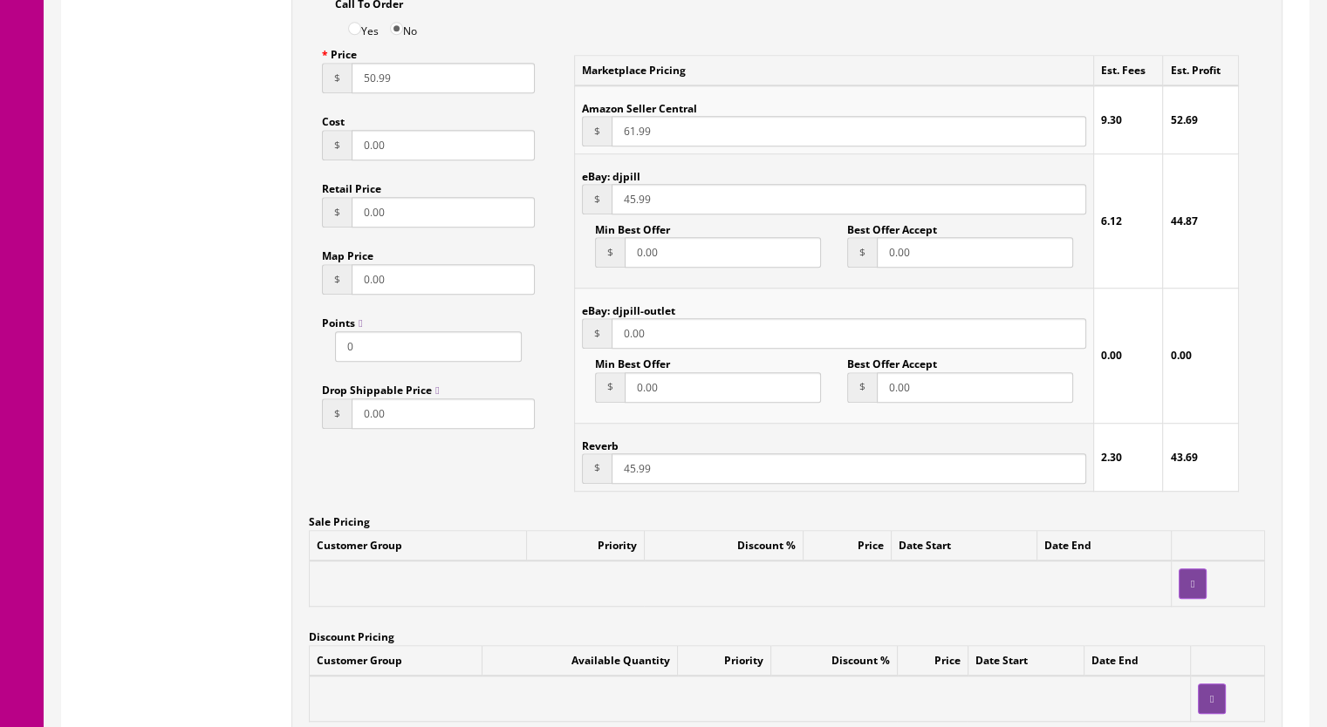
type input "45.99"
drag, startPoint x: 362, startPoint y: 85, endPoint x: 372, endPoint y: 86, distance: 10.6
click at [372, 86] on input "50.99" at bounding box center [442, 78] width 183 height 31
type input "45.99"
drag, startPoint x: 620, startPoint y: 138, endPoint x: 635, endPoint y: 138, distance: 14.8
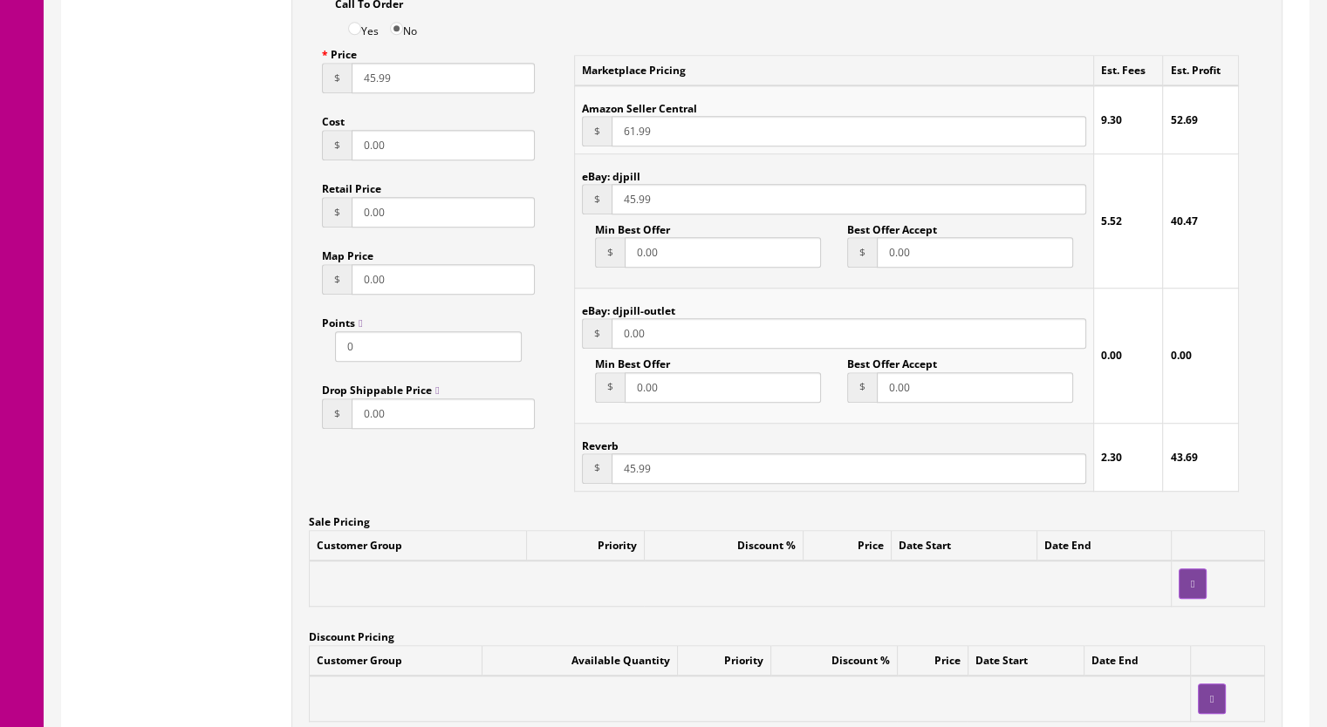
click at [635, 138] on input "61.99" at bounding box center [848, 131] width 474 height 31
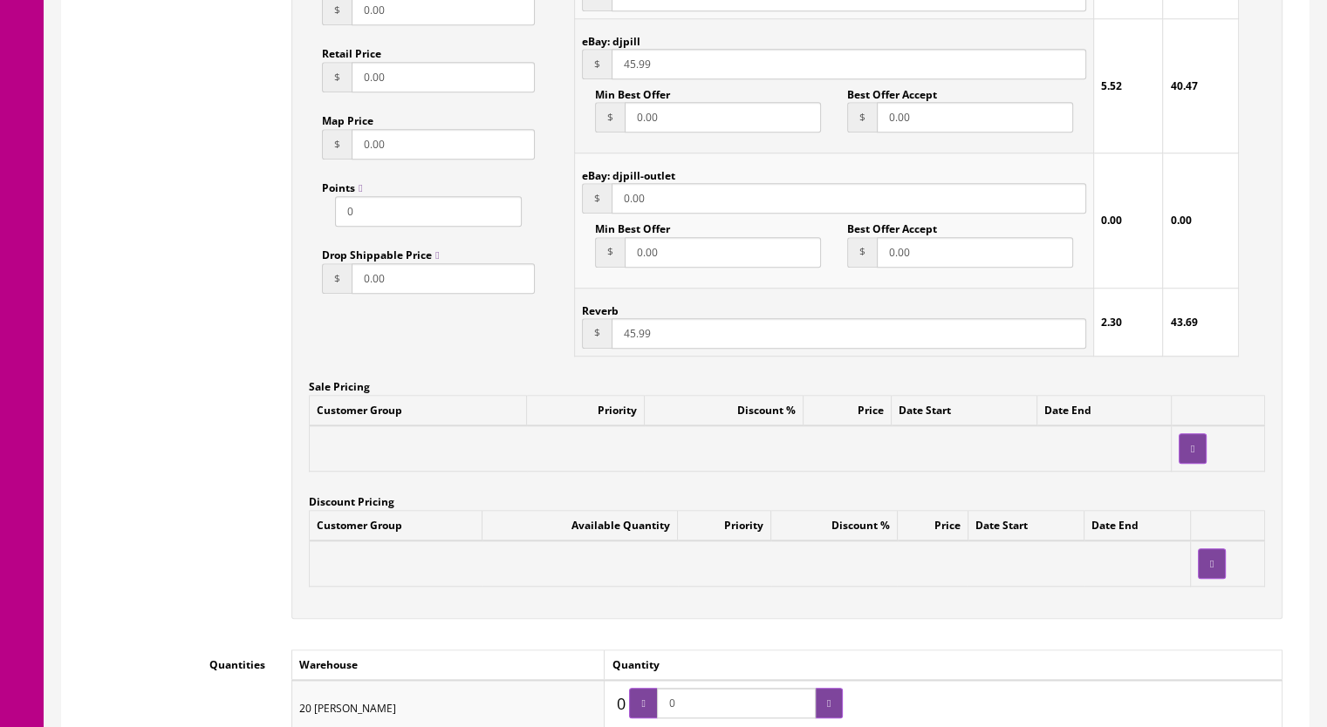
scroll to position [1657, 0]
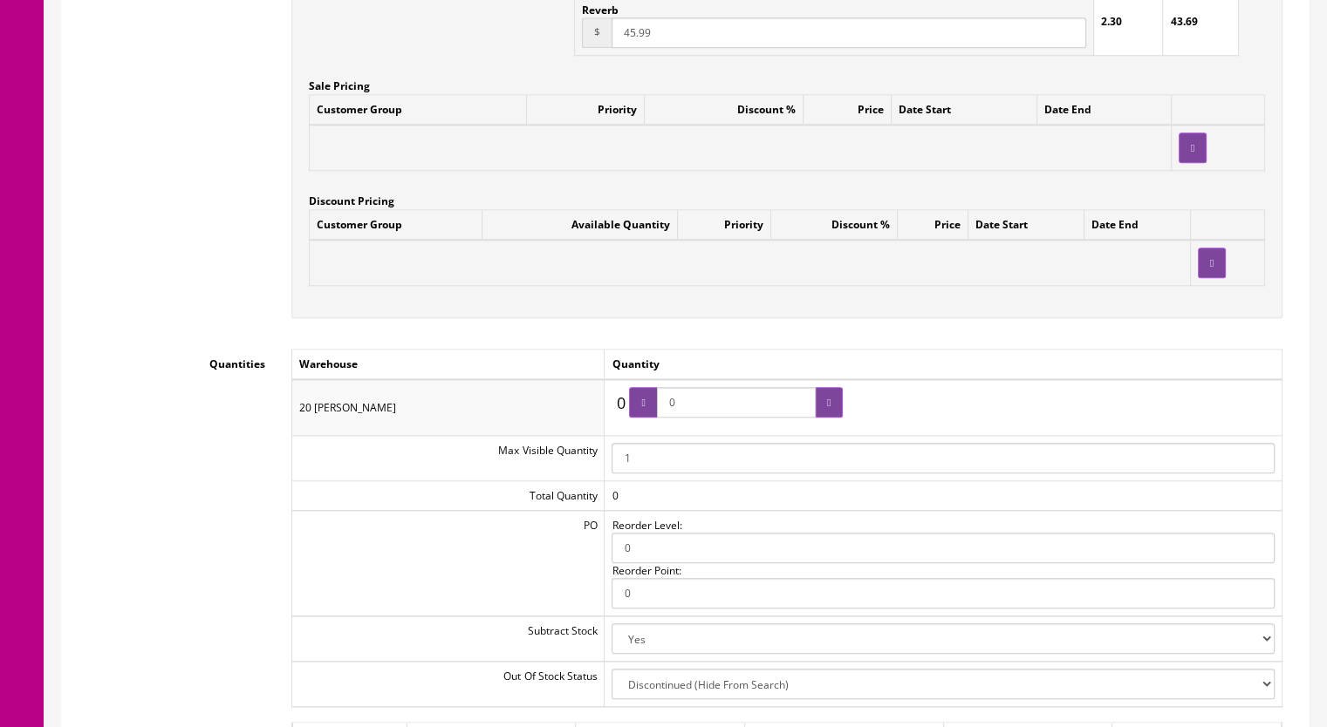
type input "60.99"
drag, startPoint x: 699, startPoint y: 413, endPoint x: 638, endPoint y: 413, distance: 61.1
click at [638, 413] on span "0" at bounding box center [736, 402] width 214 height 31
type input "1"
click at [832, 398] on div at bounding box center [829, 402] width 28 height 31
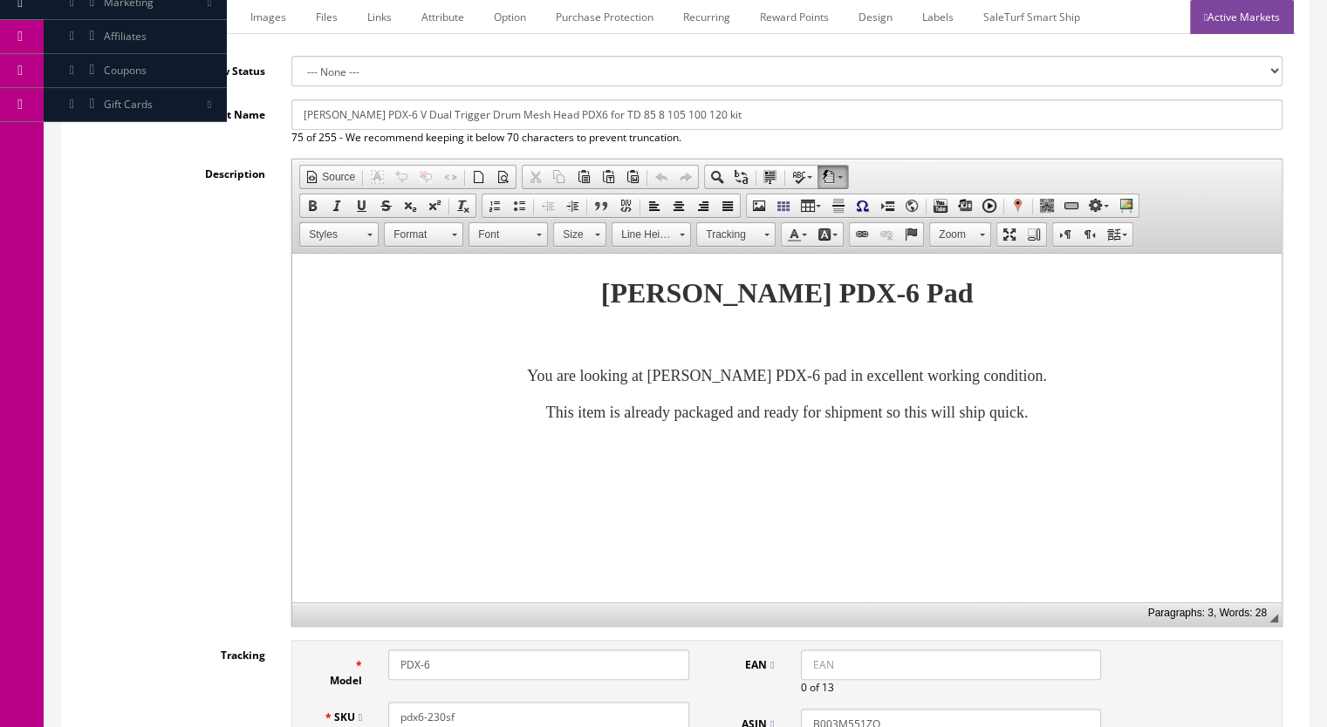
scroll to position [174, 0]
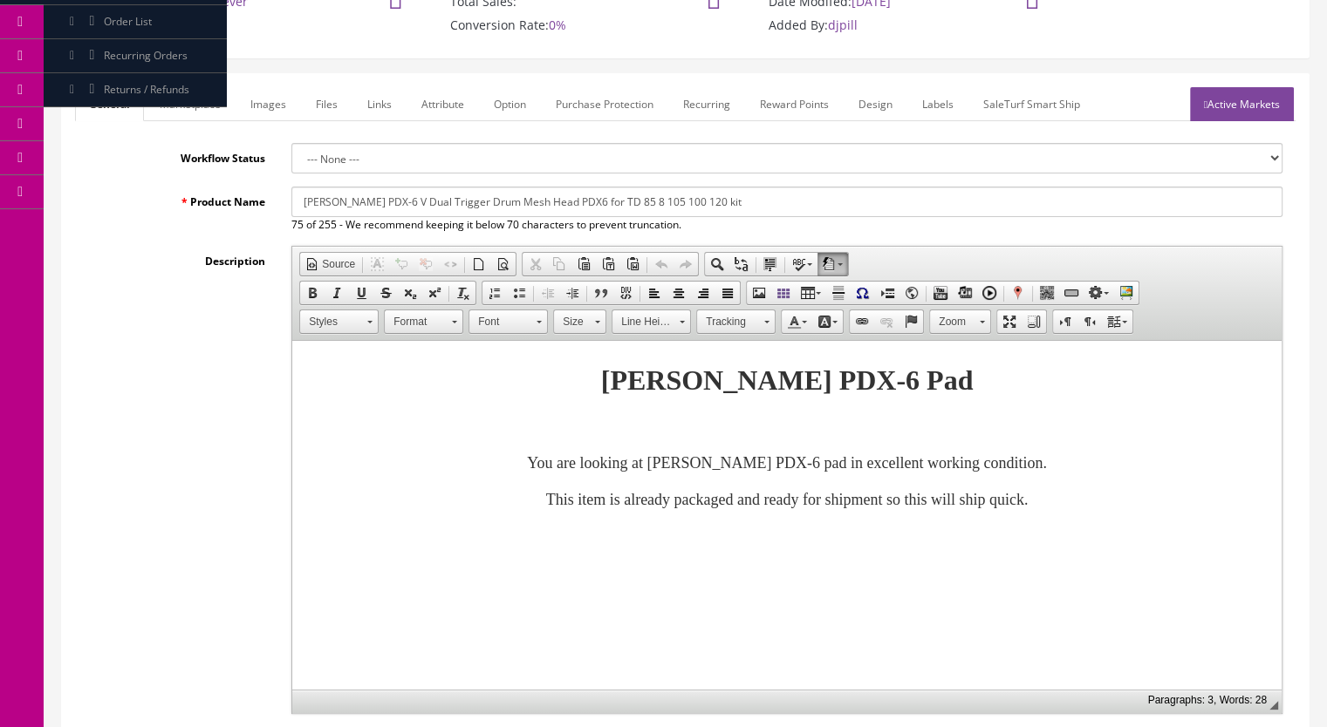
click at [1216, 95] on link "Active Markets" at bounding box center [1242, 104] width 104 height 34
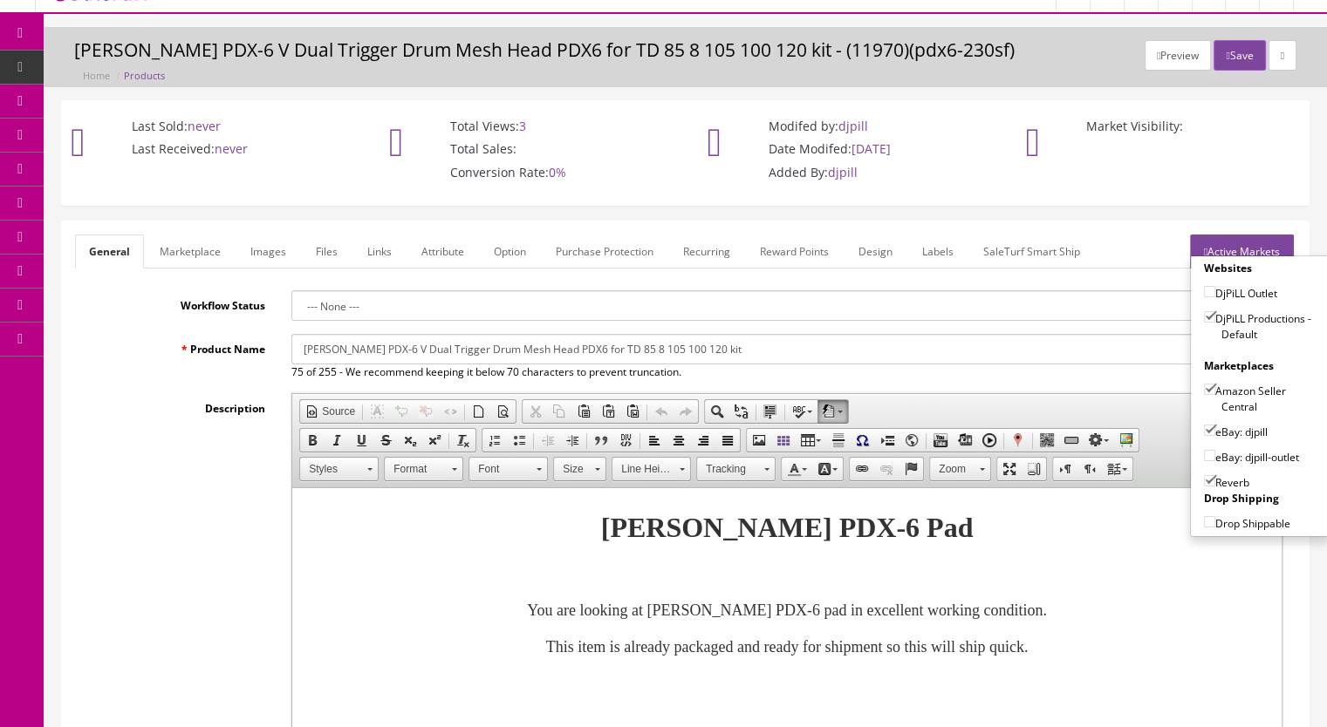
scroll to position [0, 0]
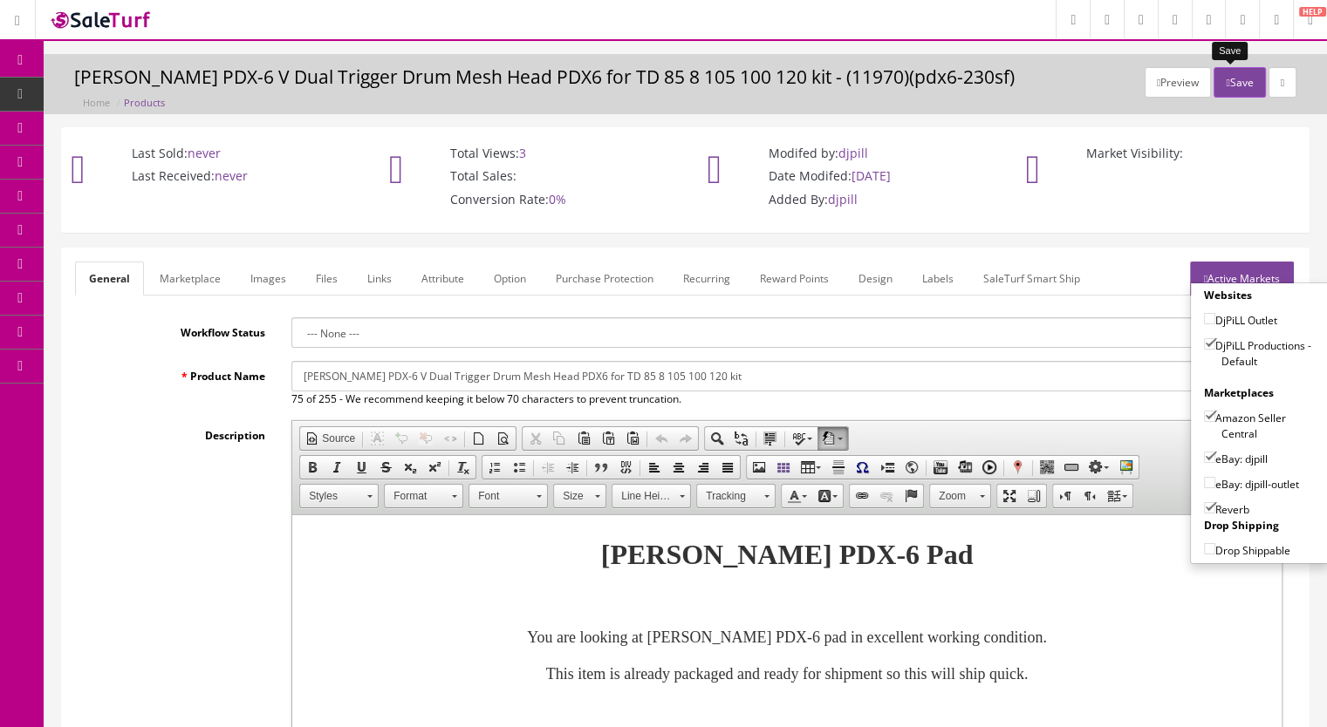
click at [1230, 74] on button "Save" at bounding box center [1238, 82] width 51 height 31
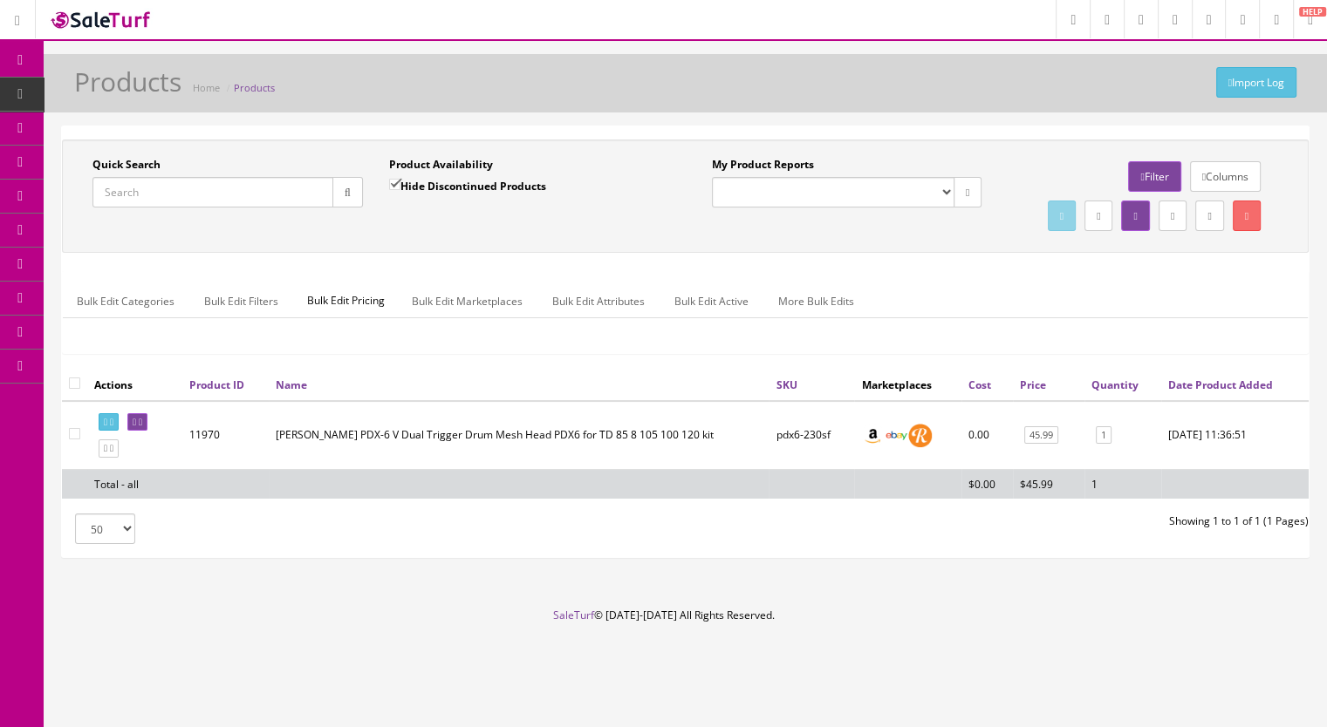
click at [185, 181] on input "Quick Search" at bounding box center [212, 192] width 241 height 31
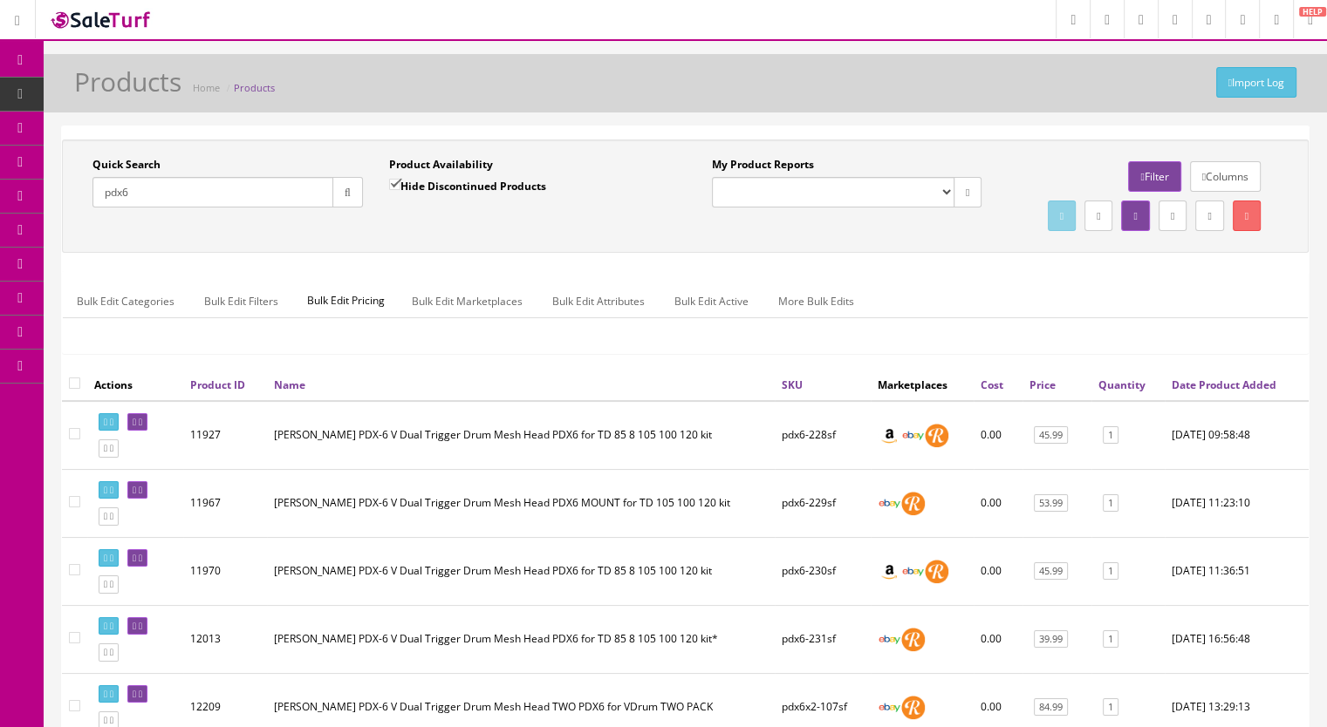
drag, startPoint x: 167, startPoint y: 195, endPoint x: 63, endPoint y: 197, distance: 103.8
click at [63, 197] on div "Quick Search pdx6 Date From Product Availability Hide Discontinued Products Dat…" at bounding box center [685, 196] width 1246 height 113
paste input "PD140DS-76g"
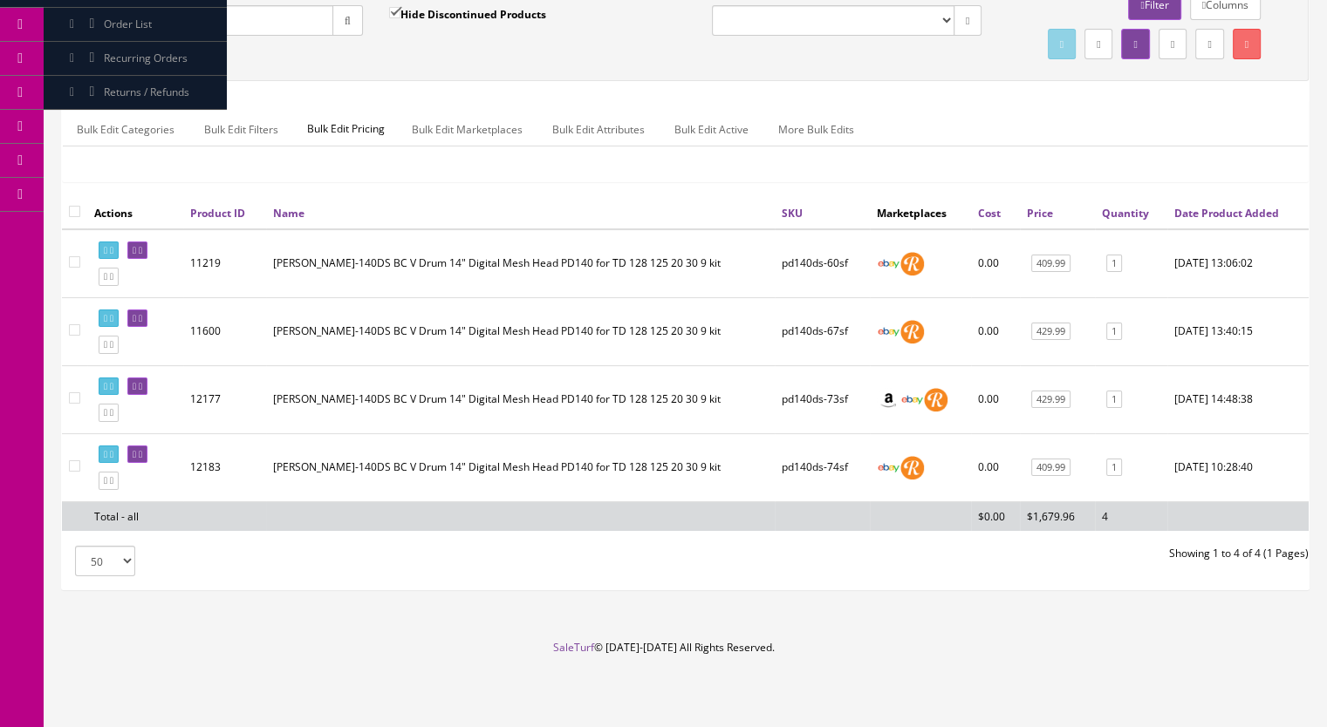
scroll to position [204, 0]
type input "PD140DS-"
click at [113, 484] on icon at bounding box center [111, 481] width 3 height 10
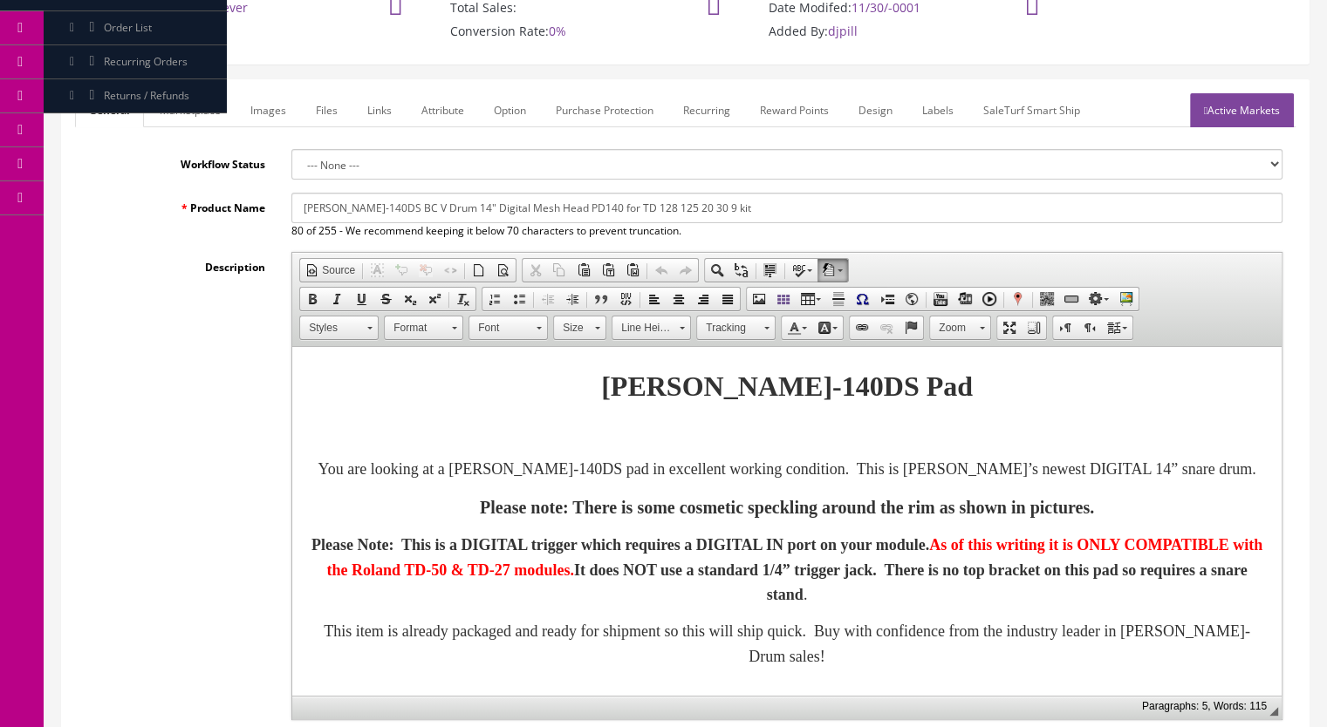
scroll to position [174, 0]
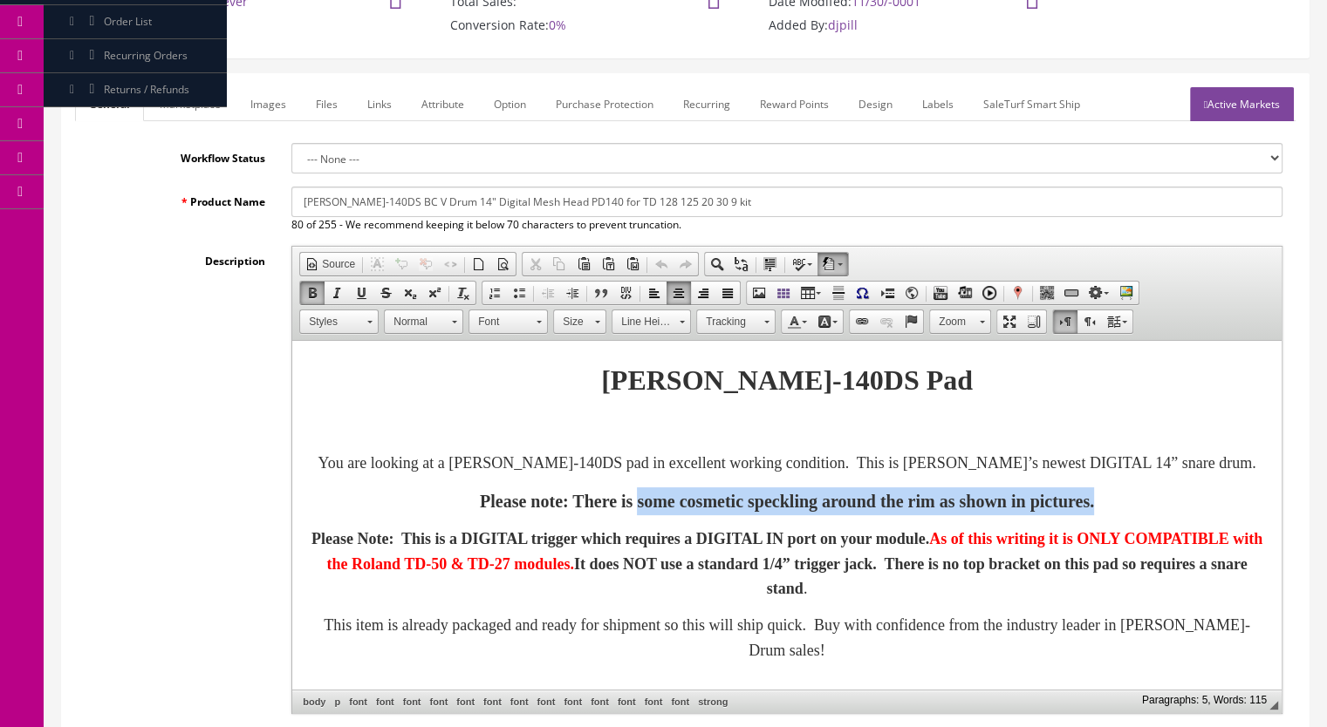
drag, startPoint x: 1198, startPoint y: 508, endPoint x: 583, endPoint y: 515, distance: 615.0
click at [583, 515] on p "Please note: There is some cosmetic speckling around the rim as shown in pictur…" at bounding box center [787, 502] width 954 height 28
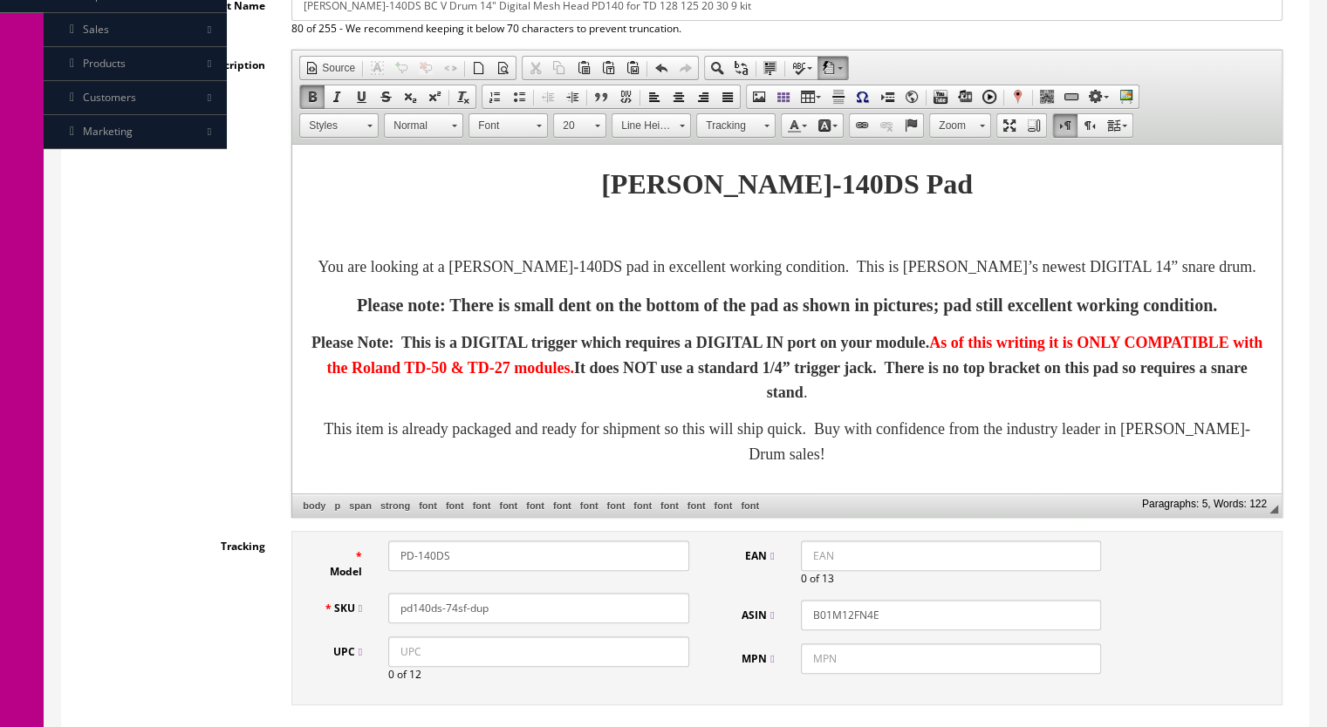
scroll to position [698, 0]
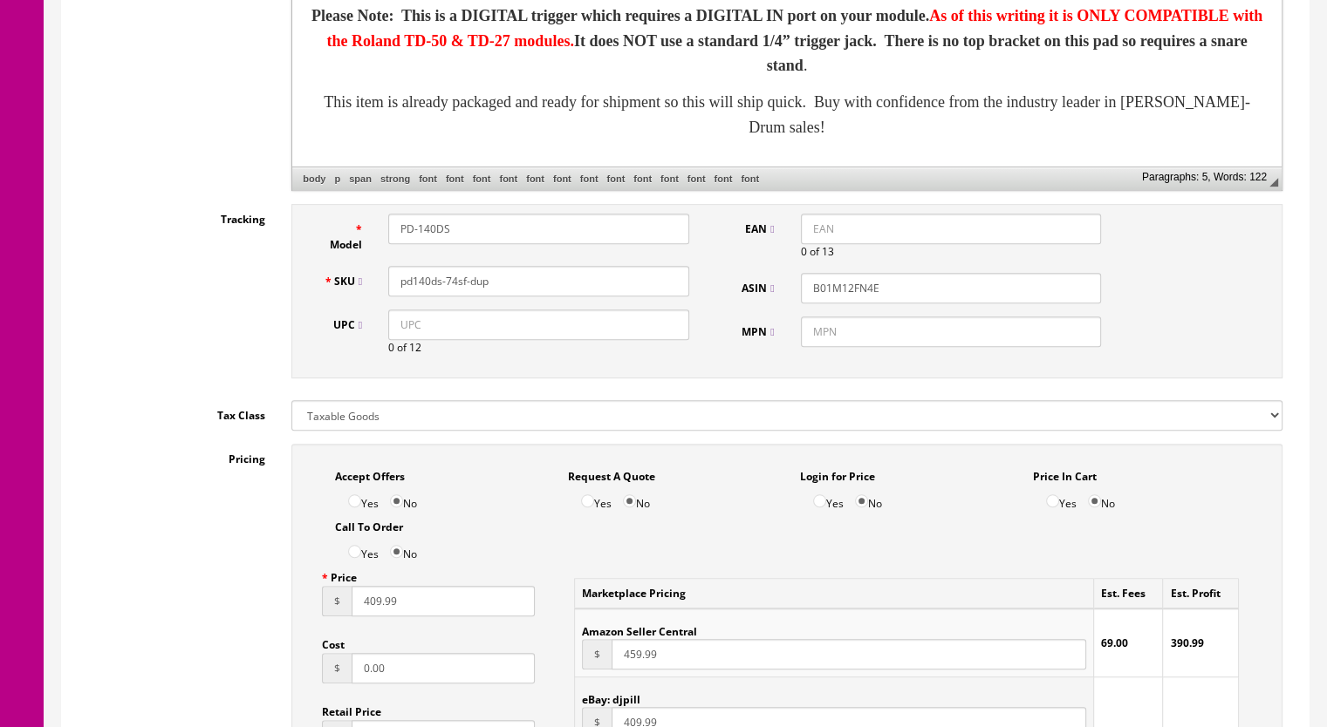
drag, startPoint x: 507, startPoint y: 280, endPoint x: 454, endPoint y: 296, distance: 55.5
click at [454, 296] on div "SKU pd140ds-74sf-dup" at bounding box center [506, 281] width 392 height 31
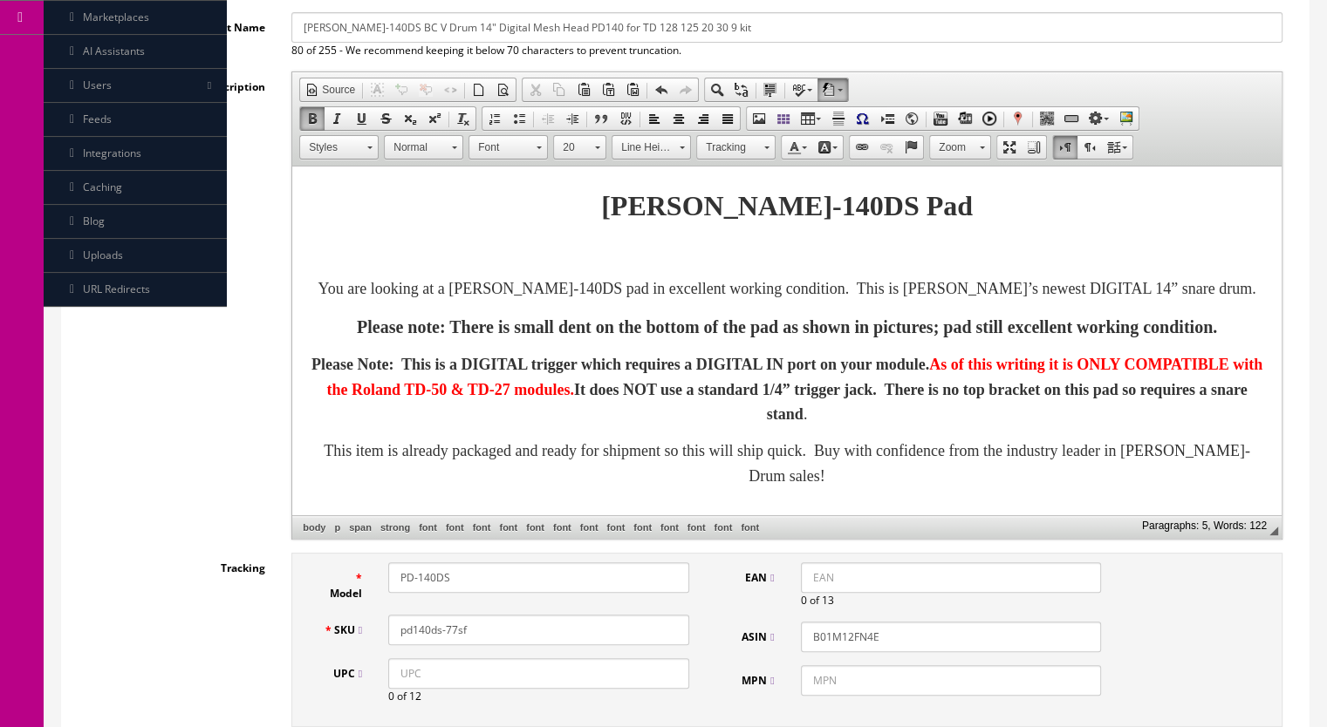
scroll to position [0, 0]
type input "pd140ds-77sf"
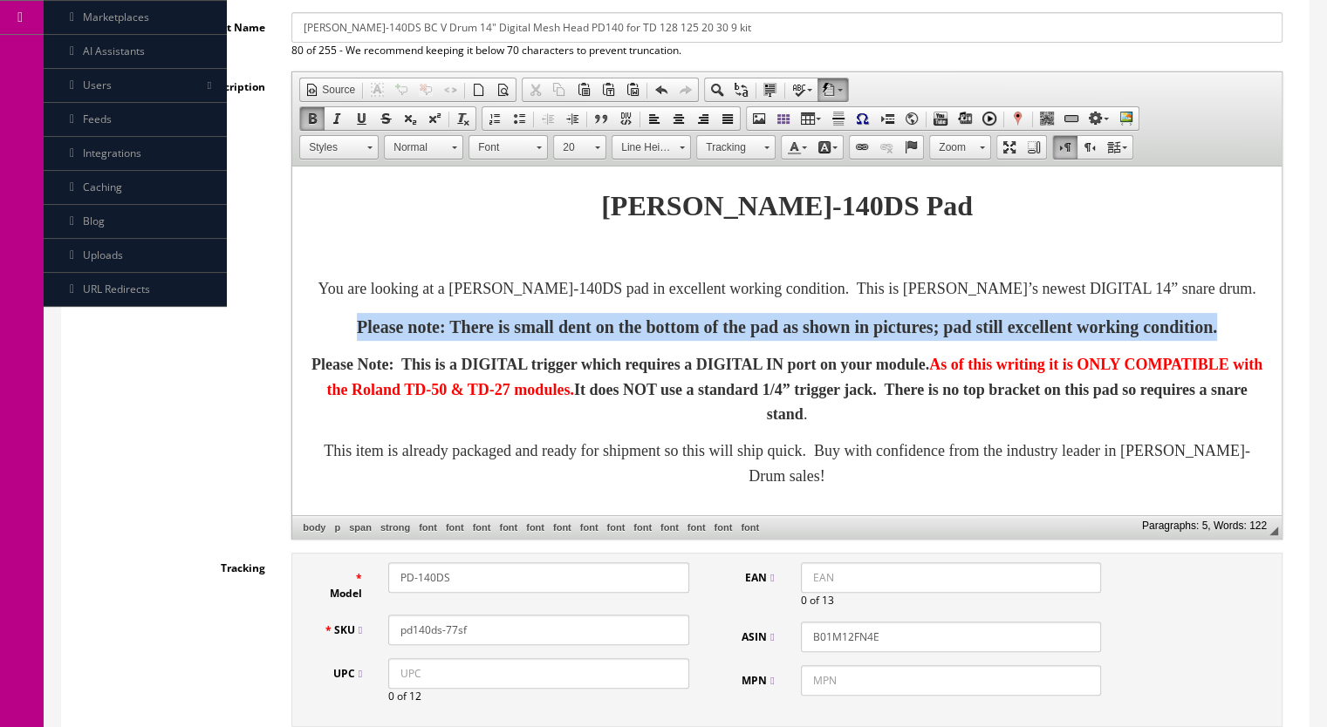
drag, startPoint x: 688, startPoint y: 386, endPoint x: 262, endPoint y: 351, distance: 427.9
click at [292, 351] on html "Roland PD-140DS Pad You are looking at a Roland PD-140DS pad in excellent worki…" at bounding box center [786, 337] width 989 height 340
click at [592, 147] on link "20" at bounding box center [579, 147] width 53 height 24
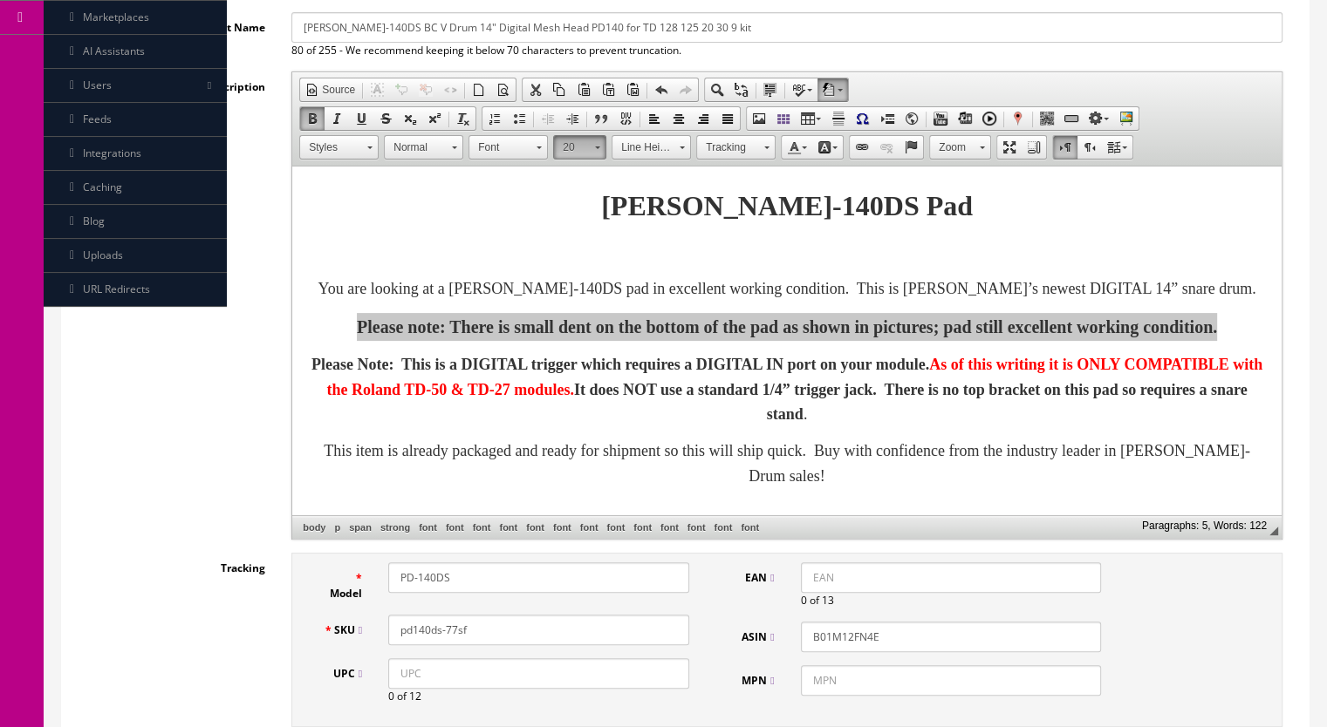
scroll to position [129, 0]
click at [590, 256] on link "22" at bounding box center [604, 265] width 99 height 30
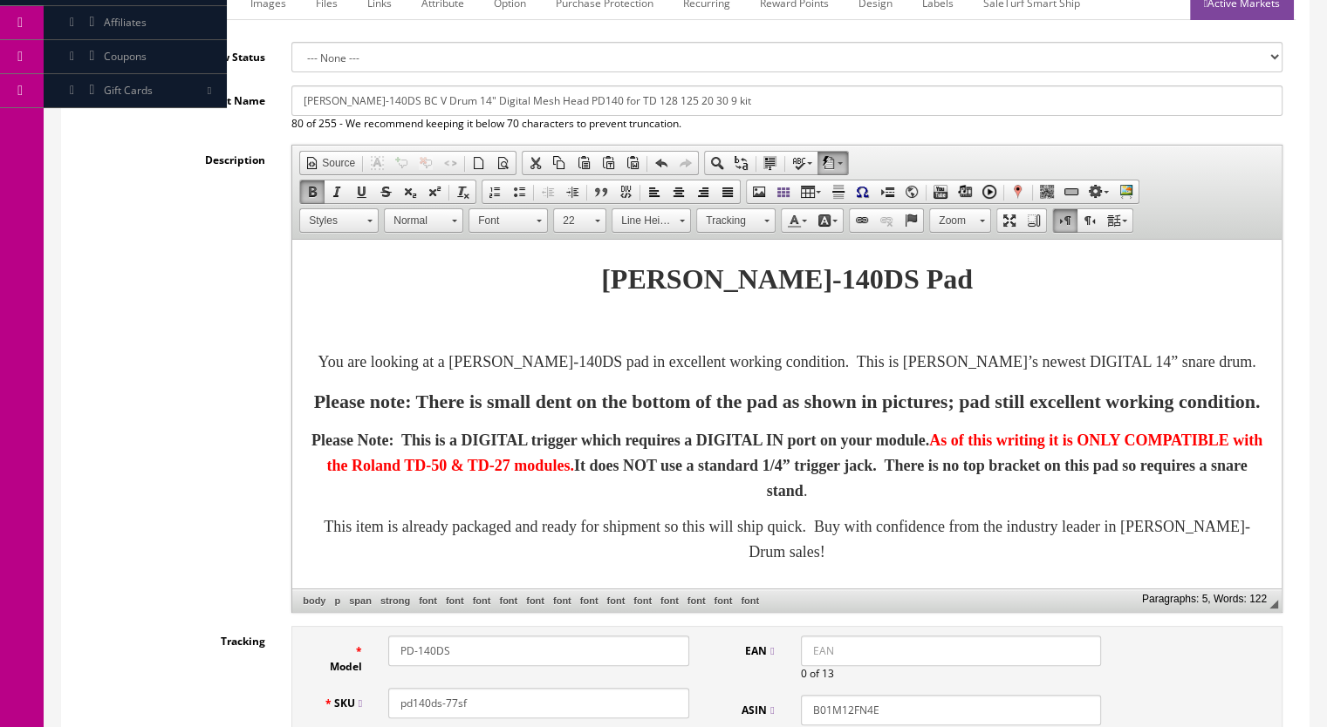
scroll to position [174, 0]
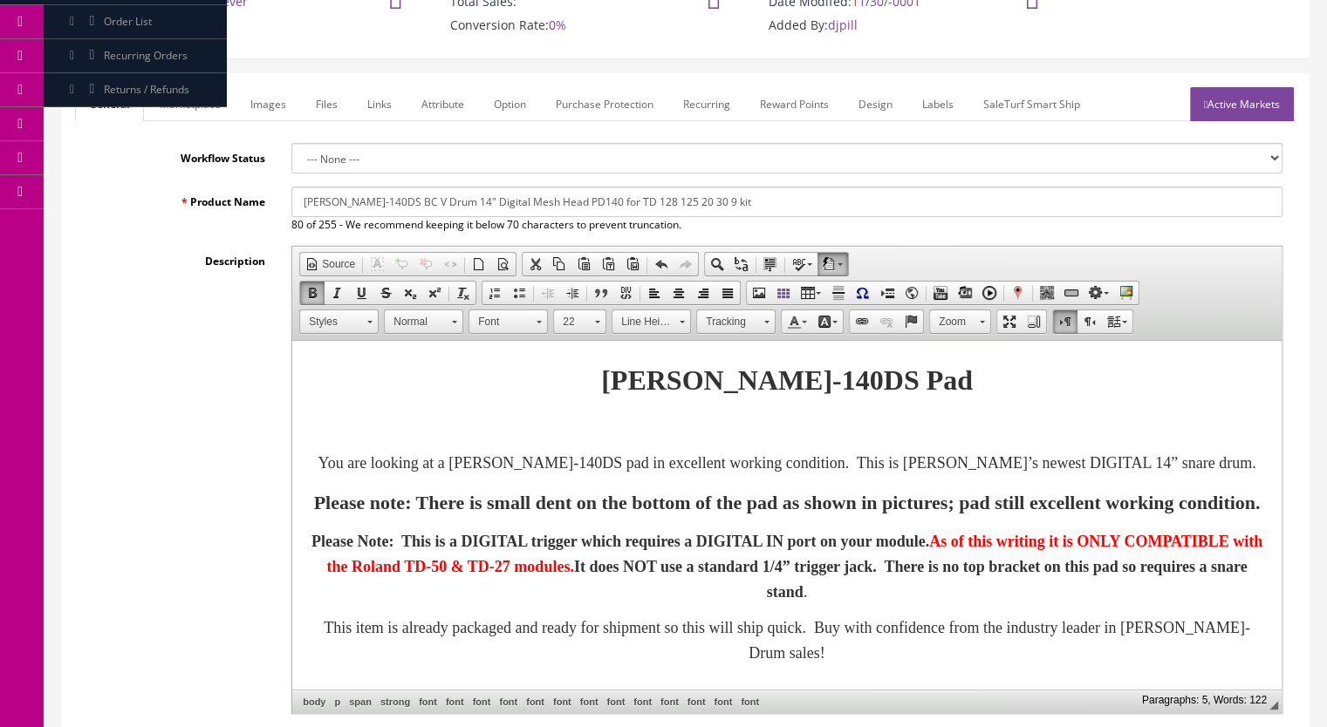
click at [176, 99] on link "Marketplace" at bounding box center [190, 104] width 89 height 34
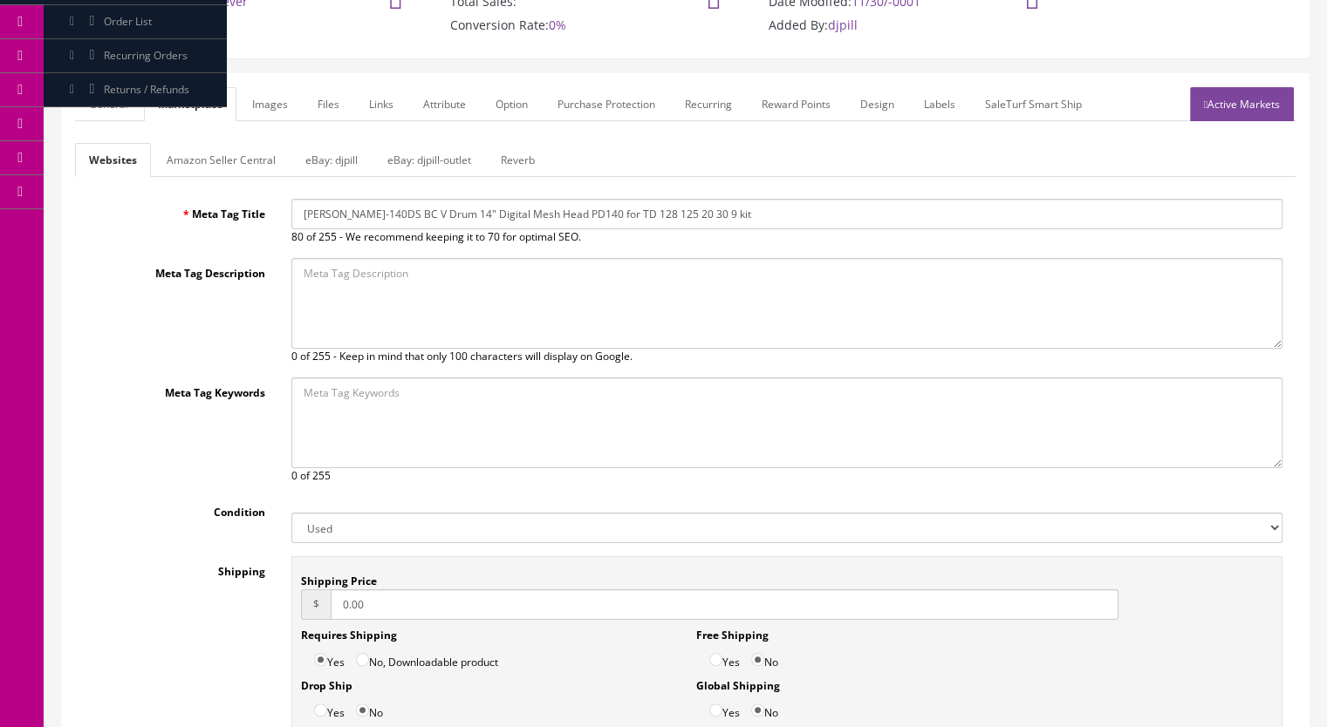
click at [530, 150] on link "Reverb" at bounding box center [518, 160] width 62 height 34
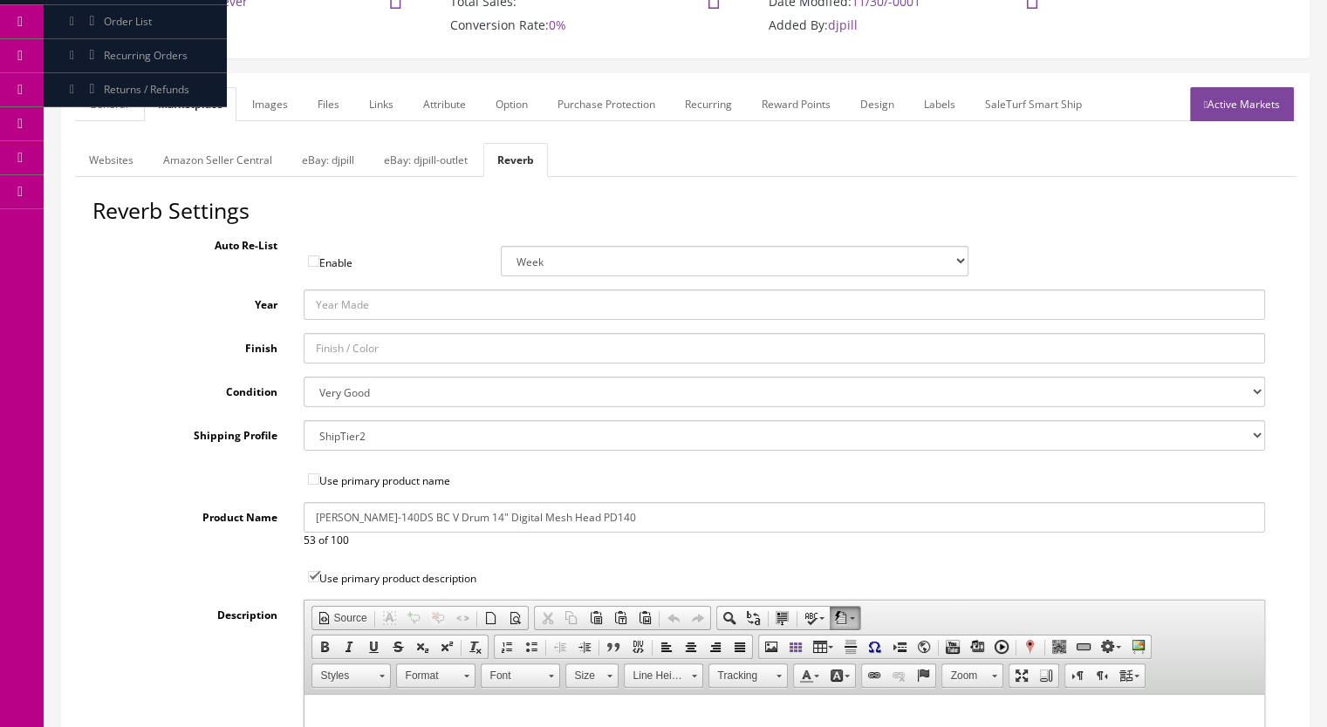
click at [349, 388] on select "Brand New Mint Excellent Very Good Good Fair Poor B-Stock Non Functioning" at bounding box center [785, 392] width 962 height 31
click at [263, 107] on link "Images" at bounding box center [270, 104] width 64 height 34
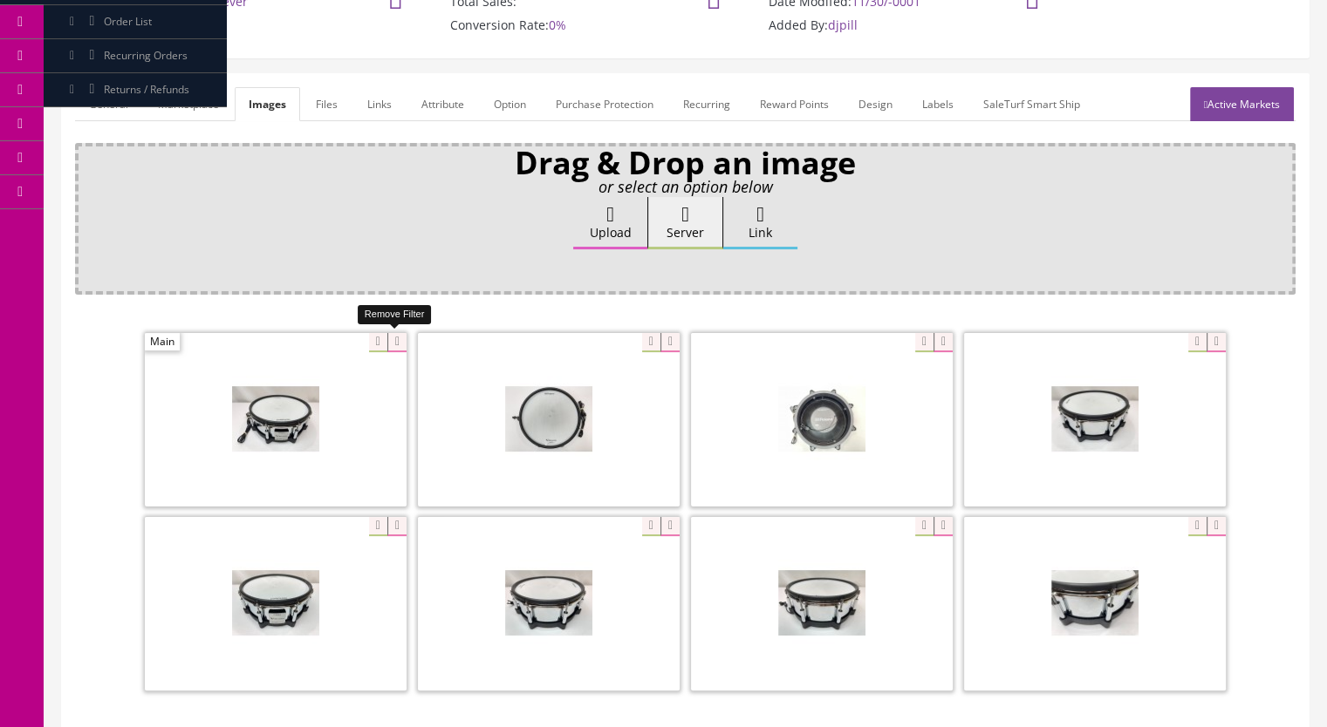
click at [388, 336] on icon at bounding box center [396, 342] width 19 height 19
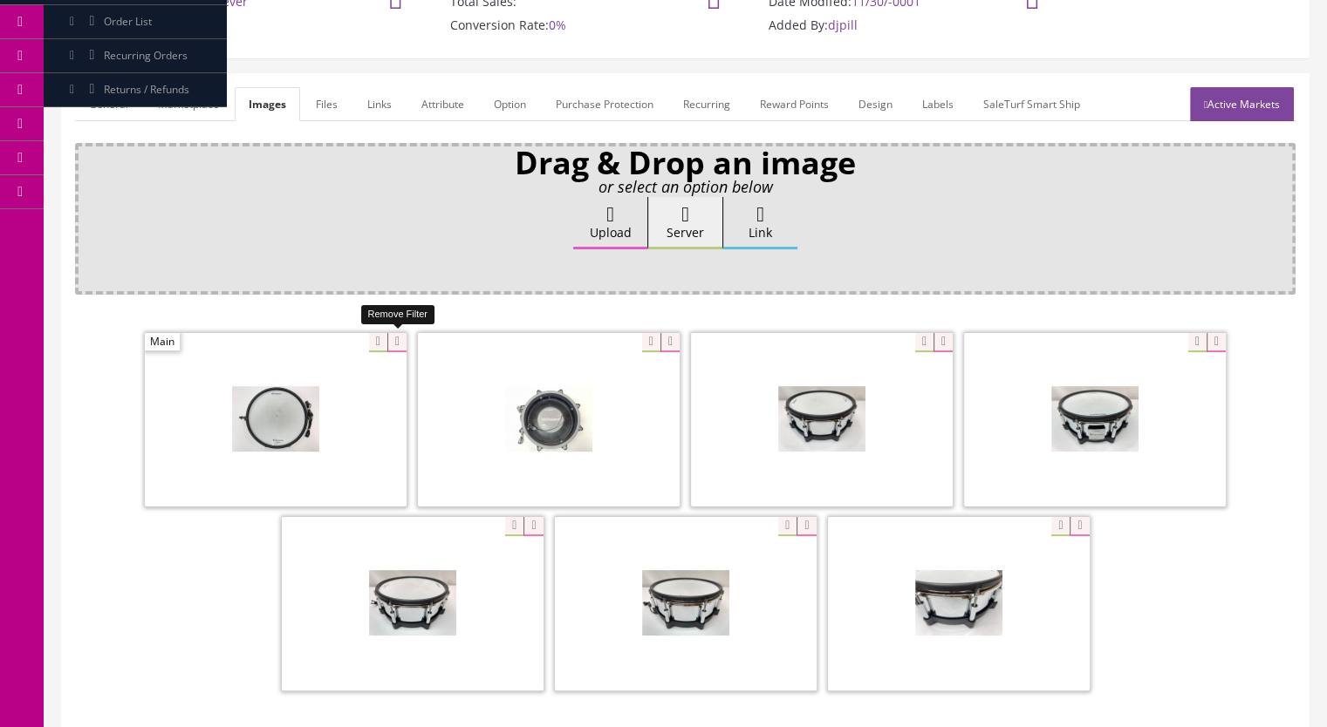
click at [387, 341] on icon at bounding box center [396, 342] width 19 height 19
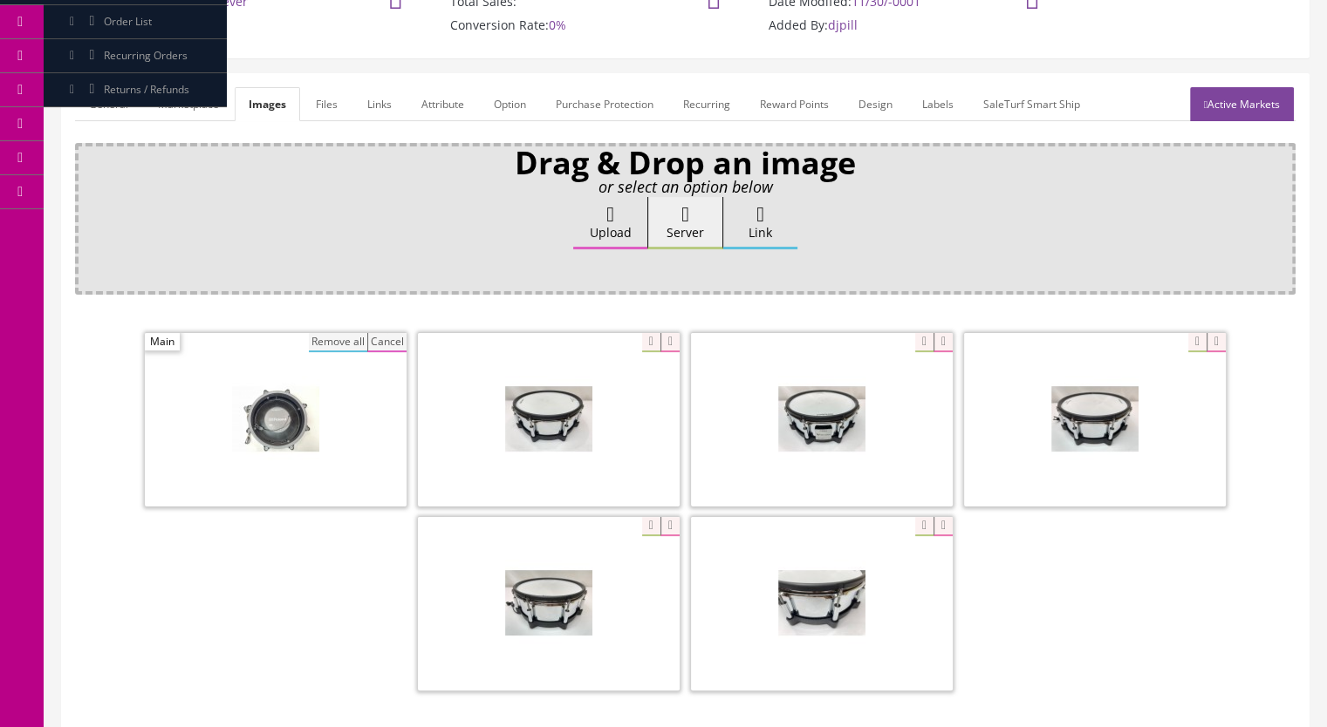
click at [347, 338] on button "Remove all" at bounding box center [338, 342] width 58 height 19
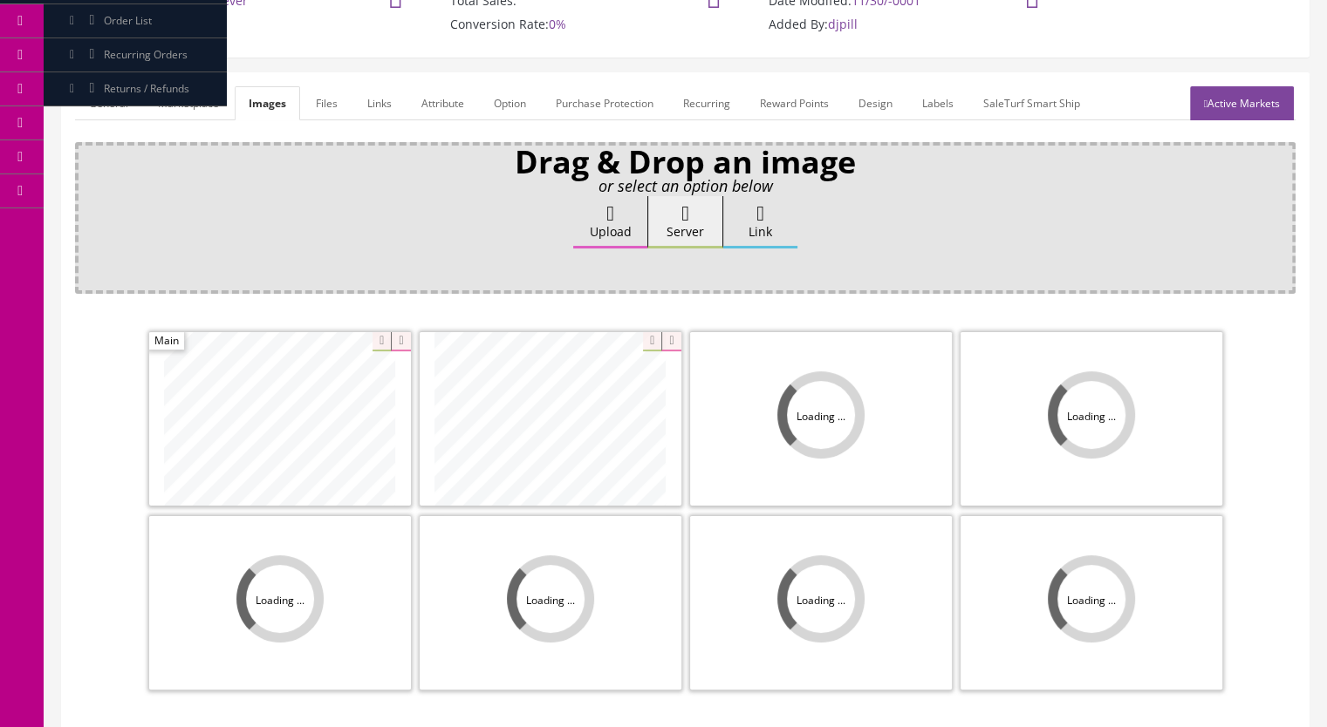
scroll to position [349, 0]
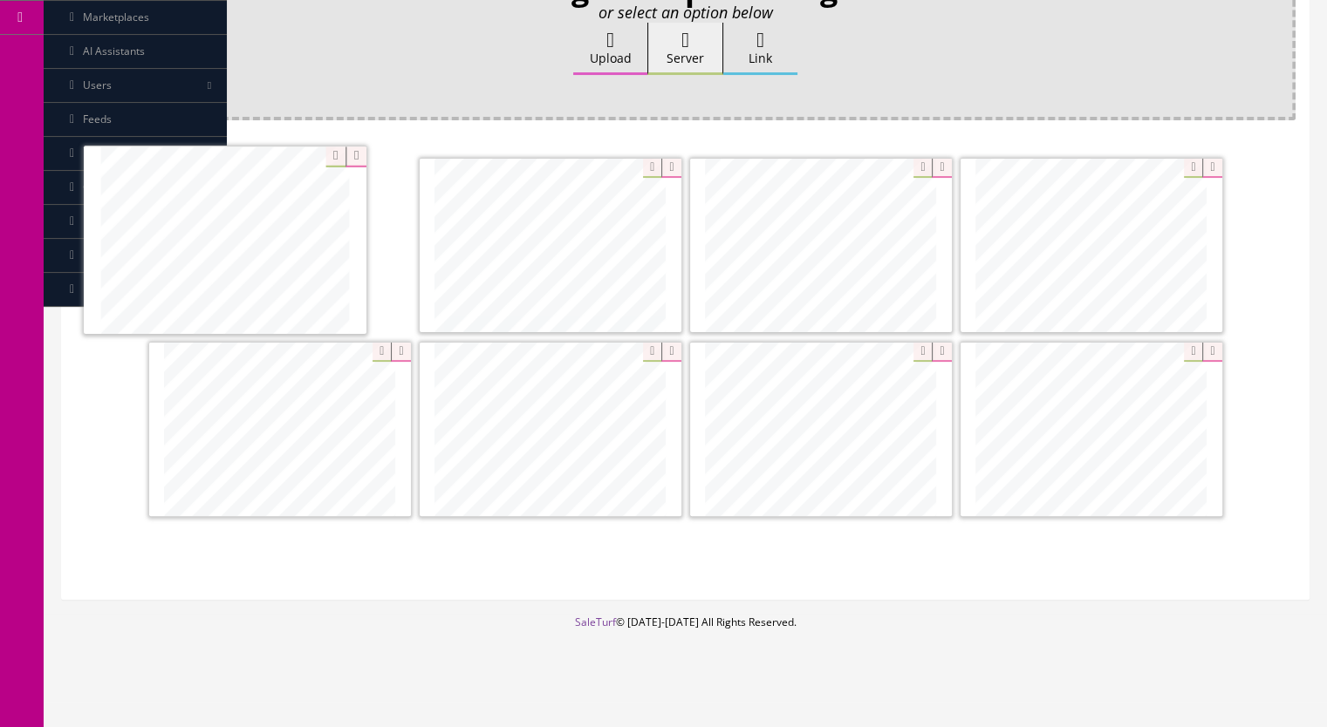
drag, startPoint x: 854, startPoint y: 281, endPoint x: 258, endPoint y: 277, distance: 595.7
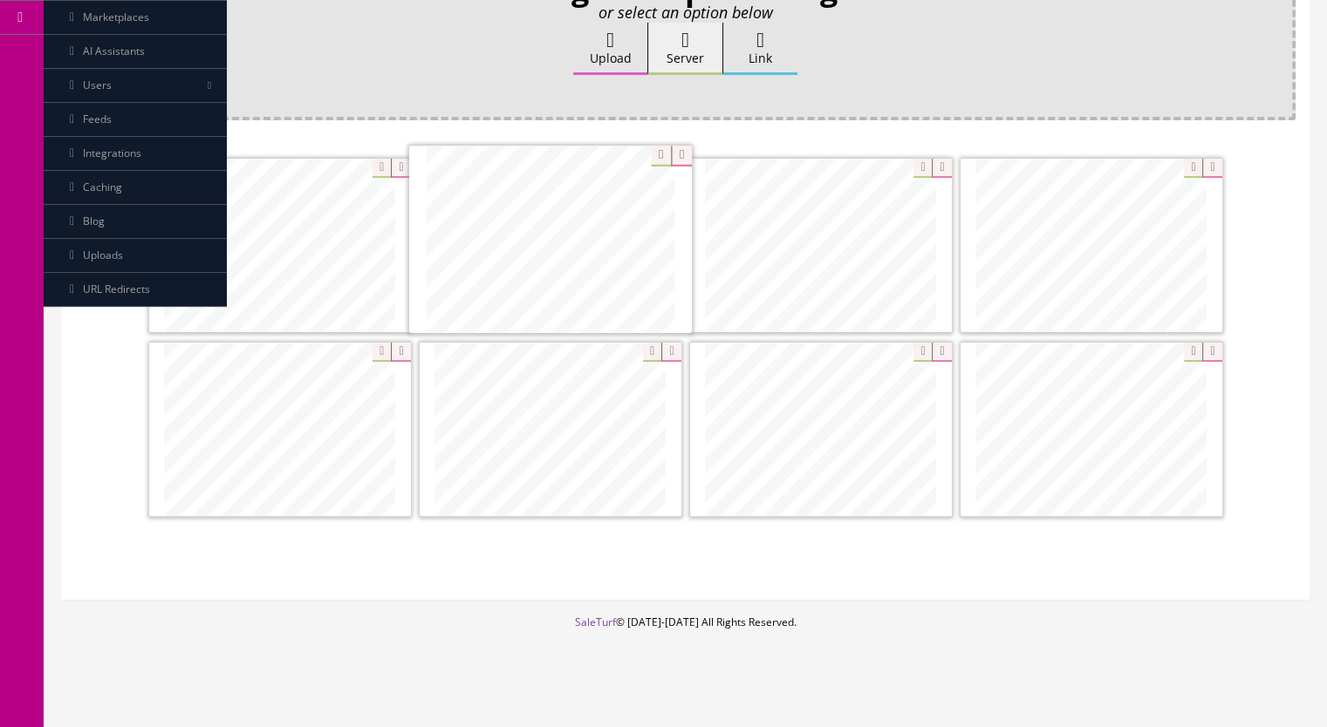
drag, startPoint x: 347, startPoint y: 434, endPoint x: 611, endPoint y: 247, distance: 323.3
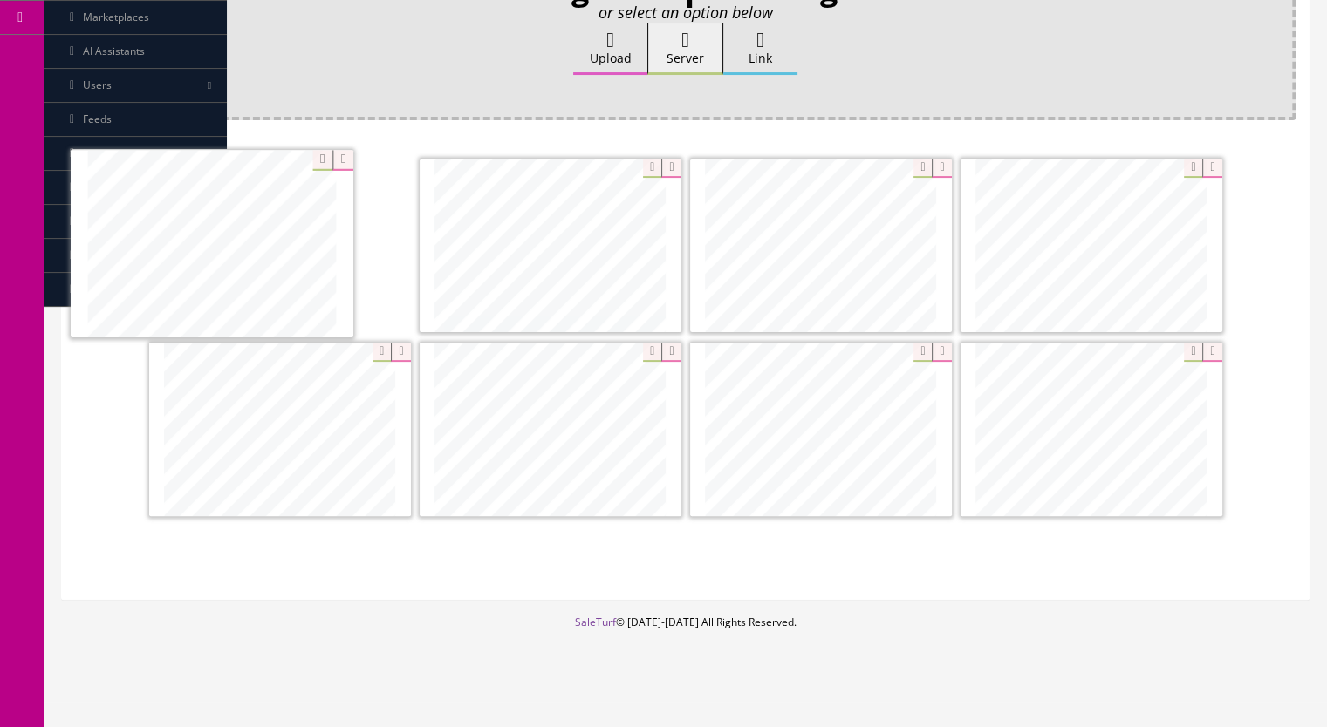
drag, startPoint x: 1146, startPoint y: 266, endPoint x: 283, endPoint y: 265, distance: 863.5
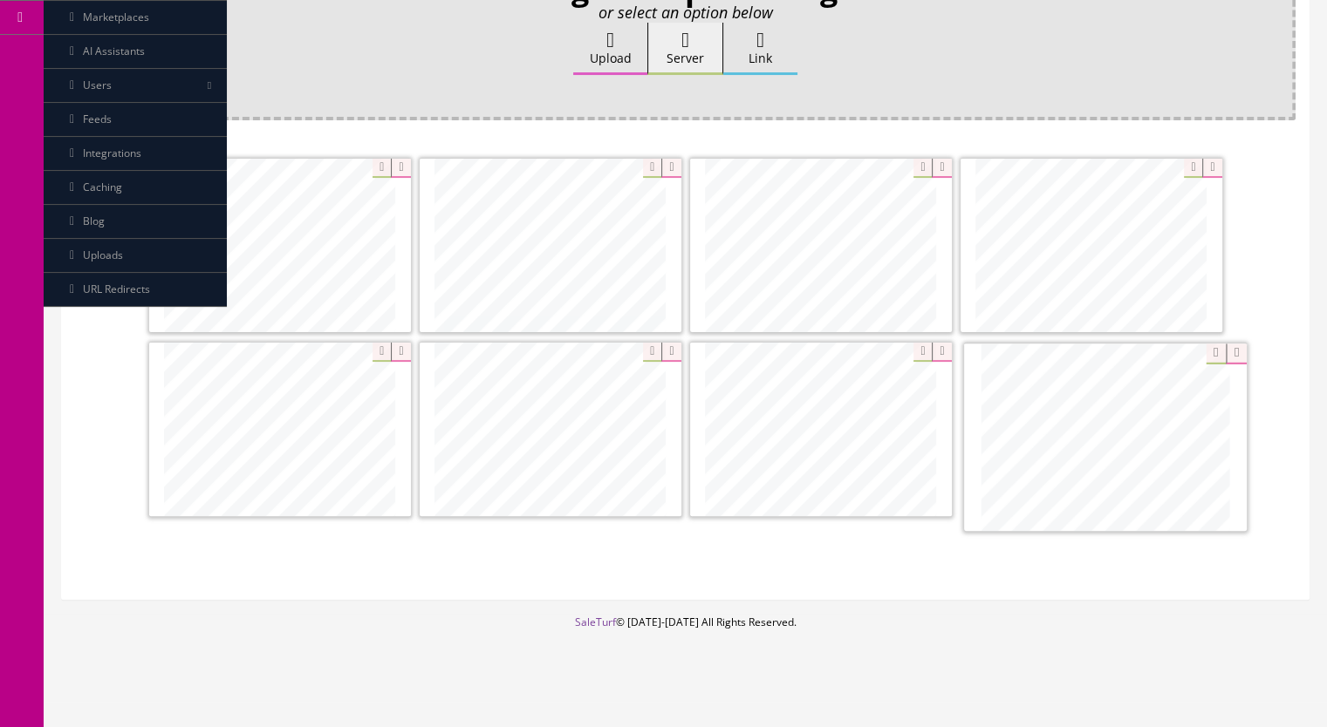
drag, startPoint x: 640, startPoint y: 432, endPoint x: 1144, endPoint y: 442, distance: 504.2
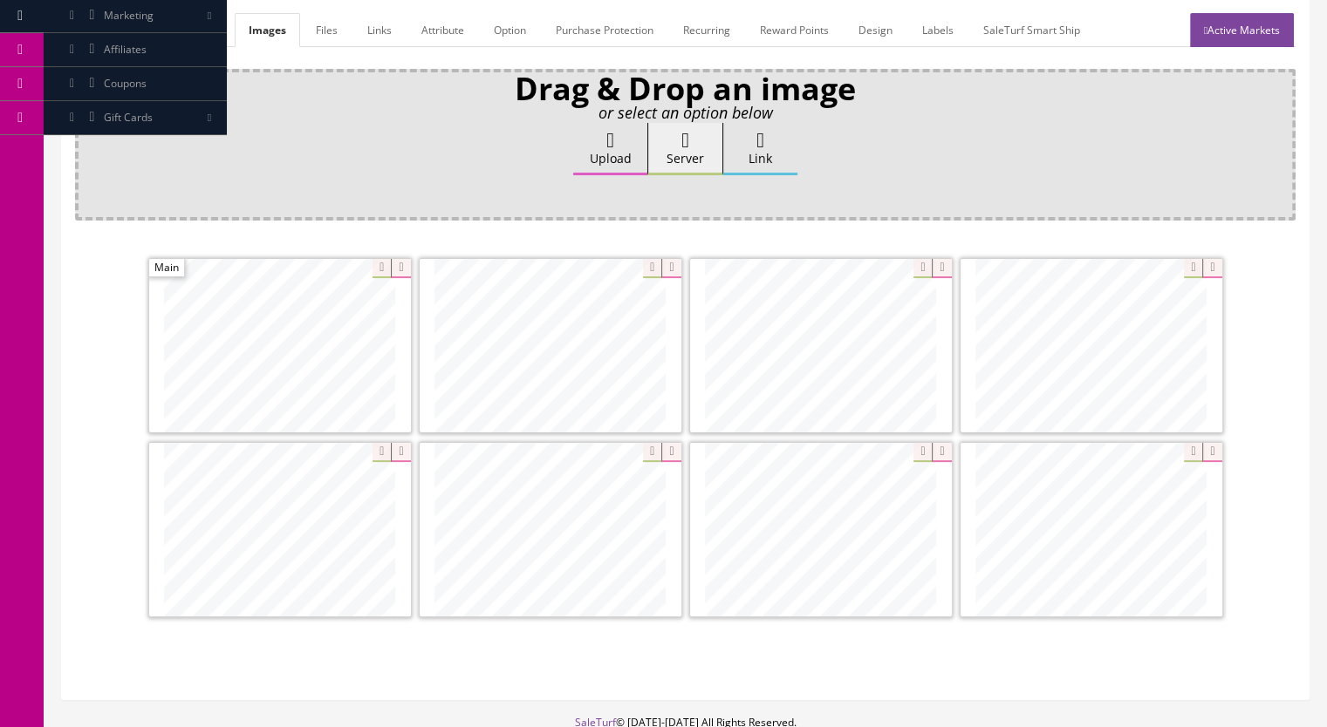
scroll to position [174, 0]
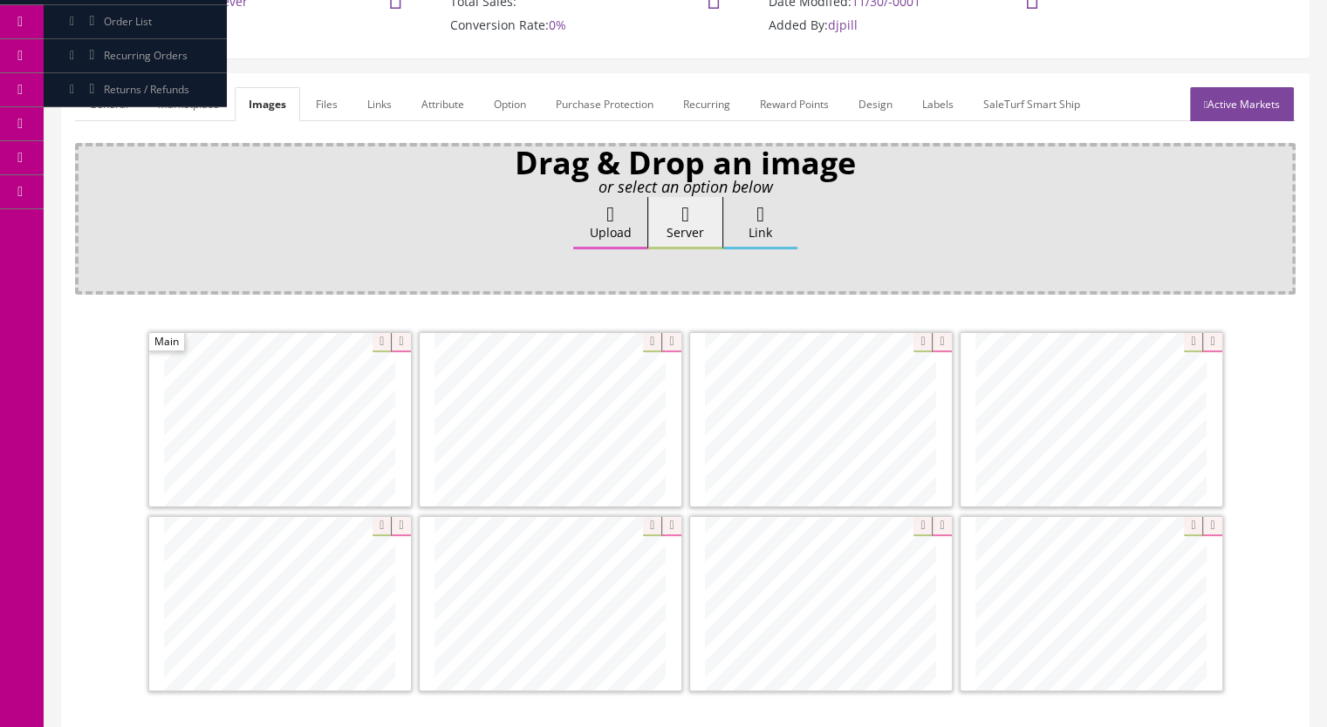
click at [1230, 100] on link "Active Markets" at bounding box center [1242, 104] width 104 height 34
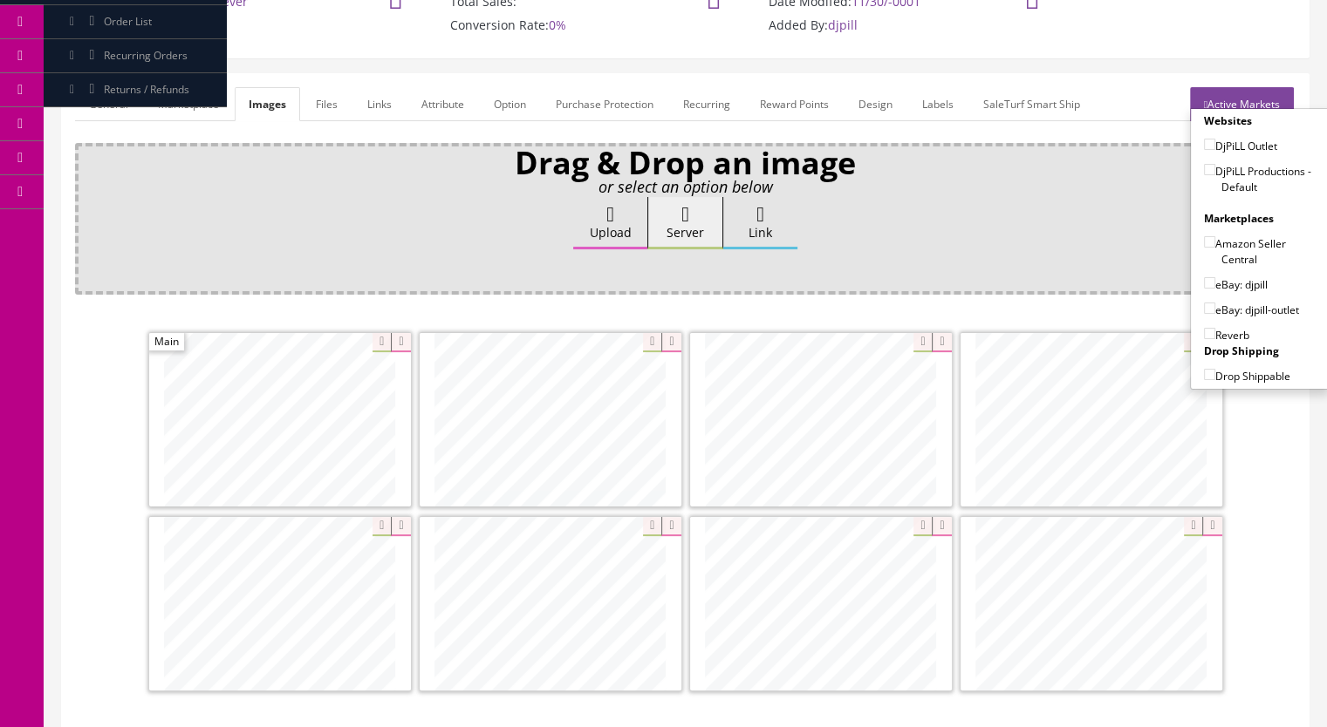
click at [1204, 169] on input"] "DjPiLL Productions - Default" at bounding box center [1209, 169] width 11 height 11
checkbox input"] "true"
click at [1204, 283] on input"] "eBay: djpill" at bounding box center [1209, 282] width 11 height 11
checkbox input"] "true"
click at [1204, 330] on input"] "Reverb" at bounding box center [1209, 333] width 11 height 11
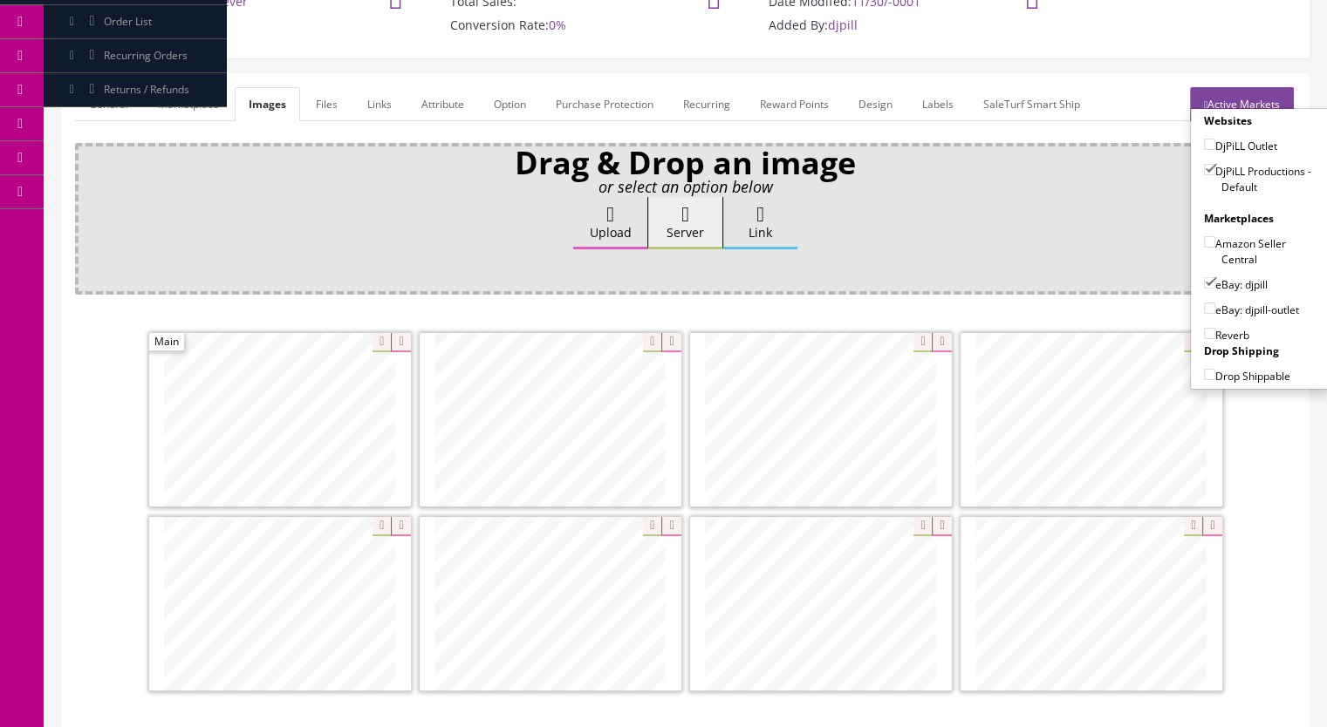
checkbox input"] "true"
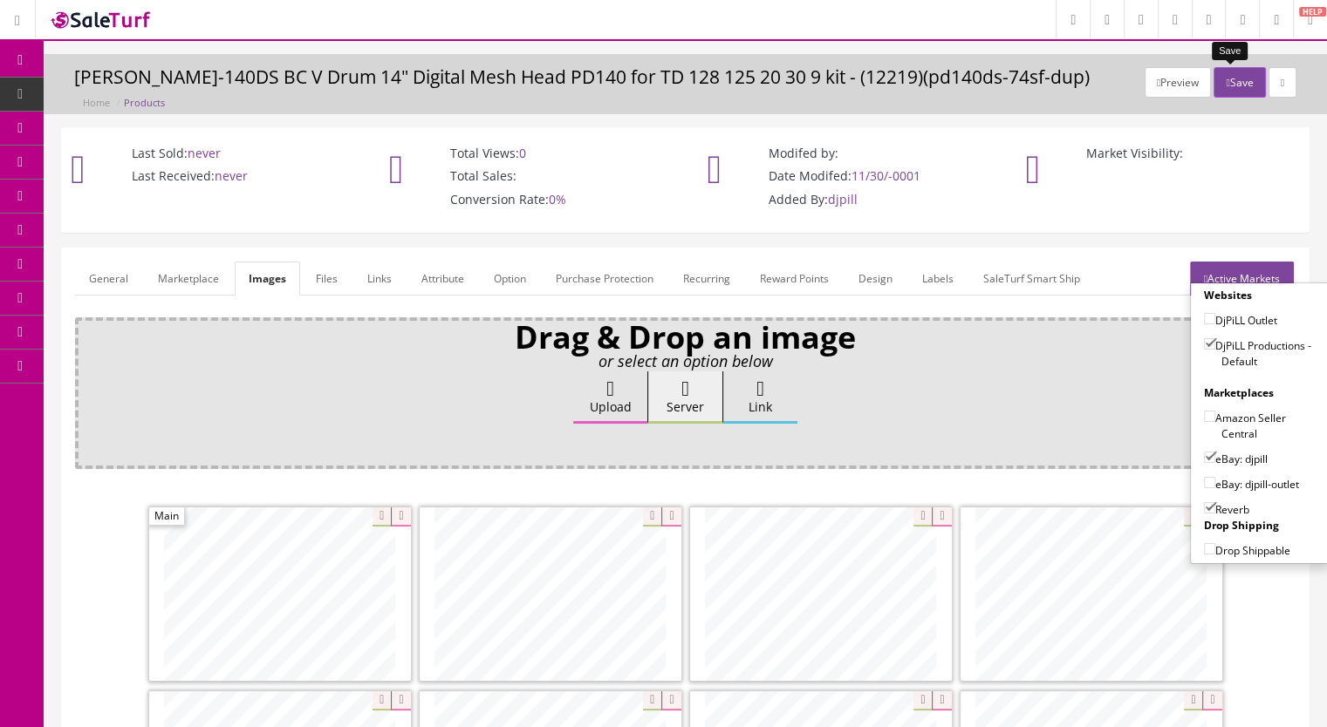
click at [1232, 75] on button "Save" at bounding box center [1238, 82] width 51 height 31
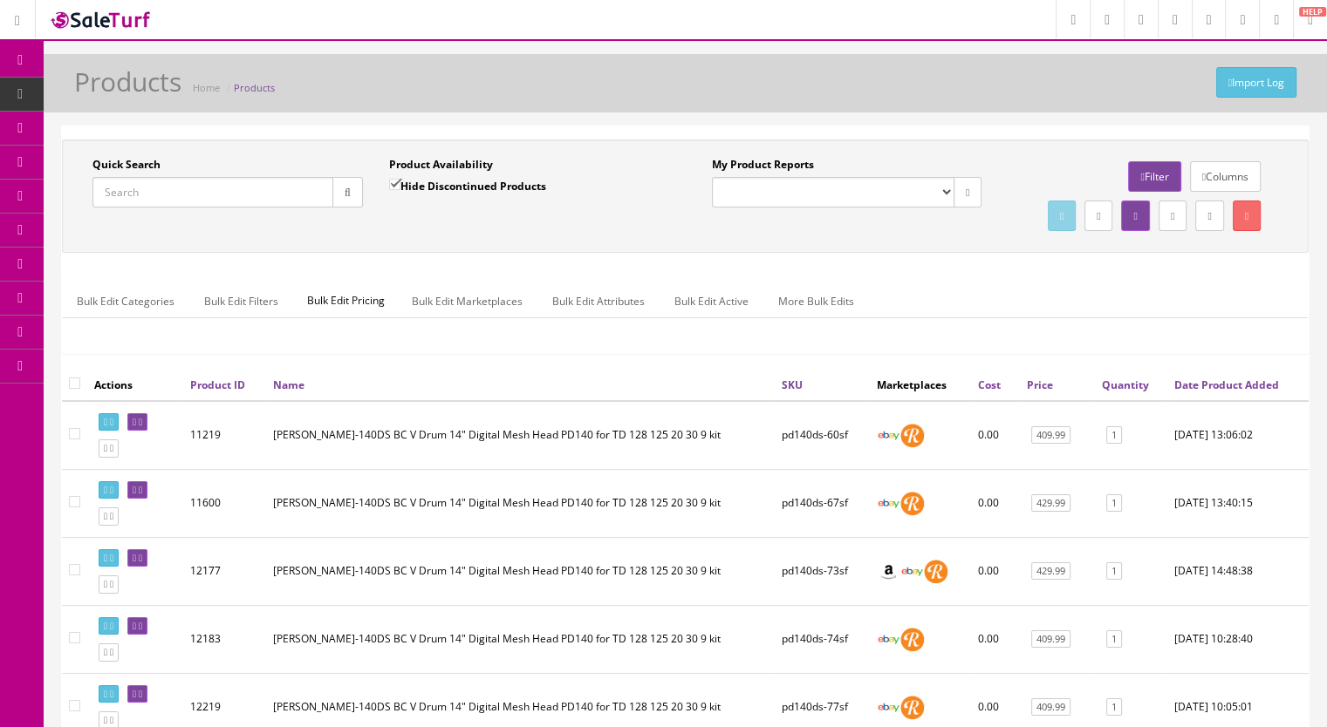
click at [143, 195] on input "Quick Search" at bounding box center [212, 192] width 241 height 31
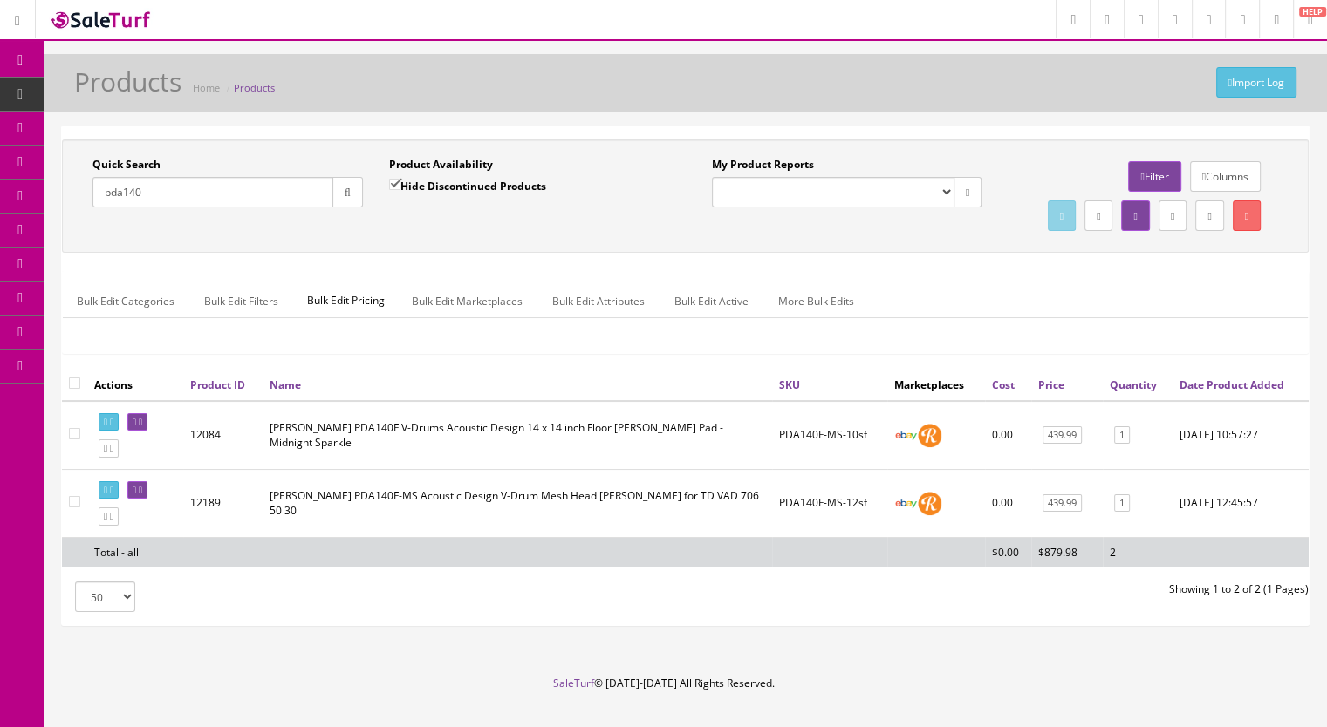
type input "pda140"
click at [73, 508] on input"] "checkbox" at bounding box center [74, 501] width 11 height 11
checkbox input"] "true"
click at [1245, 215] on icon at bounding box center [1246, 216] width 3 height 10
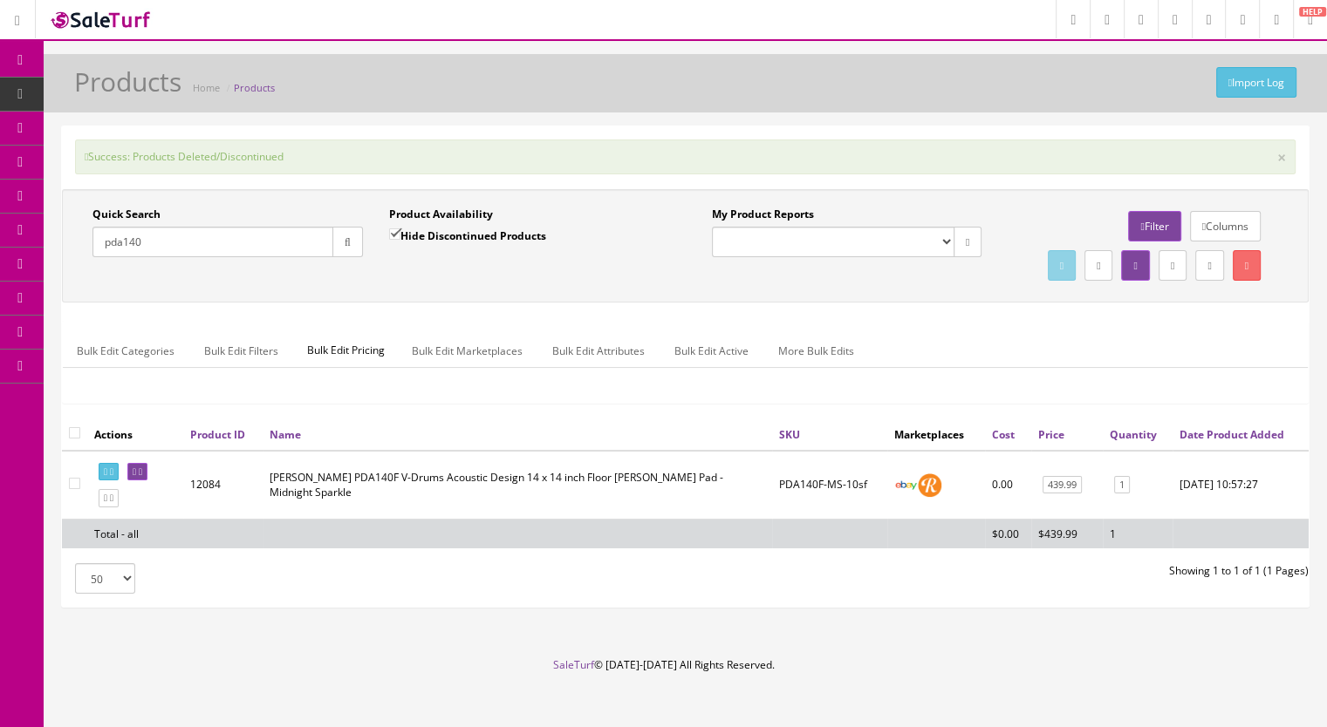
click at [165, 244] on input "pda140" at bounding box center [212, 242] width 241 height 31
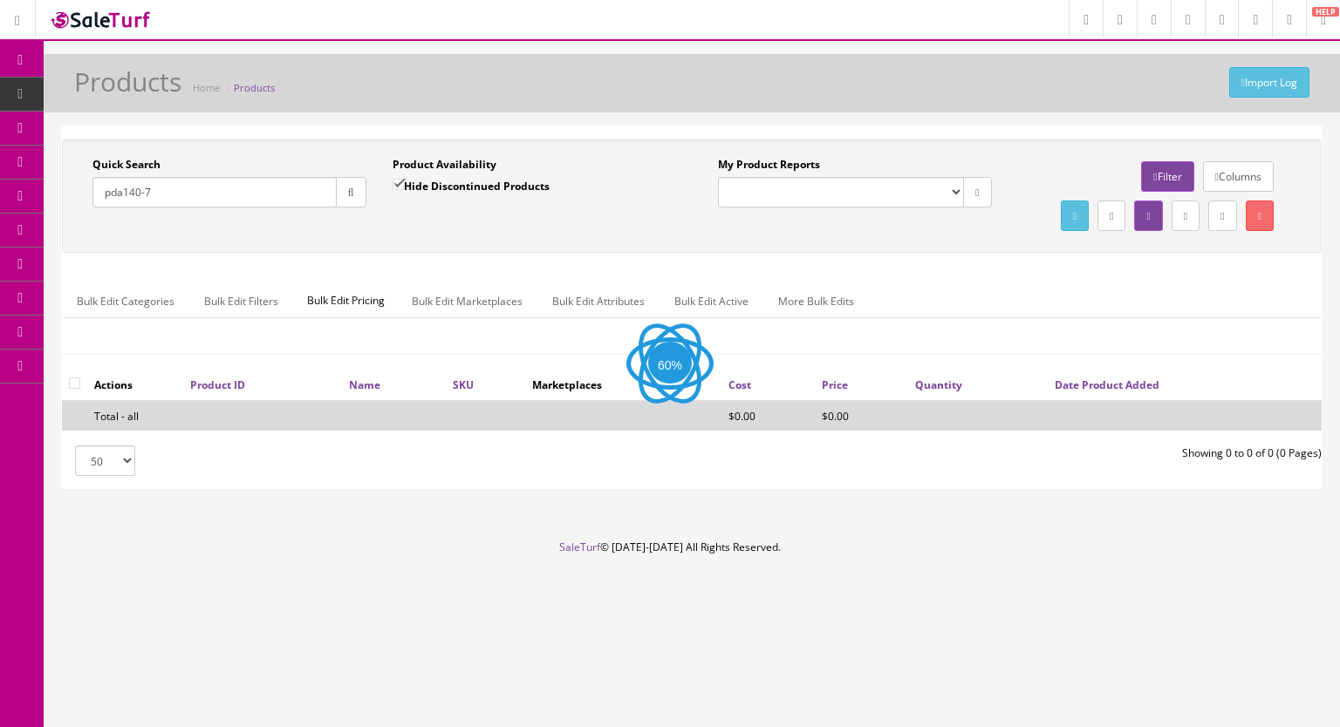
type input "pda140-7"
click at [398, 182] on input "Hide Discontinued Products" at bounding box center [397, 184] width 11 height 11
checkbox input "false"
drag, startPoint x: 156, startPoint y: 195, endPoint x: 141, endPoint y: 198, distance: 15.1
click at [141, 198] on input "pda140-7" at bounding box center [214, 192] width 244 height 31
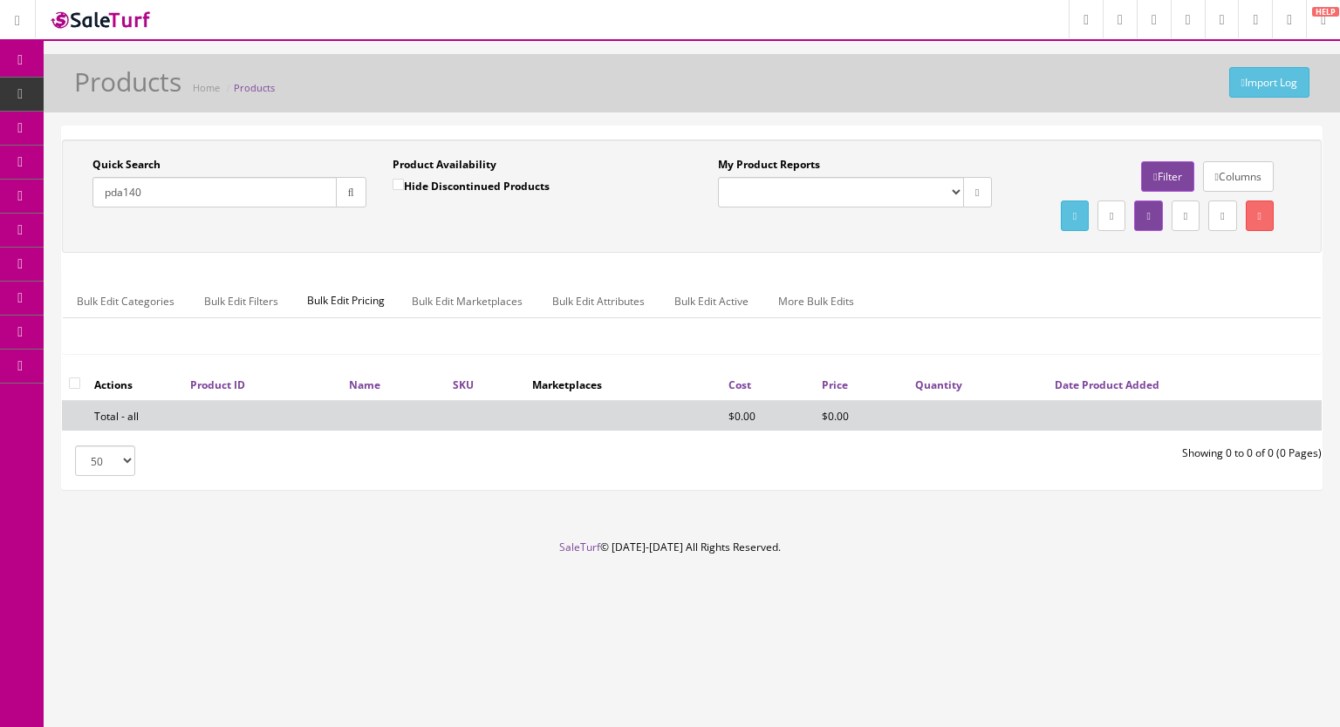
type input "pda140"
drag, startPoint x: 351, startPoint y: 195, endPoint x: 345, endPoint y: 221, distance: 26.7
click at [352, 195] on icon "button" at bounding box center [351, 193] width 6 height 10
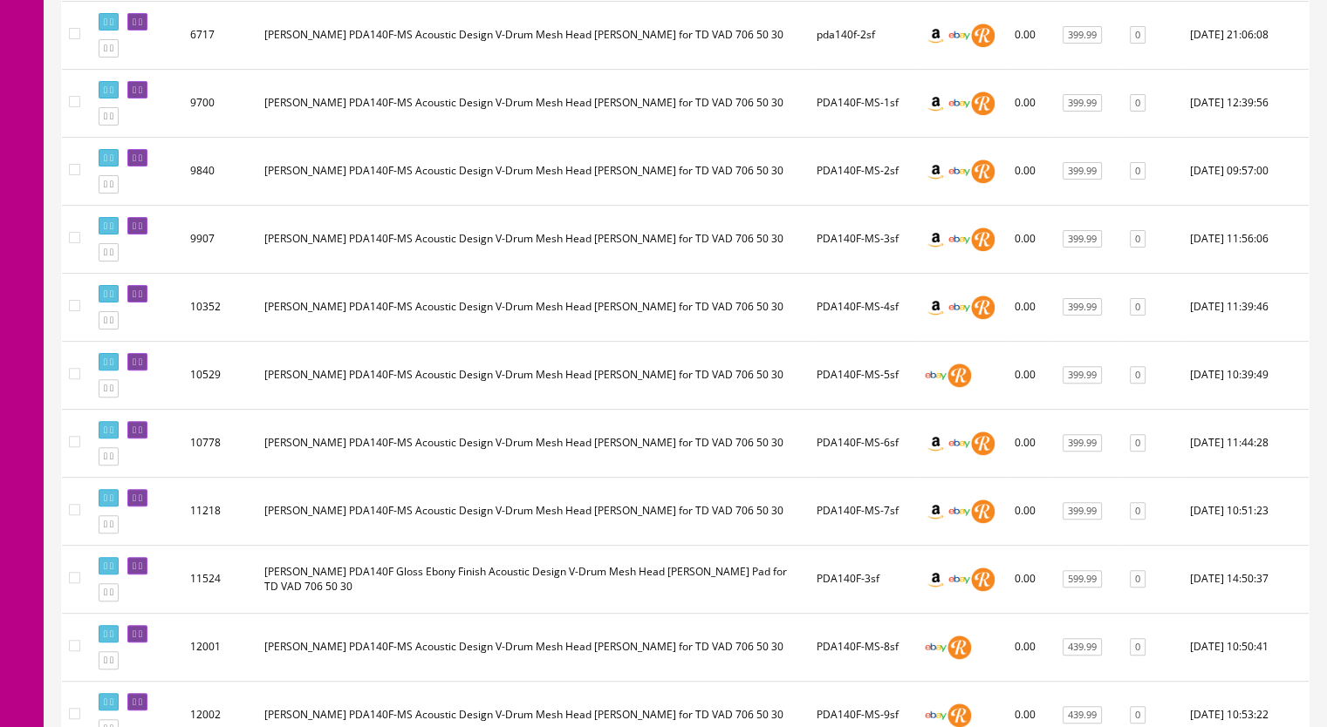
scroll to position [523, 0]
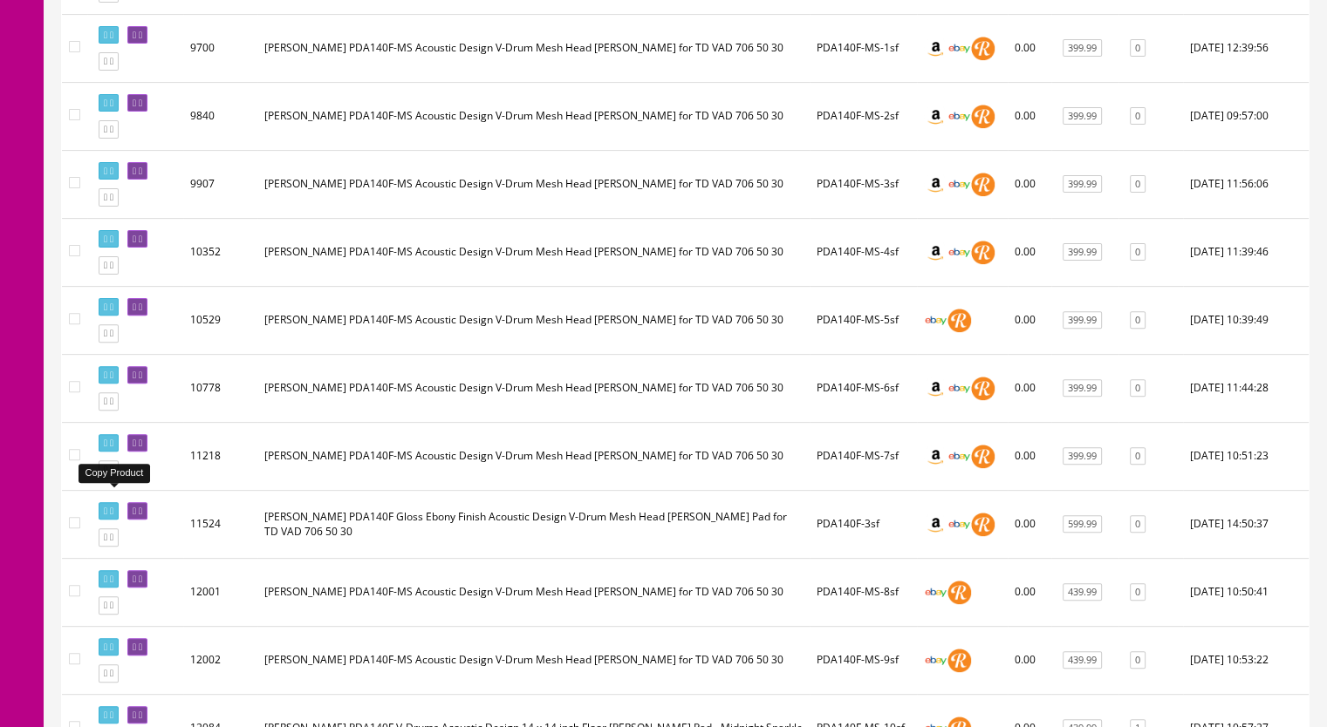
click at [113, 474] on icon at bounding box center [111, 470] width 3 height 10
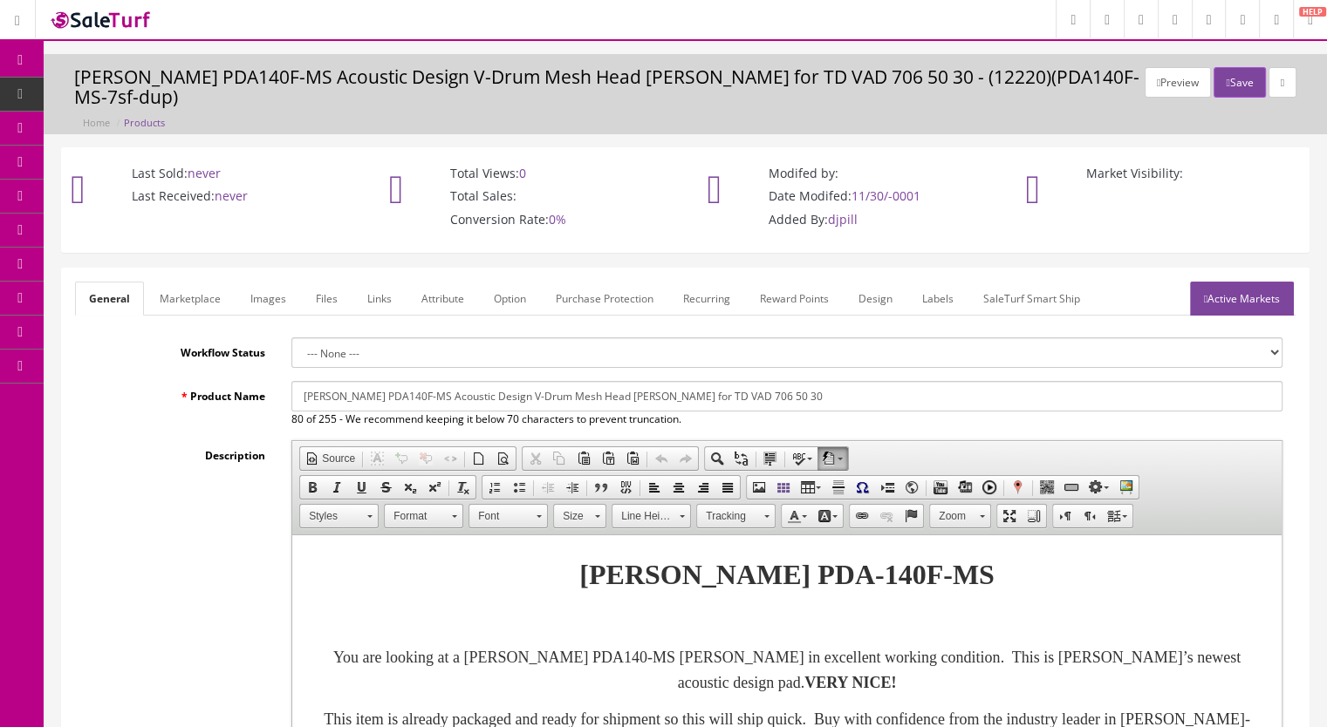
click at [208, 282] on link "Marketplace" at bounding box center [190, 299] width 89 height 34
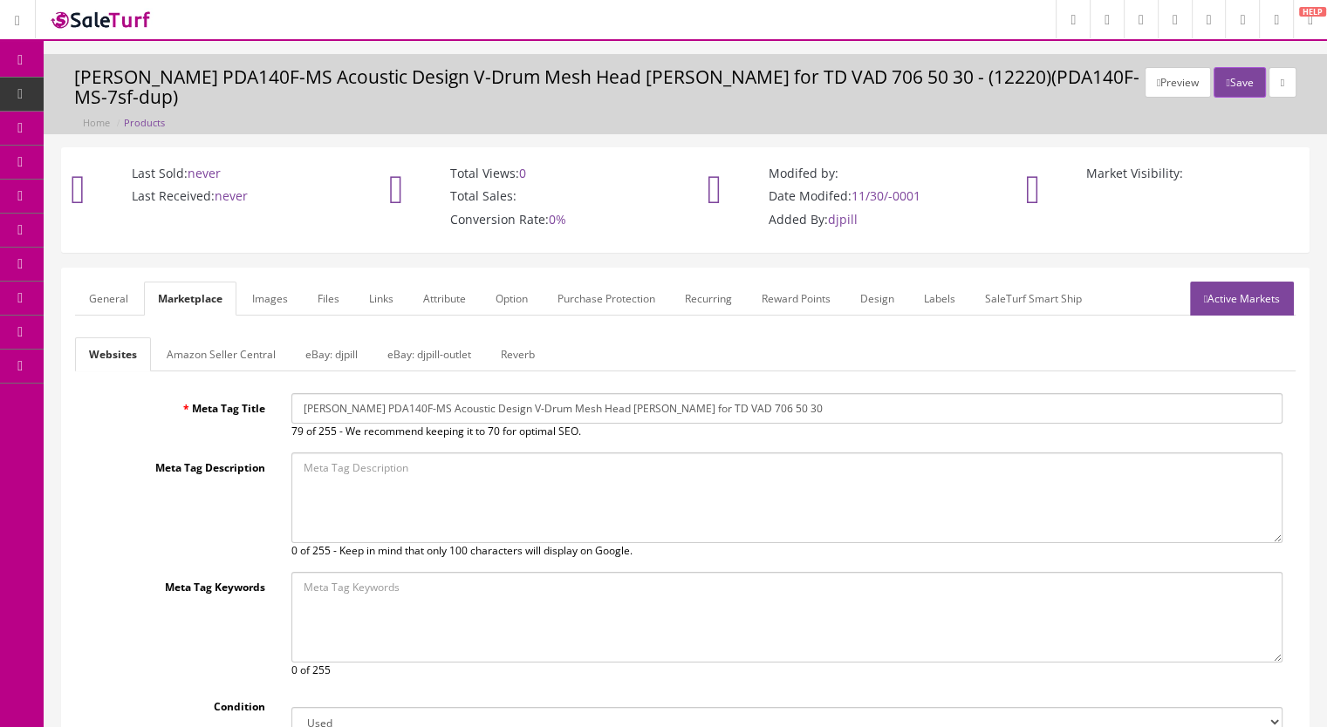
click at [282, 282] on link "Images" at bounding box center [270, 299] width 64 height 34
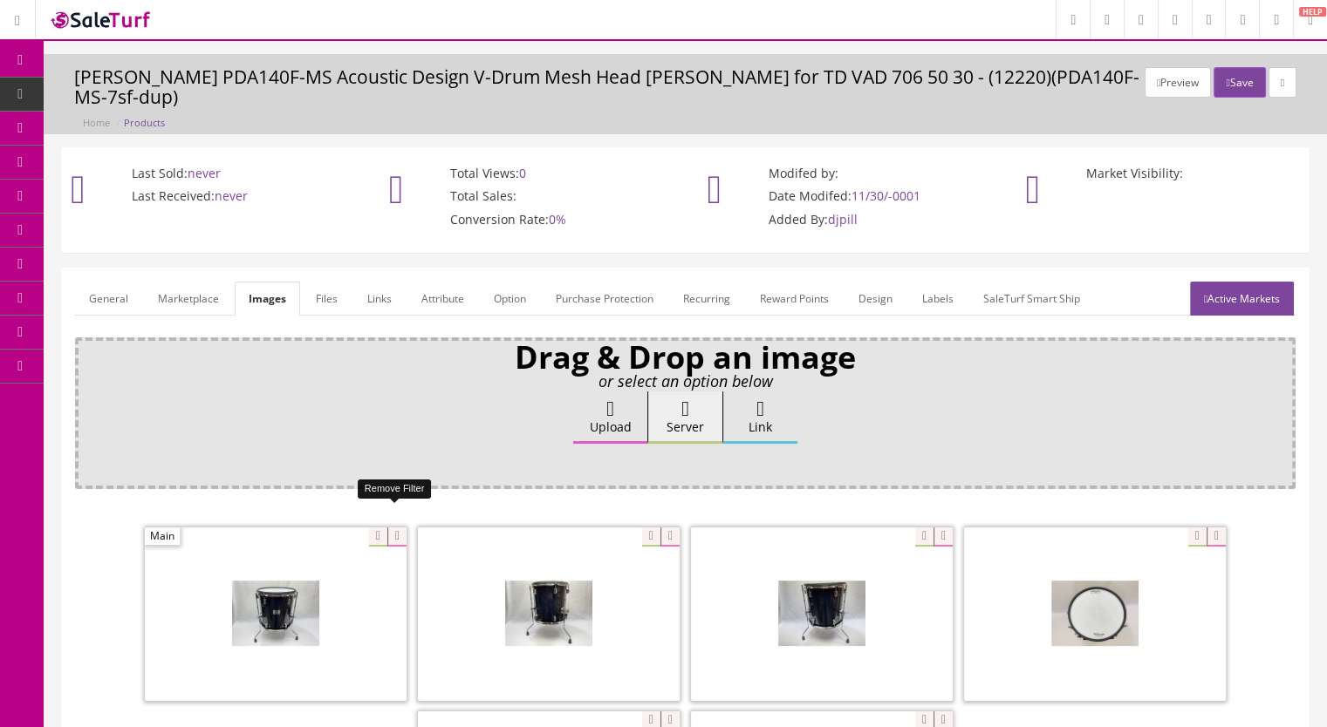
click at [390, 528] on icon at bounding box center [396, 537] width 19 height 19
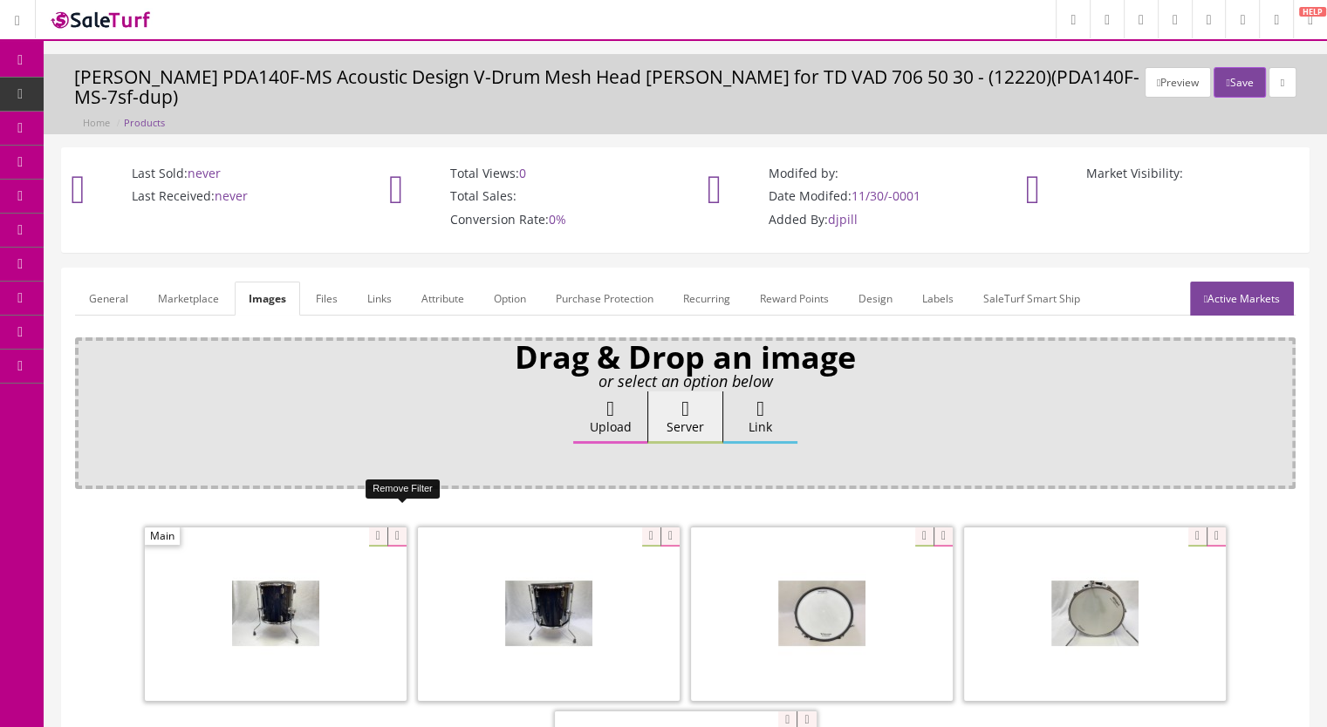
click at [394, 528] on icon at bounding box center [396, 537] width 19 height 19
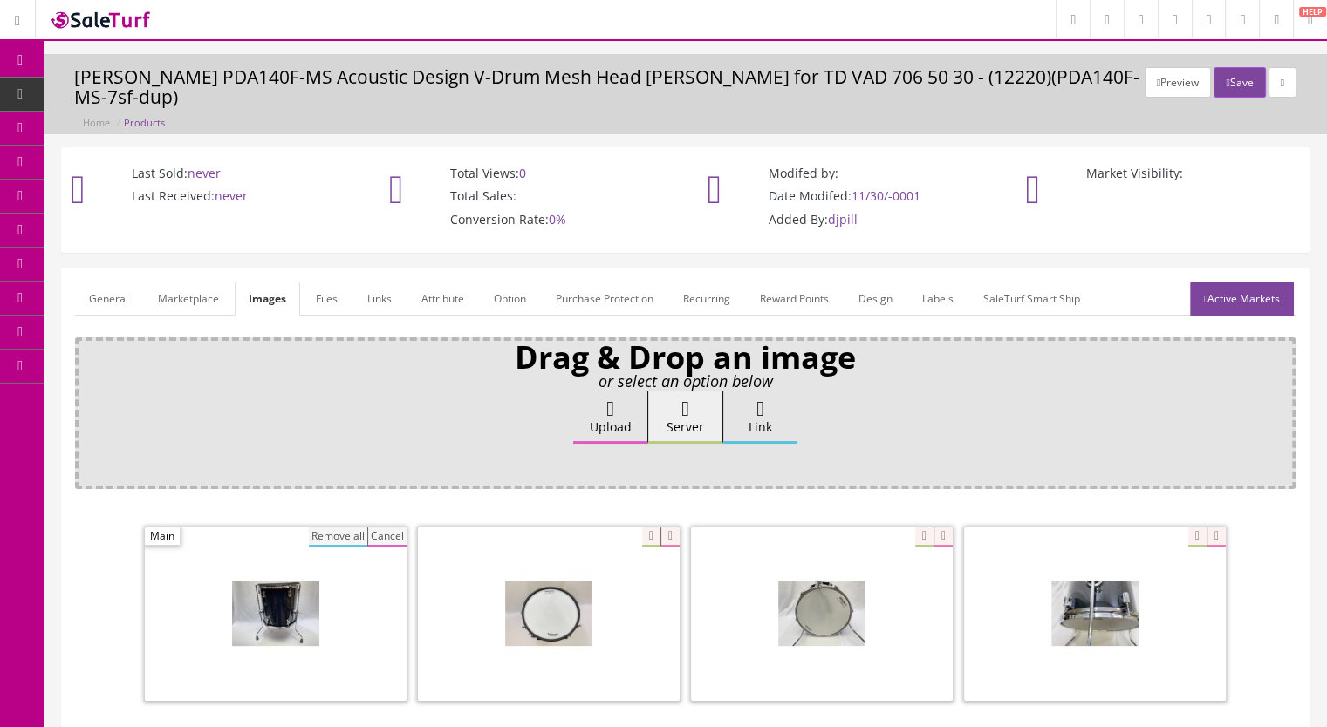
click at [358, 528] on button "Remove all" at bounding box center [338, 537] width 58 height 19
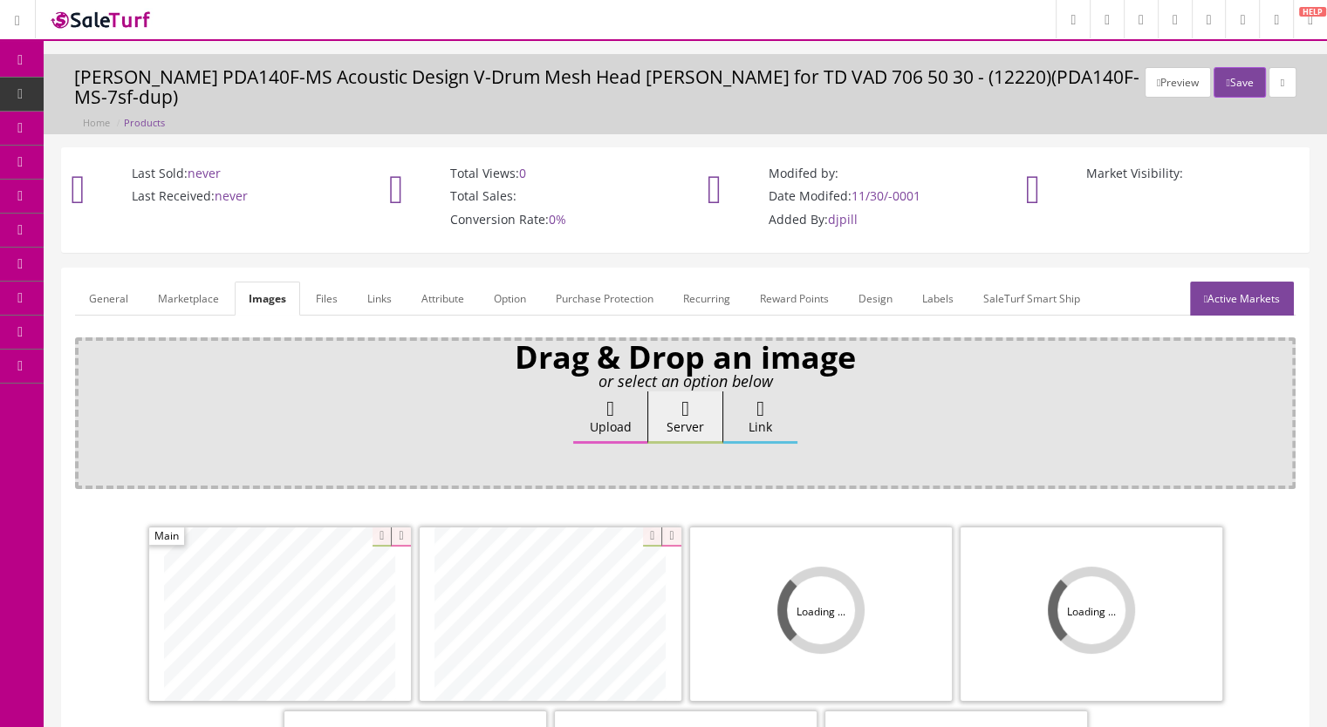
scroll to position [349, 0]
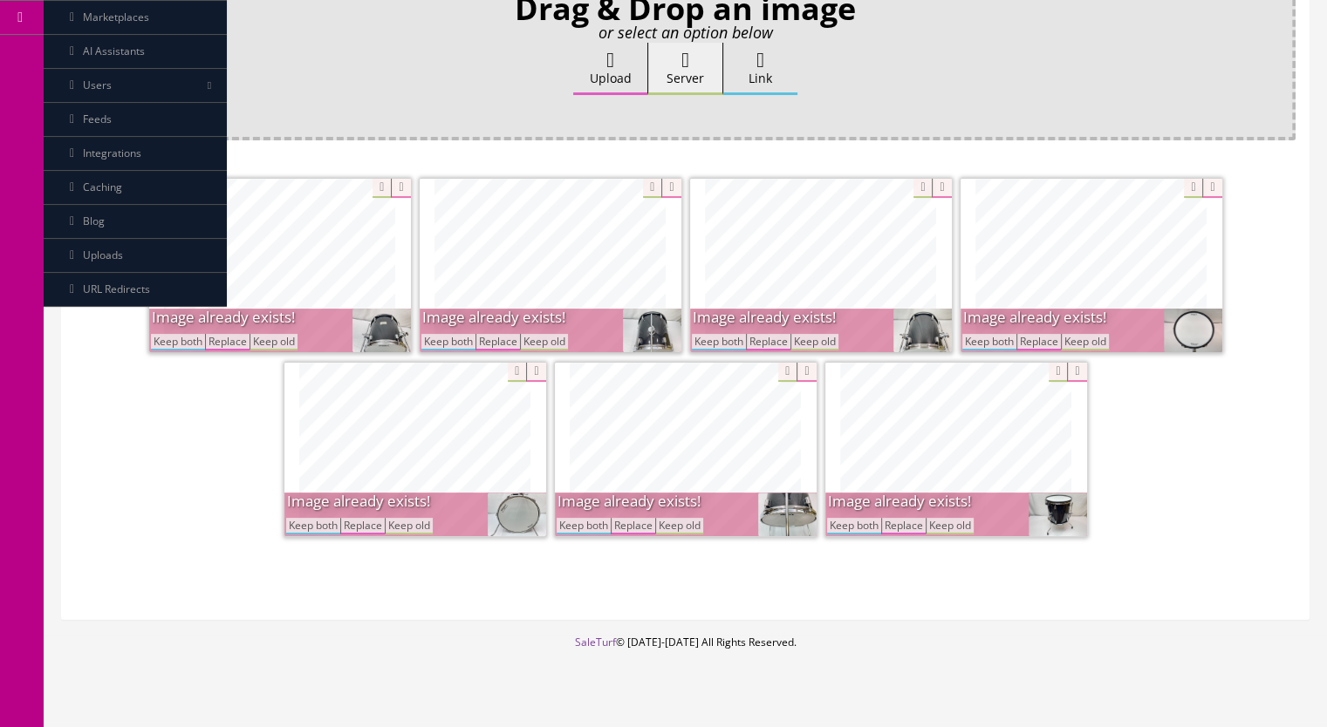
click at [192, 334] on button "Keep both" at bounding box center [178, 342] width 54 height 17
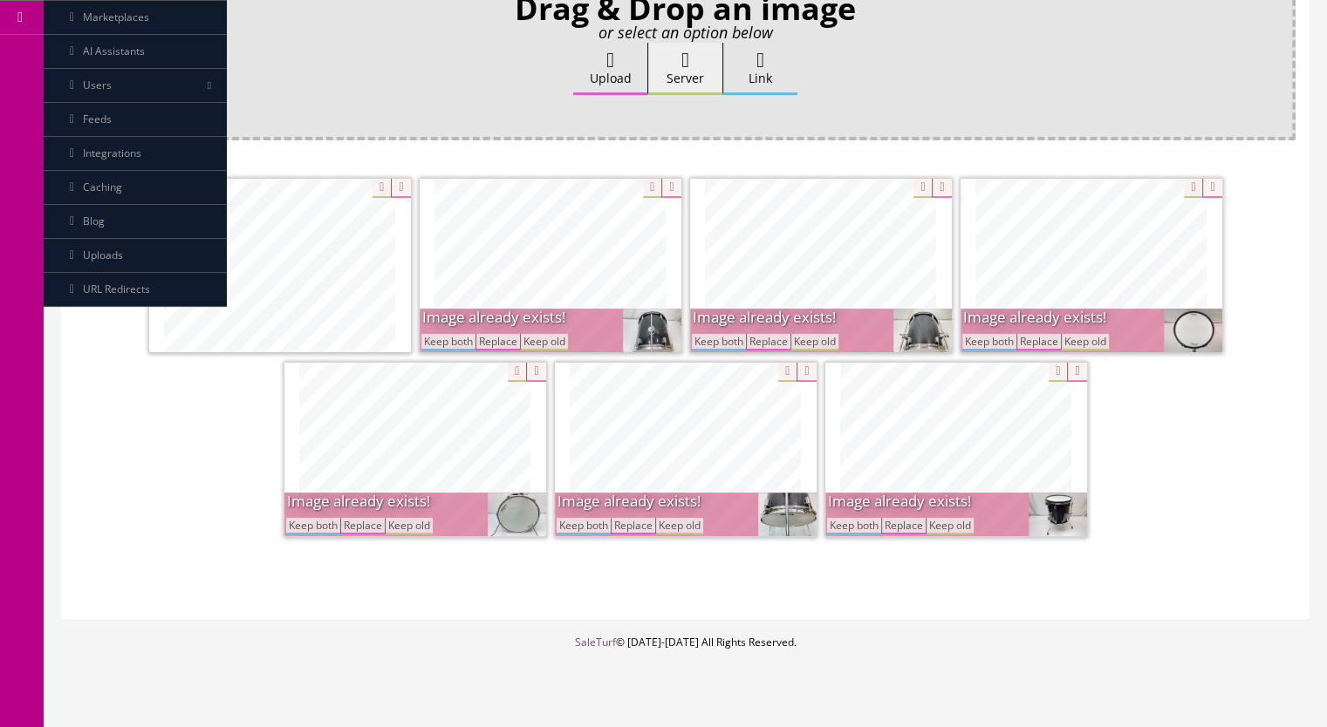
click at [454, 334] on button "Keep both" at bounding box center [448, 342] width 54 height 17
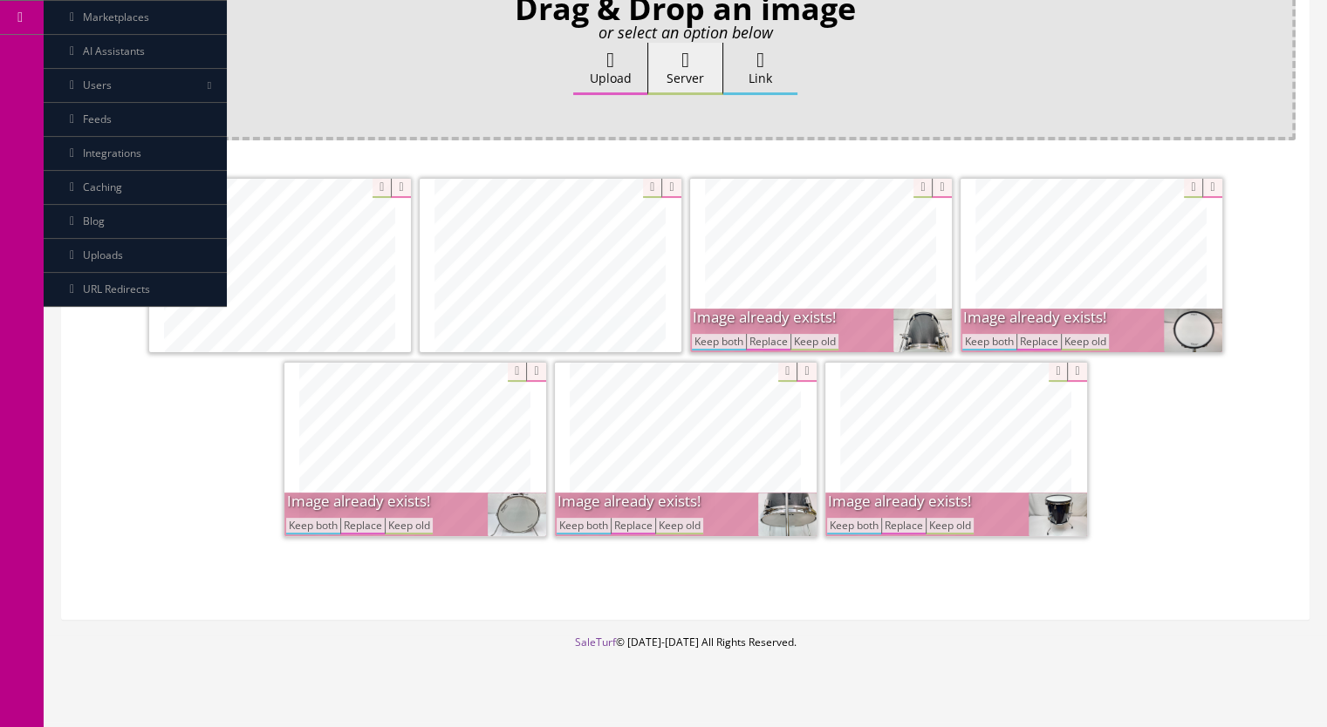
click at [698, 333] on p "Keep both Replace Keep old" at bounding box center [765, 341] width 147 height 17
click at [703, 334] on button "Keep both" at bounding box center [719, 342] width 54 height 17
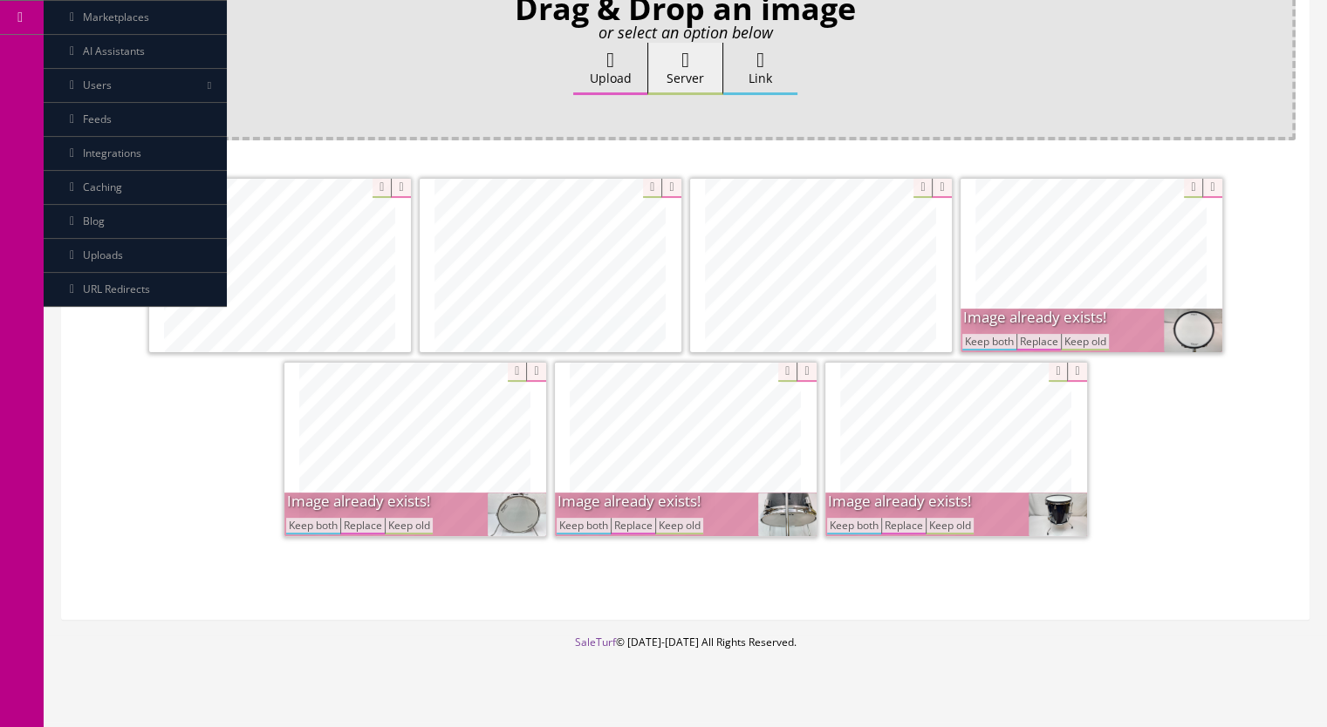
click at [977, 334] on button "Keep both" at bounding box center [989, 342] width 54 height 17
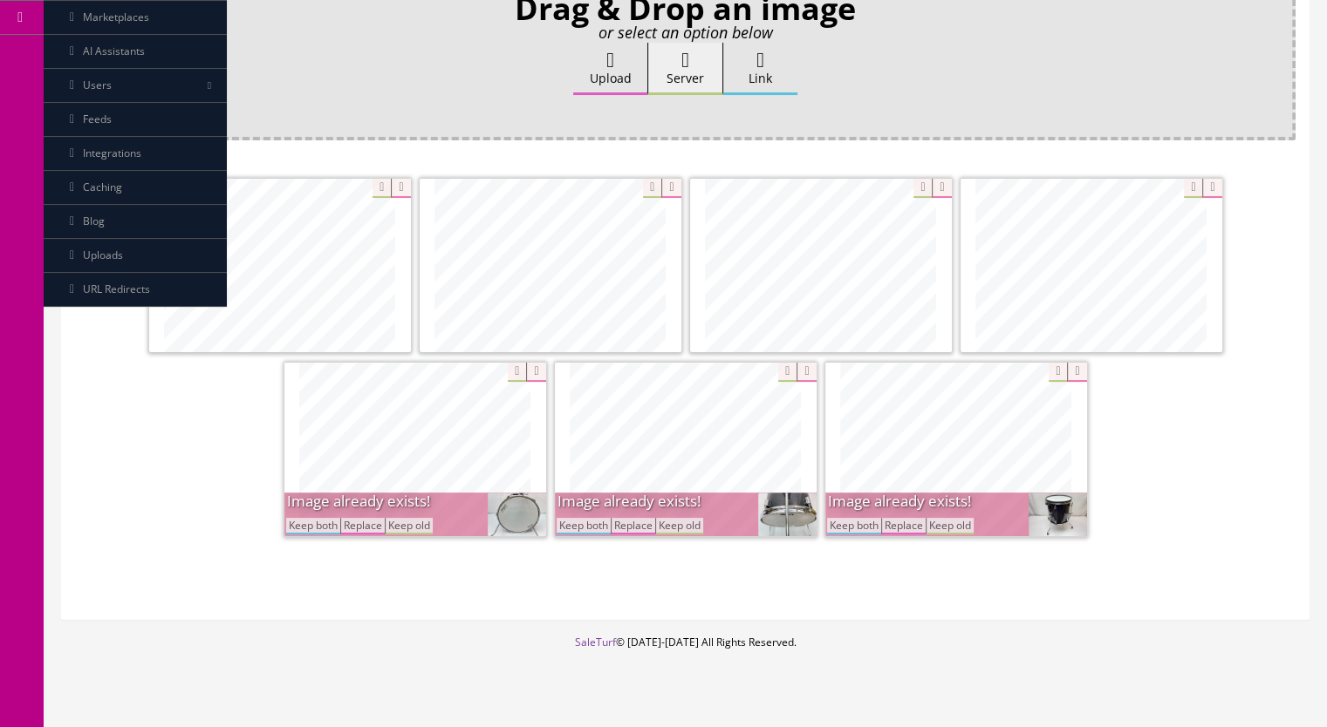
click at [849, 518] on button "Keep both" at bounding box center [854, 526] width 54 height 17
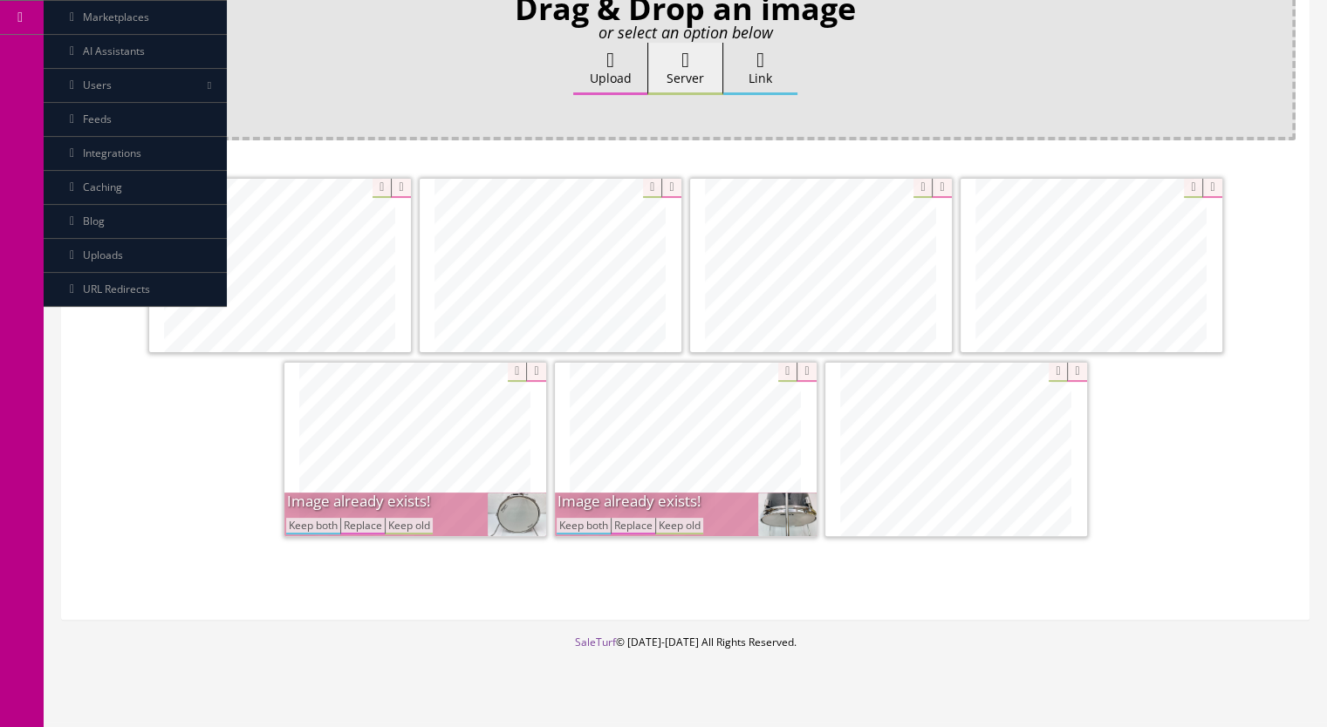
click at [583, 518] on button "Keep both" at bounding box center [583, 526] width 54 height 17
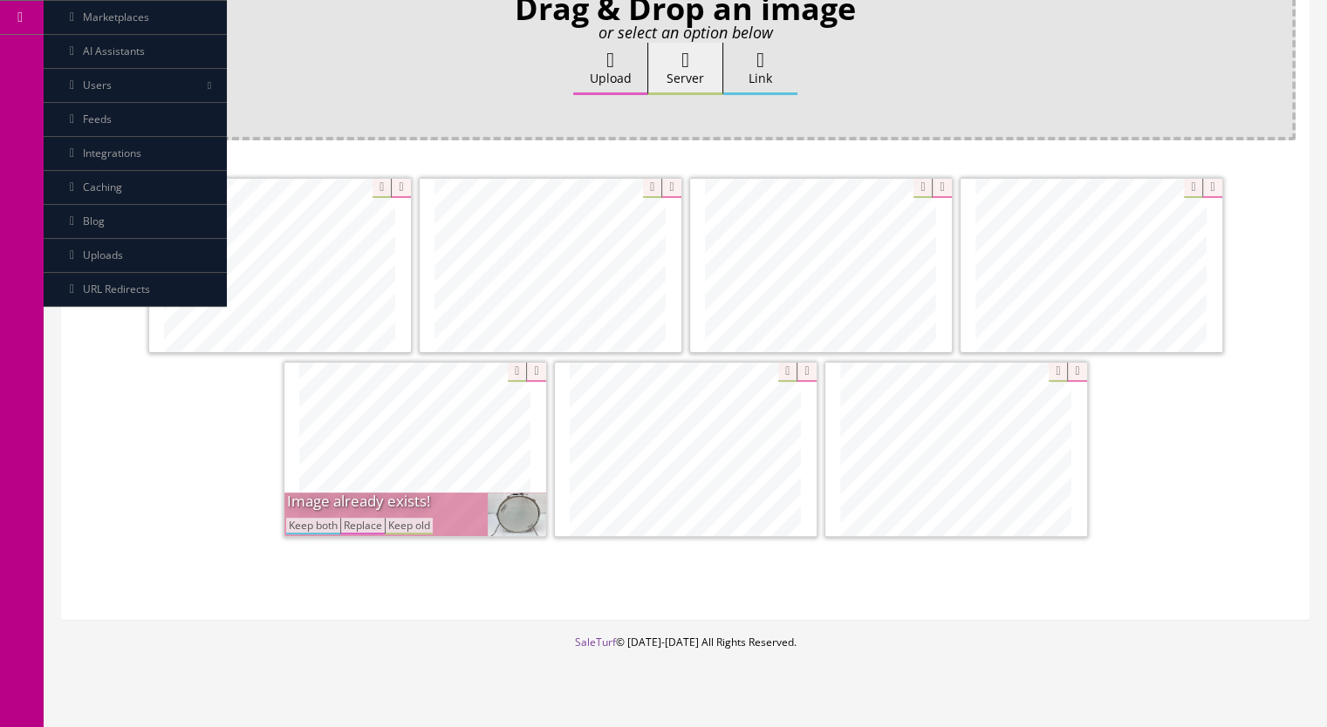
click at [328, 518] on button "Keep both" at bounding box center [313, 526] width 54 height 17
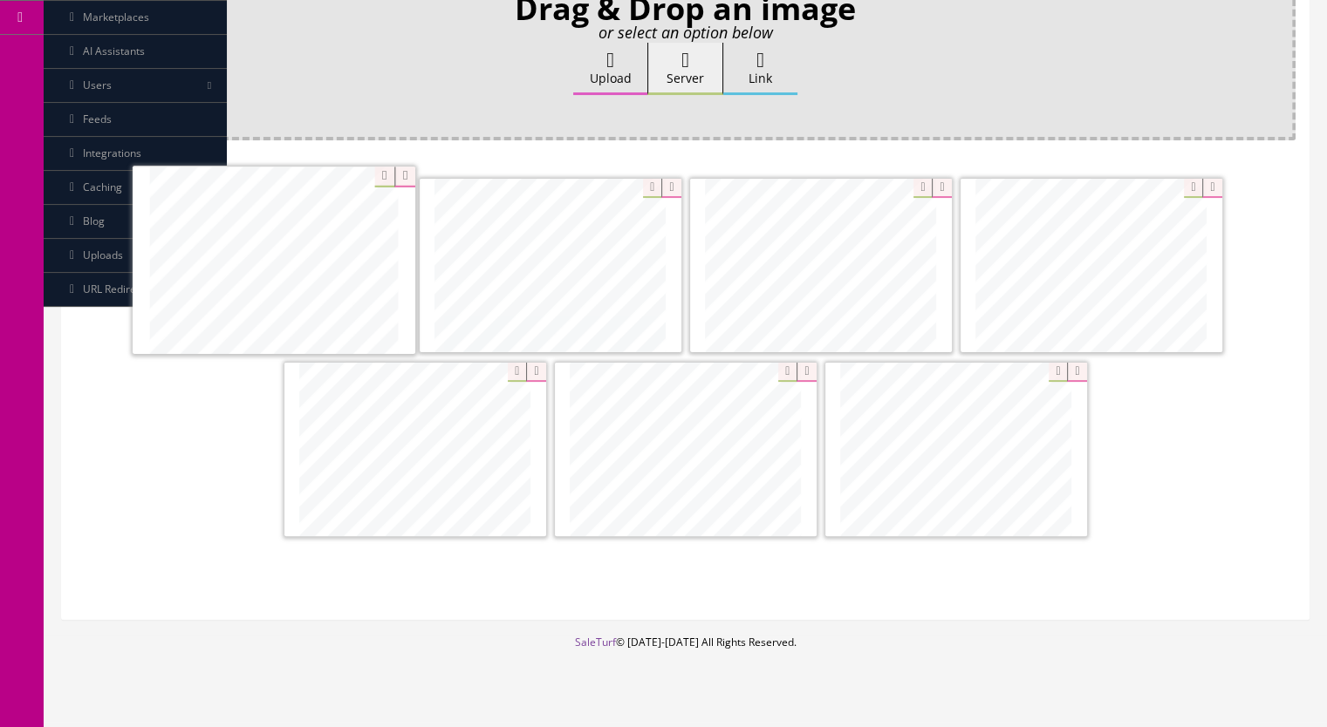
drag, startPoint x: 993, startPoint y: 460, endPoint x: 311, endPoint y: 273, distance: 707.1
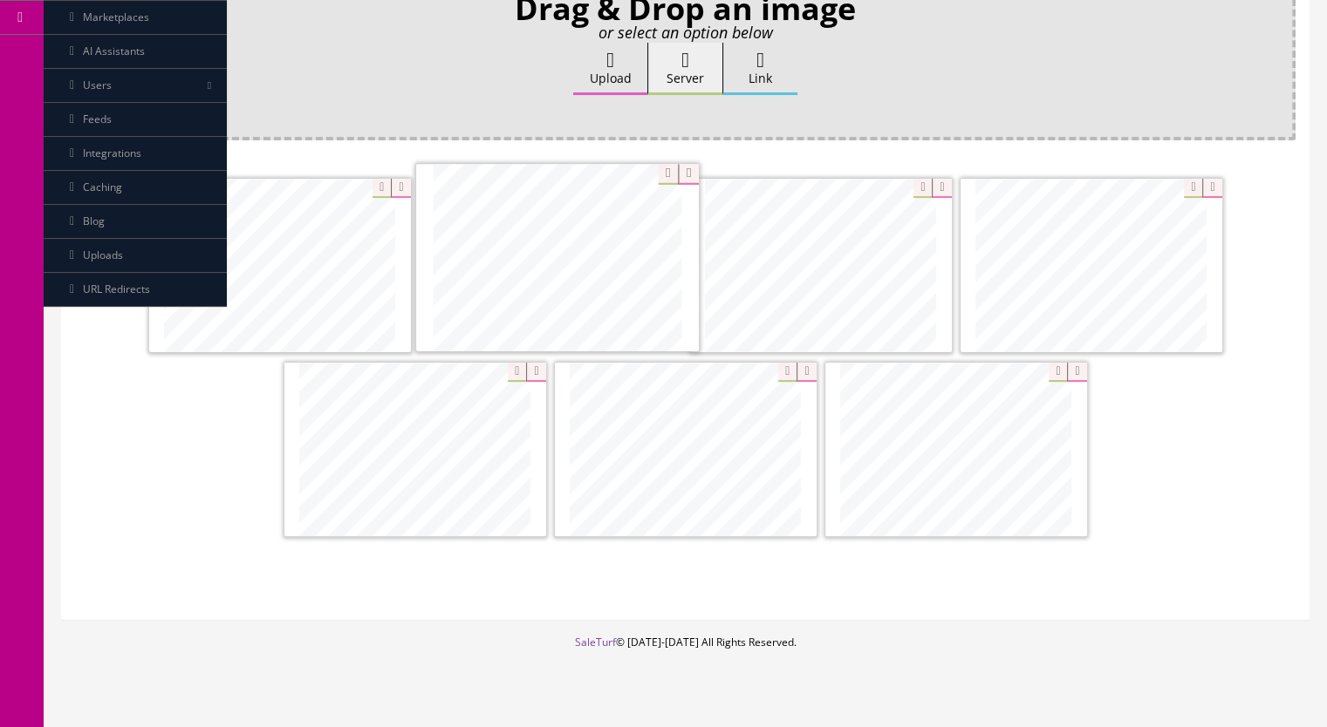
drag, startPoint x: 422, startPoint y: 472, endPoint x: 567, endPoint y: 287, distance: 234.8
drag, startPoint x: 638, startPoint y: 414, endPoint x: 836, endPoint y: 268, distance: 247.0
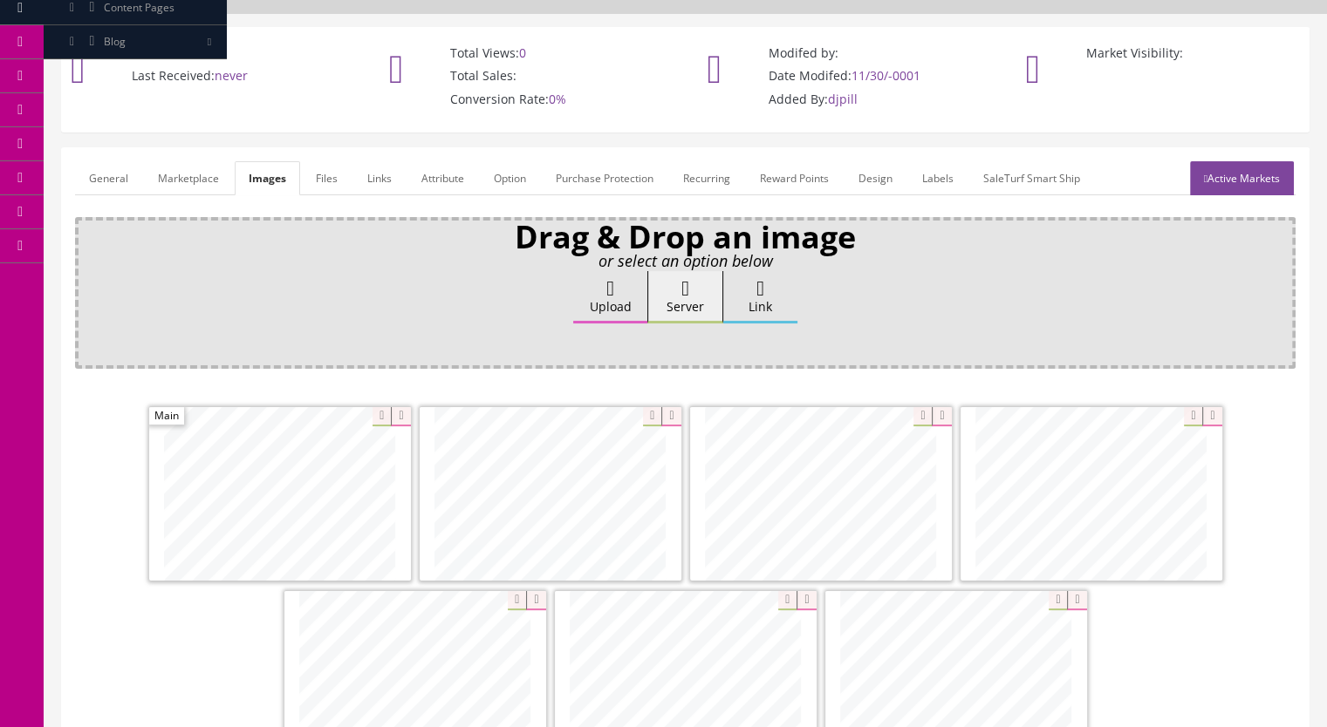
scroll to position [87, 0]
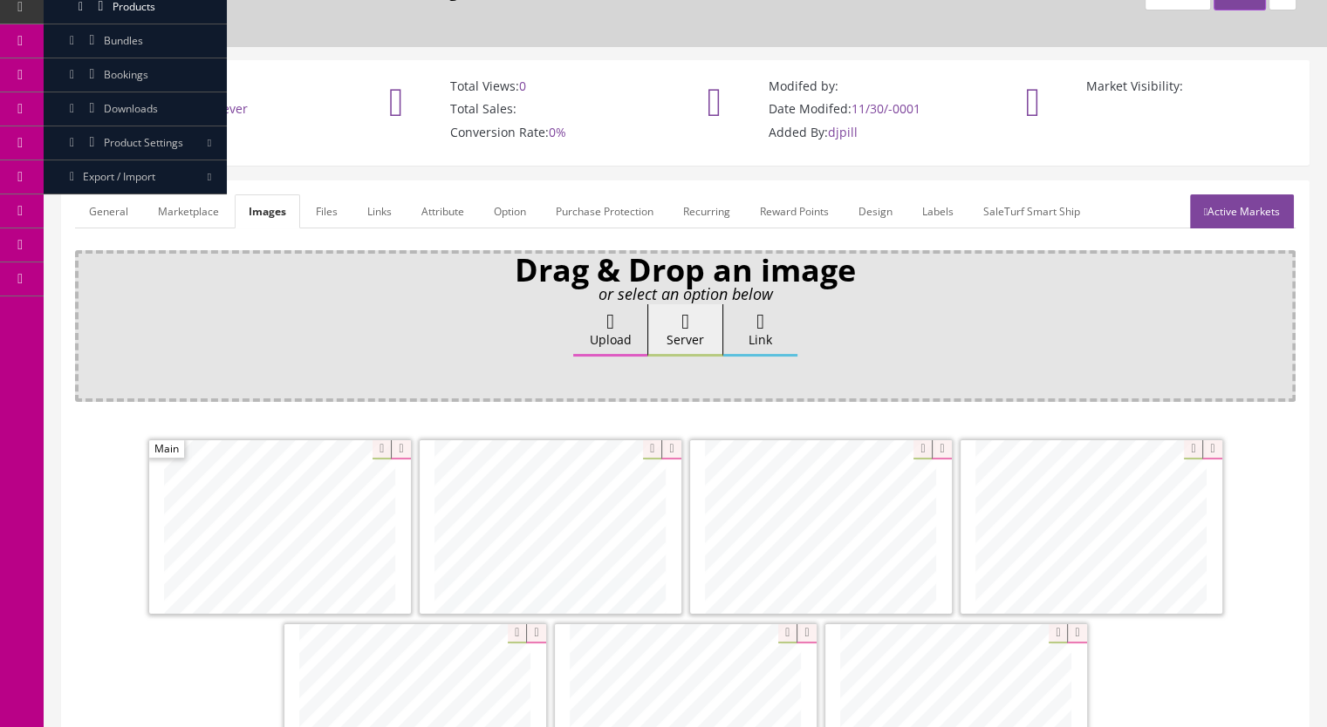
click at [208, 195] on link "Marketplace" at bounding box center [188, 212] width 89 height 34
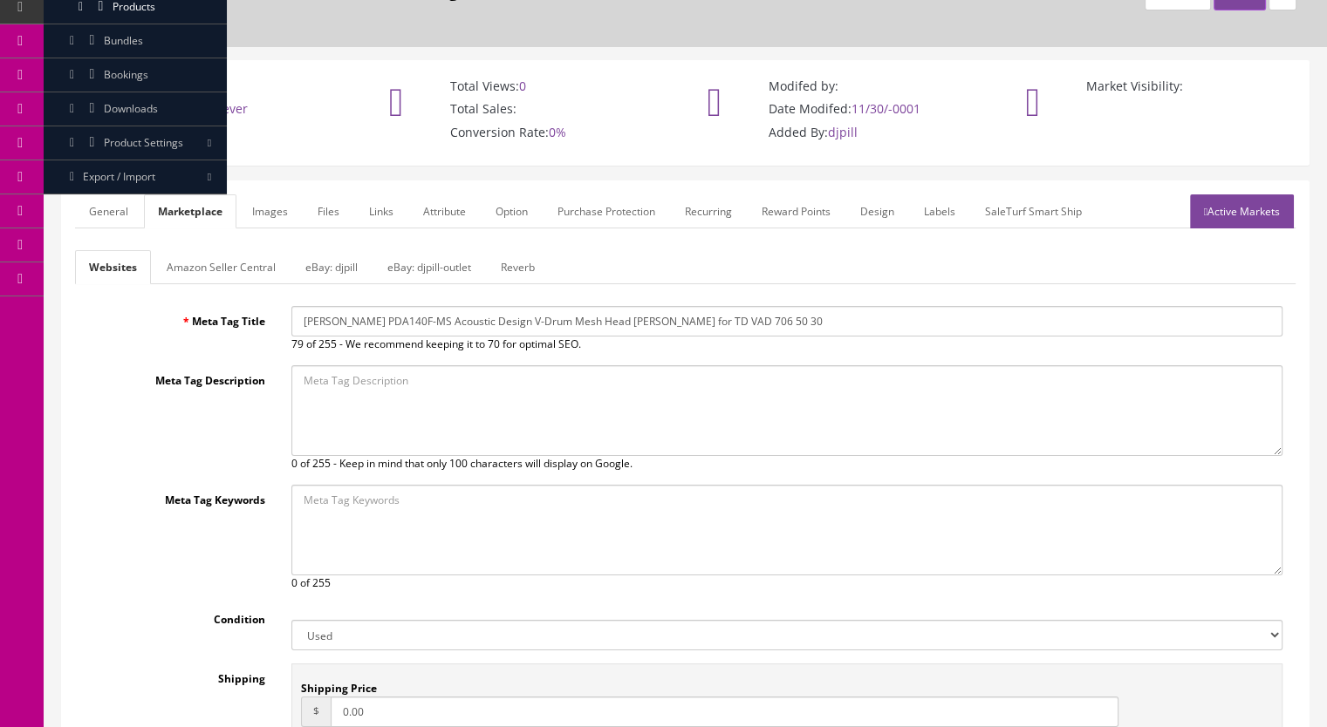
click at [515, 250] on link "Reverb" at bounding box center [518, 267] width 62 height 34
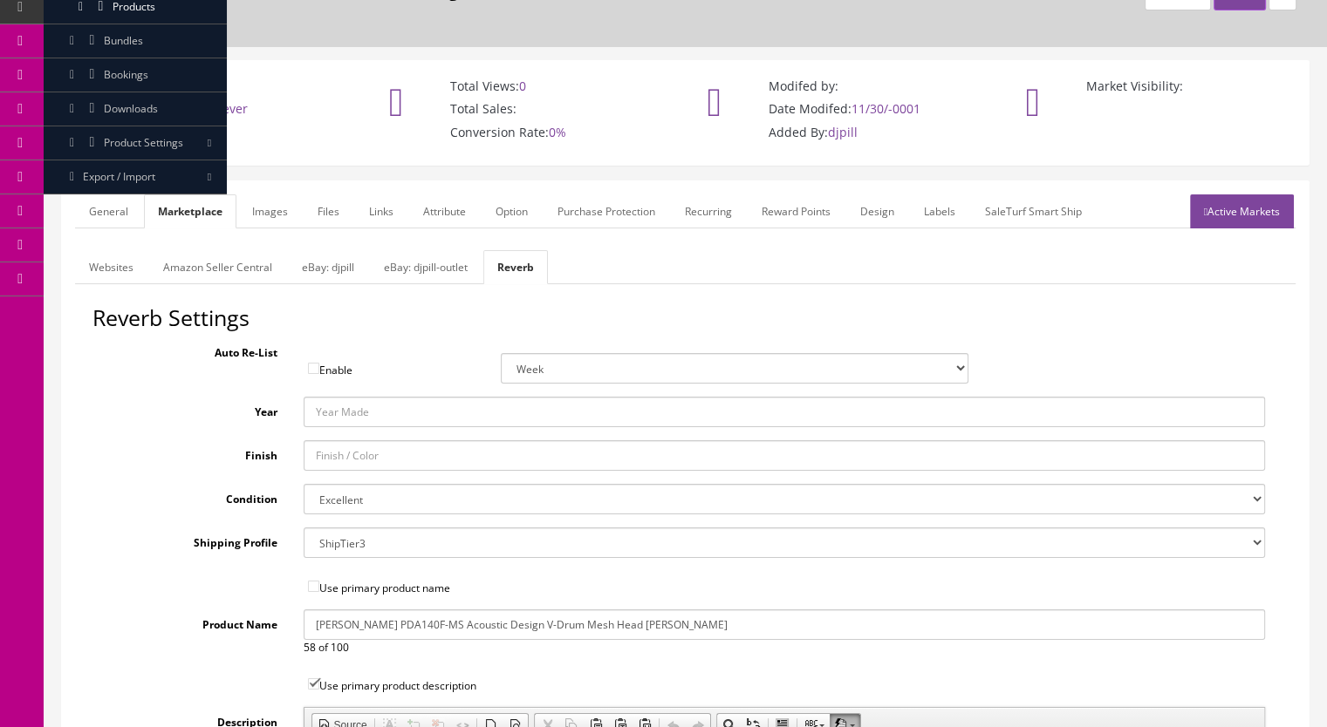
click at [114, 195] on link "General" at bounding box center [108, 212] width 67 height 34
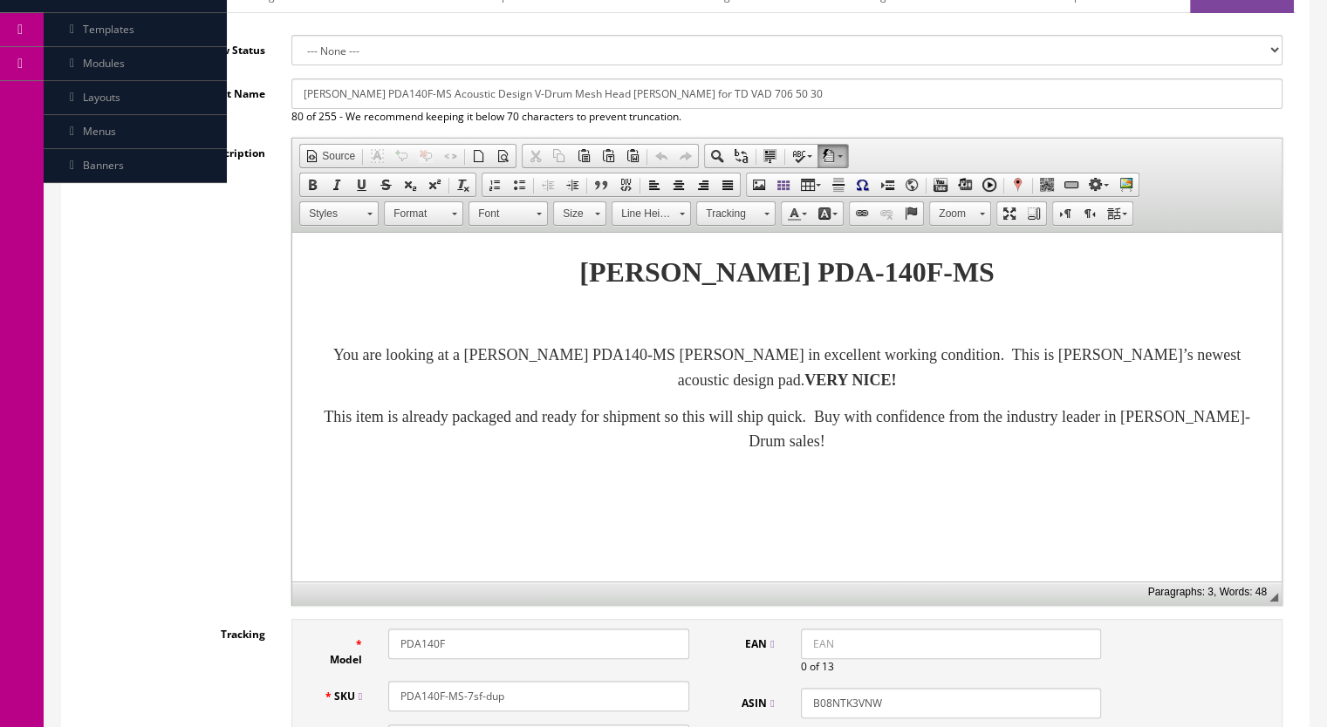
scroll to position [436, 0]
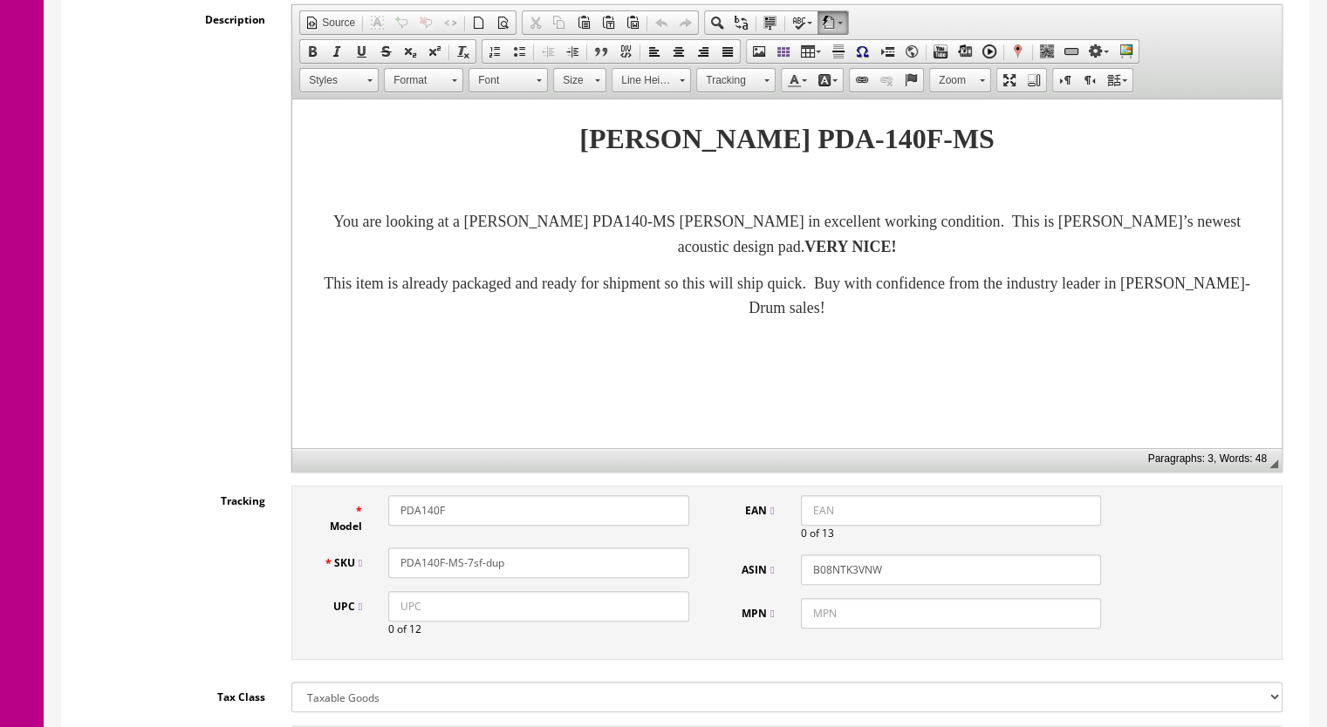
drag, startPoint x: 522, startPoint y: 546, endPoint x: 467, endPoint y: 555, distance: 56.5
click at [467, 555] on input "PDA140F-MS-7sf-dup" at bounding box center [538, 563] width 301 height 31
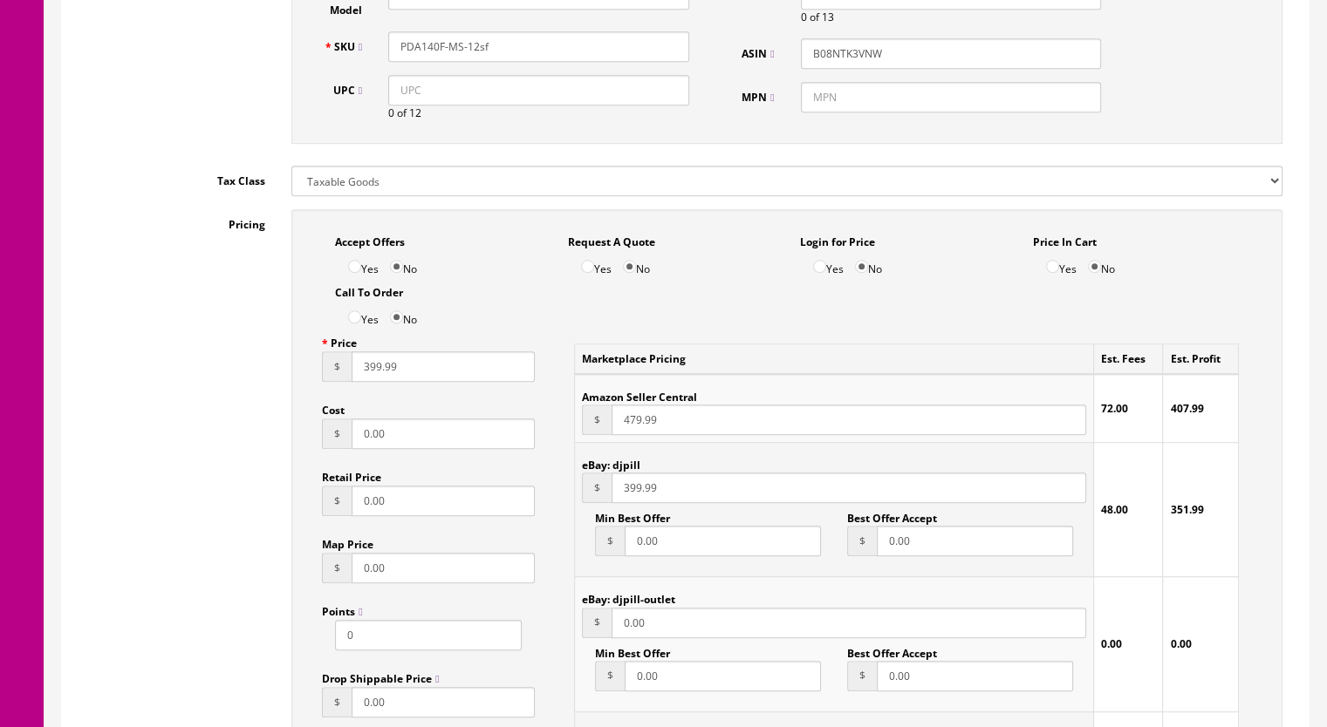
scroll to position [1047, 0]
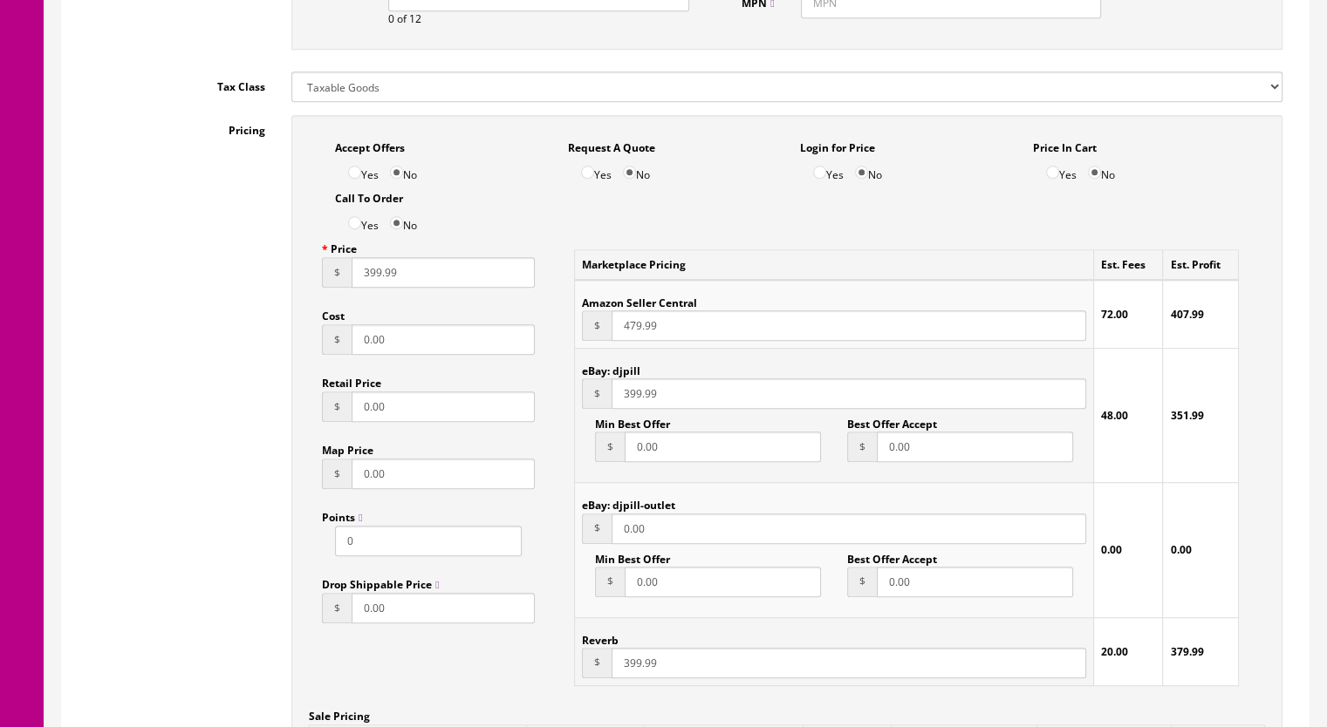
type input "PDA140F-MS-12sf"
drag, startPoint x: 623, startPoint y: 651, endPoint x: 638, endPoint y: 651, distance: 15.7
click at [638, 651] on input "399.99" at bounding box center [848, 663] width 474 height 31
type input "439.99"
drag, startPoint x: 623, startPoint y: 378, endPoint x: 640, endPoint y: 381, distance: 17.8
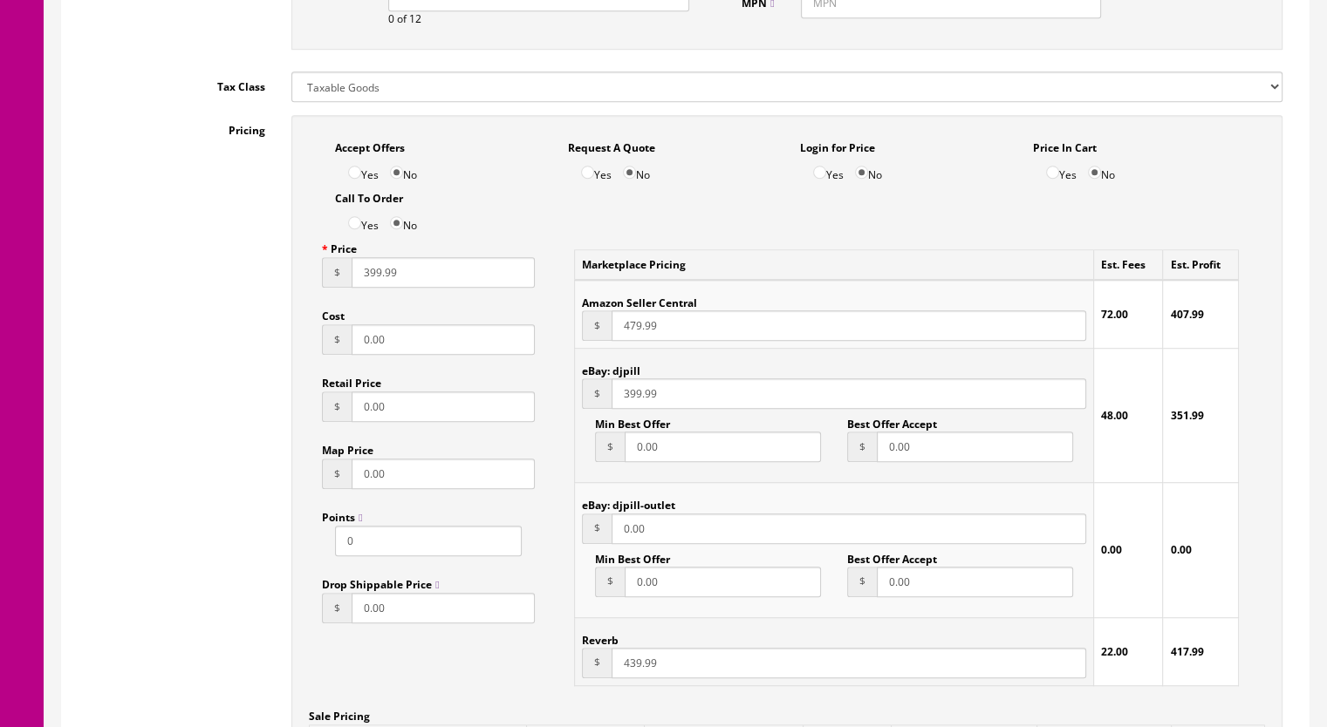
click at [640, 381] on input "399.99" at bounding box center [848, 394] width 474 height 31
type input "439.99"
drag, startPoint x: 358, startPoint y: 259, endPoint x: 379, endPoint y: 261, distance: 20.1
click at [379, 261] on input "399.99" at bounding box center [442, 272] width 183 height 31
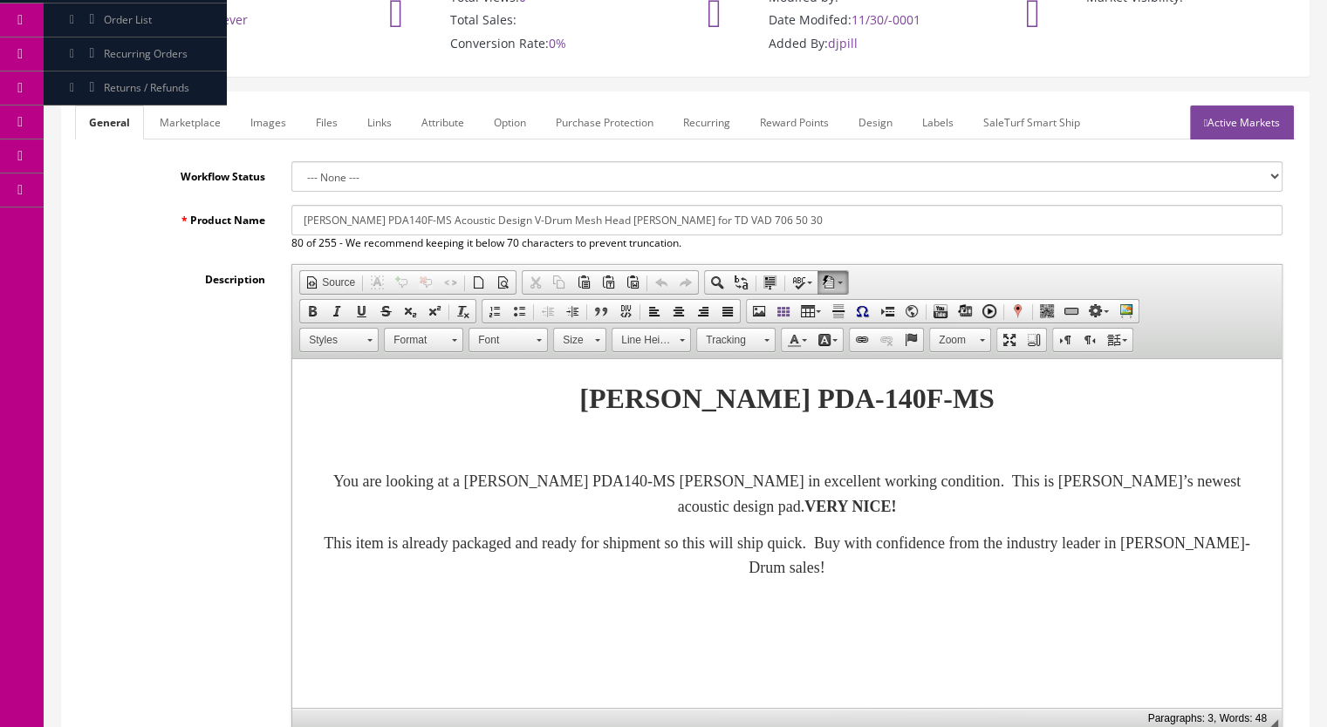
scroll to position [174, 0]
type input "439.99"
click at [197, 107] on link "Marketplace" at bounding box center [190, 124] width 89 height 34
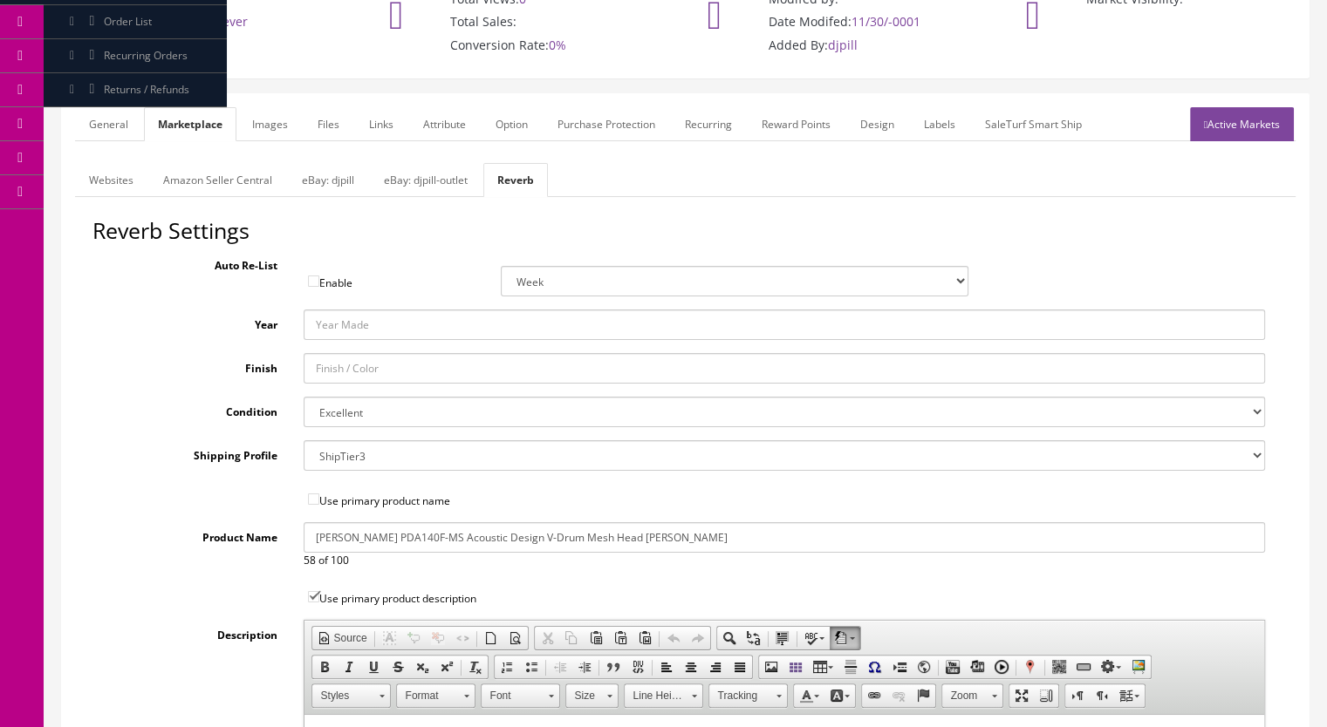
click at [427, 163] on link "eBay: djpill-outlet" at bounding box center [426, 180] width 112 height 34
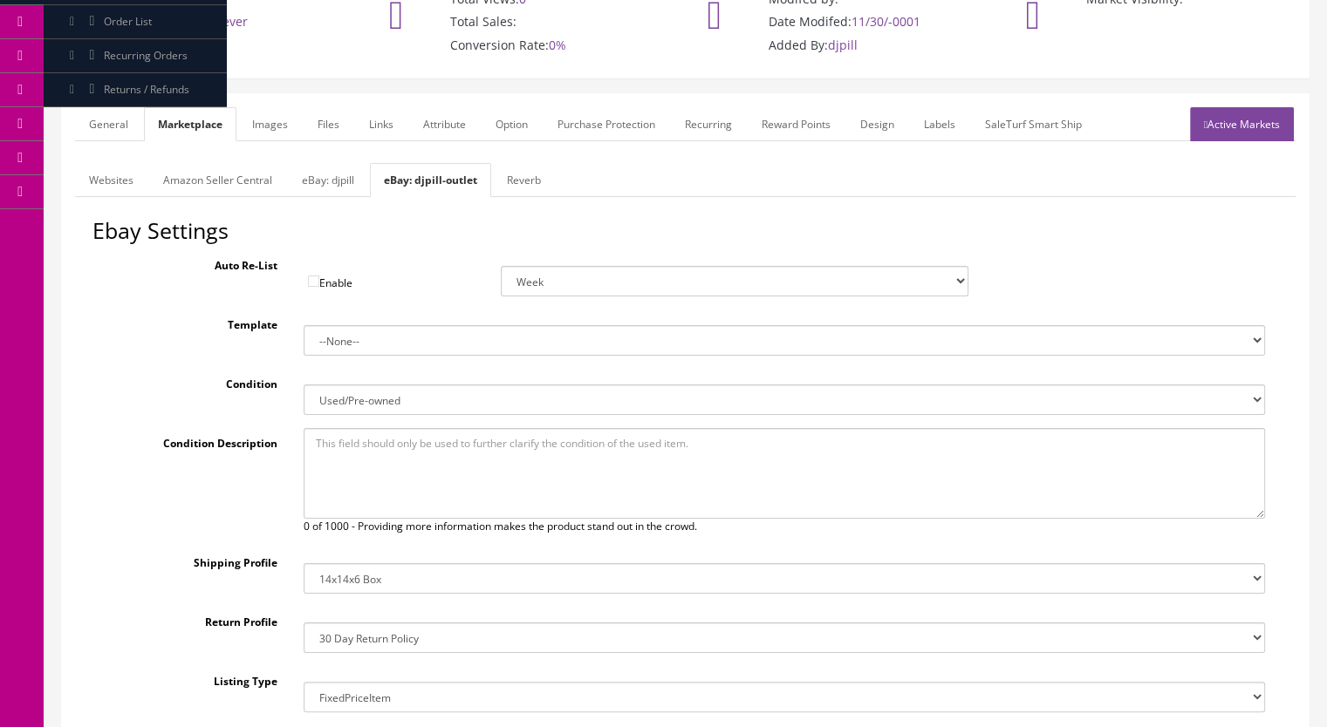
click at [315, 163] on link "eBay: djpill" at bounding box center [328, 180] width 80 height 34
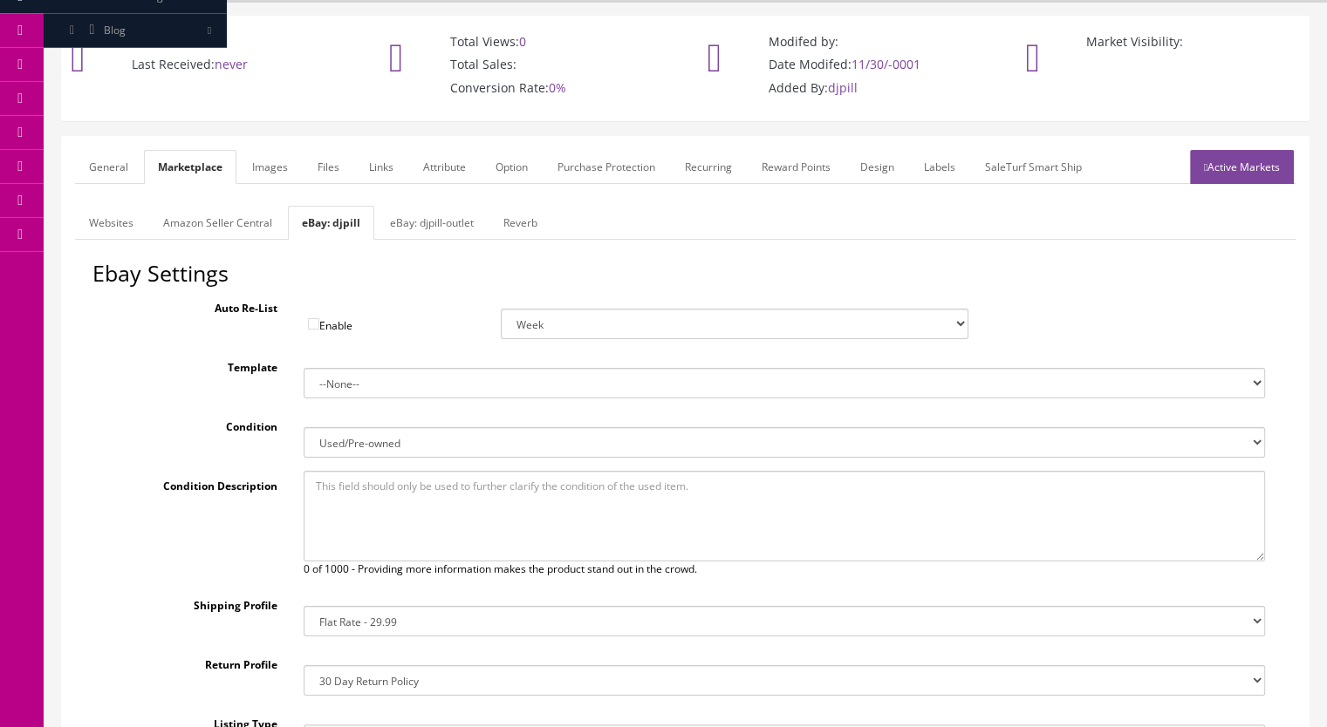
scroll to position [0, 0]
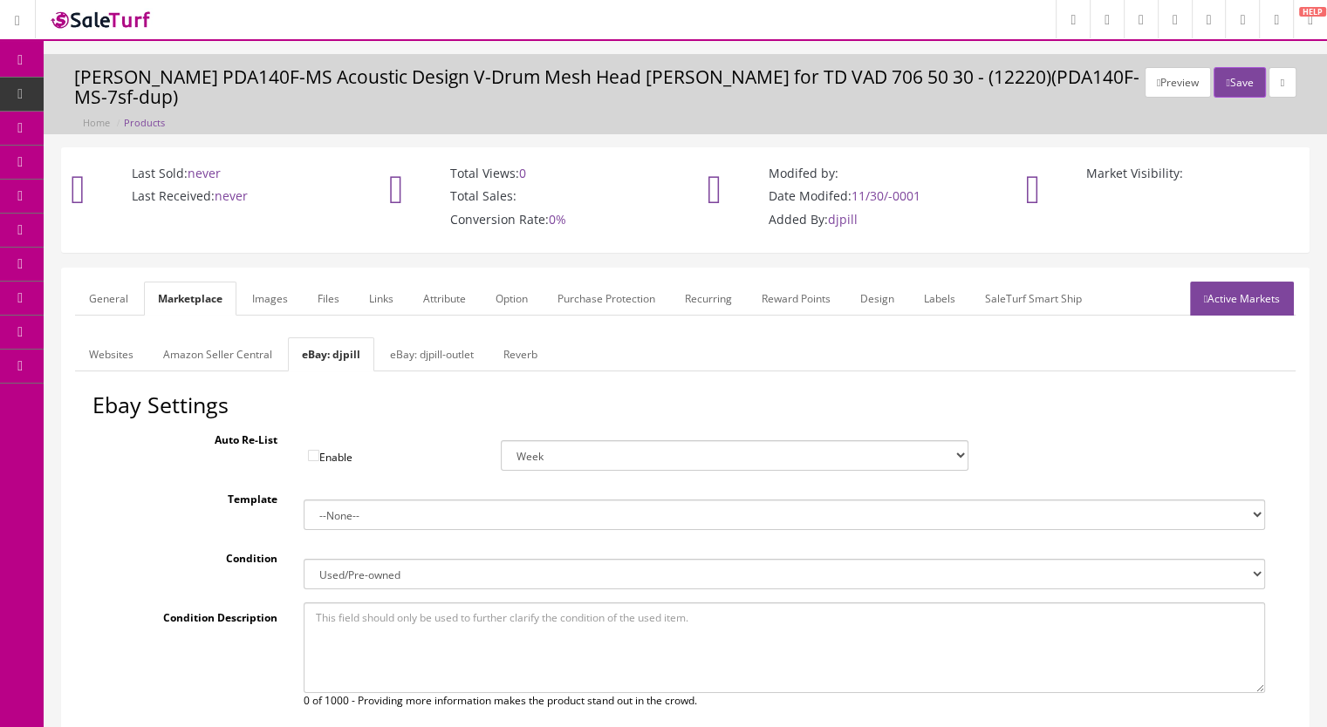
click at [110, 282] on link "General" at bounding box center [108, 299] width 67 height 34
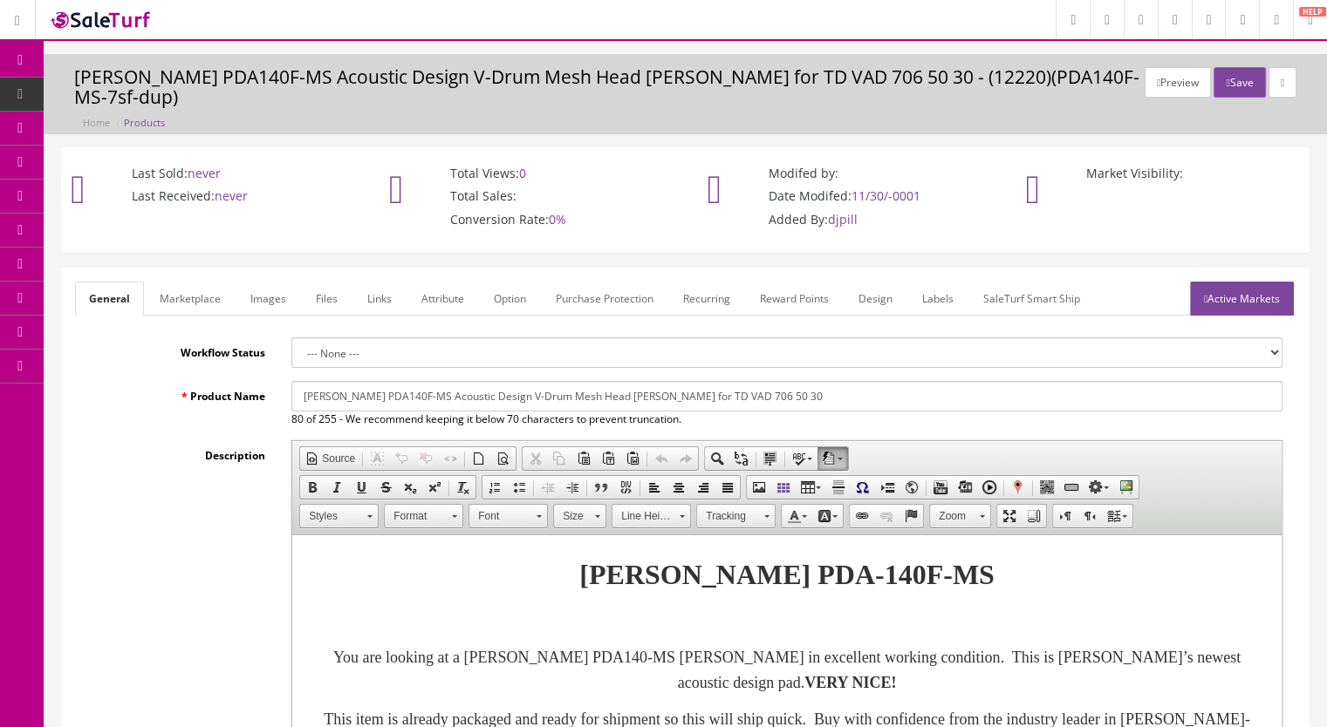
click at [1260, 282] on link "Active Markets" at bounding box center [1242, 299] width 104 height 34
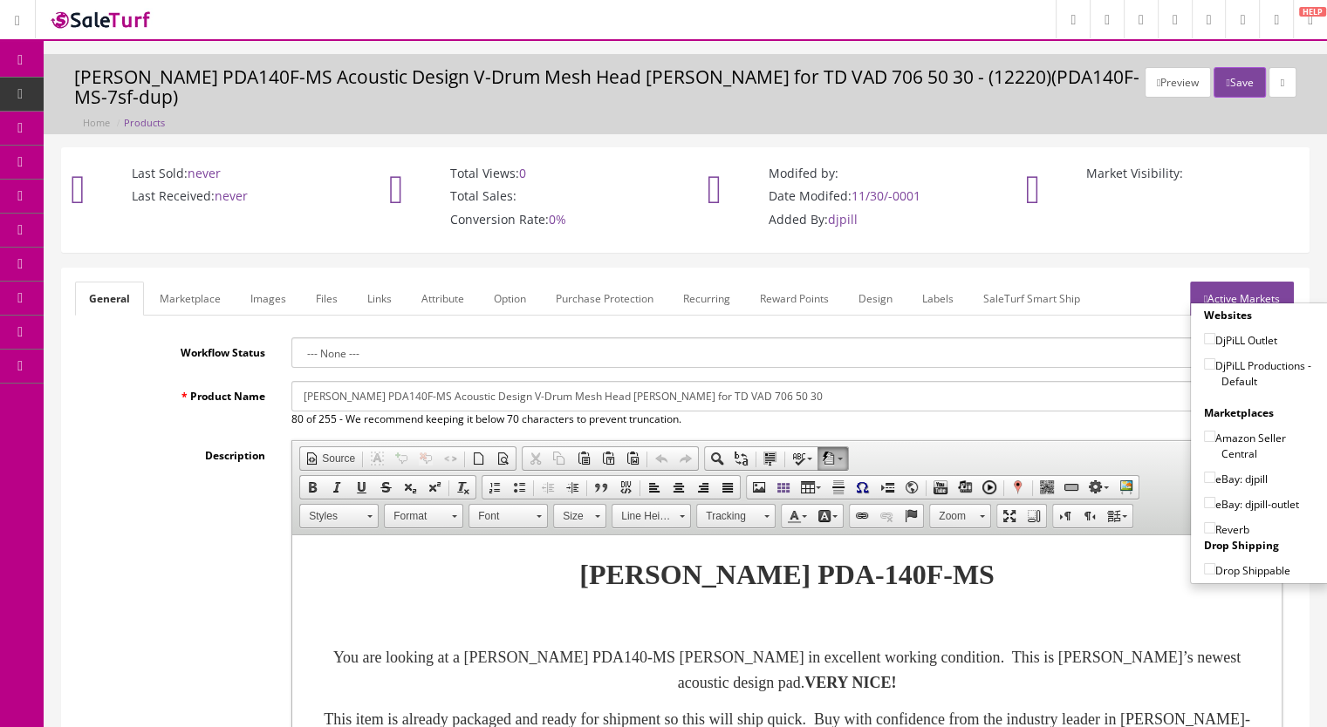
click at [1204, 358] on input"] "DjPiLL Productions - Default" at bounding box center [1209, 363] width 11 height 11
checkbox input"] "true"
click at [1204, 472] on input"] "eBay: djpill" at bounding box center [1209, 477] width 11 height 11
checkbox input"] "true"
click at [1204, 522] on input"] "Reverb" at bounding box center [1209, 527] width 11 height 11
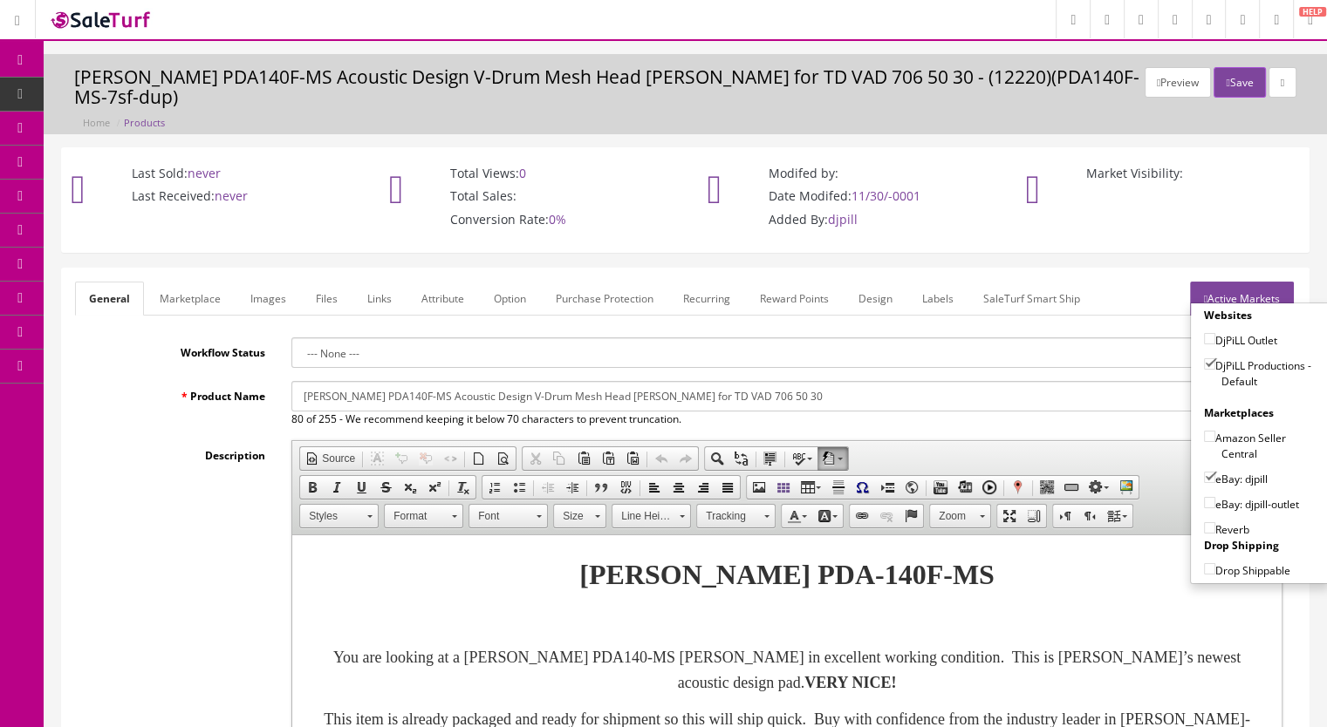
checkbox input"] "true"
click at [1228, 85] on button "Save" at bounding box center [1238, 82] width 51 height 31
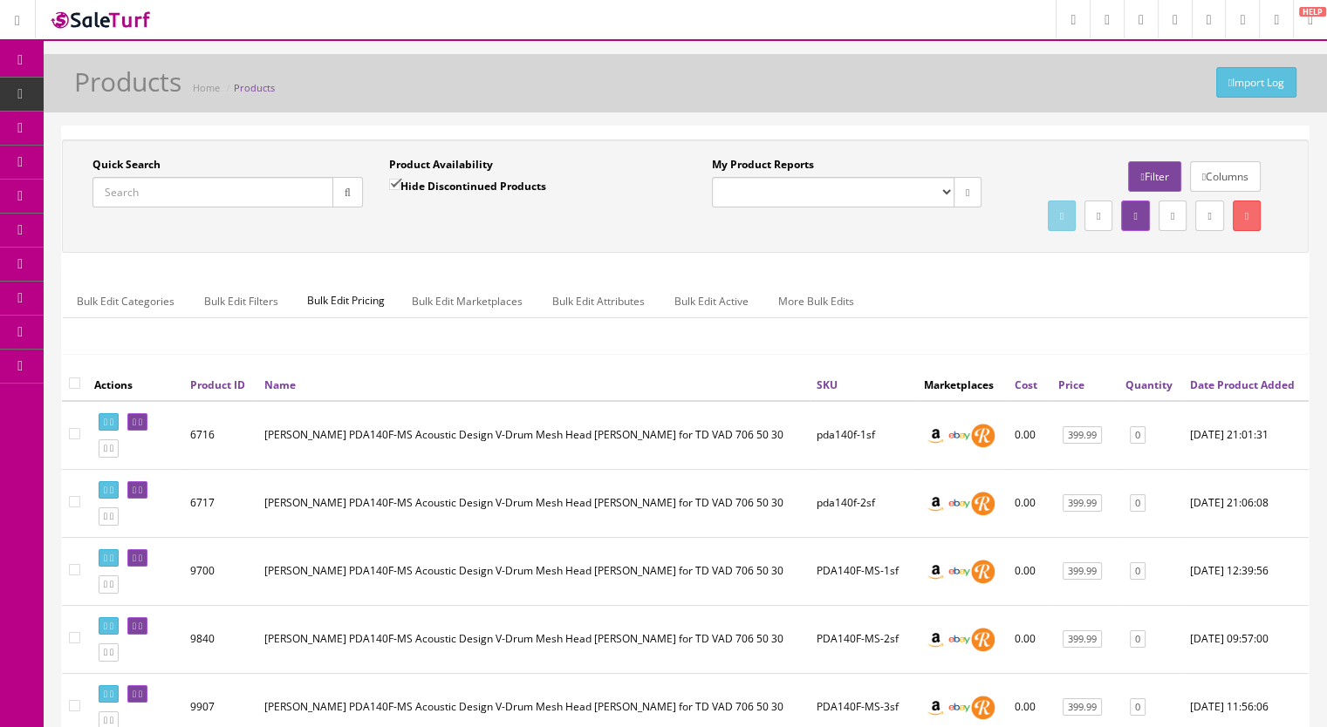
click at [147, 187] on input "Quick Search" at bounding box center [212, 192] width 241 height 31
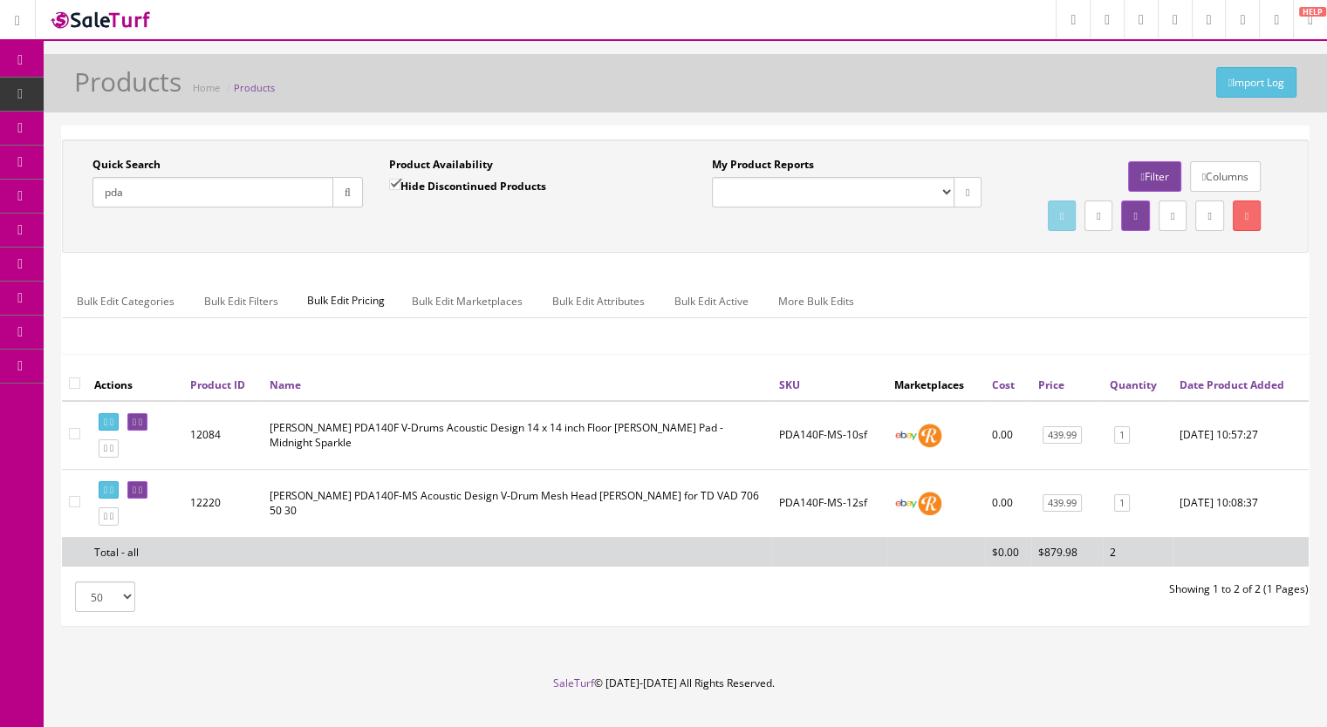
click at [171, 201] on input "pda" at bounding box center [212, 192] width 241 height 31
drag, startPoint x: 171, startPoint y: 201, endPoint x: 74, endPoint y: 182, distance: 98.5
click at [80, 186] on div "Quick Search pda Date From" at bounding box center [227, 189] width 297 height 64
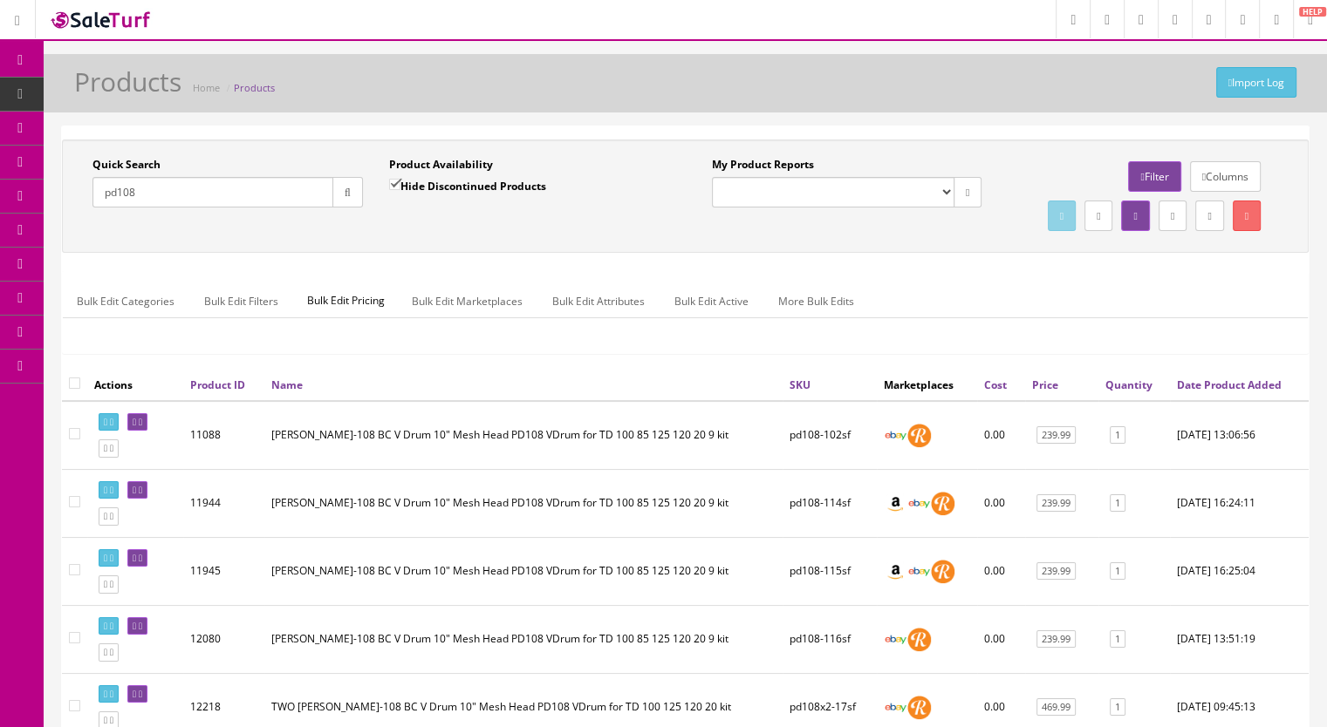
type input "pd108"
click at [129, 99] on span "Products" at bounding box center [134, 93] width 43 height 15
